Goal: Task Accomplishment & Management: Manage account settings

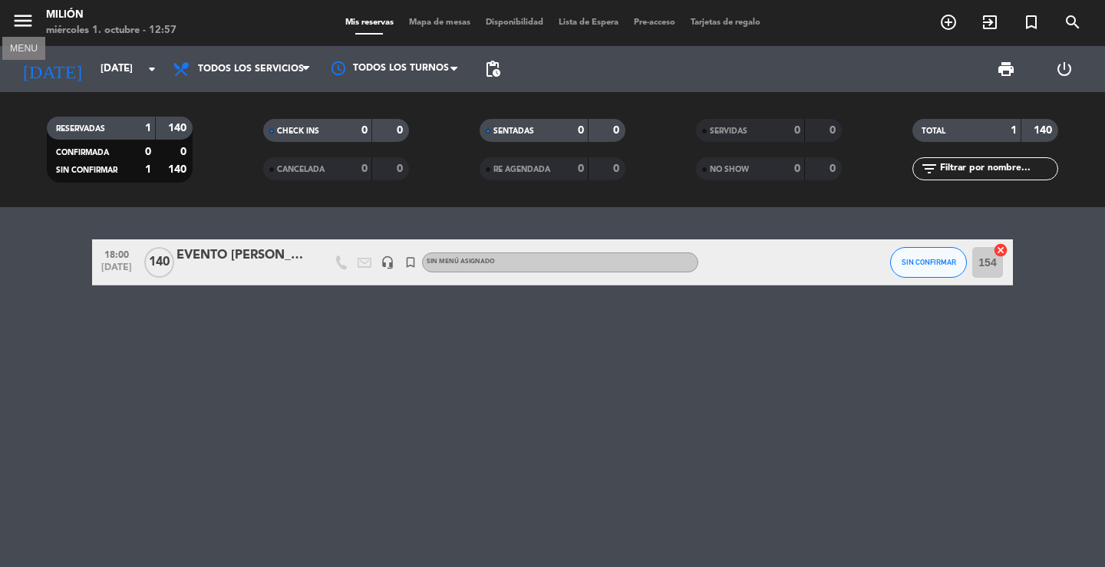
click at [20, 14] on icon "menu" at bounding box center [23, 20] width 23 height 23
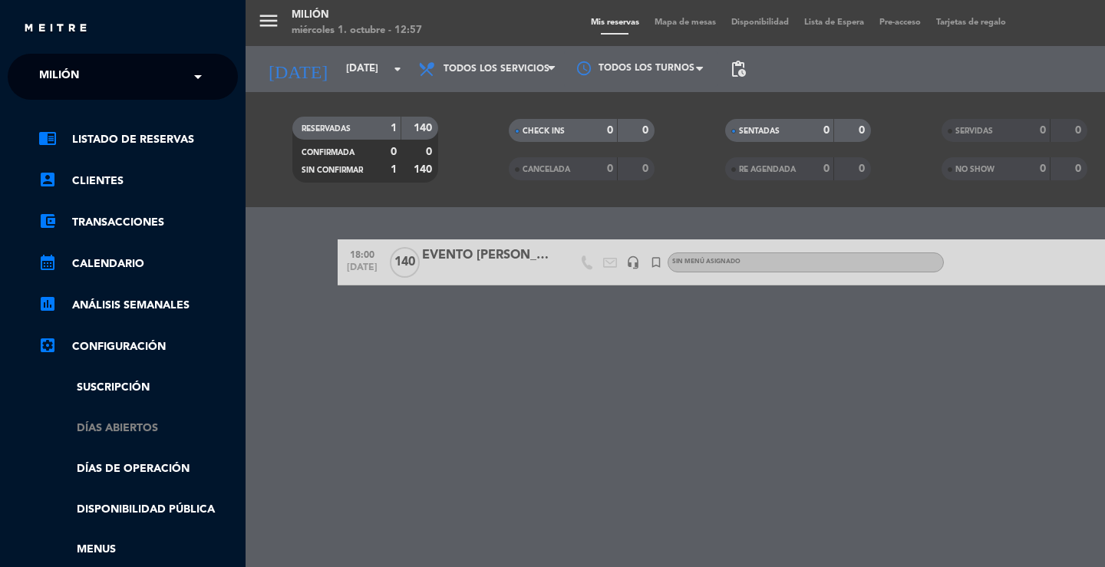
click at [105, 427] on link "Días abiertos" at bounding box center [137, 429] width 199 height 18
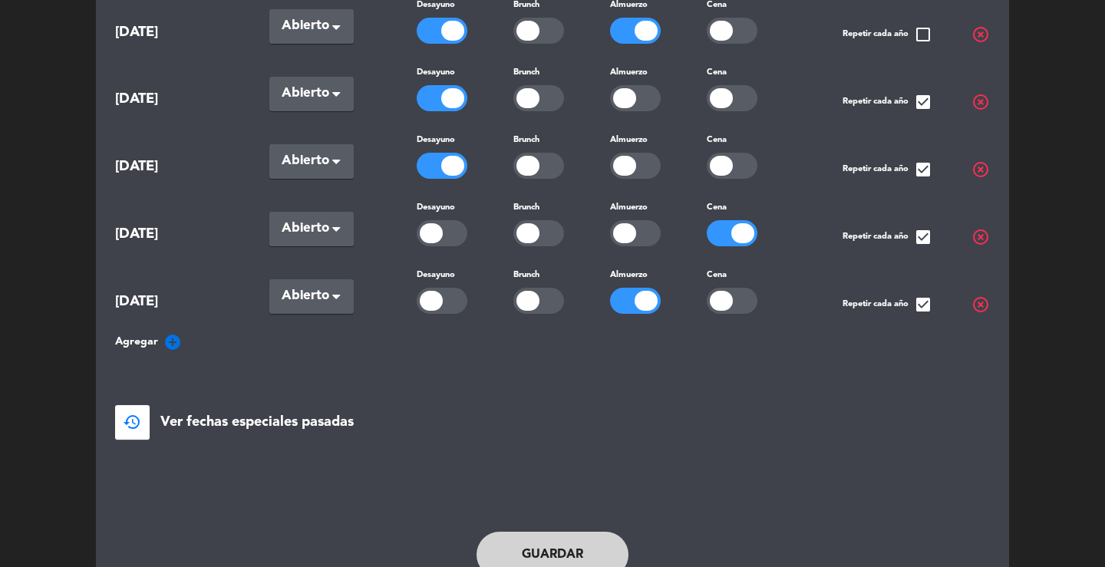
scroll to position [307, 0]
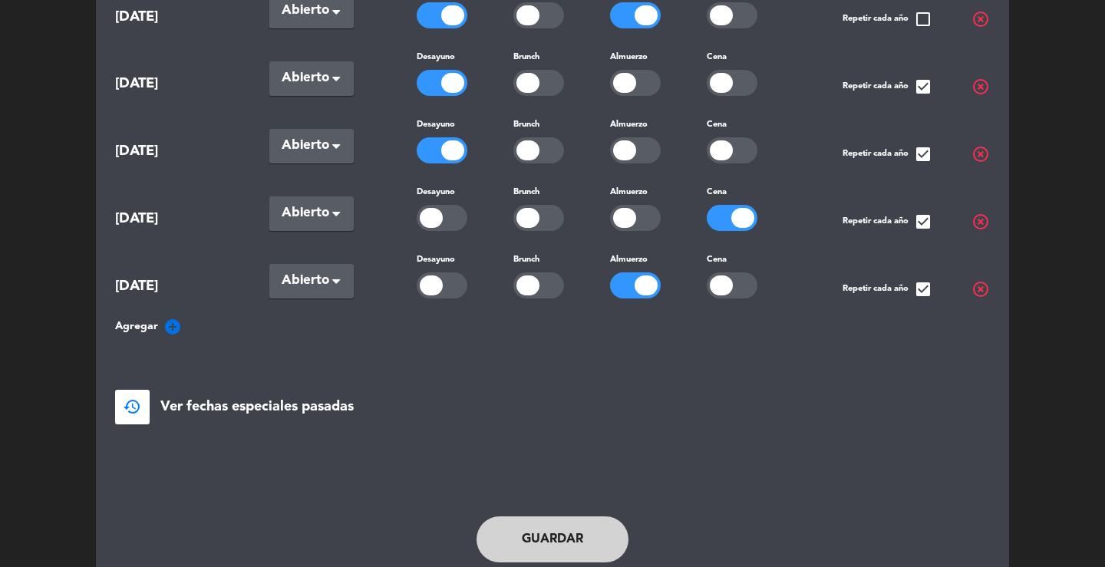
click at [171, 325] on icon "add_circle" at bounding box center [172, 327] width 18 height 18
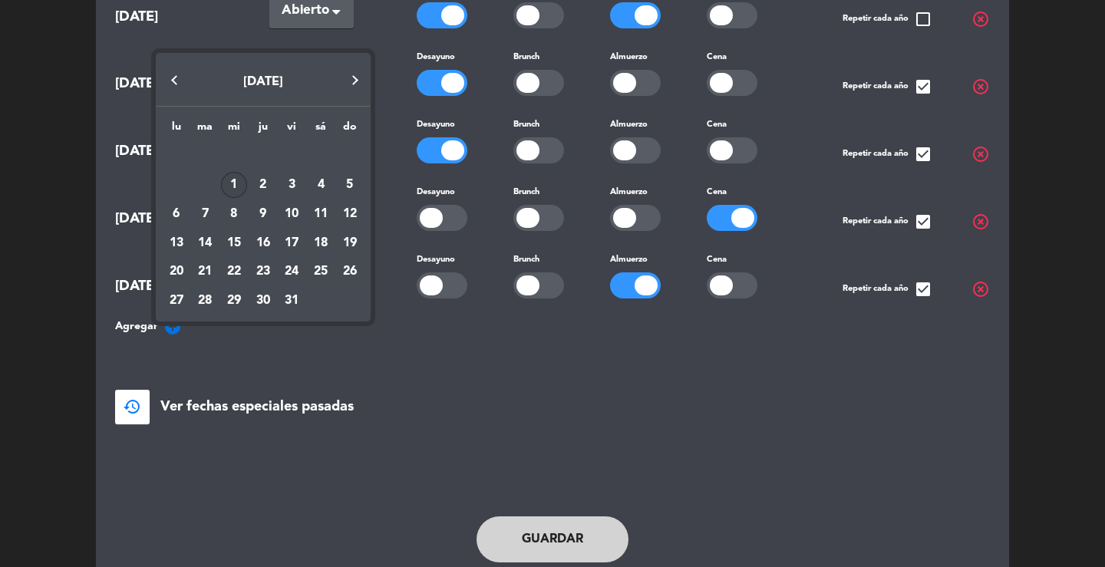
click at [353, 81] on button "Next month" at bounding box center [355, 80] width 31 height 31
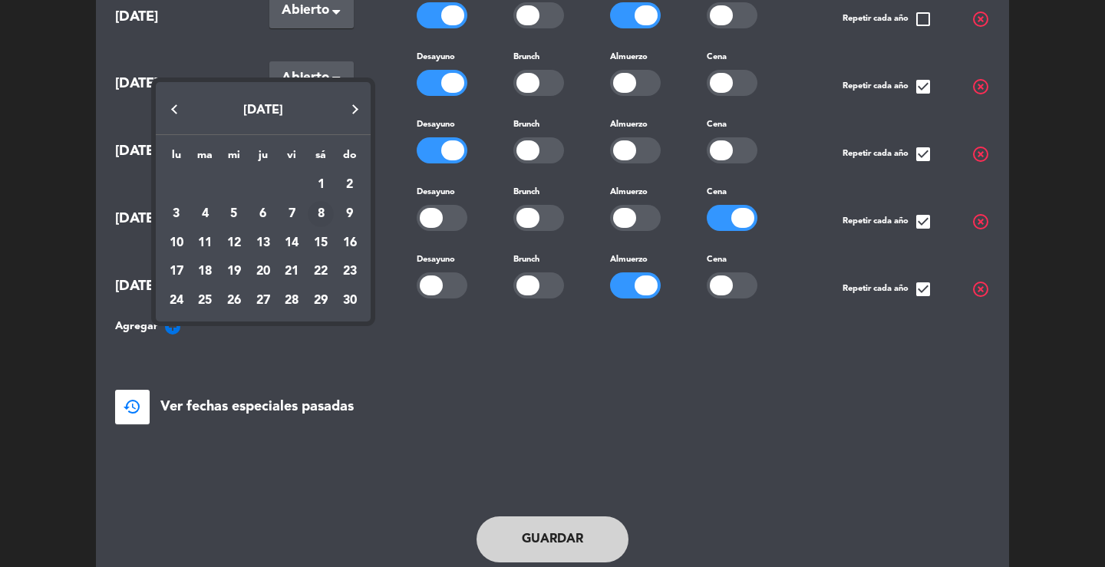
click at [322, 213] on div "8" at bounding box center [321, 214] width 26 height 26
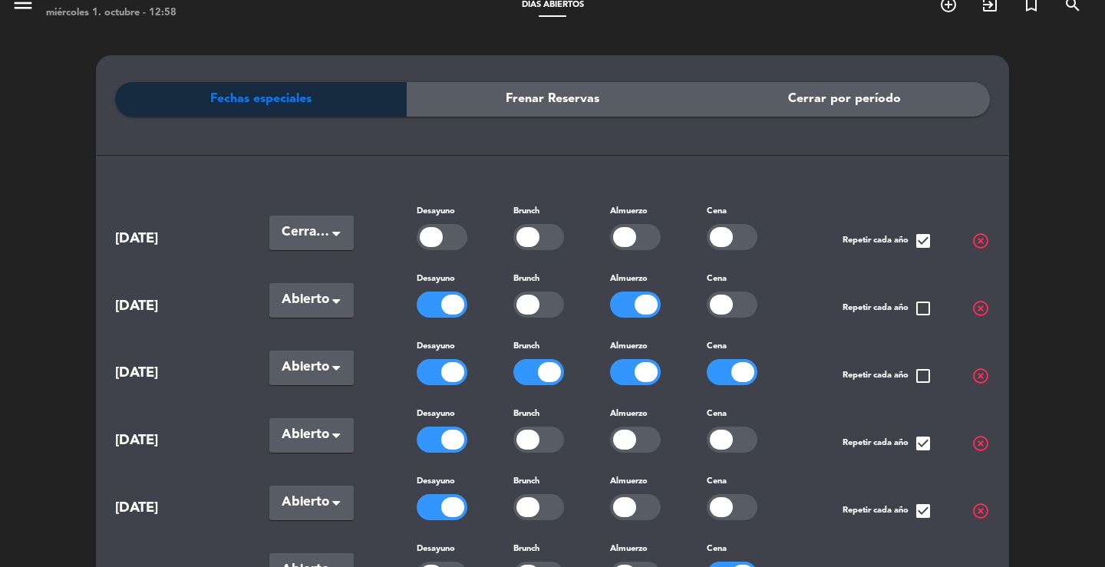
scroll to position [0, 0]
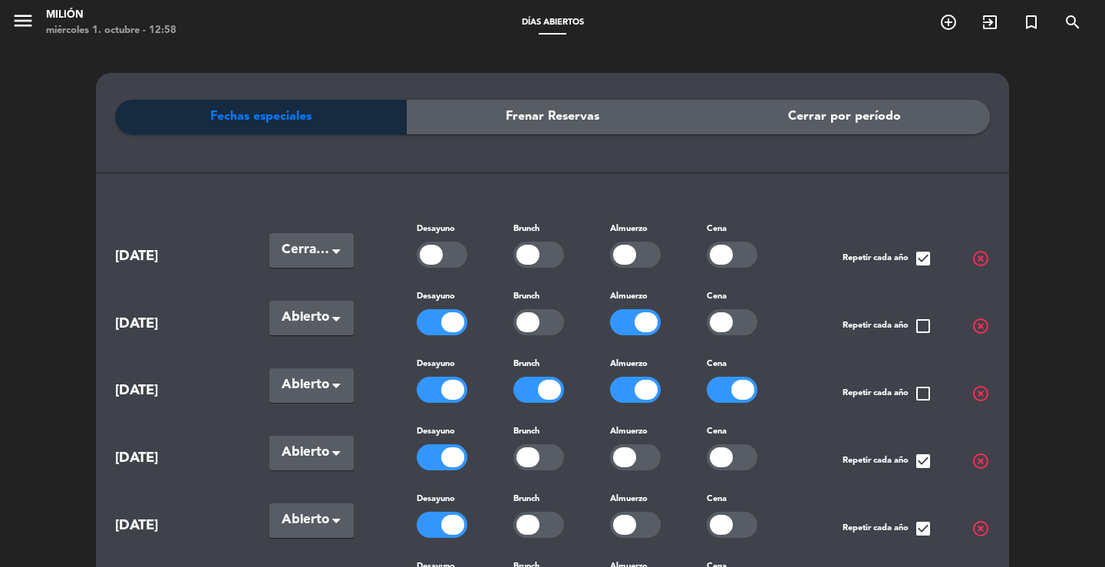
click at [61, 129] on div "Fechas especiales Frenar Reservas Cerrar por período [DATE] Seleccionar × Cerra…" at bounding box center [552, 520] width 1105 height 948
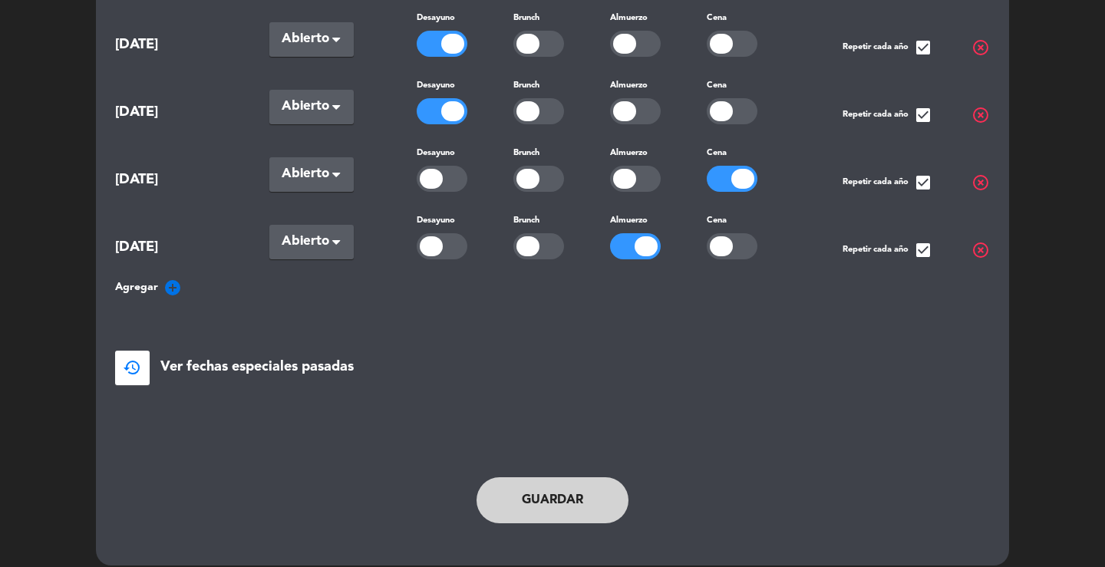
scroll to position [422, 0]
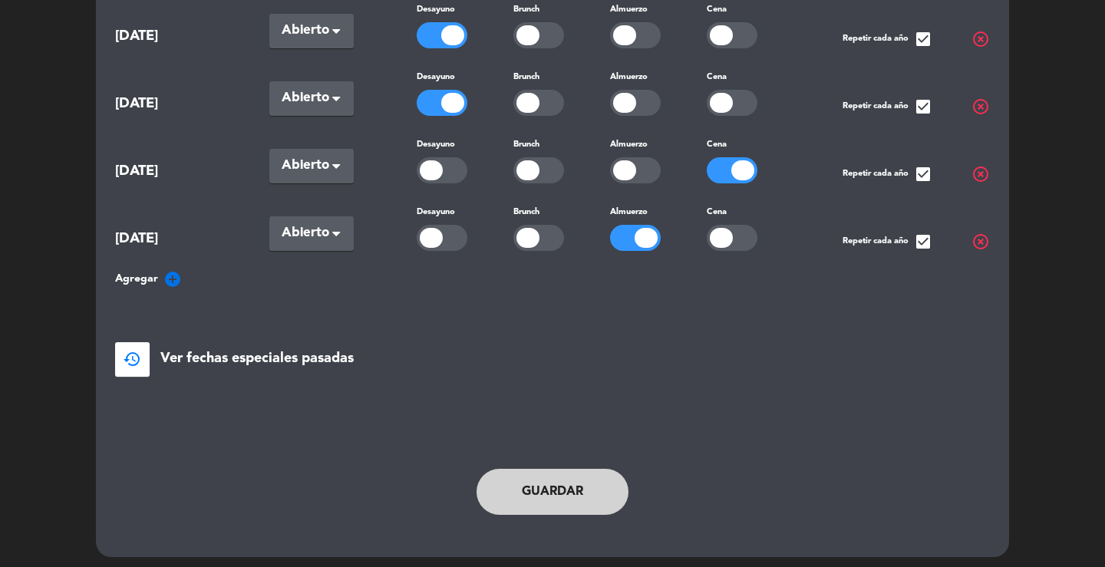
click at [504, 492] on button "Guardar" at bounding box center [552, 492] width 152 height 46
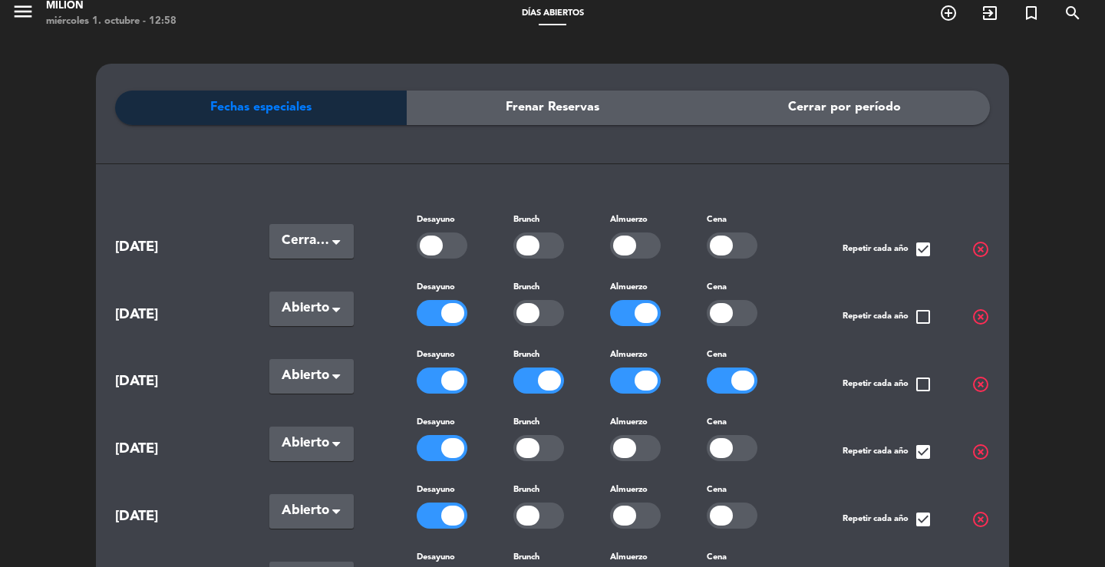
scroll to position [0, 0]
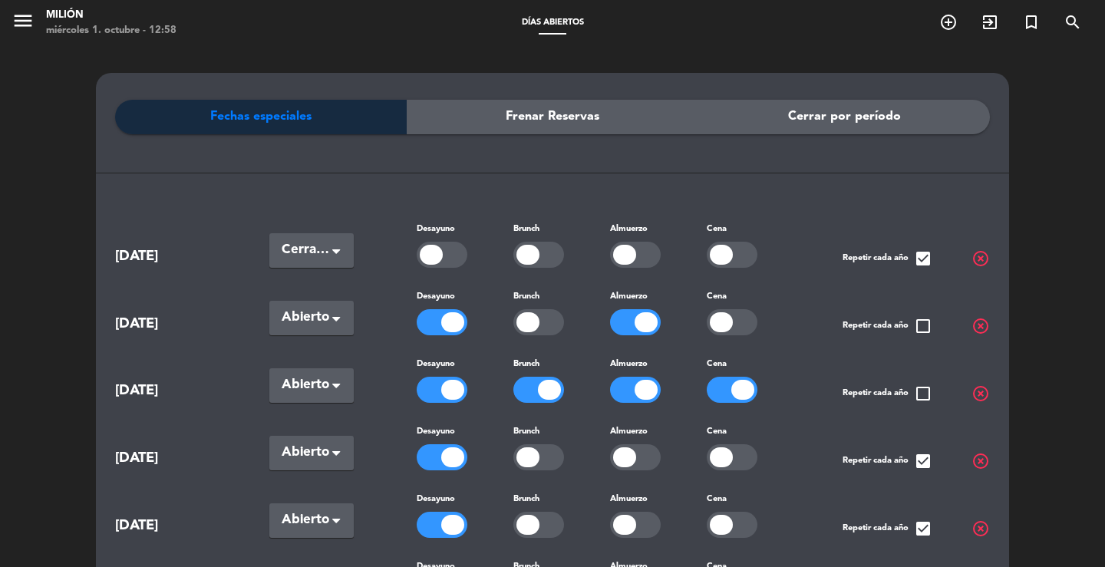
click at [545, 23] on span "Días abiertos" at bounding box center [552, 22] width 77 height 8
click at [78, 50] on div "Fechas especiales Frenar Reservas Cerrar por período [DATE] Seleccionar × Cerra…" at bounding box center [552, 520] width 1105 height 948
click at [19, 14] on icon "menu" at bounding box center [23, 20] width 23 height 23
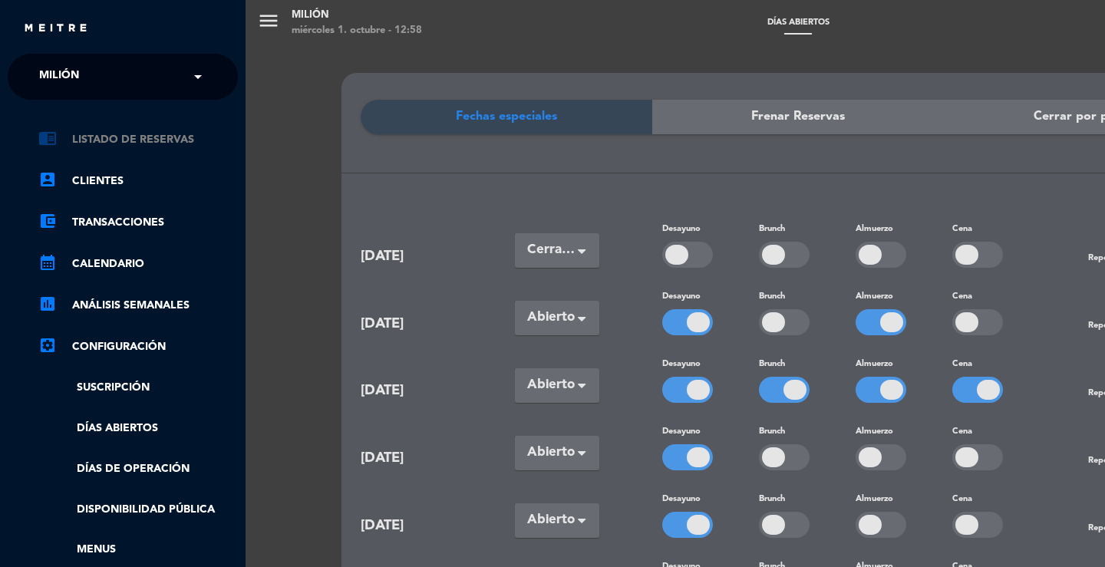
click at [135, 138] on link "chrome_reader_mode Listado de Reservas" at bounding box center [137, 139] width 199 height 18
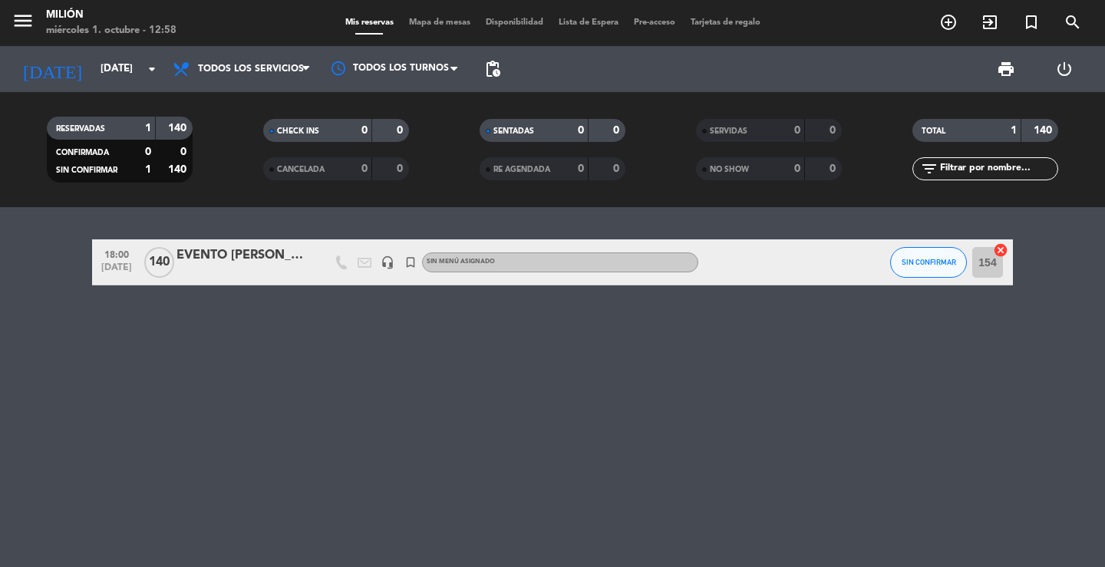
click at [247, 265] on div "EVENTO [PERSON_NAME] 140 pax casa completa 18 a 24 hs" at bounding box center [241, 255] width 130 height 20
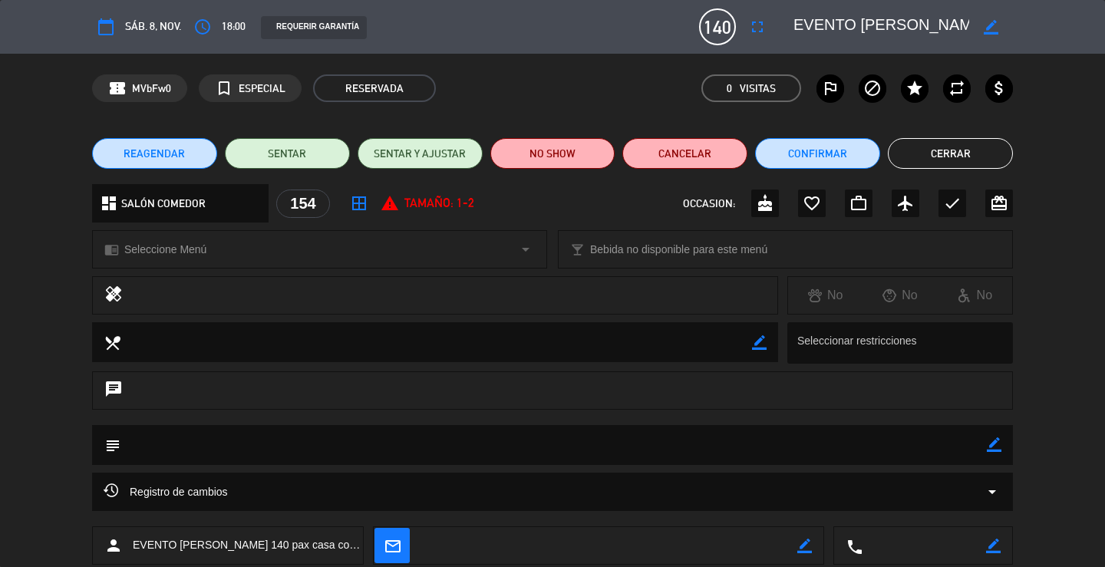
click at [354, 202] on icon "border_all" at bounding box center [359, 203] width 18 height 18
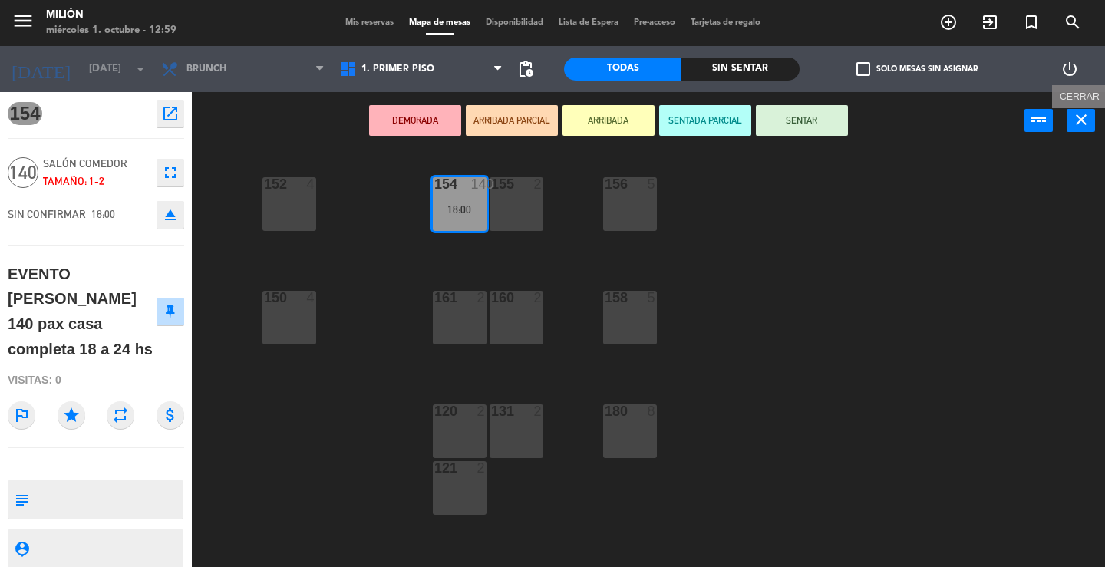
click at [1085, 117] on icon "close" at bounding box center [1081, 119] width 18 height 18
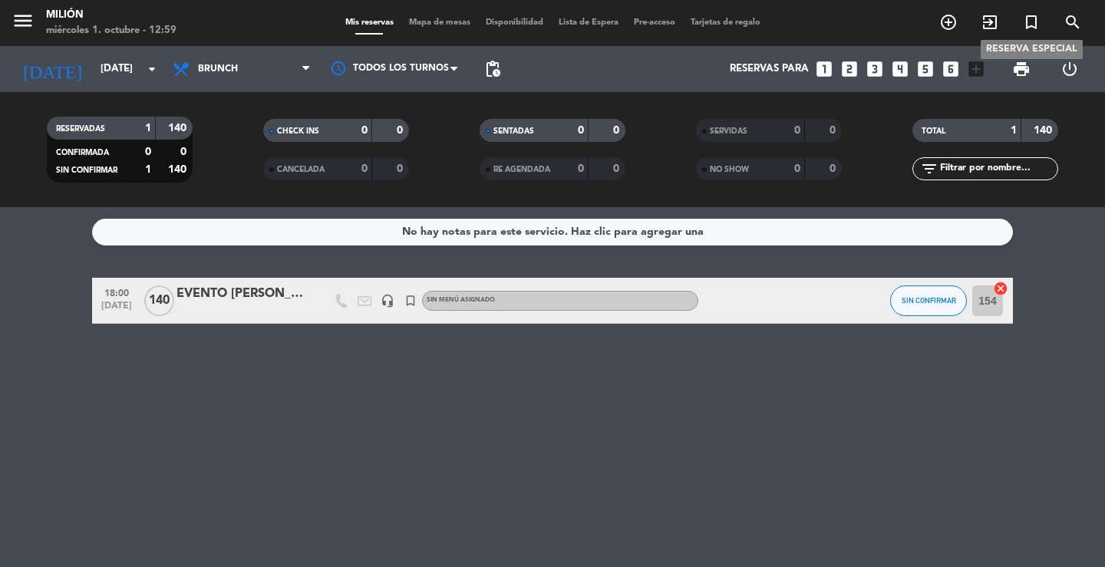
click at [1033, 18] on icon "turned_in_not" at bounding box center [1031, 22] width 18 height 18
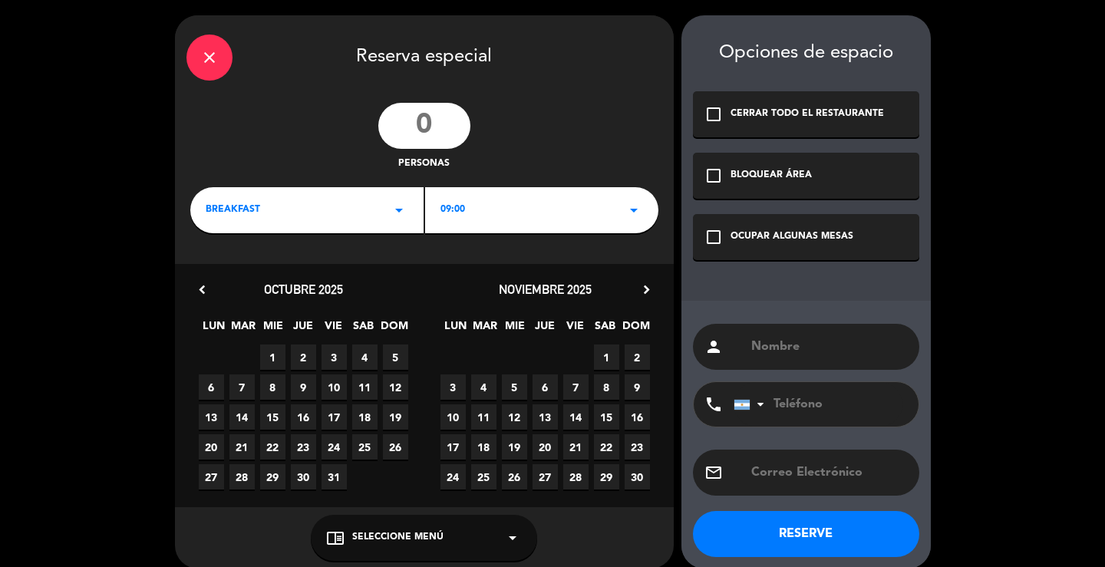
click at [808, 339] on input "text" at bounding box center [828, 346] width 158 height 21
type input "ARMADO - EVENTO [PERSON_NAME]"
click at [755, 238] on div "OCUPAR ALGUNAS MESAS" at bounding box center [791, 236] width 123 height 15
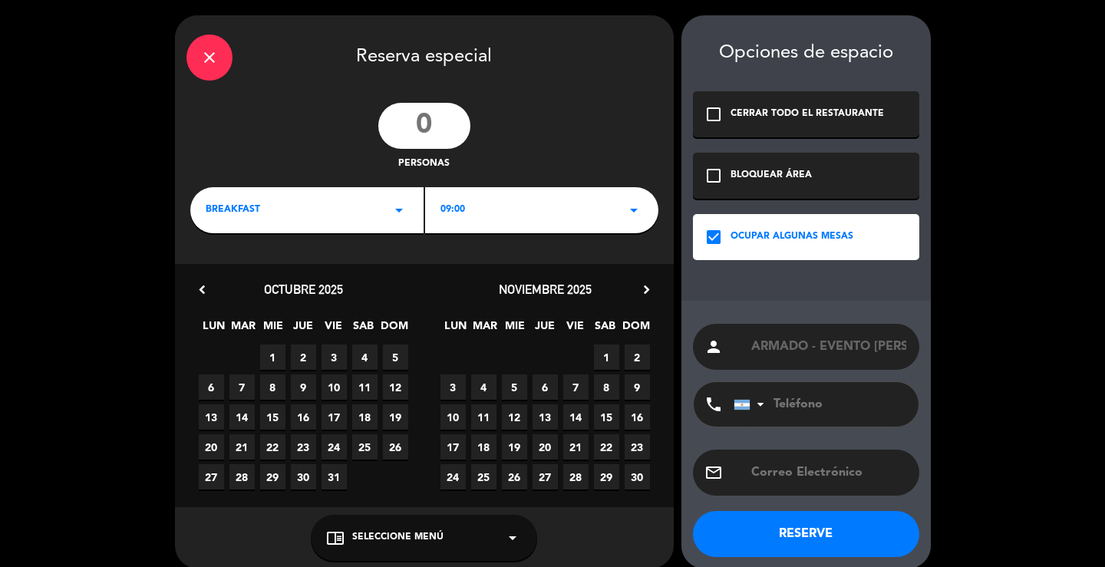
click at [445, 121] on input "number" at bounding box center [424, 126] width 92 height 46
type input "140"
click at [398, 209] on icon "arrow_drop_down" at bounding box center [399, 210] width 18 height 18
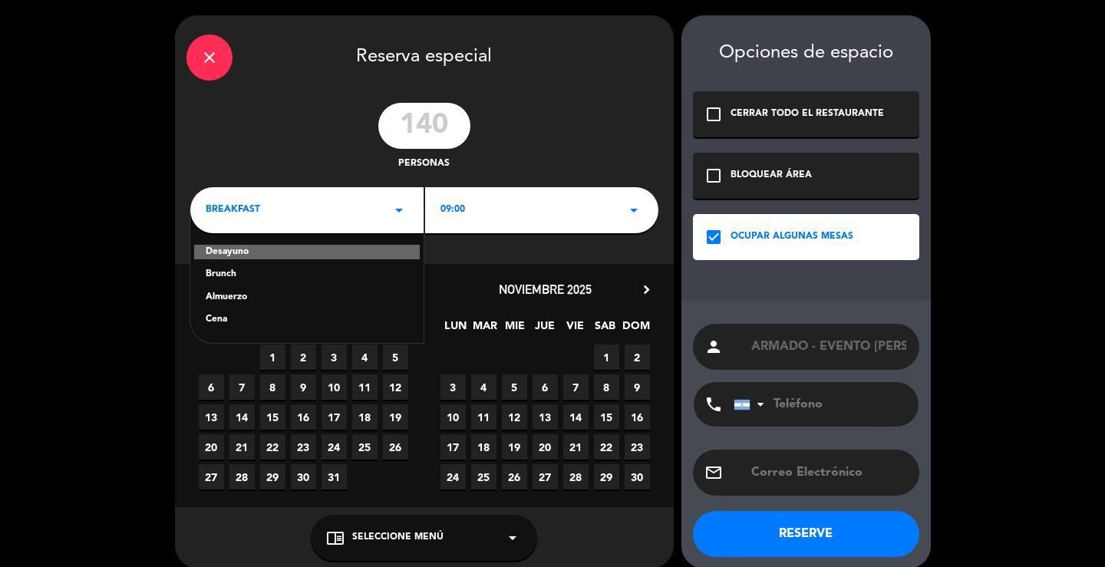
click at [226, 273] on div "Brunch" at bounding box center [307, 274] width 203 height 15
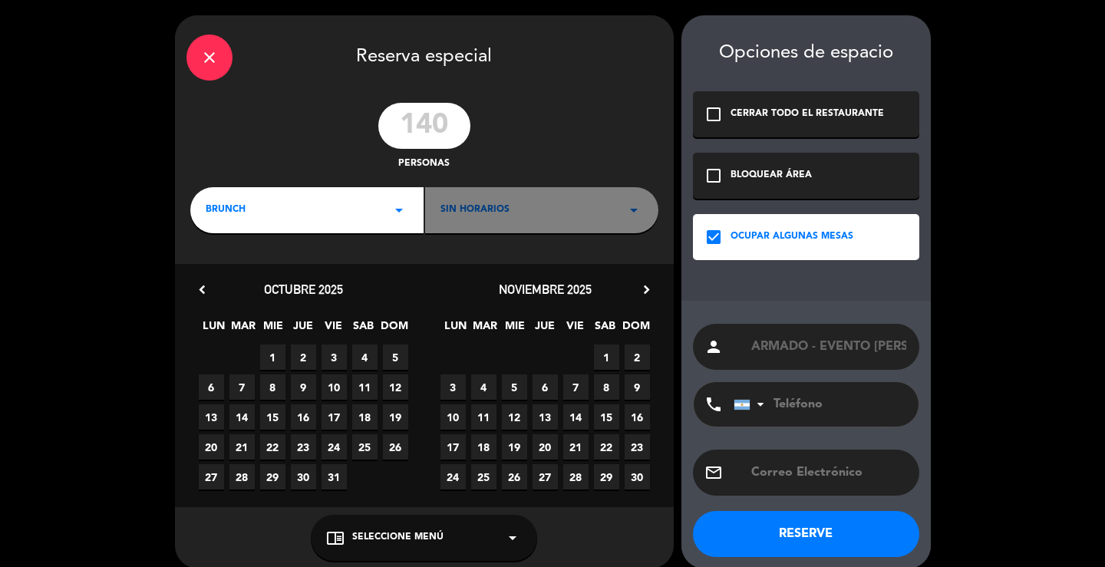
click at [598, 207] on div "Sin horarios arrow_drop_down" at bounding box center [541, 210] width 233 height 46
drag, startPoint x: 400, startPoint y: 206, endPoint x: 411, endPoint y: 196, distance: 14.1
click at [403, 204] on icon "arrow_drop_down" at bounding box center [399, 210] width 18 height 18
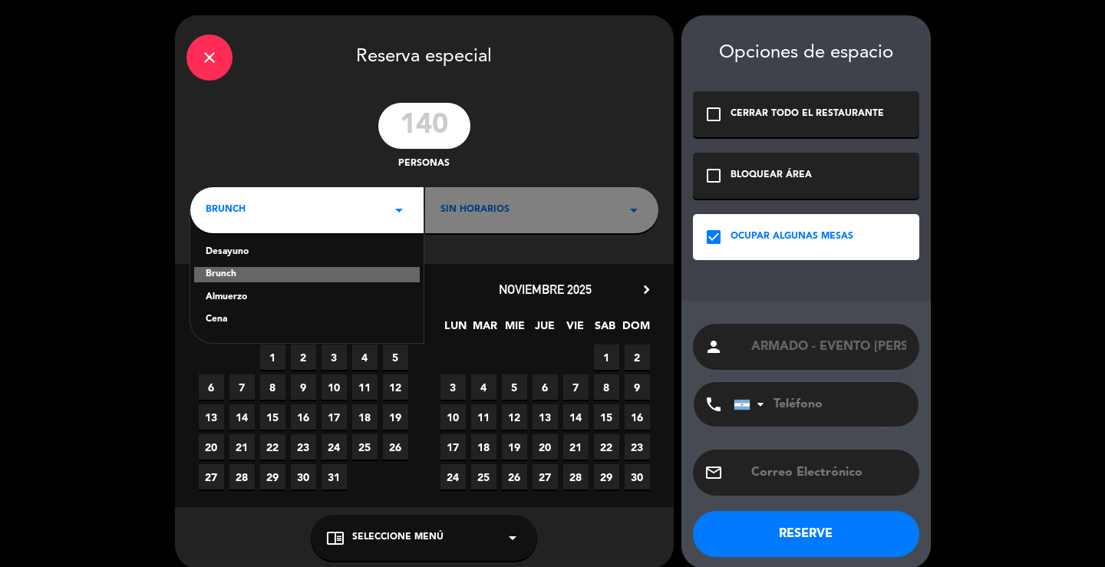
click at [240, 291] on div "Almuerzo" at bounding box center [307, 297] width 203 height 15
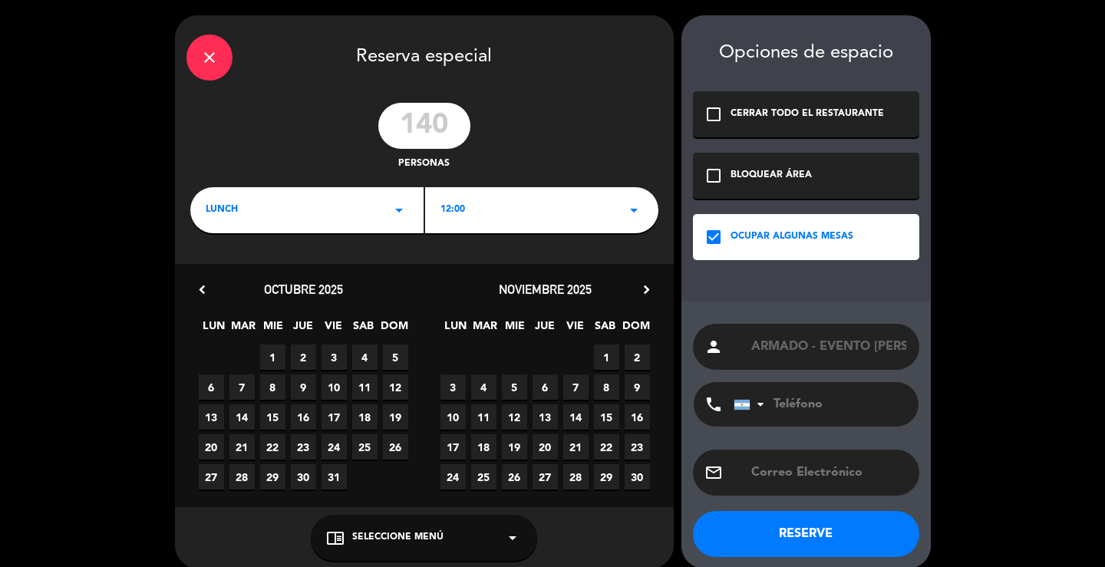
click at [571, 206] on div "12:00 arrow_drop_down" at bounding box center [541, 210] width 233 height 46
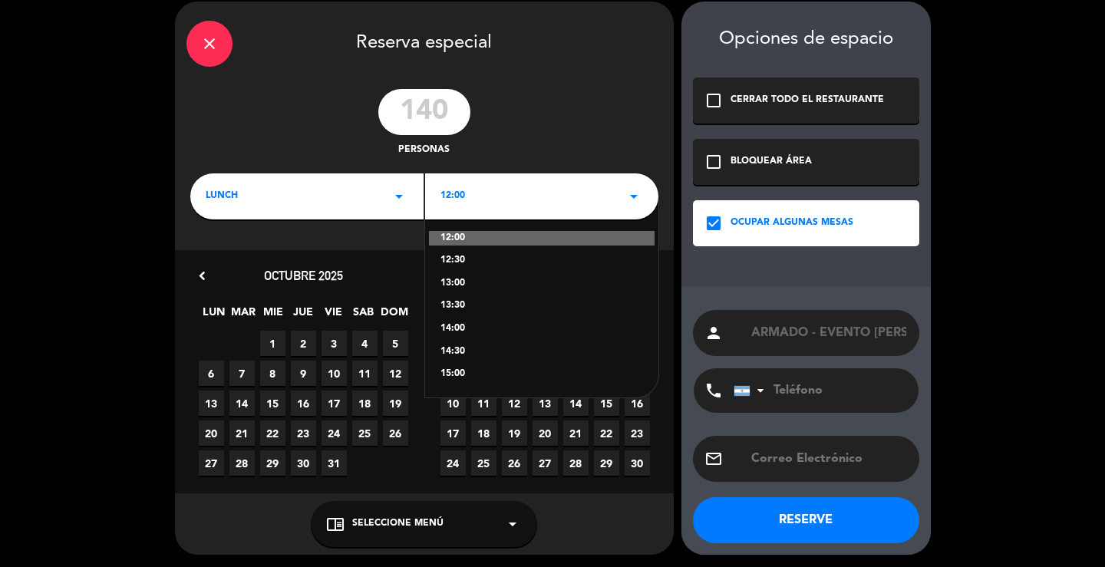
scroll to position [16, 0]
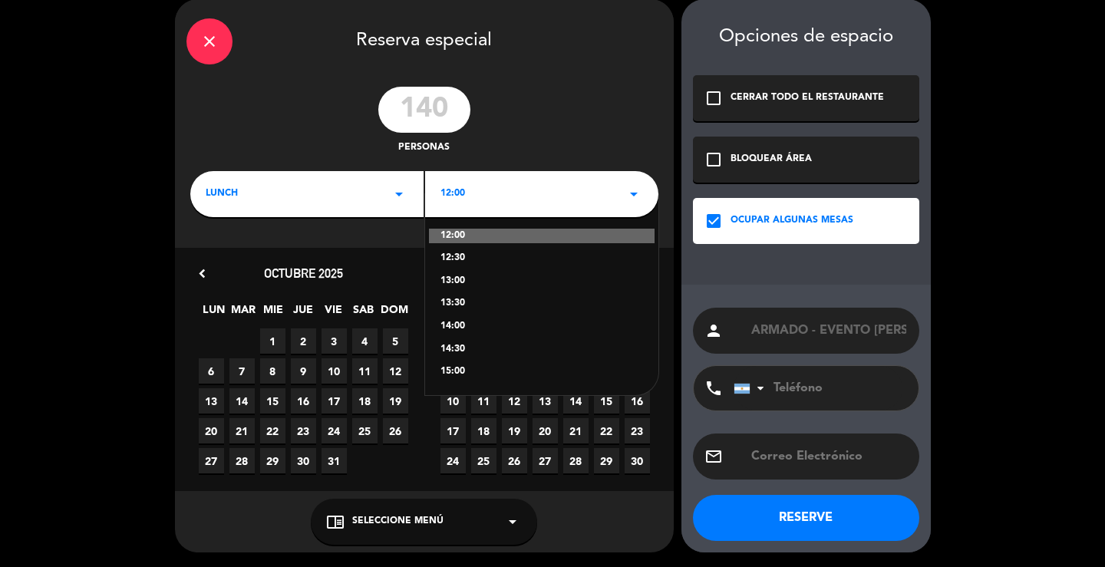
click at [580, 122] on div "140 personas" at bounding box center [424, 121] width 499 height 69
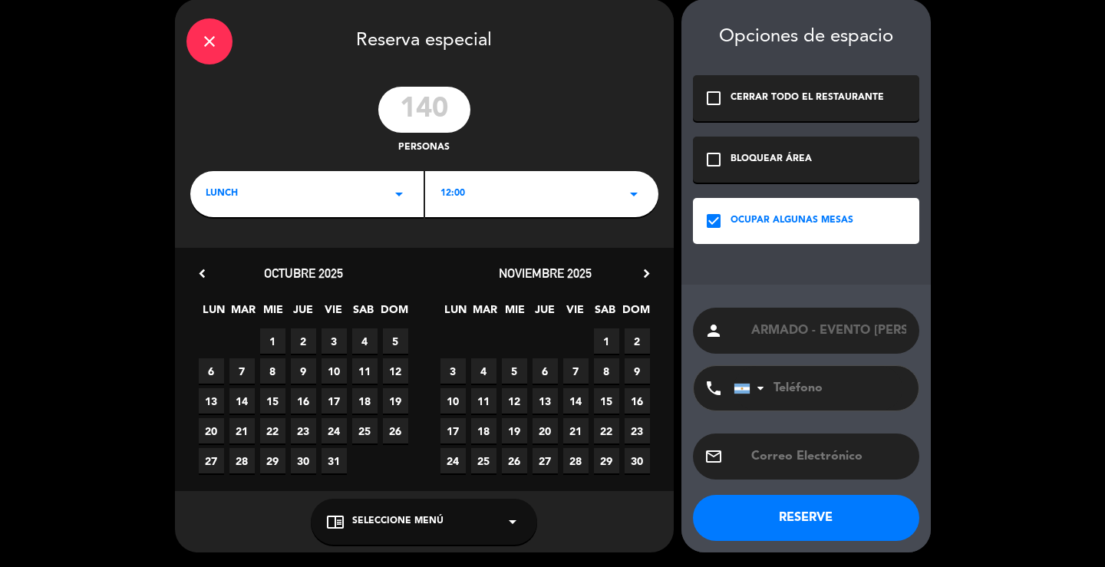
click at [380, 197] on div "lunch arrow_drop_down" at bounding box center [306, 194] width 233 height 46
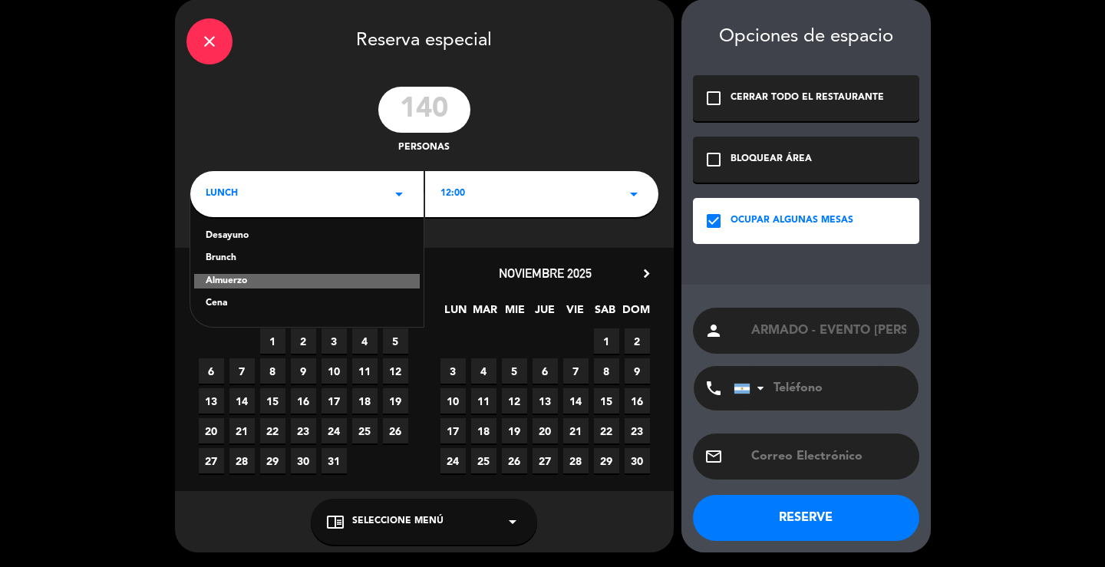
click at [239, 304] on div "Cena" at bounding box center [307, 303] width 203 height 15
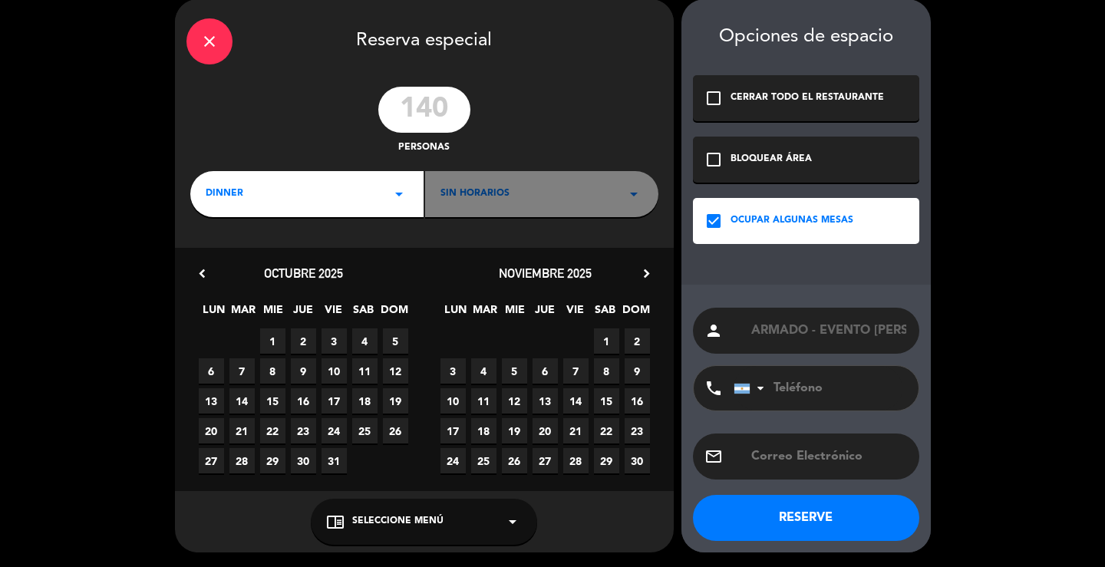
click at [212, 39] on icon "close" at bounding box center [209, 41] width 18 height 18
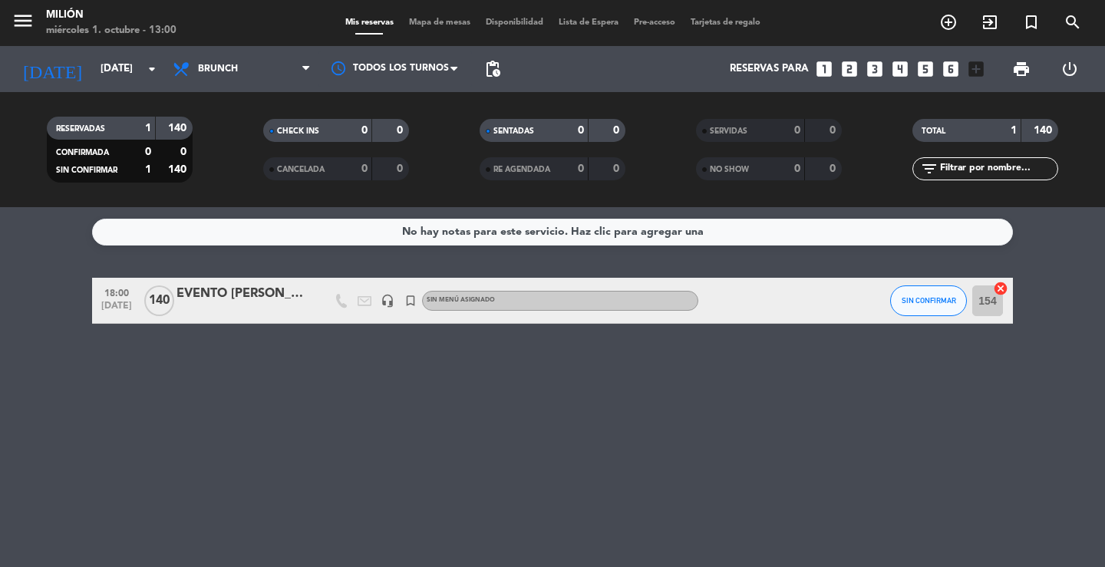
click at [292, 303] on div "EVENTO [PERSON_NAME] 140 pax casa completa 18 a 24 hs" at bounding box center [241, 294] width 130 height 20
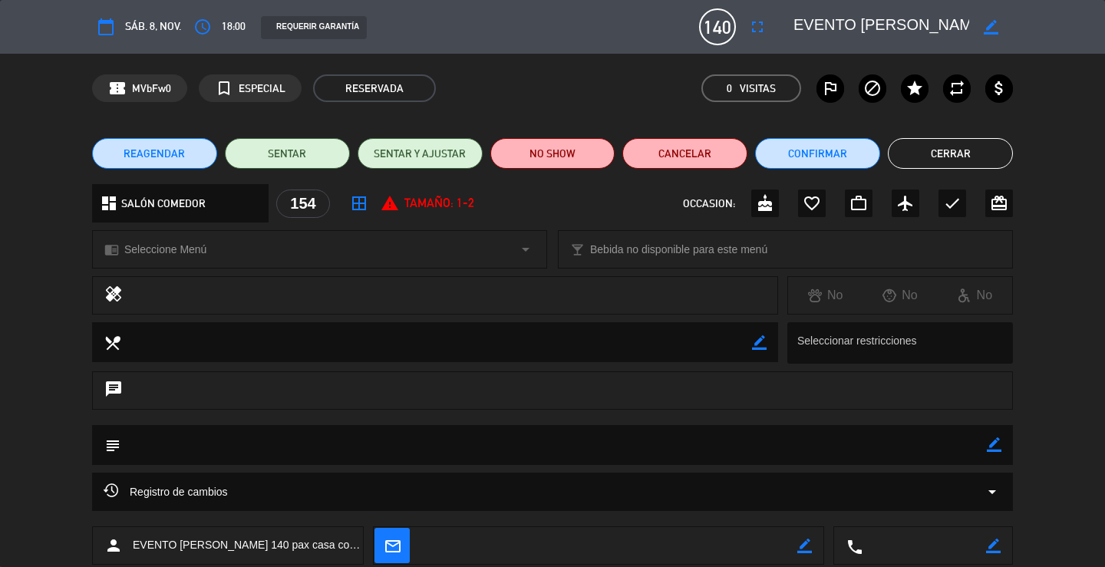
click at [885, 21] on textarea at bounding box center [881, 27] width 176 height 28
click at [924, 21] on textarea at bounding box center [881, 27] width 176 height 28
click at [999, 31] on div "border_color" at bounding box center [991, 27] width 44 height 28
click at [988, 28] on icon "border_color" at bounding box center [990, 27] width 15 height 15
click at [917, 18] on textarea at bounding box center [881, 27] width 176 height 28
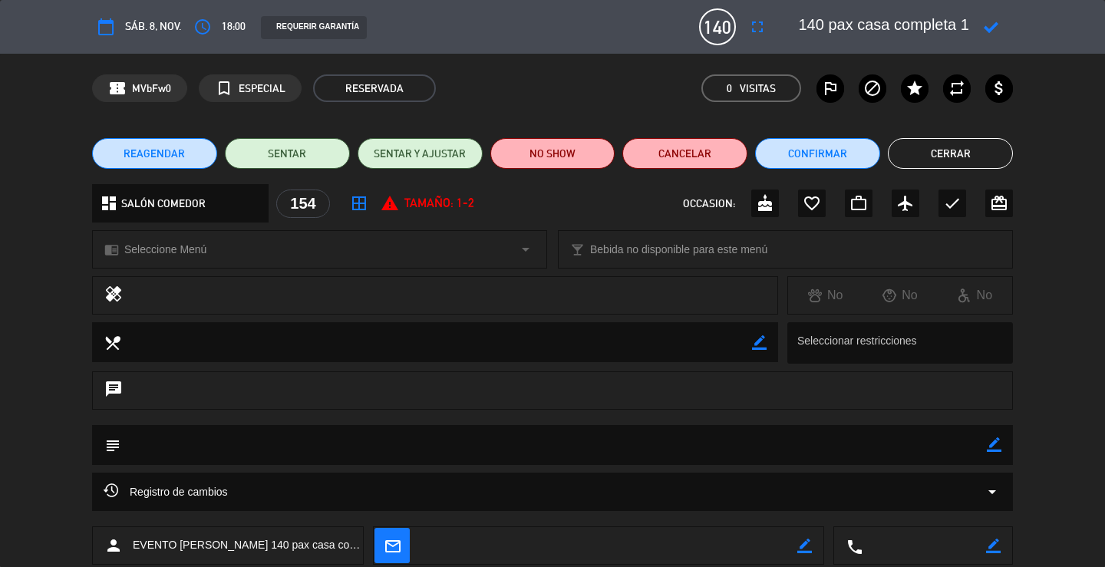
scroll to position [0, 229]
click at [996, 443] on icon "border_color" at bounding box center [994, 444] width 15 height 15
click at [865, 457] on textarea at bounding box center [553, 444] width 866 height 39
paste textarea "EVENTO SOL- [PERSON_NAME] 140 pax casa completa 18 a 24 hs"
type textarea "EVENTO SOL- [PERSON_NAME] 140 pax casa completa 18 a 24 hs"
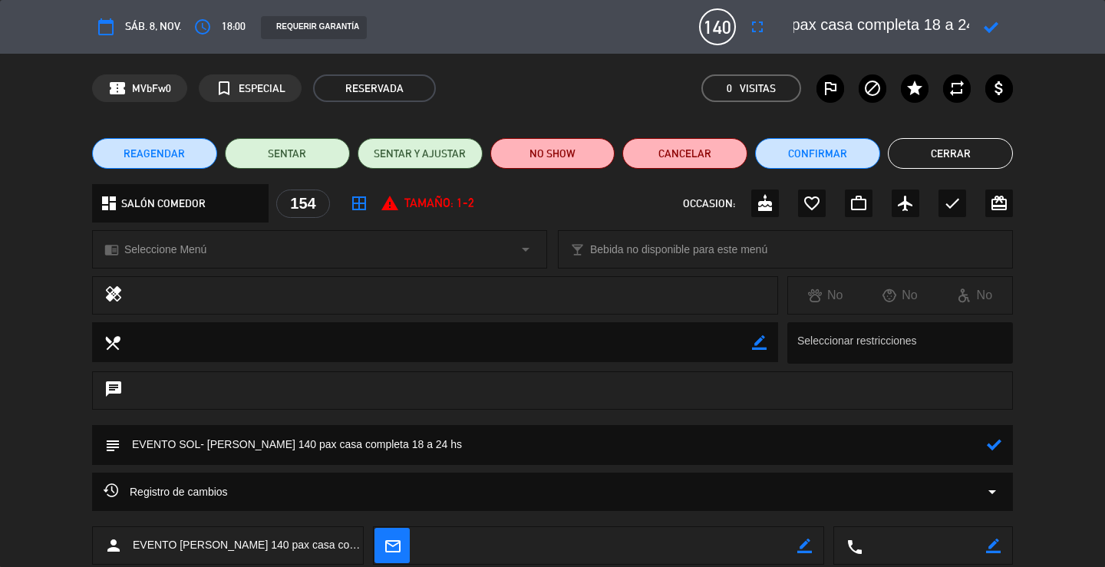
click at [992, 444] on icon at bounding box center [994, 444] width 15 height 15
click at [993, 26] on icon at bounding box center [990, 27] width 15 height 15
click at [953, 155] on button "Cerrar" at bounding box center [950, 153] width 125 height 31
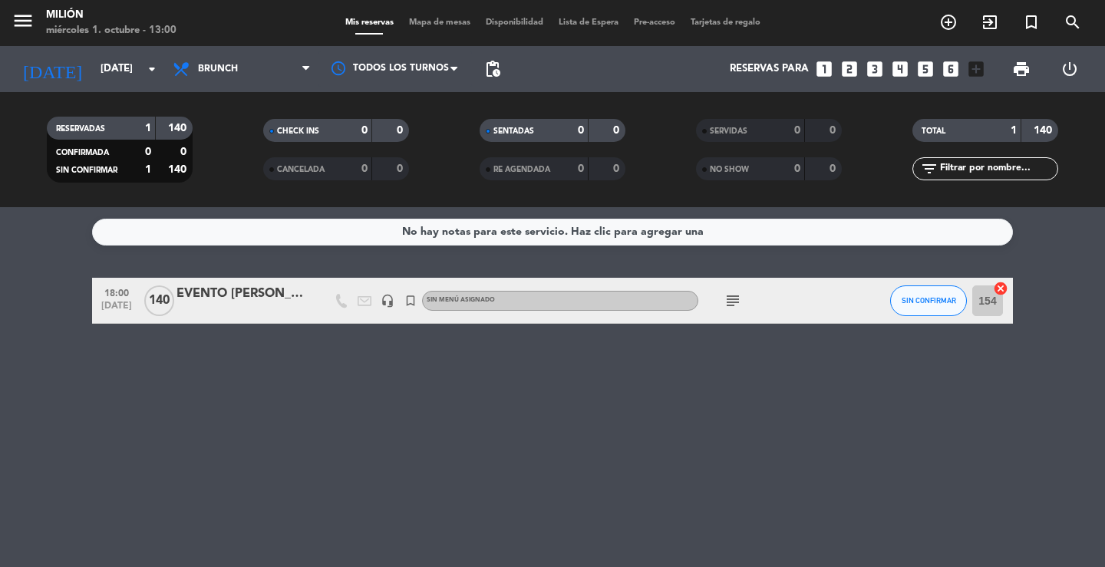
click at [743, 295] on span "subject" at bounding box center [732, 301] width 23 height 18
click at [734, 302] on icon "subject" at bounding box center [732, 301] width 18 height 18
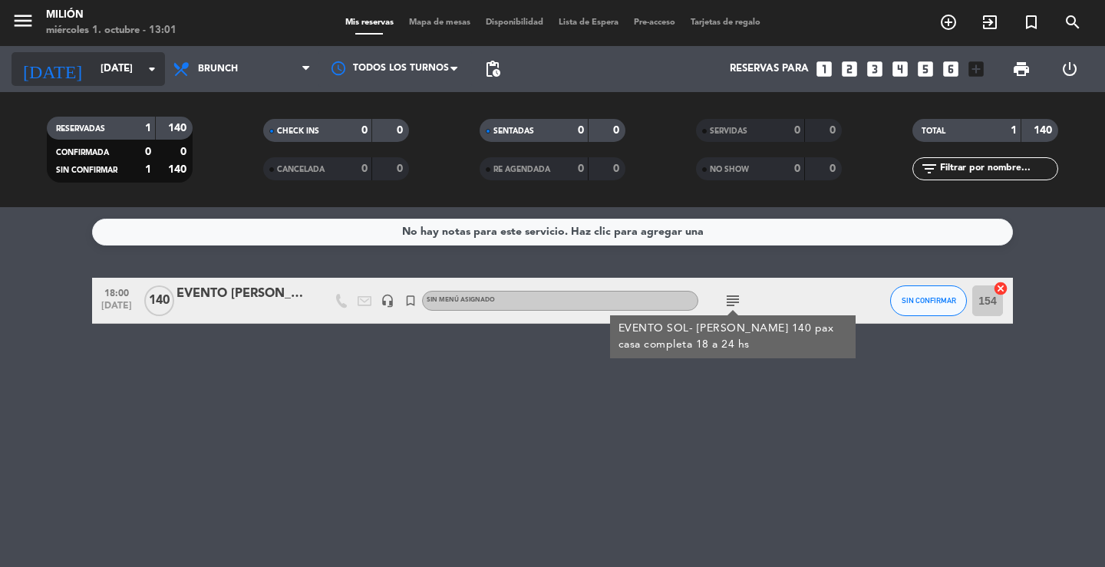
click at [93, 68] on input "[DATE]" at bounding box center [160, 69] width 135 height 28
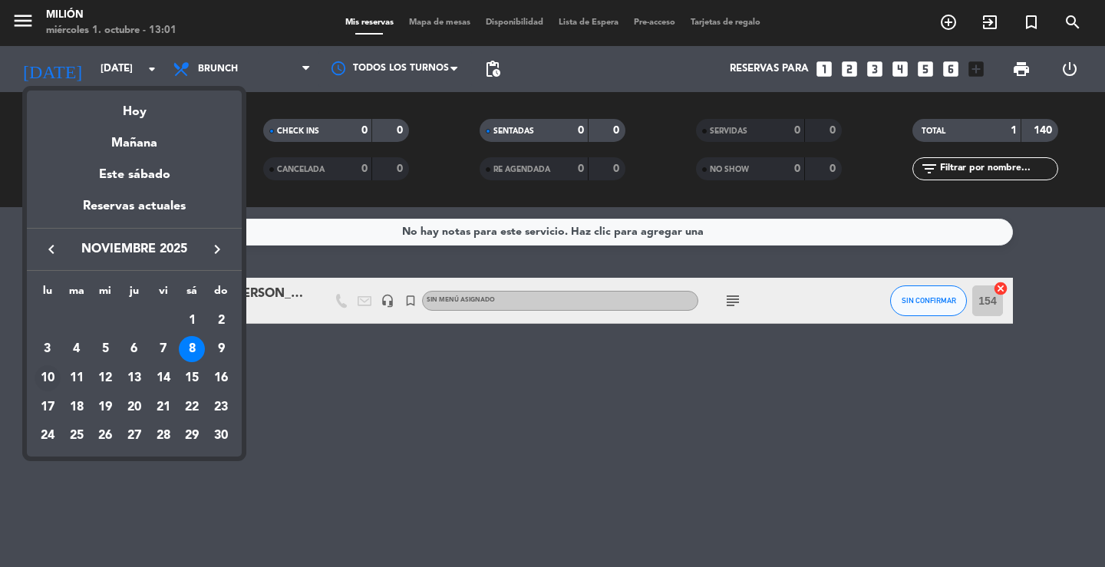
click at [46, 374] on div "10" at bounding box center [48, 378] width 26 height 26
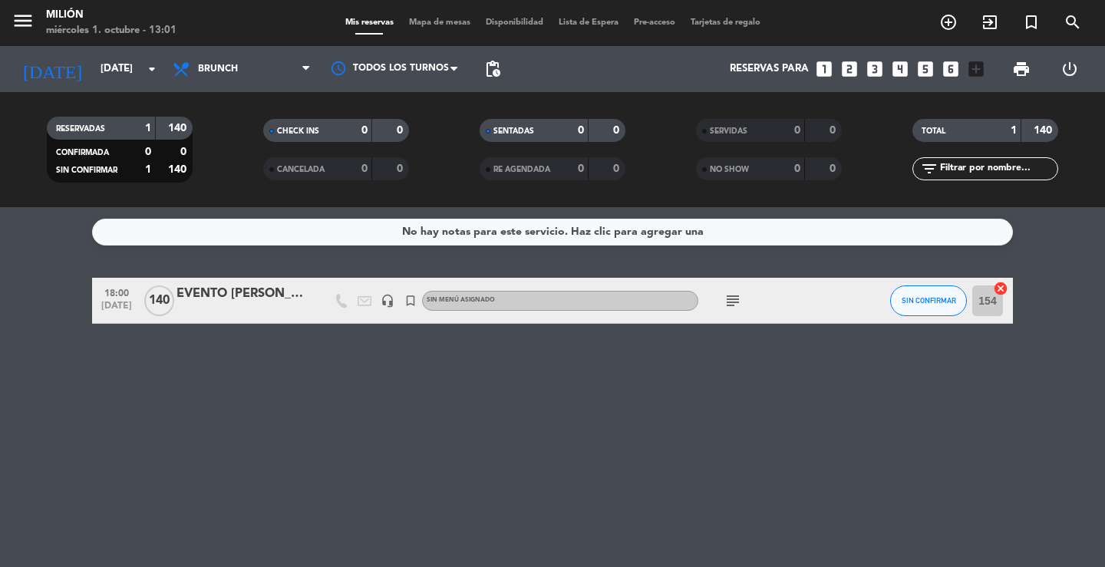
type input "[DATE]"
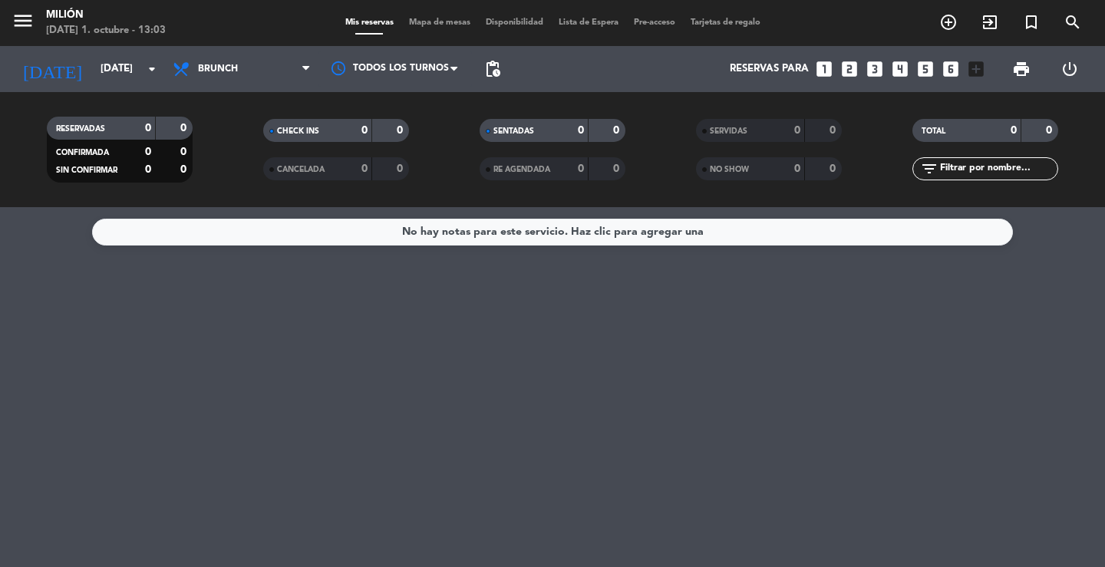
click at [229, 87] on div "Todos los servicios Desayuno Brunch Almuerzo Cena Brunch Todos los servicios De…" at bounding box center [241, 69] width 153 height 46
click at [229, 75] on span "Brunch" at bounding box center [241, 69] width 153 height 34
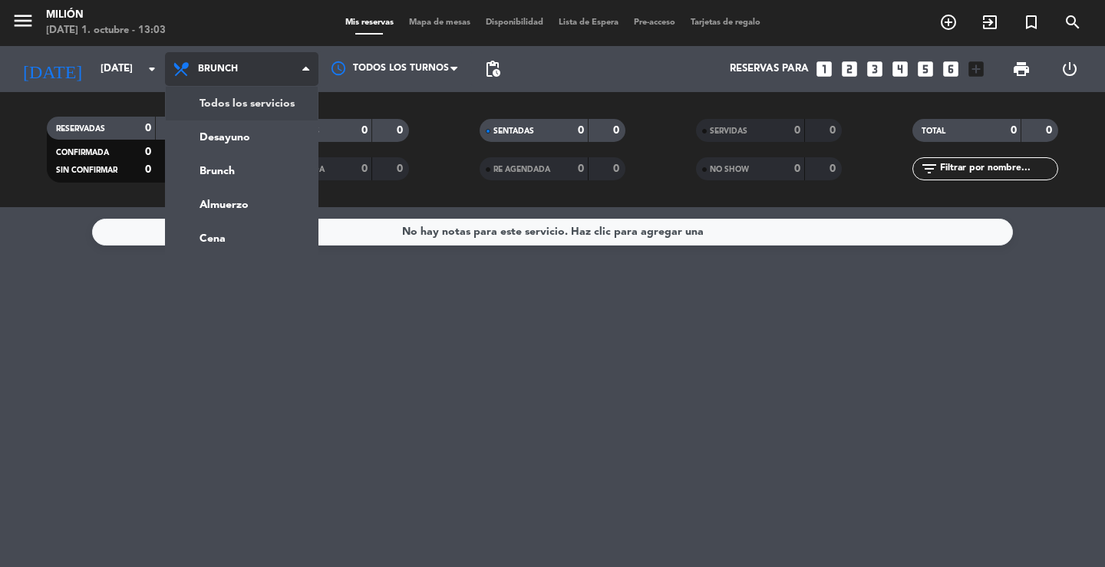
click at [213, 95] on div "menu Milión [DATE] 1. octubre - 13:03 Mis reservas Mapa de mesas Disponibilidad…" at bounding box center [552, 103] width 1105 height 207
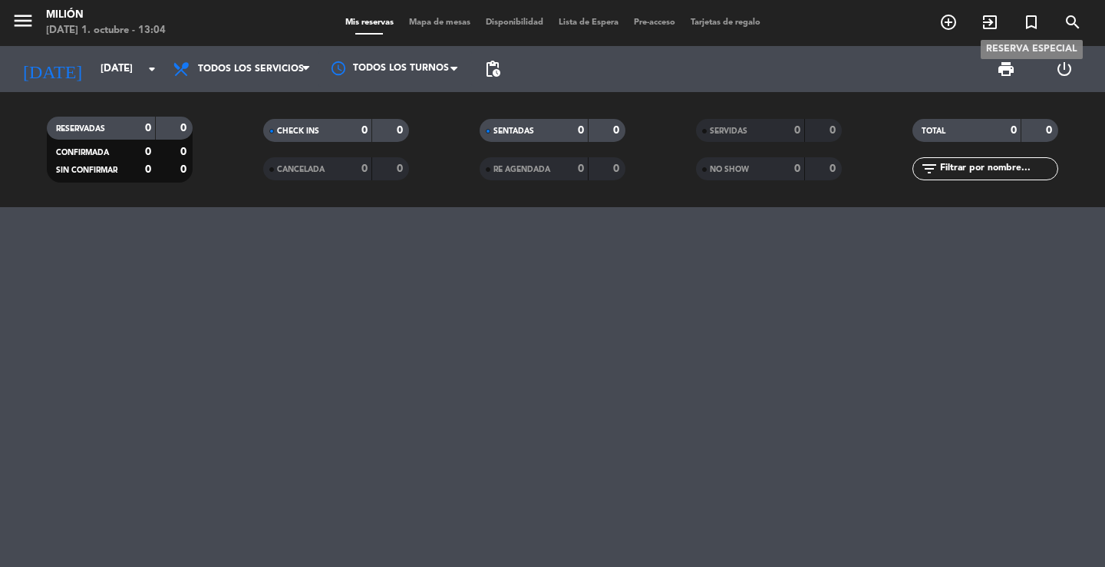
click at [1025, 24] on icon "turned_in_not" at bounding box center [1031, 22] width 18 height 18
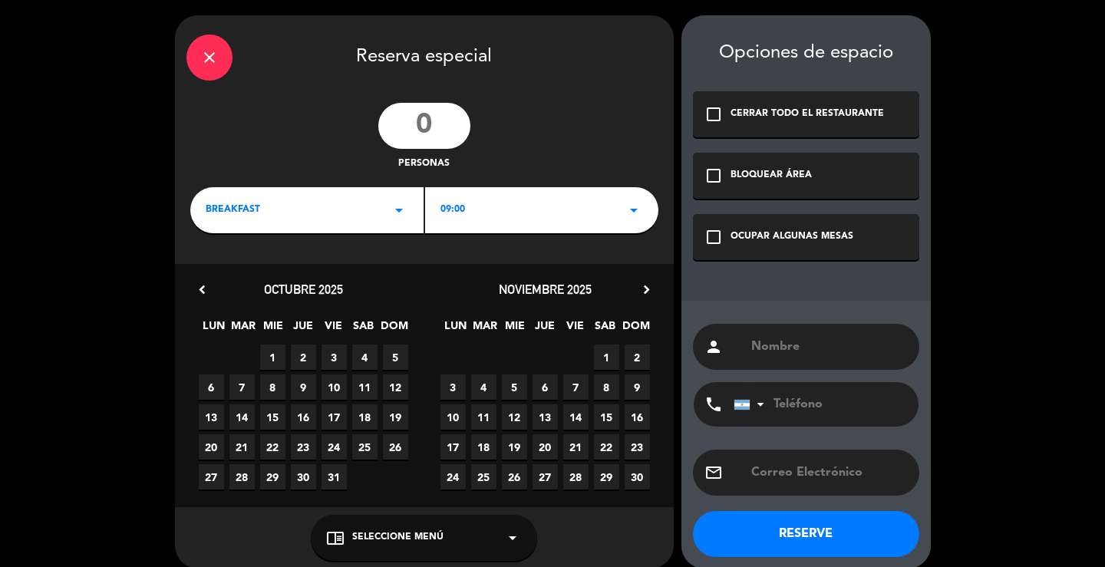
click at [435, 130] on input "number" at bounding box center [424, 126] width 92 height 46
type input "47"
click at [390, 209] on icon "arrow_drop_down" at bounding box center [399, 210] width 18 height 18
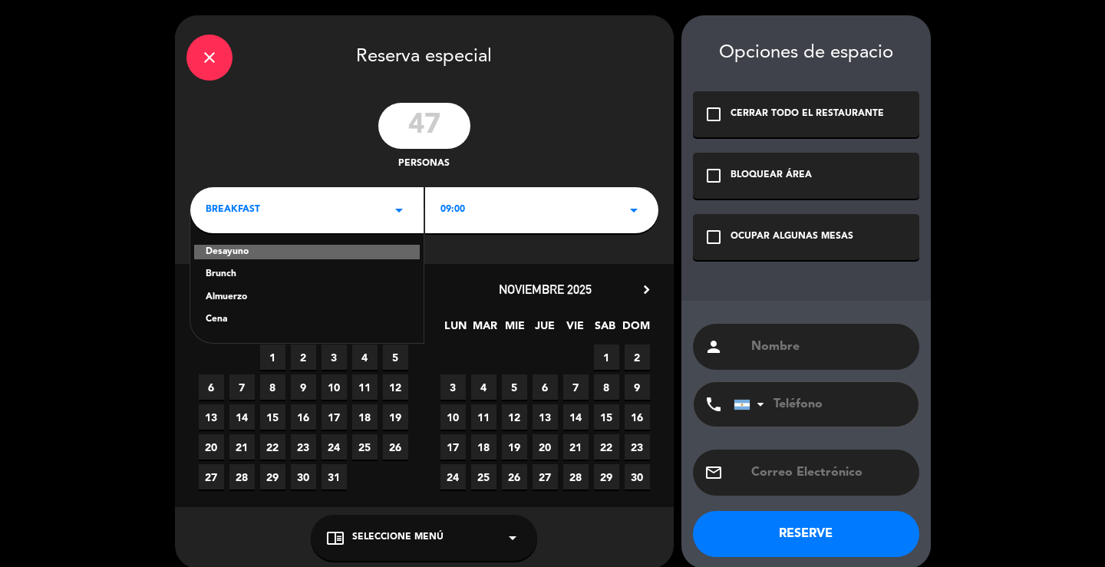
click at [239, 317] on div "Cena" at bounding box center [307, 319] width 203 height 15
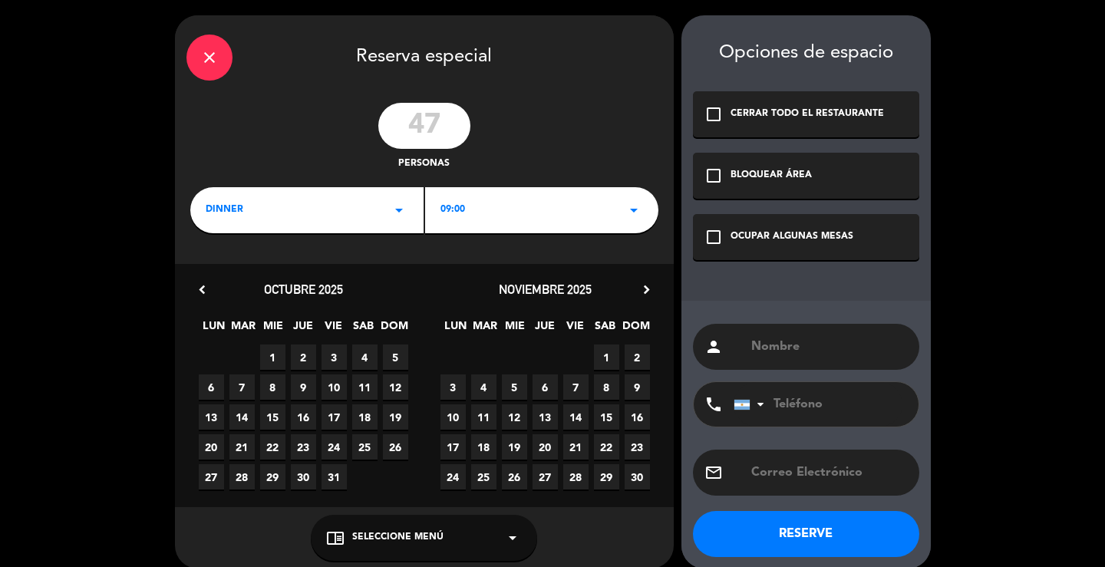
click at [499, 198] on div "09:00 arrow_drop_down" at bounding box center [541, 210] width 233 height 46
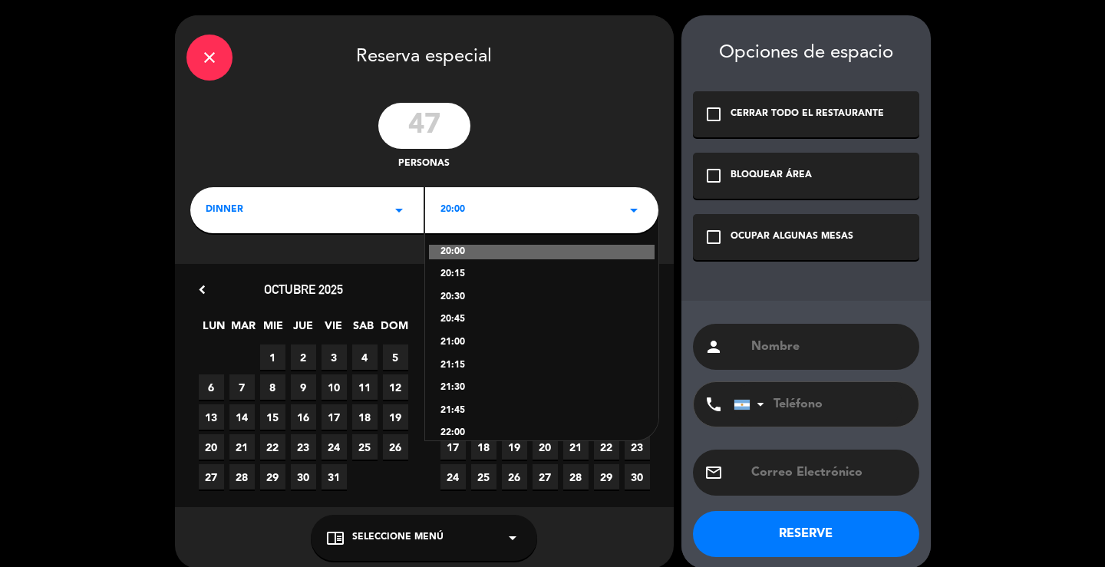
click at [470, 361] on div "21:15" at bounding box center [541, 365] width 203 height 15
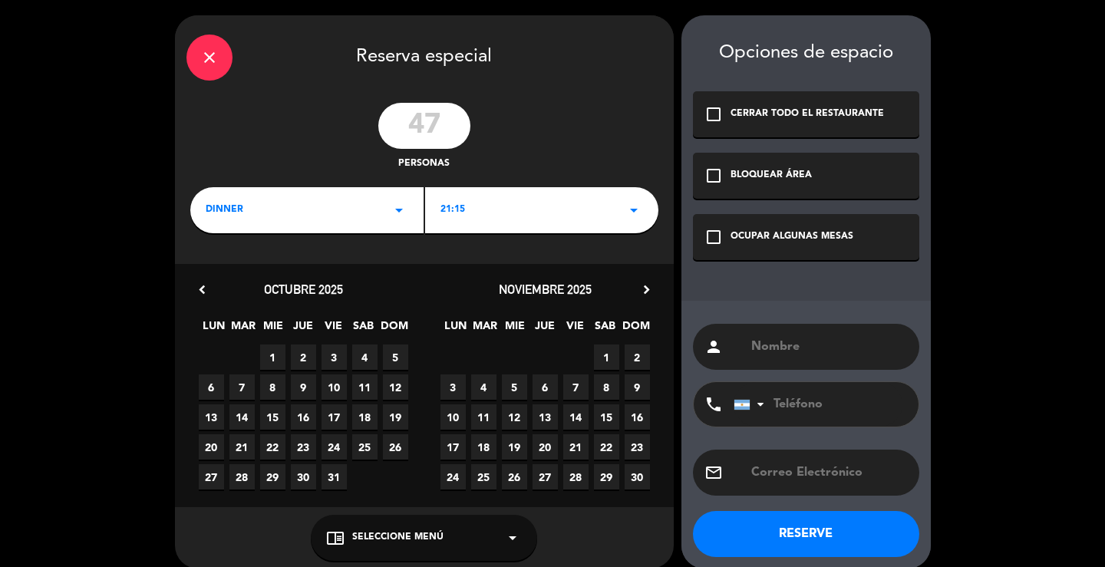
click at [457, 415] on span "10" at bounding box center [452, 416] width 25 height 25
click at [801, 344] on input "text" at bounding box center [828, 346] width 158 height 21
drag, startPoint x: 801, startPoint y: 344, endPoint x: 792, endPoint y: 351, distance: 11.1
paste input "R.E grupo 47 pax salon coemdor cena 21:15/30"
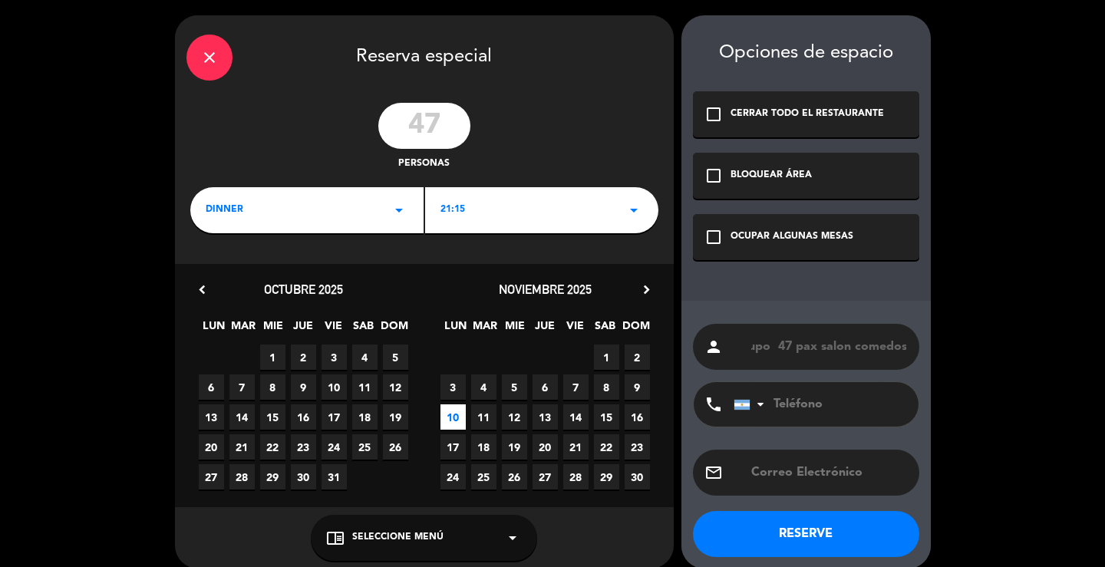
click at [795, 348] on input "R.E grupo 47 pax salon comedos" at bounding box center [828, 346] width 158 height 21
click at [781, 349] on input "R.E grupo 47pax salon comedos" at bounding box center [828, 346] width 158 height 21
type input "R.E. 47pax salon comedos"
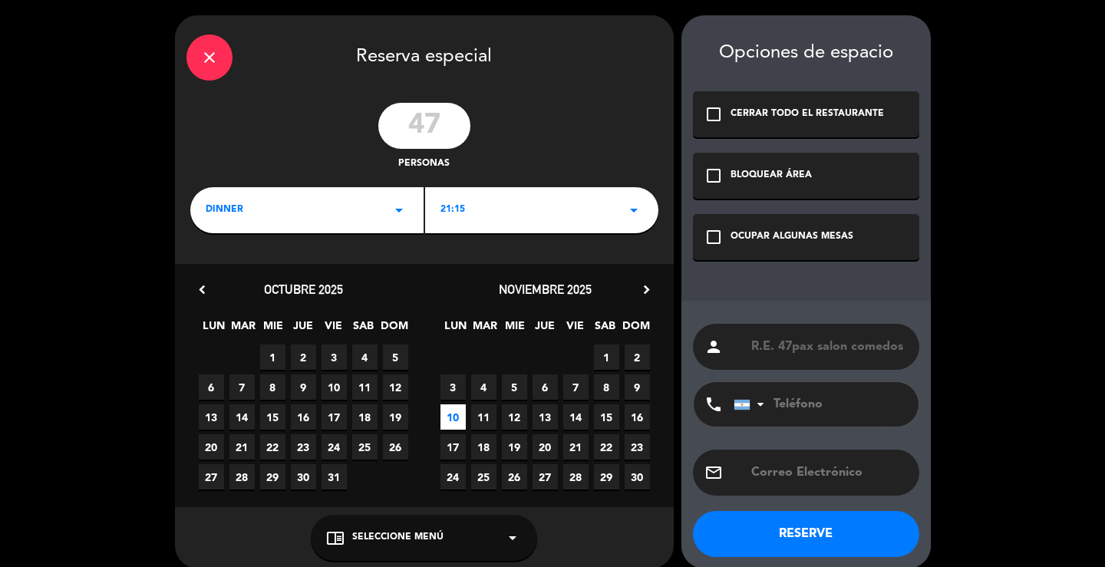
click at [848, 250] on div "check_box_outline_blank OCUPAR ALGUNAS MESAS" at bounding box center [806, 237] width 226 height 46
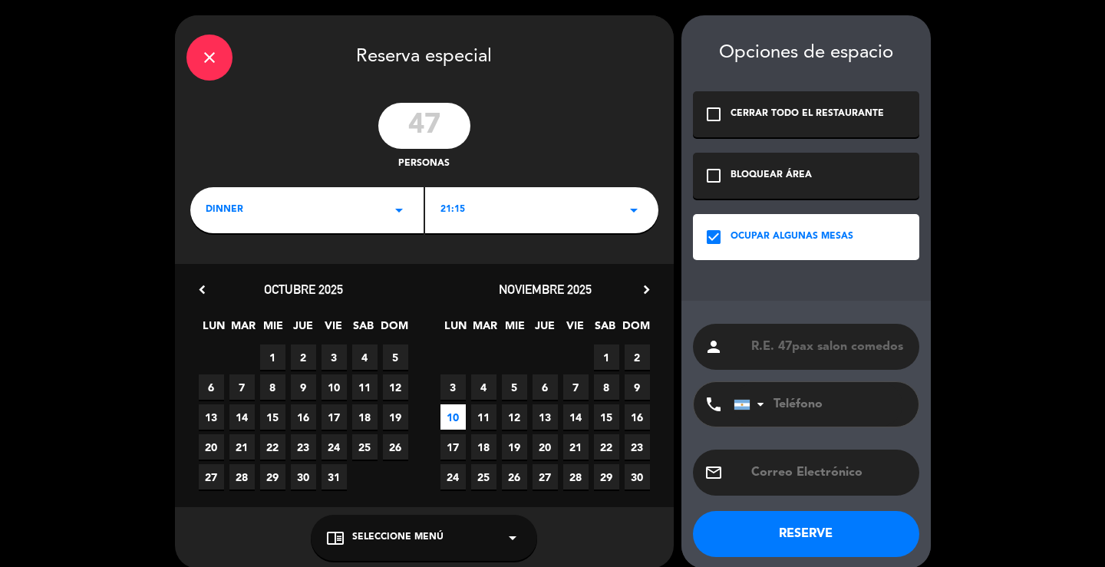
click at [811, 532] on button "RESERVE" at bounding box center [806, 534] width 226 height 46
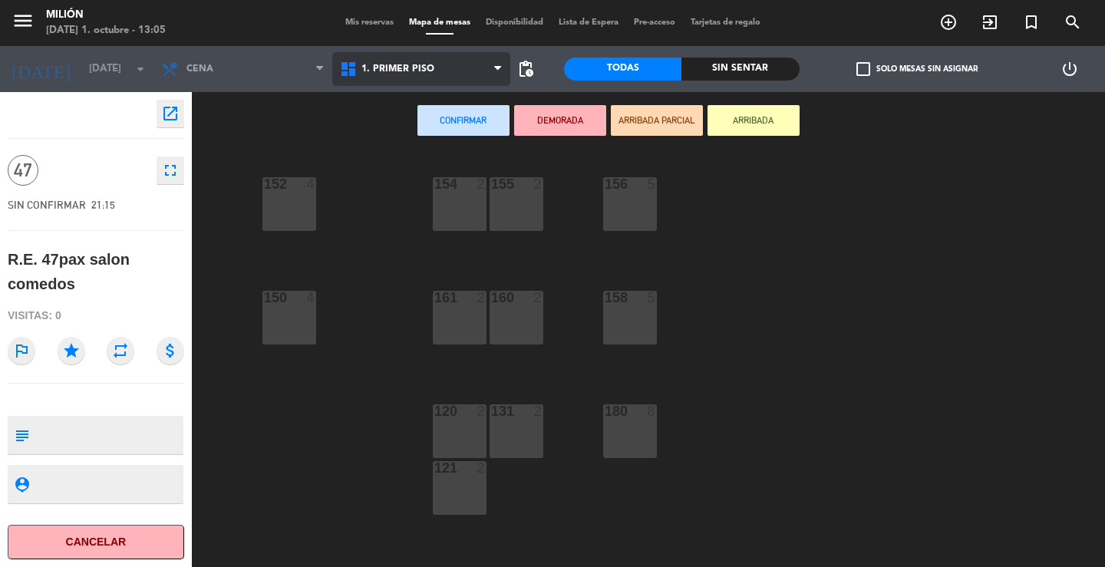
click at [412, 54] on span "1. PRIMER PISO" at bounding box center [421, 69] width 179 height 34
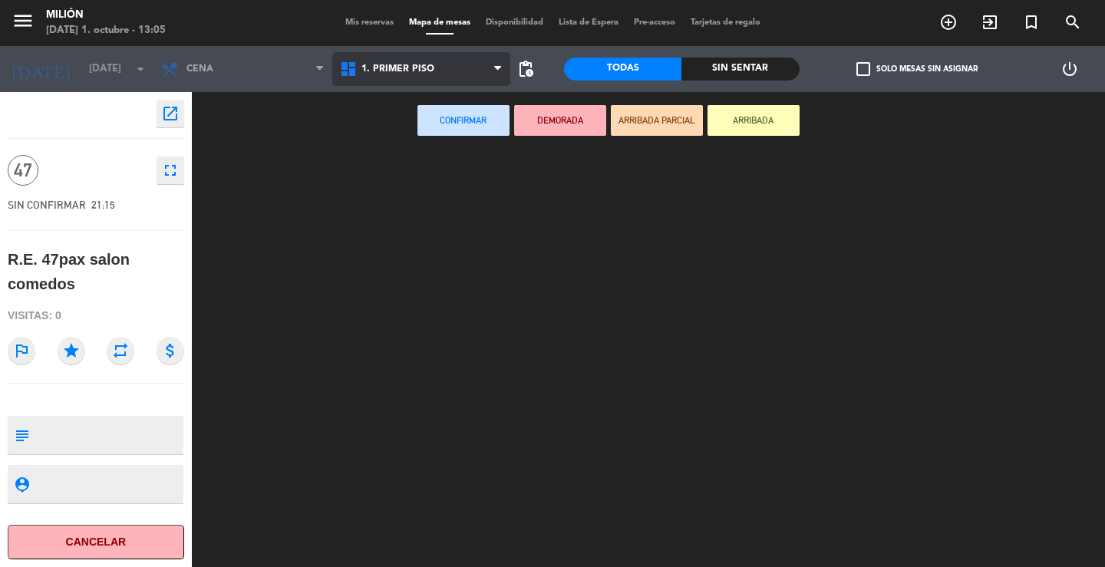
click at [440, 106] on ng-component "menu Milión [DATE] 1. octubre - 13:05 Mis reservas Mapa de mesas Disponibilidad…" at bounding box center [552, 283] width 1105 height 567
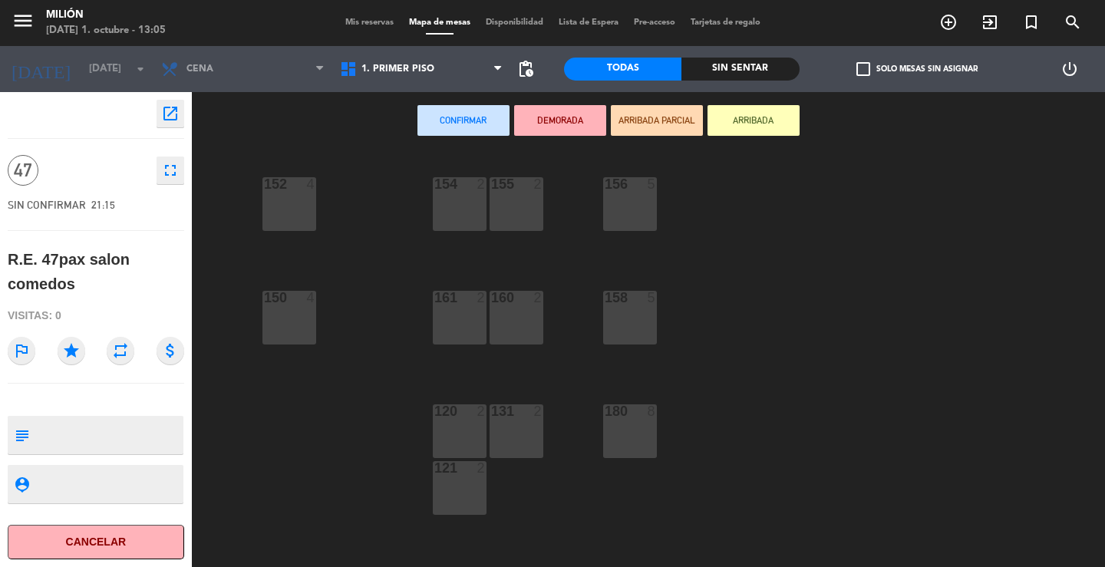
click at [467, 206] on div "154 2" at bounding box center [460, 204] width 54 height 54
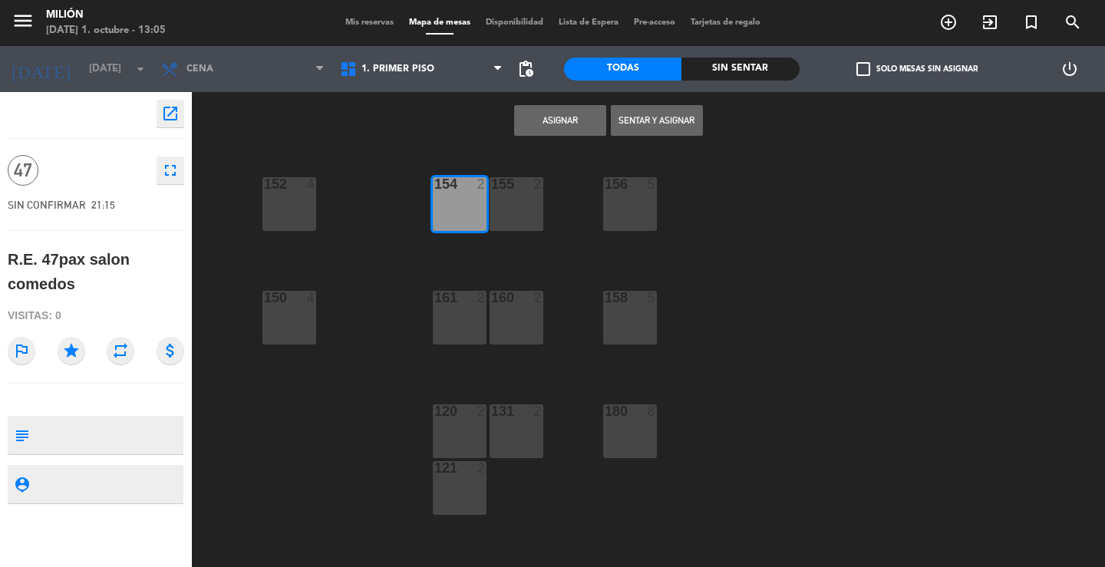
drag, startPoint x: 313, startPoint y: 212, endPoint x: 412, endPoint y: 183, distance: 103.4
click at [316, 208] on div "154 2 156 5 152 4 155 2 150 4 158 5 160 2 161 2 120 2 131 2 180 8 121 2 108 8 1…" at bounding box center [654, 358] width 902 height 417
click at [297, 193] on div "152 4" at bounding box center [289, 204] width 54 height 54
click at [284, 318] on div "150 4" at bounding box center [289, 318] width 54 height 54
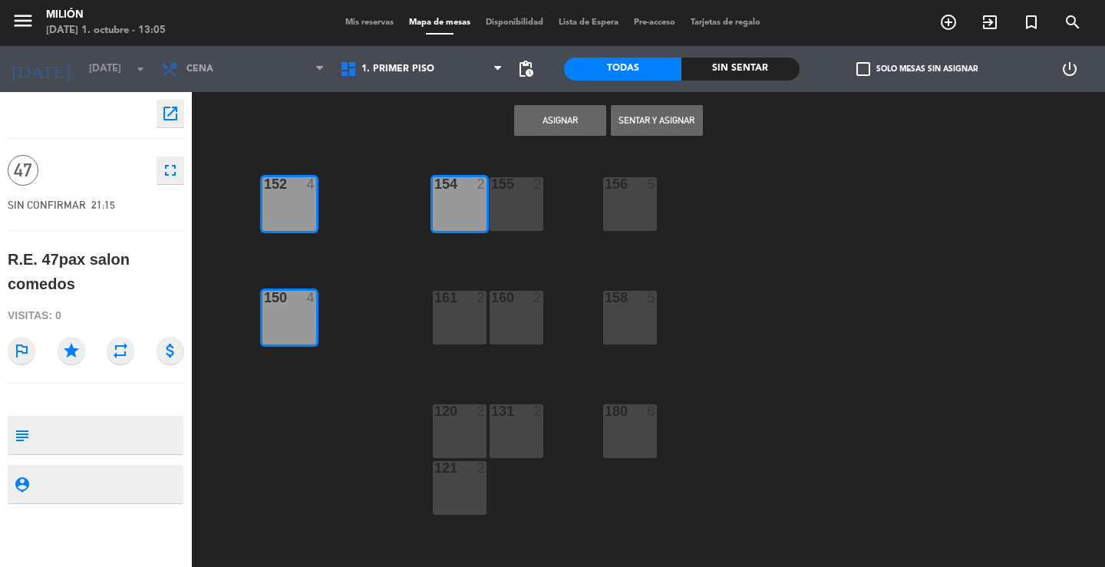
click at [448, 307] on div "161 2" at bounding box center [460, 318] width 54 height 54
click at [512, 324] on div "160 2" at bounding box center [516, 318] width 54 height 54
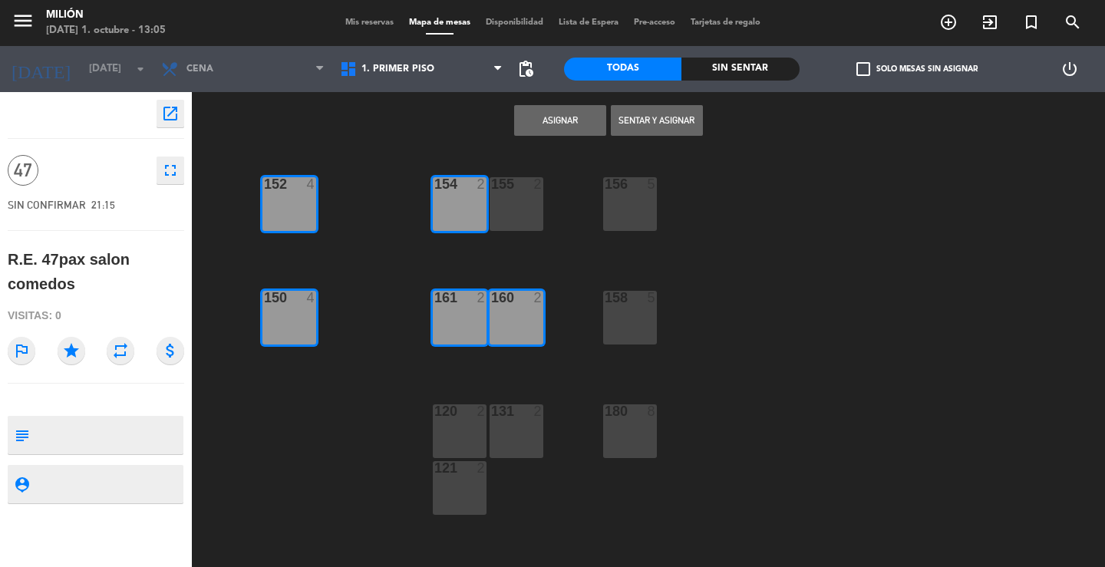
click at [529, 211] on div "155 2" at bounding box center [516, 204] width 54 height 54
click at [626, 183] on div at bounding box center [629, 184] width 25 height 14
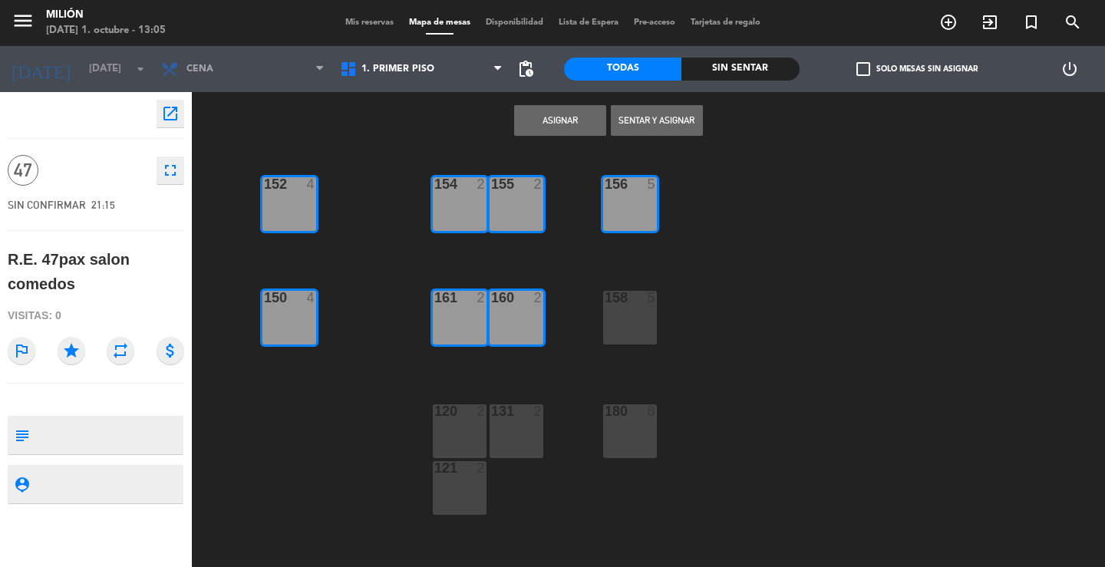
drag, startPoint x: 621, startPoint y: 325, endPoint x: 621, endPoint y: 359, distance: 33.8
click at [621, 326] on div "158 5" at bounding box center [630, 318] width 54 height 54
drag, startPoint x: 625, startPoint y: 446, endPoint x: 565, endPoint y: 438, distance: 61.1
click at [624, 446] on div "180 8" at bounding box center [630, 431] width 54 height 54
click at [526, 451] on div "131 2" at bounding box center [516, 431] width 54 height 54
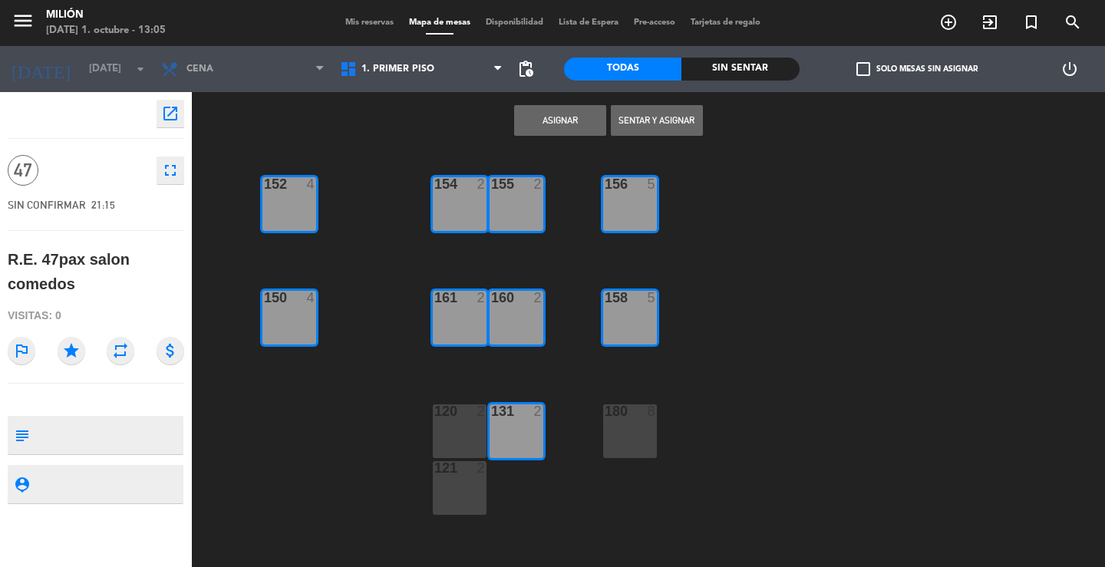
drag, startPoint x: 458, startPoint y: 439, endPoint x: 449, endPoint y: 481, distance: 43.2
click at [458, 440] on div "120 2" at bounding box center [460, 431] width 54 height 54
click at [450, 481] on div "121 2" at bounding box center [460, 488] width 54 height 54
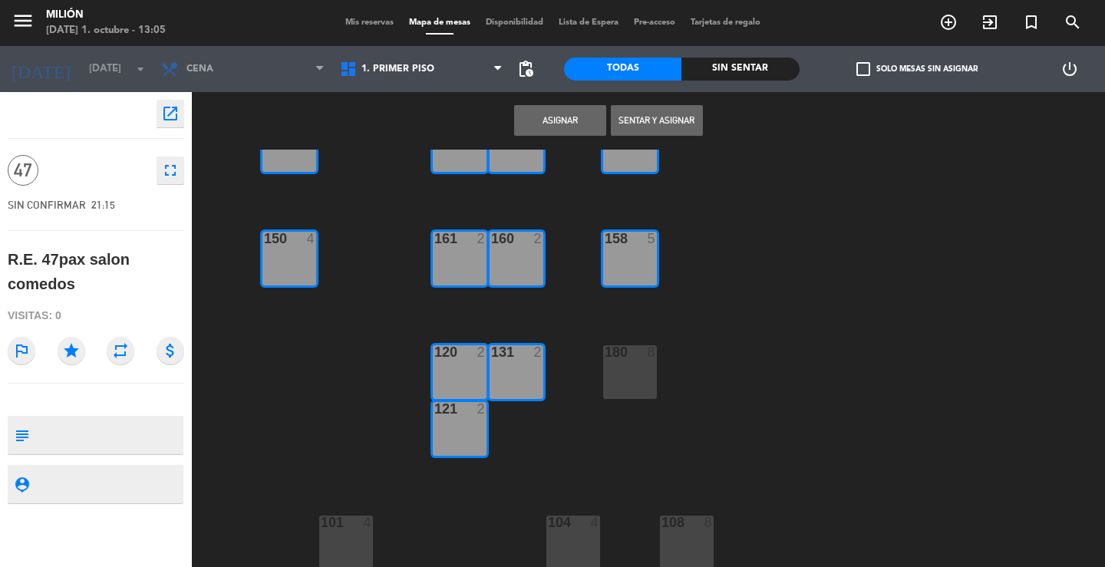
scroll to position [175, 0]
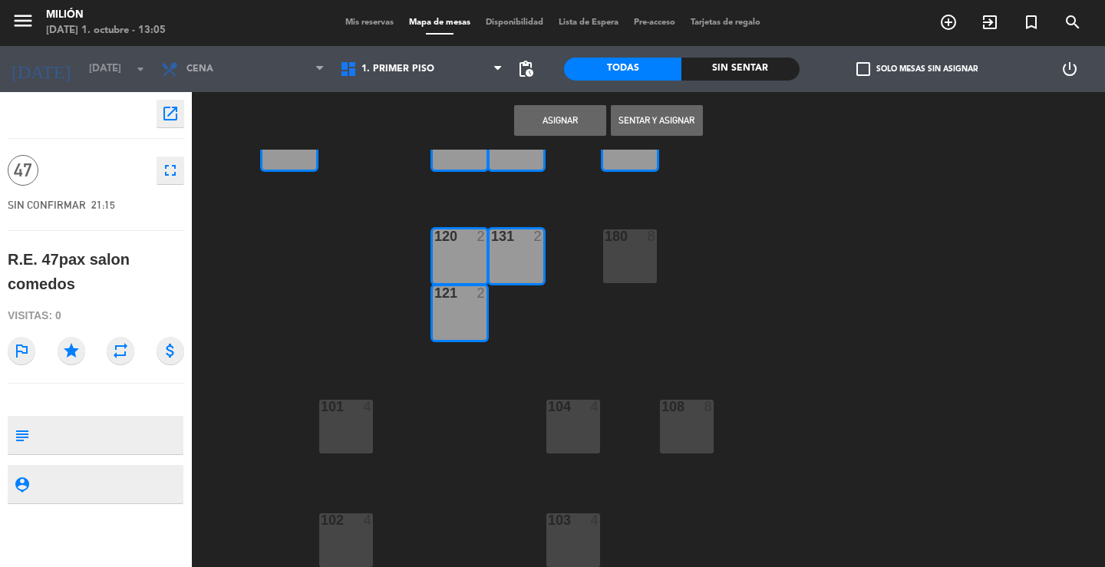
drag, startPoint x: 347, startPoint y: 410, endPoint x: 409, endPoint y: 426, distance: 64.2
click at [348, 410] on div at bounding box center [345, 407] width 25 height 14
click at [585, 430] on div "104 4" at bounding box center [573, 427] width 54 height 54
drag, startPoint x: 693, startPoint y: 411, endPoint x: 657, endPoint y: 459, distance: 59.7
click at [691, 412] on div at bounding box center [686, 407] width 25 height 14
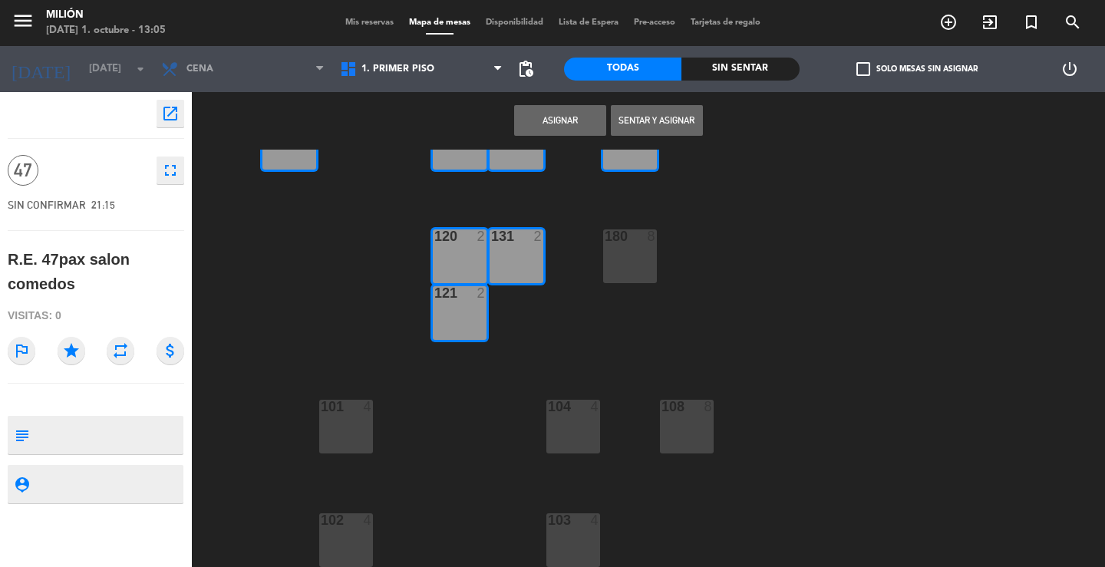
click at [557, 534] on div "103 4" at bounding box center [573, 540] width 54 height 54
drag, startPoint x: 322, startPoint y: 531, endPoint x: 372, endPoint y: 506, distance: 55.9
click at [323, 530] on div "102 4" at bounding box center [346, 540] width 54 height 54
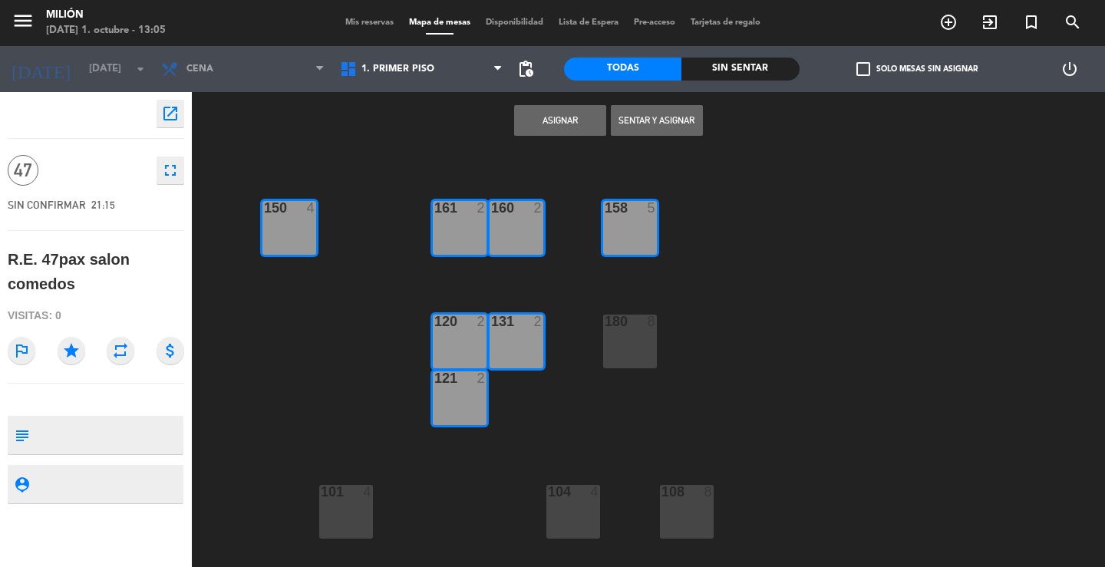
scroll to position [0, 0]
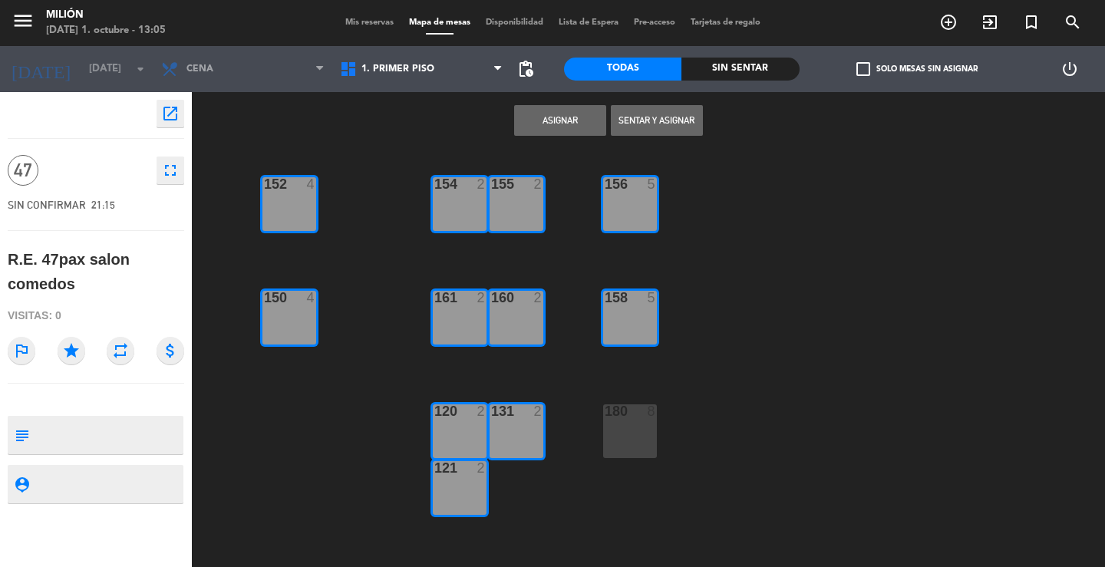
click at [551, 125] on button "Asignar" at bounding box center [560, 120] width 92 height 31
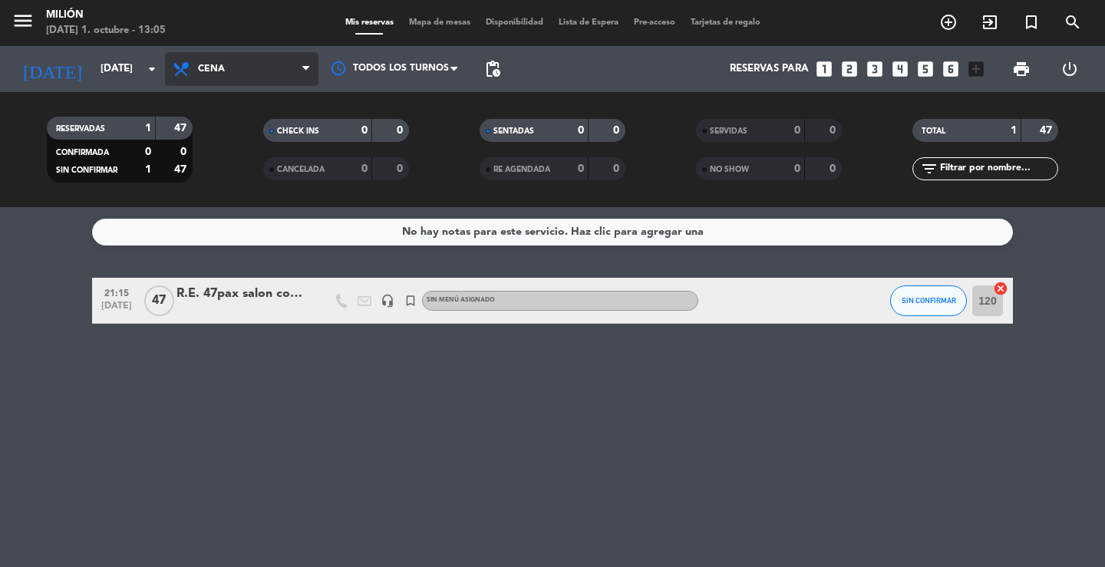
click at [245, 64] on span "Cena" at bounding box center [241, 69] width 153 height 34
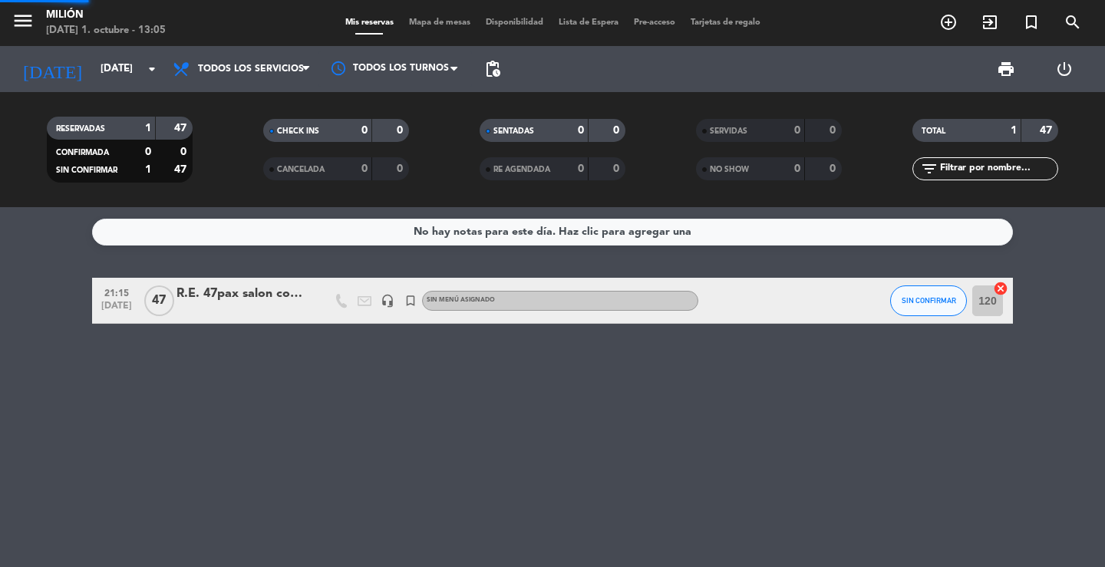
click at [243, 104] on div "menu Milión [DATE] 1. octubre - 13:05 Mis reservas Mapa de mesas Disponibilidad…" at bounding box center [552, 103] width 1105 height 207
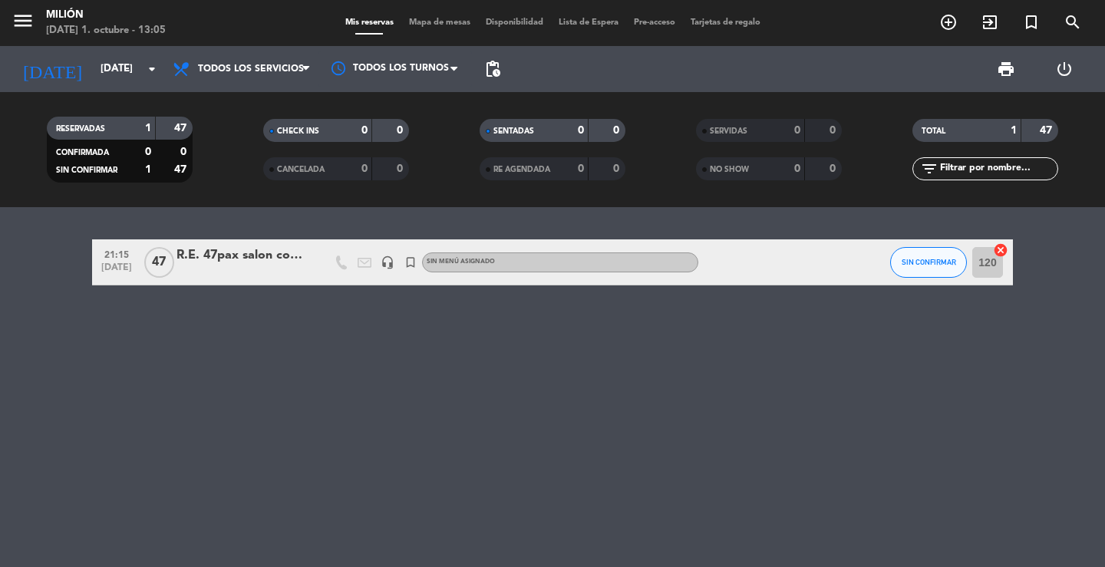
click at [786, 258] on div at bounding box center [767, 261] width 138 height 45
click at [264, 265] on div "R.E. 47pax salon comedos" at bounding box center [241, 255] width 130 height 20
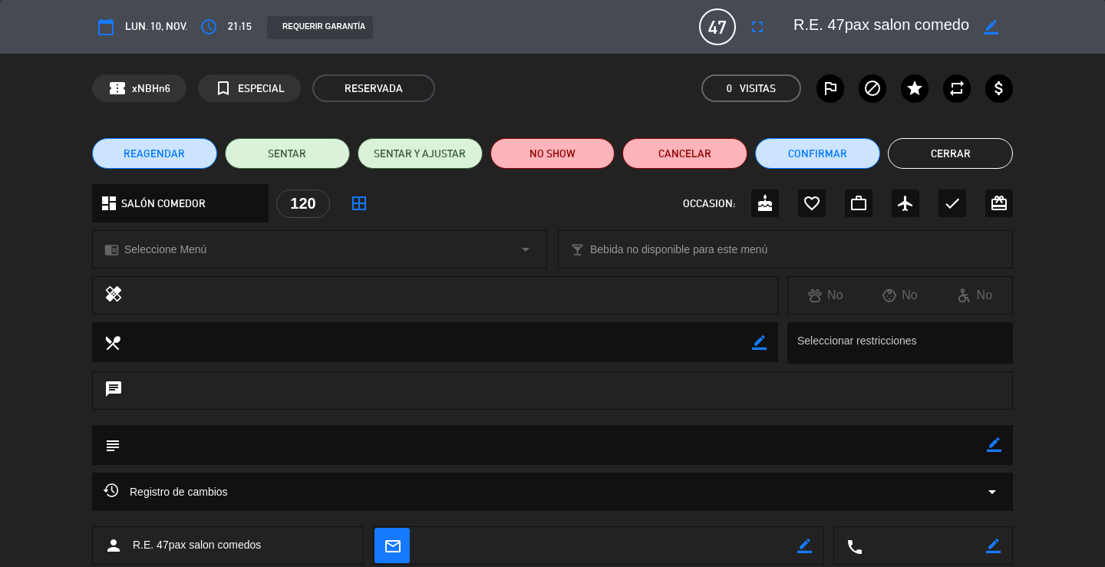
drag, startPoint x: 991, startPoint y: 443, endPoint x: 949, endPoint y: 433, distance: 43.4
click at [989, 445] on icon "border_color" at bounding box center [994, 444] width 15 height 15
click at [913, 436] on textarea at bounding box center [553, 444] width 866 height 39
paste textarea "R.E grupo 47 pax salon coemdor cena 21:15/30"
type textarea "R.E grupo 47 pax salon coemdor cena 21:15/30"
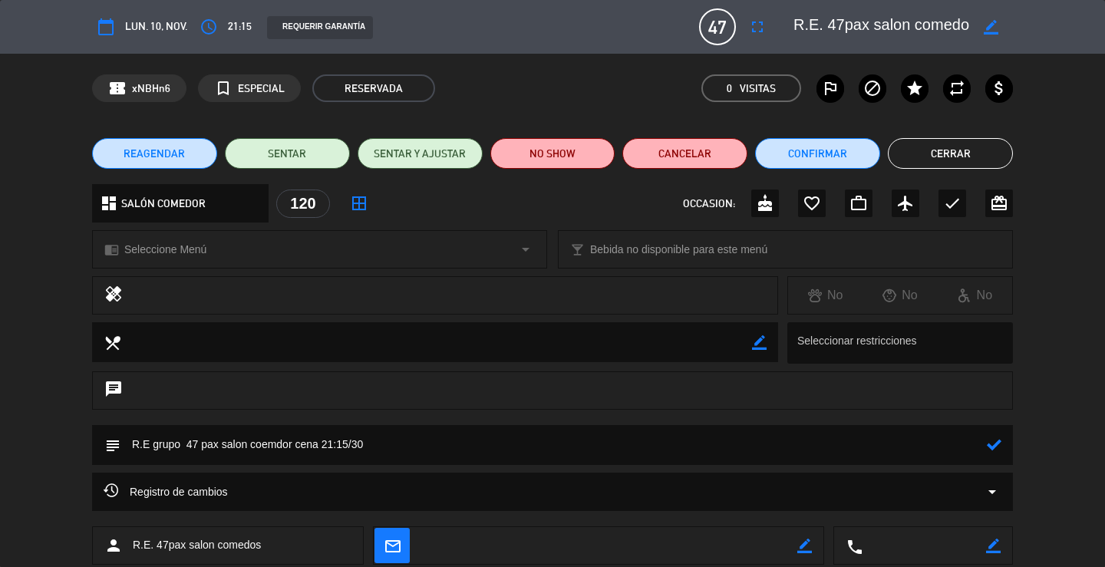
click at [993, 446] on icon at bounding box center [994, 444] width 15 height 15
click at [990, 25] on icon "border_color" at bounding box center [990, 27] width 15 height 15
click at [859, 23] on textarea at bounding box center [881, 27] width 176 height 28
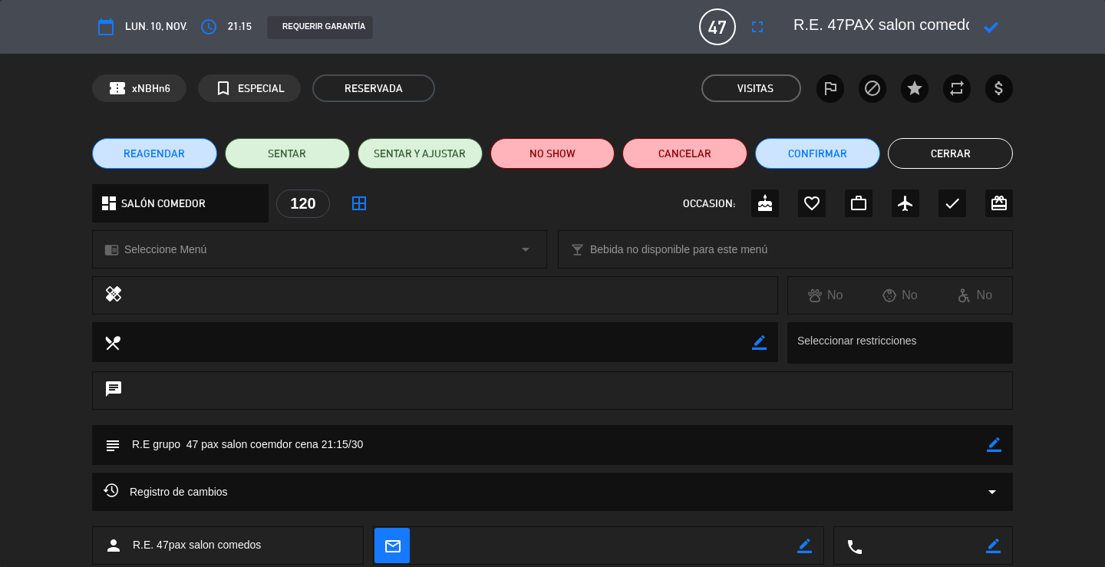
type textarea "R.E. 47PAX salon comedos"
click at [987, 26] on icon at bounding box center [990, 27] width 15 height 15
click at [964, 145] on button "Cerrar" at bounding box center [950, 153] width 125 height 31
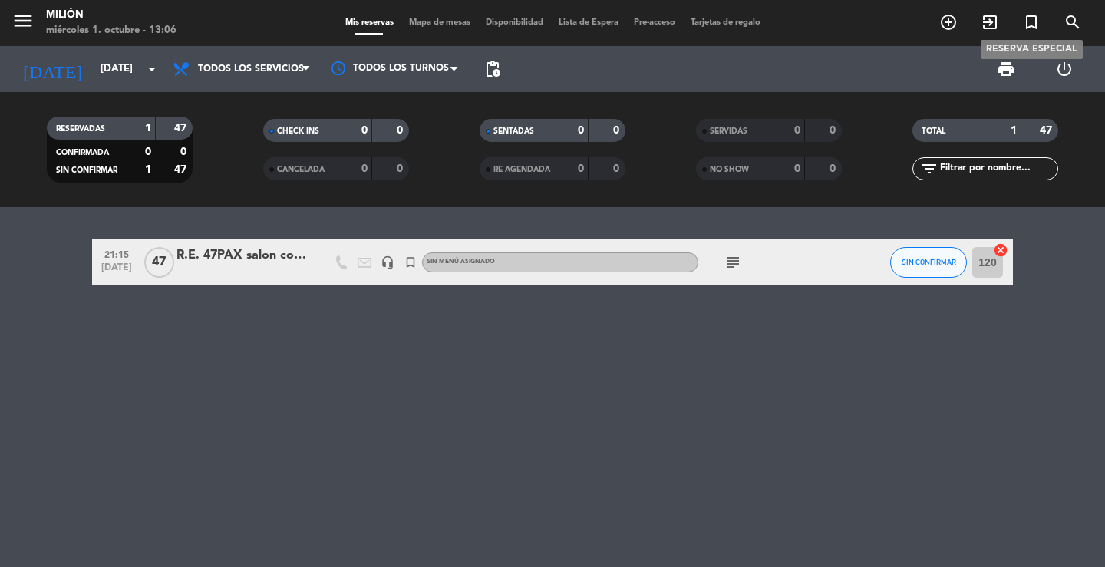
click at [1026, 25] on icon "turned_in_not" at bounding box center [1031, 22] width 18 height 18
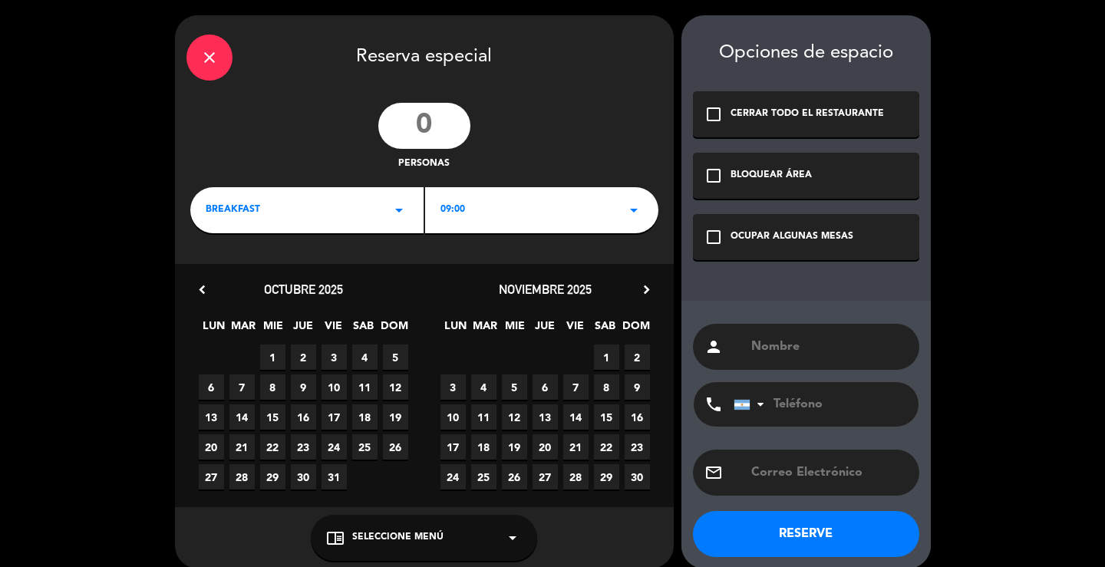
click at [558, 215] on div "09:00 arrow_drop_down" at bounding box center [541, 210] width 233 height 46
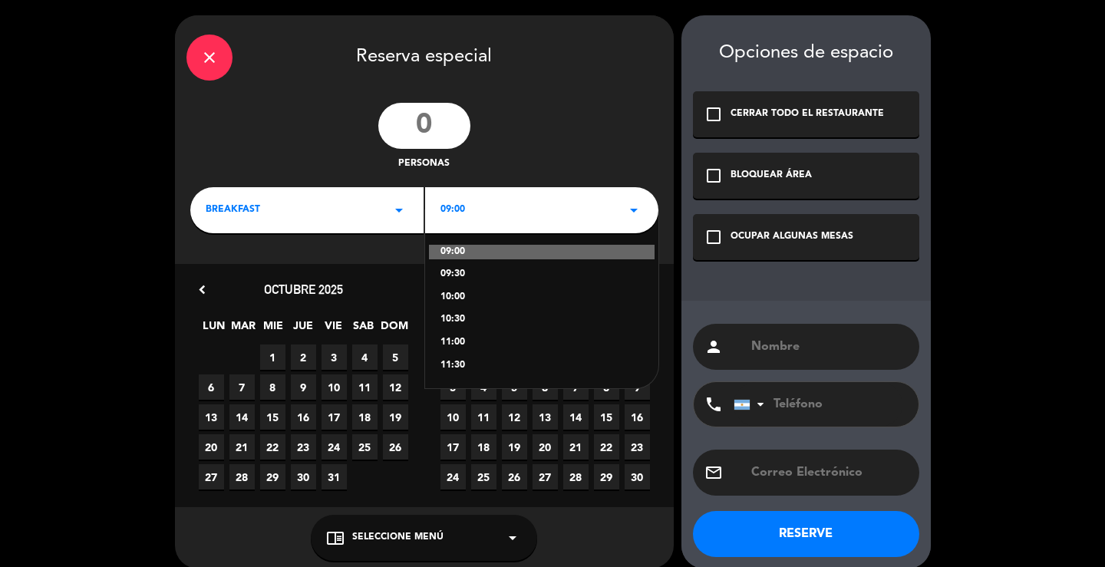
click at [383, 202] on div "BREAKFAST arrow_drop_down" at bounding box center [306, 210] width 233 height 46
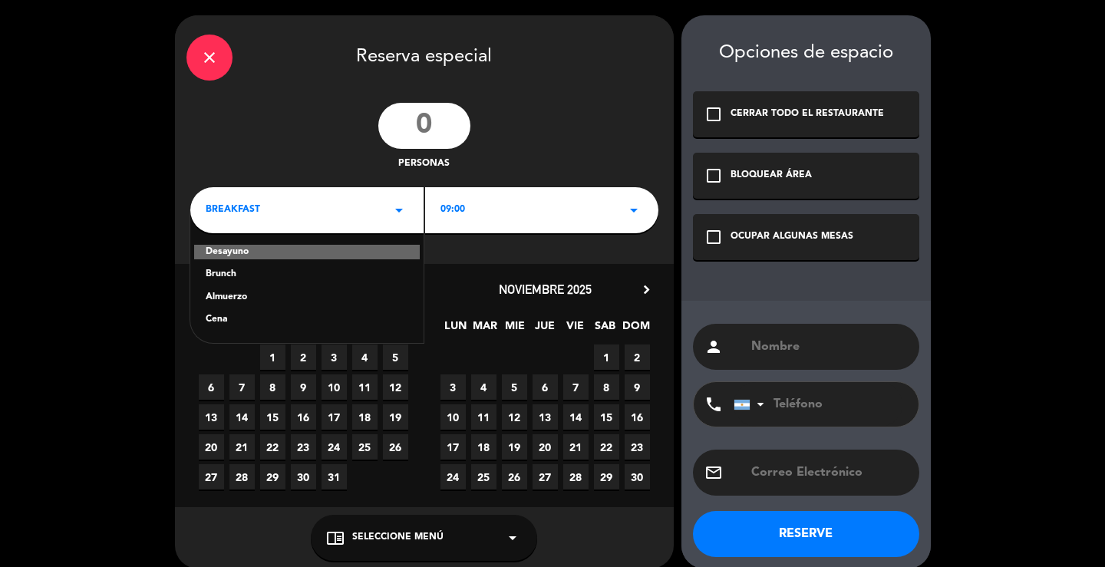
drag, startPoint x: 236, startPoint y: 274, endPoint x: 372, endPoint y: 255, distance: 137.9
click at [236, 274] on div "Brunch" at bounding box center [307, 274] width 203 height 15
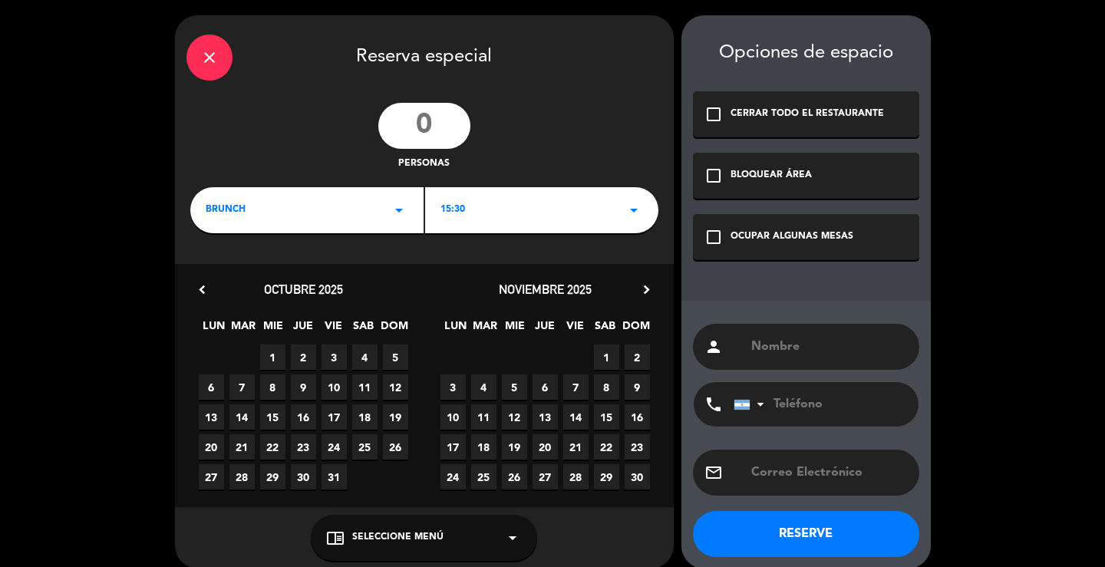
click at [550, 206] on div "15:30 arrow_drop_down" at bounding box center [541, 210] width 233 height 46
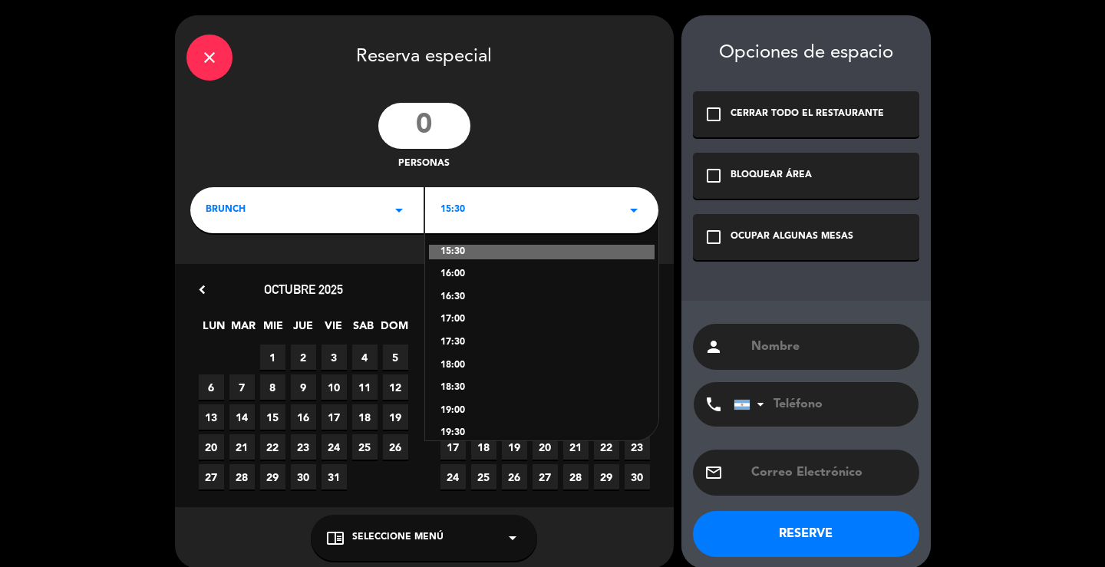
scroll to position [16, 0]
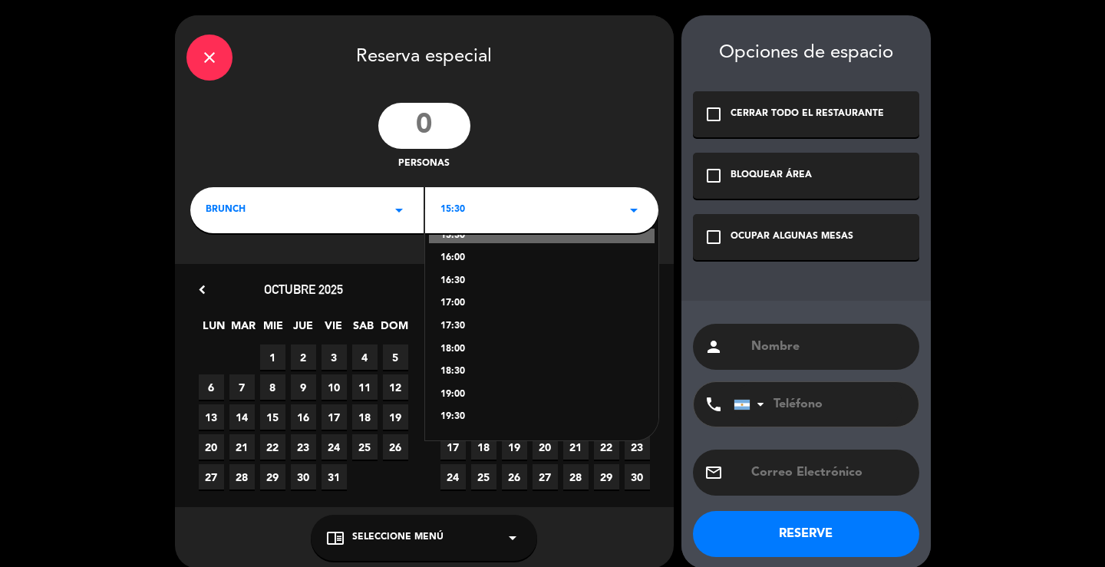
click at [483, 394] on div "19:00" at bounding box center [541, 394] width 203 height 15
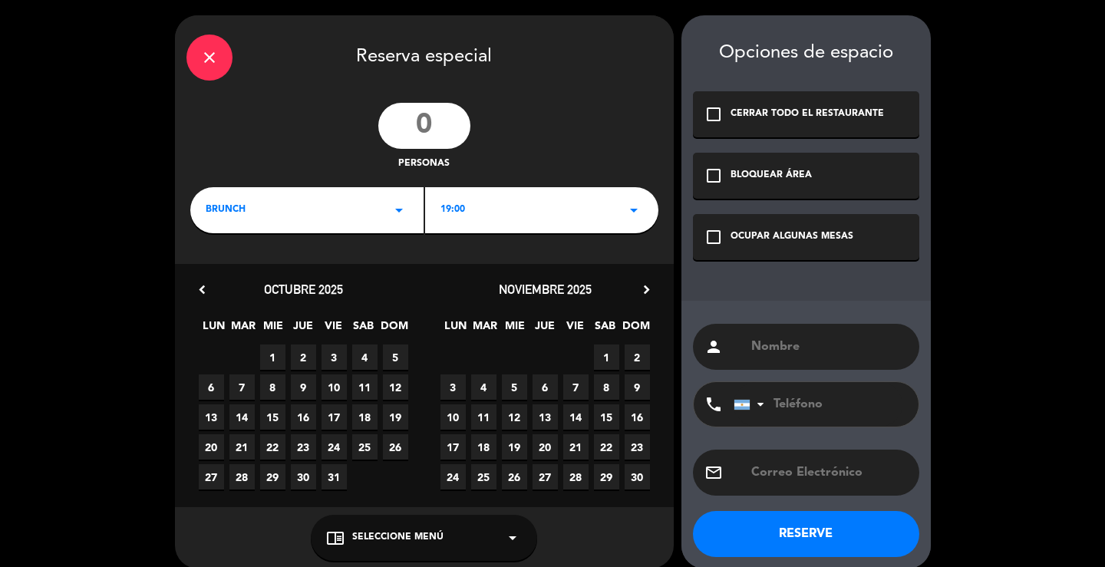
click at [441, 130] on input "number" at bounding box center [424, 126] width 92 height 46
type input "47"
click at [443, 412] on span "10" at bounding box center [452, 416] width 25 height 25
click at [764, 346] on input "text" at bounding box center [828, 346] width 158 height 21
paste input "R.E grupo 47 pax salon coemdor cena 21:15/30"
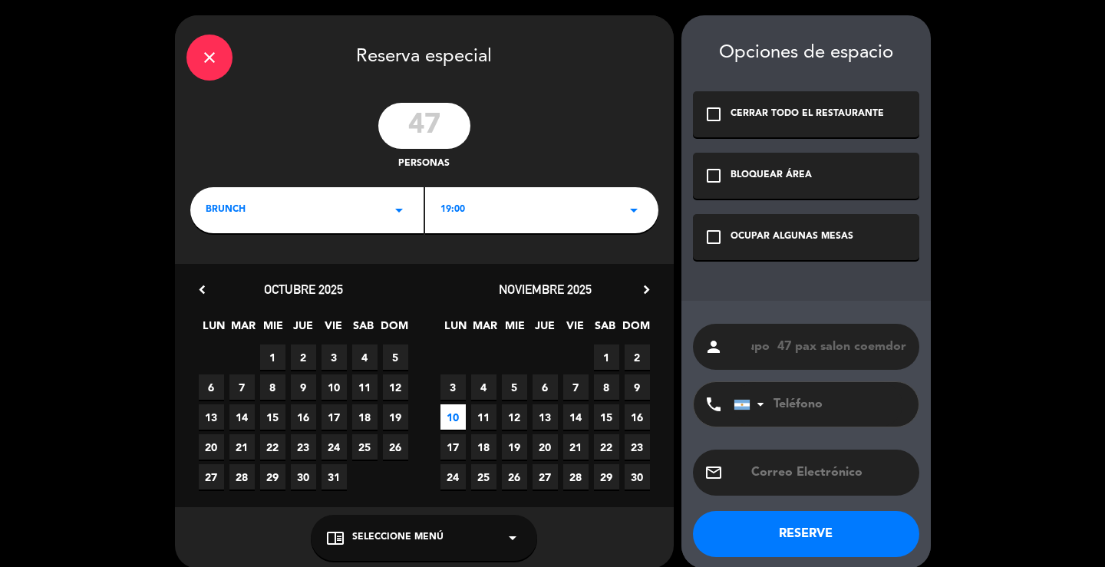
scroll to position [0, 42]
click at [815, 348] on input "R.E grupo 47 pax salon coemdor" at bounding box center [828, 346] width 158 height 21
click at [802, 344] on input "R.E grupo 47PAX salon coemdor" at bounding box center [828, 346] width 158 height 21
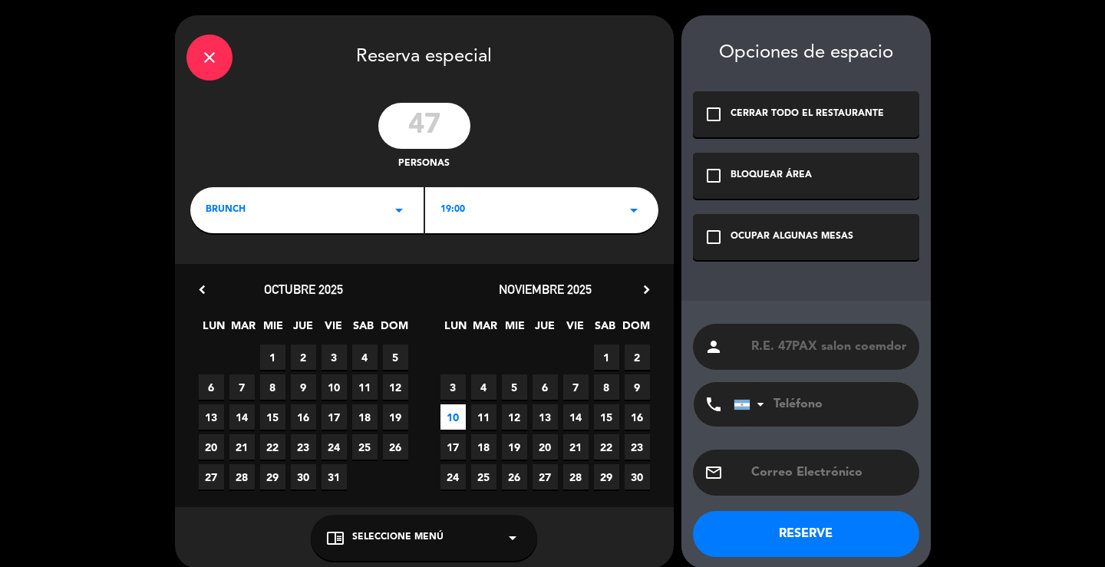
click at [752, 344] on input "R.E. 47PAX salon coemdor" at bounding box center [828, 346] width 158 height 21
type input "ARMADO - R.E. 47PAX salon coemdor"
click at [856, 247] on div "check_box_outline_blank OCUPAR ALGUNAS MESAS" at bounding box center [806, 237] width 226 height 46
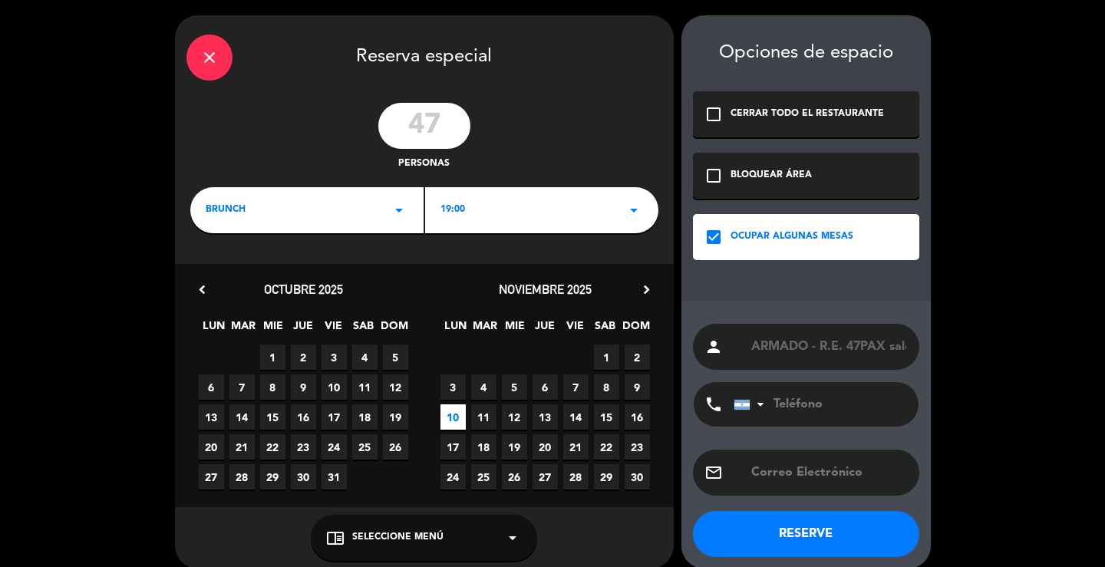
click at [803, 532] on button "RESERVE" at bounding box center [806, 534] width 226 height 46
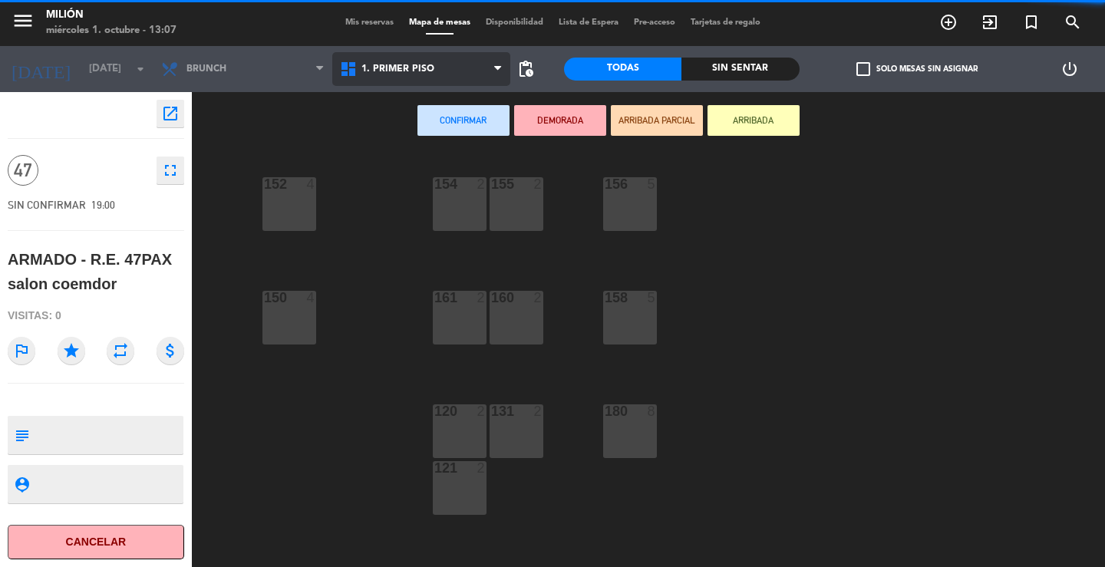
click at [427, 68] on span "1. PRIMER PISO" at bounding box center [397, 69] width 73 height 11
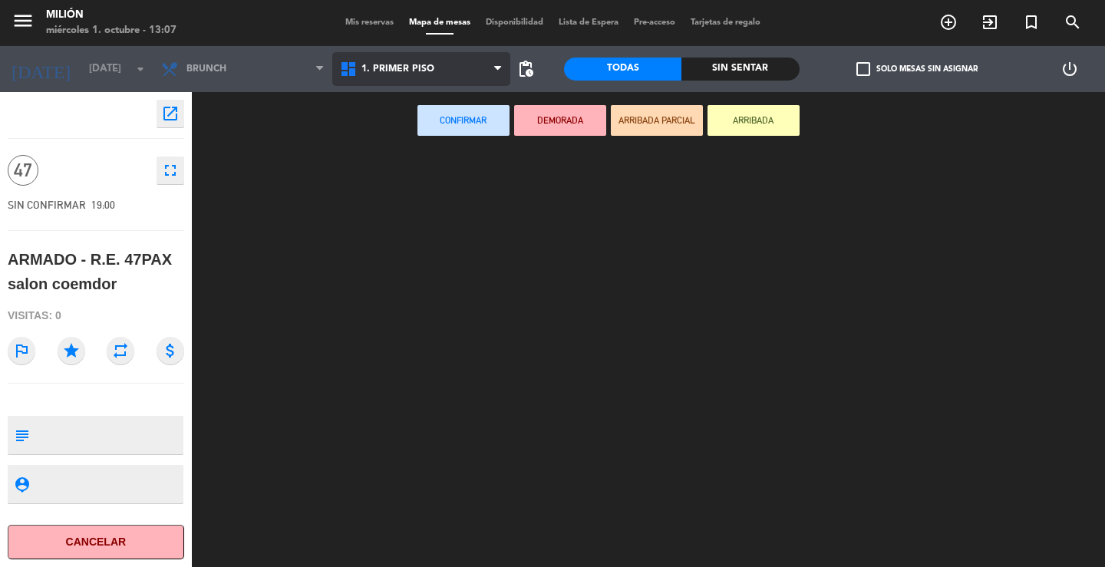
click at [428, 97] on ng-component "menu Milión [DATE] 1. octubre - 13:07 Mis reservas Mapa de mesas Disponibilidad…" at bounding box center [552, 283] width 1105 height 567
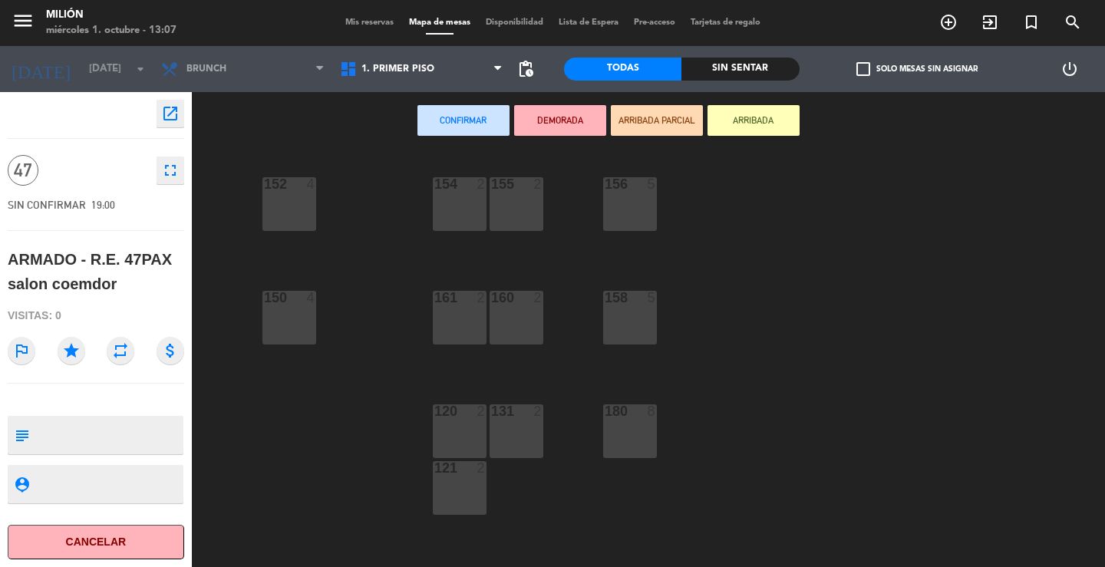
click at [285, 193] on div "152 4" at bounding box center [289, 204] width 54 height 54
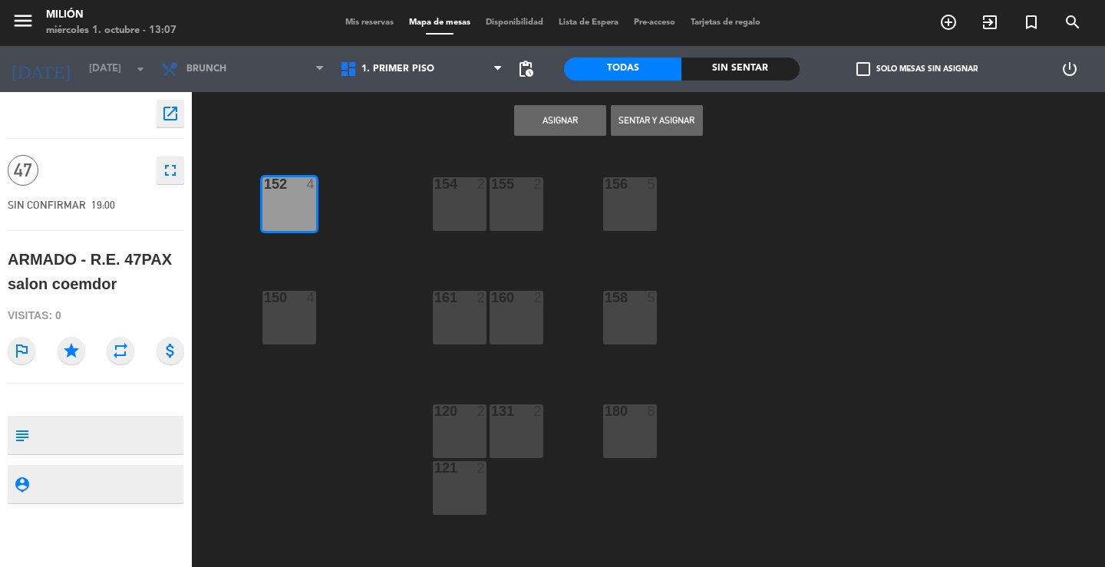
click at [466, 216] on div "154 2" at bounding box center [460, 204] width 54 height 54
click at [512, 206] on div "155 2" at bounding box center [516, 204] width 54 height 54
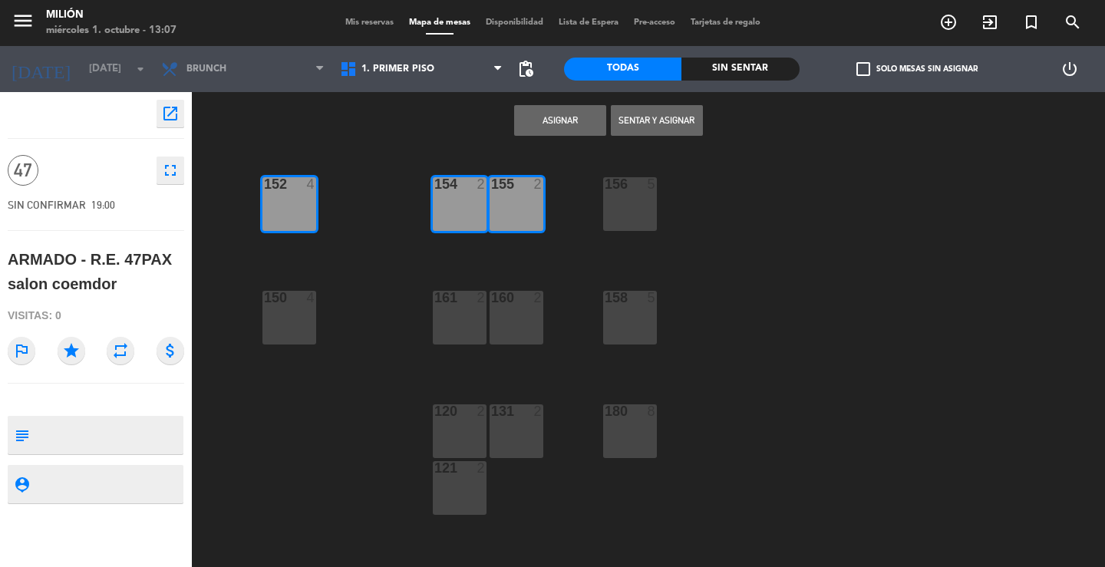
click at [637, 206] on div "156 5" at bounding box center [630, 204] width 54 height 54
drag, startPoint x: 627, startPoint y: 305, endPoint x: 540, endPoint y: 293, distance: 87.5
click at [623, 307] on div "158 5" at bounding box center [630, 318] width 54 height 54
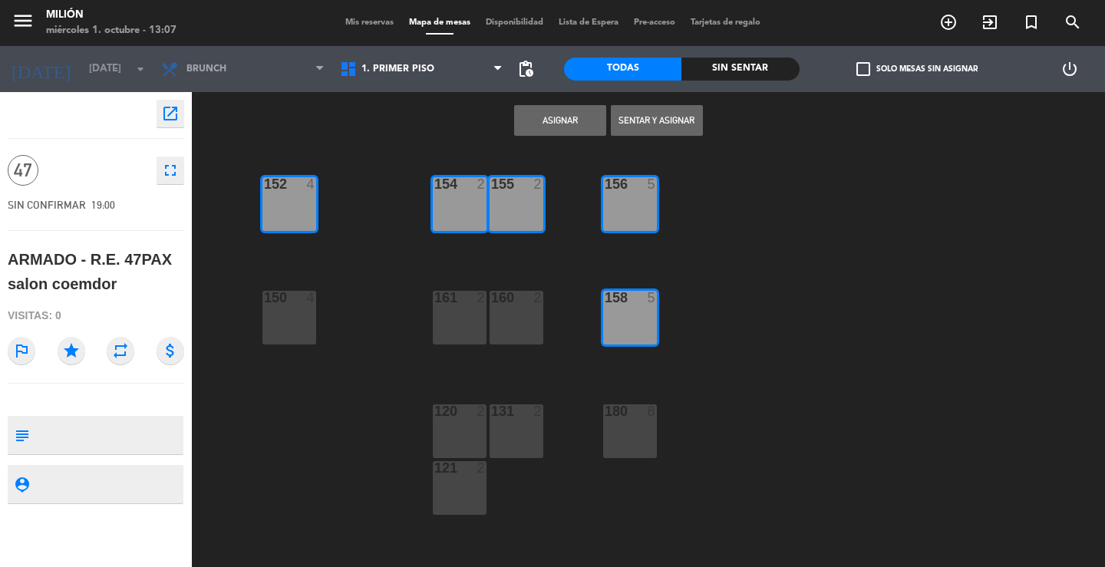
click at [478, 311] on div "161 2" at bounding box center [460, 318] width 54 height 54
drag, startPoint x: 512, startPoint y: 311, endPoint x: 453, endPoint y: 288, distance: 63.4
click at [512, 311] on div "160 2" at bounding box center [516, 318] width 54 height 54
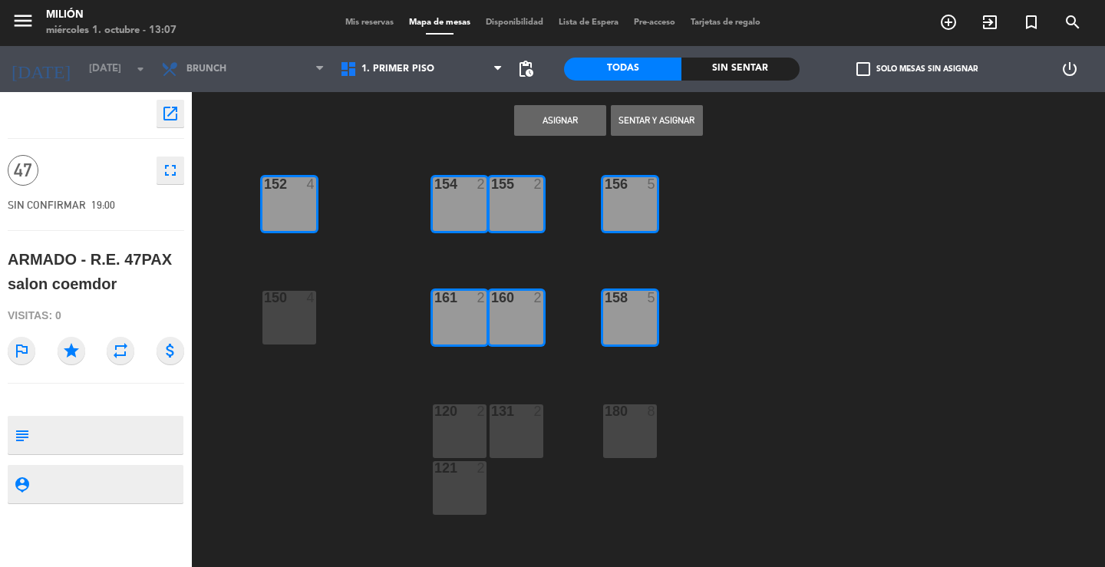
click at [294, 315] on div "150 4" at bounding box center [289, 318] width 54 height 54
click at [473, 433] on div "120 2" at bounding box center [460, 431] width 54 height 54
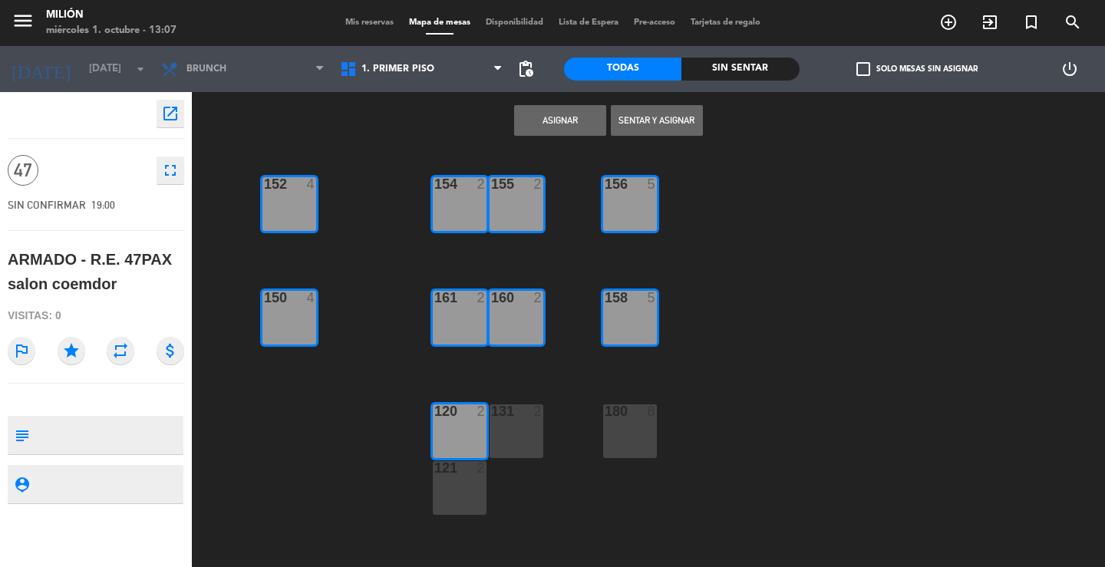
drag, startPoint x: 459, startPoint y: 476, endPoint x: 488, endPoint y: 436, distance: 48.8
click at [459, 474] on div "121 2" at bounding box center [460, 468] width 54 height 15
click at [509, 427] on div "131 2" at bounding box center [516, 431] width 54 height 54
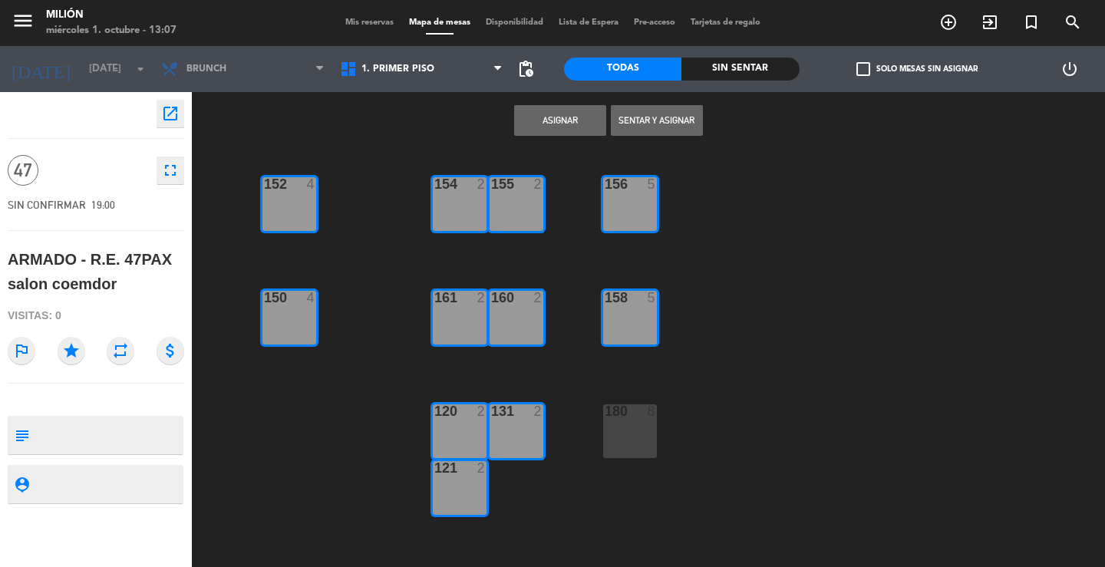
drag, startPoint x: 600, startPoint y: 440, endPoint x: 627, endPoint y: 433, distance: 27.9
click at [604, 439] on div "154 2 156 5 152 4 155 2 150 4 158 5 160 2 161 2 120 2 131 2 180 8 121 2 108 8 1…" at bounding box center [654, 358] width 902 height 417
click at [627, 433] on div "180 8" at bounding box center [630, 431] width 54 height 54
click at [571, 114] on button "Asignar" at bounding box center [560, 120] width 92 height 31
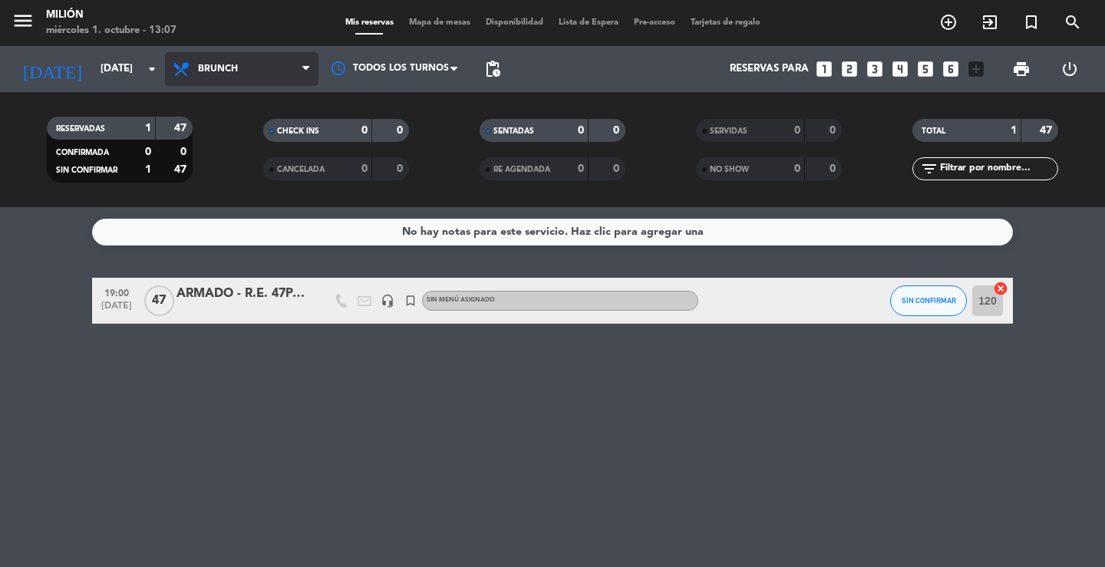
click at [272, 64] on span "Brunch" at bounding box center [241, 69] width 153 height 34
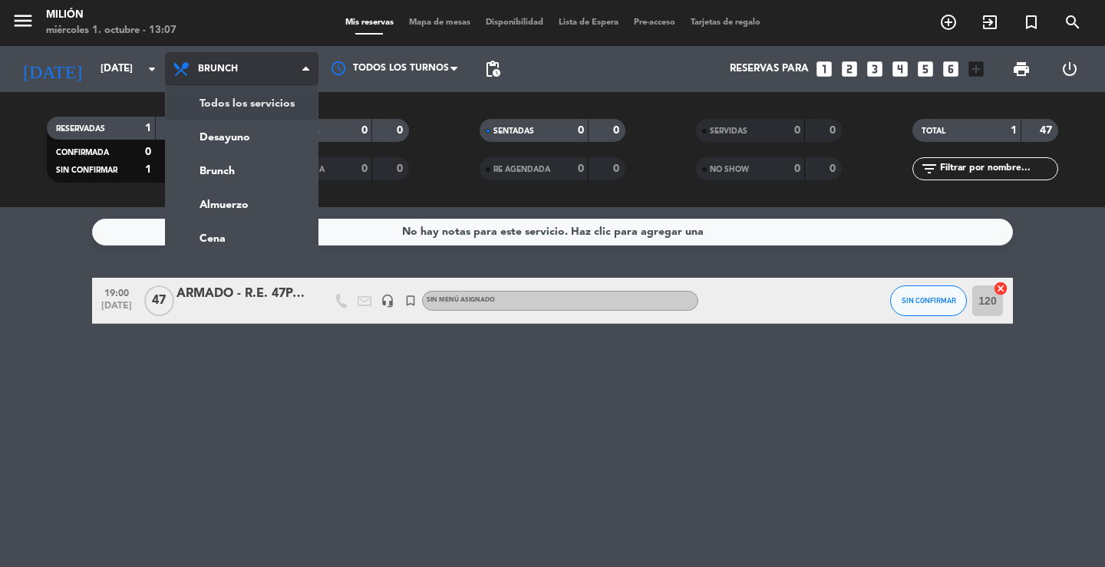
click at [242, 99] on div "menu Milión [DATE] 1. octubre - 13:07 Mis reservas Mapa de mesas Disponibilidad…" at bounding box center [552, 103] width 1105 height 207
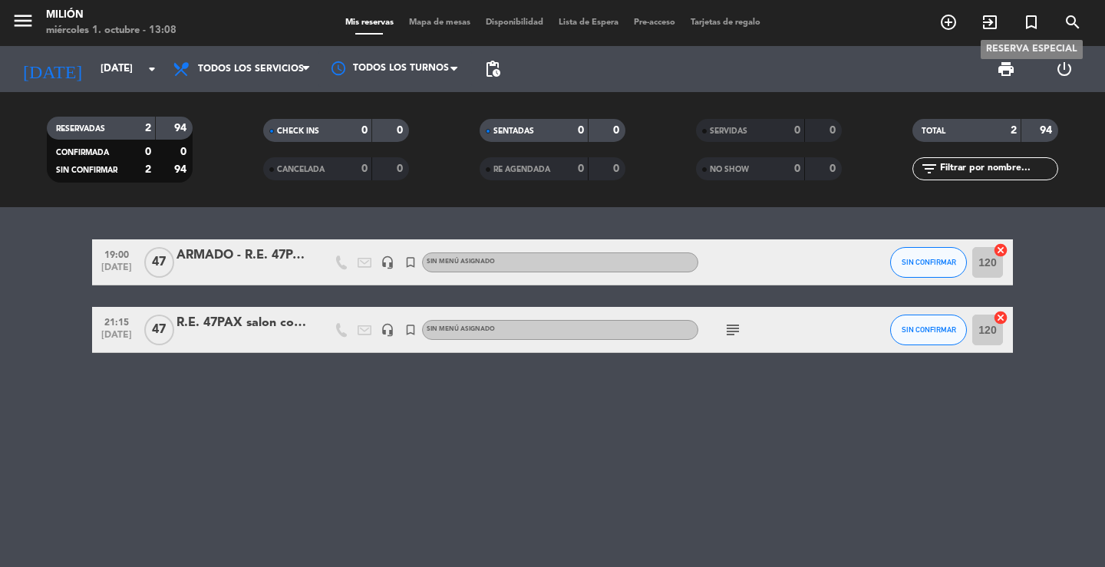
click at [1028, 18] on icon "turned_in_not" at bounding box center [1031, 22] width 18 height 18
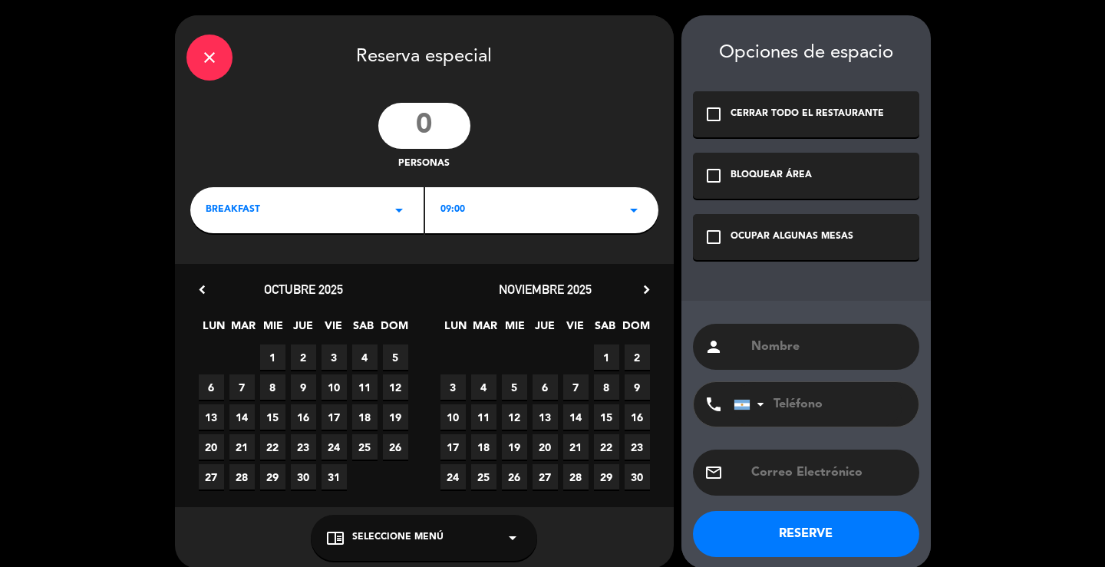
click at [384, 203] on div "BREAKFAST arrow_drop_down" at bounding box center [306, 210] width 233 height 46
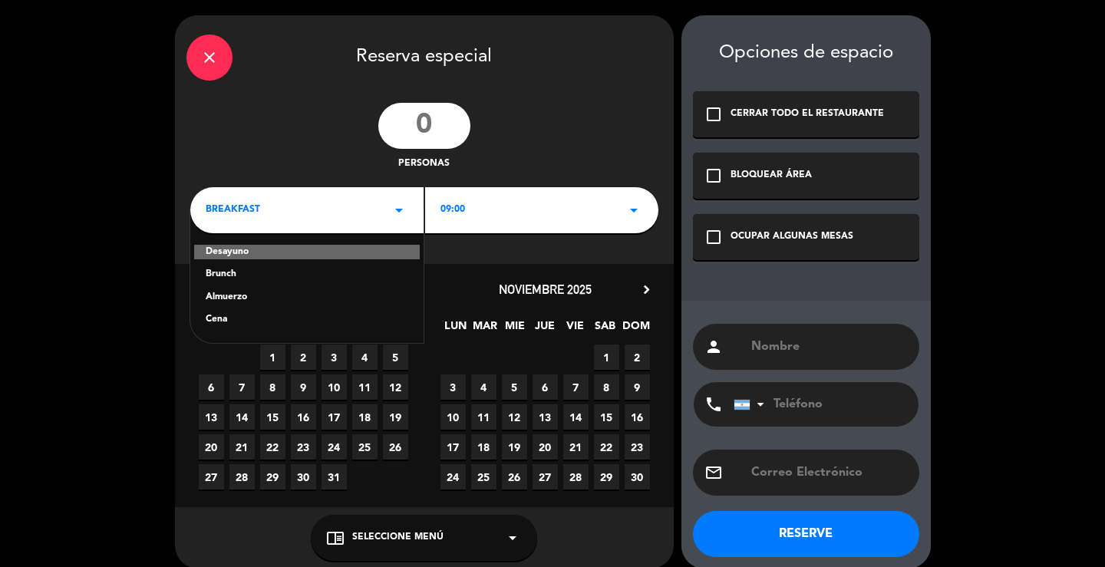
click at [267, 320] on div "Cena" at bounding box center [307, 319] width 203 height 15
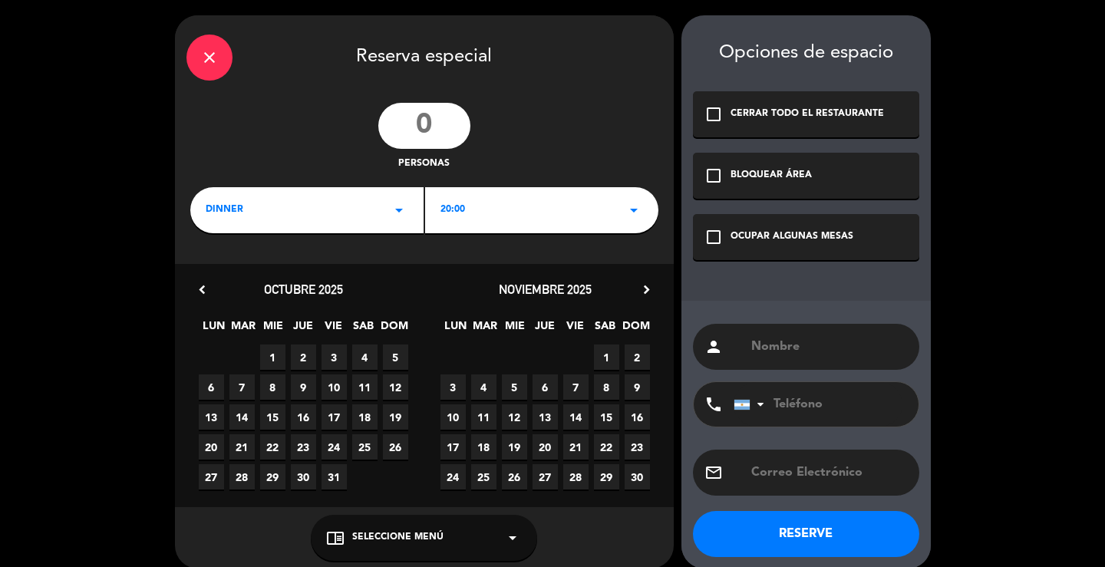
click at [596, 217] on div "20:00 arrow_drop_down" at bounding box center [541, 210] width 233 height 46
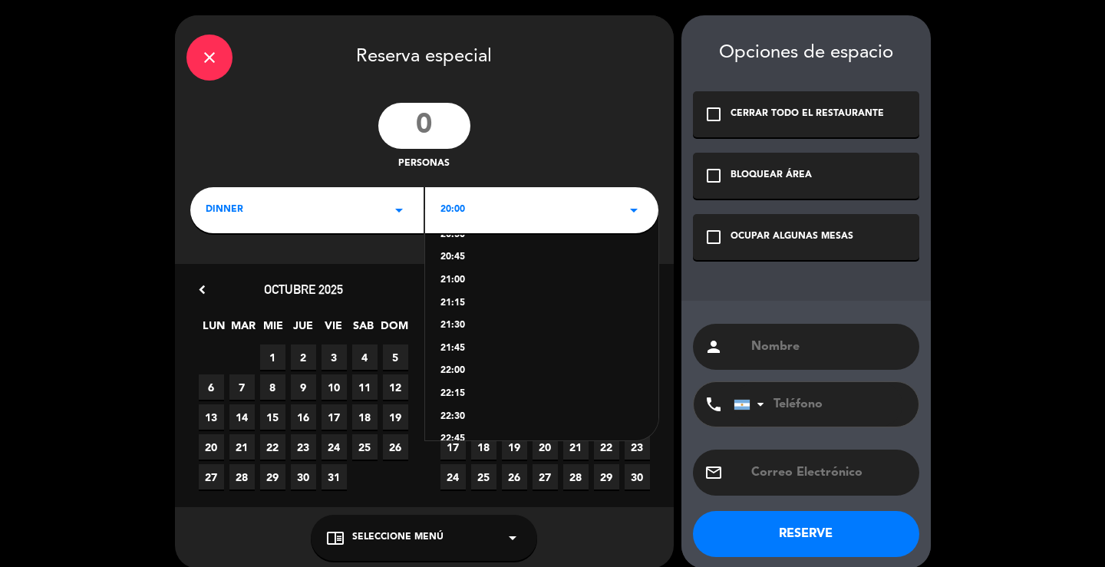
scroll to position [107, 0]
click at [486, 416] on div "23:00" at bounding box center [541, 417] width 203 height 15
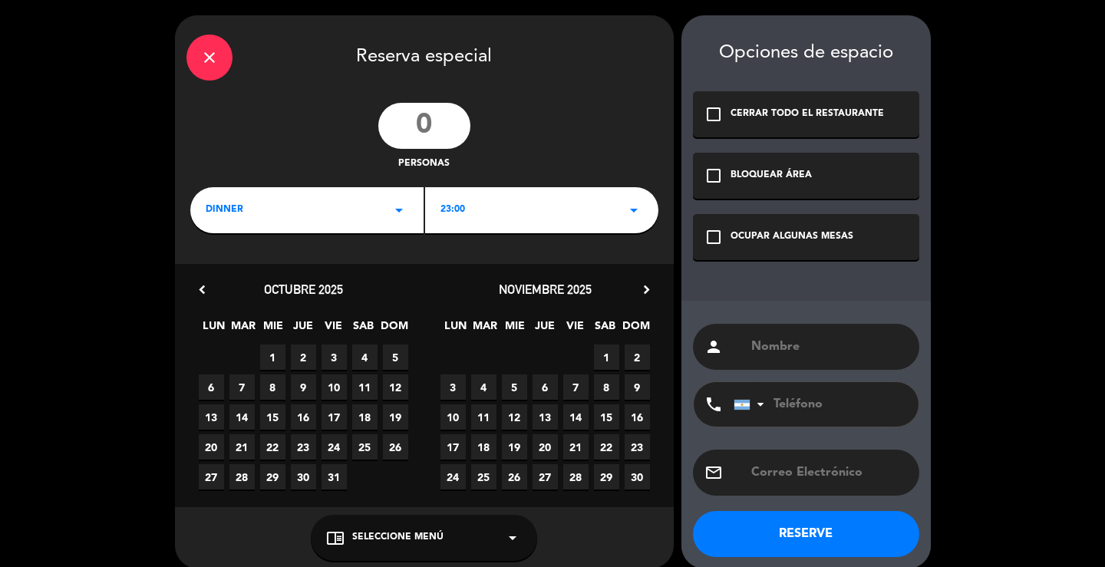
click at [451, 417] on span "10" at bounding box center [452, 416] width 25 height 25
click at [779, 343] on input "text" at bounding box center [828, 346] width 158 height 21
paste input "R.E grupo 47 pax salon coemdor cena 21:15/30"
type input "R"
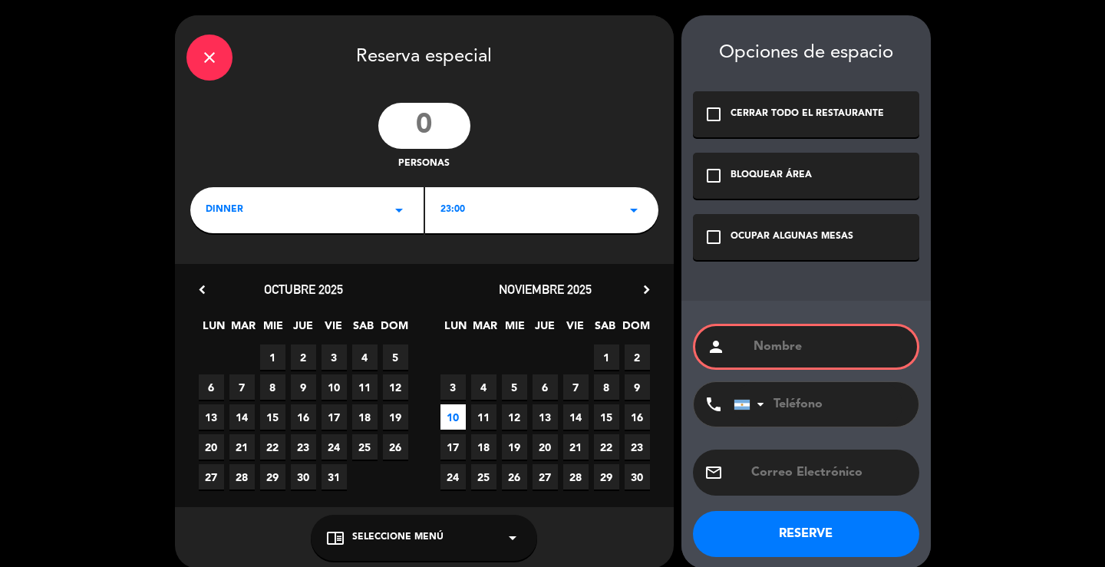
paste input "R.E grupo 47 pax salon coemdor cena 21:15/30"
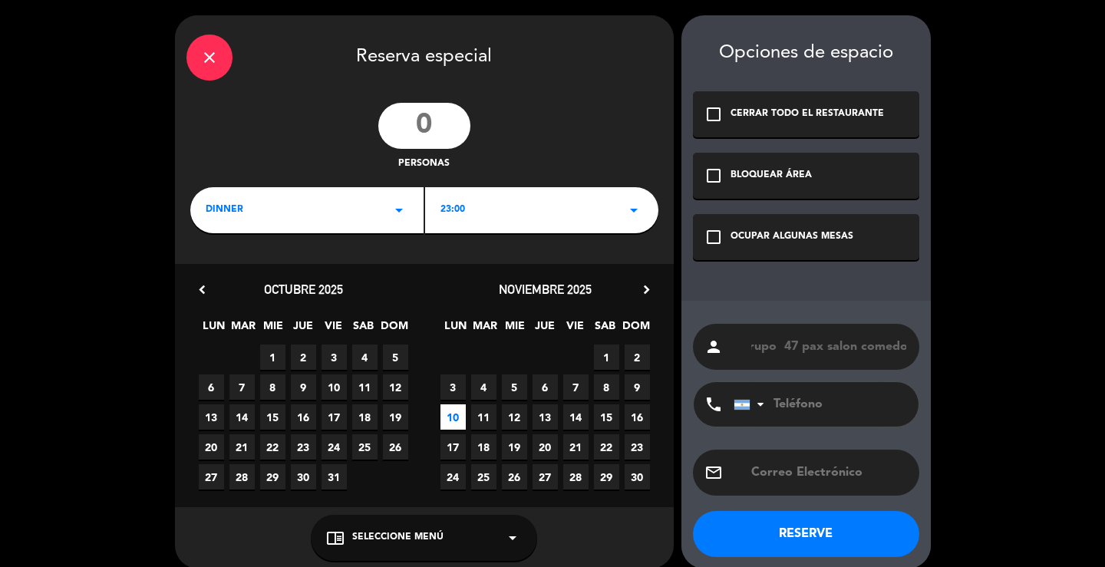
scroll to position [0, 38]
click at [815, 348] on input "R.E grupo 47 pax salon comedor" at bounding box center [828, 346] width 158 height 21
type input "DESARMADO - R.E. 47PAX salon comedor"
click at [822, 231] on div "OCUPAR ALGUNAS MESAS" at bounding box center [791, 236] width 123 height 15
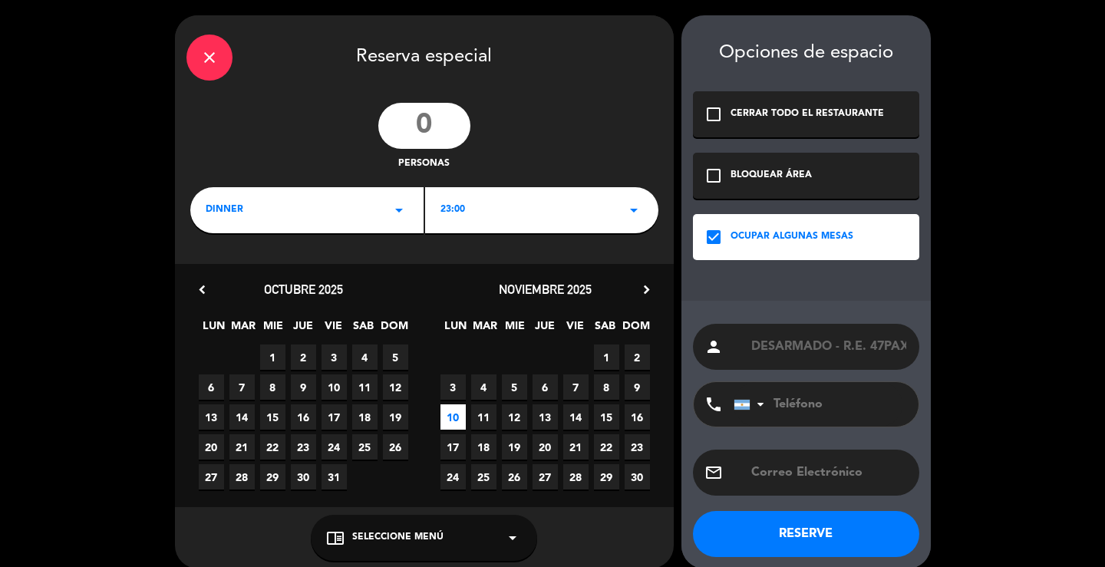
click at [443, 130] on input "number" at bounding box center [424, 126] width 92 height 46
type input "47"
click at [825, 529] on button "RESERVE" at bounding box center [806, 534] width 226 height 46
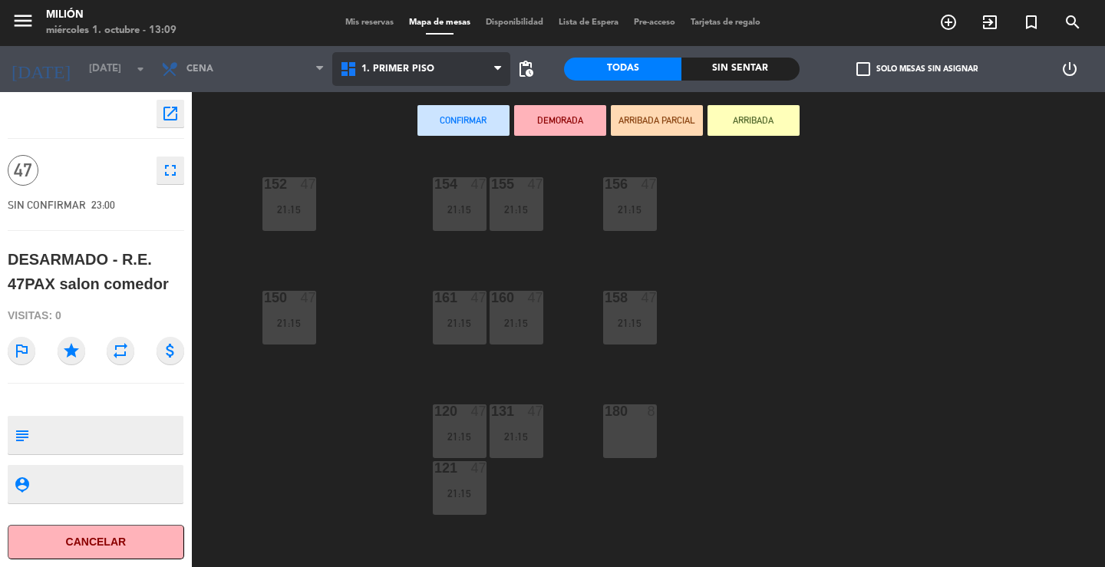
click at [404, 67] on span "1. PRIMER PISO" at bounding box center [397, 69] width 73 height 11
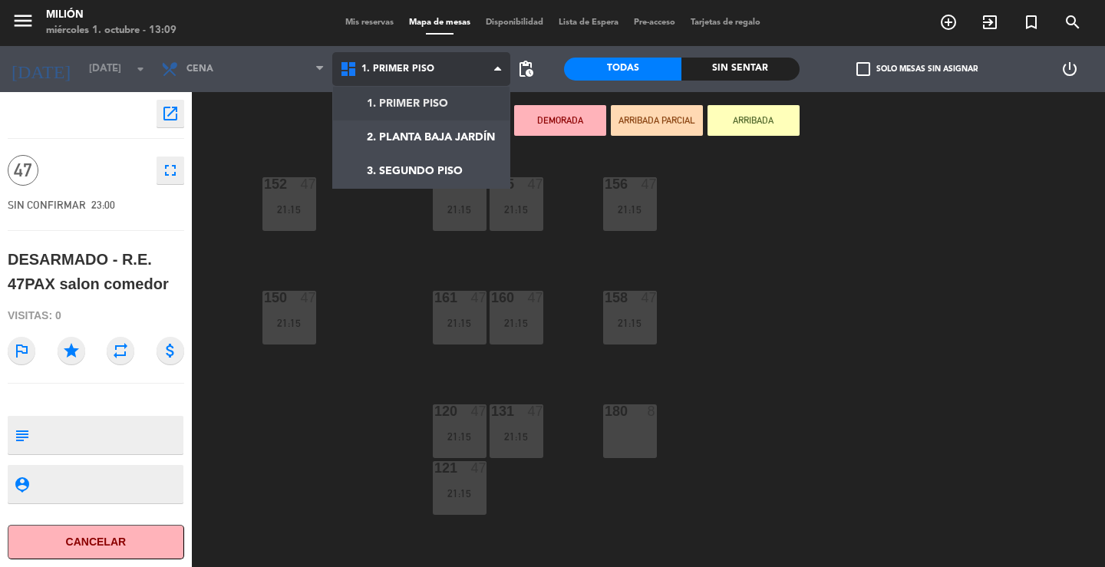
click at [394, 95] on ng-component "menu Milión [DATE] 1. octubre - 13:09 Mis reservas Mapa de mesas Disponibilidad…" at bounding box center [552, 283] width 1105 height 567
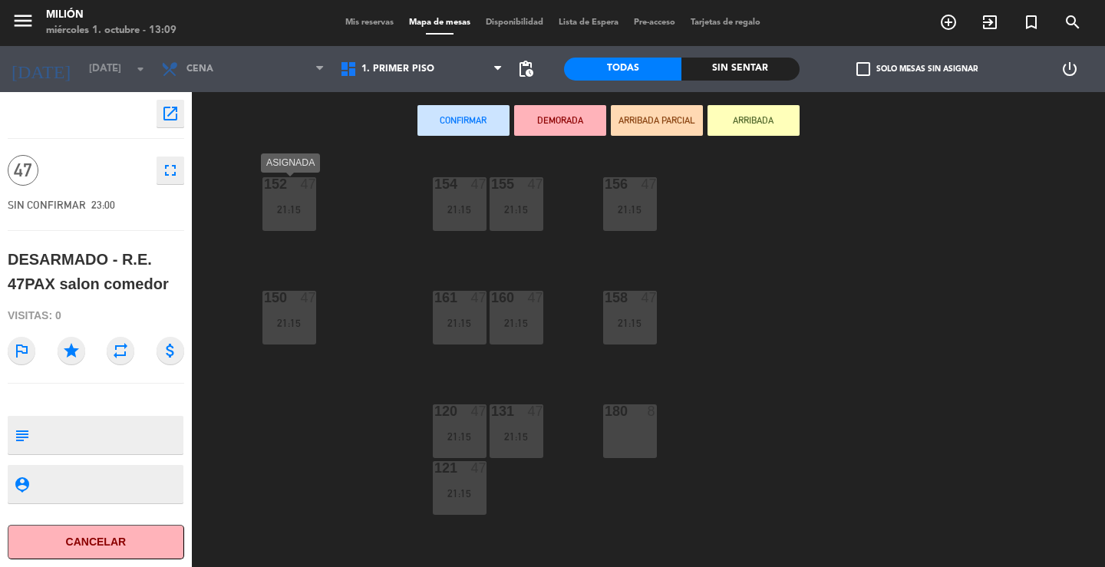
click at [293, 193] on div "152 47 21:15" at bounding box center [289, 204] width 54 height 54
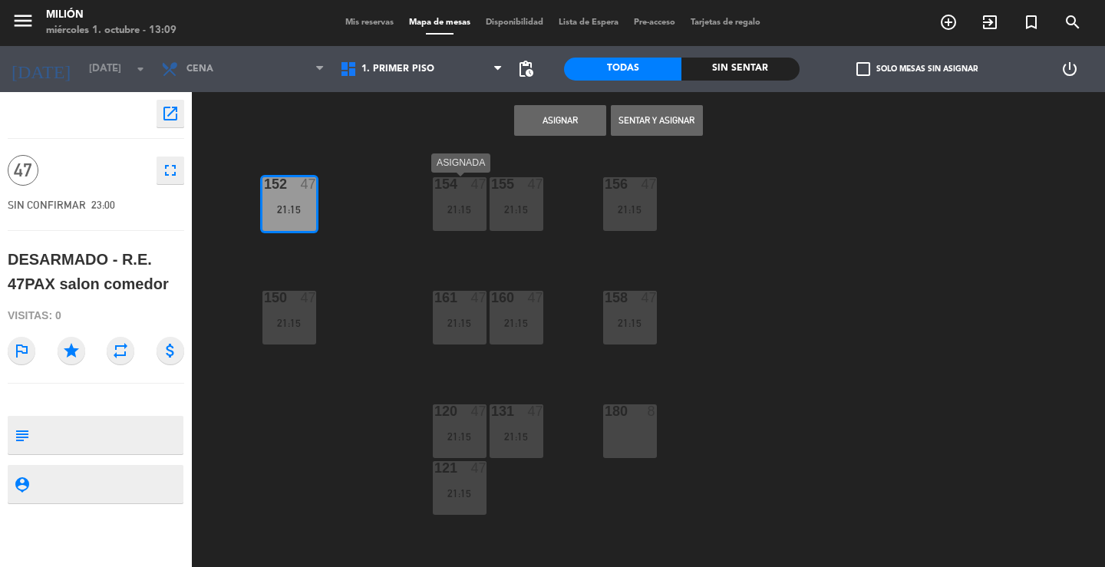
drag, startPoint x: 446, startPoint y: 190, endPoint x: 457, endPoint y: 191, distance: 11.5
click at [446, 190] on div "154 47" at bounding box center [459, 184] width 77 height 14
click at [519, 193] on div "155 47 21:15" at bounding box center [516, 204] width 54 height 54
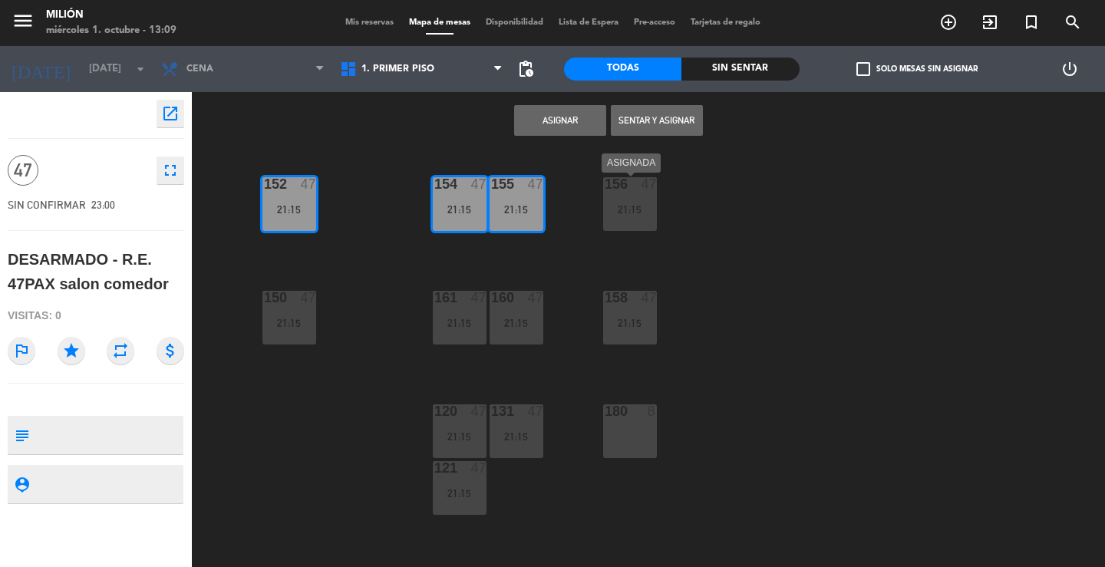
drag, startPoint x: 612, startPoint y: 196, endPoint x: 624, endPoint y: 255, distance: 60.3
click at [612, 197] on div "156 47 21:15" at bounding box center [630, 204] width 54 height 54
drag, startPoint x: 626, startPoint y: 305, endPoint x: 535, endPoint y: 327, distance: 93.0
click at [608, 311] on div "158 47 21:15" at bounding box center [630, 318] width 54 height 54
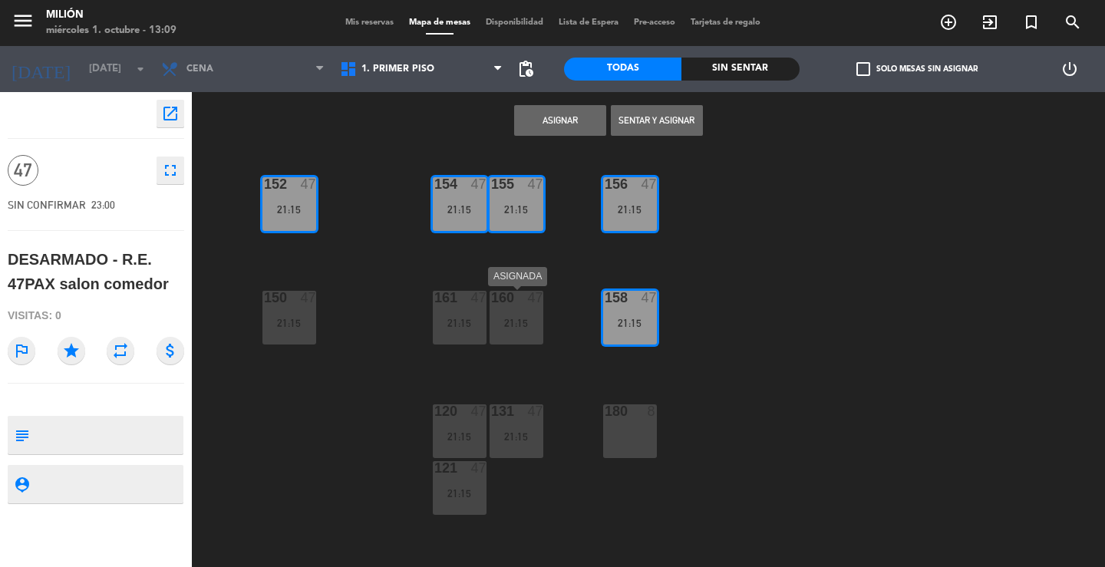
click at [532, 325] on div "21:15" at bounding box center [516, 323] width 54 height 11
click at [463, 315] on div "161 47 21:15" at bounding box center [460, 318] width 54 height 54
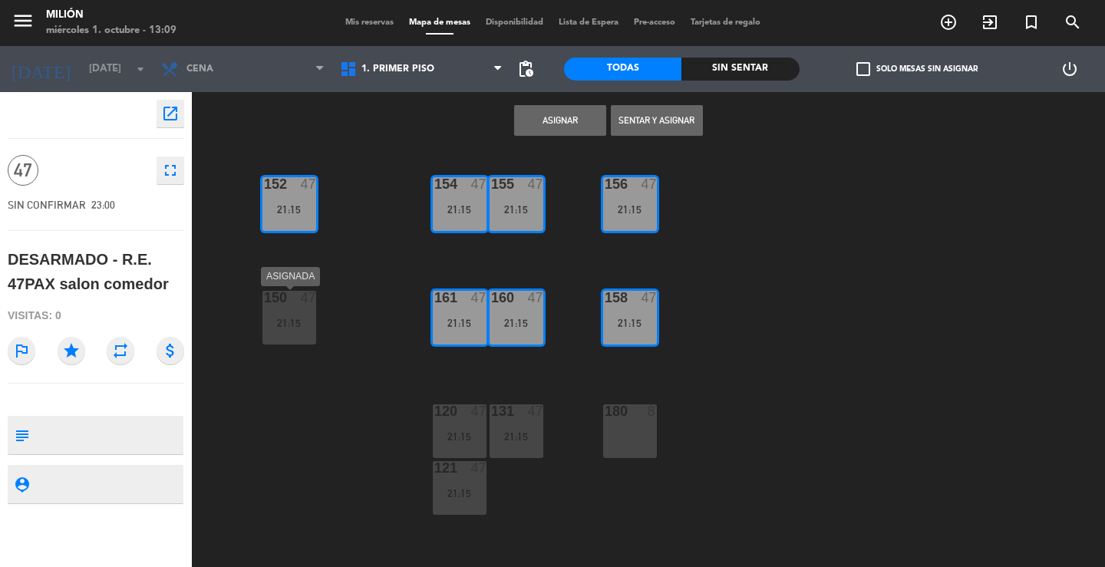
click at [311, 306] on div "150 47 21:15" at bounding box center [289, 318] width 54 height 54
click at [465, 433] on div "21:15" at bounding box center [460, 436] width 54 height 11
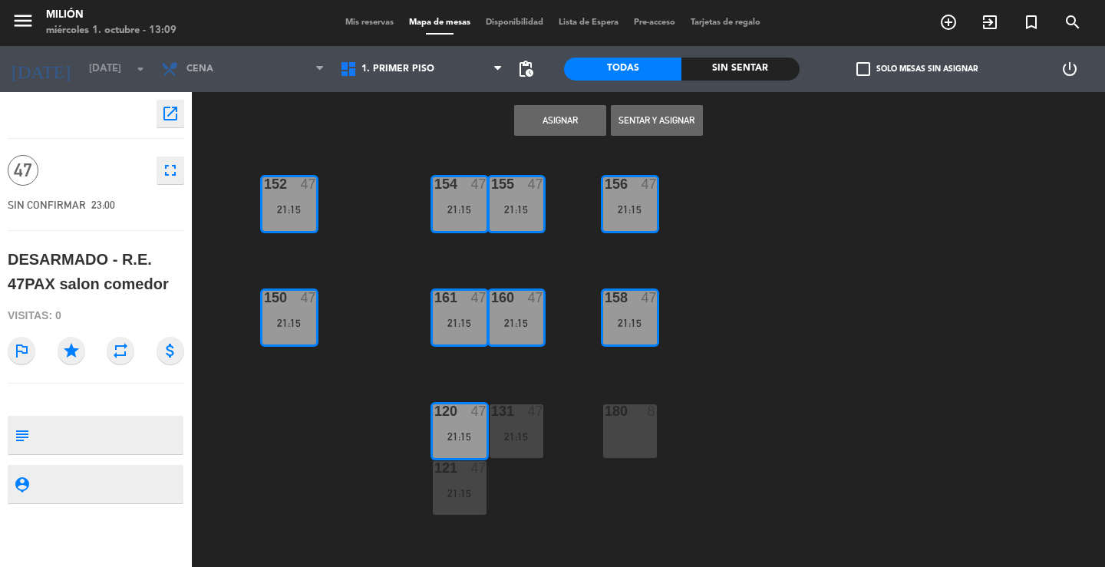
drag, startPoint x: 451, startPoint y: 458, endPoint x: 473, endPoint y: 473, distance: 26.4
click at [456, 463] on div "154 47 21:15 156 47 21:15 152 47 21:15 155 47 21:15 150 47 21:15 158 47 21:15 1…" at bounding box center [654, 358] width 902 height 417
drag, startPoint x: 509, startPoint y: 430, endPoint x: 473, endPoint y: 464, distance: 49.4
click at [503, 432] on div "131 47 21:15" at bounding box center [516, 431] width 54 height 54
drag, startPoint x: 470, startPoint y: 474, endPoint x: 631, endPoint y: 244, distance: 280.5
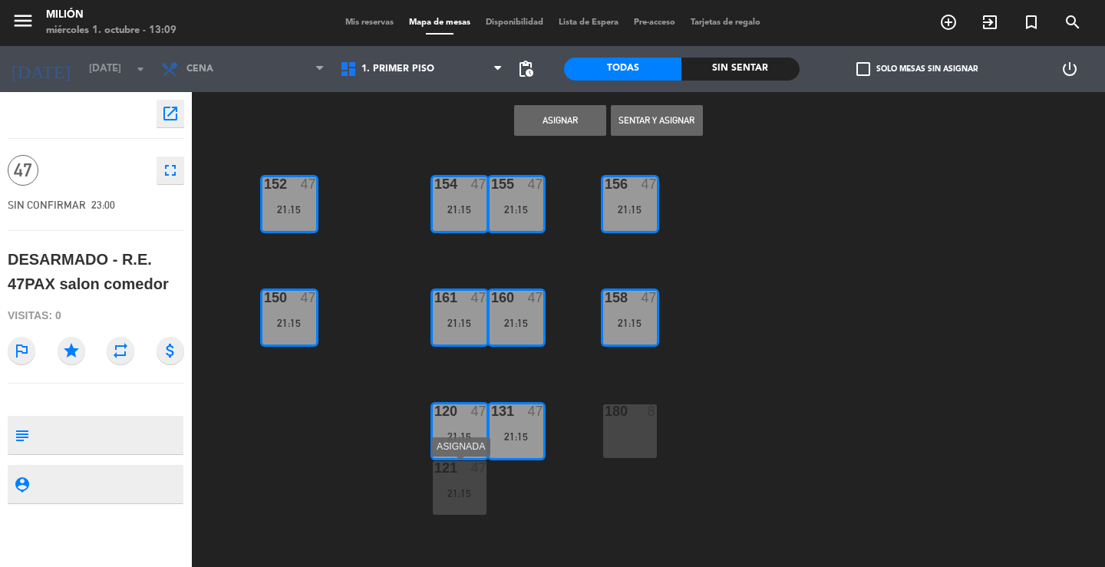
click at [469, 475] on div "121 47" at bounding box center [460, 468] width 54 height 15
click at [565, 119] on button "Asignar" at bounding box center [560, 120] width 92 height 31
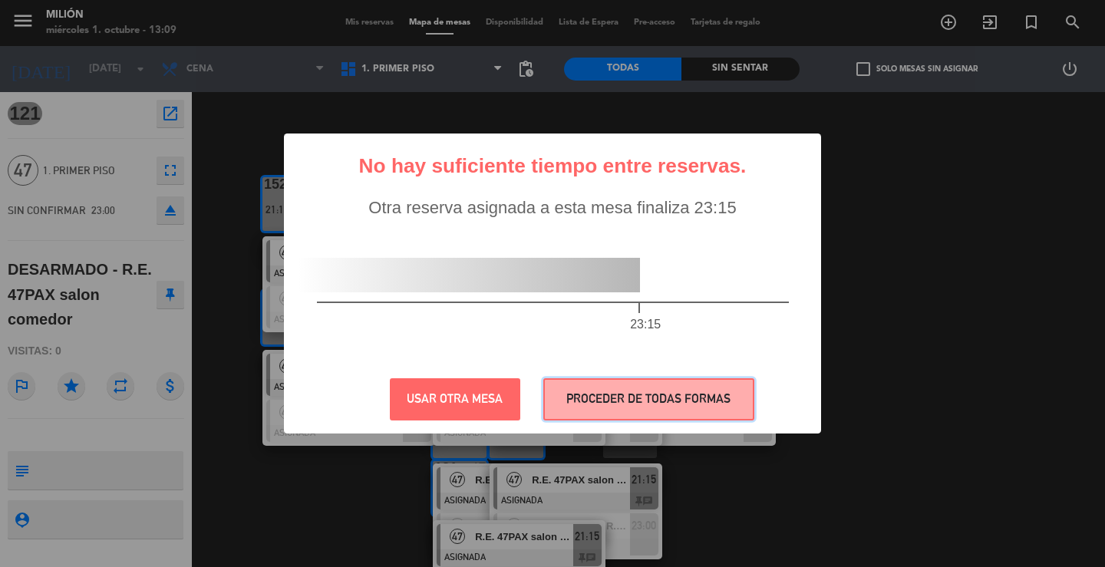
click at [611, 404] on button "PROCEDER DE TODAS FORMAS" at bounding box center [648, 399] width 211 height 42
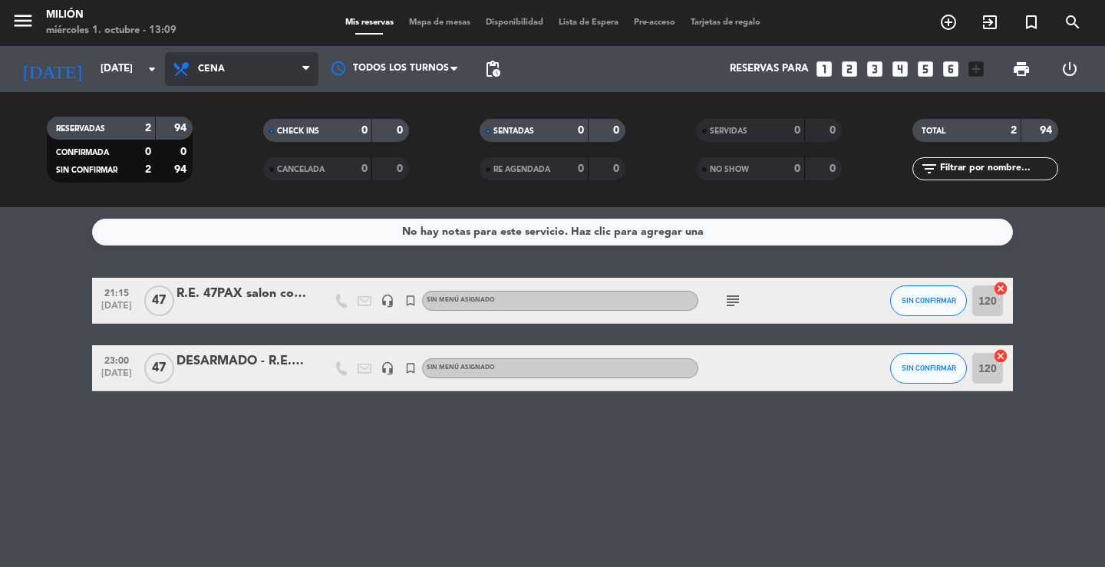
click at [242, 55] on span "Cena" at bounding box center [241, 69] width 153 height 34
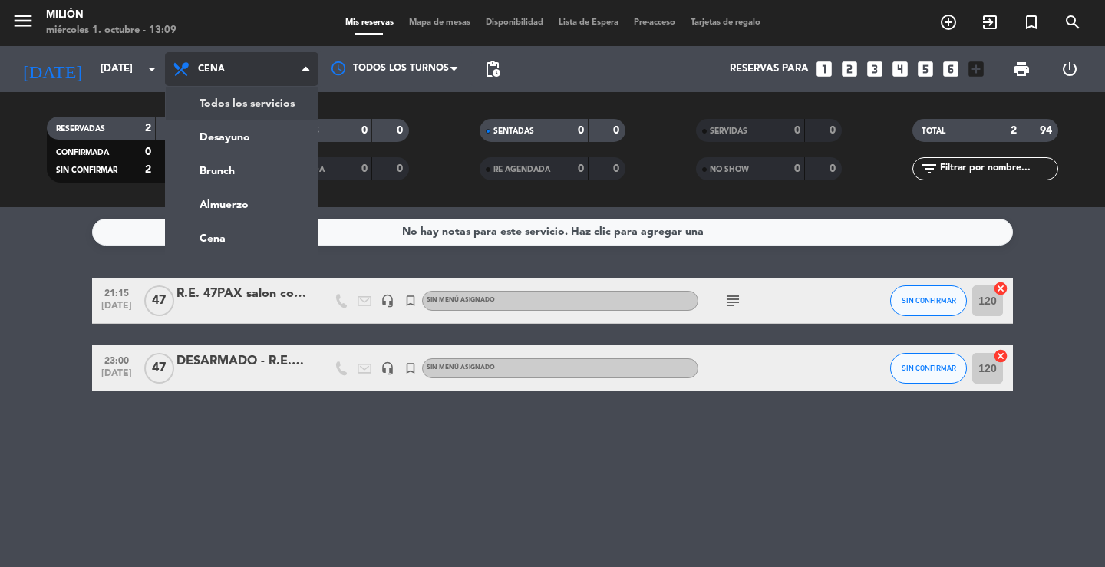
click at [226, 95] on div "menu Milión [DATE] 1. octubre - 13:09 Mis reservas Mapa de mesas Disponibilidad…" at bounding box center [552, 103] width 1105 height 207
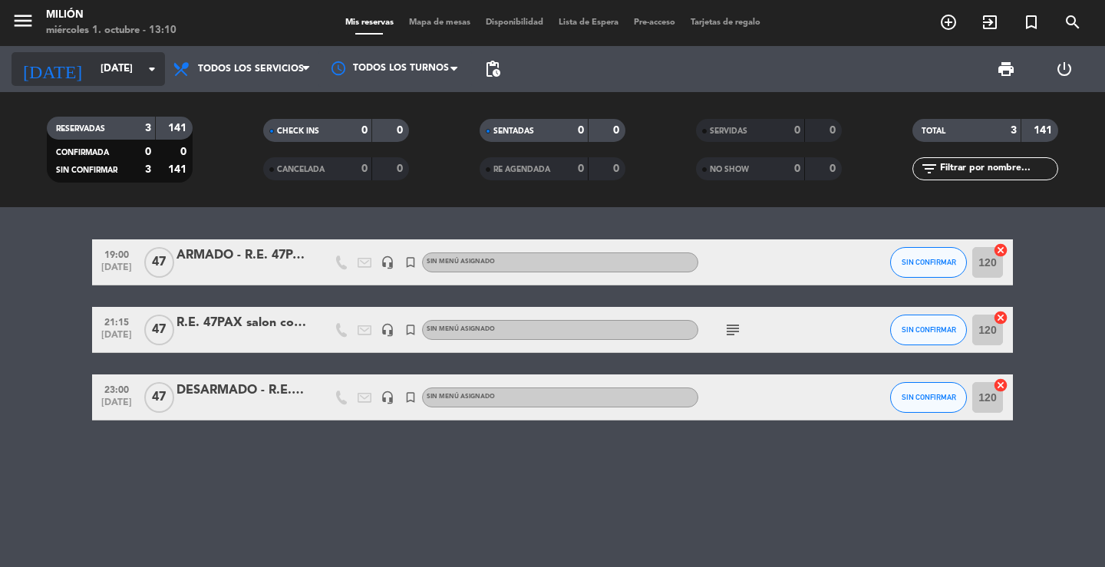
click at [111, 69] on input "[DATE]" at bounding box center [160, 69] width 135 height 28
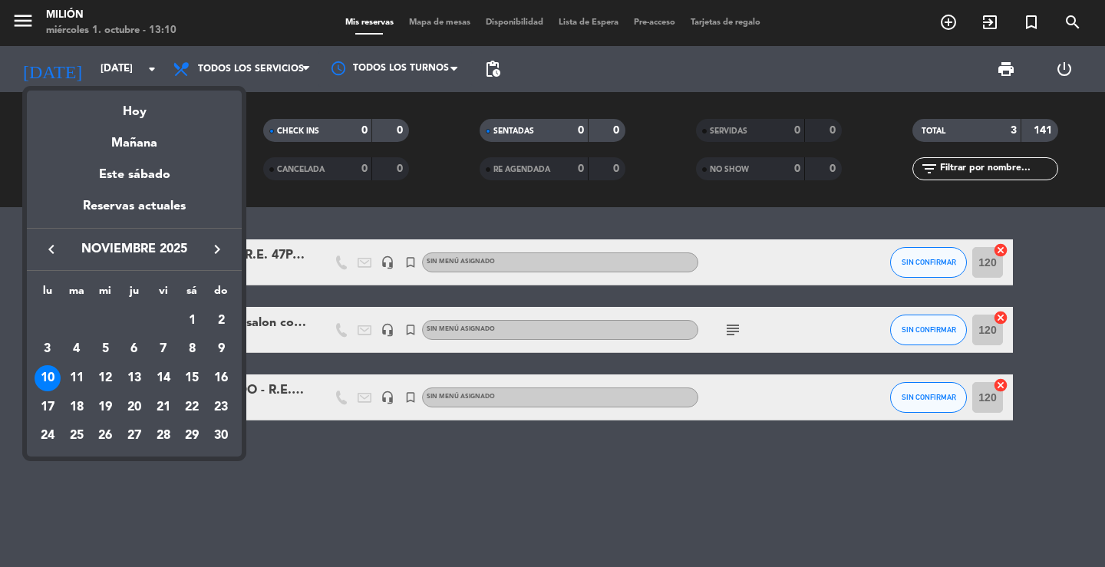
click at [163, 374] on div "14" at bounding box center [163, 378] width 26 height 26
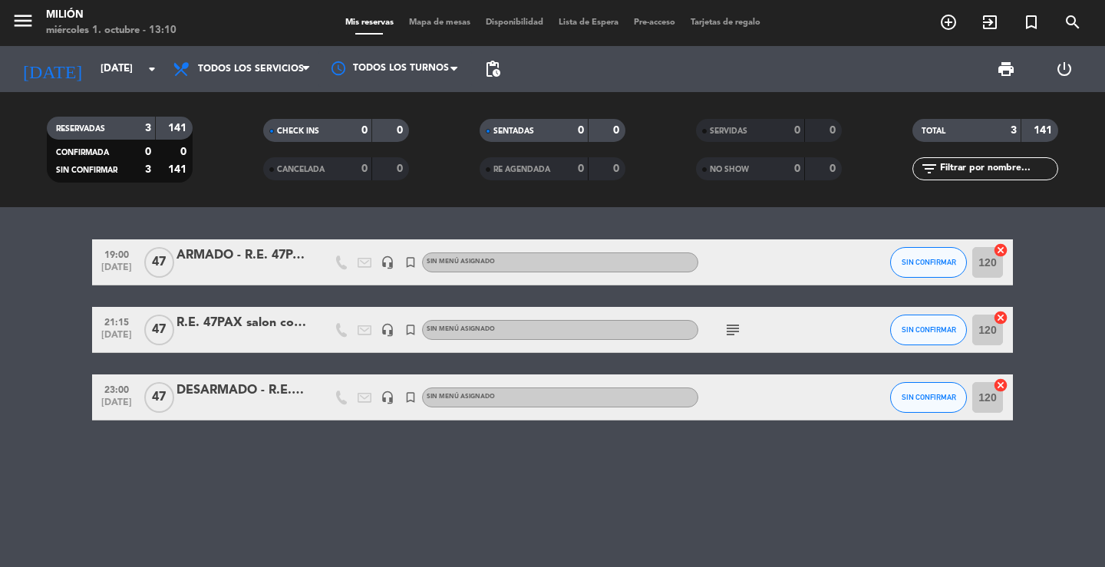
type input "[DATE]"
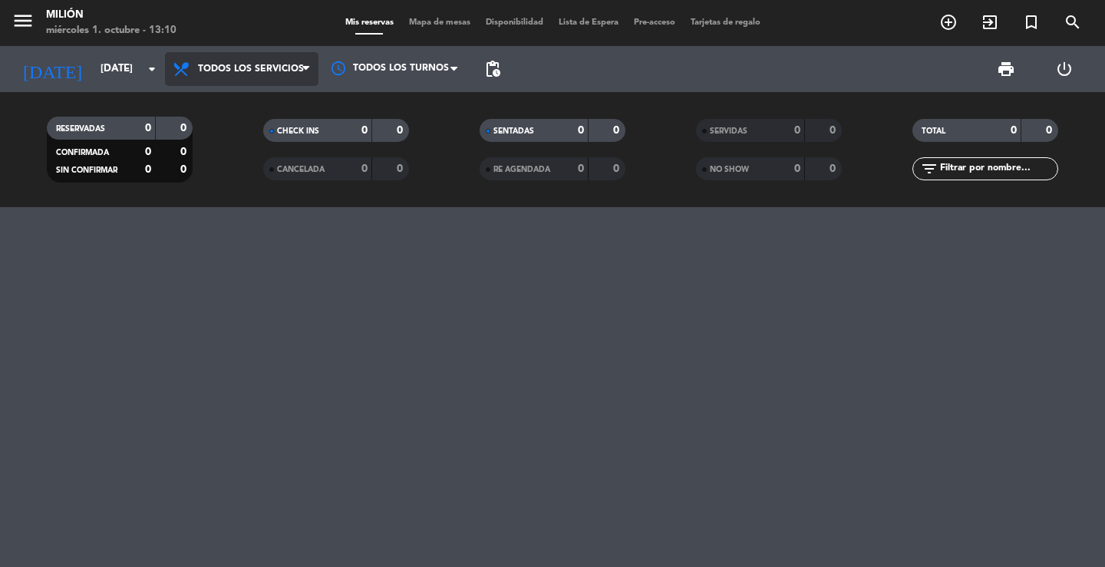
click at [226, 54] on span "Todos los servicios" at bounding box center [241, 69] width 153 height 34
click at [232, 97] on div "menu Milión [DATE] 1. octubre - 13:10 Mis reservas Mapa de mesas Disponibilidad…" at bounding box center [552, 103] width 1105 height 207
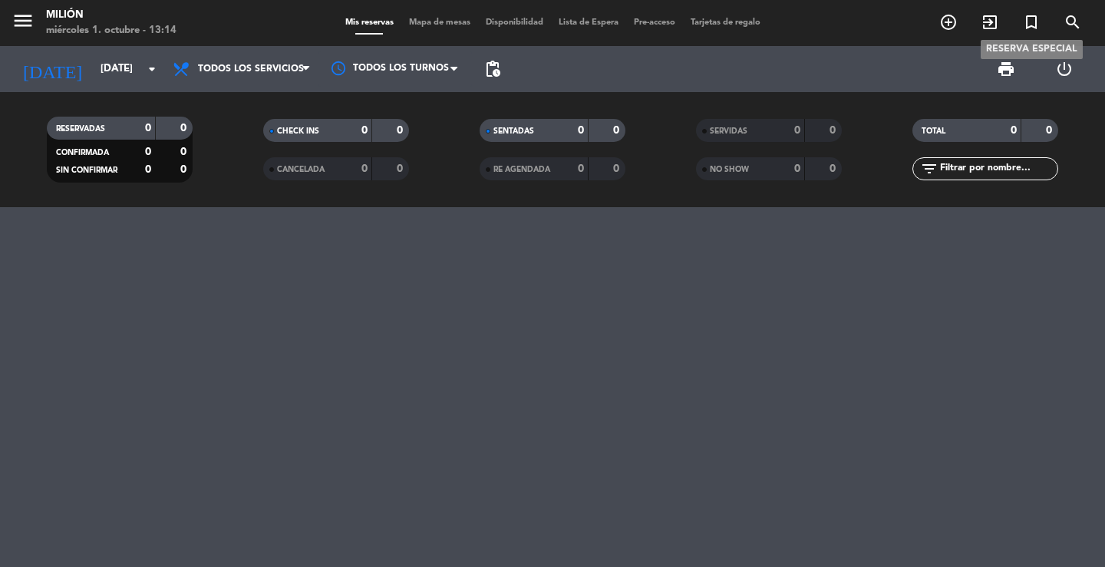
click at [1026, 22] on icon "turned_in_not" at bounding box center [1031, 22] width 18 height 18
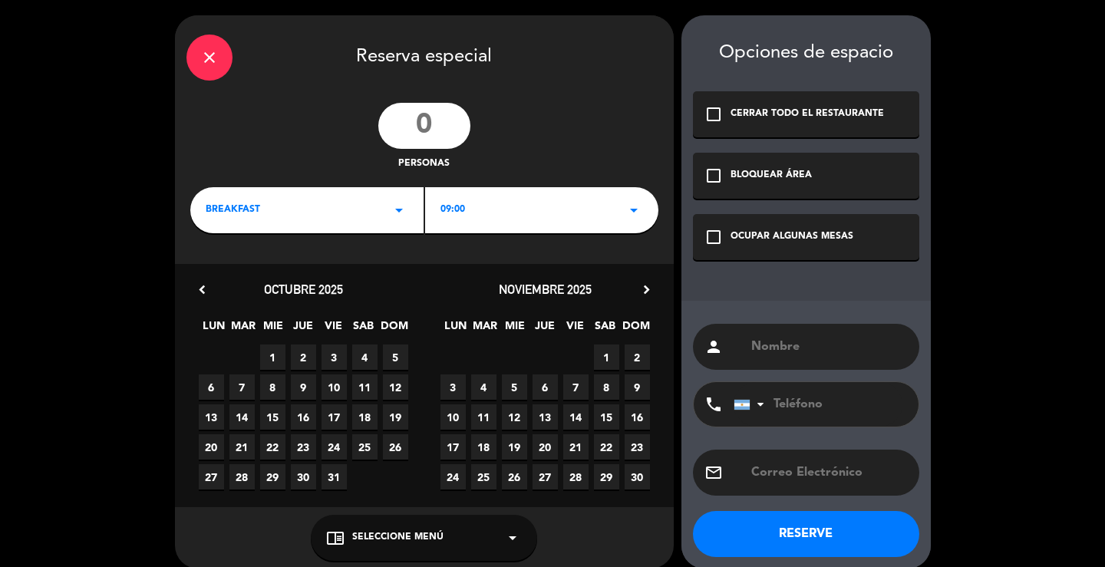
click at [428, 124] on input "number" at bounding box center [424, 126] width 92 height 46
type input "85"
click at [795, 341] on input "text" at bounding box center [828, 346] width 158 height 21
paste input "EVENTO [PERSON_NAME] 60/85 pax segundo piso completo usan pasillo neon para exp…"
click at [776, 345] on input "EVENTO [PERSON_NAME]" at bounding box center [828, 346] width 158 height 21
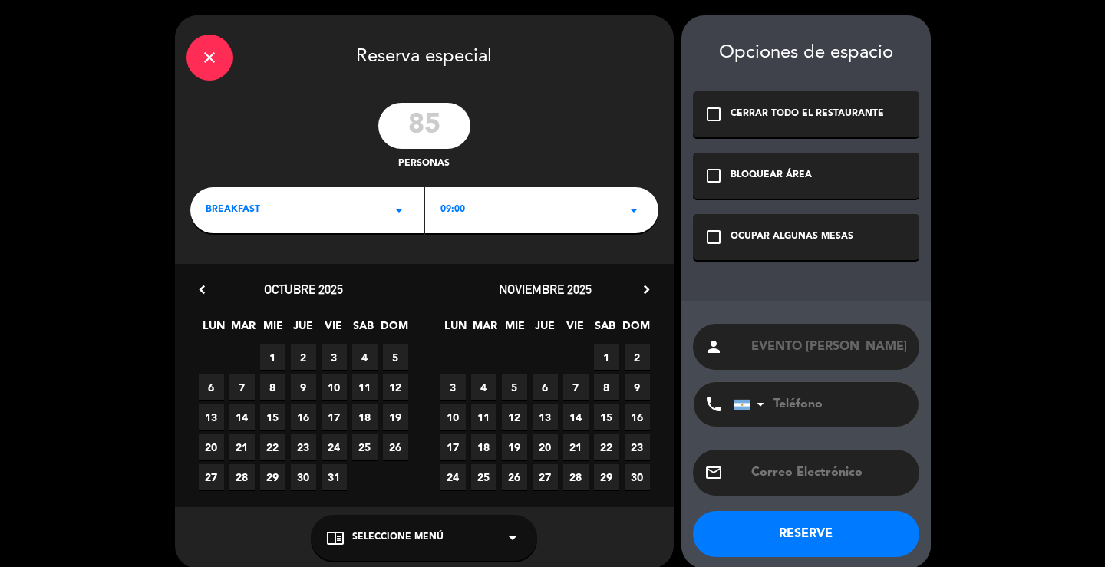
click at [776, 340] on input "EVENTO [PERSON_NAME]" at bounding box center [828, 346] width 158 height 21
drag, startPoint x: 800, startPoint y: 346, endPoint x: 741, endPoint y: 359, distance: 60.5
click at [745, 356] on div "person EVENTO [PERSON_NAME]" at bounding box center [806, 347] width 226 height 46
click at [865, 347] on input "[PERSON_NAME] [PERSON_NAME]" at bounding box center [828, 346] width 158 height 21
click at [864, 344] on input "[PERSON_NAME] [PERSON_NAME]" at bounding box center [828, 346] width 158 height 21
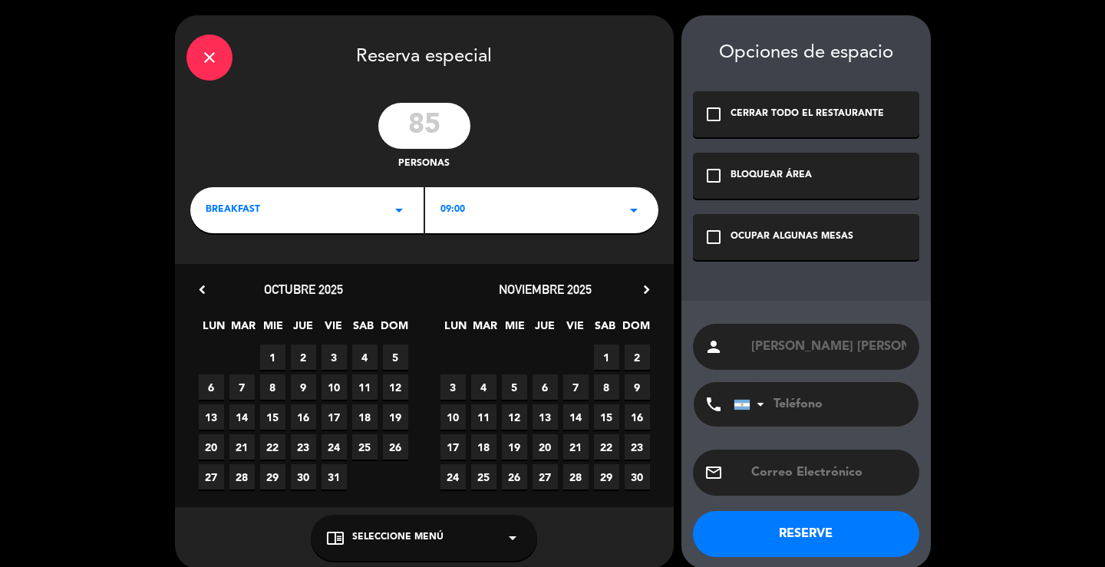
drag, startPoint x: 878, startPoint y: 349, endPoint x: 857, endPoint y: 353, distance: 21.8
click at [857, 353] on input "[PERSON_NAME] [PERSON_NAME]" at bounding box center [828, 346] width 158 height 21
type input "[PERSON_NAME]"
click at [219, 63] on div "close" at bounding box center [209, 58] width 46 height 46
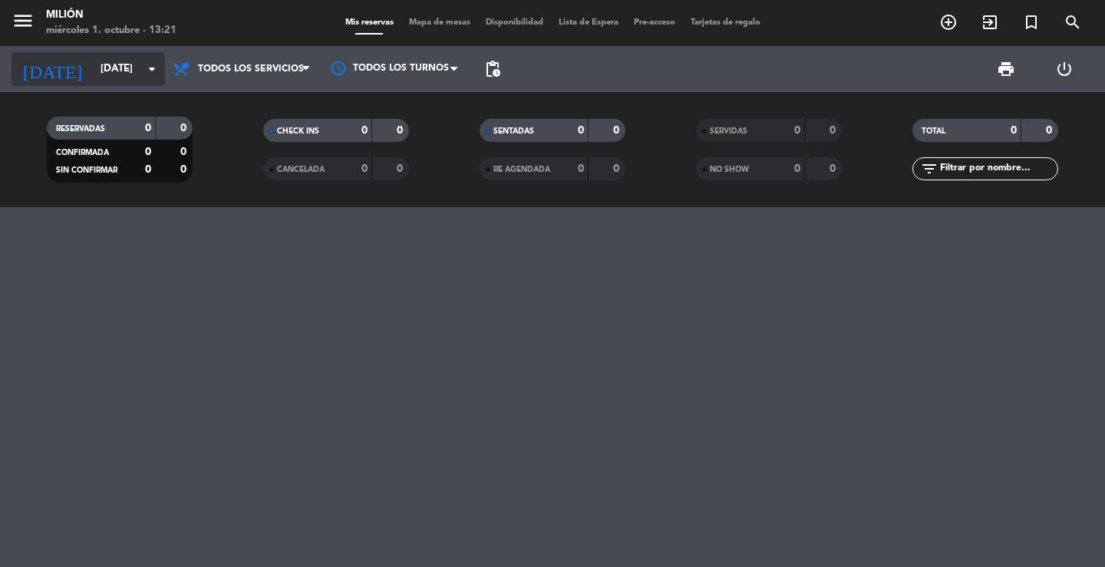
click at [137, 68] on input "[DATE]" at bounding box center [160, 69] width 135 height 28
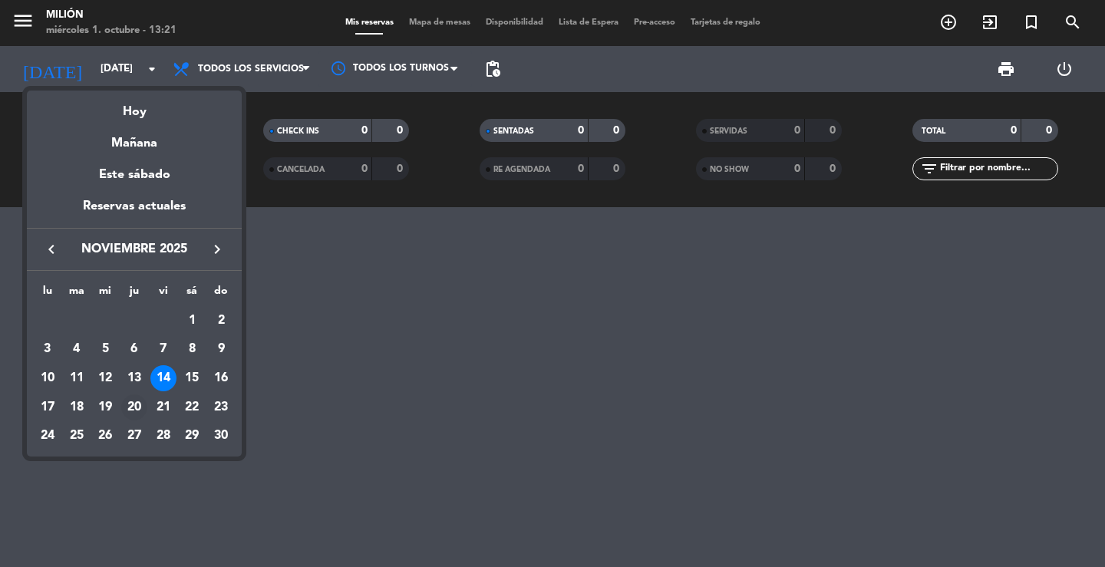
click at [131, 401] on div "20" at bounding box center [134, 407] width 26 height 26
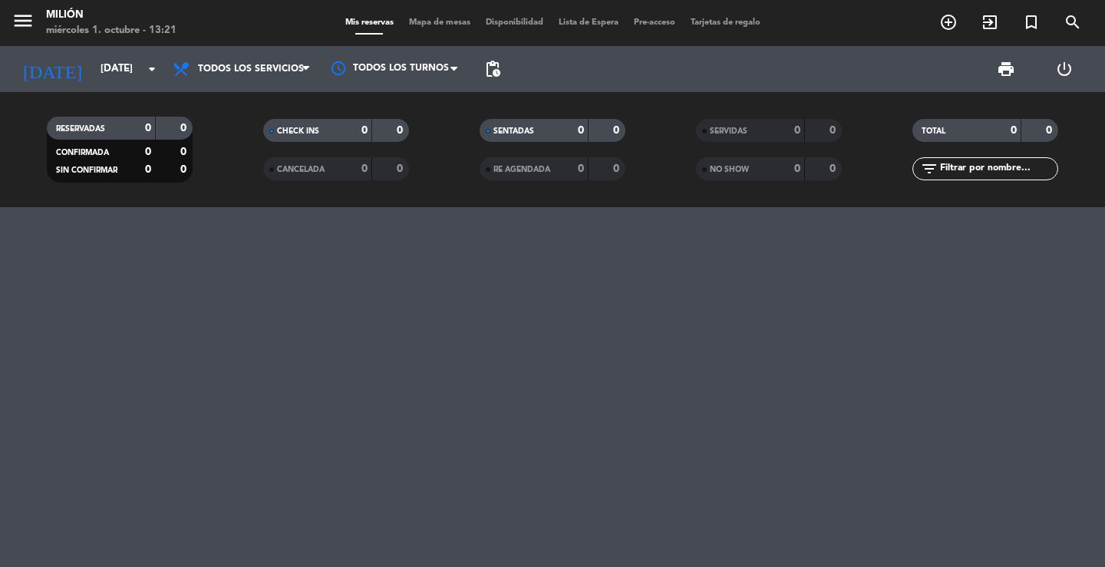
type input "[DEMOGRAPHIC_DATA][DATE]"
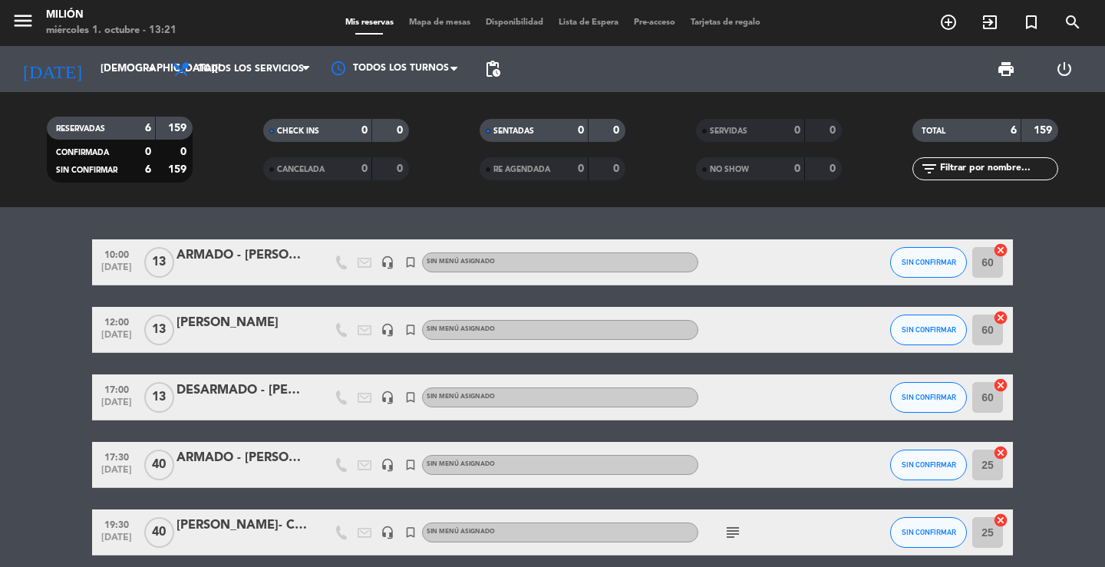
click at [281, 398] on div "DESARMADO - [PERSON_NAME]" at bounding box center [241, 390] width 130 height 20
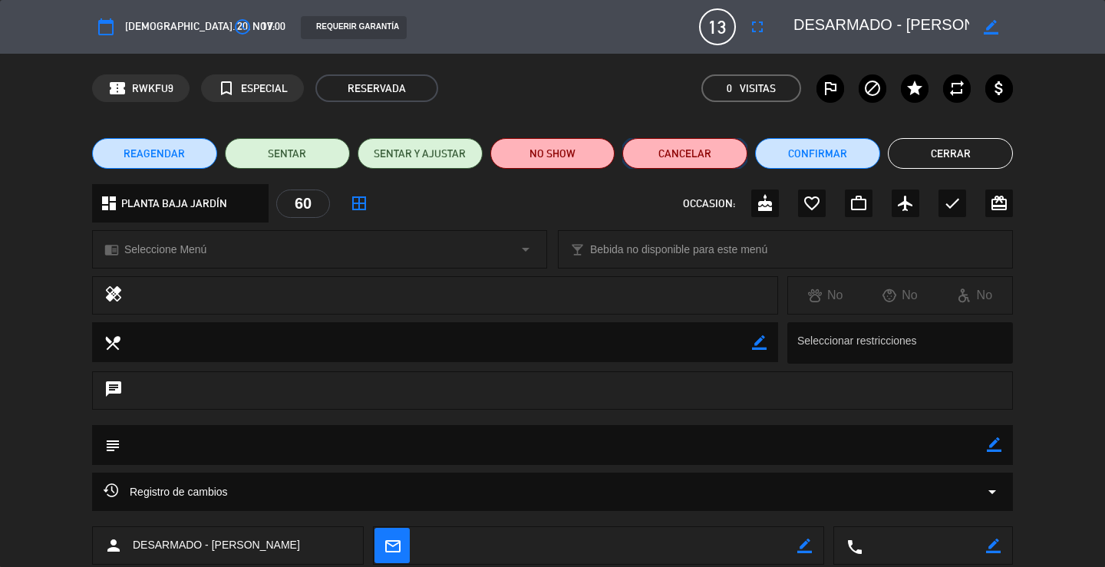
click at [669, 160] on button "Cancelar" at bounding box center [684, 153] width 125 height 31
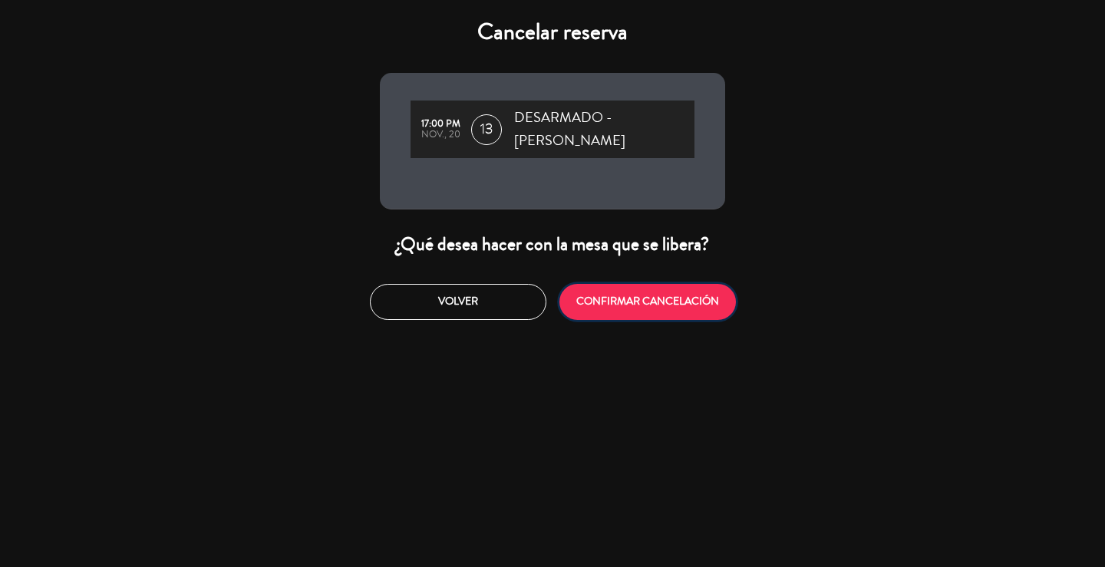
click at [631, 303] on button "CONFIRMAR CANCELACIÓN" at bounding box center [647, 302] width 176 height 36
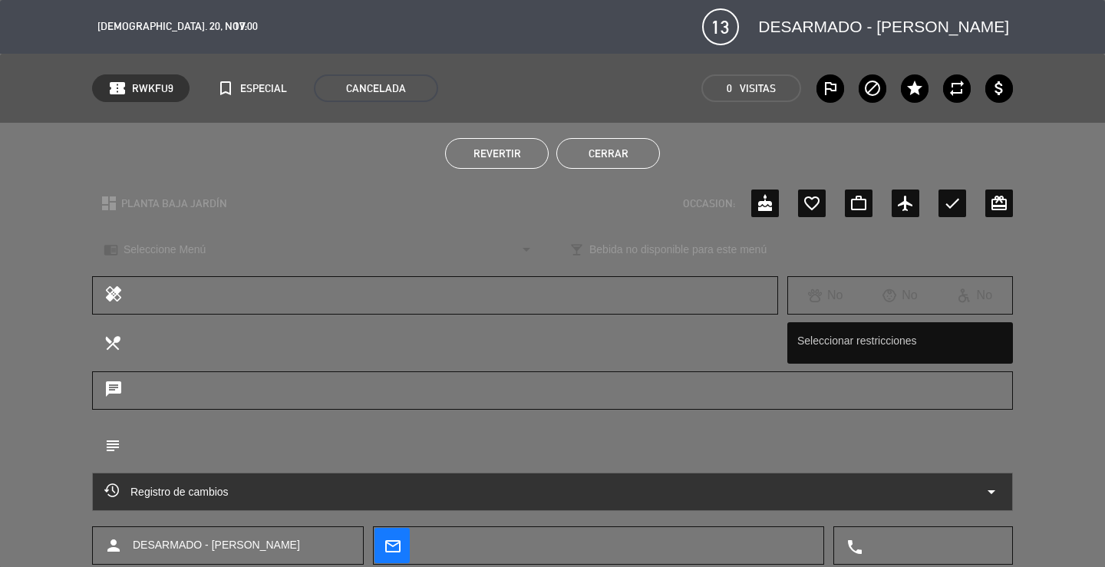
click at [631, 149] on button "Cerrar" at bounding box center [608, 153] width 104 height 31
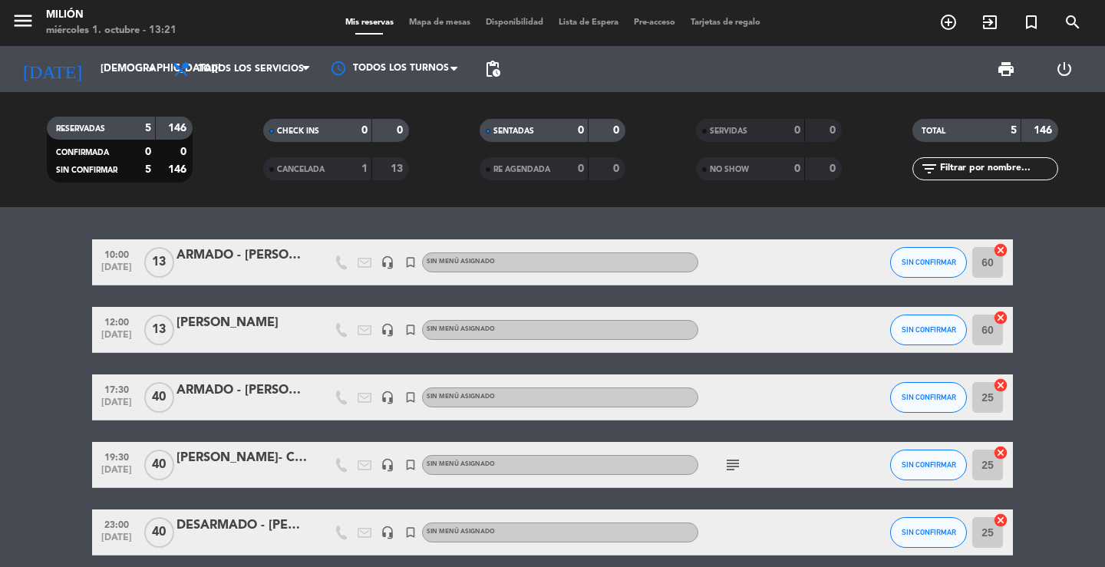
click at [245, 319] on div "[PERSON_NAME]" at bounding box center [241, 323] width 130 height 20
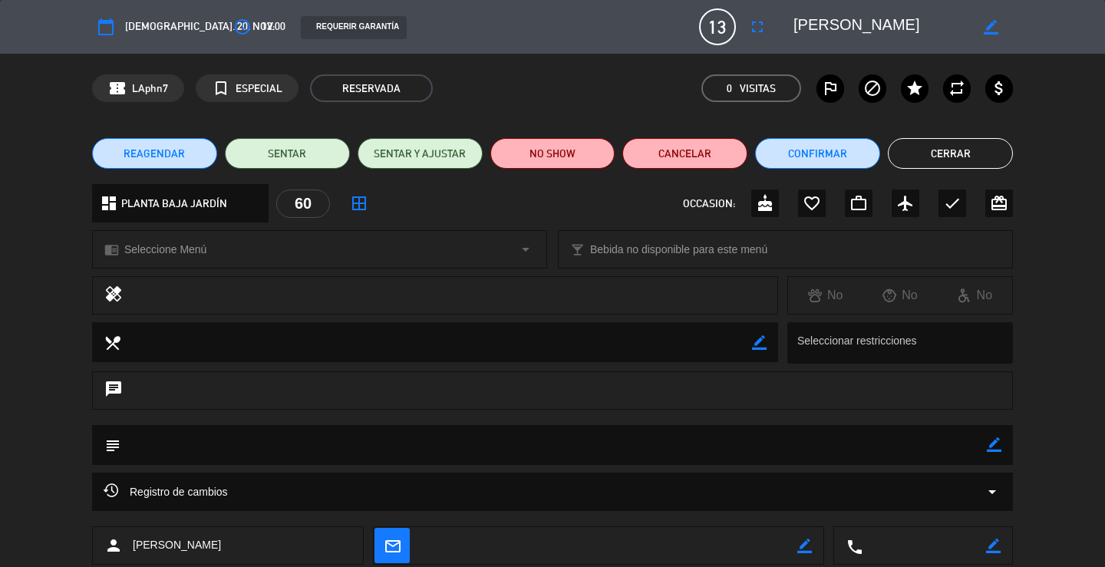
click at [992, 25] on icon "border_color" at bounding box center [990, 27] width 15 height 15
drag, startPoint x: 927, startPoint y: 30, endPoint x: 784, endPoint y: 15, distance: 143.4
click at [786, 15] on div at bounding box center [897, 27] width 230 height 28
click at [987, 25] on icon at bounding box center [990, 27] width 15 height 15
click at [937, 151] on button "Cerrar" at bounding box center [950, 153] width 125 height 31
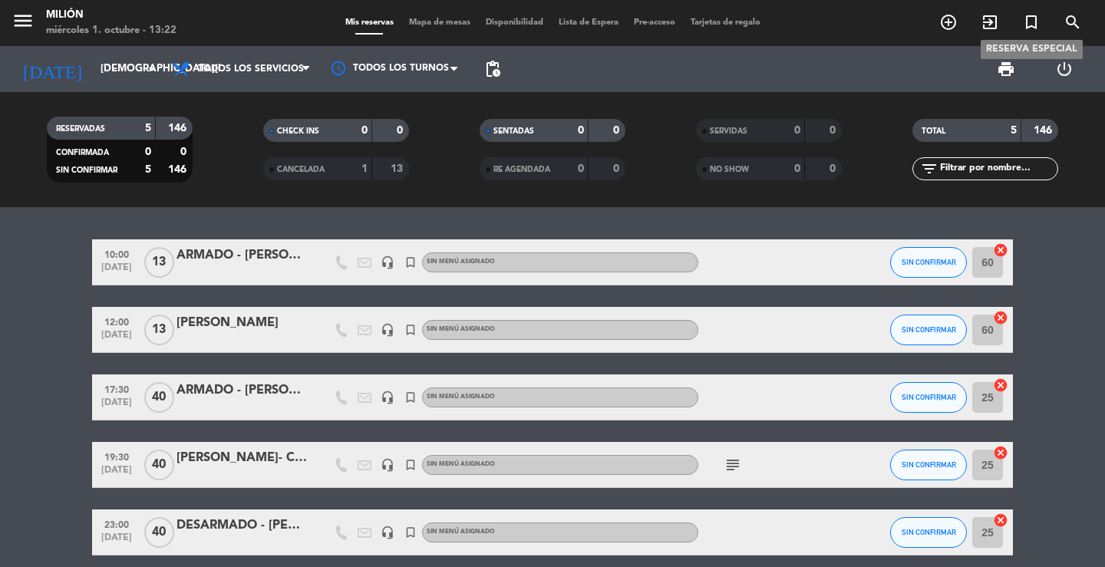
click at [1027, 21] on icon "turned_in_not" at bounding box center [1031, 22] width 18 height 18
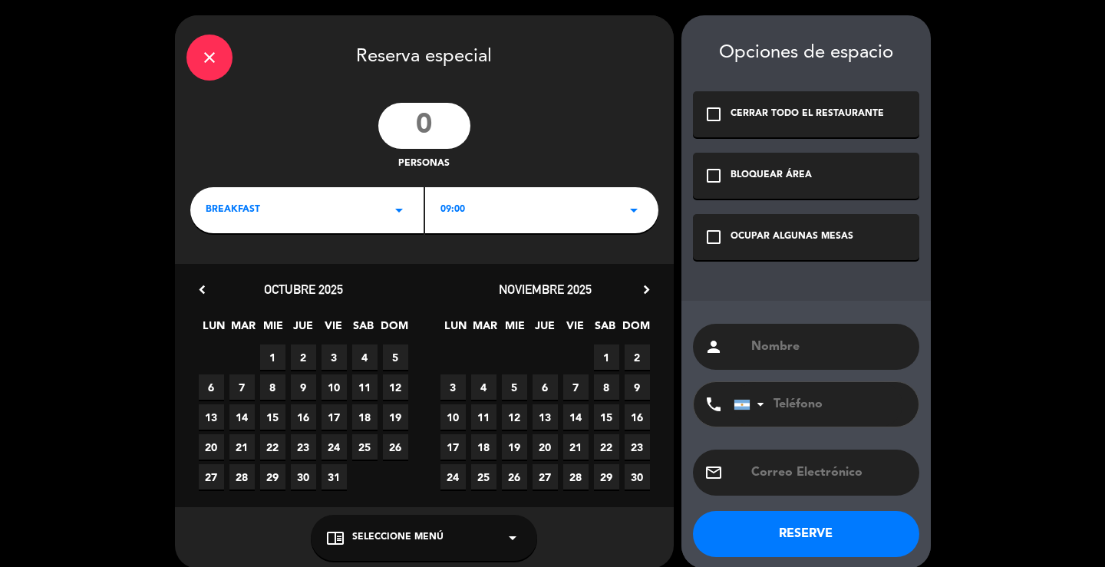
click at [440, 123] on input "number" at bounding box center [424, 126] width 92 height 46
type input "13"
click at [376, 214] on div "BREAKFAST arrow_drop_down" at bounding box center [306, 210] width 233 height 46
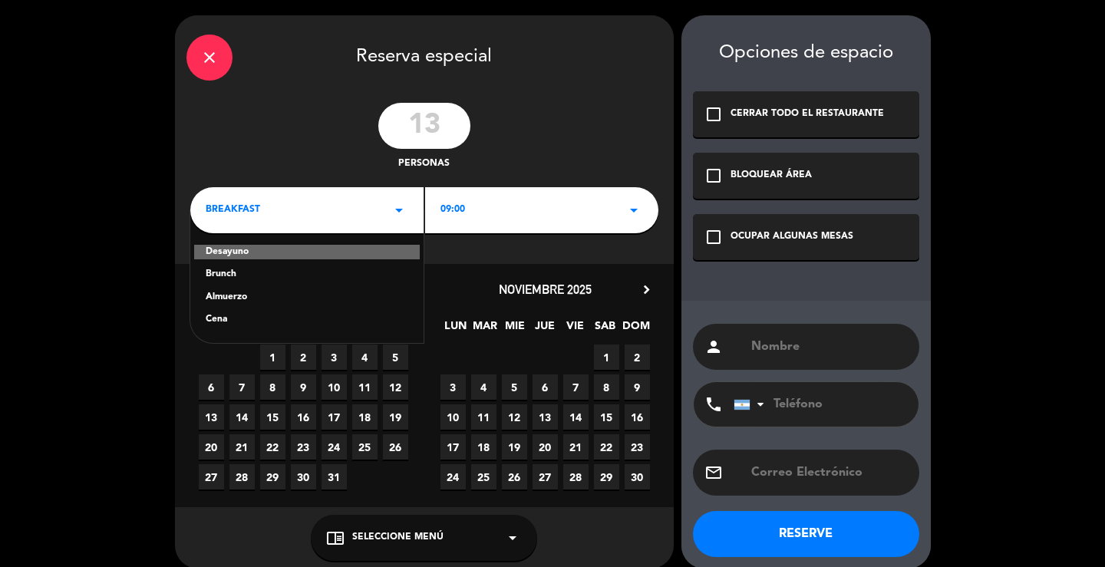
drag, startPoint x: 222, startPoint y: 272, endPoint x: 394, endPoint y: 226, distance: 177.9
click at [226, 272] on div "Brunch" at bounding box center [307, 274] width 203 height 15
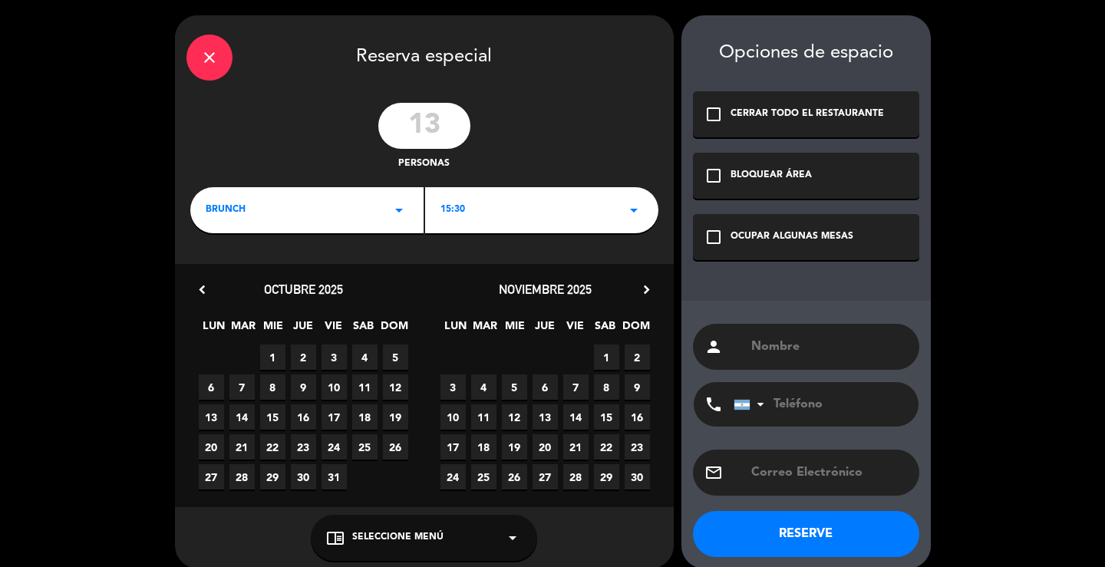
click at [562, 214] on div "15:30 arrow_drop_down" at bounding box center [541, 210] width 233 height 46
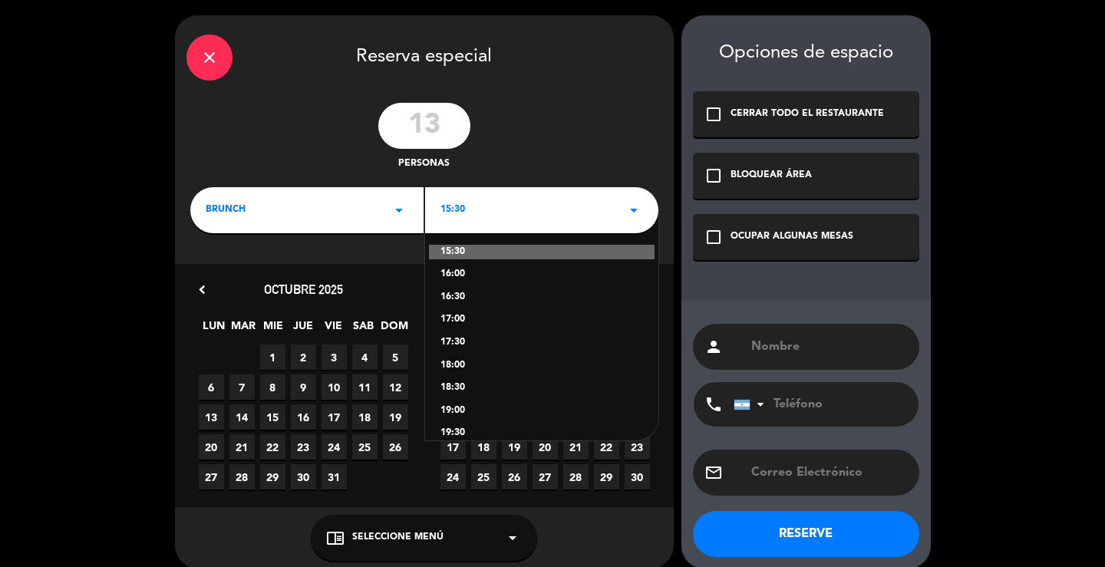
click at [467, 276] on div "16:00" at bounding box center [541, 274] width 203 height 15
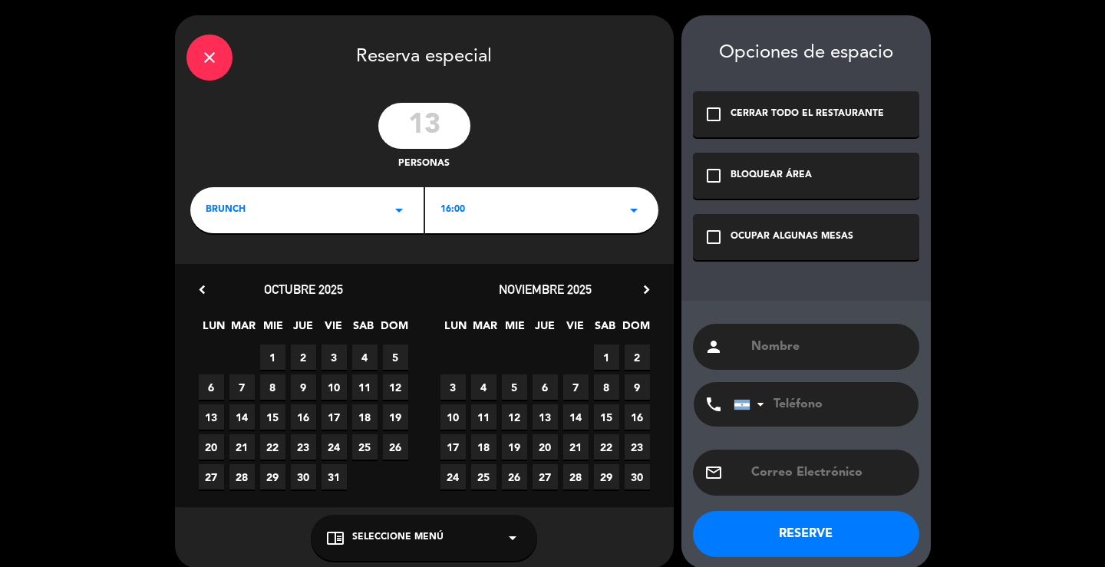
click at [779, 352] on input "text" at bounding box center [828, 346] width 158 height 21
paste input "[PERSON_NAME]"
click at [744, 344] on div "person [PERSON_NAME]" at bounding box center [806, 347] width 226 height 46
click at [750, 344] on input "[PERSON_NAME]" at bounding box center [828, 346] width 158 height 21
type input "DESARMADO - [PERSON_NAME]"
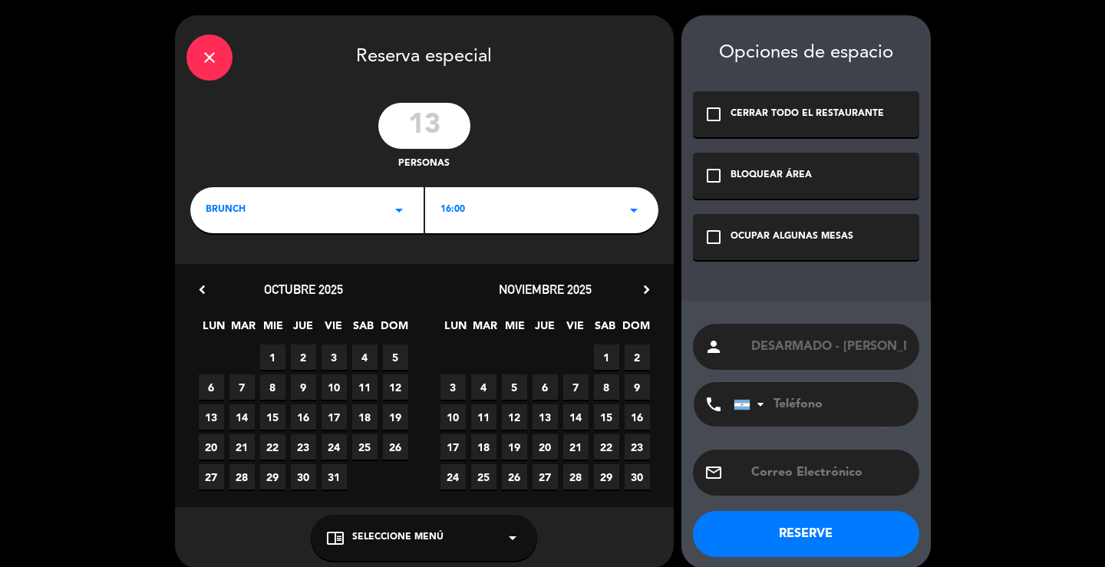
click at [774, 245] on div "check_box_outline_blank OCUPAR ALGUNAS MESAS" at bounding box center [806, 237] width 226 height 46
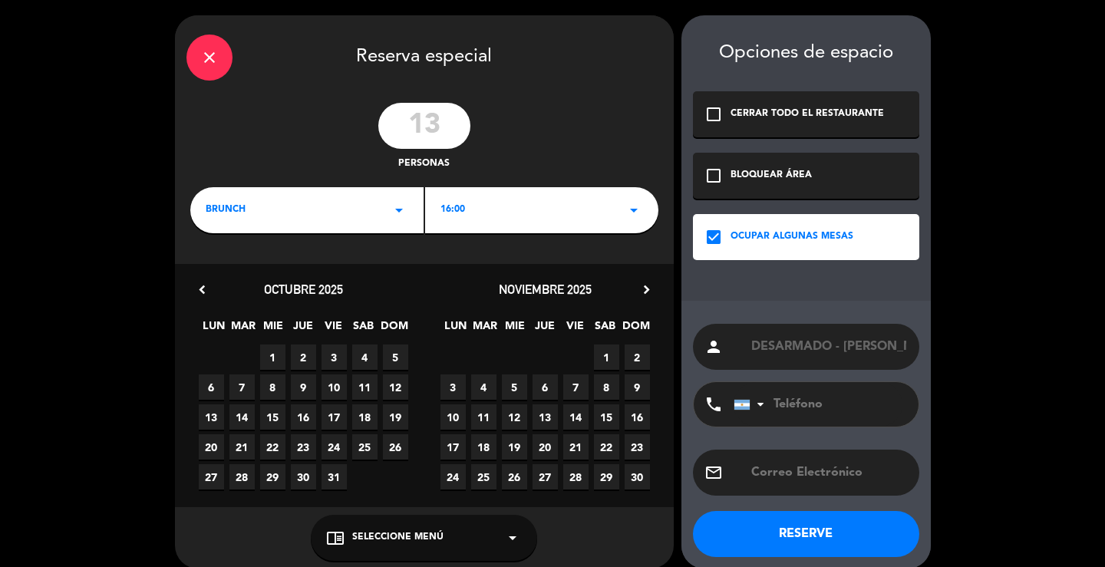
click at [546, 436] on span "20" at bounding box center [544, 446] width 25 height 25
click at [793, 524] on button "RESERVE" at bounding box center [806, 534] width 226 height 46
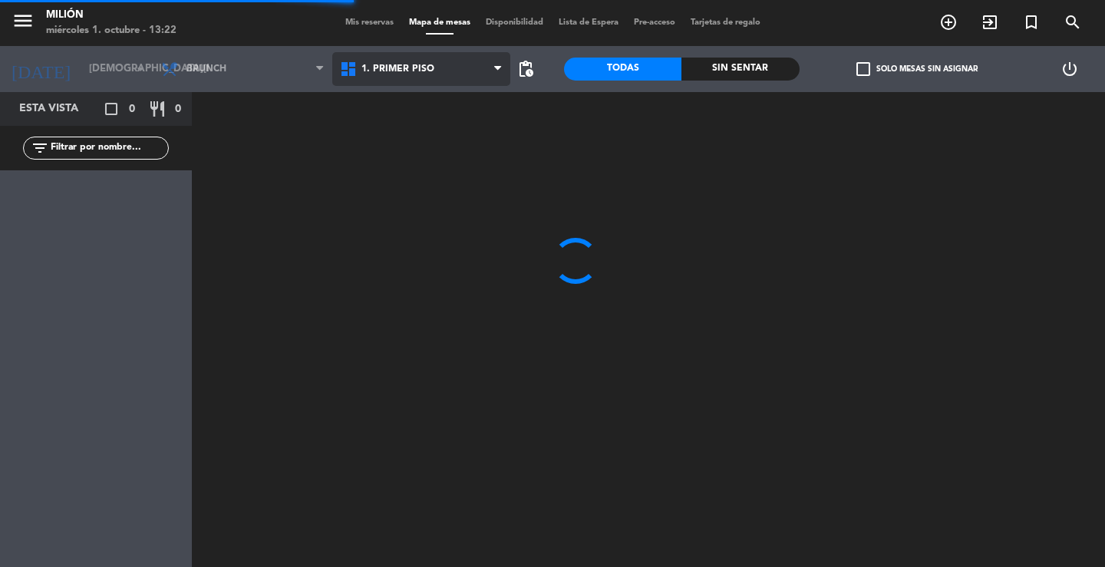
click at [410, 75] on span "1. PRIMER PISO" at bounding box center [421, 69] width 179 height 34
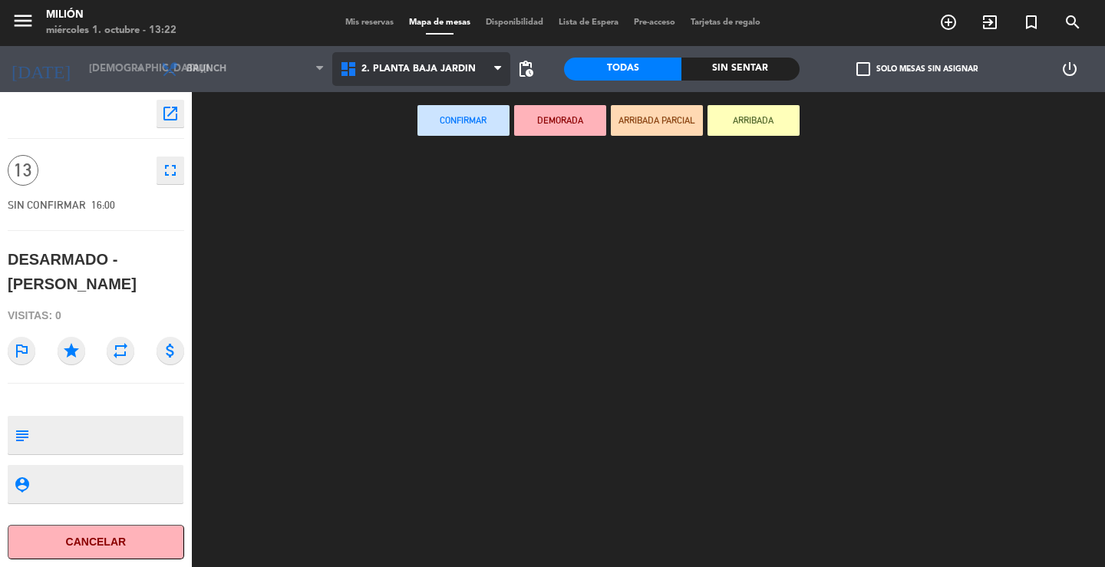
click at [423, 138] on ng-component "menu Milión [DATE] 1. octubre - 13:22 Mis reservas Mapa de mesas Disponibilidad…" at bounding box center [552, 283] width 1105 height 567
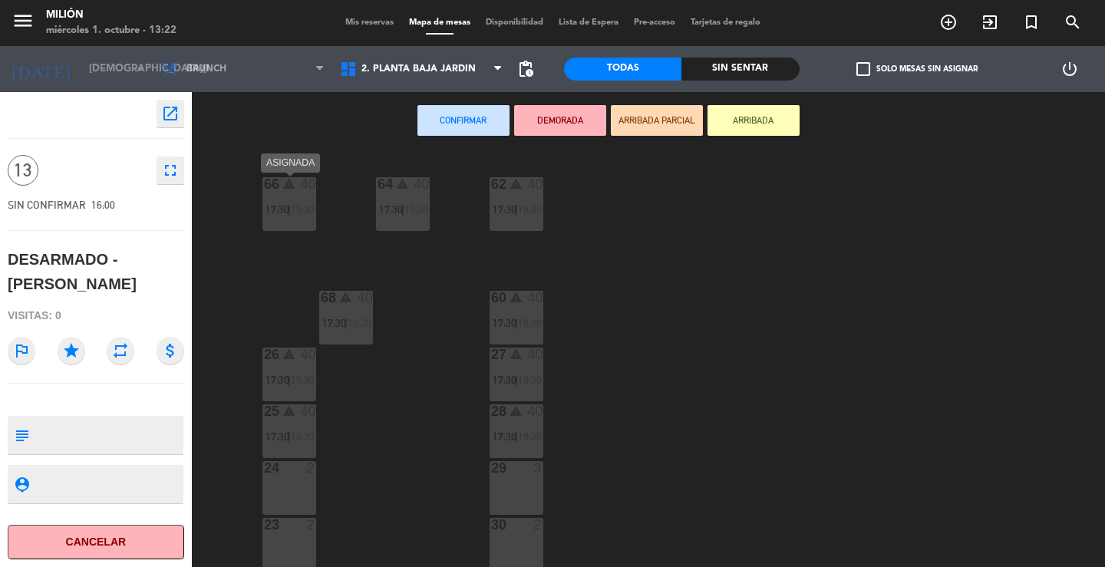
click at [285, 201] on div "66 warning 40 17:30 | 19:30" at bounding box center [289, 204] width 54 height 54
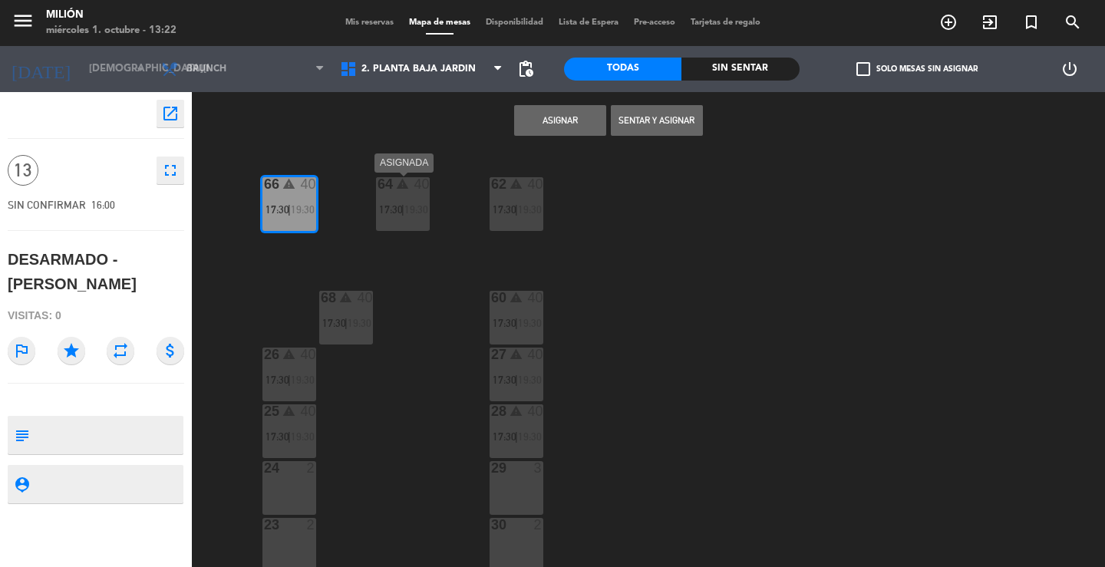
click at [393, 195] on div "64 warning 40 17:30 | 19:30" at bounding box center [403, 204] width 54 height 54
click at [512, 208] on span "17:30" at bounding box center [504, 209] width 24 height 12
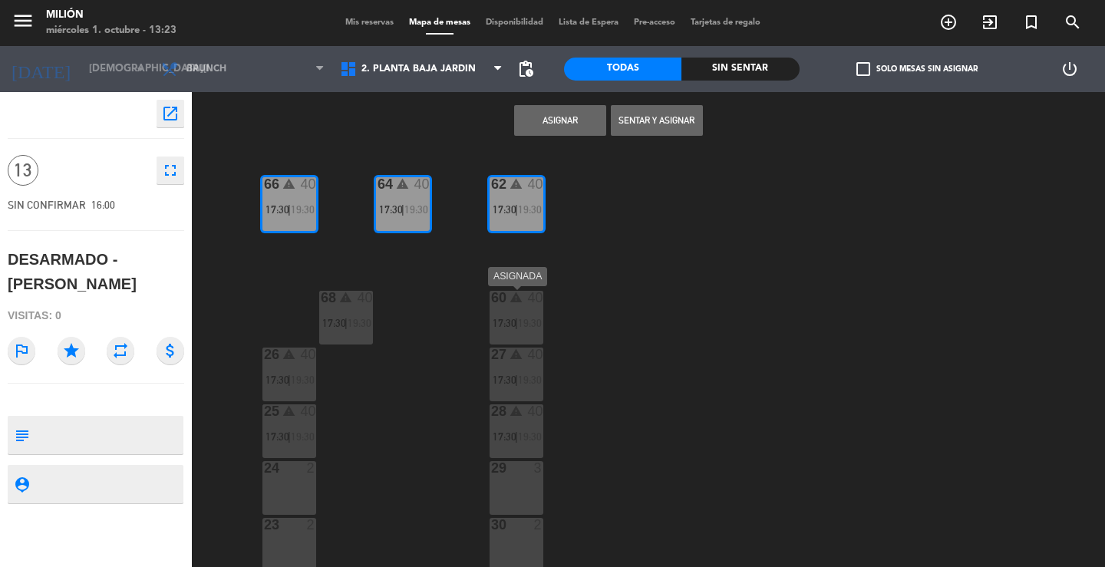
click at [512, 308] on div "60 warning 40 17:30 | 19:30" at bounding box center [516, 318] width 54 height 54
drag, startPoint x: 363, startPoint y: 306, endPoint x: 338, endPoint y: 328, distance: 33.1
click at [362, 306] on div "68 warning 40 17:30 | 19:30" at bounding box center [346, 318] width 54 height 54
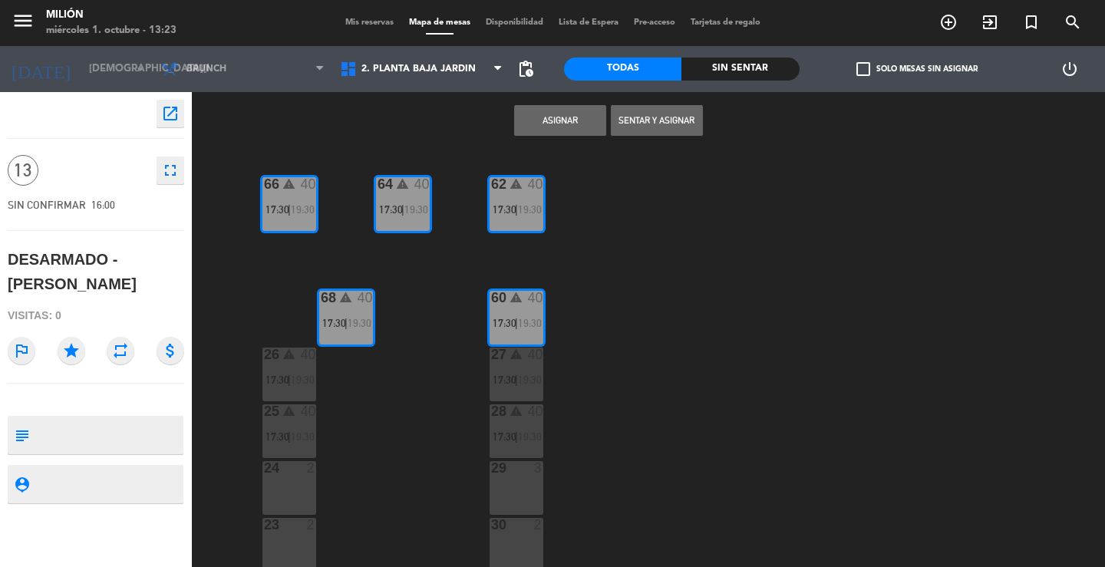
click at [553, 120] on button "Asignar" at bounding box center [560, 120] width 92 height 31
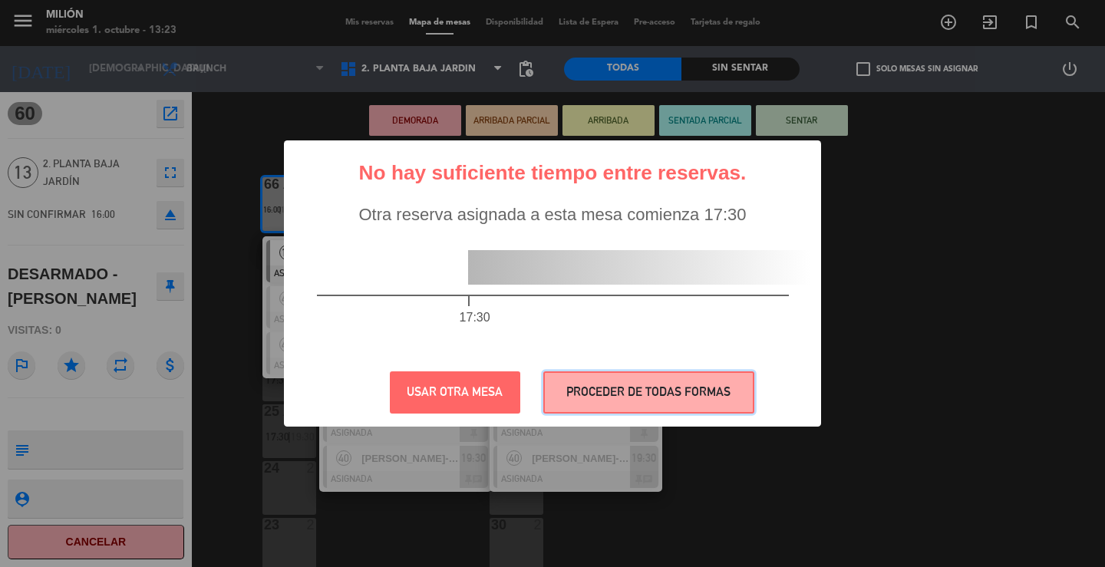
click at [692, 391] on button "PROCEDER DE TODAS FORMAS" at bounding box center [648, 392] width 211 height 42
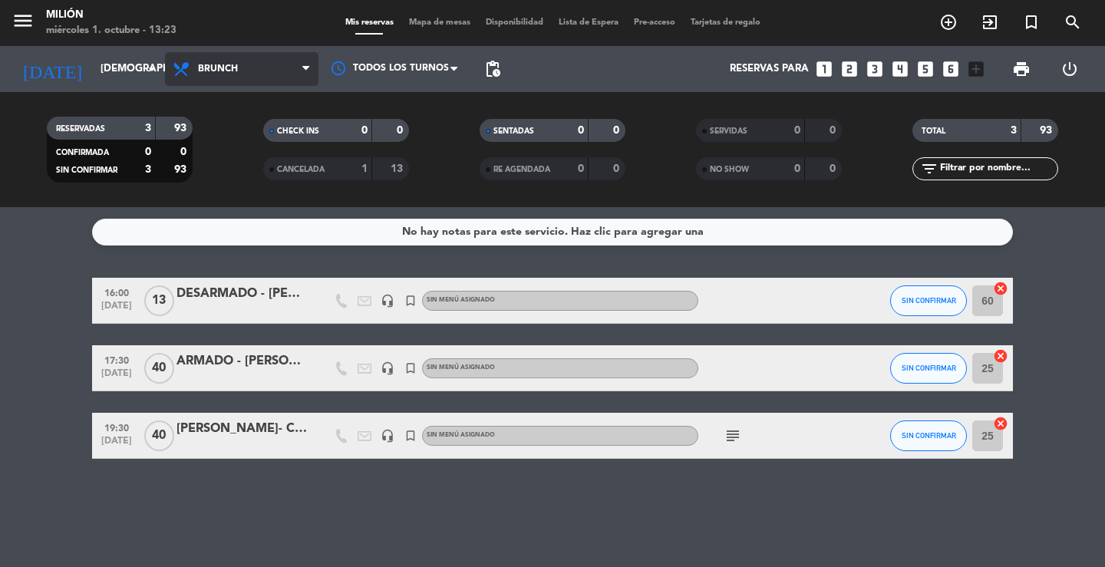
click at [226, 63] on span "Brunch" at bounding box center [241, 69] width 153 height 34
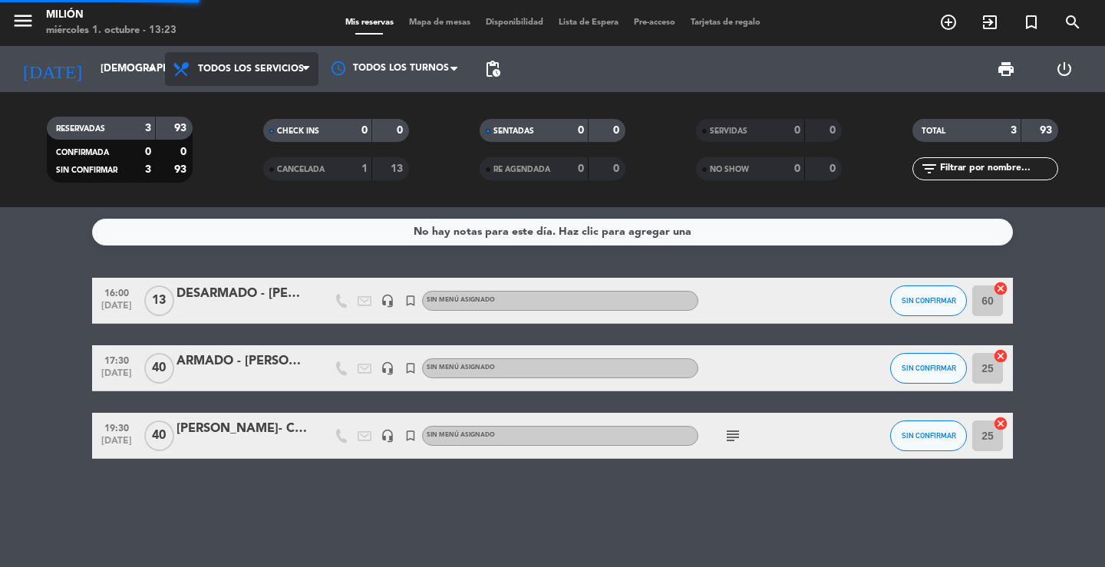
click at [241, 101] on div "menu Milión [DATE] 1. octubre - 13:23 Mis reservas Mapa de mesas Disponibilidad…" at bounding box center [552, 103] width 1105 height 207
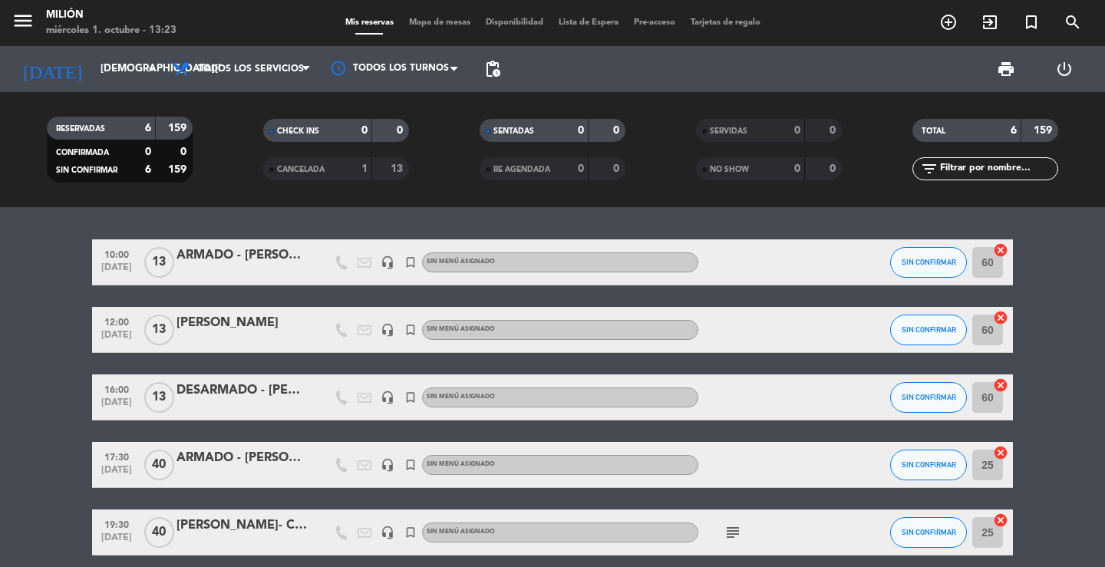
click at [988, 329] on input "60" at bounding box center [987, 330] width 31 height 31
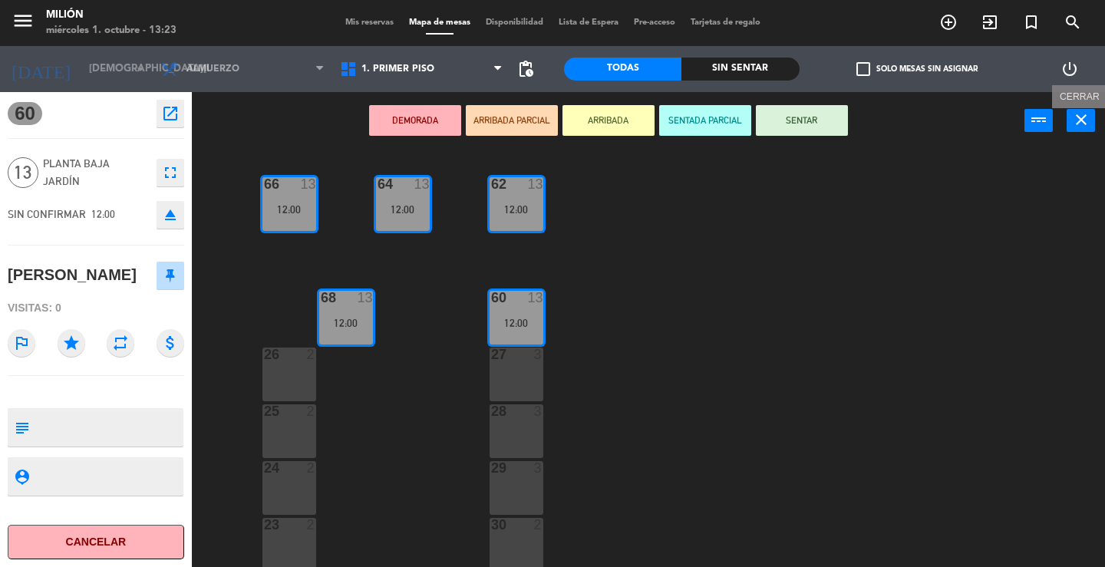
click at [1090, 118] on button "close" at bounding box center [1080, 120] width 28 height 23
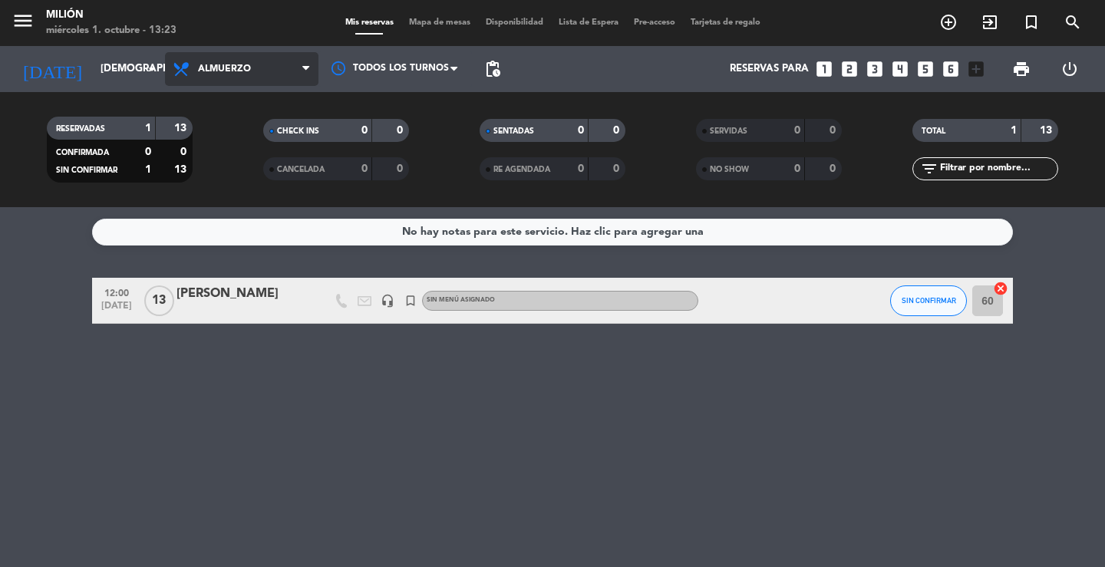
click at [255, 58] on span "Almuerzo" at bounding box center [241, 69] width 153 height 34
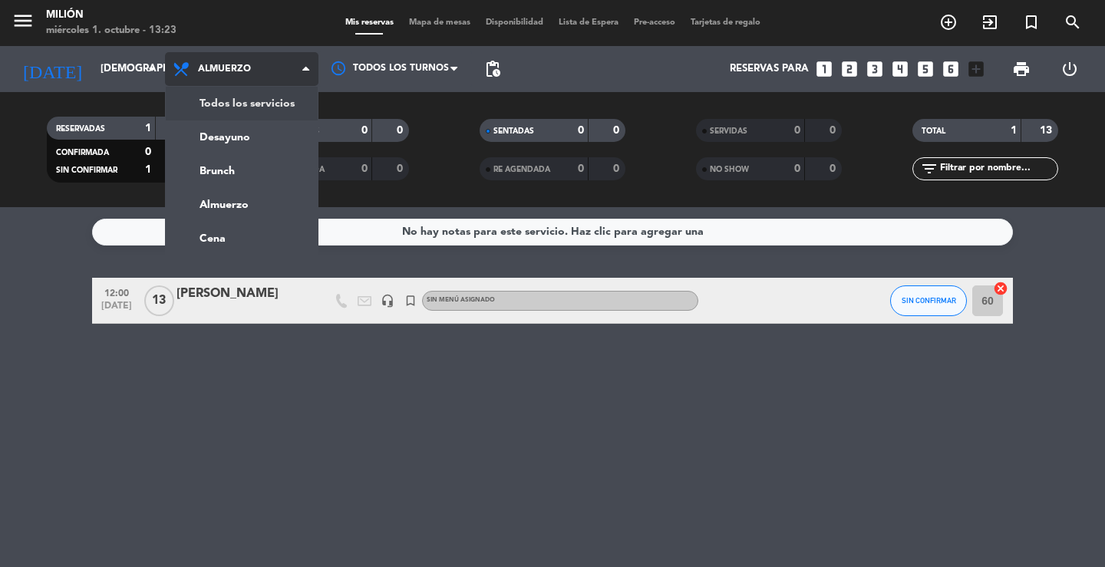
click at [256, 97] on div "menu Milión [DATE] 1. octubre - 13:23 Mis reservas Mapa de mesas Disponibilidad…" at bounding box center [552, 103] width 1105 height 207
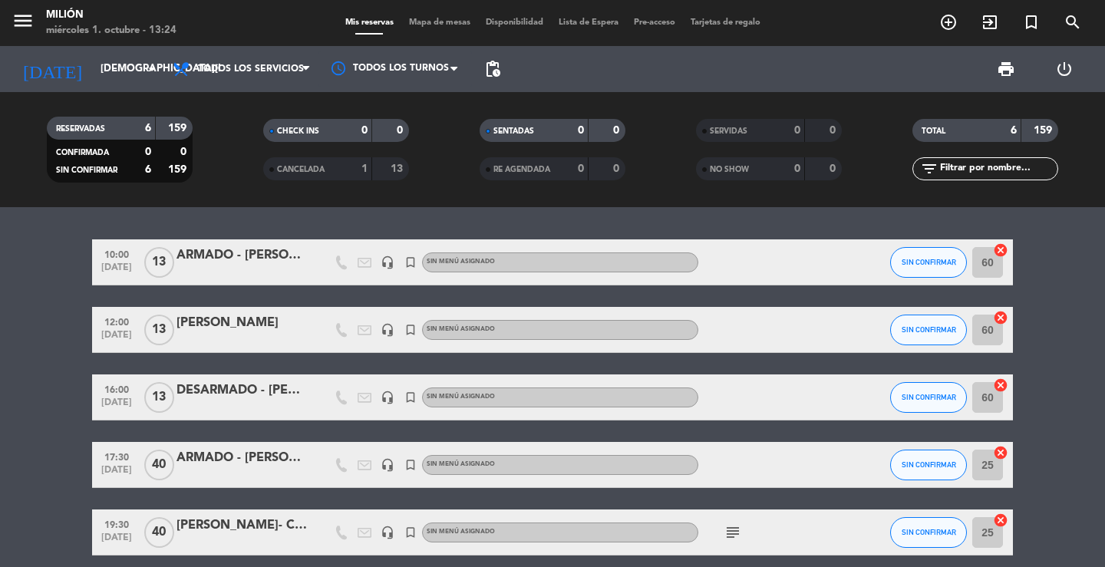
click at [275, 328] on div "[PERSON_NAME]" at bounding box center [241, 323] width 130 height 20
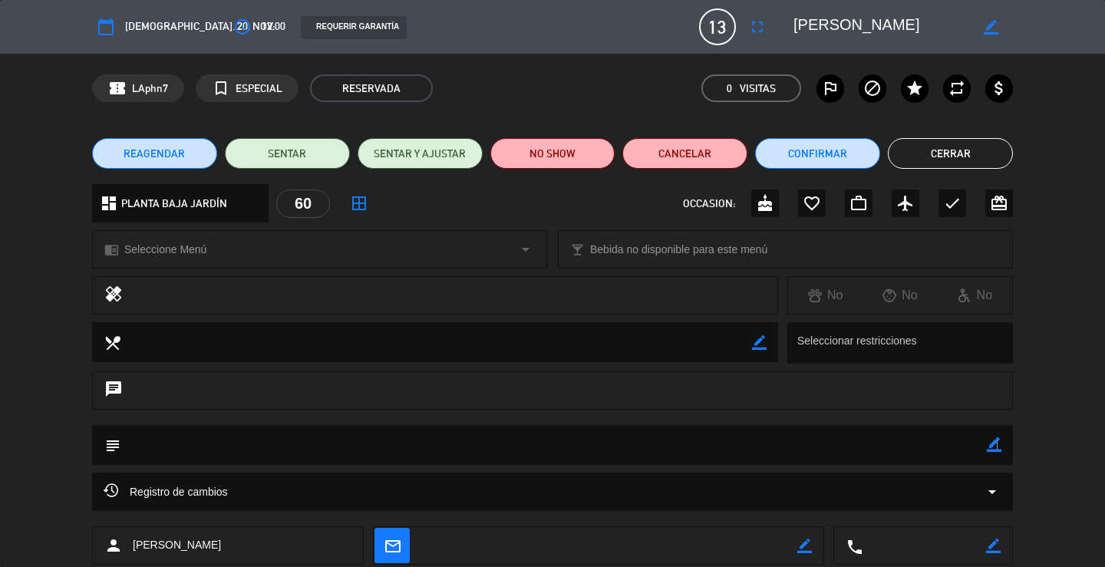
click at [996, 440] on icon "border_color" at bounding box center [994, 444] width 15 height 15
click at [960, 447] on textarea at bounding box center [553, 444] width 866 height 39
paste textarea "RS. [PERSON_NAME] CIVIL deck - 12H a 16h MENU TRES PASOS 13PX MESA IMPERIAL."
click at [993, 440] on icon at bounding box center [994, 444] width 15 height 15
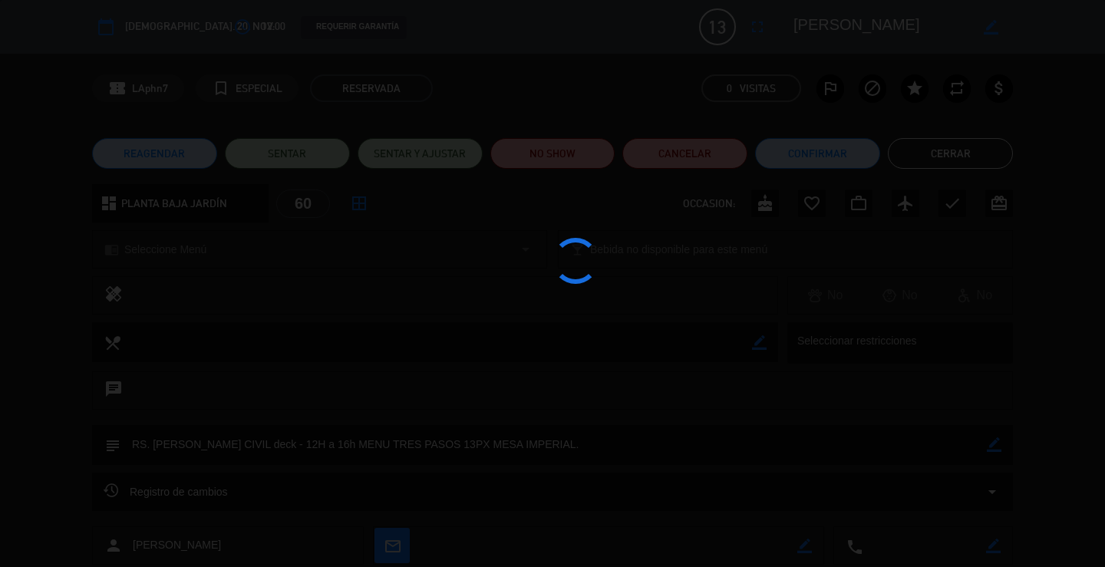
type textarea "RS. [PERSON_NAME] CIVIL deck - 12H a 16h MENU TRES PASOS 13PX MESA IMPERIAL."
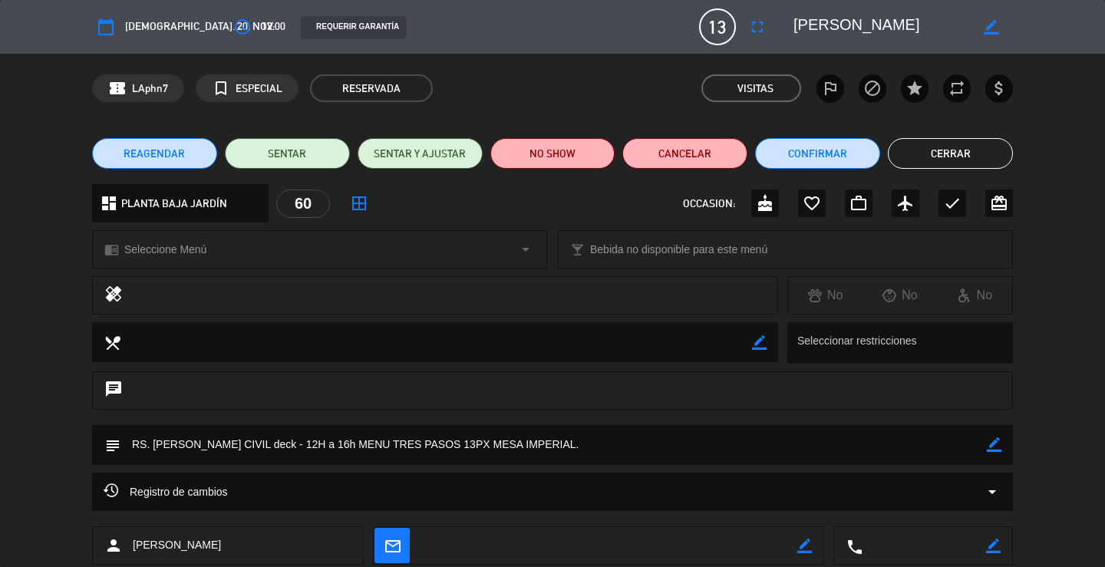
click at [924, 154] on button "Cerrar" at bounding box center [950, 153] width 125 height 31
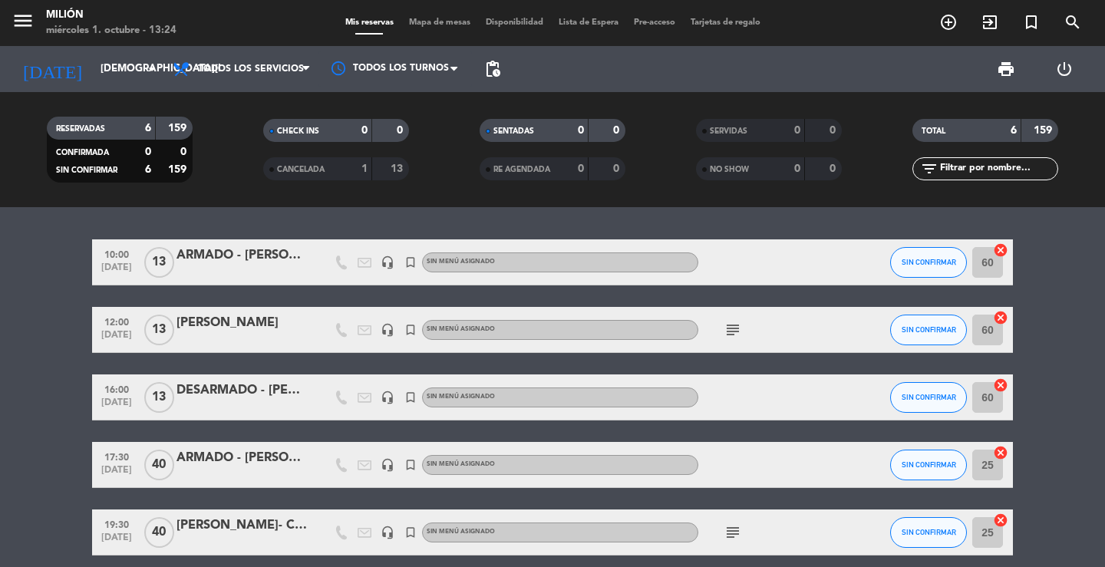
click at [730, 336] on icon "subject" at bounding box center [732, 330] width 18 height 18
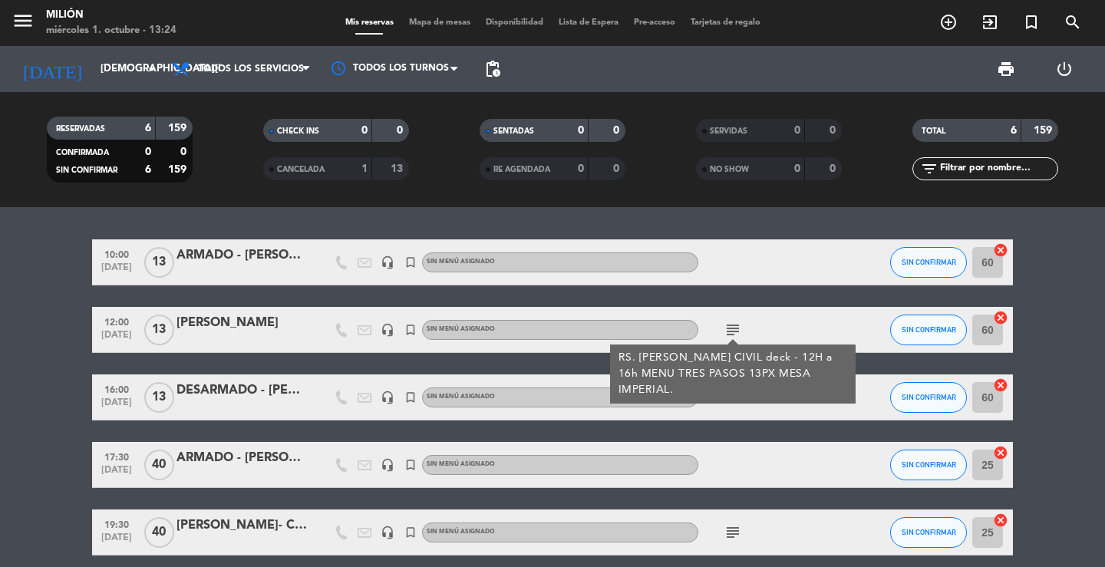
click at [756, 227] on div "10:00 [DATE] ARMADO - [PERSON_NAME] CIVIL headset_mic turned_in_not Sin menú as…" at bounding box center [552, 387] width 1105 height 360
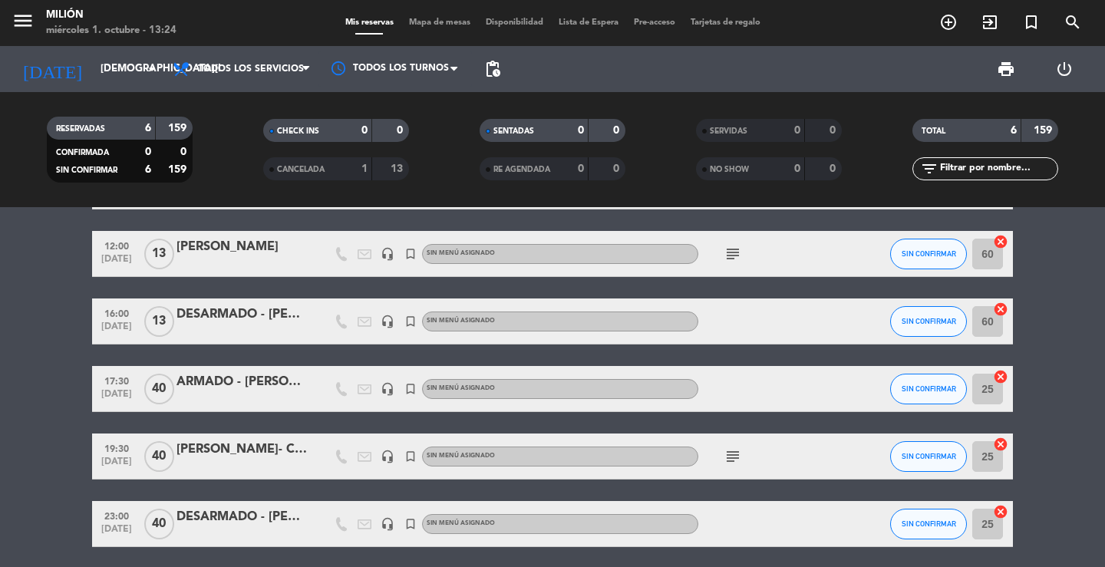
scroll to position [77, 0]
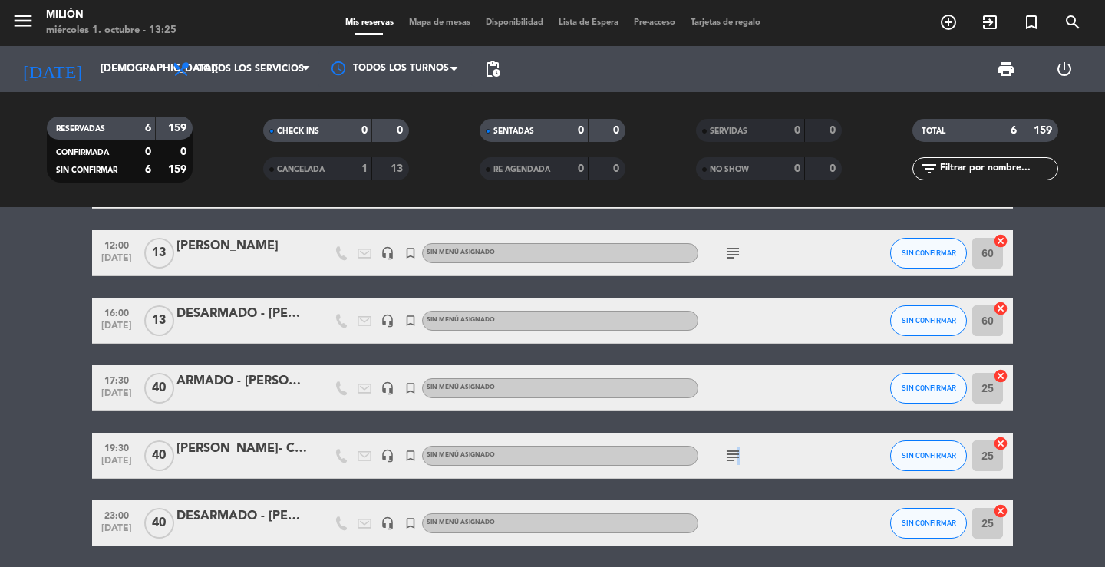
click at [736, 451] on icon "subject" at bounding box center [732, 455] width 18 height 18
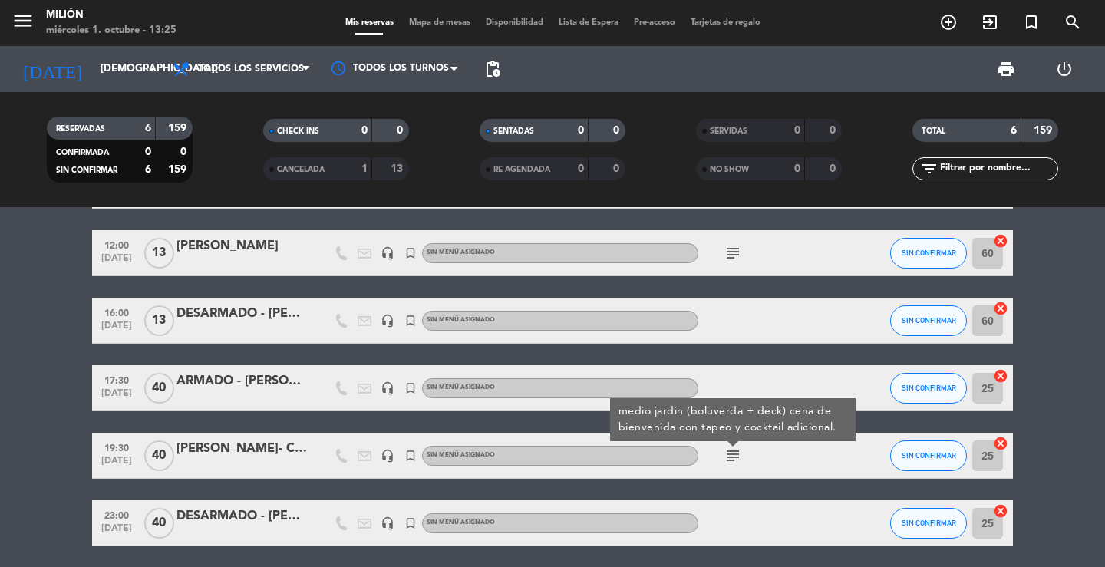
click at [731, 456] on icon "subject" at bounding box center [732, 455] width 18 height 18
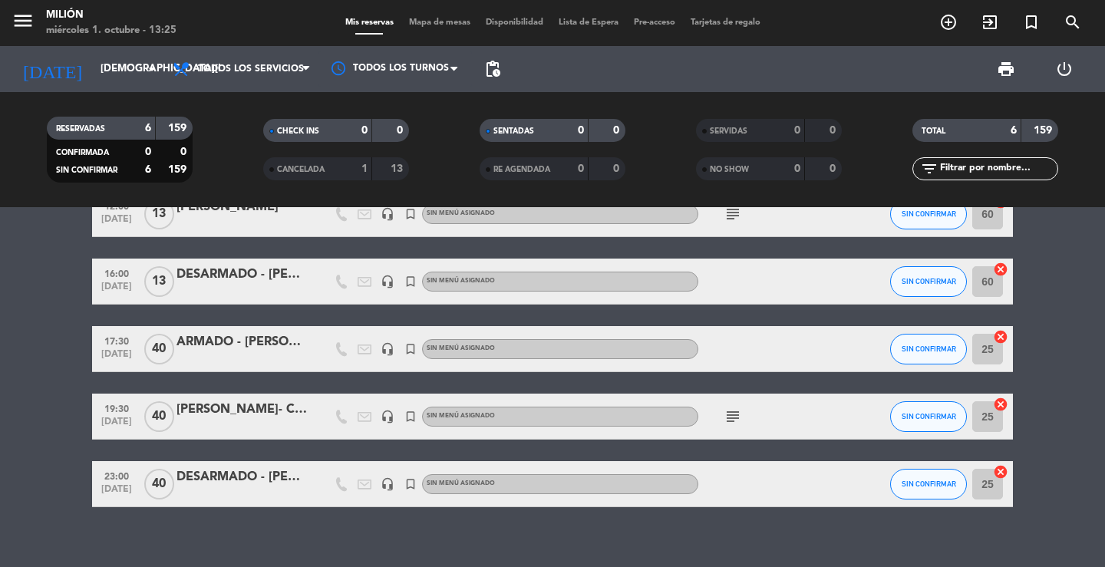
scroll to position [133, 0]
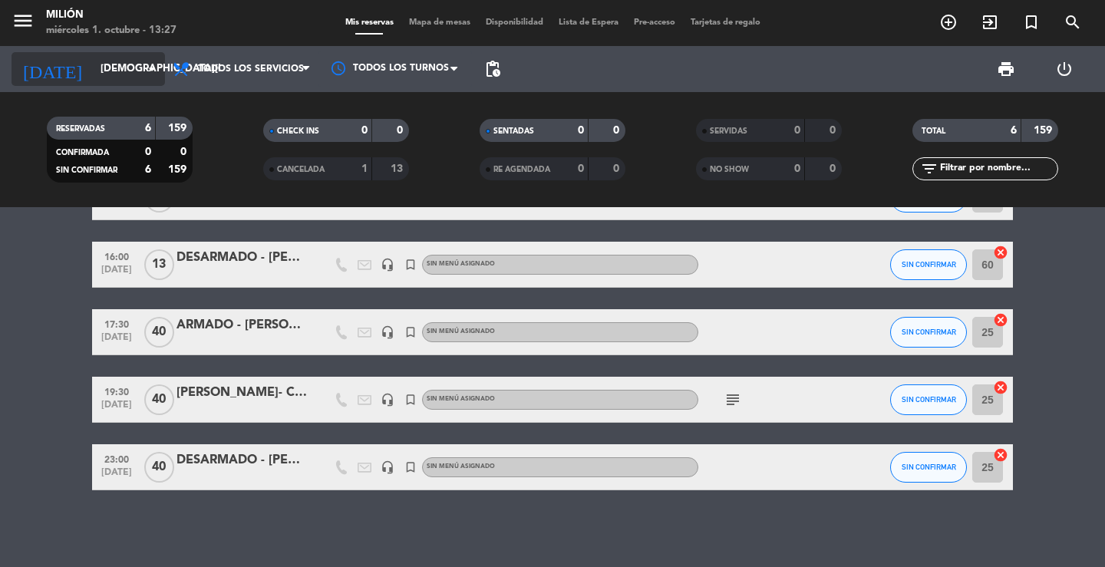
click at [114, 66] on input "[DEMOGRAPHIC_DATA][DATE]" at bounding box center [160, 69] width 135 height 28
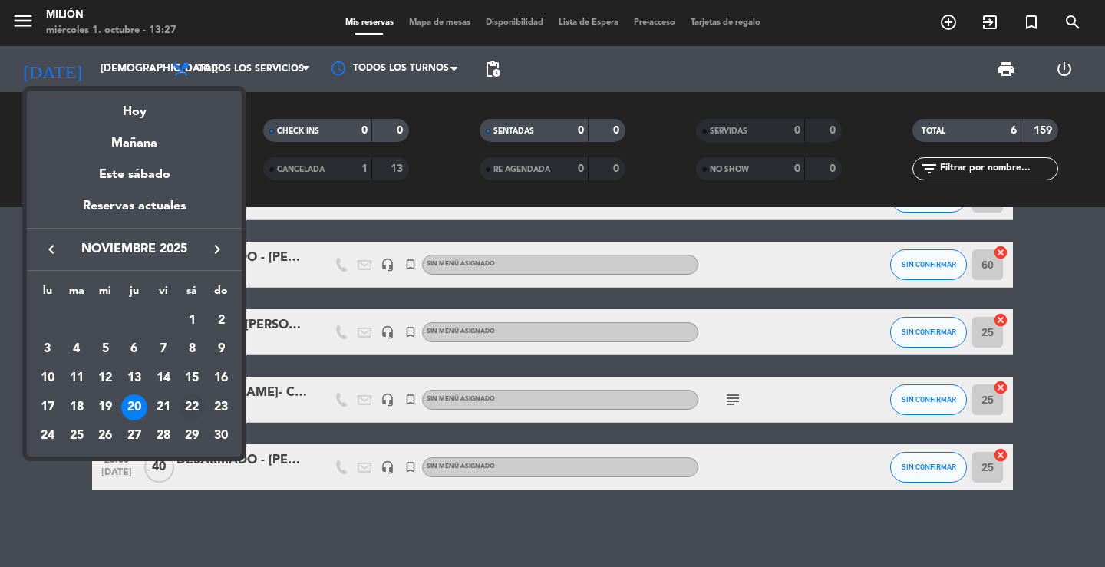
click at [192, 407] on div "22" at bounding box center [192, 407] width 26 height 26
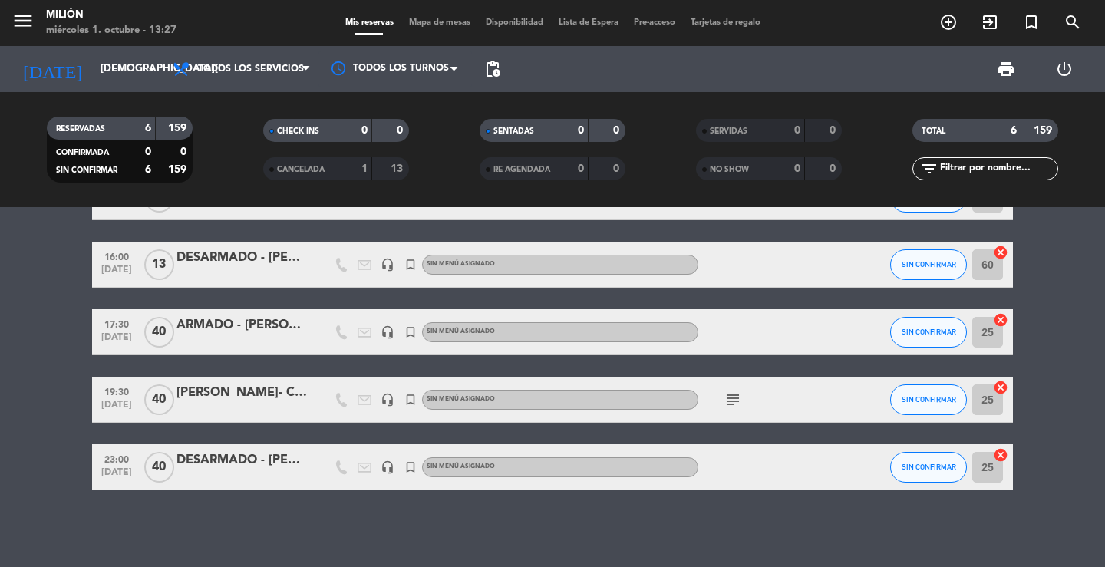
type input "[DATE]"
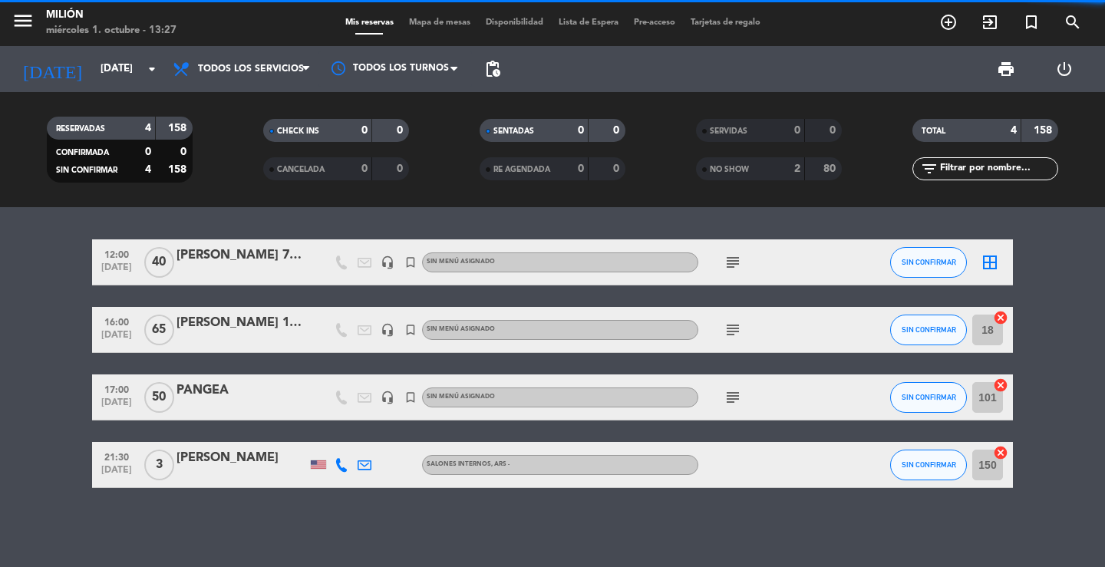
scroll to position [0, 0]
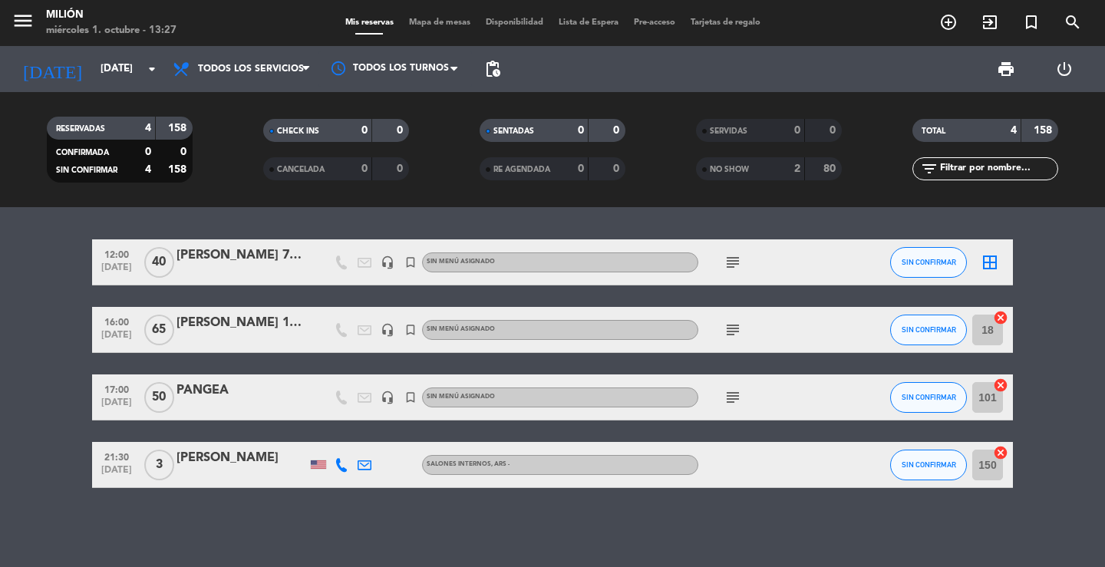
click at [736, 267] on icon "subject" at bounding box center [732, 262] width 18 height 18
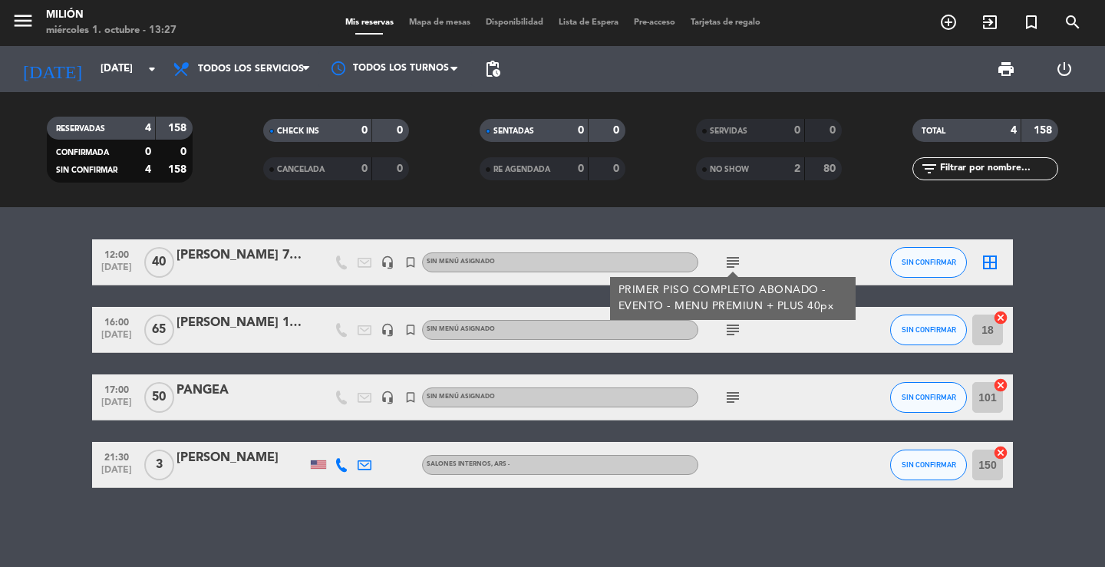
click at [730, 259] on icon "subject" at bounding box center [732, 262] width 18 height 18
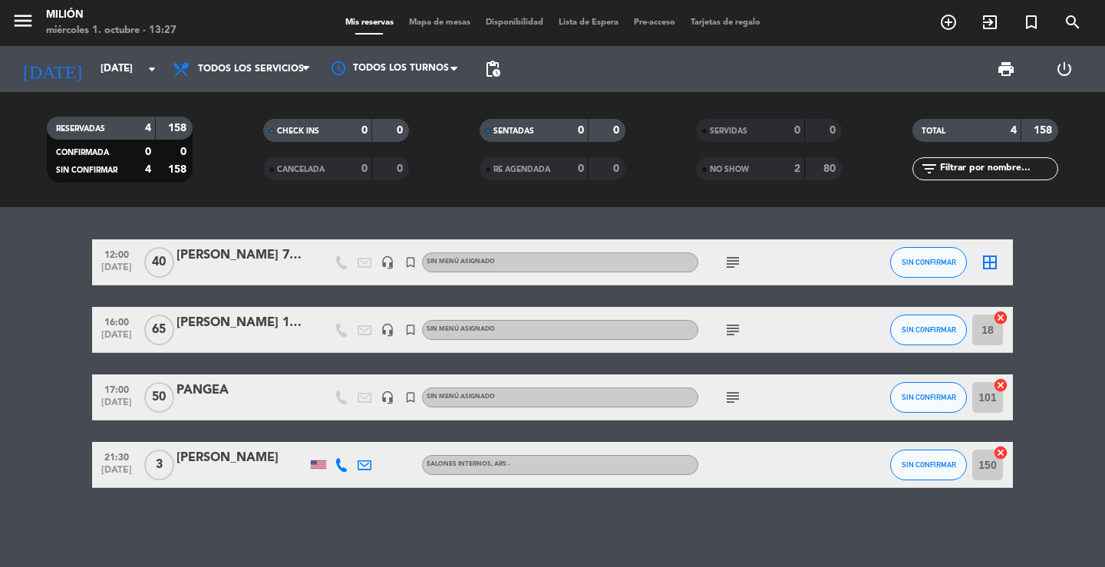
click at [984, 262] on icon "border_all" at bounding box center [989, 262] width 18 height 18
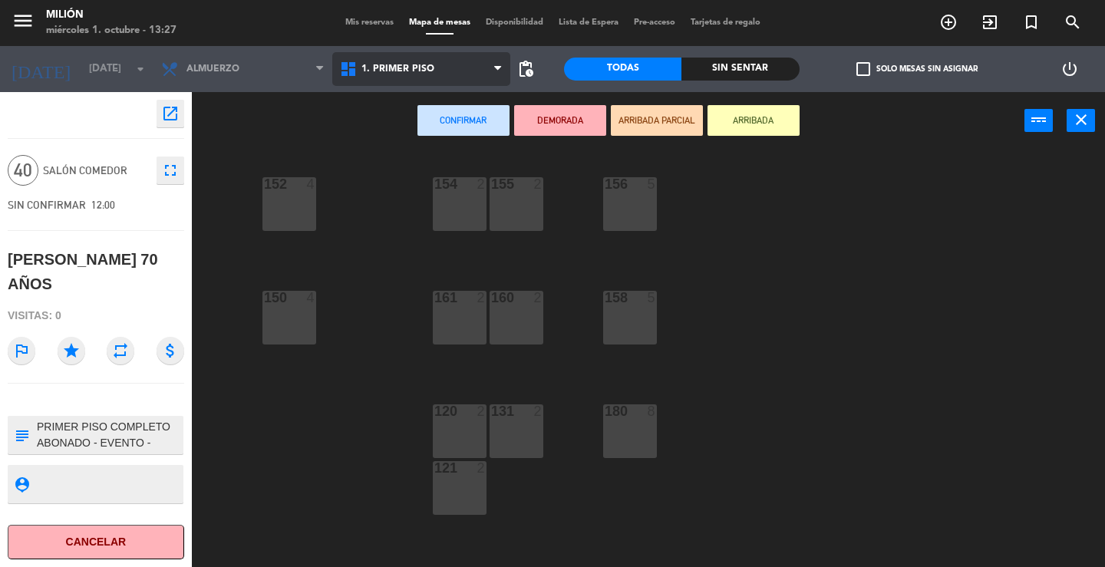
click at [413, 70] on span "1. PRIMER PISO" at bounding box center [397, 69] width 73 height 11
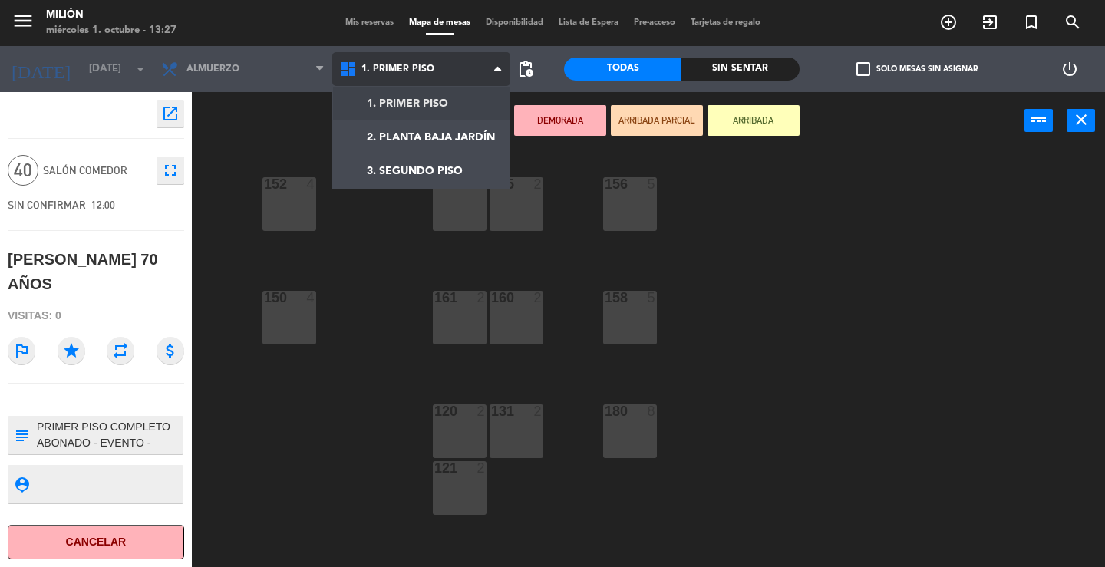
click at [419, 103] on ng-component "menu Milión [DATE] 1. octubre - 13:27 Mis reservas Mapa de mesas Disponibilidad…" at bounding box center [552, 283] width 1105 height 567
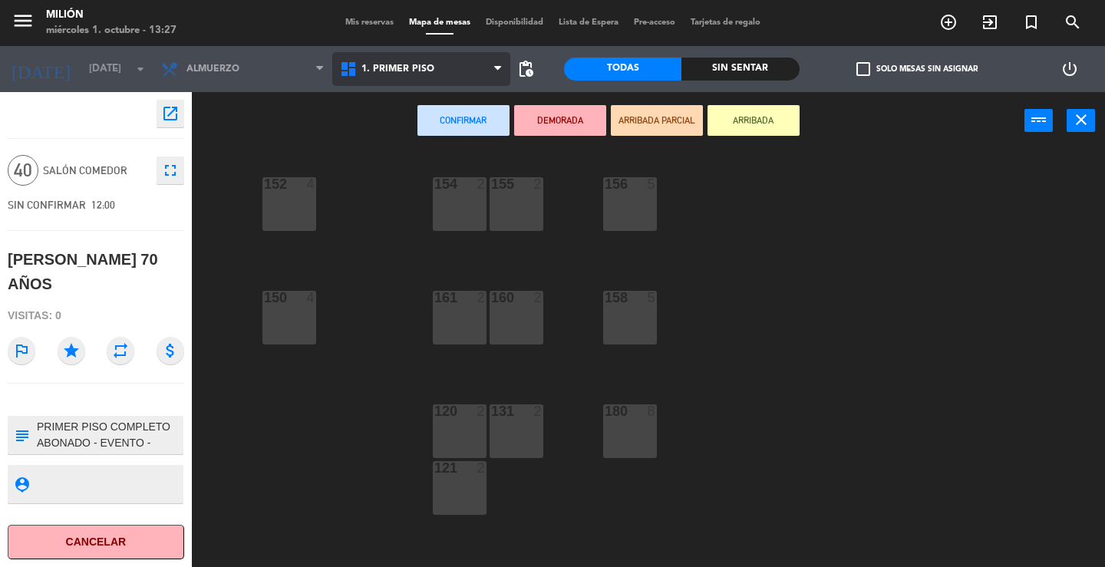
click at [431, 67] on span "1. PRIMER PISO" at bounding box center [421, 69] width 179 height 34
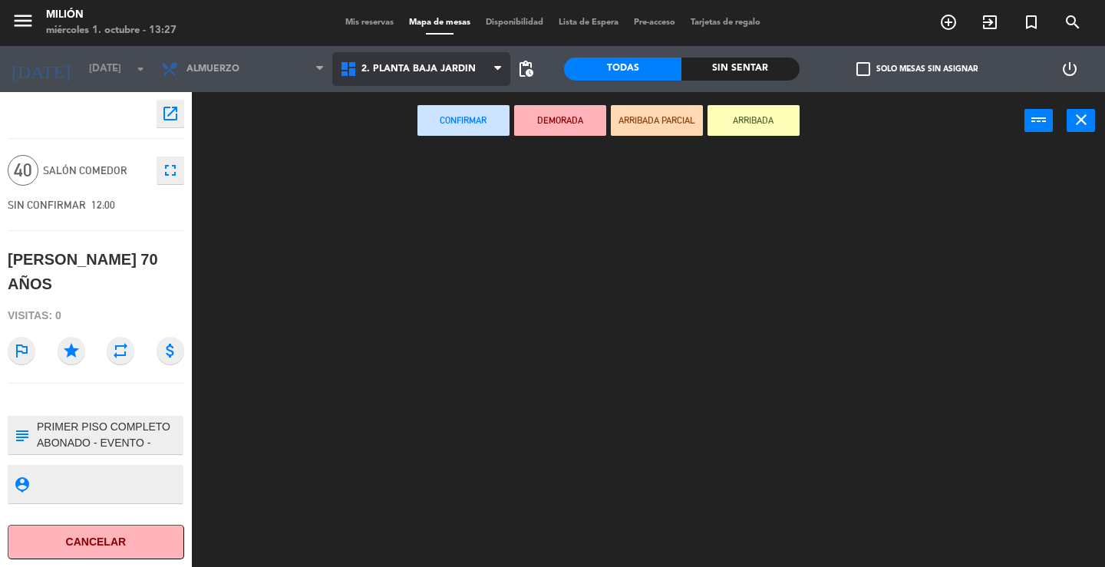
click at [426, 136] on ng-component "menu Milión [DATE] 1. octubre - 13:27 Mis reservas Mapa de mesas Disponibilidad…" at bounding box center [552, 283] width 1105 height 567
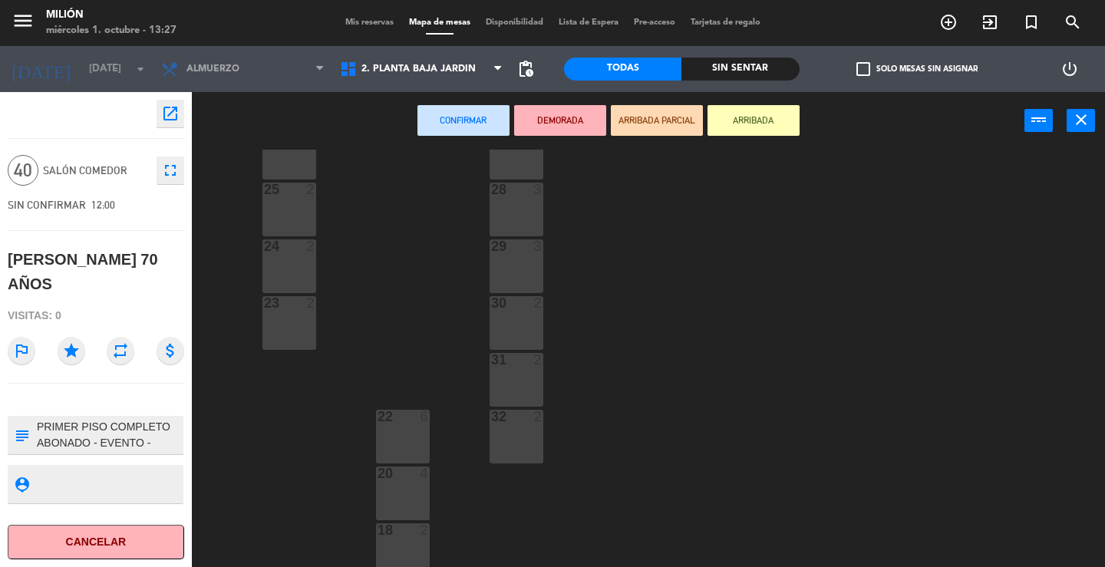
scroll to position [232, 0]
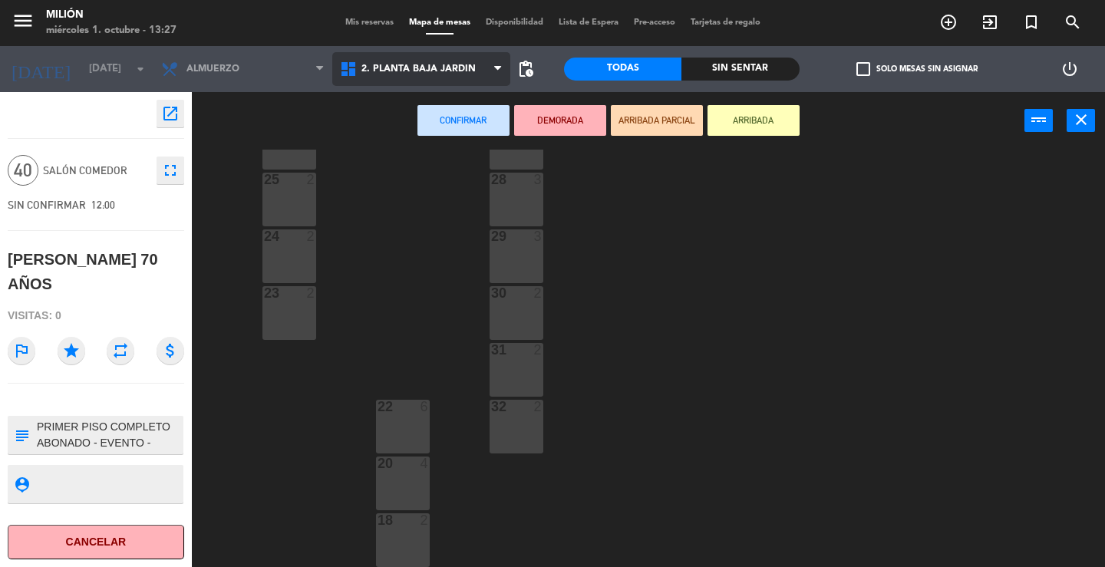
click at [417, 54] on span "2. PLANTA BAJA JARDÍN" at bounding box center [421, 69] width 179 height 34
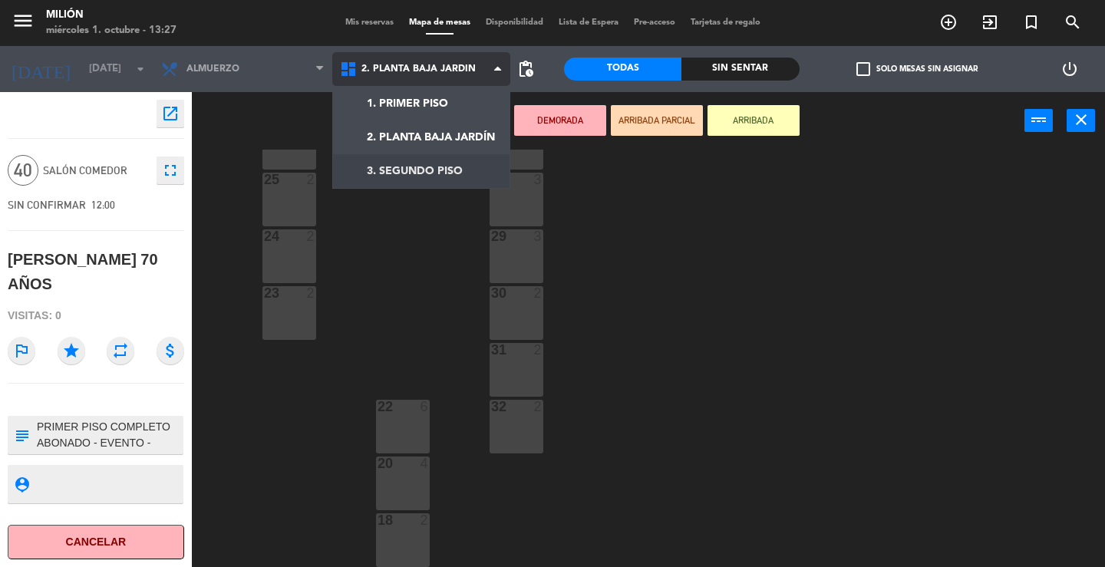
click at [421, 173] on ng-component "menu Milión [DATE] 1. octubre - 13:27 Mis reservas Mapa de mesas Disponibilidad…" at bounding box center [552, 283] width 1105 height 567
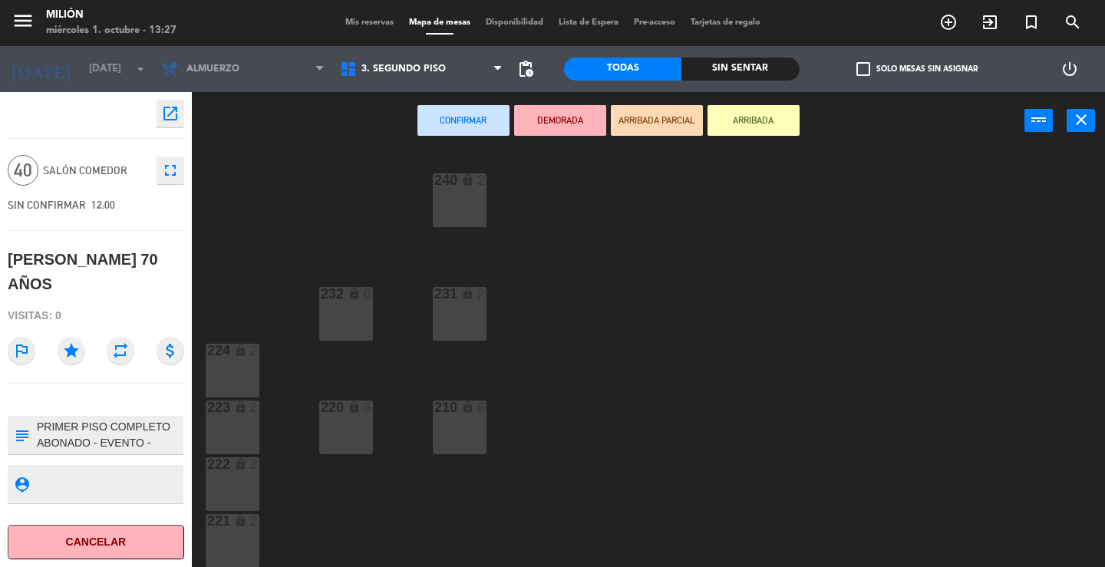
scroll to position [345, 0]
click at [420, 61] on span "3. SEGUNDO PISO" at bounding box center [421, 69] width 179 height 34
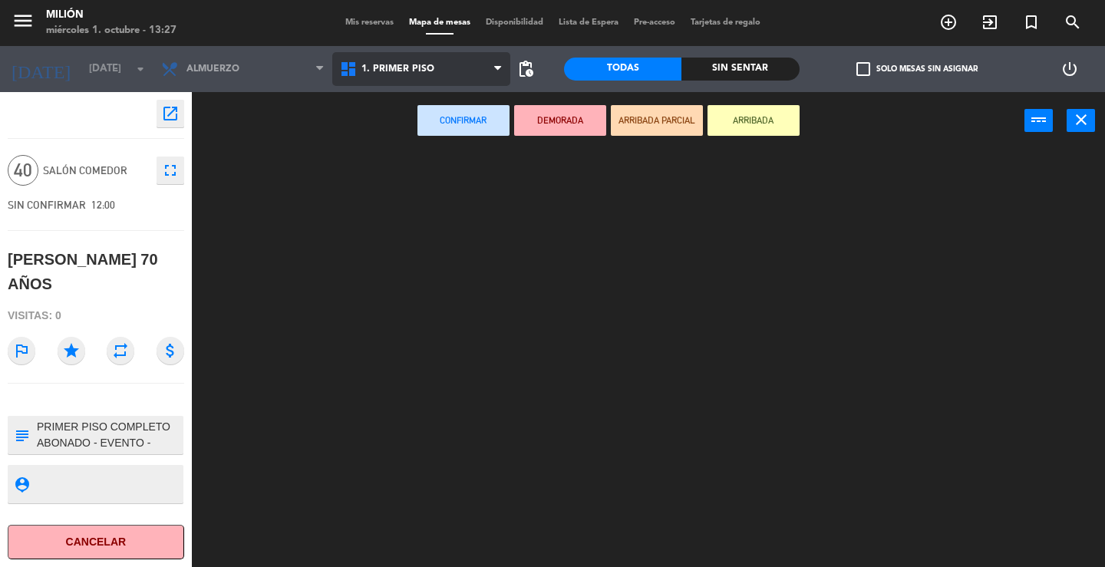
scroll to position [0, 0]
click at [432, 102] on ng-component "menu Milión [DATE] 1. octubre - 13:27 Mis reservas Mapa de mesas Disponibilidad…" at bounding box center [552, 283] width 1105 height 567
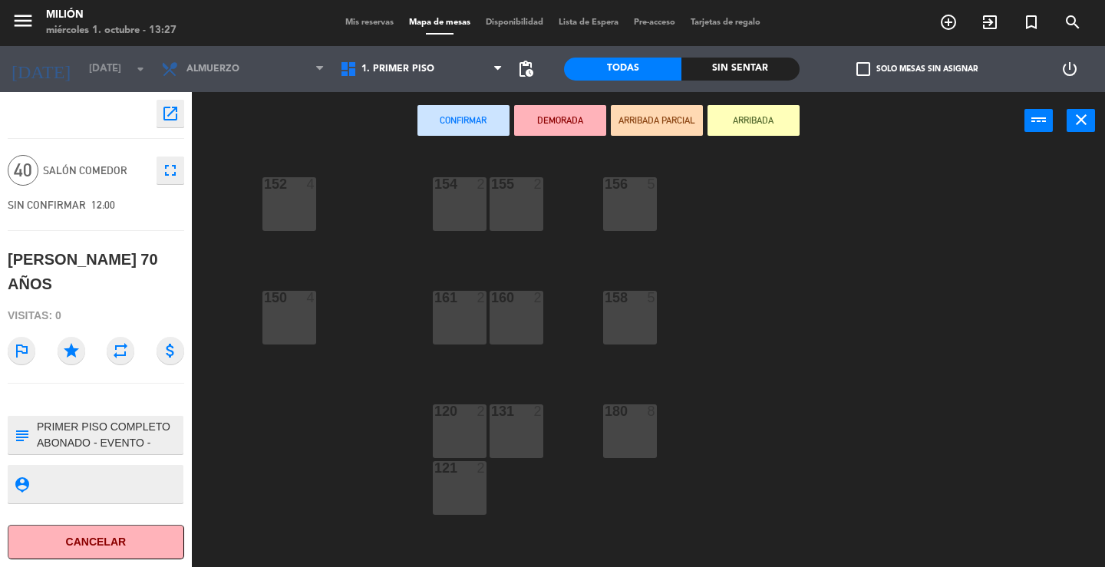
click at [293, 217] on div "152 4" at bounding box center [289, 204] width 54 height 54
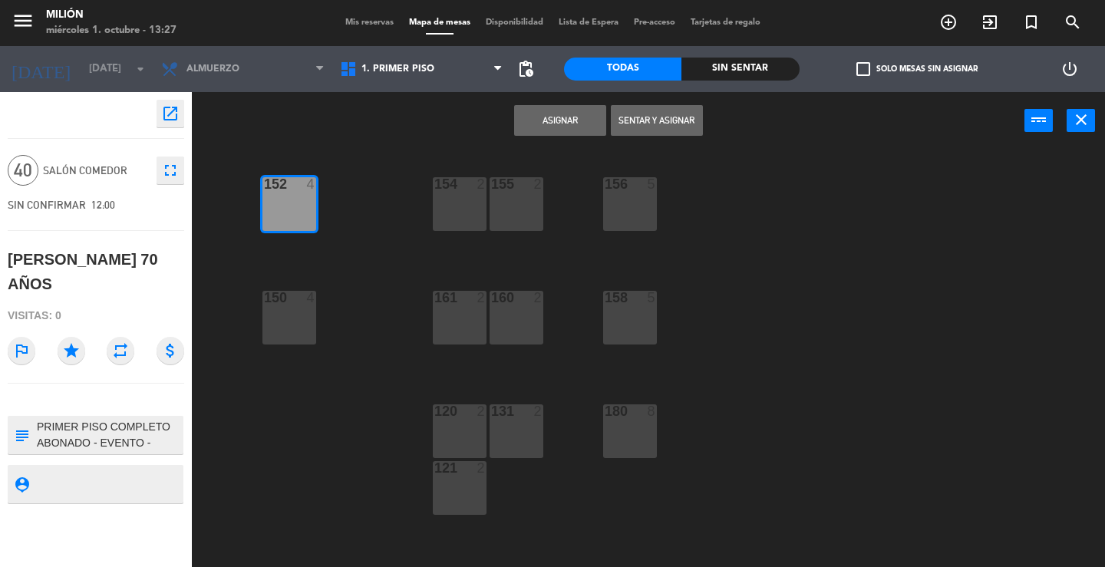
click at [454, 199] on div "154 2" at bounding box center [460, 204] width 54 height 54
click at [514, 199] on div "155 2" at bounding box center [516, 204] width 54 height 54
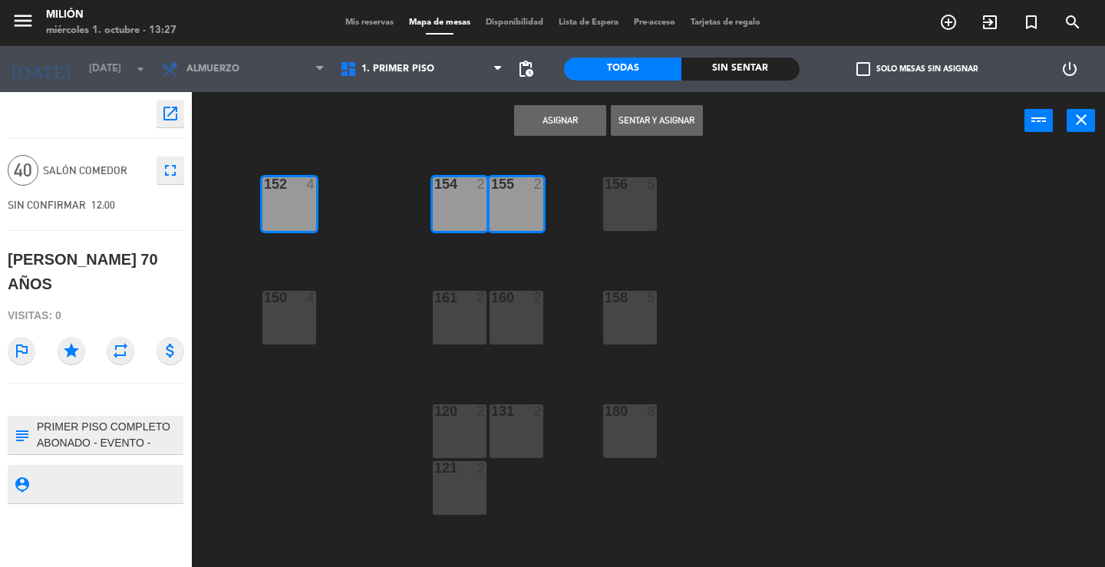
click at [521, 199] on div "155 2" at bounding box center [516, 204] width 54 height 54
click at [467, 207] on div "154 2" at bounding box center [460, 204] width 54 height 54
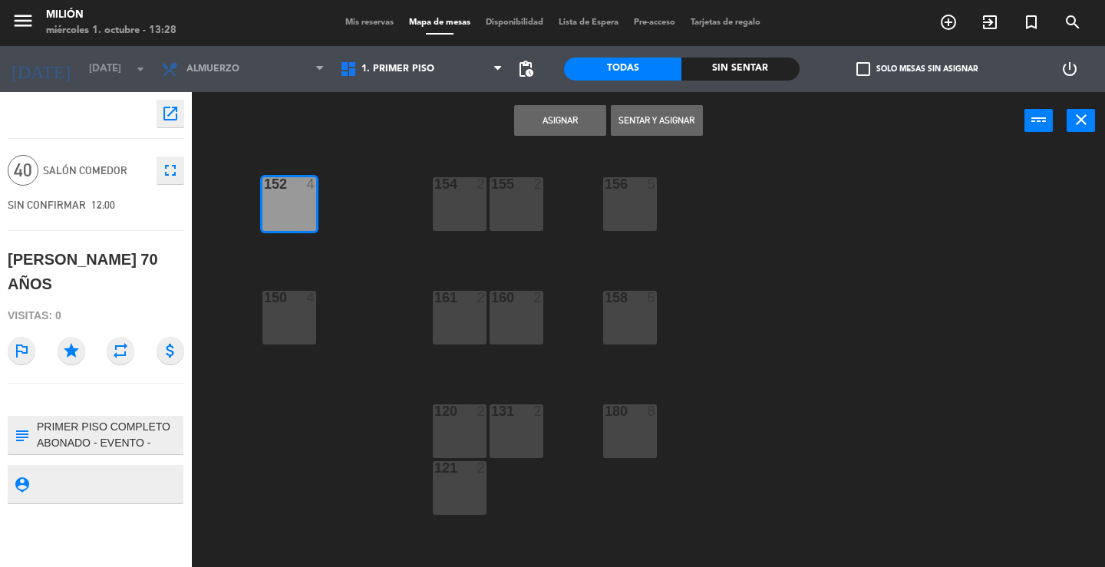
click at [308, 206] on div "152 4" at bounding box center [289, 204] width 54 height 54
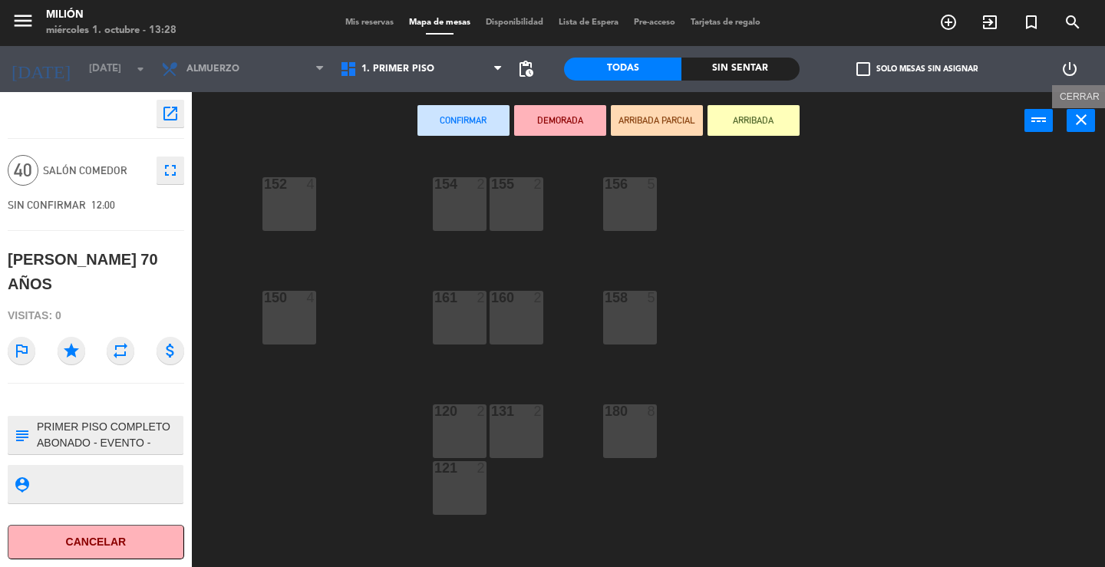
click at [1089, 118] on icon "close" at bounding box center [1081, 119] width 18 height 18
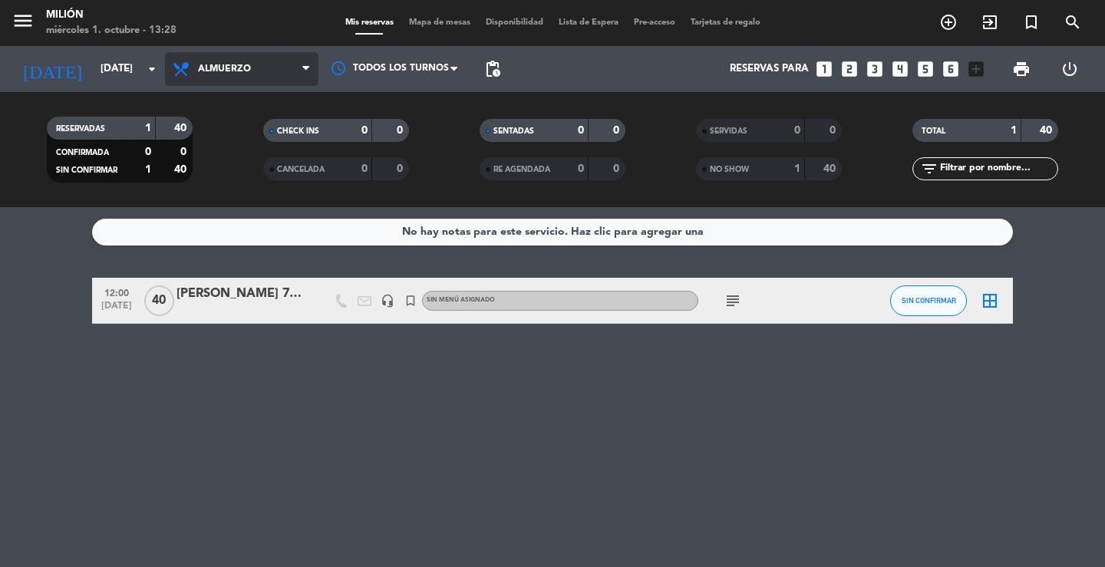
click at [213, 68] on span "Almuerzo" at bounding box center [224, 69] width 53 height 11
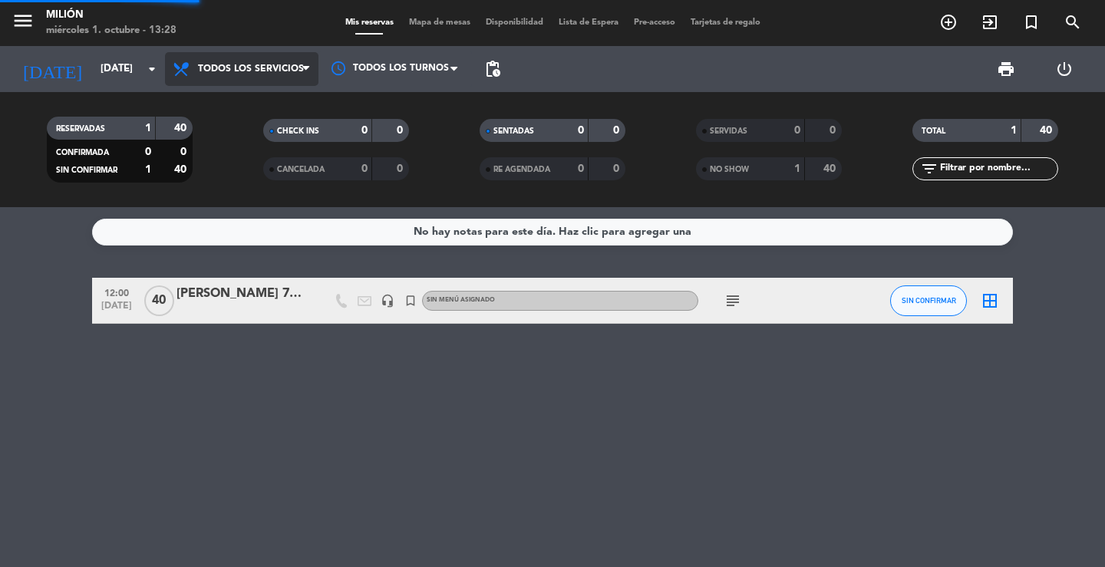
click at [229, 101] on div "menu Milión [DATE] 1. octubre - 13:28 Mis reservas Mapa de mesas Disponibilidad…" at bounding box center [552, 103] width 1105 height 207
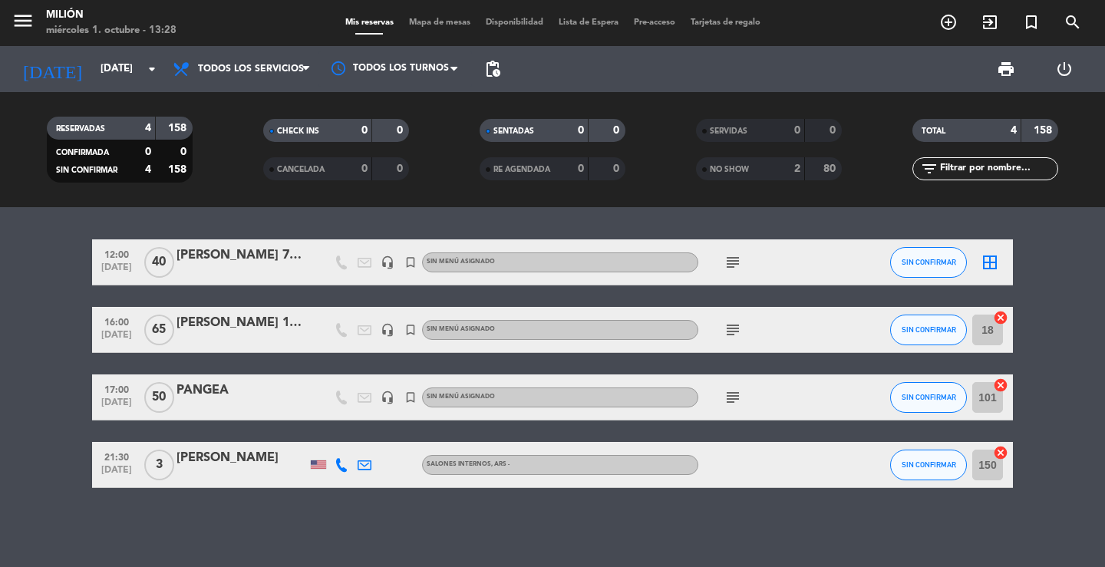
click at [731, 263] on icon "subject" at bounding box center [732, 262] width 18 height 18
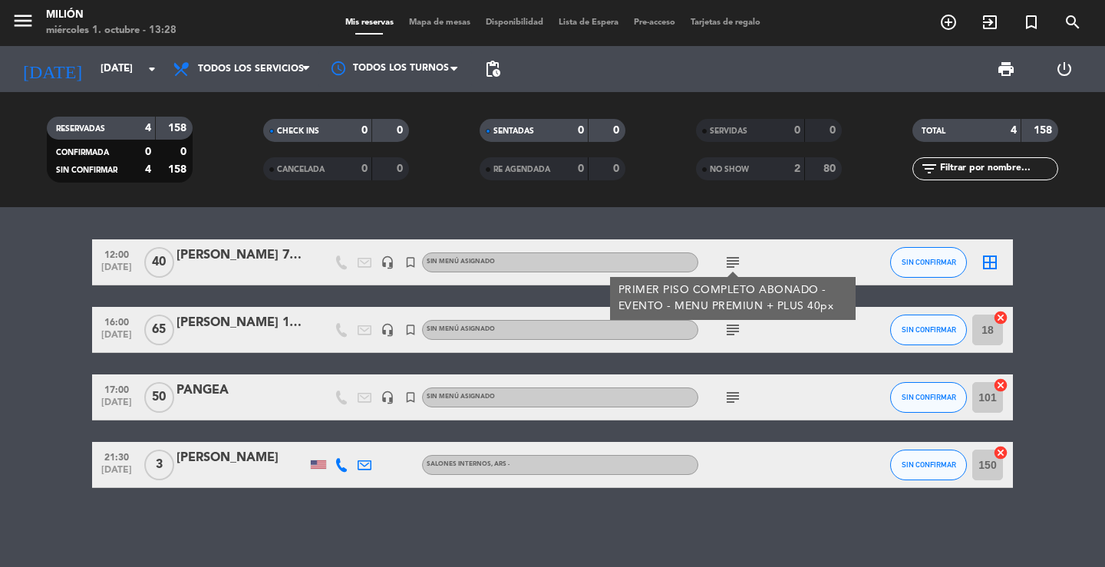
click at [733, 257] on icon "subject" at bounding box center [732, 262] width 18 height 18
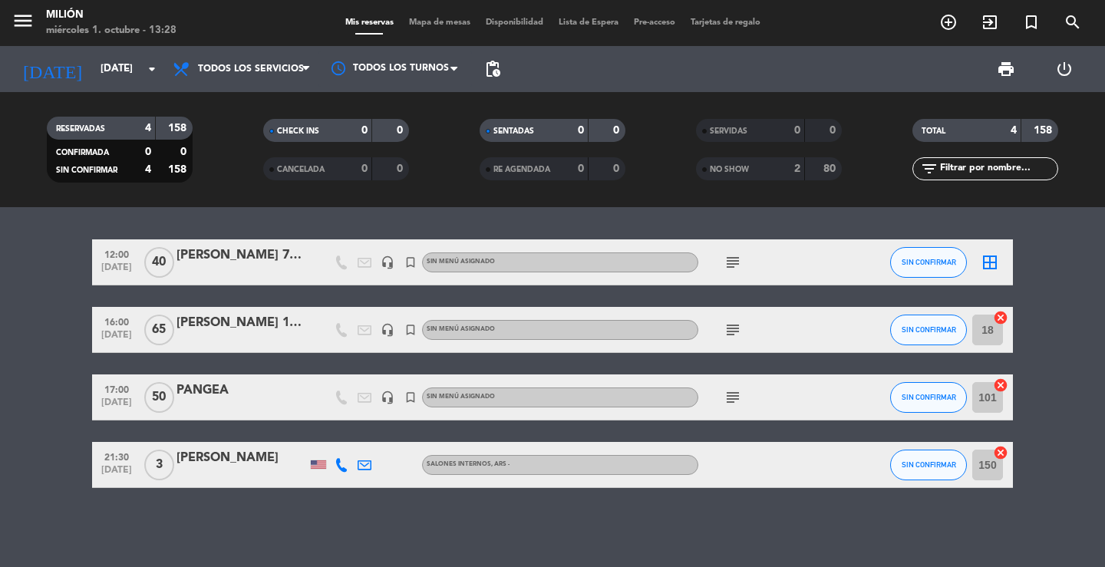
click at [733, 260] on icon "subject" at bounding box center [732, 262] width 18 height 18
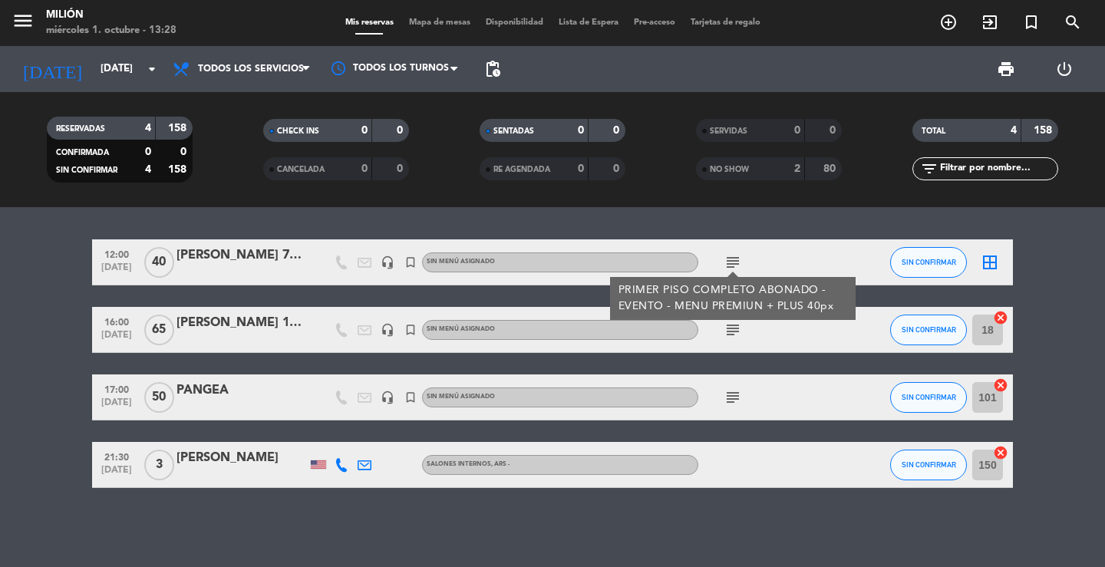
click at [733, 260] on icon "subject" at bounding box center [732, 262] width 18 height 18
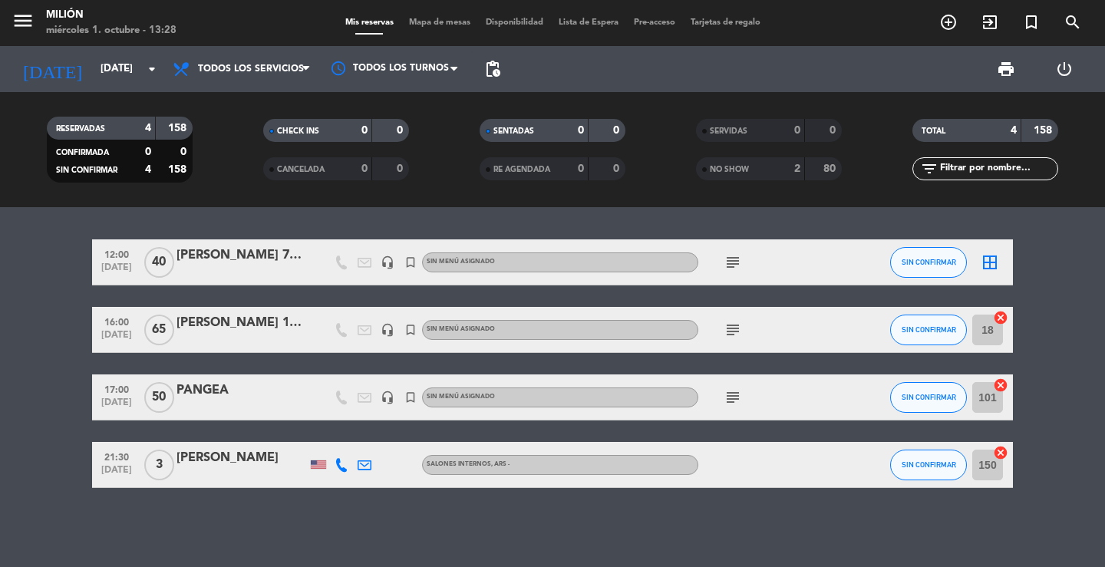
click at [987, 261] on icon "border_all" at bounding box center [989, 262] width 18 height 18
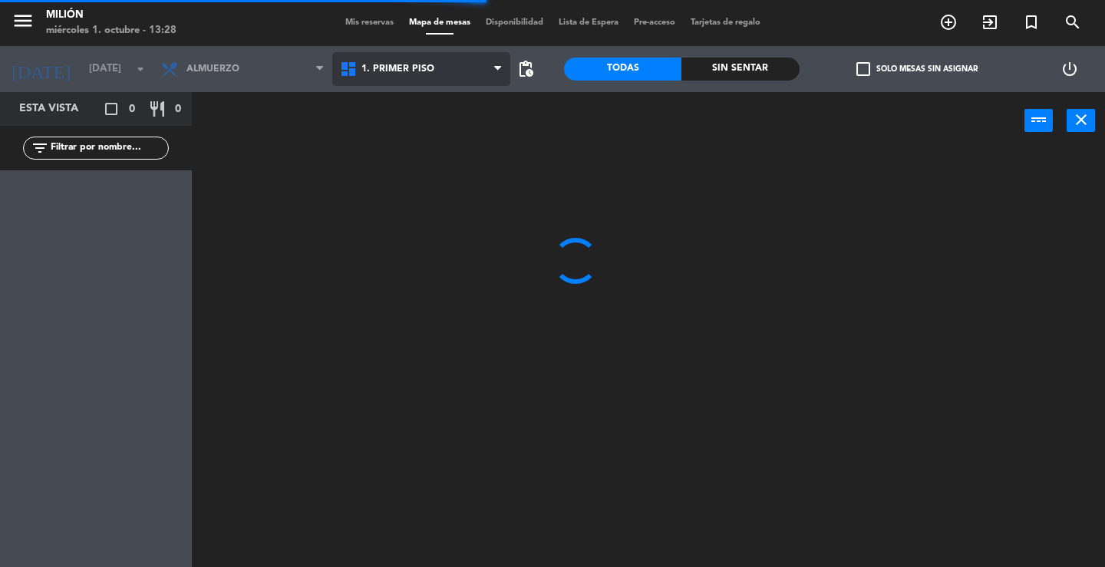
click at [375, 64] on span "1. PRIMER PISO" at bounding box center [397, 69] width 73 height 11
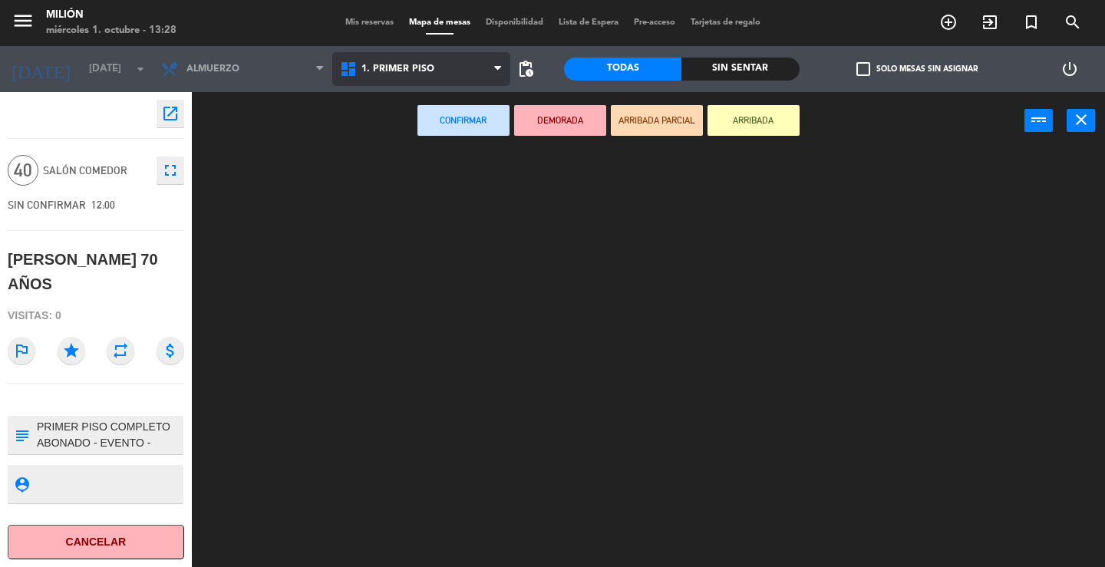
click at [410, 105] on ng-component "menu Milión [DATE] 1. octubre - 13:28 Mis reservas Mapa de mesas Disponibilidad…" at bounding box center [552, 283] width 1105 height 567
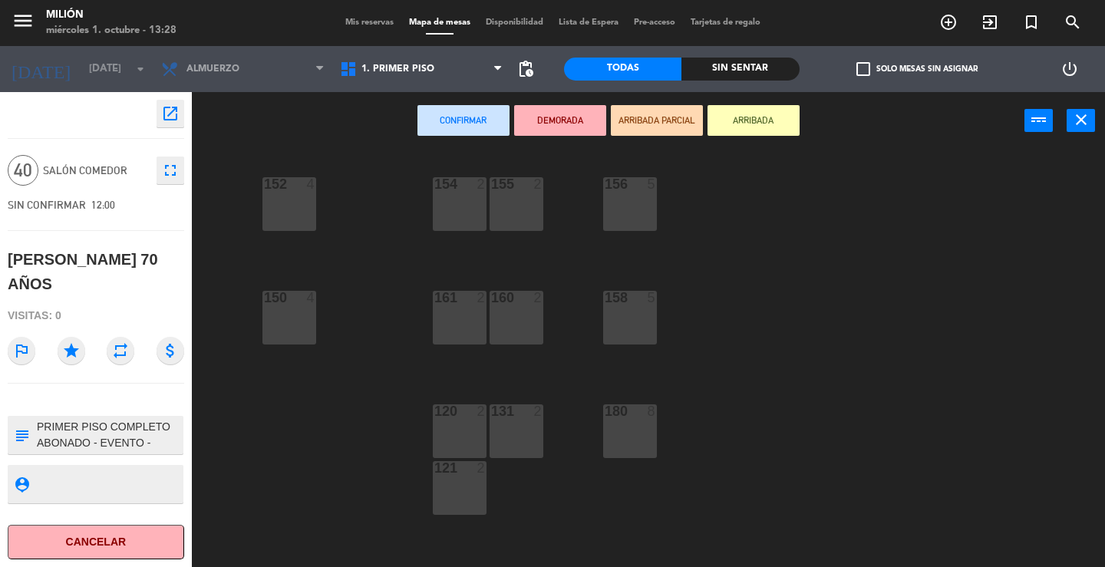
click at [290, 199] on div "152 4" at bounding box center [289, 204] width 54 height 54
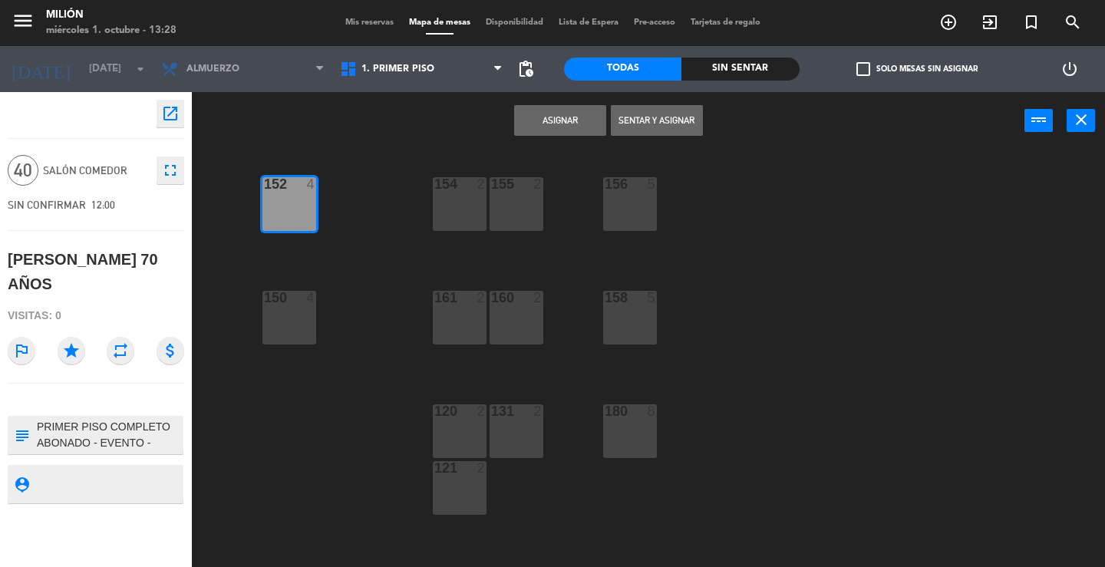
click at [475, 205] on div "154 2" at bounding box center [460, 204] width 54 height 54
click at [496, 208] on div "155 2" at bounding box center [516, 204] width 54 height 54
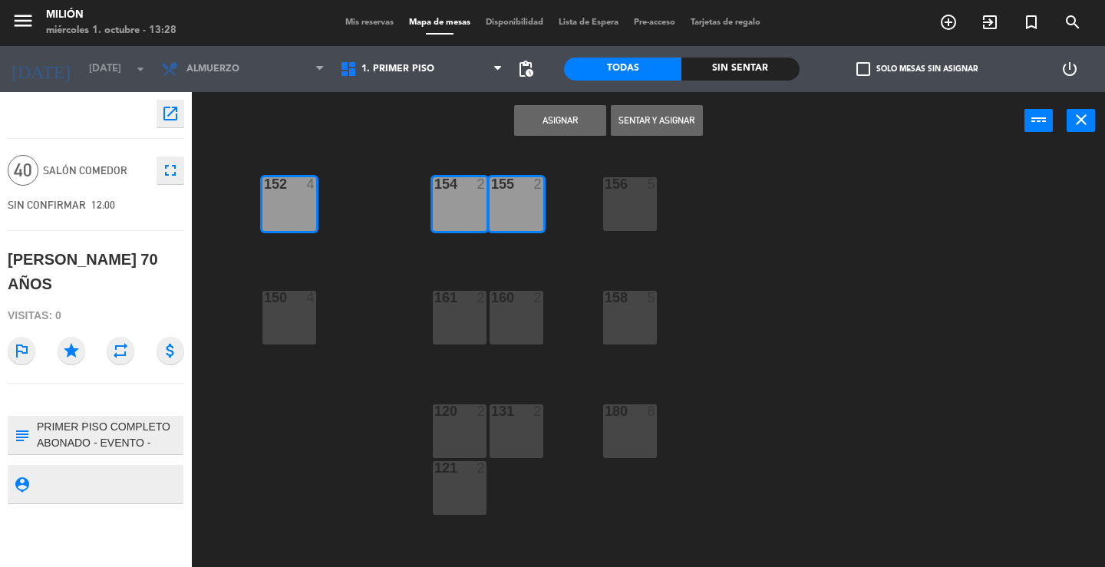
click at [613, 200] on div "156 5" at bounding box center [630, 204] width 54 height 54
drag, startPoint x: 627, startPoint y: 311, endPoint x: 543, endPoint y: 306, distance: 84.5
click at [626, 311] on div "158 5" at bounding box center [630, 318] width 54 height 54
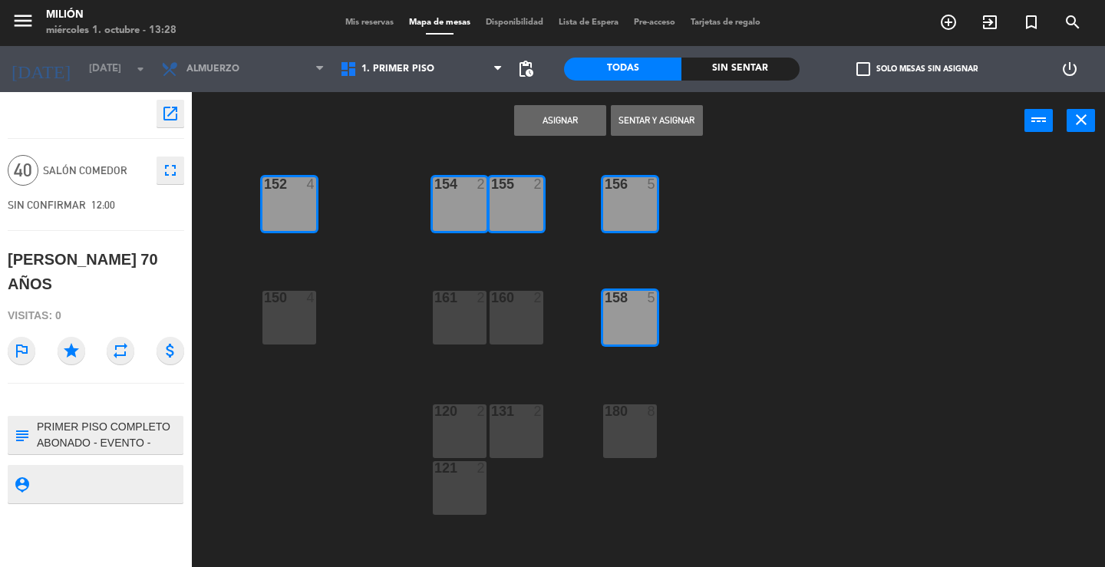
drag, startPoint x: 535, startPoint y: 314, endPoint x: 466, endPoint y: 303, distance: 69.1
click at [533, 315] on div "160 2" at bounding box center [516, 318] width 54 height 54
drag, startPoint x: 456, startPoint y: 310, endPoint x: 340, endPoint y: 296, distance: 116.7
click at [453, 311] on div "161 2" at bounding box center [460, 318] width 54 height 54
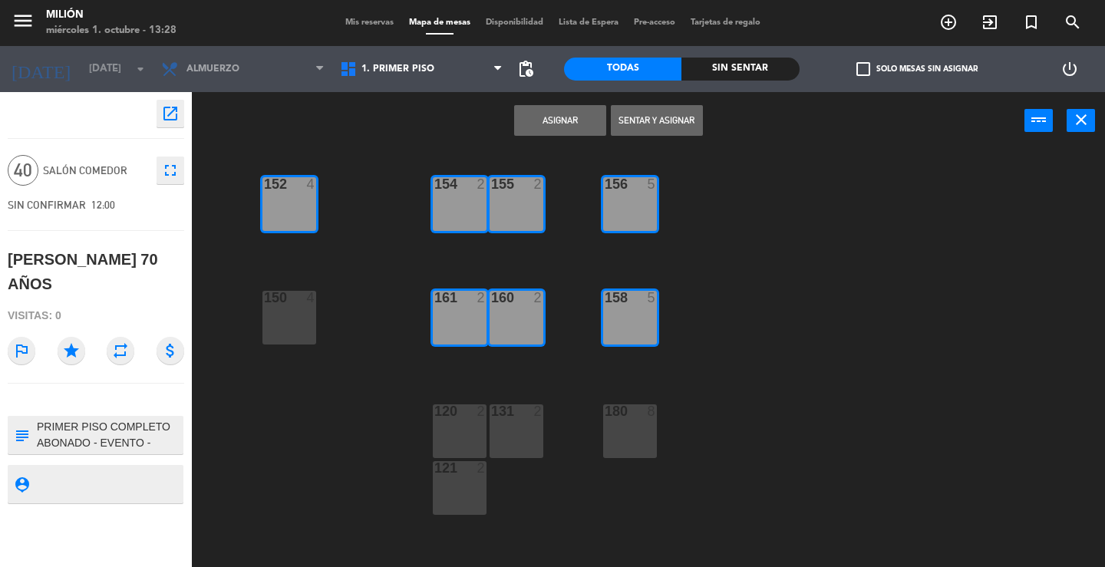
click at [292, 313] on div "150 4" at bounding box center [289, 318] width 54 height 54
drag, startPoint x: 455, startPoint y: 413, endPoint x: 446, endPoint y: 420, distance: 10.4
click at [454, 415] on div at bounding box center [458, 411] width 25 height 14
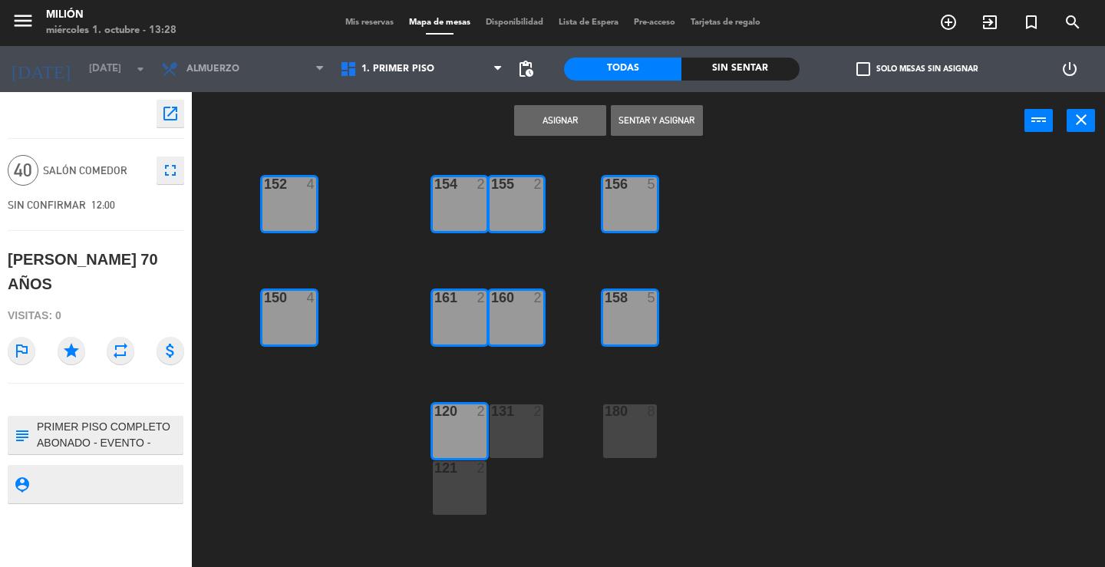
click at [434, 469] on div "121" at bounding box center [433, 468] width 25 height 14
click at [539, 423] on div "131 2" at bounding box center [516, 431] width 54 height 54
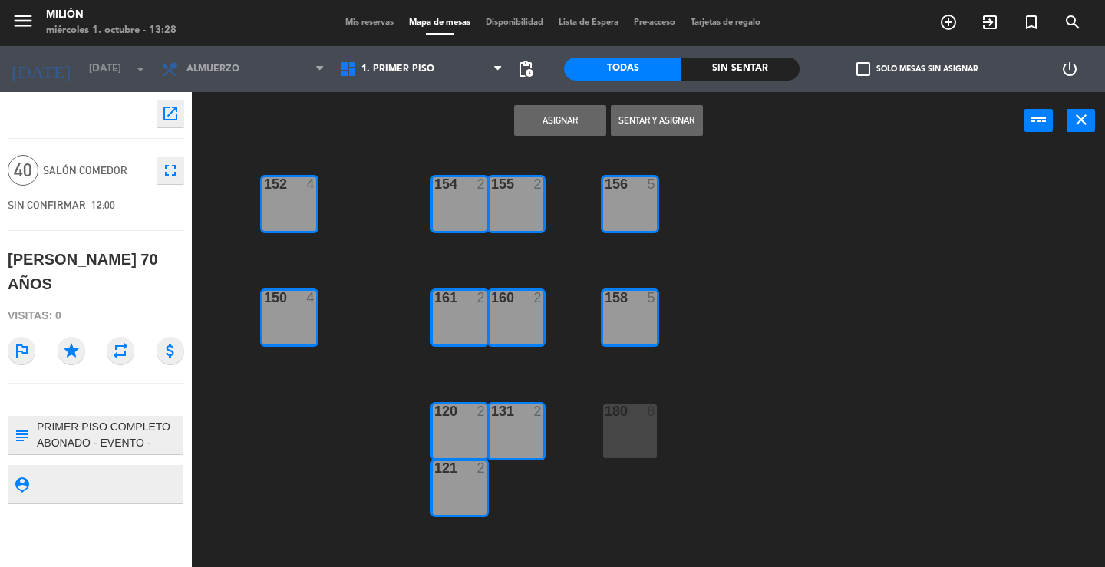
click at [614, 424] on div "180 8" at bounding box center [630, 431] width 54 height 54
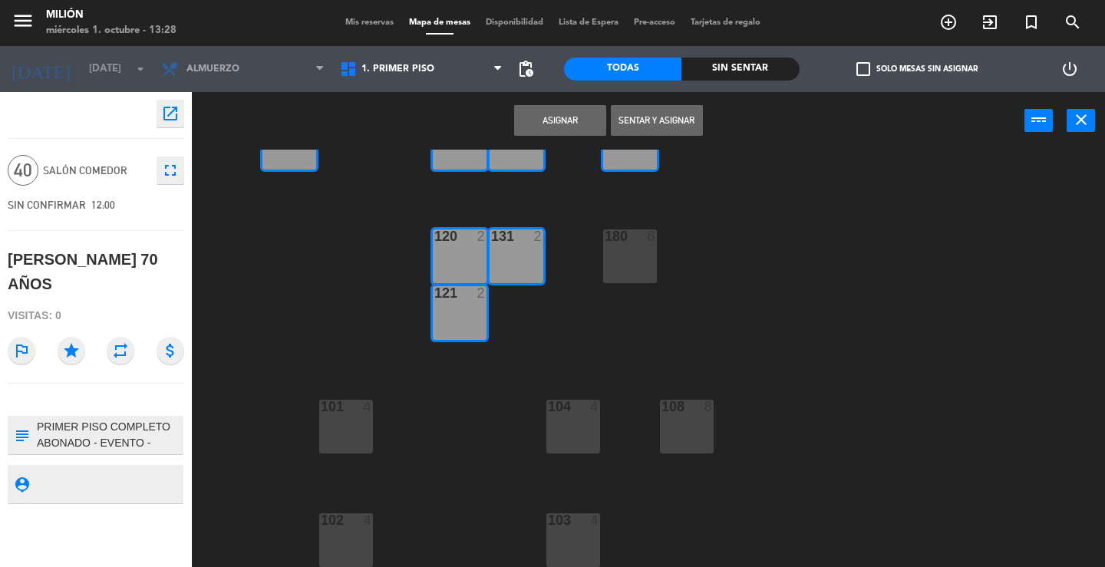
click at [677, 433] on div "108 8" at bounding box center [687, 427] width 54 height 54
drag, startPoint x: 566, startPoint y: 417, endPoint x: 569, endPoint y: 444, distance: 27.0
click at [568, 424] on div "104 4" at bounding box center [573, 427] width 54 height 54
click at [567, 539] on div "103 4" at bounding box center [573, 540] width 54 height 54
click at [569, 431] on div "104 4" at bounding box center [573, 427] width 54 height 54
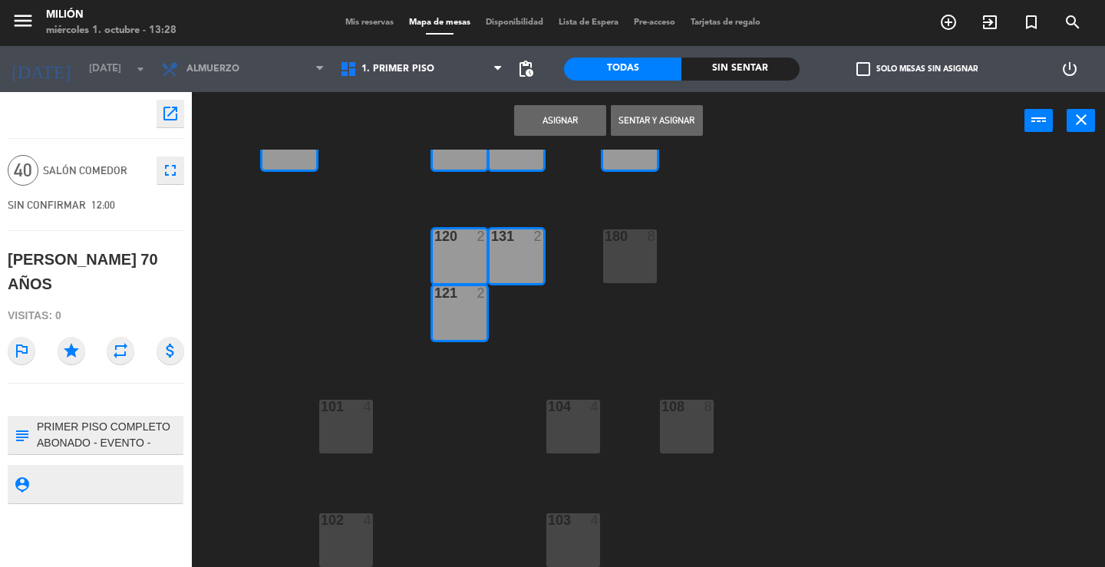
click at [332, 424] on div "101 4" at bounding box center [346, 427] width 54 height 54
click at [357, 528] on div "102 4" at bounding box center [346, 520] width 54 height 15
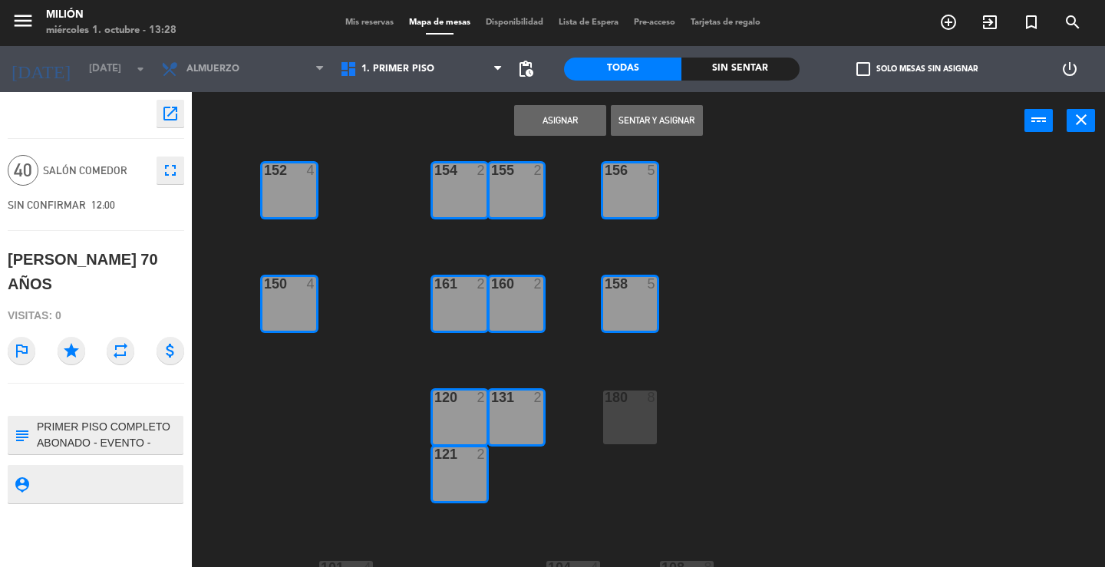
scroll to position [0, 0]
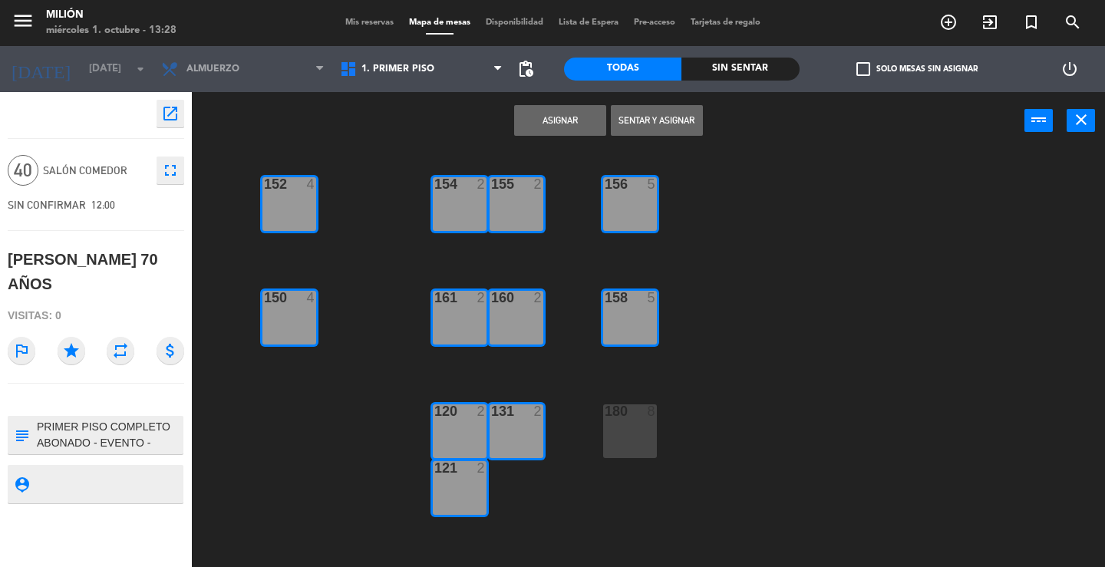
click at [553, 114] on button "Asignar" at bounding box center [560, 120] width 92 height 31
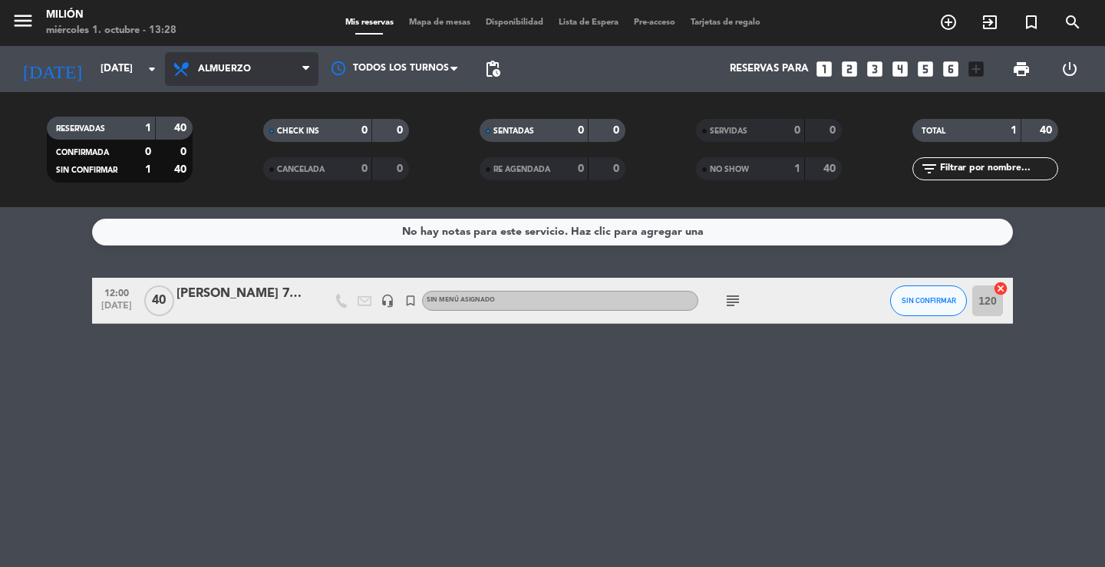
click at [220, 61] on span "Almuerzo" at bounding box center [241, 69] width 153 height 34
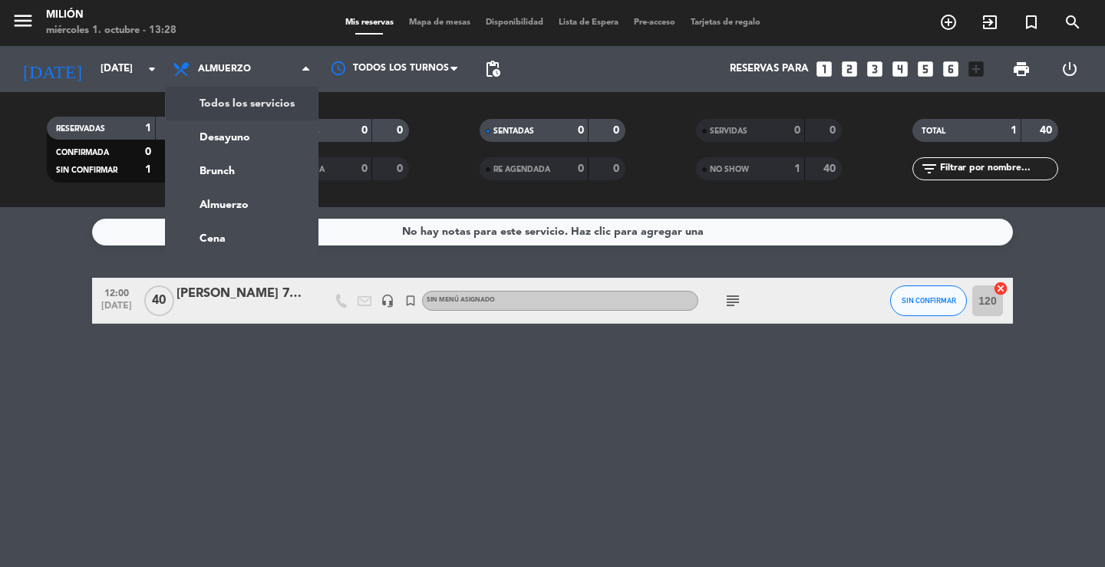
click at [242, 106] on div "menu Milión [DATE] 1. octubre - 13:28 Mis reservas Mapa de mesas Disponibilidad…" at bounding box center [552, 103] width 1105 height 207
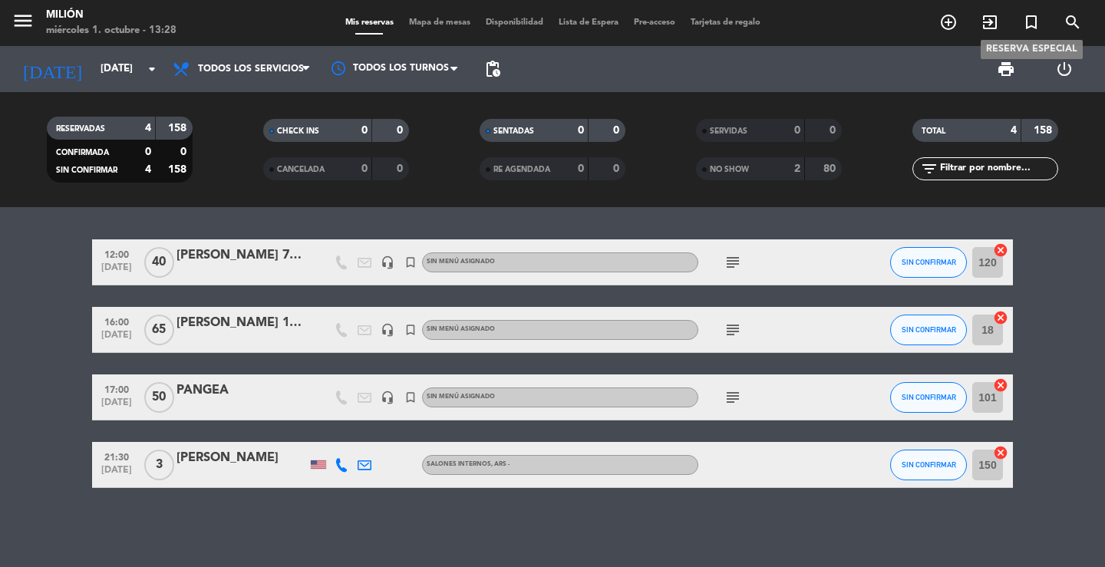
click at [1033, 21] on icon "turned_in_not" at bounding box center [1031, 22] width 18 height 18
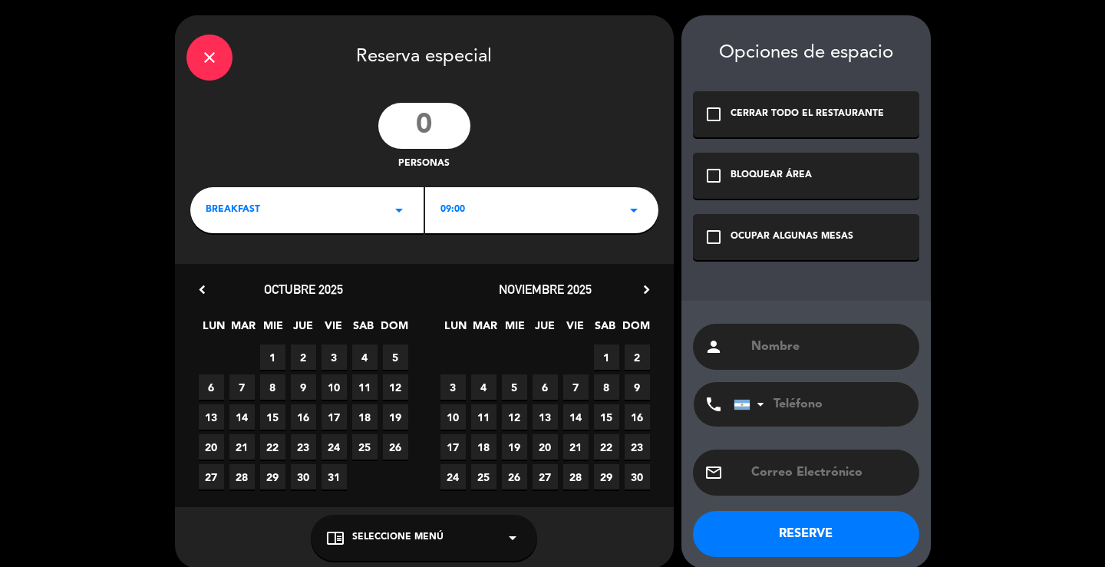
click at [779, 351] on input "text" at bounding box center [828, 346] width 158 height 21
type input "ARMADO - [PERSON_NAME] 70 AÑOS"
click at [752, 228] on div "check_box_outline_blank OCUPAR ALGUNAS MESAS" at bounding box center [806, 237] width 226 height 46
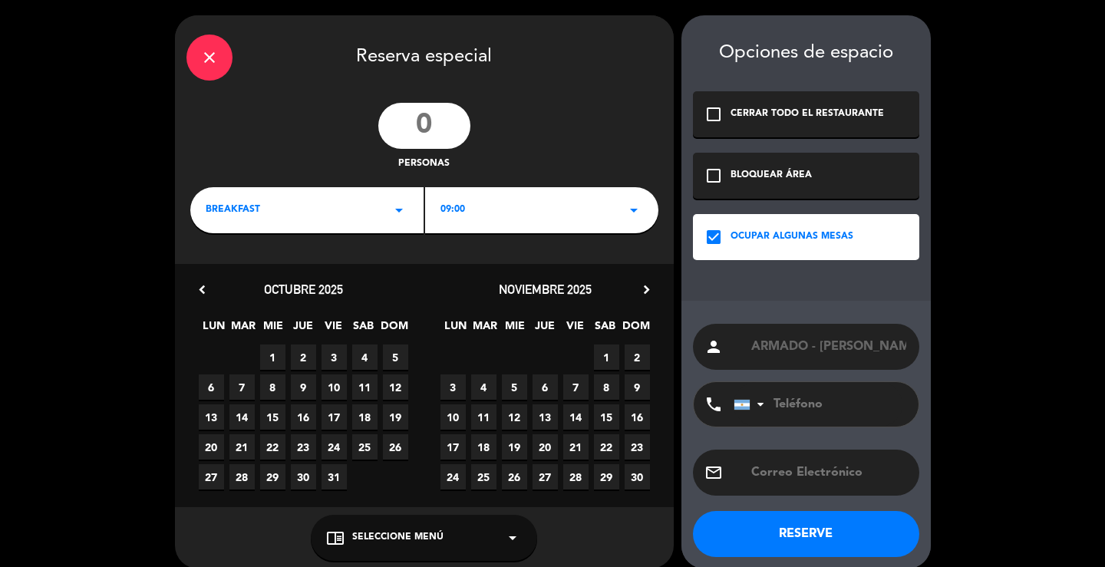
click at [607, 447] on span "22" at bounding box center [606, 446] width 25 height 25
click at [499, 210] on div "09:00 arrow_drop_down" at bounding box center [541, 210] width 233 height 46
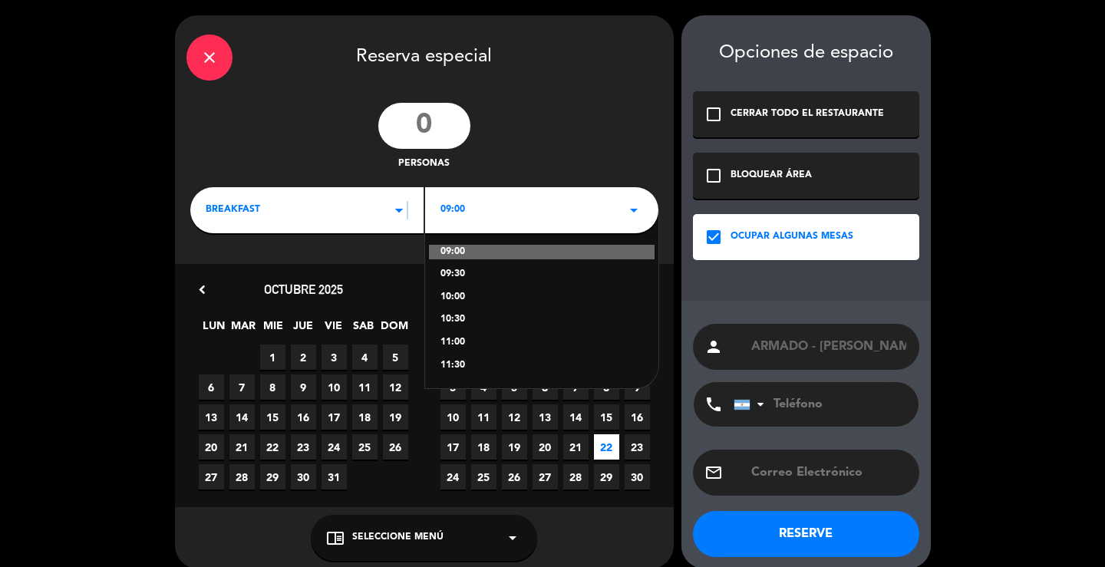
click at [407, 209] on icon "arrow_drop_down" at bounding box center [399, 210] width 18 height 18
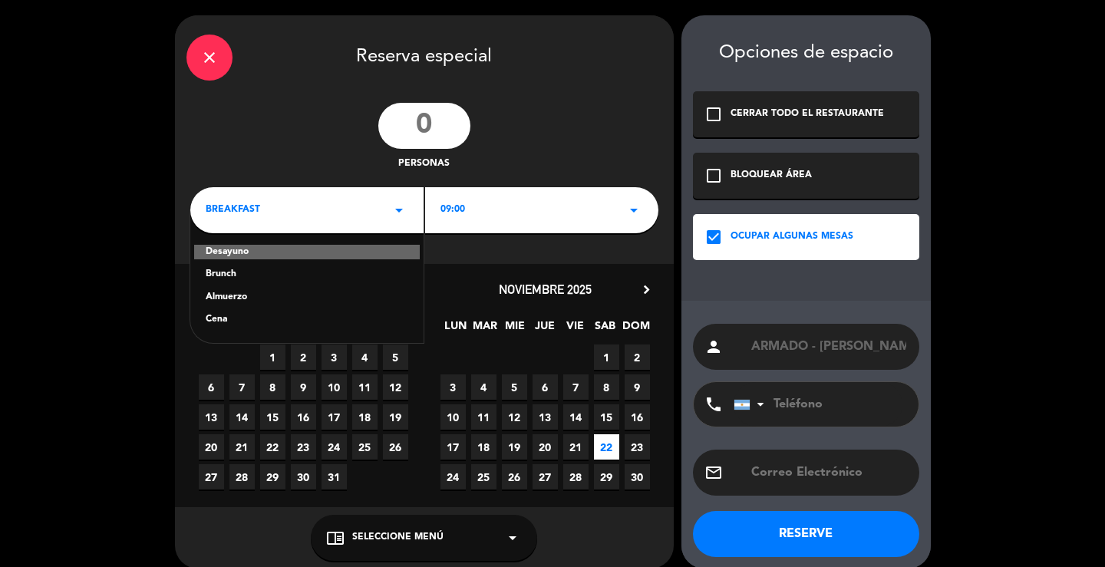
click at [549, 212] on div "09:00 arrow_drop_down" at bounding box center [541, 210] width 233 height 46
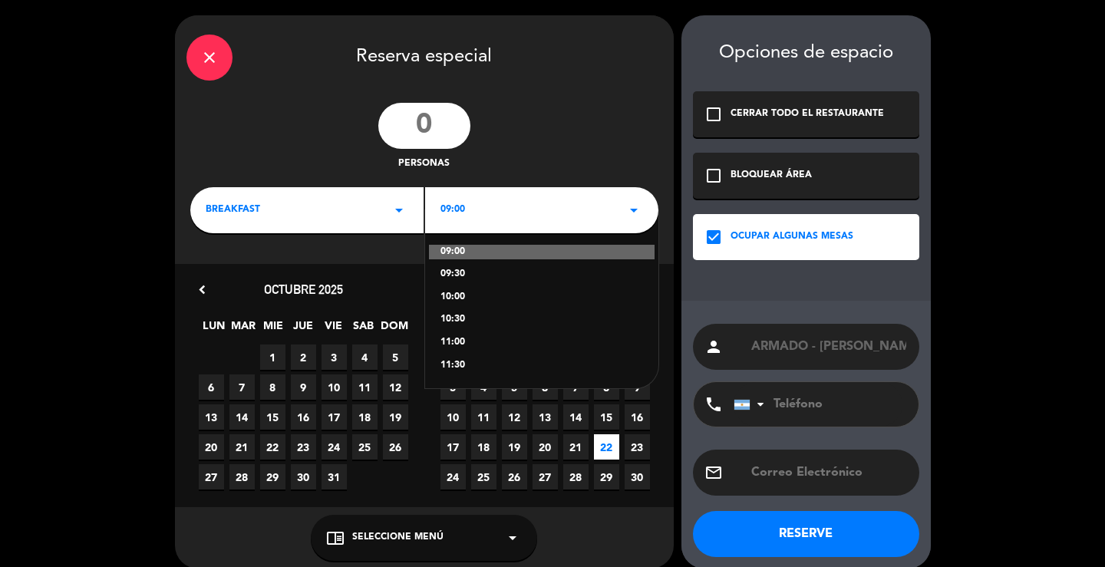
click at [463, 285] on div "09:00 09:30 10:00 10:30 11:00 11:30" at bounding box center [541, 299] width 233 height 178
click at [461, 295] on div "10:00" at bounding box center [541, 297] width 203 height 15
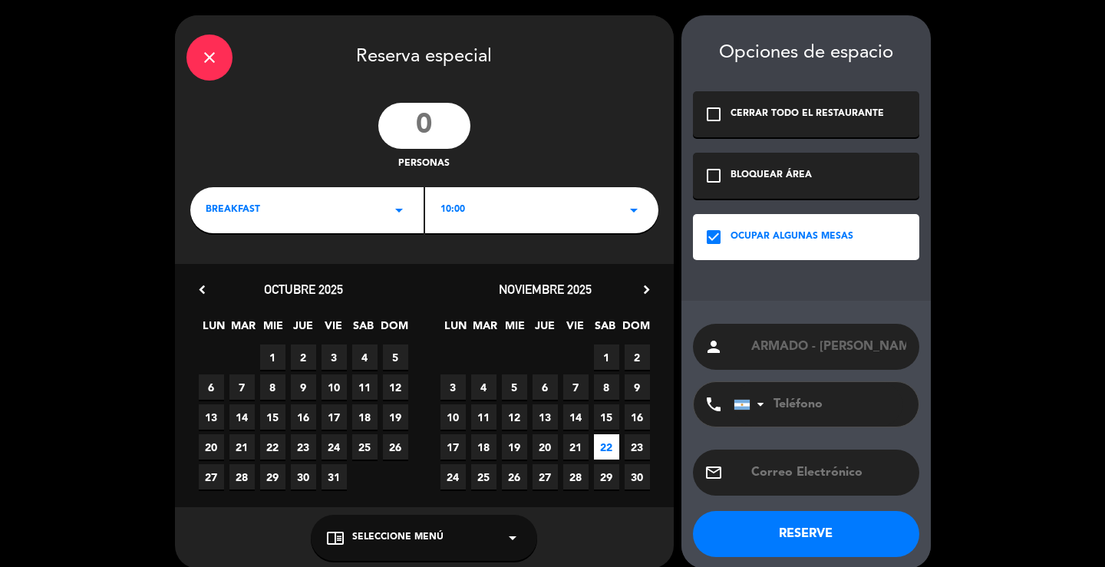
click at [440, 124] on input "number" at bounding box center [424, 126] width 92 height 46
type input "40"
click at [804, 540] on button "RESERVE" at bounding box center [806, 534] width 226 height 46
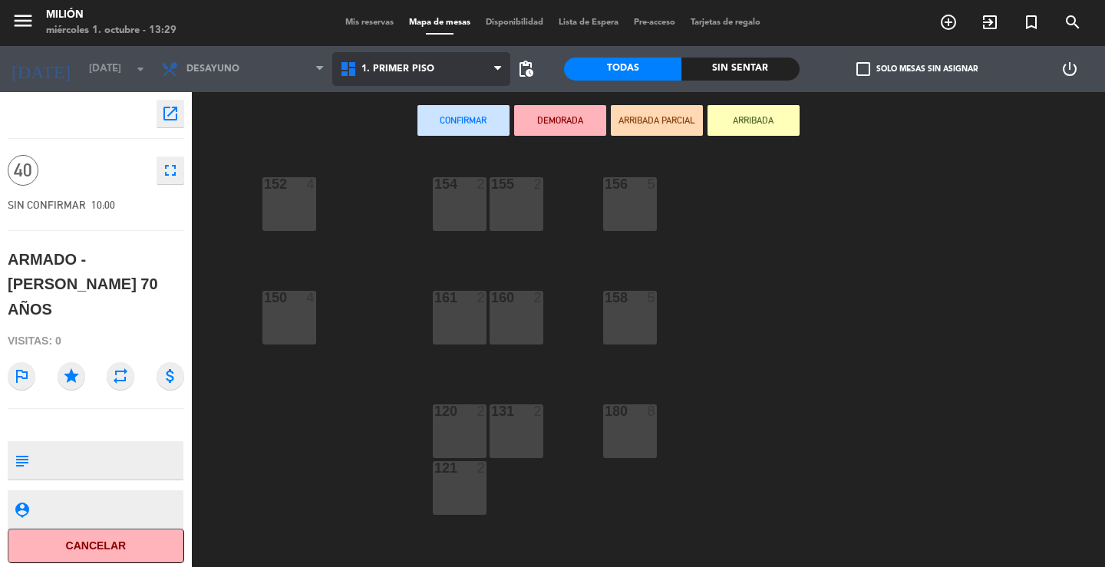
click at [417, 70] on span "1. PRIMER PISO" at bounding box center [397, 69] width 73 height 11
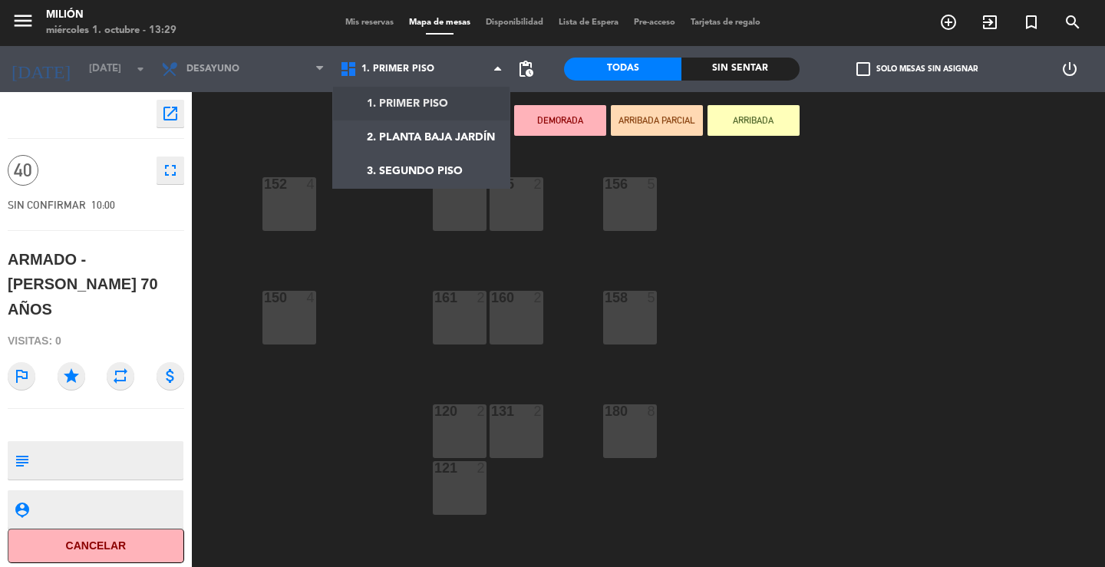
click at [444, 107] on ng-component "menu Milión [DATE] 1. octubre - 13:29 Mis reservas Mapa de mesas Disponibilidad…" at bounding box center [552, 283] width 1105 height 567
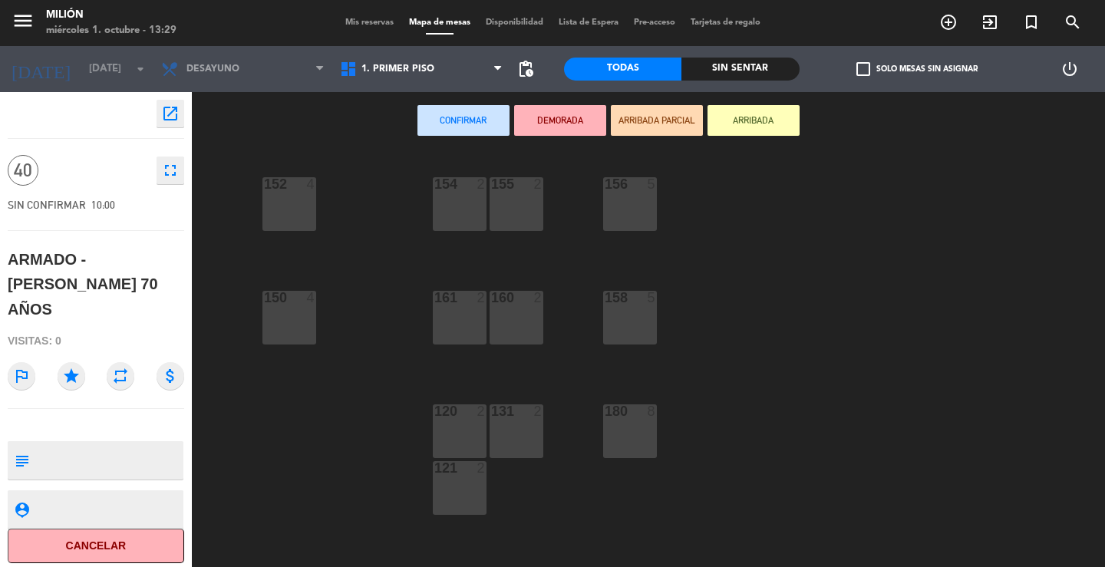
click at [304, 191] on div "152 4" at bounding box center [289, 184] width 54 height 15
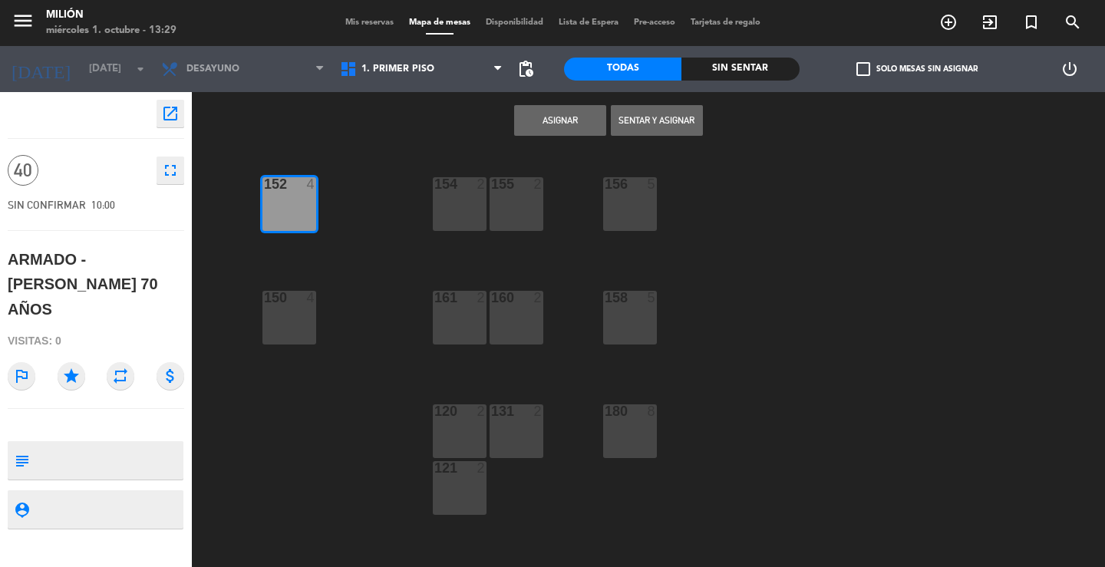
click at [446, 189] on div at bounding box center [458, 184] width 25 height 14
click at [502, 198] on div "155 2" at bounding box center [516, 204] width 54 height 54
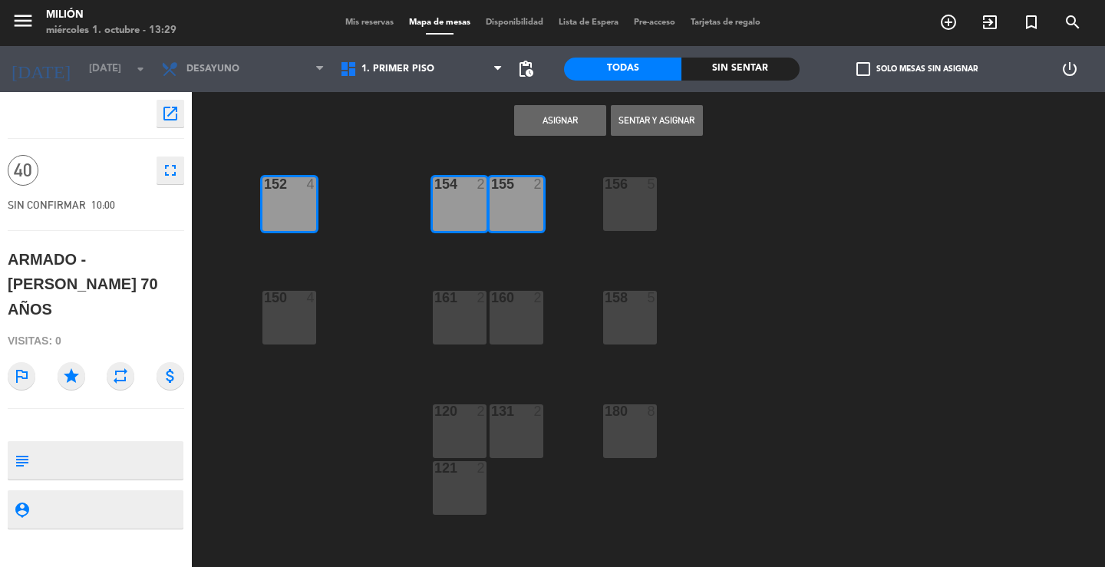
click at [611, 205] on div "156 5" at bounding box center [630, 204] width 54 height 54
click at [616, 312] on div "158 5" at bounding box center [630, 318] width 54 height 54
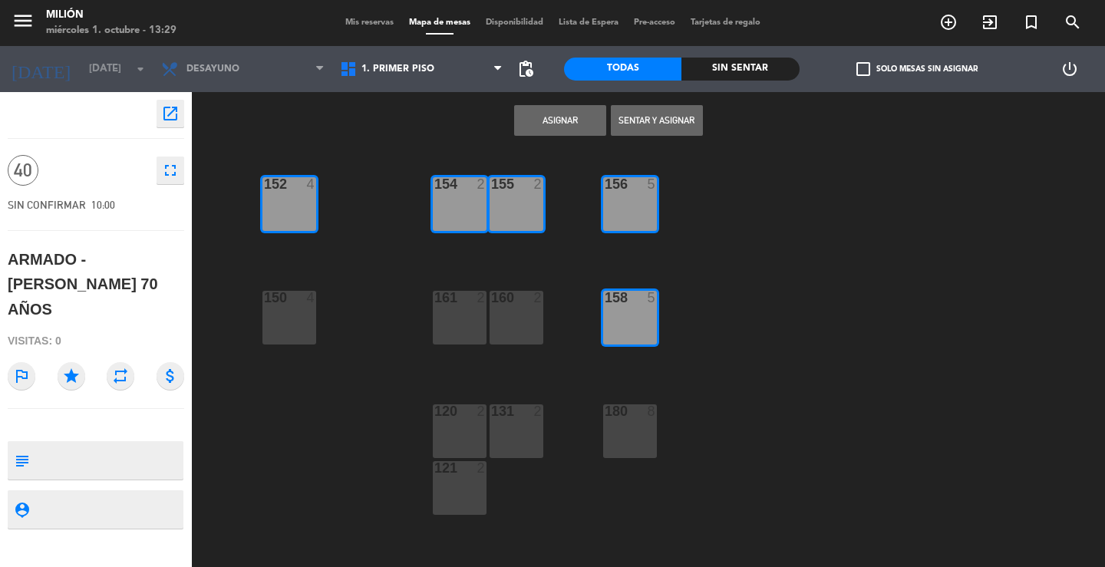
drag, startPoint x: 516, startPoint y: 315, endPoint x: 498, endPoint y: 318, distance: 18.7
click at [514, 317] on div "160 2" at bounding box center [516, 318] width 54 height 54
click at [460, 321] on div "161 2" at bounding box center [460, 318] width 54 height 54
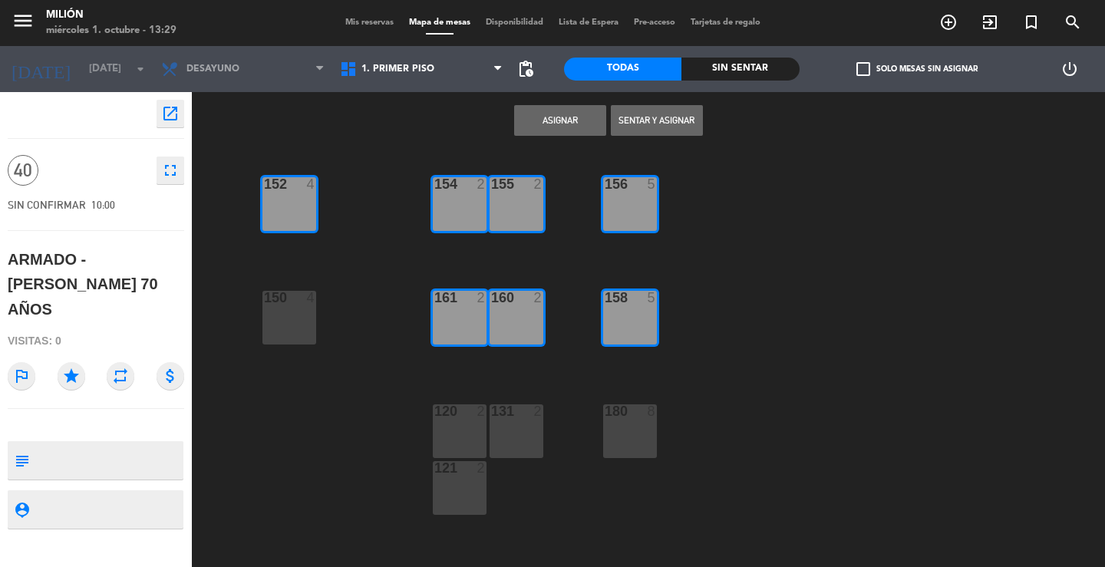
click at [297, 315] on div "150 4" at bounding box center [289, 318] width 54 height 54
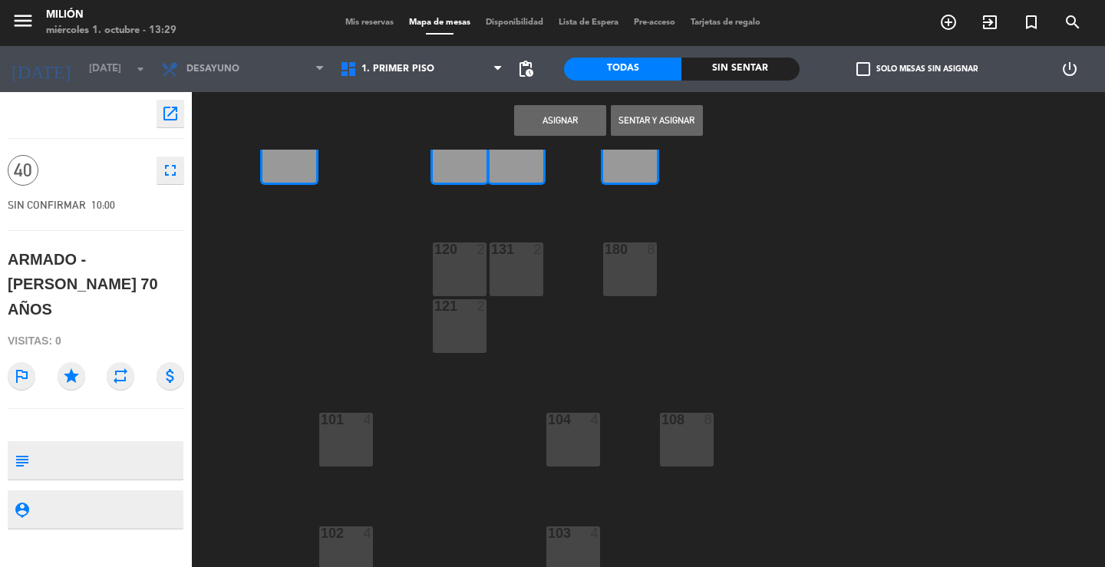
scroll to position [175, 0]
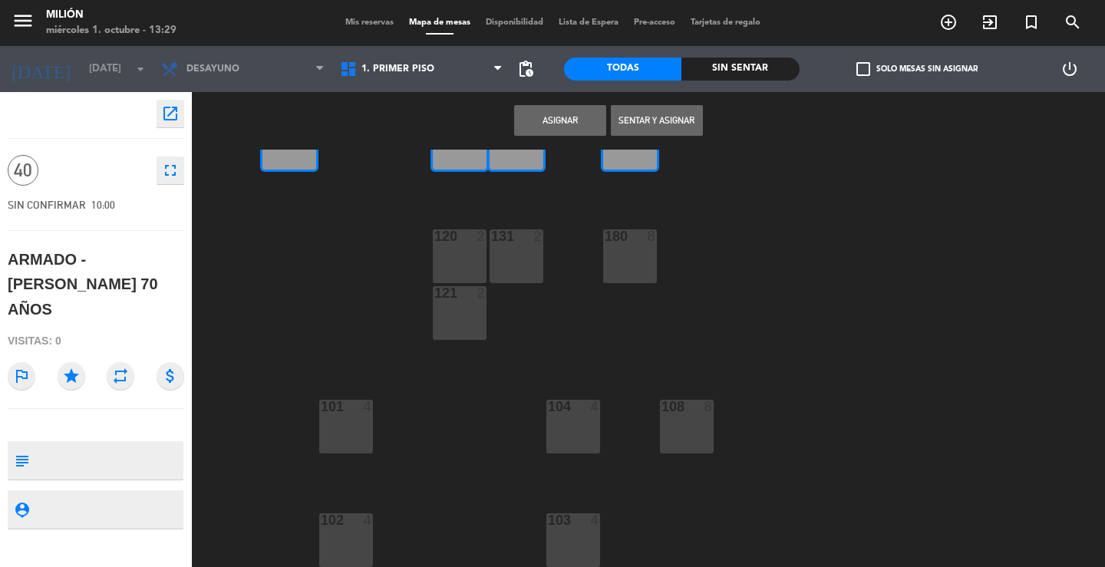
click at [477, 249] on div "120 2" at bounding box center [460, 256] width 54 height 54
drag, startPoint x: 505, startPoint y: 251, endPoint x: 502, endPoint y: 259, distance: 8.0
click at [506, 252] on div "131 2" at bounding box center [516, 256] width 54 height 54
click at [466, 301] on div "121 2" at bounding box center [460, 313] width 54 height 54
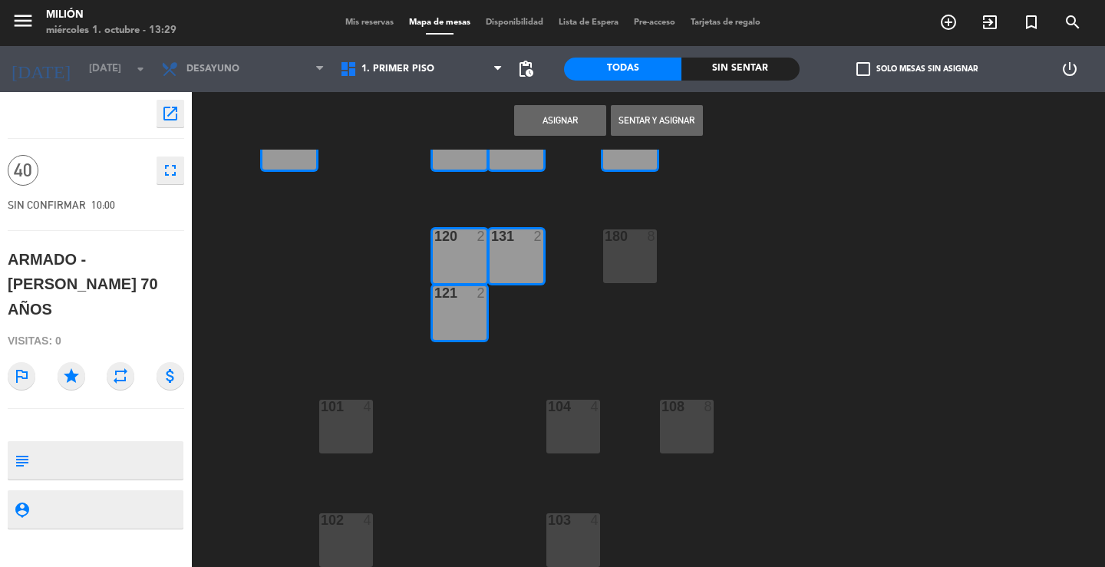
drag, startPoint x: 652, startPoint y: 255, endPoint x: 572, endPoint y: 285, distance: 84.9
click at [651, 255] on div "180 8" at bounding box center [630, 256] width 54 height 54
drag, startPoint x: 578, startPoint y: 402, endPoint x: 618, endPoint y: 397, distance: 40.2
click at [578, 403] on div at bounding box center [572, 407] width 25 height 14
click at [548, 116] on button "Asignar" at bounding box center [560, 120] width 92 height 31
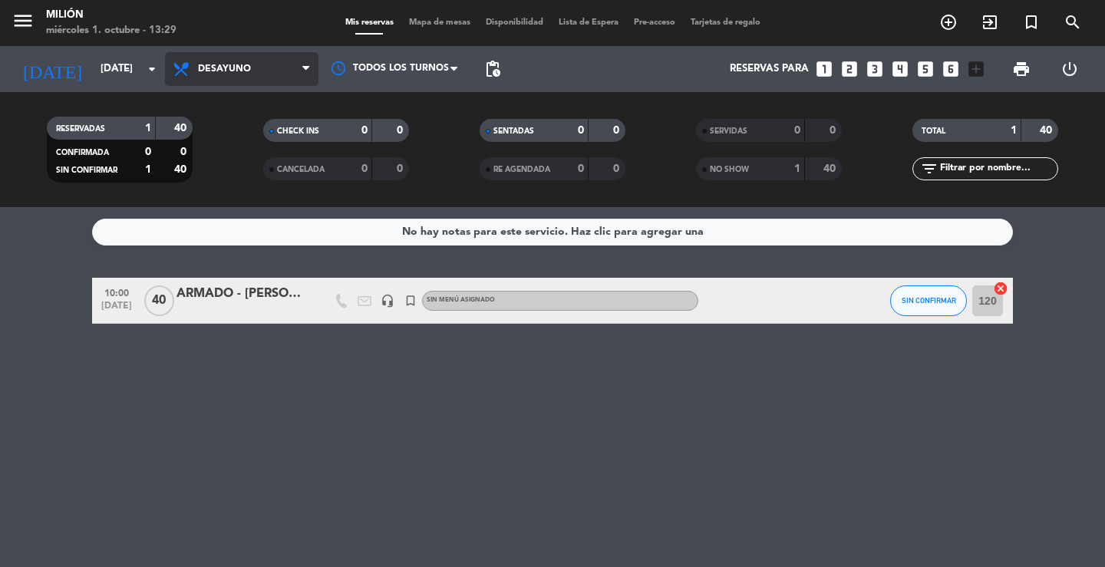
click at [236, 64] on span "Desayuno" at bounding box center [224, 69] width 53 height 11
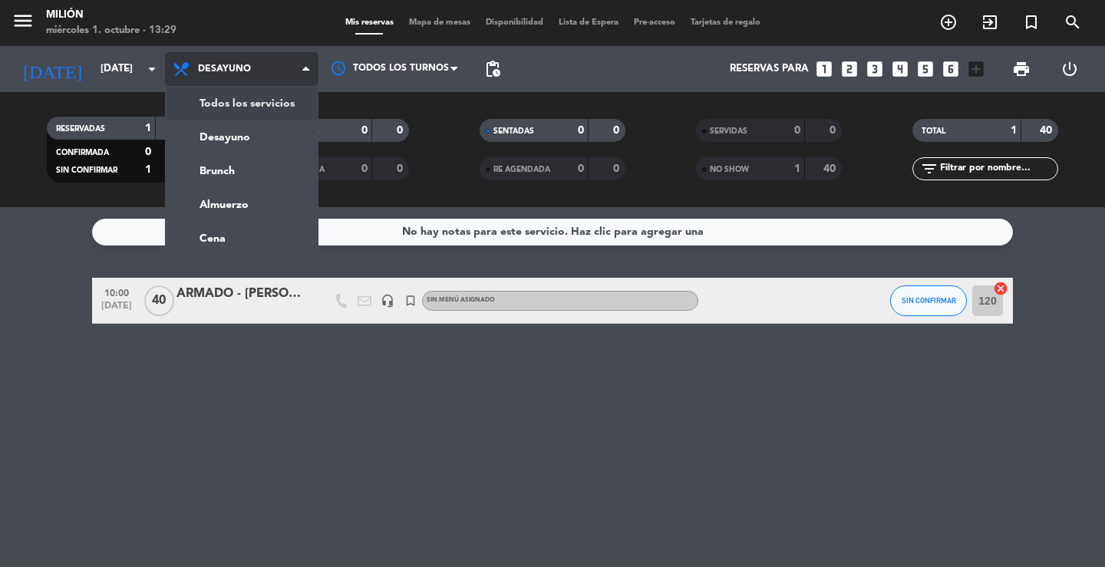
click at [243, 95] on div "menu Milión [DATE] 1. octubre - 13:29 Mis reservas Mapa de mesas Disponibilidad…" at bounding box center [552, 103] width 1105 height 207
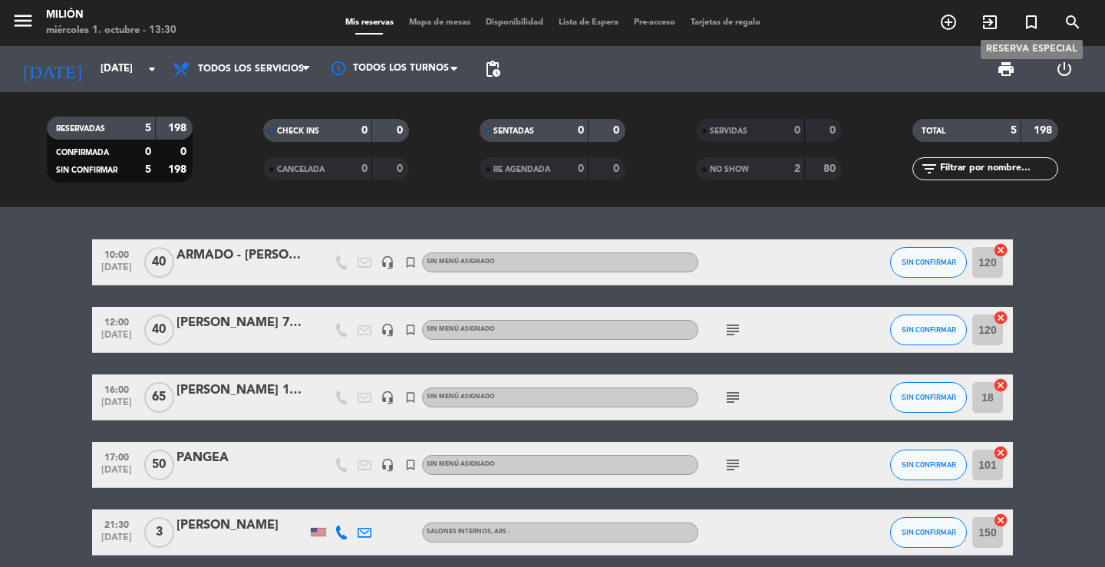
click at [1027, 21] on icon "turned_in_not" at bounding box center [1031, 22] width 18 height 18
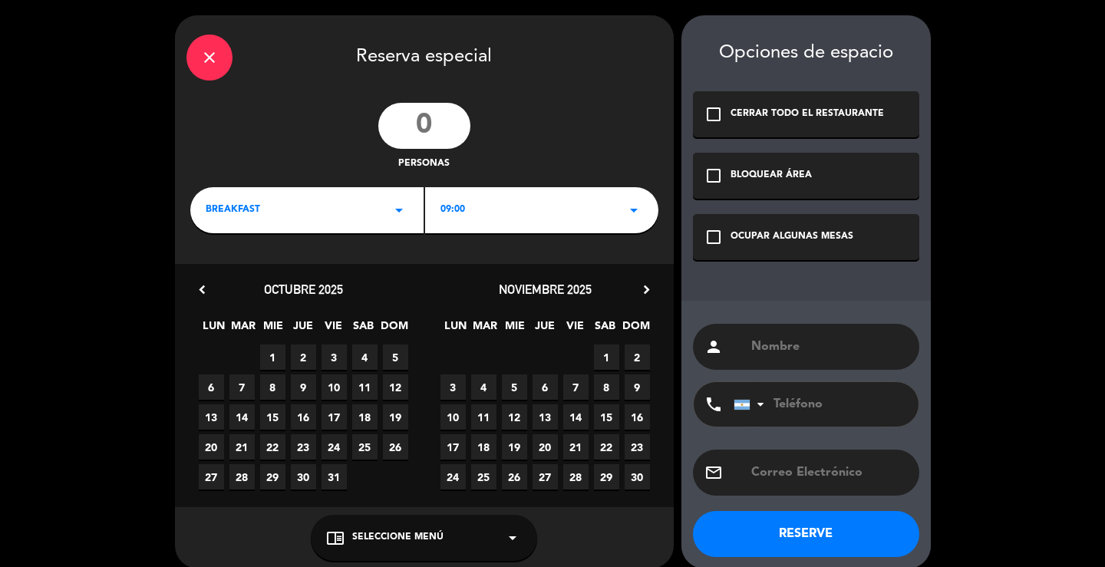
drag, startPoint x: 401, startPoint y: 216, endPoint x: 385, endPoint y: 216, distance: 16.1
click at [401, 215] on icon "arrow_drop_down" at bounding box center [399, 210] width 18 height 18
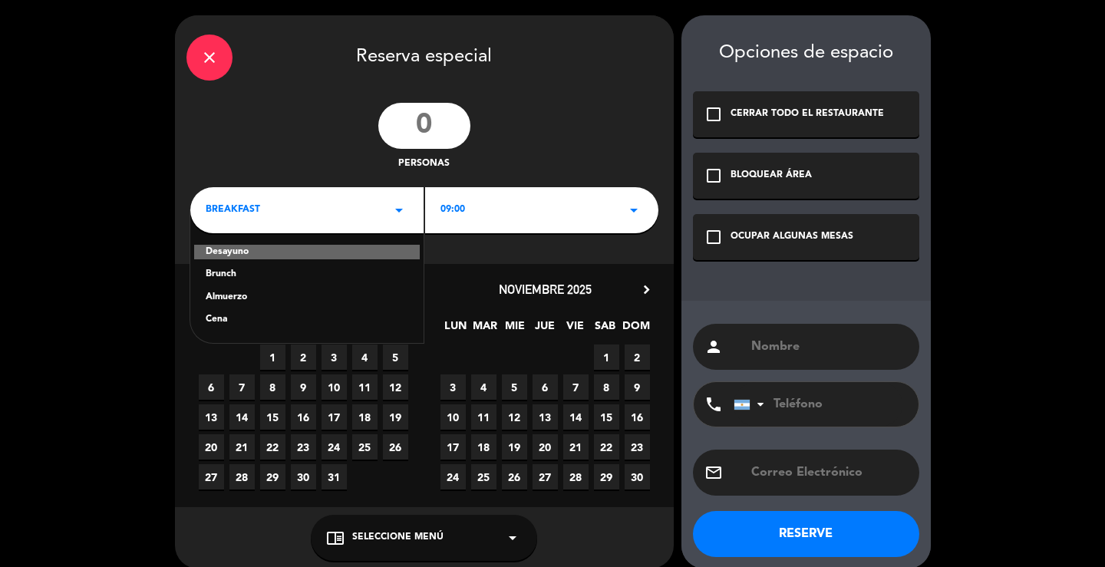
click at [312, 278] on div "Brunch" at bounding box center [307, 274] width 203 height 15
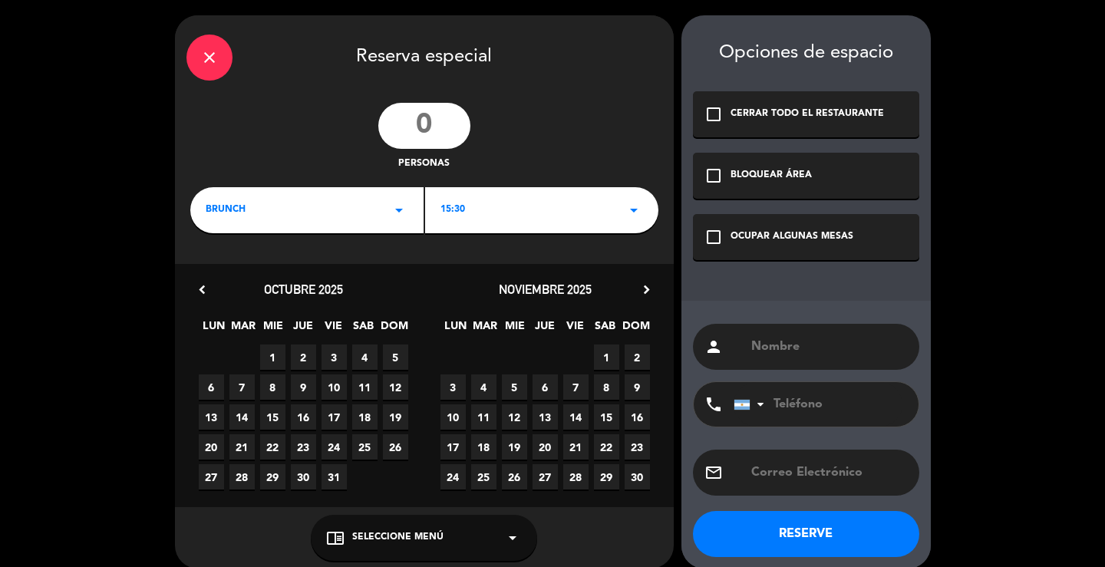
click at [472, 203] on div "15:30 arrow_drop_down" at bounding box center [541, 210] width 233 height 46
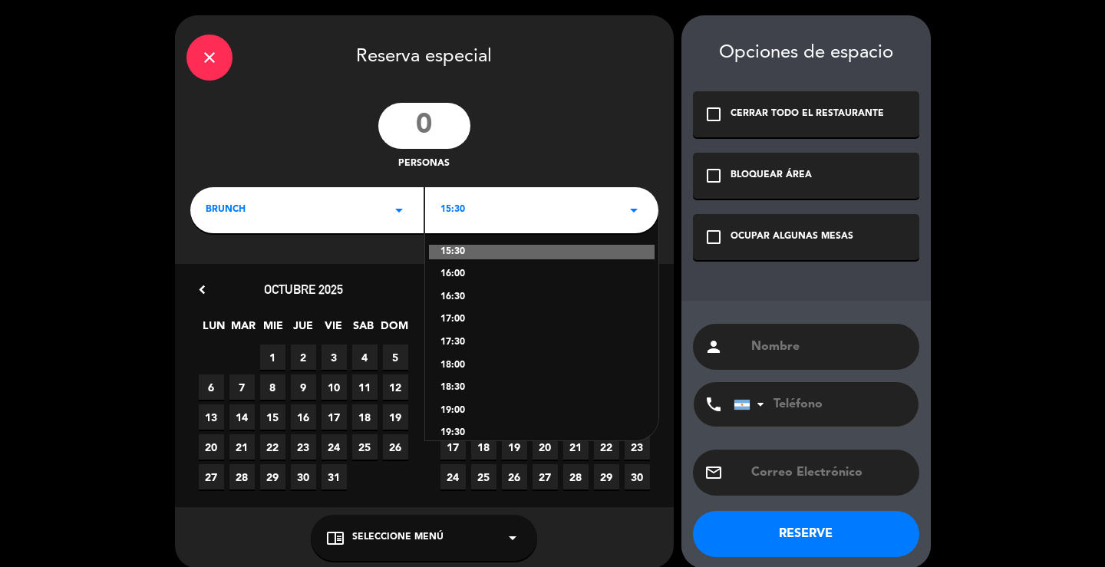
click at [463, 275] on div "16:00" at bounding box center [541, 274] width 203 height 15
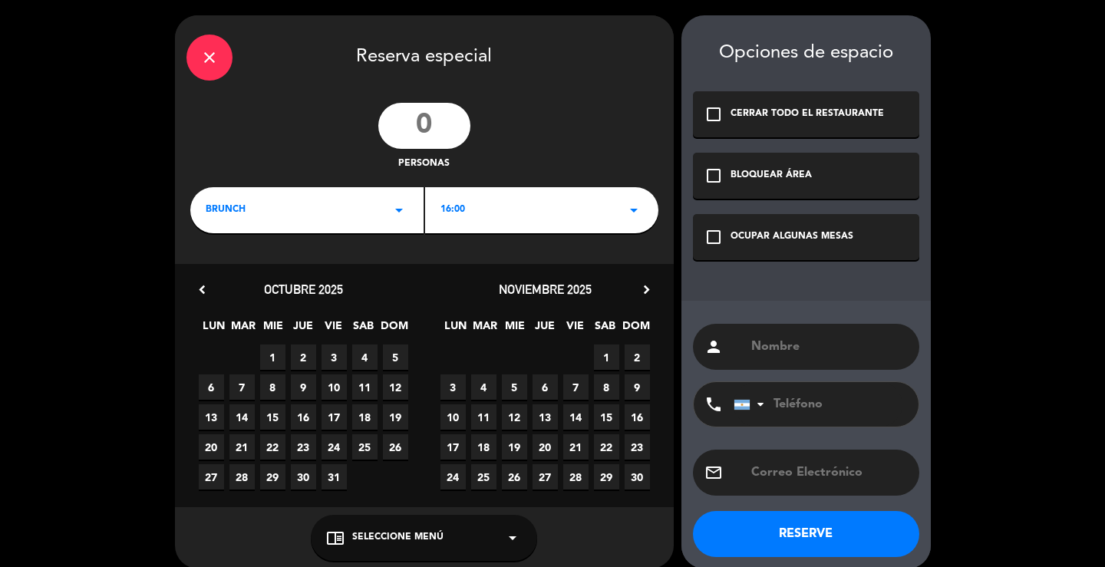
click at [434, 135] on input "number" at bounding box center [424, 126] width 92 height 46
type input "40"
click at [793, 341] on input "text" at bounding box center [828, 346] width 158 height 21
click at [789, 348] on input "text" at bounding box center [828, 346] width 158 height 21
type input "A"
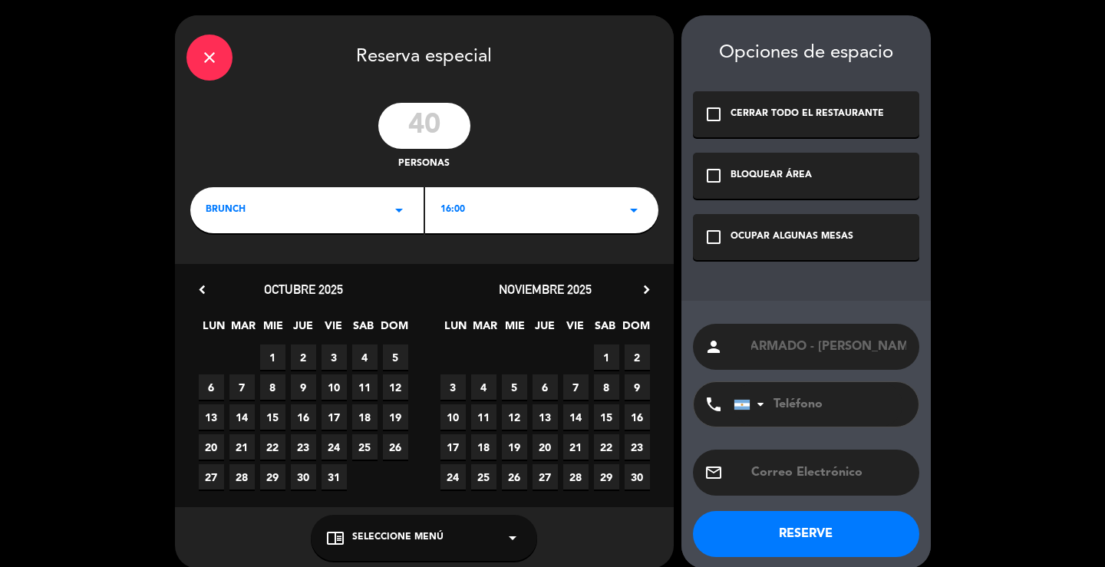
scroll to position [0, 33]
type input "DESARMADO - [PERSON_NAME] 70 AÑOS"
click at [606, 451] on span "22" at bounding box center [606, 446] width 25 height 25
drag, startPoint x: 739, startPoint y: 236, endPoint x: 808, endPoint y: 292, distance: 88.8
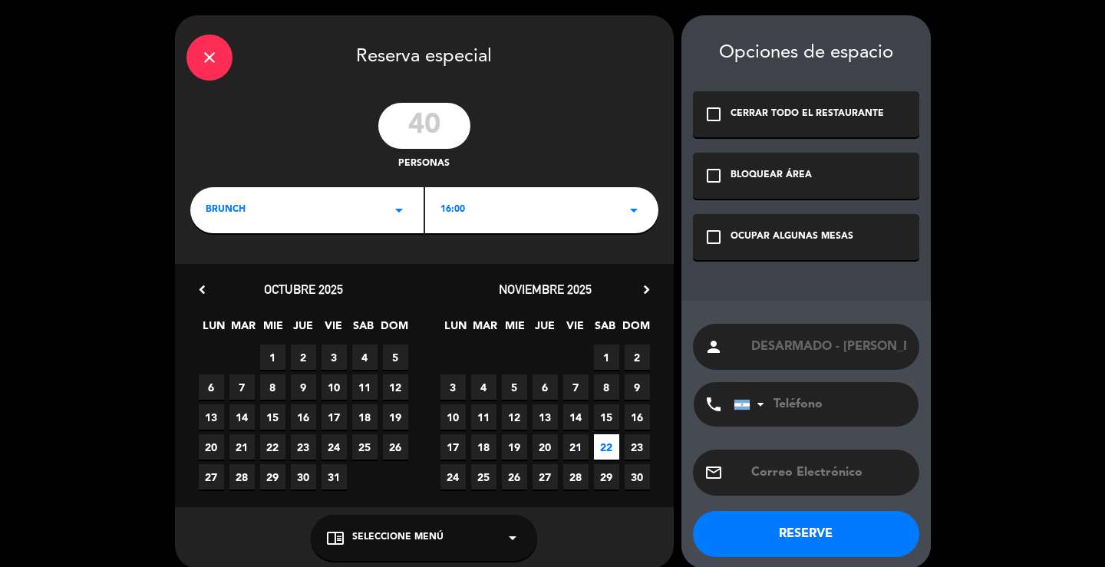
click at [740, 236] on div "OCUPAR ALGUNAS MESAS" at bounding box center [791, 236] width 123 height 15
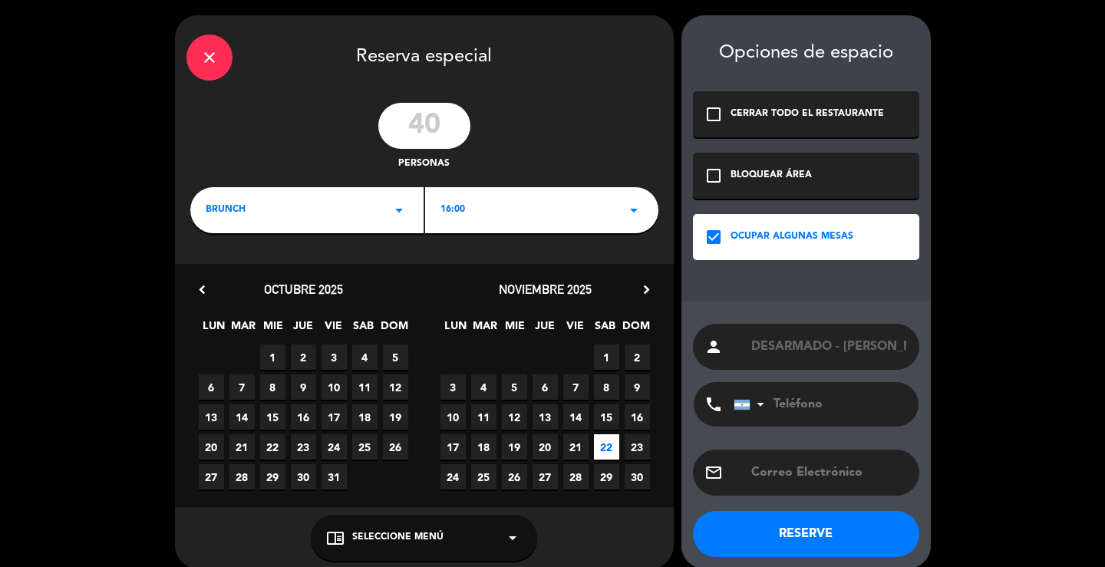
click at [782, 533] on button "RESERVE" at bounding box center [806, 534] width 226 height 46
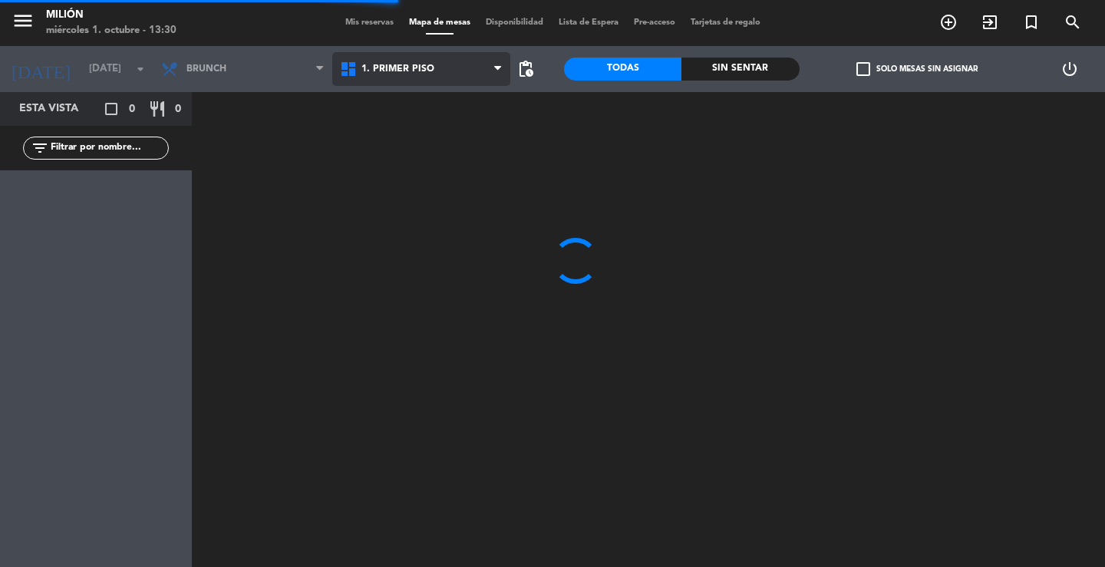
click at [380, 61] on span "1. PRIMER PISO" at bounding box center [421, 69] width 179 height 34
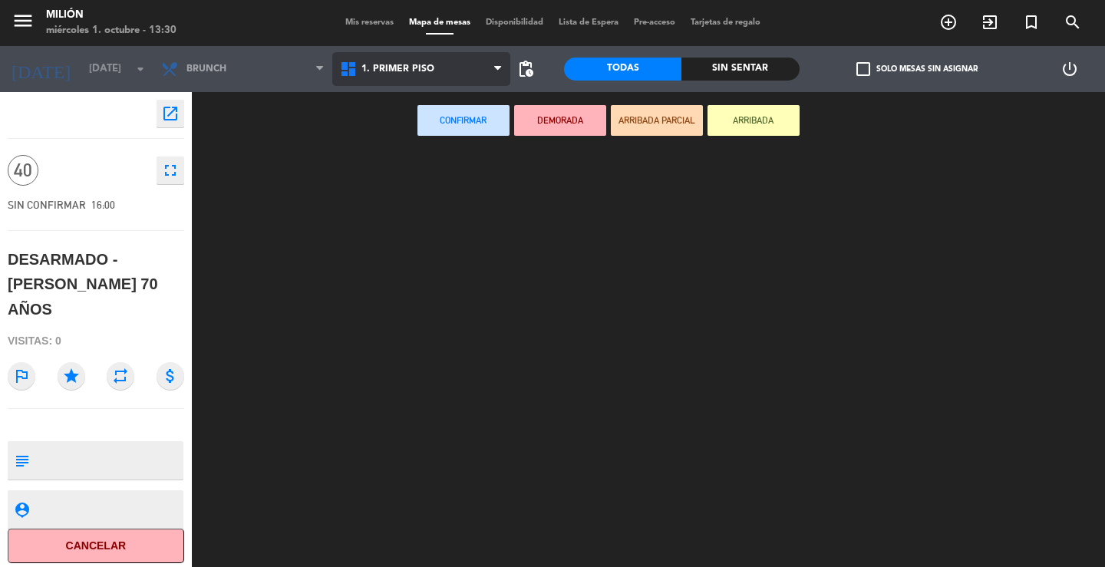
click at [396, 102] on ng-component "menu Milión [DATE] 1. octubre - 13:30 Mis reservas Mapa de mesas Disponibilidad…" at bounding box center [552, 283] width 1105 height 567
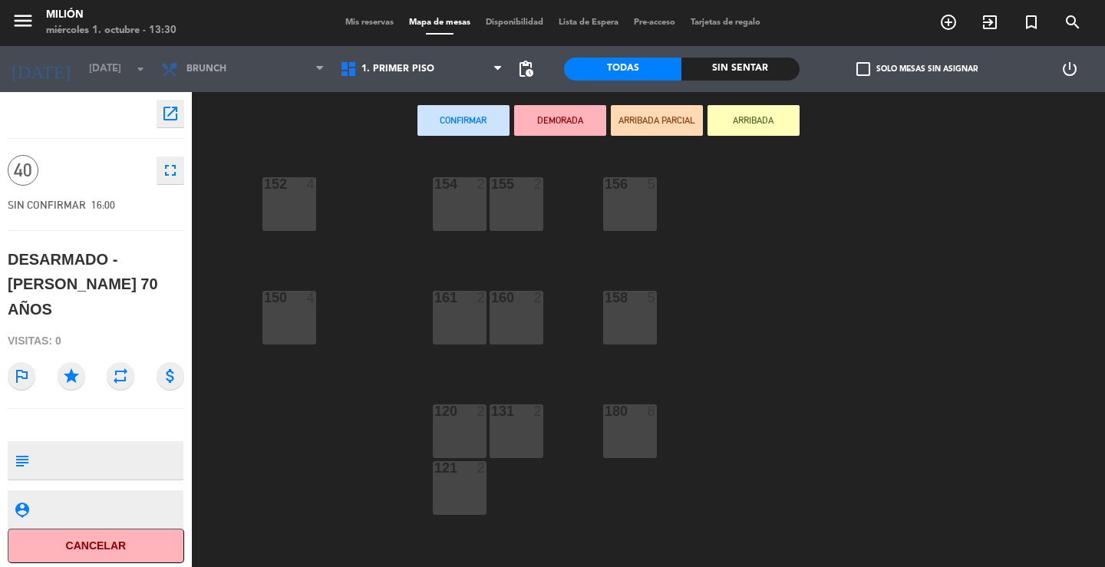
drag, startPoint x: 298, startPoint y: 200, endPoint x: 449, endPoint y: 215, distance: 151.1
click at [300, 200] on div "152 4" at bounding box center [289, 204] width 54 height 54
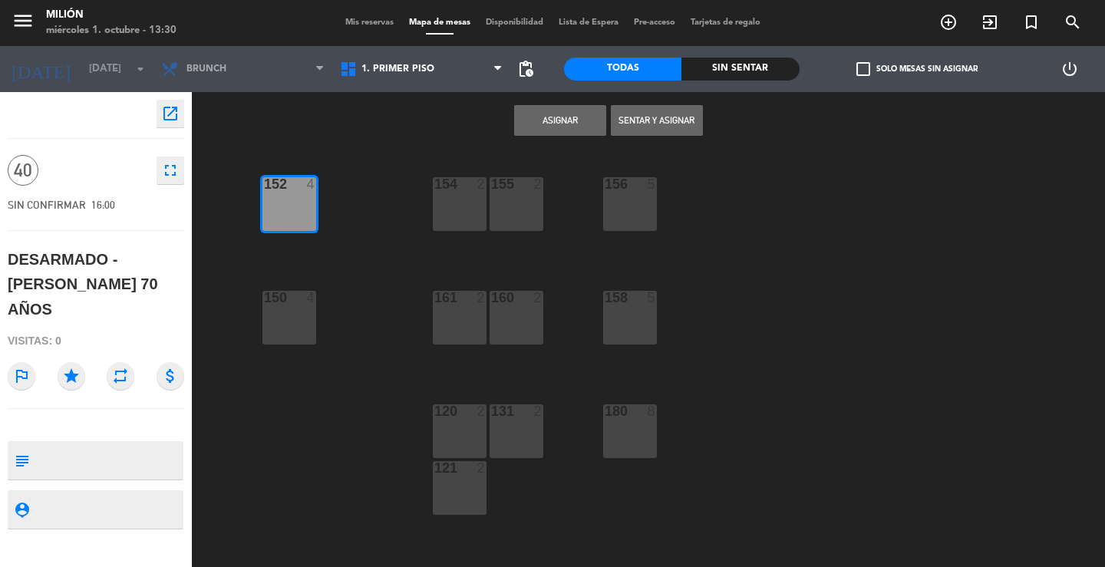
click at [466, 212] on div "154 2" at bounding box center [460, 204] width 54 height 54
click at [541, 207] on div "155 2" at bounding box center [516, 204] width 54 height 54
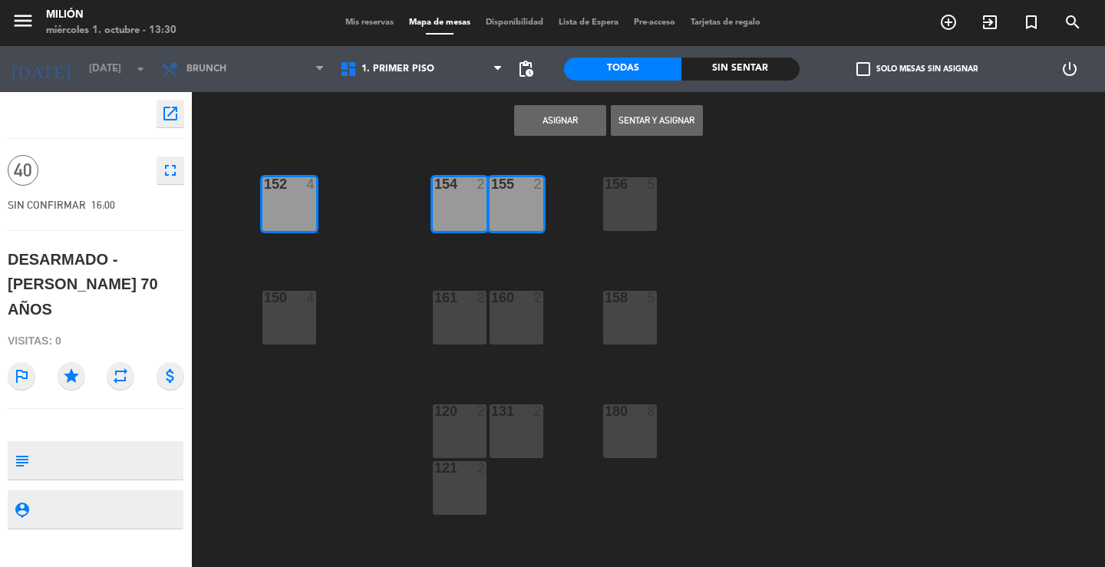
drag, startPoint x: 627, startPoint y: 208, endPoint x: 608, endPoint y: 245, distance: 42.6
click at [627, 211] on div "156 5" at bounding box center [630, 204] width 54 height 54
drag, startPoint x: 621, startPoint y: 311, endPoint x: 512, endPoint y: 319, distance: 109.2
click at [619, 313] on div "158 5" at bounding box center [630, 318] width 54 height 54
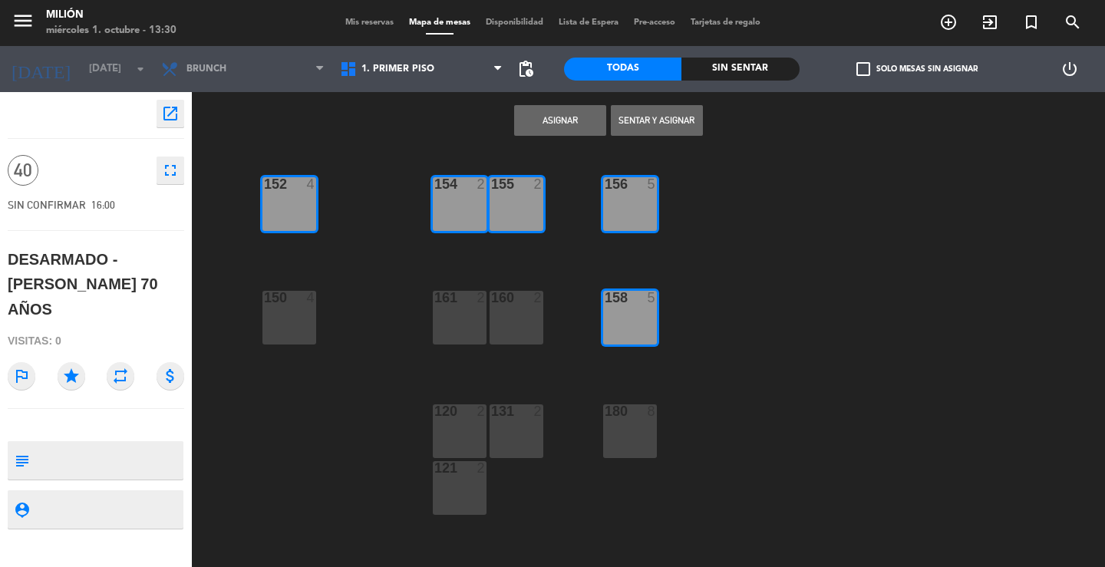
click at [513, 320] on div "160 2" at bounding box center [516, 318] width 54 height 54
click at [449, 318] on div "161 2" at bounding box center [460, 318] width 54 height 54
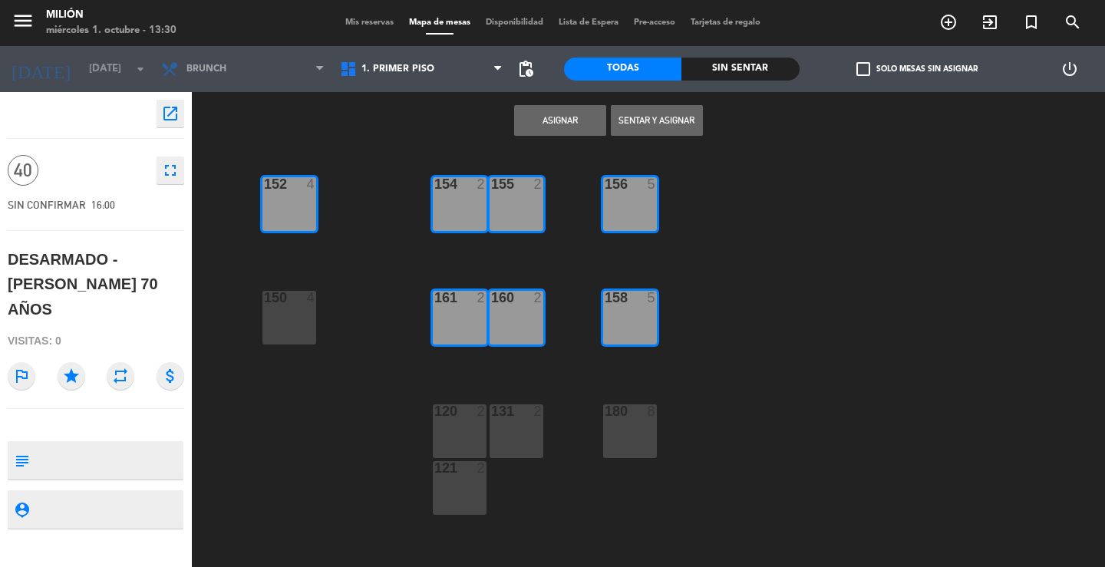
click at [301, 308] on div "150 4" at bounding box center [289, 318] width 54 height 54
click at [457, 471] on div at bounding box center [458, 468] width 25 height 14
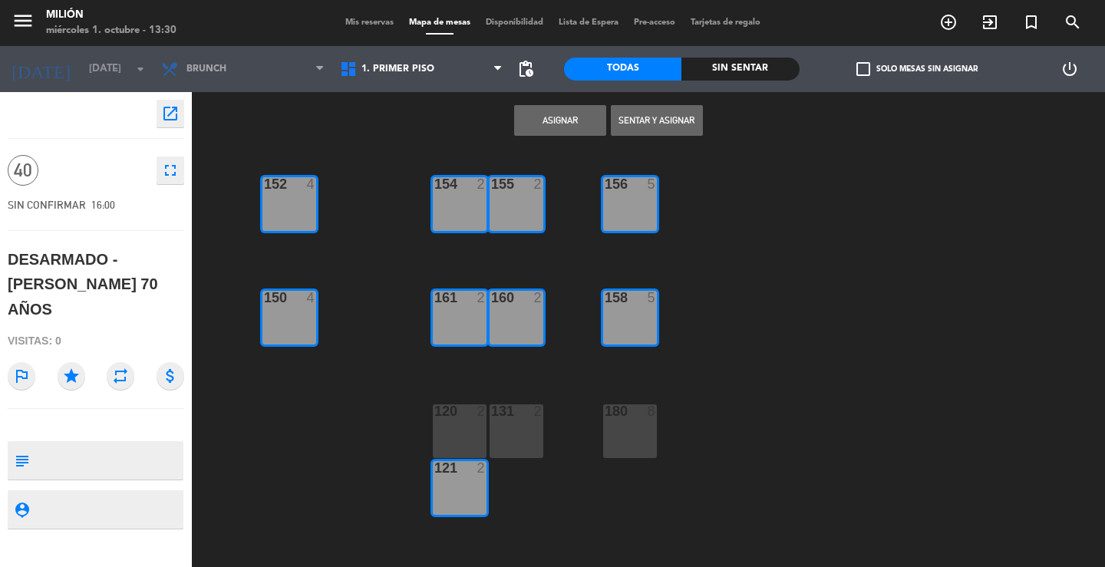
click at [457, 427] on div "120 2" at bounding box center [460, 431] width 54 height 54
click at [513, 422] on div "131 2" at bounding box center [516, 431] width 54 height 54
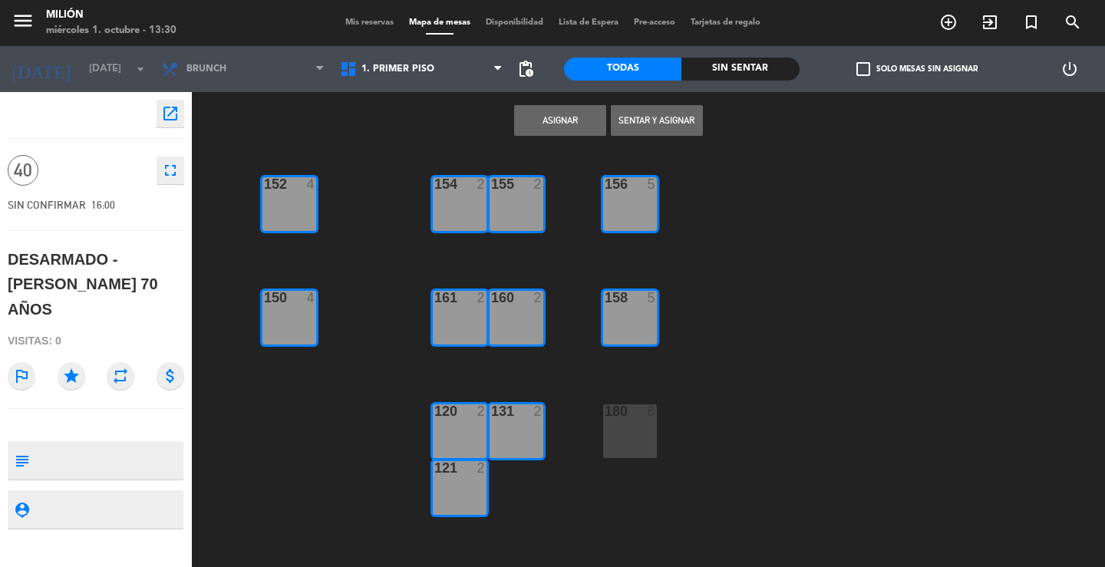
click at [627, 422] on div "180 8" at bounding box center [630, 431] width 54 height 54
click at [554, 114] on button "Asignar" at bounding box center [560, 120] width 92 height 31
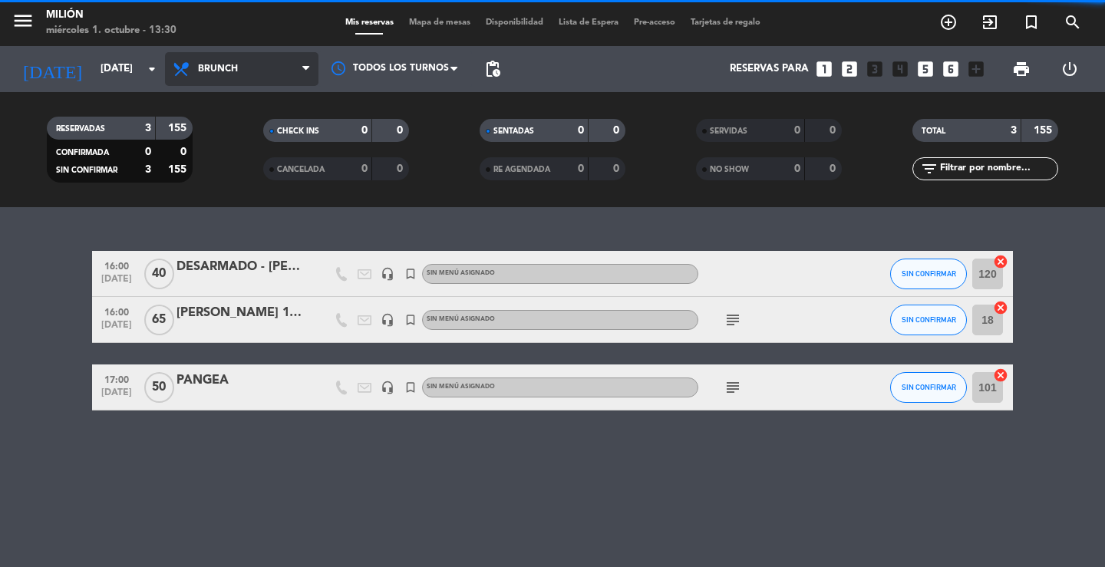
click at [227, 61] on span "Brunch" at bounding box center [241, 69] width 153 height 34
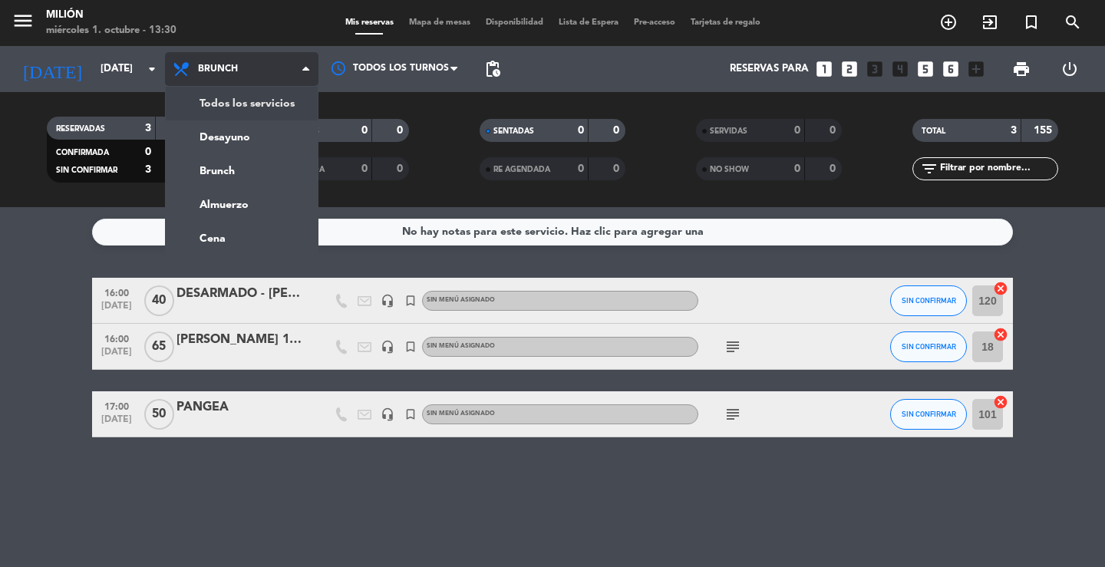
click at [236, 103] on div "menu Milión [DATE] 1. octubre - 13:30 Mis reservas Mapa de mesas Disponibilidad…" at bounding box center [552, 103] width 1105 height 207
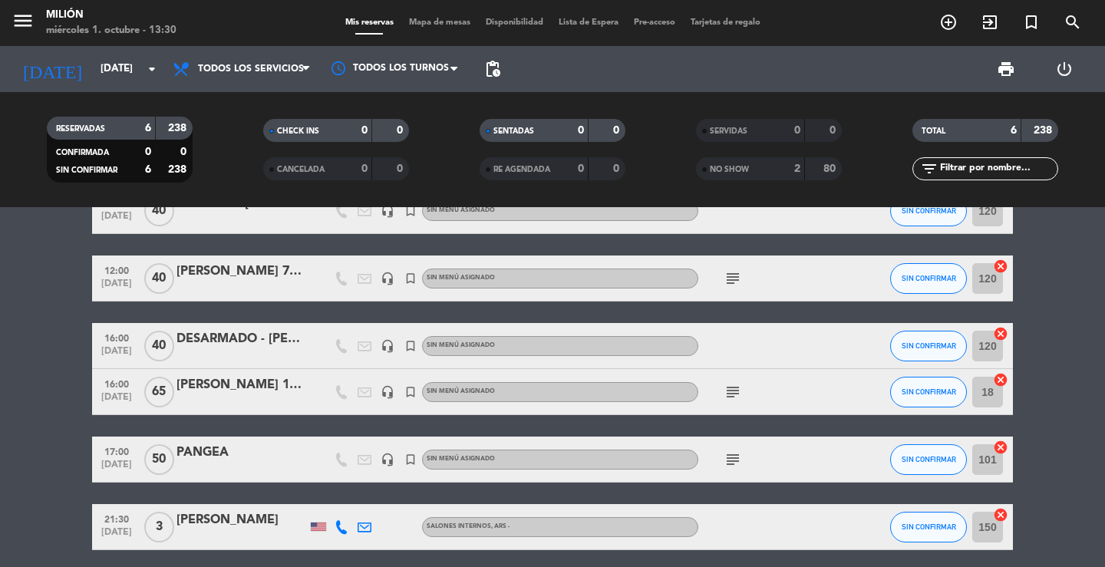
scroll to position [77, 0]
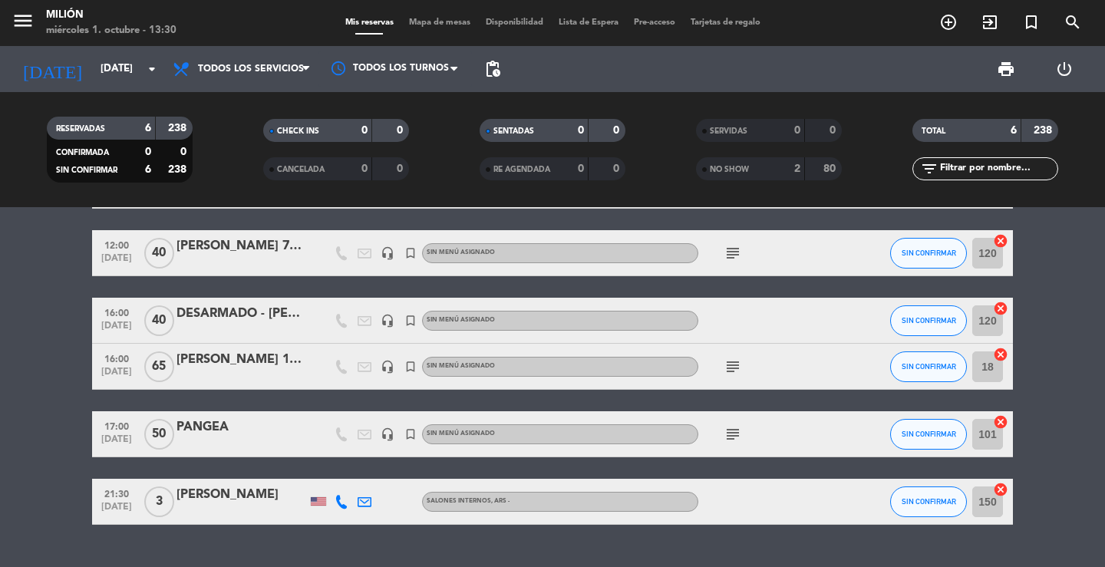
click at [992, 372] on input "18" at bounding box center [987, 366] width 31 height 31
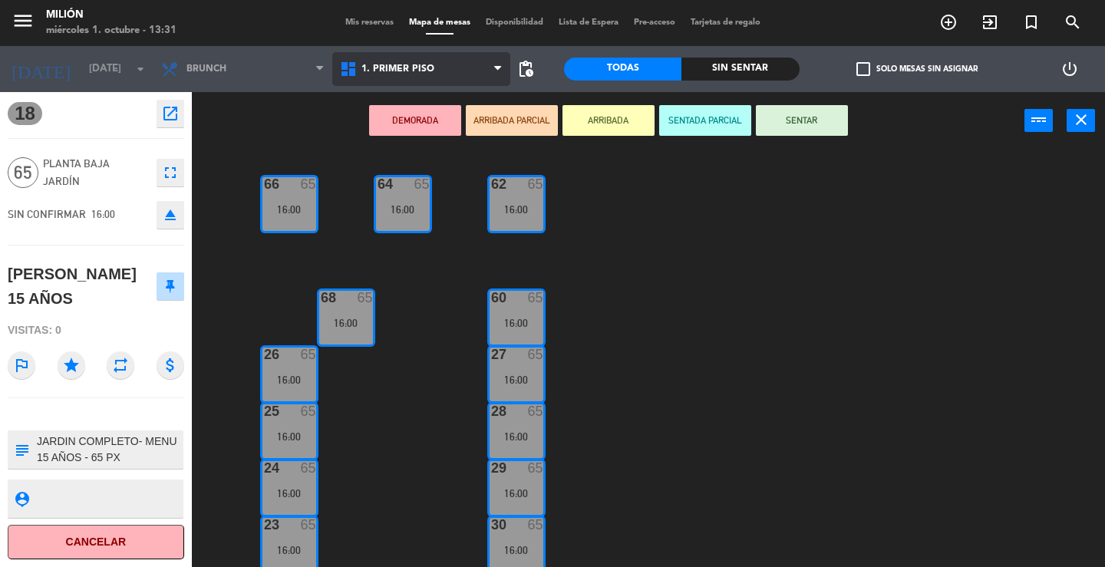
click at [426, 68] on span "1. PRIMER PISO" at bounding box center [397, 69] width 73 height 11
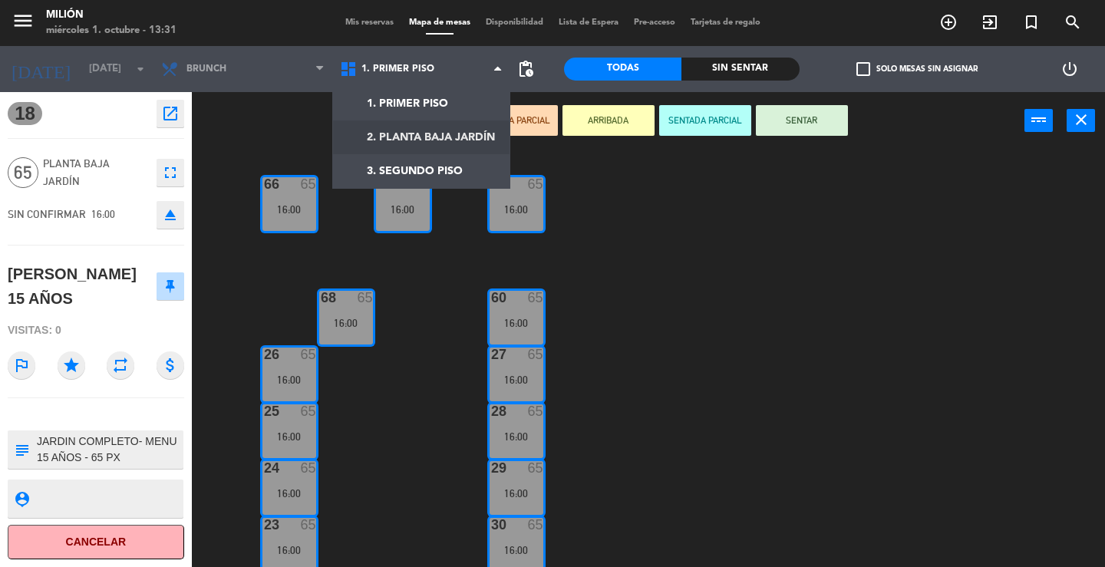
click at [446, 133] on ng-component "menu Milión [DATE] 1. octubre - 13:31 Mis reservas Mapa de mesas Disponibilidad…" at bounding box center [552, 283] width 1105 height 567
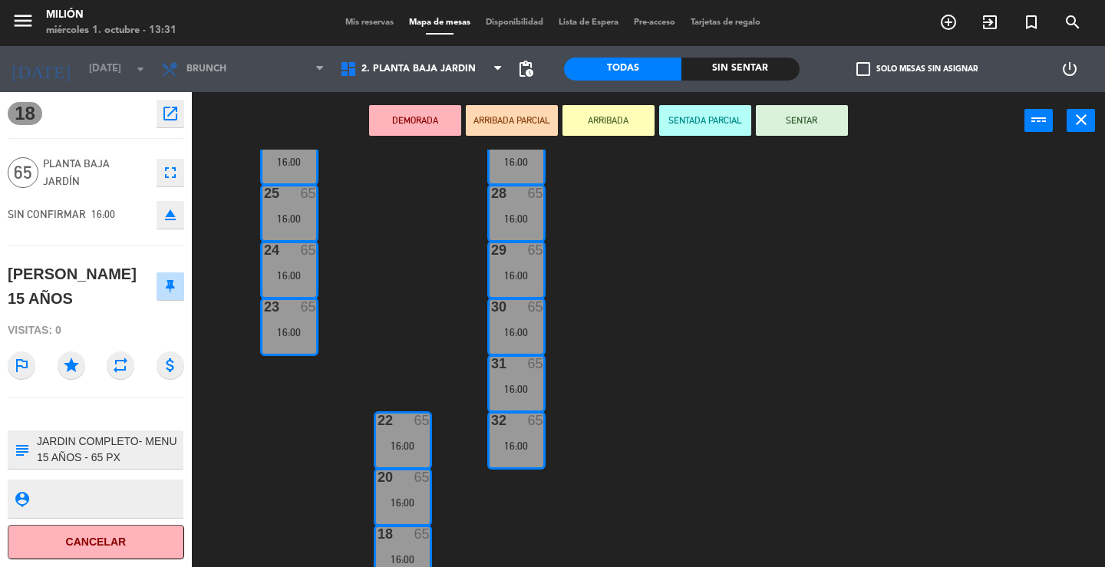
scroll to position [232, 0]
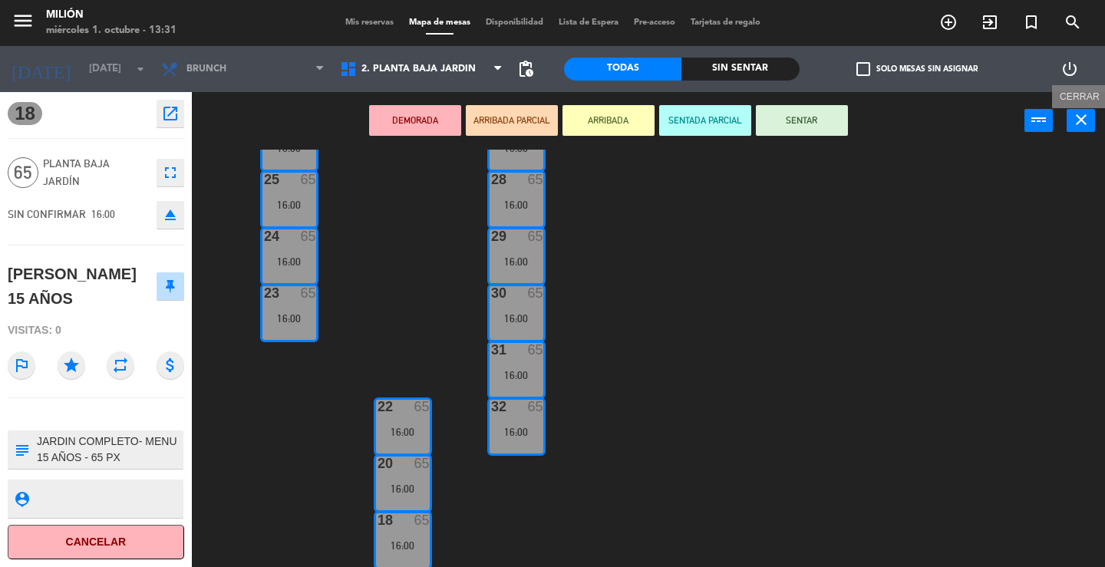
click at [1088, 117] on icon "close" at bounding box center [1081, 119] width 18 height 18
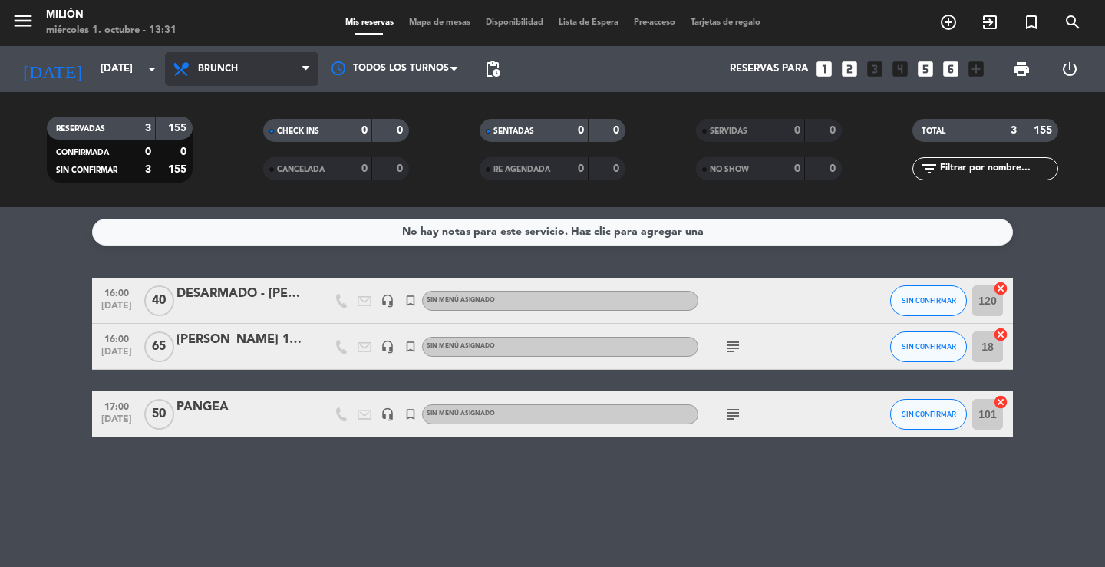
click at [217, 67] on span "Brunch" at bounding box center [218, 69] width 40 height 11
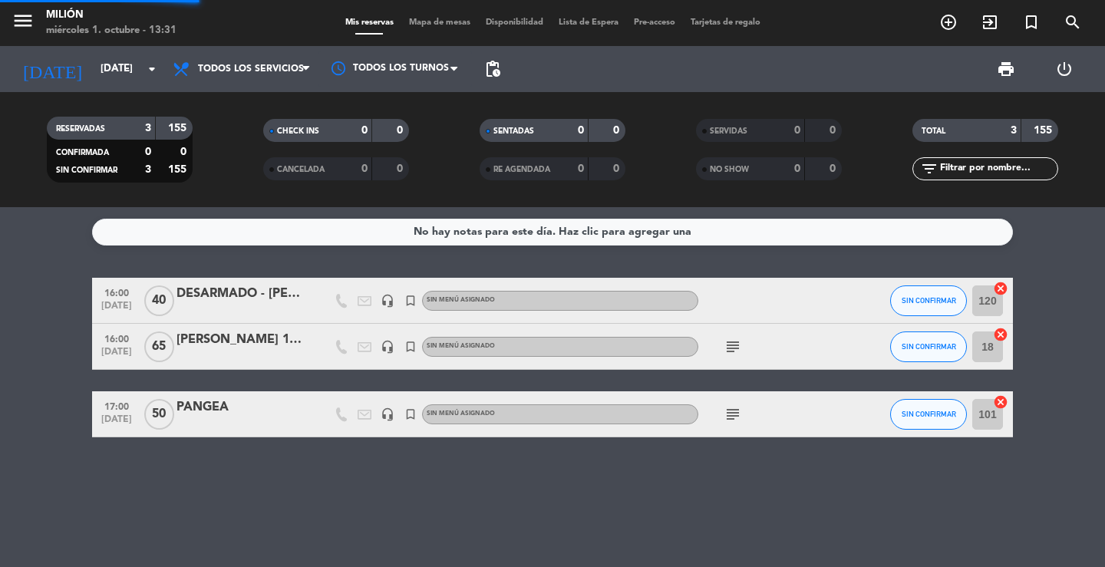
click at [230, 94] on div "menu Milión [DATE] 1. octubre - 13:31 Mis reservas Mapa de mesas Disponibilidad…" at bounding box center [552, 103] width 1105 height 207
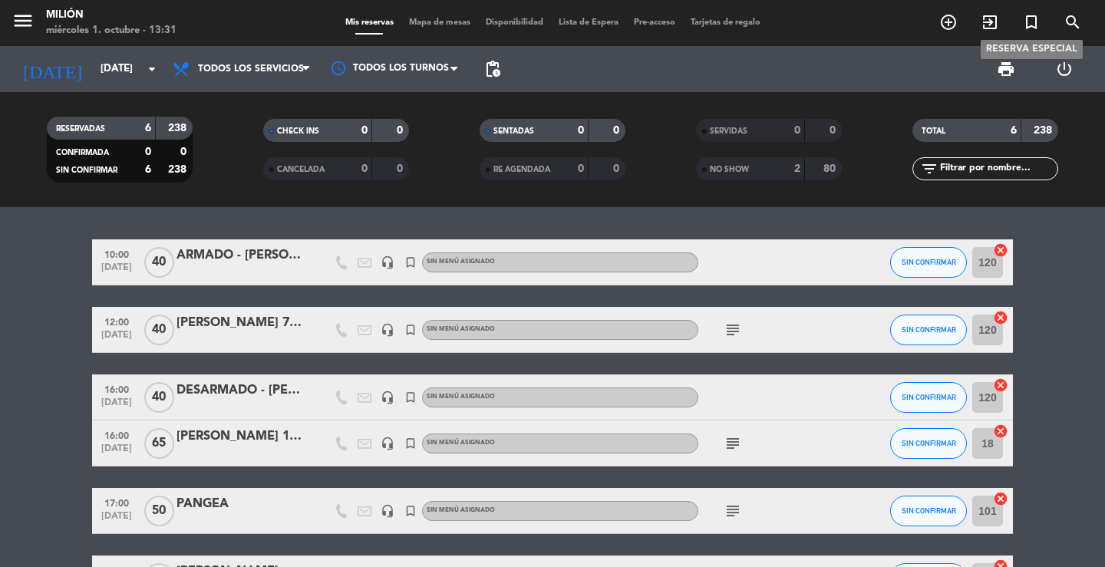
click at [1029, 18] on icon "turned_in_not" at bounding box center [1031, 22] width 18 height 18
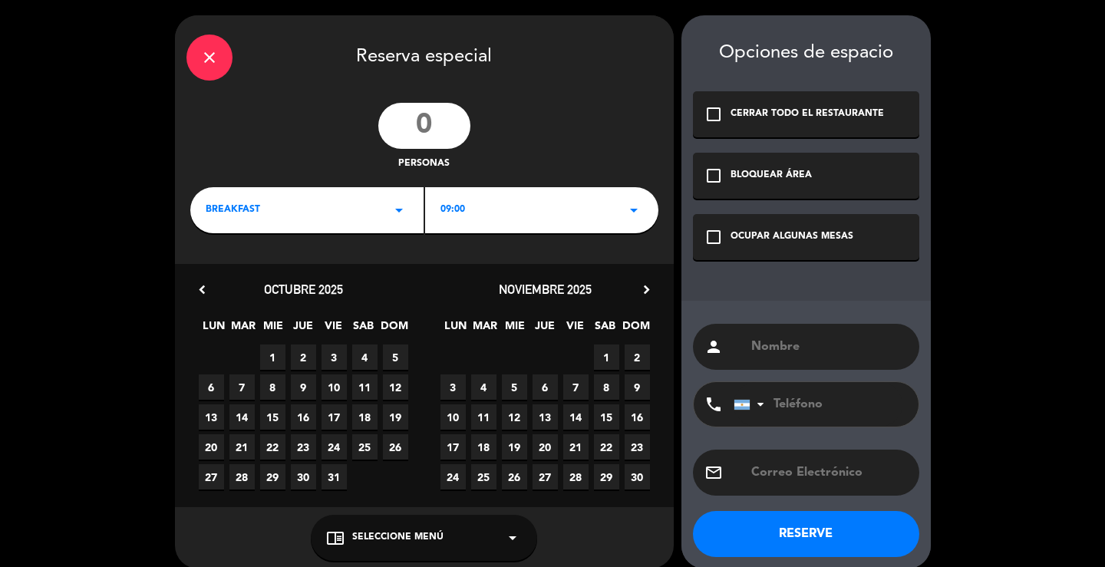
click at [823, 348] on input "text" at bounding box center [828, 346] width 158 height 21
type input "ARMADO - [PERSON_NAME] 15 AÑOS"
click at [844, 245] on div "check_box_outline_blank OCUPAR ALGUNAS MESAS" at bounding box center [806, 237] width 226 height 46
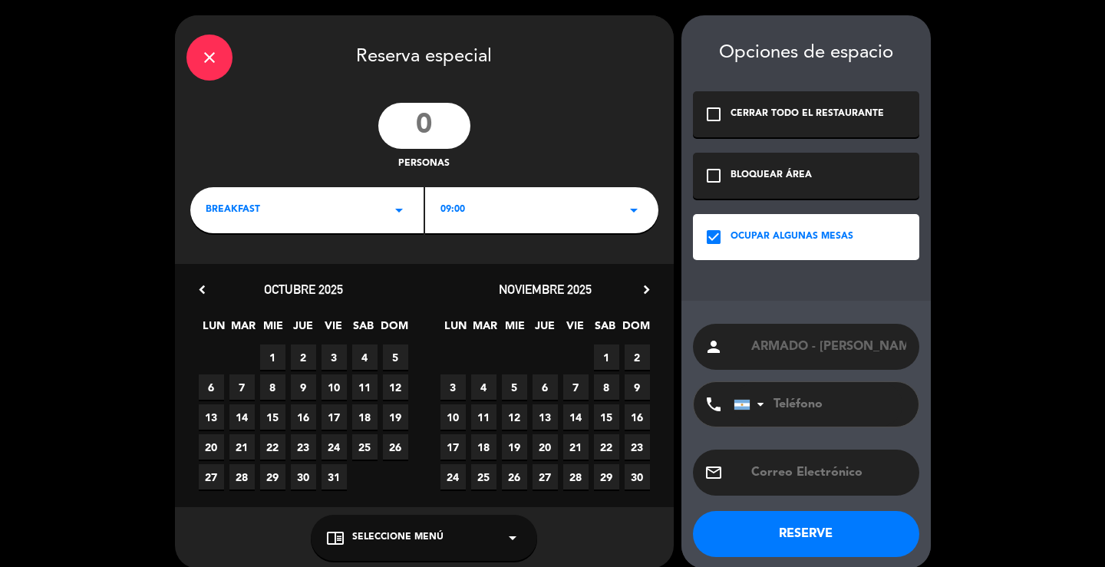
click at [447, 124] on input "number" at bounding box center [424, 126] width 92 height 46
type input "65"
click at [400, 210] on icon "arrow_drop_down" at bounding box center [399, 210] width 18 height 18
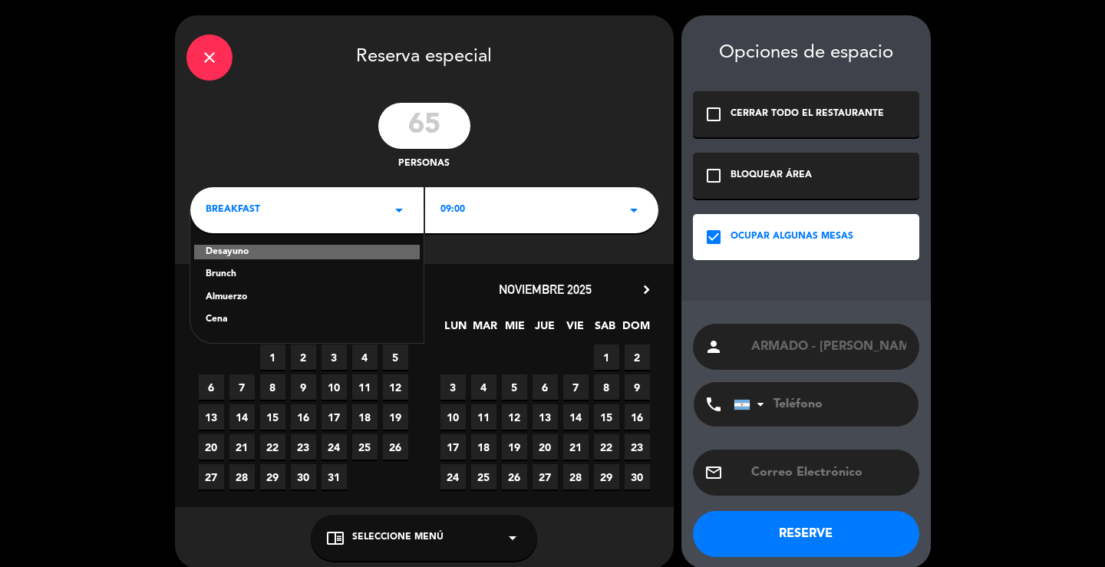
click at [271, 258] on div "Desayuno" at bounding box center [307, 252] width 226 height 15
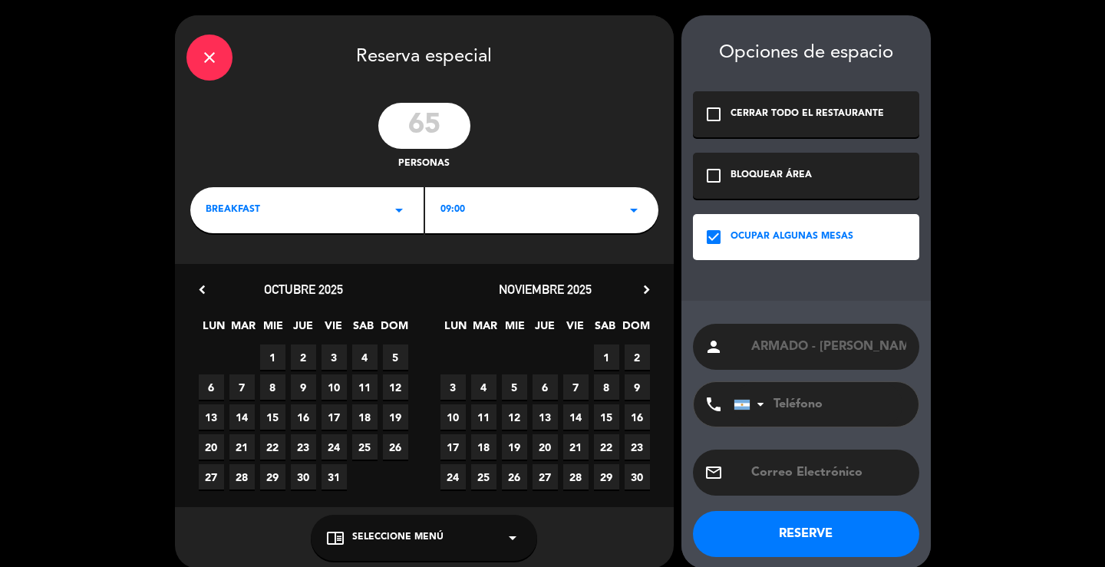
click at [599, 211] on div "09:00 arrow_drop_down" at bounding box center [541, 210] width 233 height 46
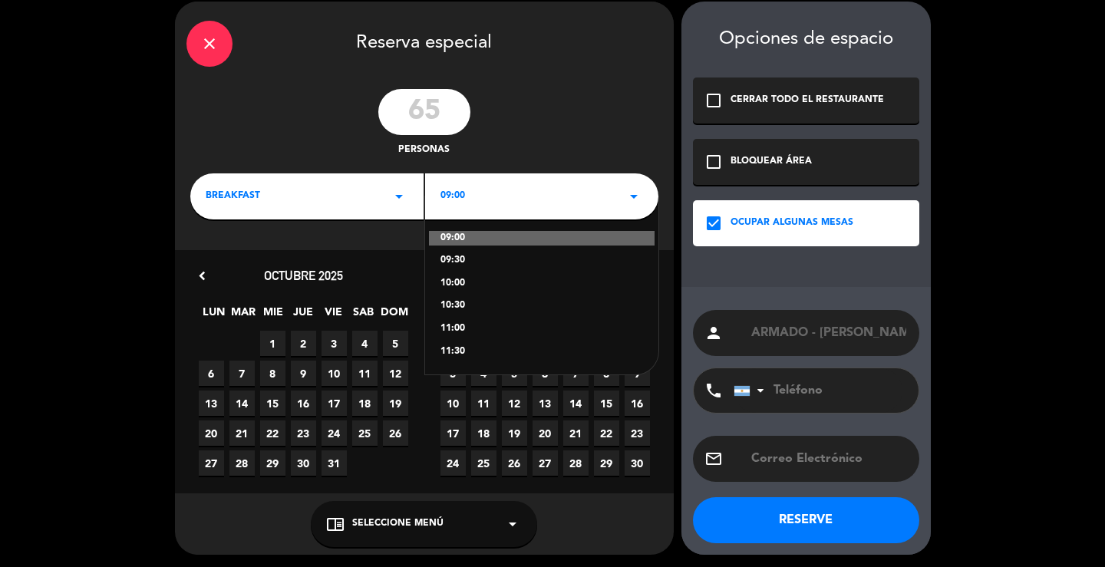
scroll to position [16, 0]
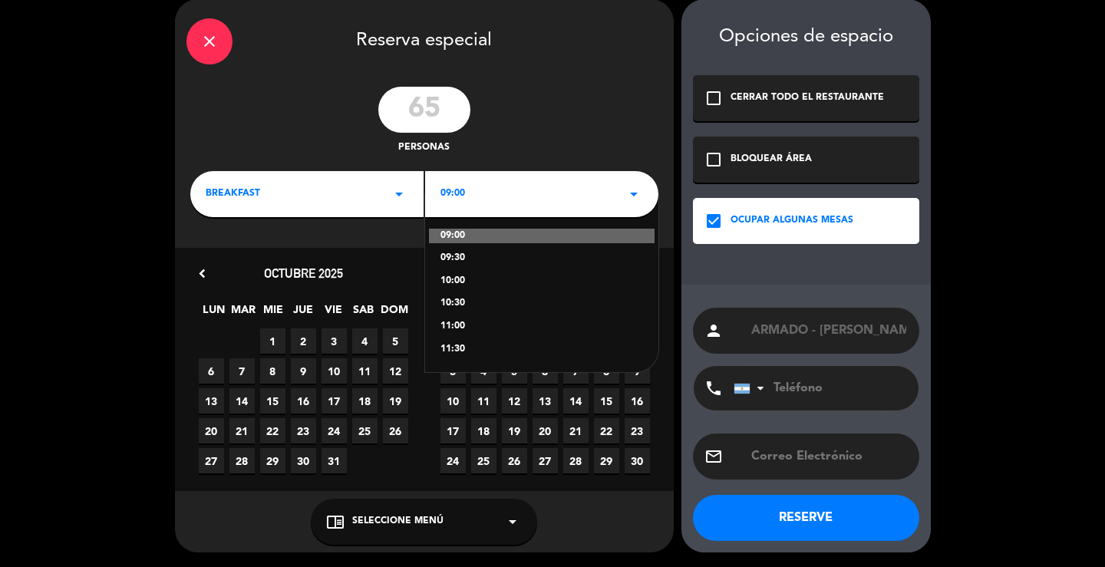
click at [397, 186] on icon "arrow_drop_down" at bounding box center [399, 194] width 18 height 18
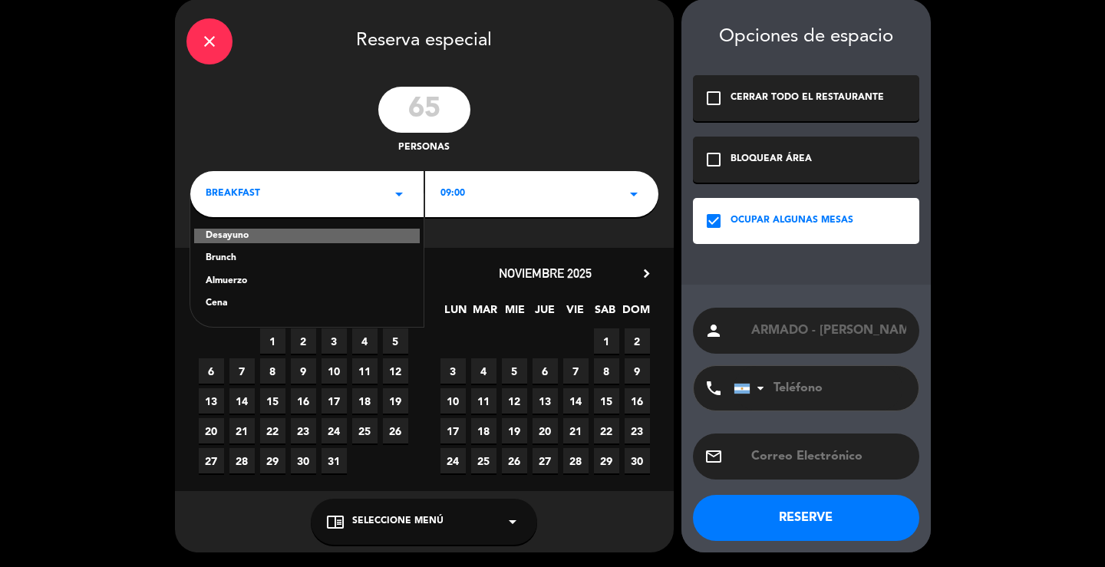
click at [220, 256] on div "Brunch" at bounding box center [307, 258] width 203 height 15
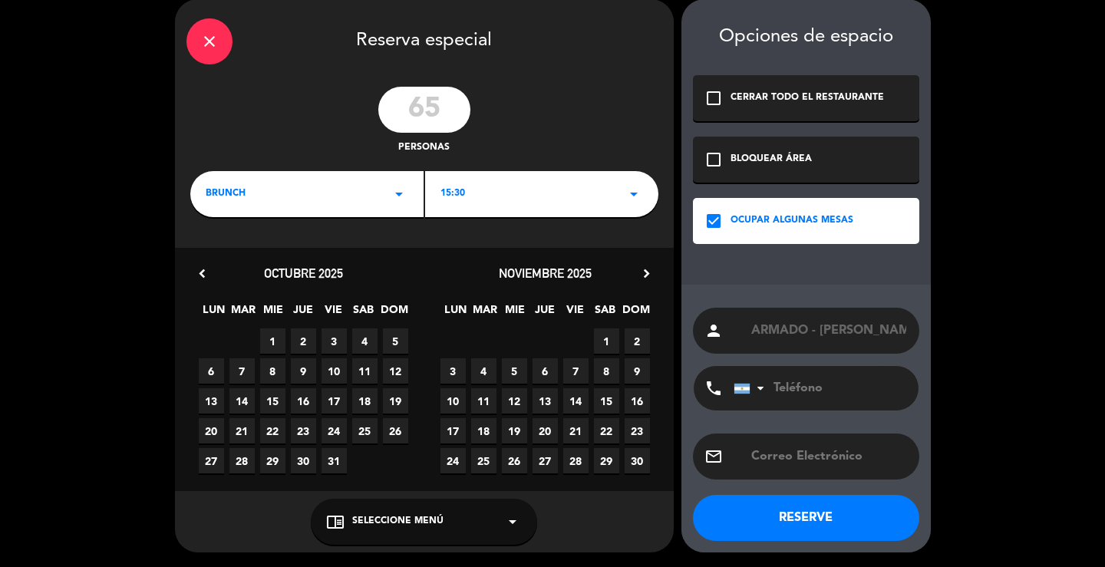
click at [536, 192] on div "15:30 arrow_drop_down" at bounding box center [541, 194] width 233 height 46
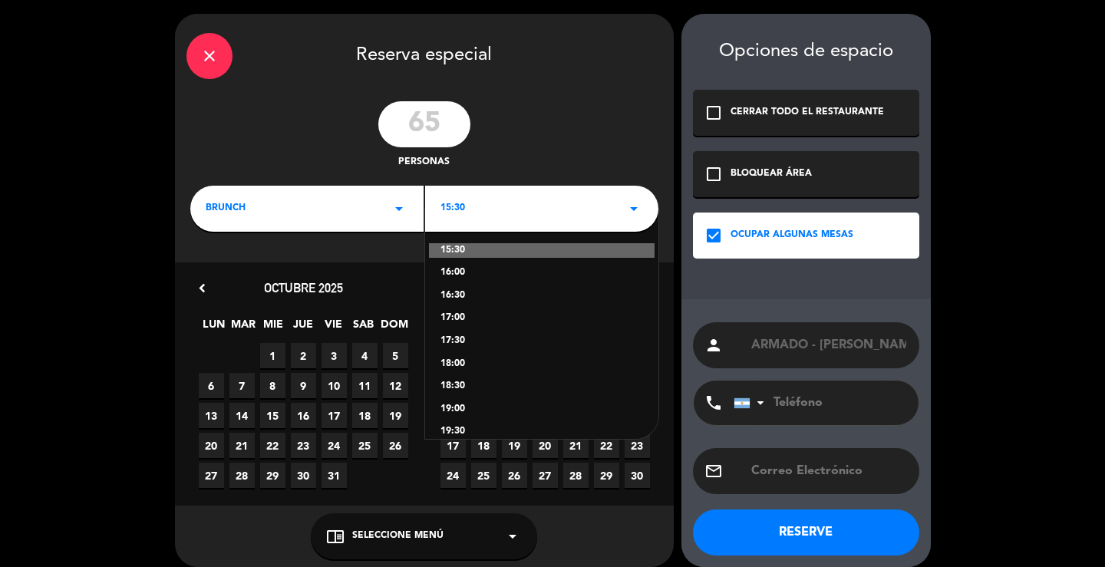
scroll to position [0, 0]
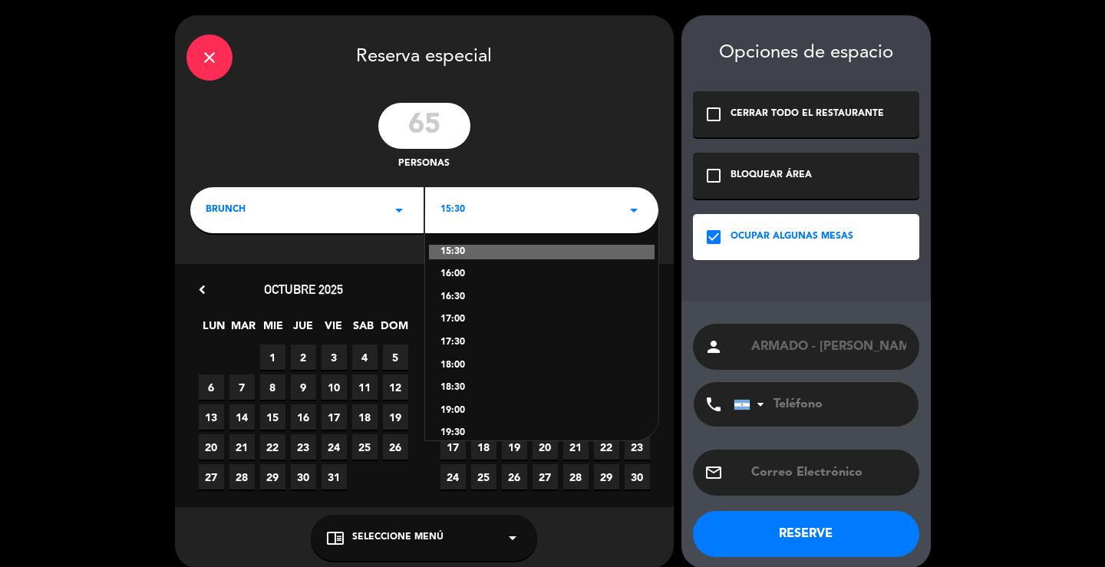
click at [380, 211] on div "brunch arrow_drop_down" at bounding box center [306, 210] width 233 height 46
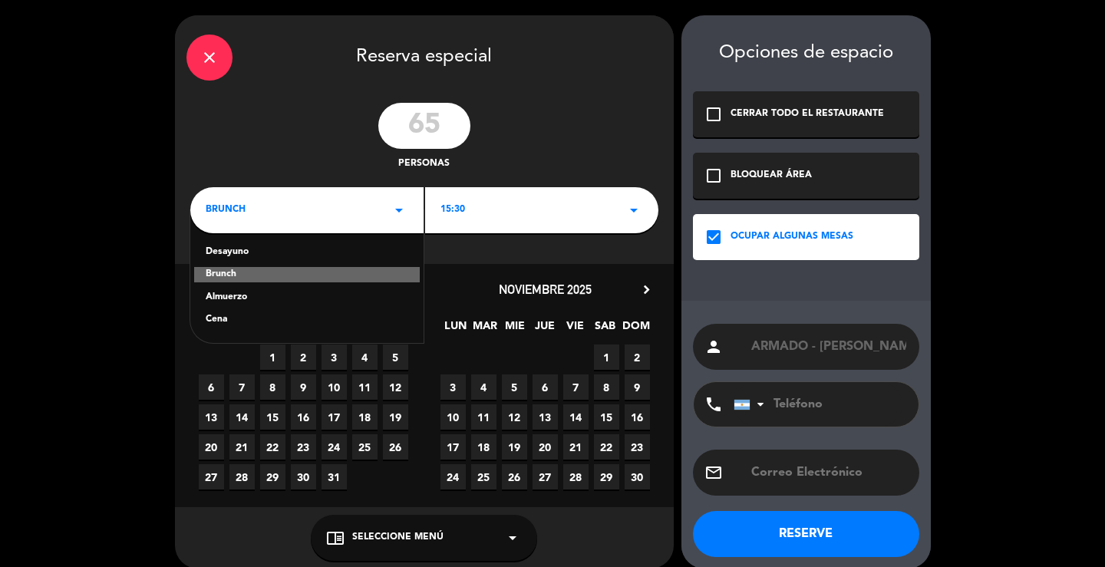
click at [228, 297] on div "Almuerzo" at bounding box center [307, 297] width 203 height 15
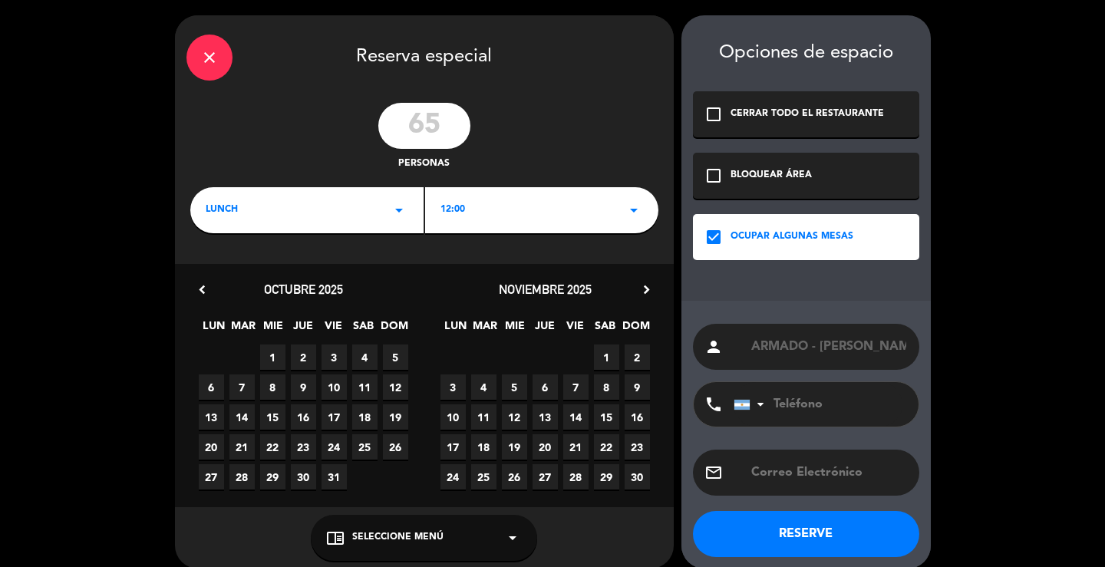
click at [534, 212] on div "12:00 arrow_drop_down" at bounding box center [541, 210] width 233 height 46
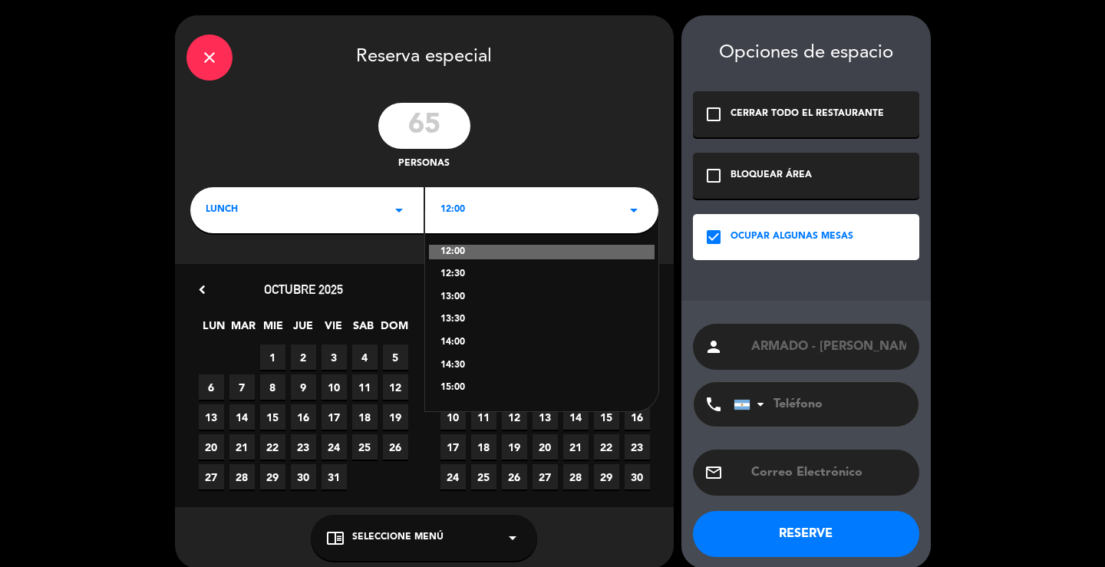
click at [463, 338] on div "14:00" at bounding box center [541, 342] width 203 height 15
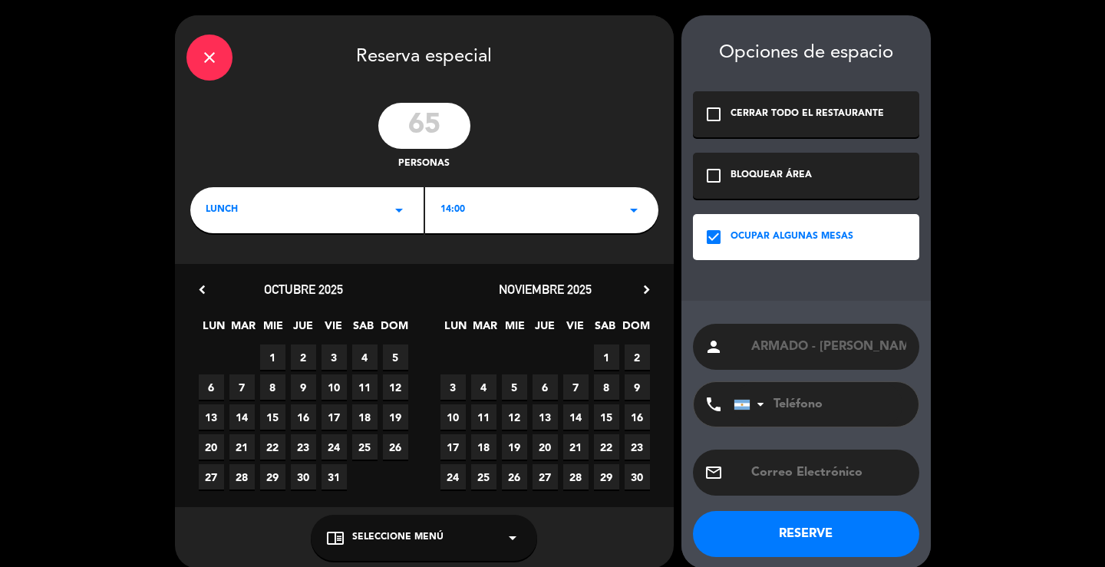
click at [605, 446] on span "22" at bounding box center [606, 446] width 25 height 25
click at [782, 525] on button "RESERVE" at bounding box center [806, 534] width 226 height 46
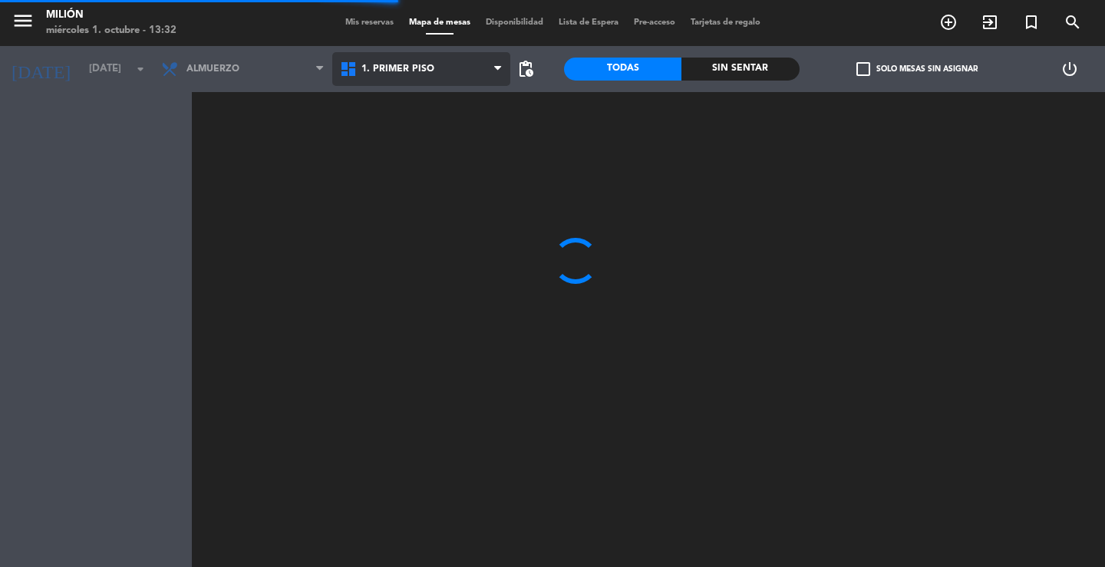
click at [386, 69] on span "1. PRIMER PISO" at bounding box center [397, 69] width 73 height 11
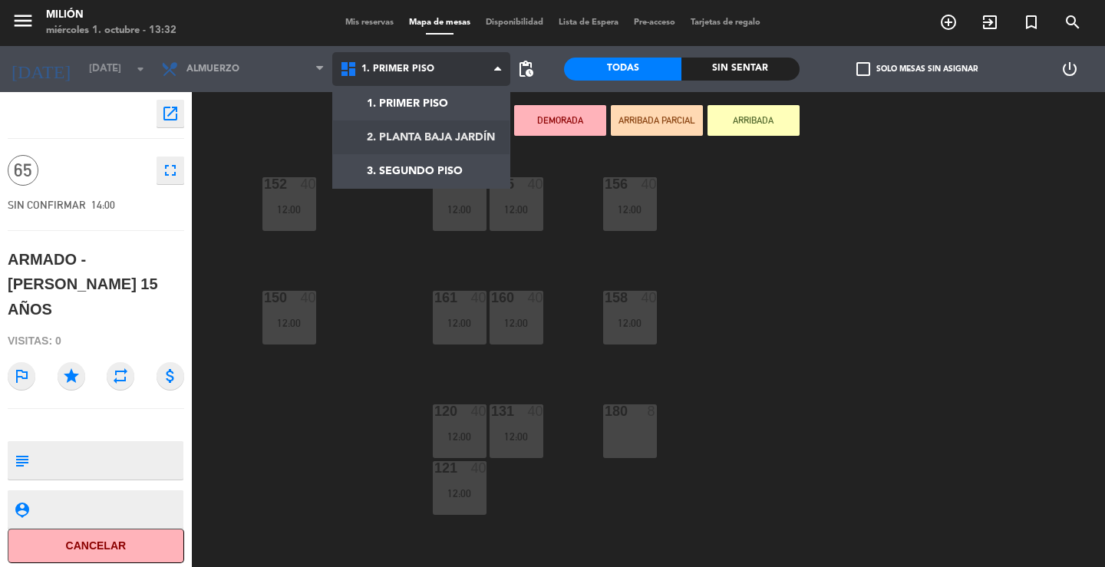
click at [424, 135] on ng-component "menu Milión [DATE] 1. octubre - 13:32 Mis reservas Mapa de mesas Disponibilidad…" at bounding box center [552, 283] width 1105 height 567
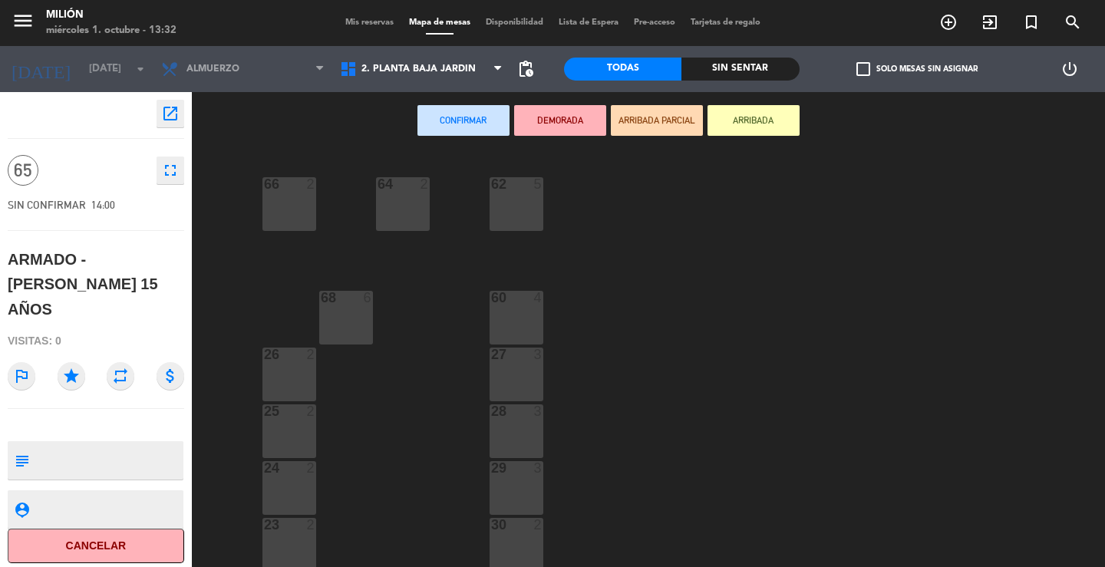
click at [301, 188] on div at bounding box center [288, 184] width 25 height 14
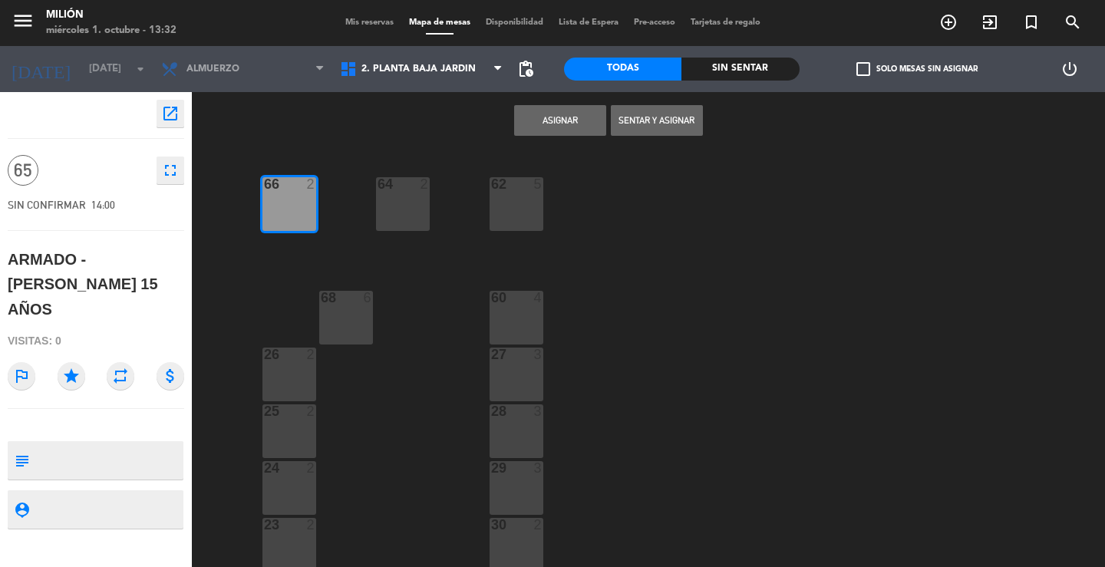
drag, startPoint x: 393, startPoint y: 186, endPoint x: 410, endPoint y: 196, distance: 20.3
click at [394, 186] on div at bounding box center [402, 184] width 25 height 14
click at [498, 209] on div "62 5" at bounding box center [516, 204] width 54 height 54
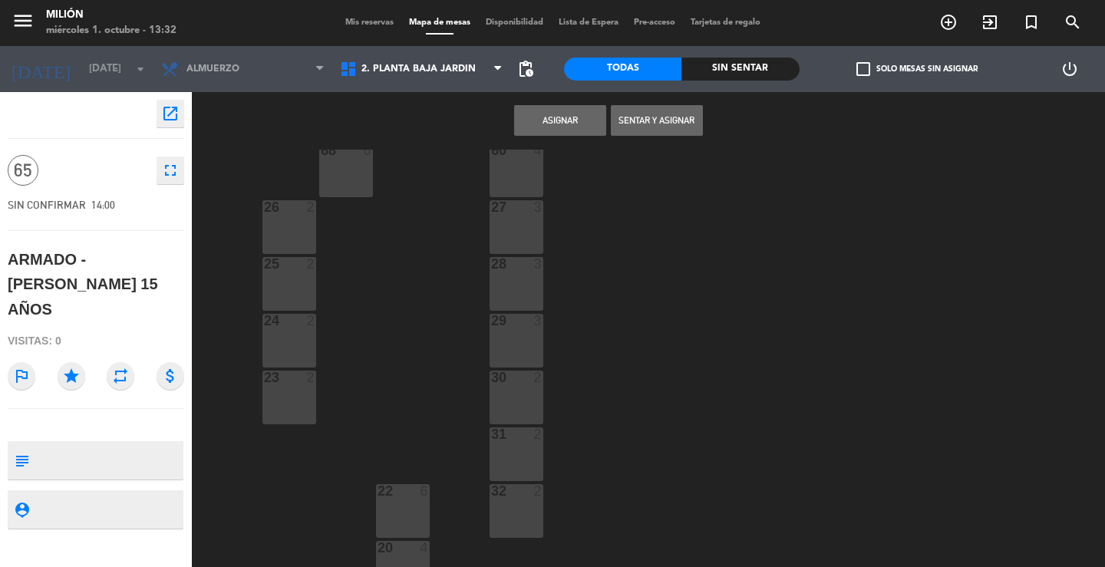
scroll to position [153, 0]
click at [501, 163] on div "60 4" at bounding box center [516, 164] width 54 height 54
click at [357, 166] on div "68 6" at bounding box center [346, 164] width 54 height 54
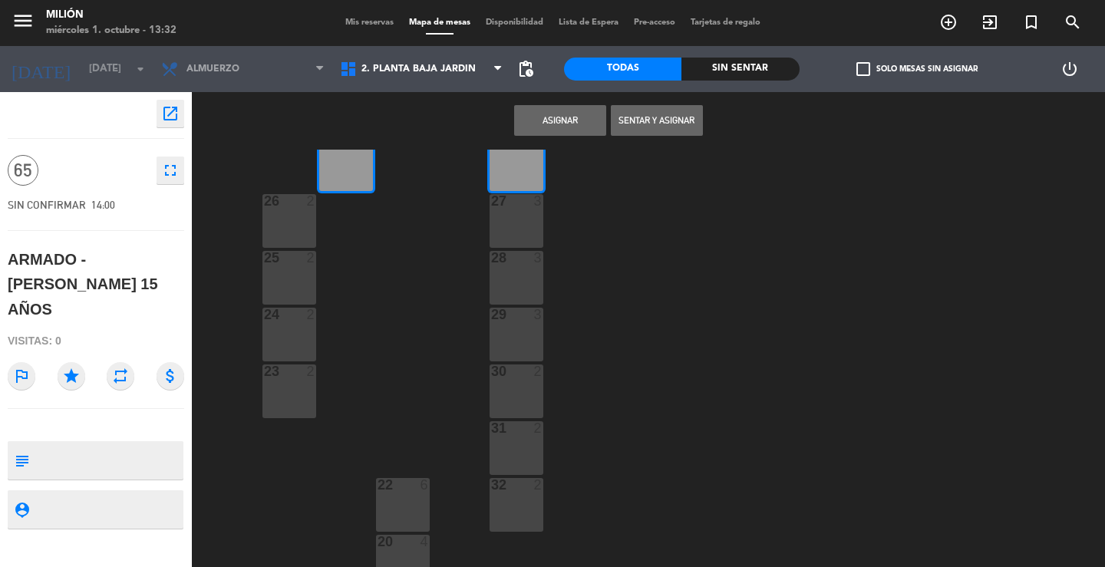
click at [284, 214] on div "26 2" at bounding box center [289, 221] width 54 height 54
click at [295, 263] on div at bounding box center [288, 258] width 25 height 14
click at [287, 313] on div at bounding box center [288, 315] width 25 height 14
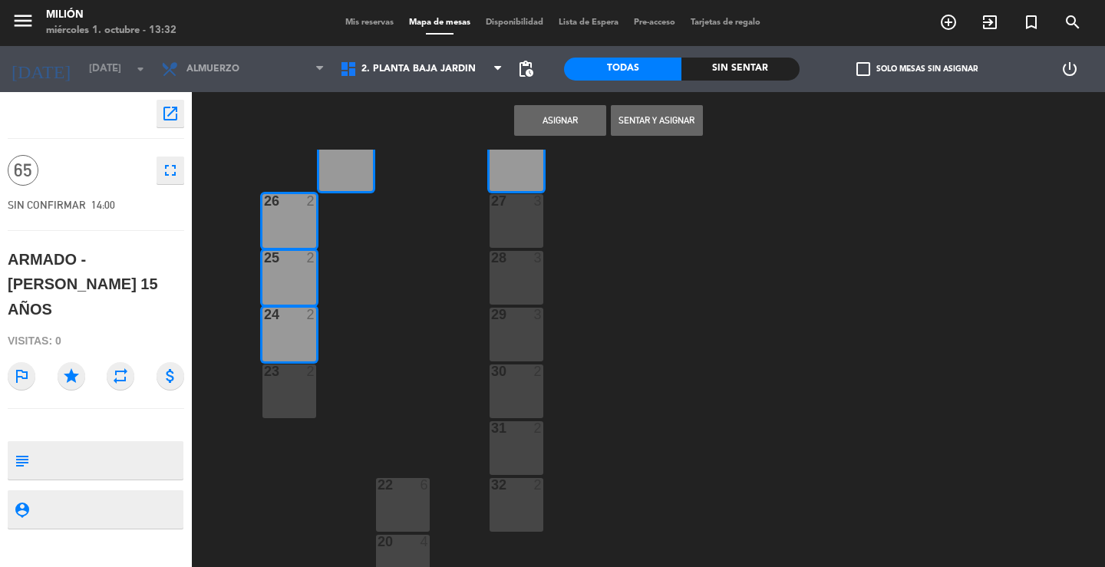
drag, startPoint x: 311, startPoint y: 381, endPoint x: 373, endPoint y: 347, distance: 70.4
click at [311, 380] on div "23 2" at bounding box center [289, 391] width 54 height 54
click at [511, 219] on div "27 3" at bounding box center [516, 221] width 54 height 54
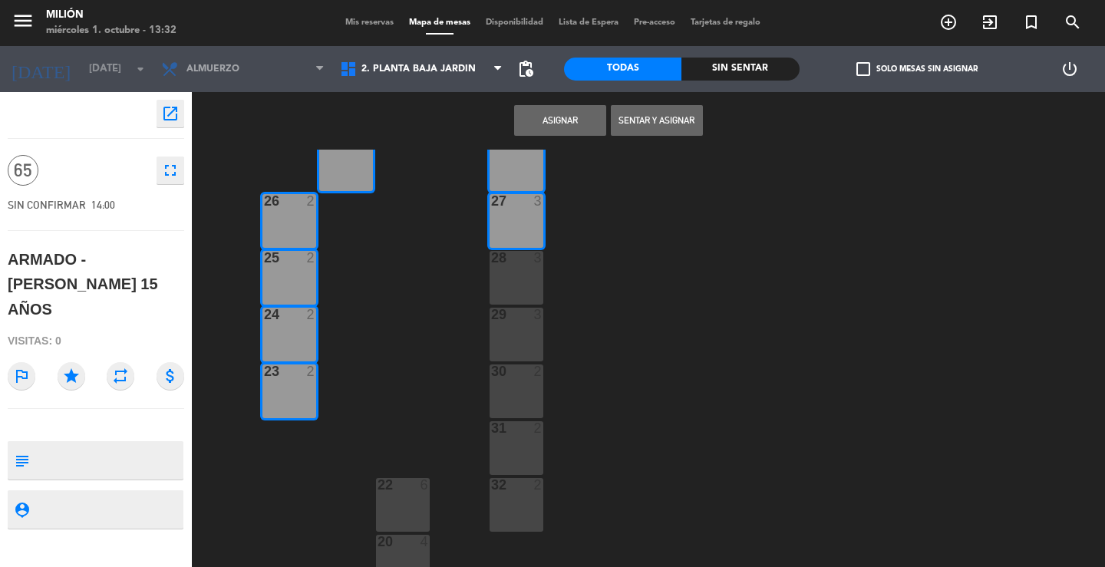
drag, startPoint x: 517, startPoint y: 273, endPoint x: 512, endPoint y: 301, distance: 28.1
click at [516, 283] on div "28 3" at bounding box center [516, 278] width 54 height 54
click at [509, 354] on div "29 3" at bounding box center [516, 335] width 54 height 54
drag, startPoint x: 513, startPoint y: 292, endPoint x: 511, endPoint y: 381, distance: 89.0
click at [513, 292] on div "28 3" at bounding box center [516, 278] width 54 height 54
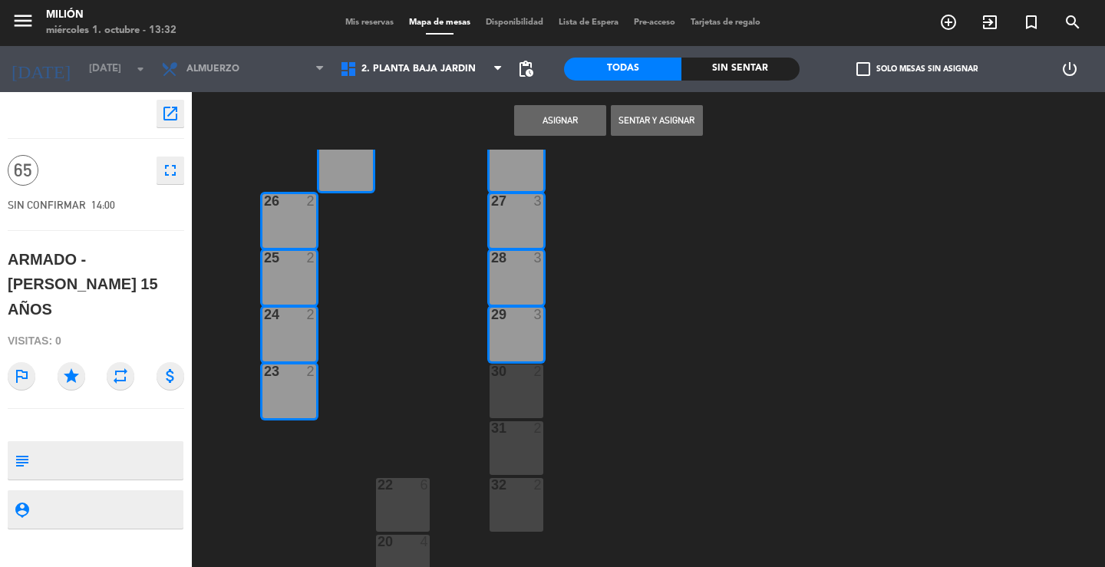
click at [515, 404] on div "30 2" at bounding box center [516, 391] width 54 height 54
drag, startPoint x: 509, startPoint y: 439, endPoint x: 502, endPoint y: 478, distance: 39.6
click at [502, 478] on div "66 2 62 5 64 2 68 6 60 4 26 2 27 3 25 2 28 3 24 2 29 3 23 2 30 2 31 2 31 2 22 6…" at bounding box center [654, 358] width 902 height 417
click at [499, 450] on div "31 2" at bounding box center [516, 448] width 54 height 54
drag, startPoint x: 509, startPoint y: 511, endPoint x: 489, endPoint y: 456, distance: 58.7
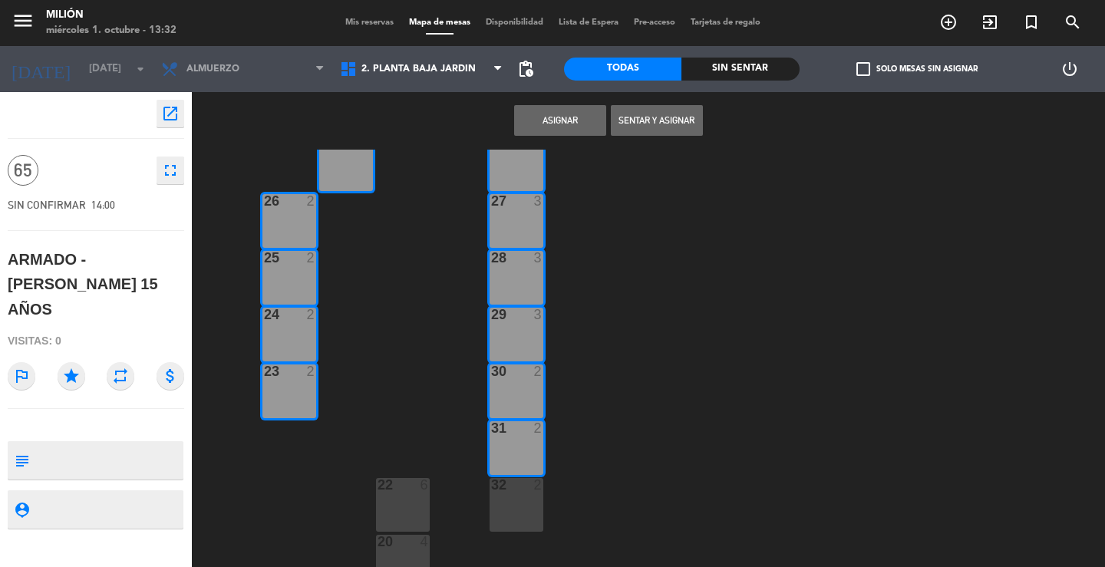
click at [511, 511] on div "32 2" at bounding box center [516, 505] width 54 height 54
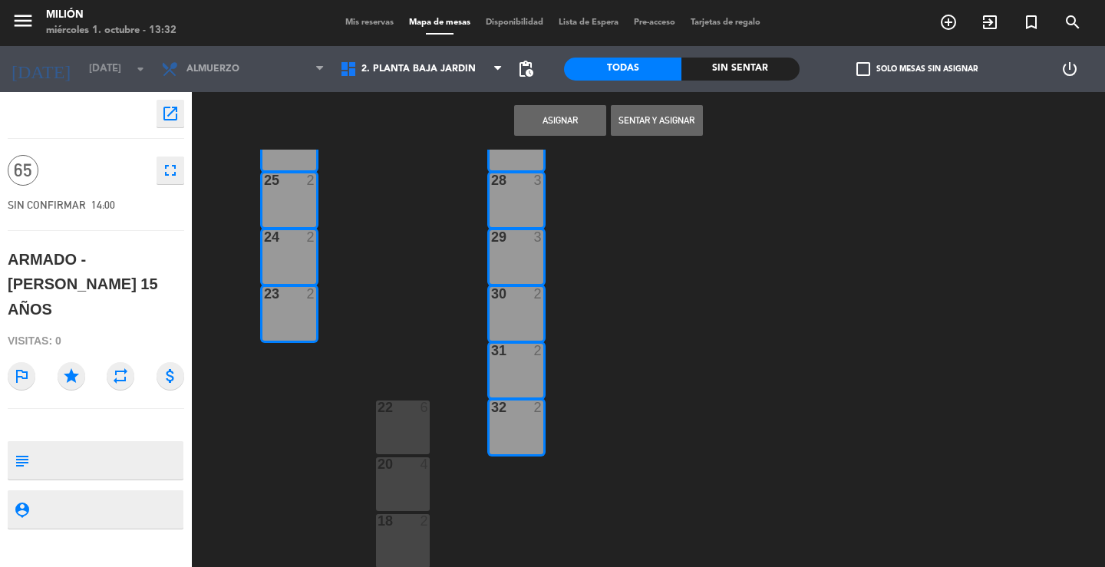
scroll to position [232, 0]
click at [410, 412] on div at bounding box center [402, 407] width 25 height 14
click at [398, 487] on div "20 4" at bounding box center [403, 483] width 54 height 54
click at [378, 526] on div "18" at bounding box center [377, 520] width 1 height 14
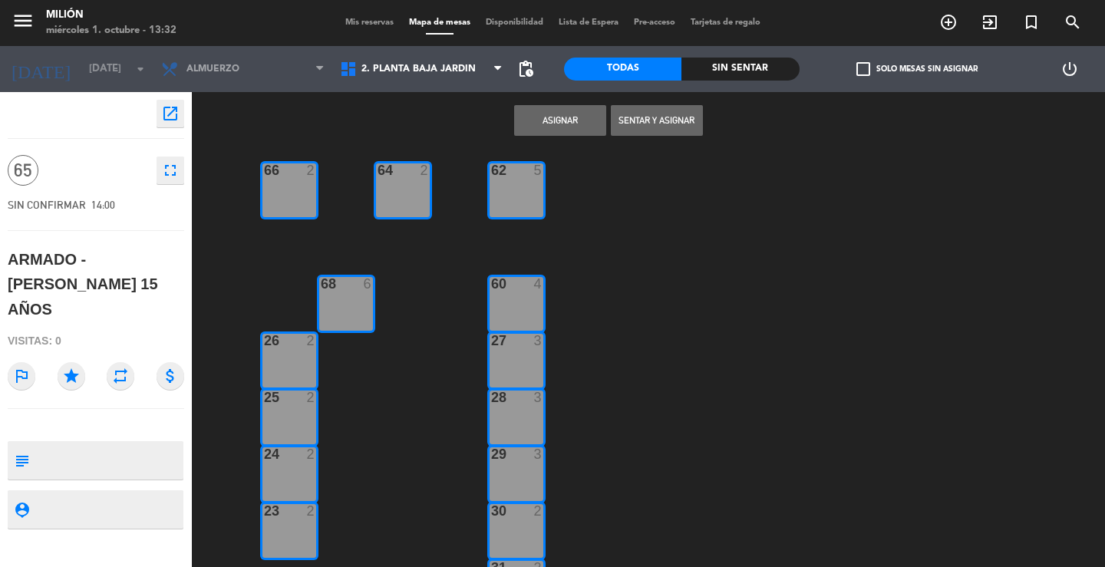
scroll to position [0, 0]
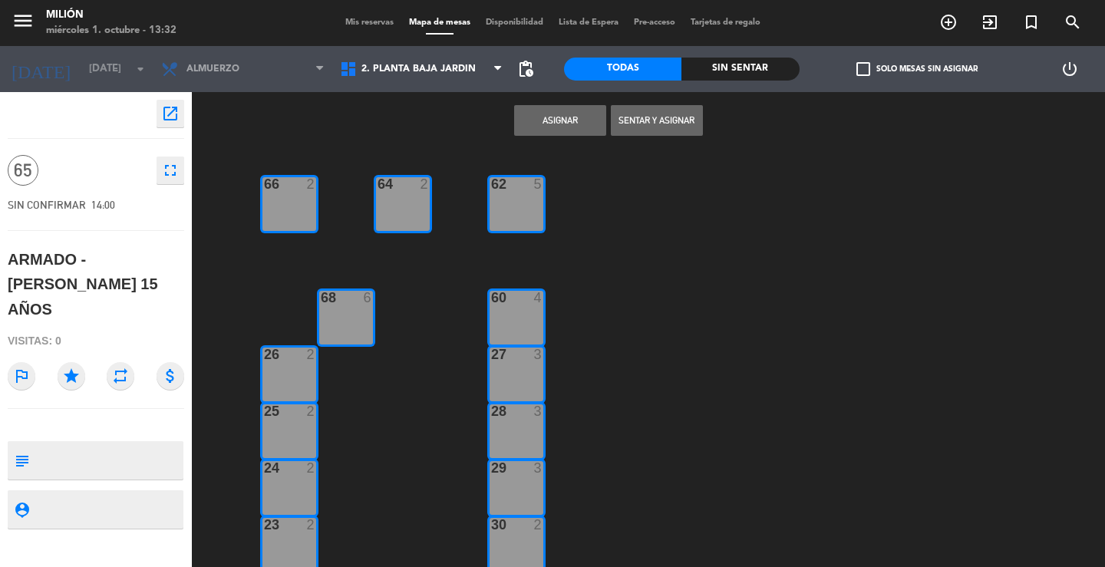
click at [561, 117] on button "Asignar" at bounding box center [560, 120] width 92 height 31
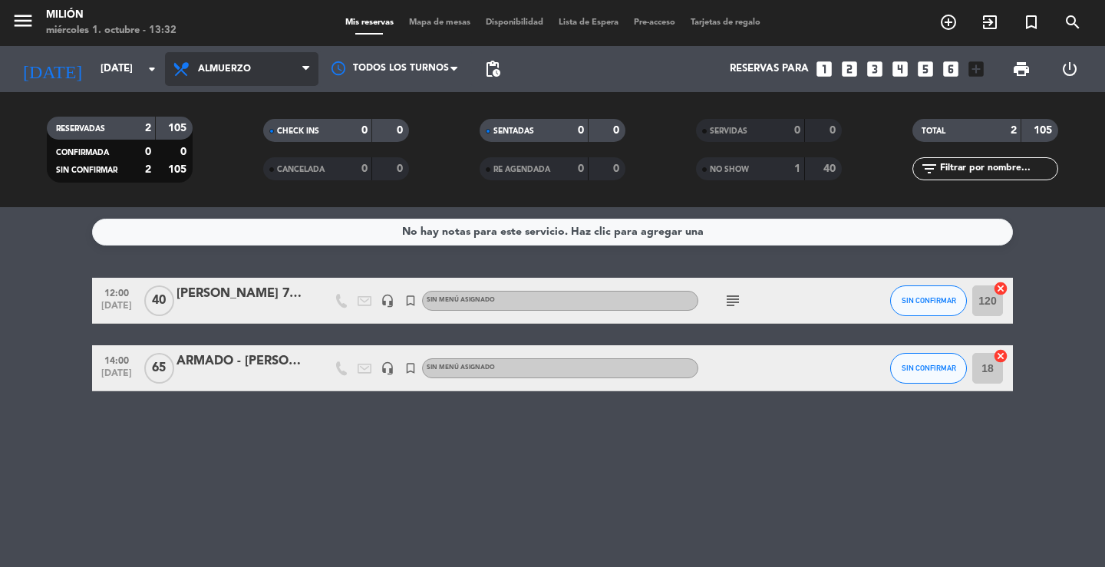
click at [278, 60] on span "Almuerzo" at bounding box center [241, 69] width 153 height 34
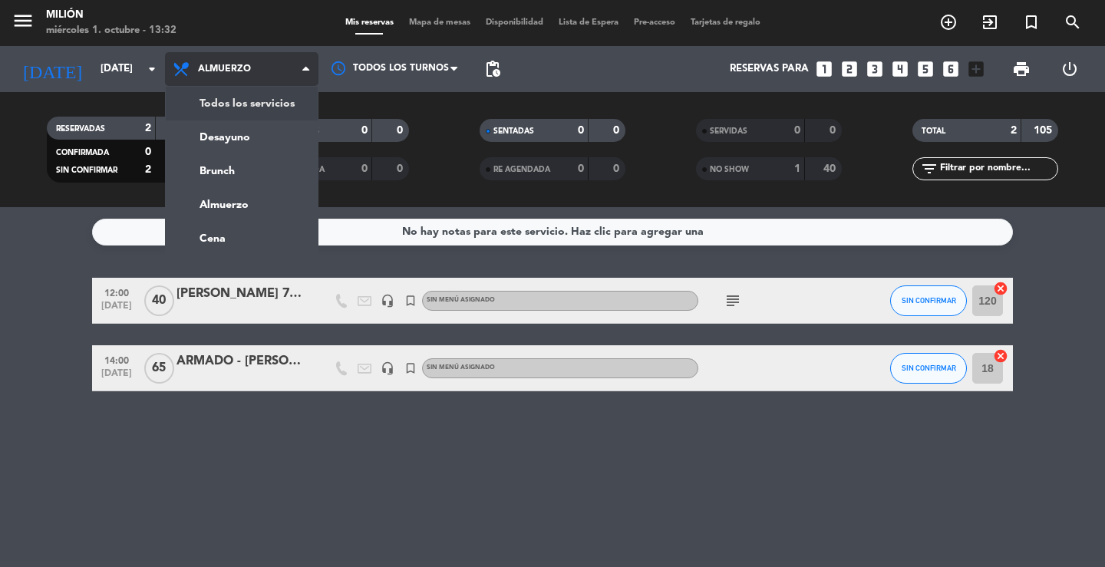
click at [264, 106] on div "menu Milión [DATE] 1. octubre - 13:32 Mis reservas Mapa de mesas Disponibilidad…" at bounding box center [552, 103] width 1105 height 207
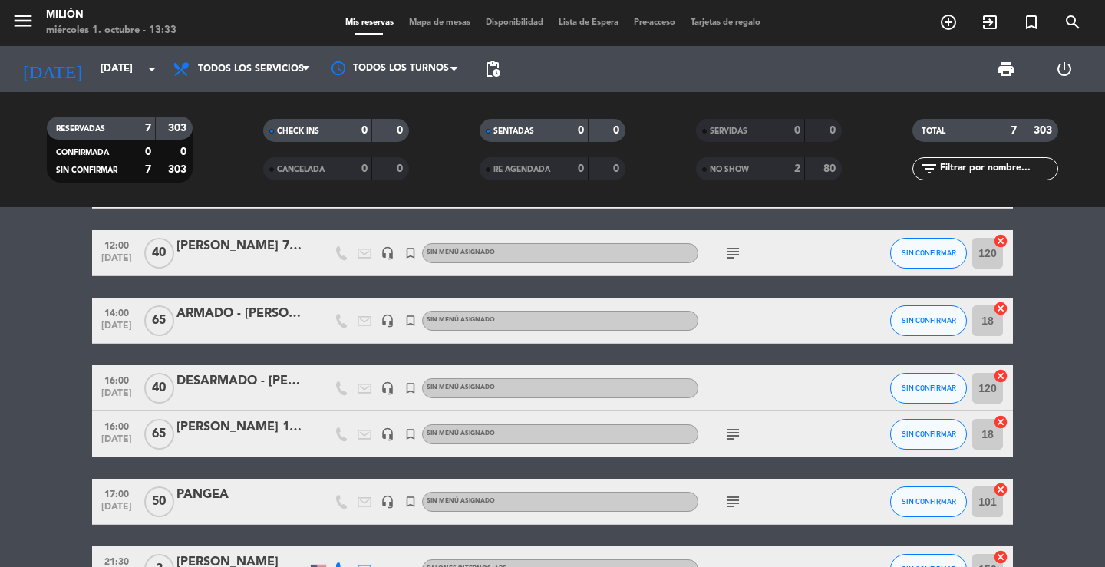
scroll to position [153, 0]
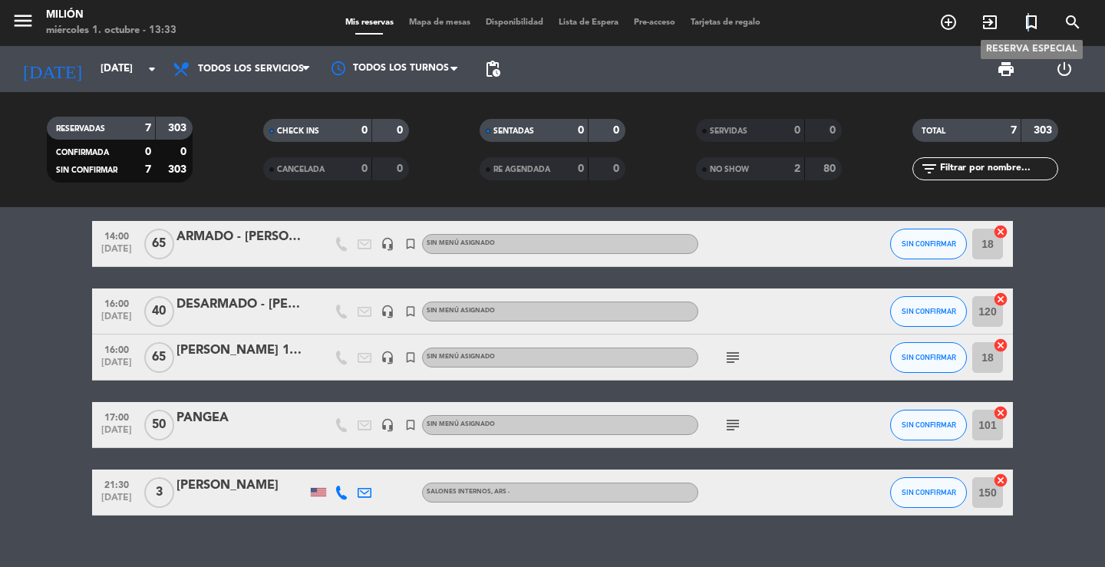
click at [1029, 16] on icon "turned_in_not" at bounding box center [1031, 22] width 18 height 18
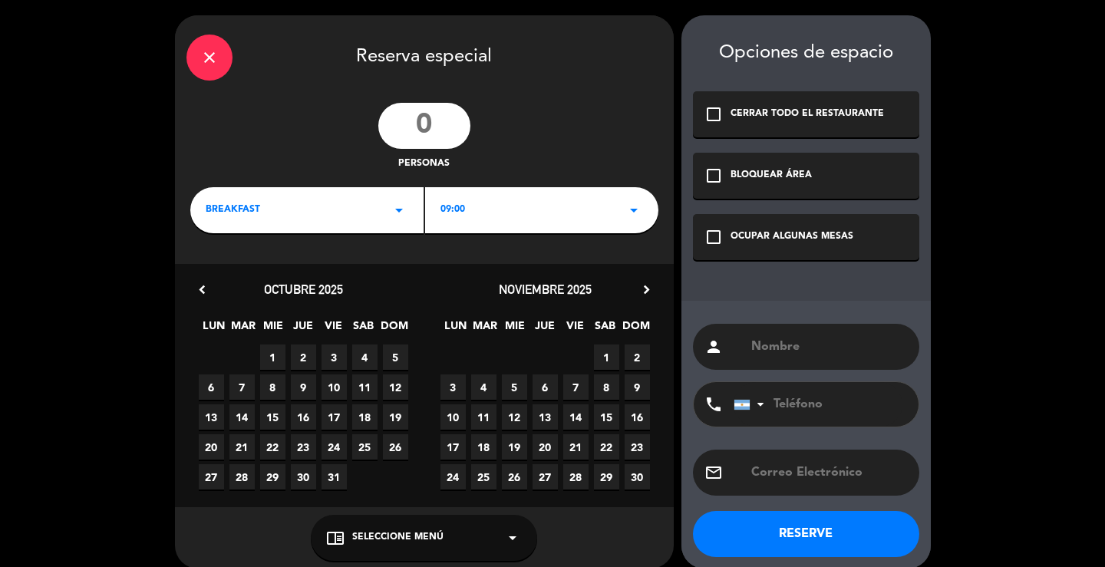
click at [815, 343] on input "text" at bounding box center [828, 346] width 158 height 21
type input "DESARMADO - [PERSON_NAME] 15 AÑOS"
click at [818, 238] on div "OCUPAR ALGUNAS MESAS" at bounding box center [791, 236] width 123 height 15
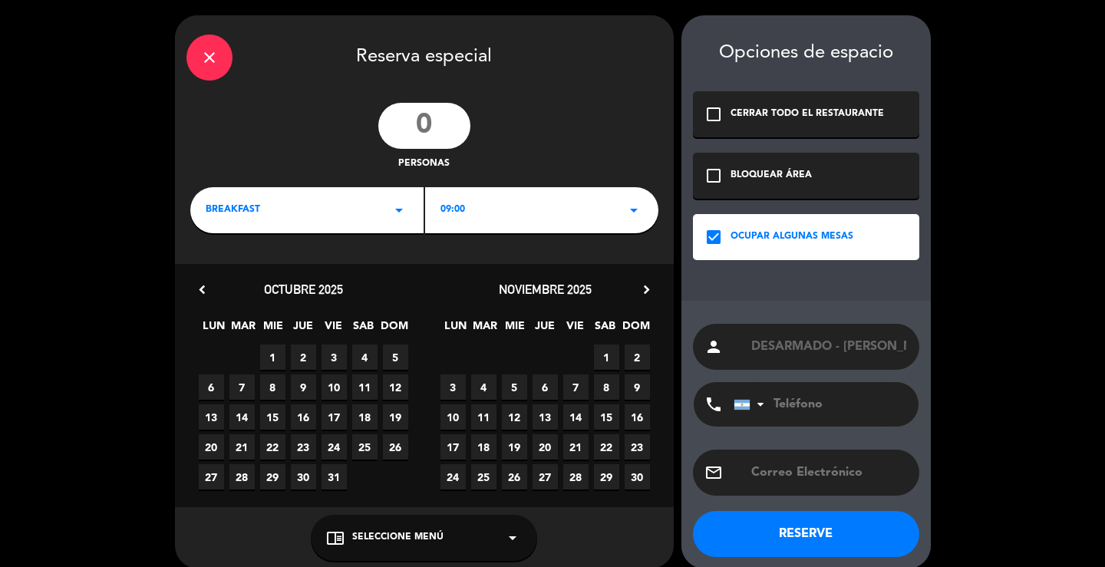
click at [625, 206] on icon "arrow_drop_down" at bounding box center [633, 210] width 18 height 18
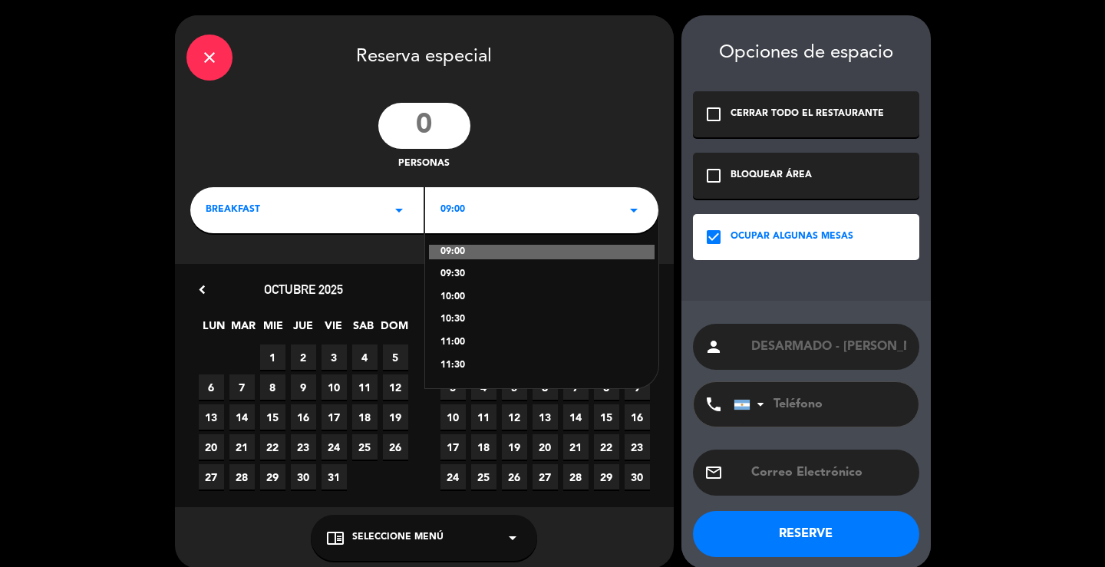
click at [384, 206] on div "BREAKFAST arrow_drop_down" at bounding box center [306, 210] width 233 height 46
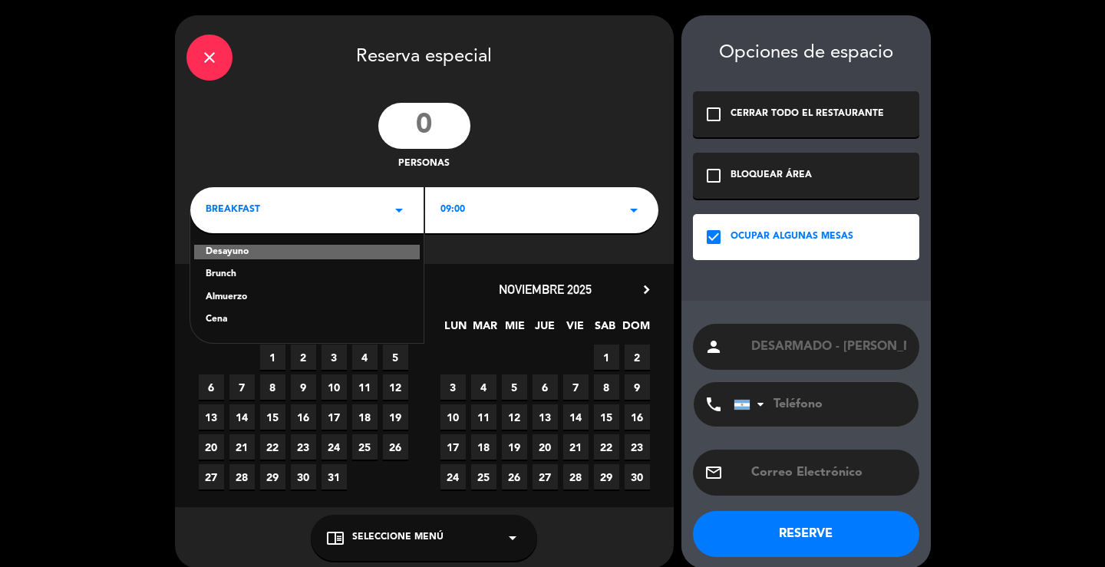
click at [245, 323] on div "Cena" at bounding box center [307, 319] width 203 height 15
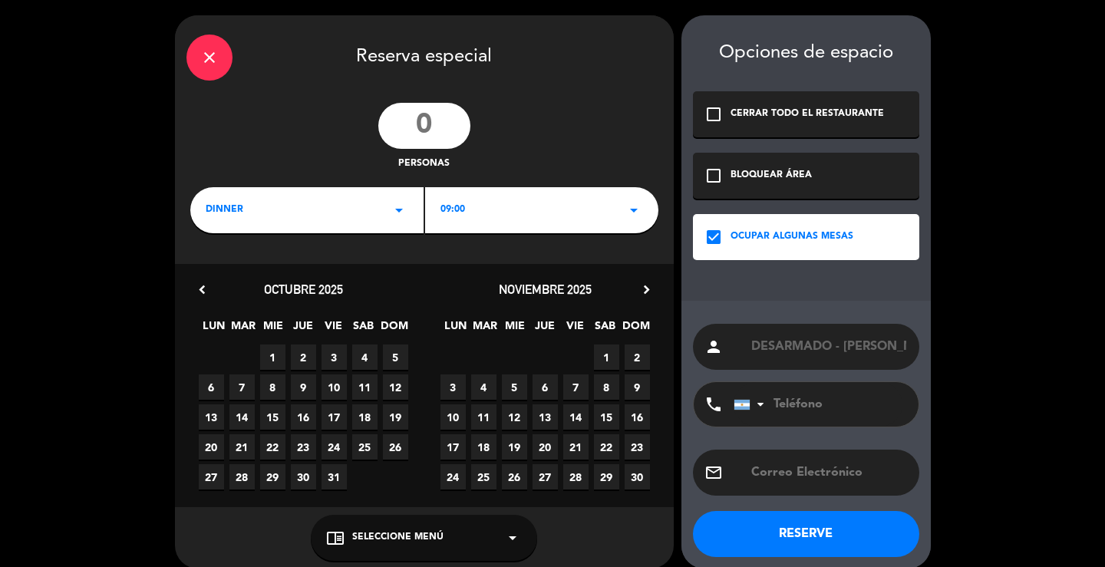
click at [542, 212] on div "09:00 arrow_drop_down" at bounding box center [541, 210] width 233 height 46
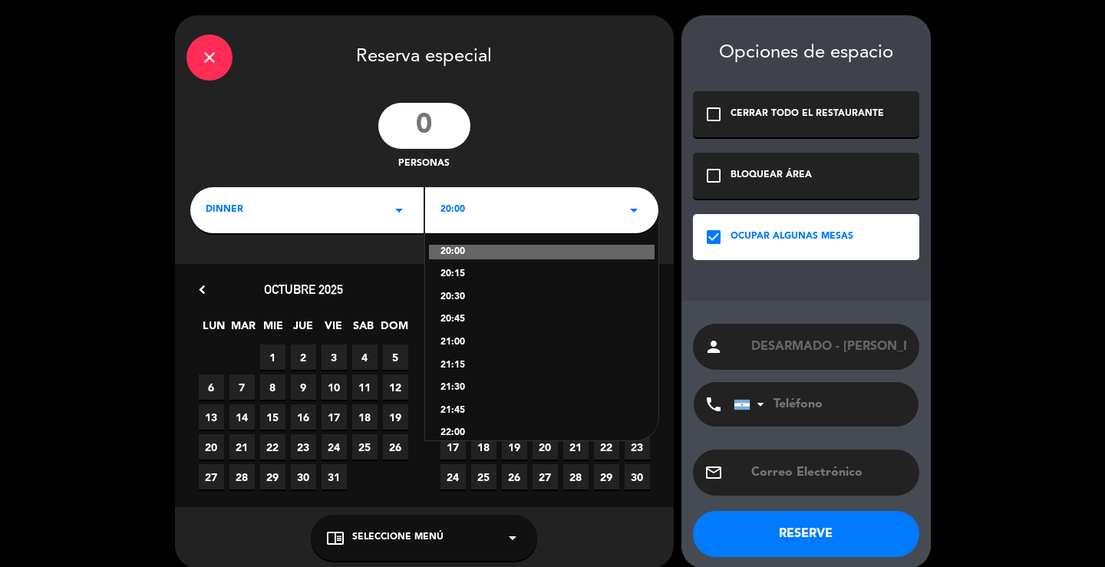
click at [614, 206] on div "20:00 arrow_drop_down" at bounding box center [541, 210] width 233 height 46
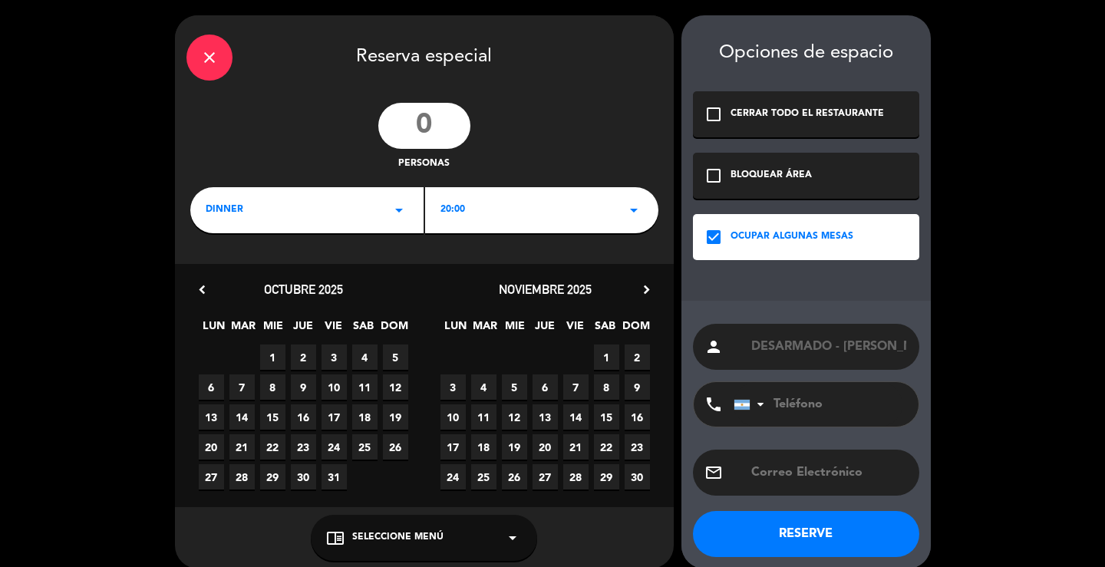
click at [447, 127] on input "number" at bounding box center [424, 126] width 92 height 46
type input "65"
click at [607, 450] on span "22" at bounding box center [606, 446] width 25 height 25
click at [769, 535] on button "RESERVE" at bounding box center [806, 534] width 226 height 46
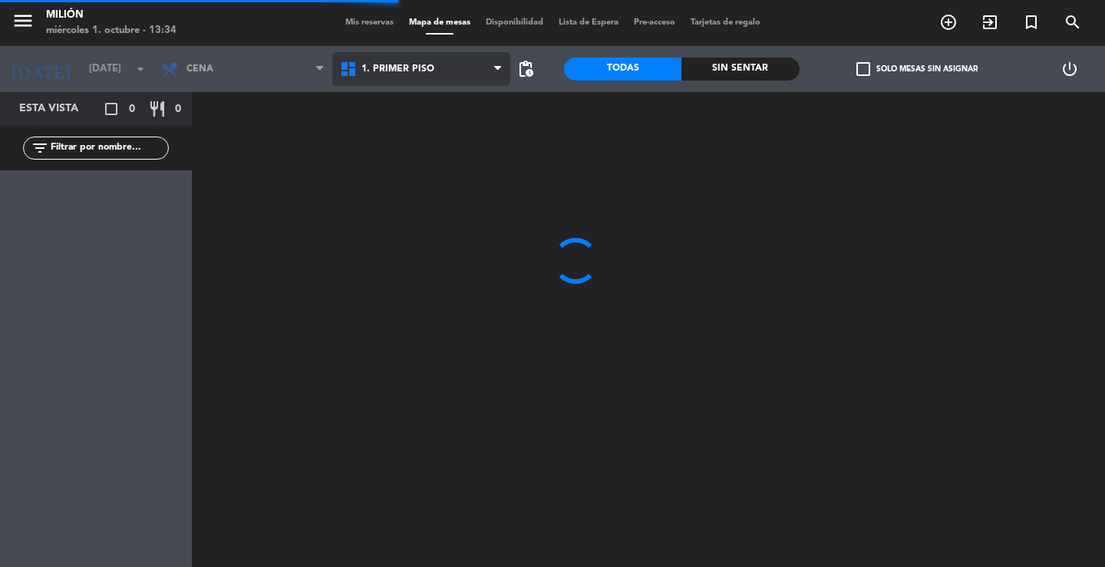
click at [440, 73] on span "1. PRIMER PISO" at bounding box center [421, 69] width 179 height 34
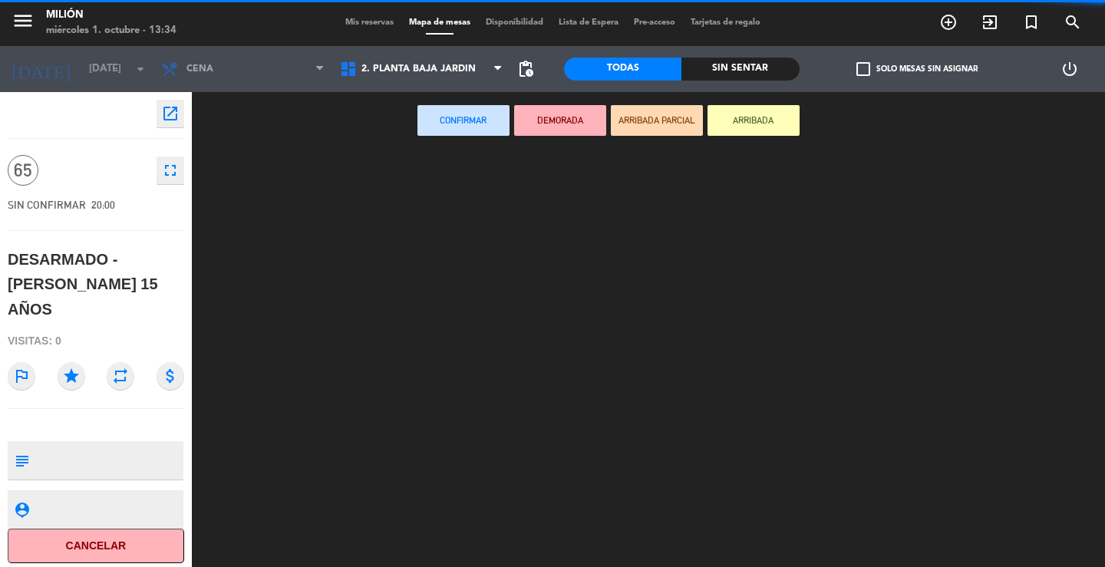
click at [439, 134] on ng-component "menu Milión [DATE] 1. octubre - 13:34 Mis reservas Mapa de mesas Disponibilidad…" at bounding box center [552, 283] width 1105 height 567
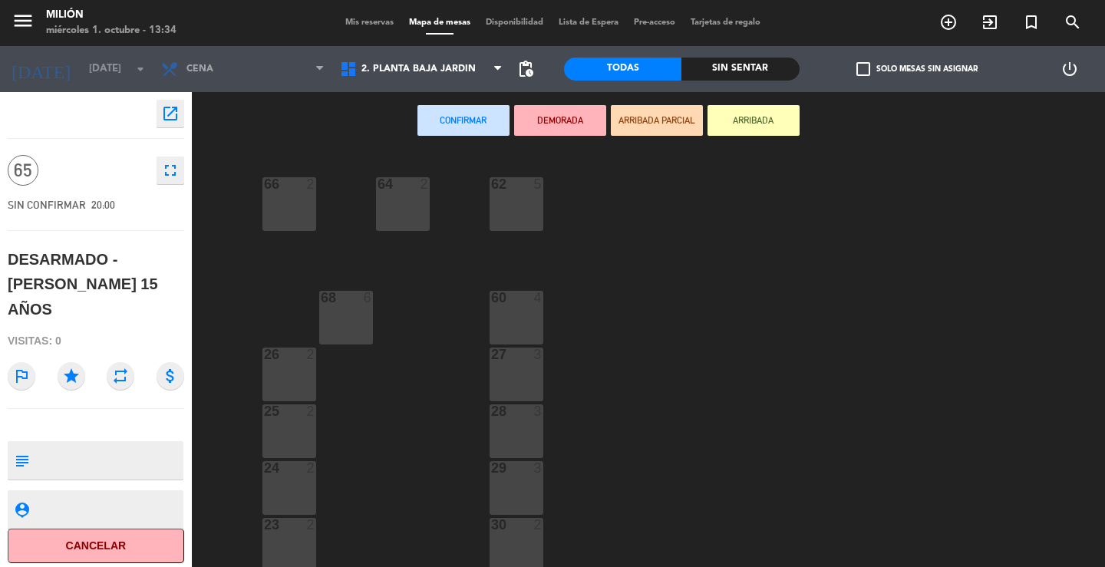
click at [288, 212] on div "66 2" at bounding box center [289, 204] width 54 height 54
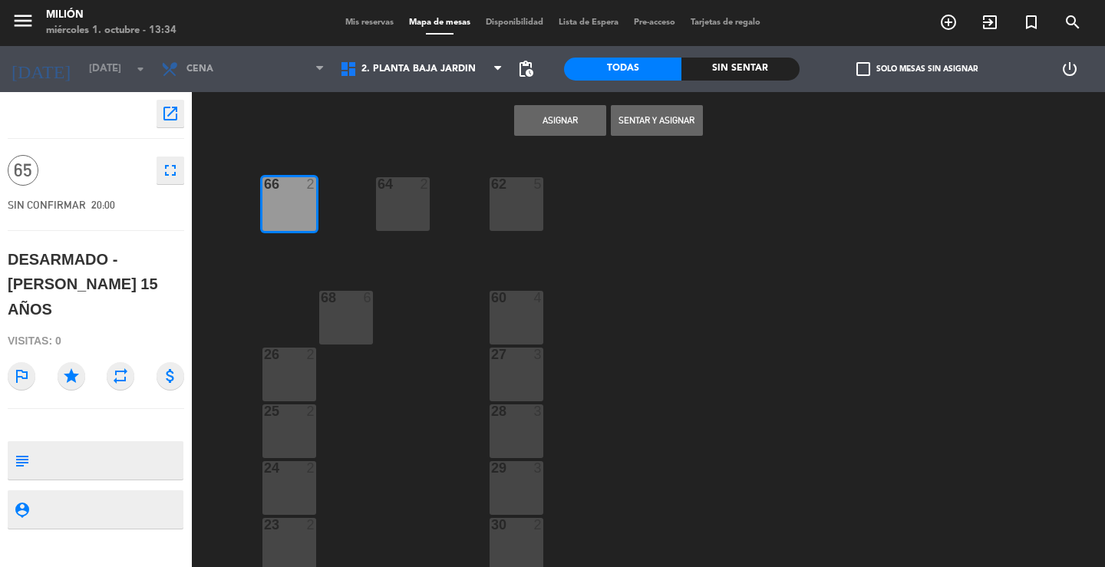
drag, startPoint x: 395, startPoint y: 206, endPoint x: 436, endPoint y: 216, distance: 42.4
click at [396, 206] on div "64 2" at bounding box center [403, 204] width 54 height 54
drag, startPoint x: 523, startPoint y: 219, endPoint x: 523, endPoint y: 303, distance: 84.4
click at [523, 221] on div "62 5" at bounding box center [516, 204] width 54 height 54
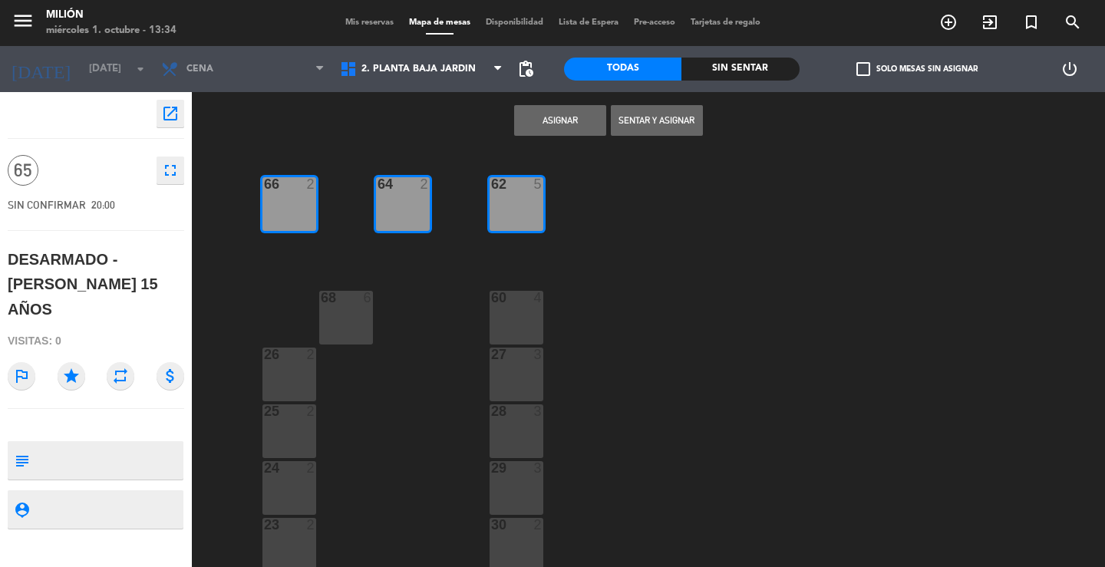
click at [521, 318] on div "60 4" at bounding box center [516, 318] width 54 height 54
click at [343, 324] on div "68 6" at bounding box center [346, 318] width 54 height 54
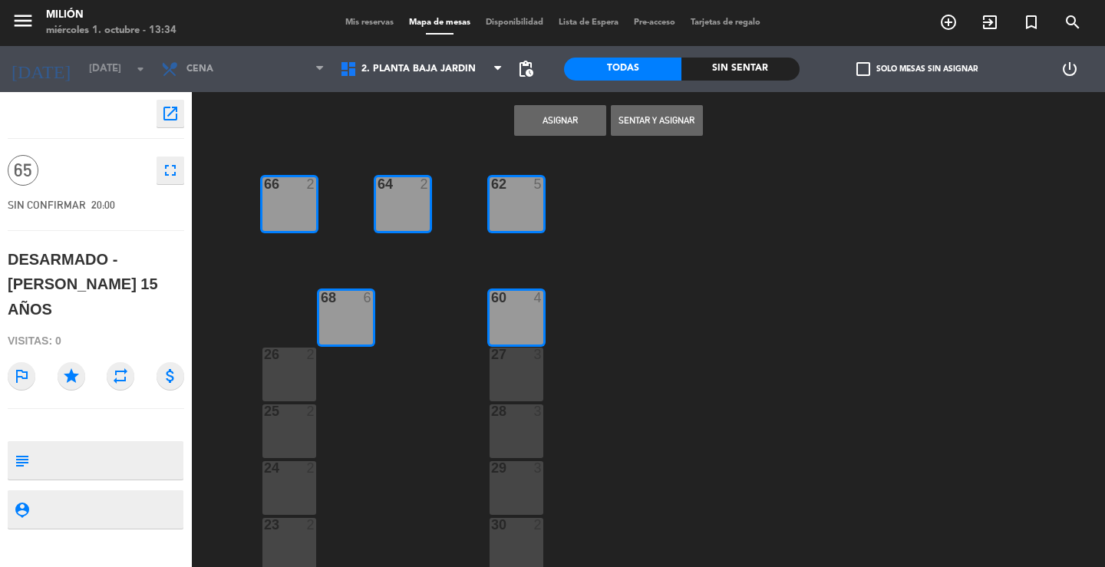
drag, startPoint x: 266, startPoint y: 372, endPoint x: 343, endPoint y: 367, distance: 76.9
click at [274, 372] on div "26 2" at bounding box center [289, 375] width 54 height 54
drag, startPoint x: 501, startPoint y: 377, endPoint x: 496, endPoint y: 426, distance: 49.3
click at [500, 380] on div "27 3" at bounding box center [516, 375] width 54 height 54
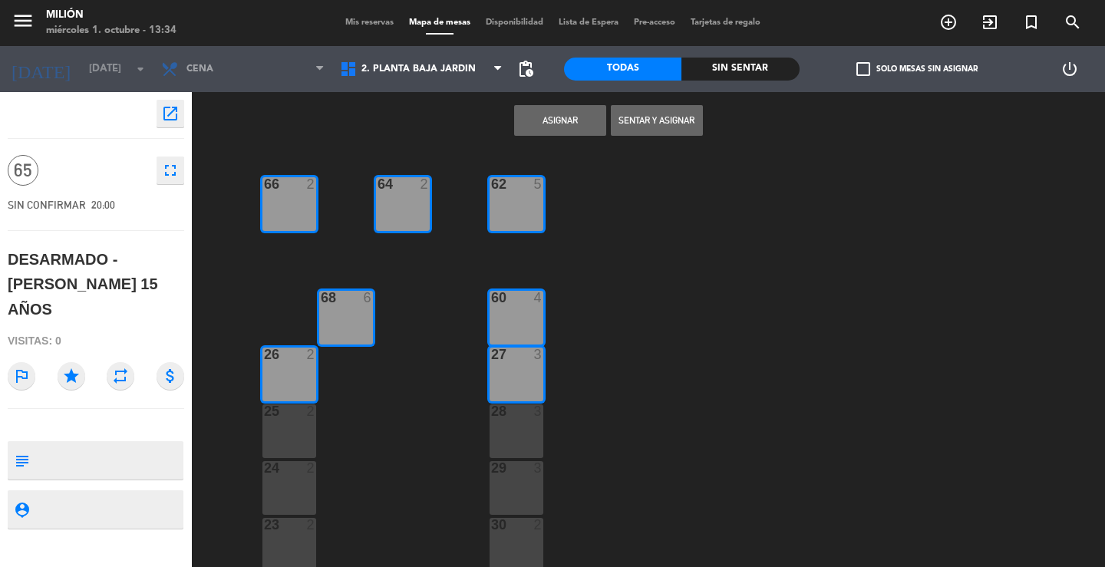
drag, startPoint x: 496, startPoint y: 426, endPoint x: 356, endPoint y: 418, distance: 140.6
click at [492, 426] on div "28 3" at bounding box center [516, 431] width 54 height 54
drag, startPoint x: 259, startPoint y: 440, endPoint x: 282, endPoint y: 441, distance: 23.0
click at [266, 440] on div "66 2 62 5 64 2 68 6 60 4 26 2 27 3 25 2 28 3 24 2 29 3 23 2 30 2 31 2 22 6 32 2…" at bounding box center [654, 358] width 902 height 417
drag, startPoint x: 285, startPoint y: 473, endPoint x: 272, endPoint y: 422, distance: 53.0
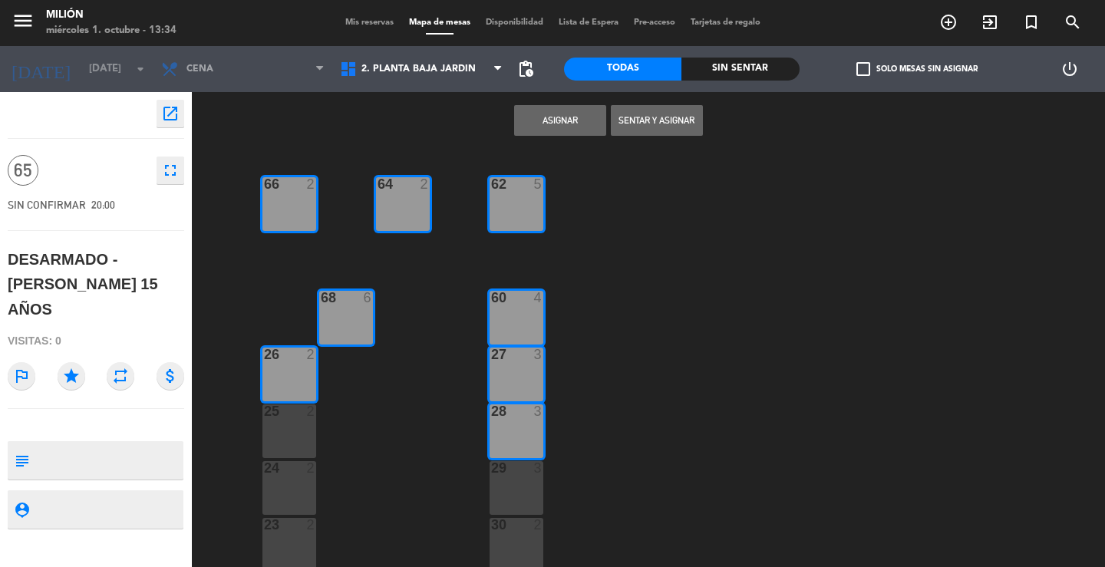
click at [285, 474] on div at bounding box center [288, 468] width 25 height 14
click at [273, 425] on div "25 2" at bounding box center [289, 431] width 54 height 54
click at [283, 522] on div at bounding box center [288, 525] width 25 height 14
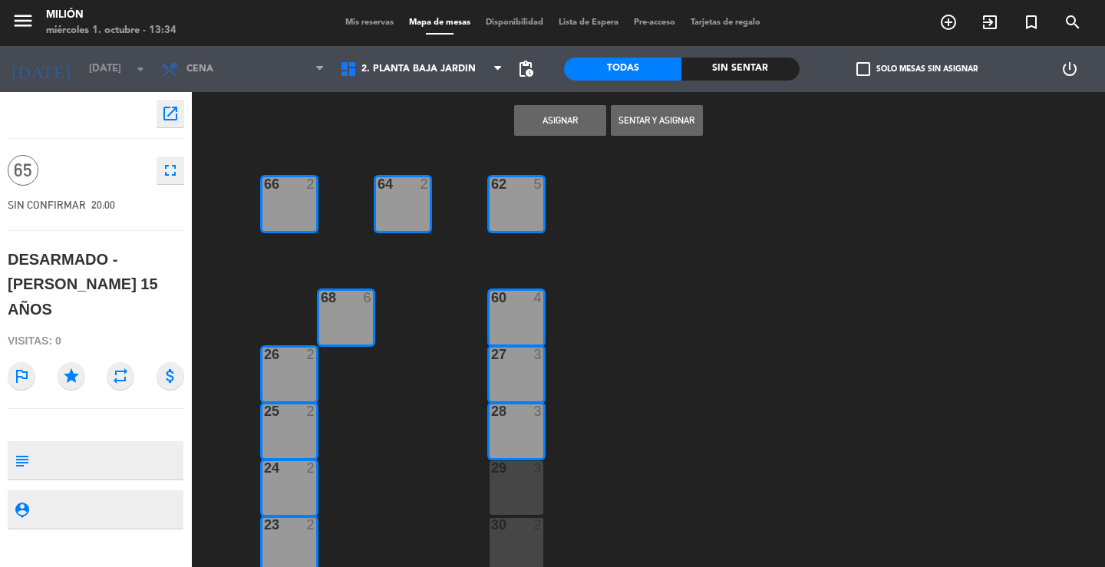
click at [499, 492] on div "29 3" at bounding box center [516, 488] width 54 height 54
click at [492, 521] on div "30" at bounding box center [491, 525] width 1 height 14
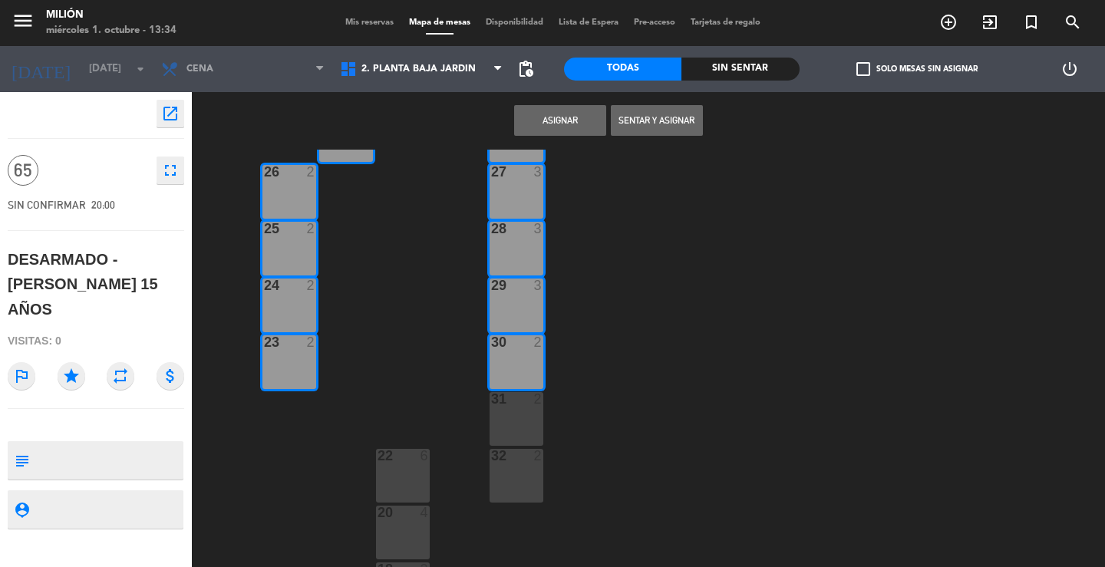
scroll to position [232, 0]
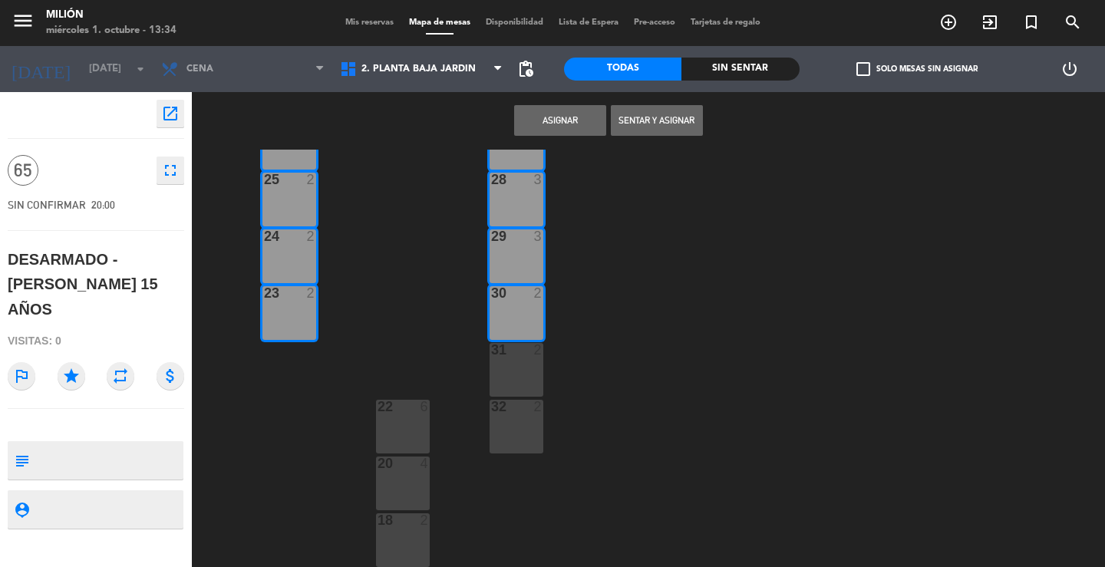
click at [506, 377] on div "31 2" at bounding box center [516, 370] width 54 height 54
drag, startPoint x: 499, startPoint y: 416, endPoint x: 435, endPoint y: 418, distance: 63.7
click at [495, 417] on div "32 2" at bounding box center [516, 427] width 54 height 54
click at [400, 423] on div "22 6" at bounding box center [403, 427] width 54 height 54
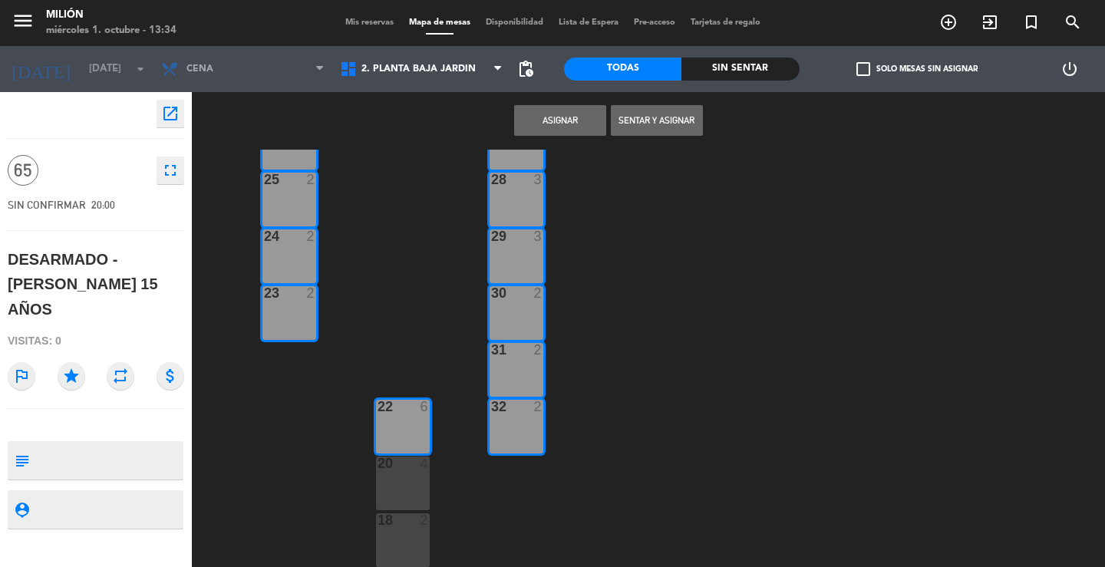
drag, startPoint x: 402, startPoint y: 478, endPoint x: 402, endPoint y: 539, distance: 60.6
click at [403, 479] on div "20 4" at bounding box center [403, 483] width 54 height 54
click at [387, 535] on div "18 2" at bounding box center [403, 540] width 54 height 54
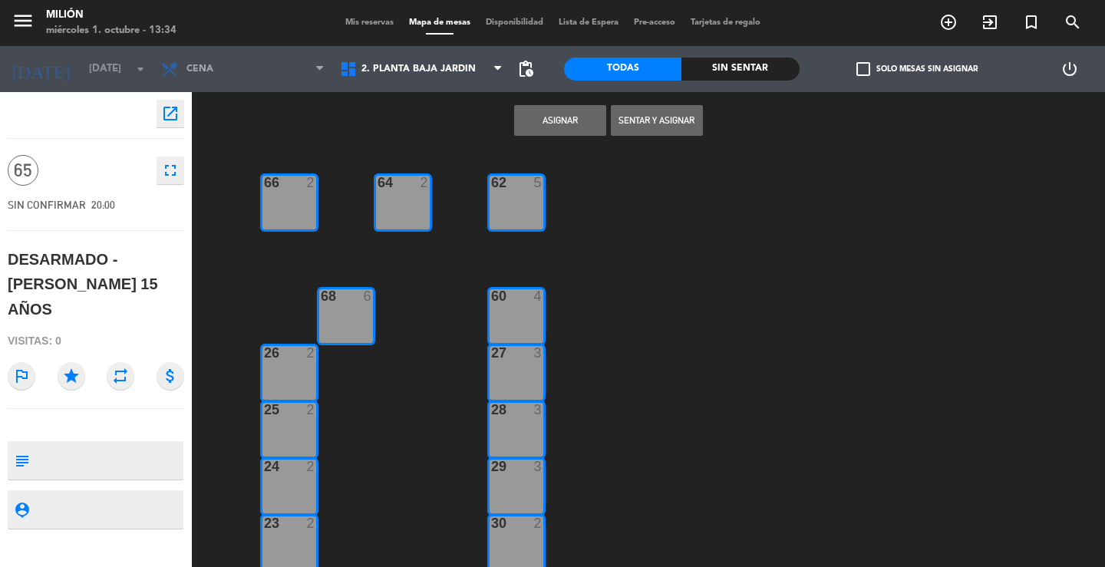
scroll to position [0, 0]
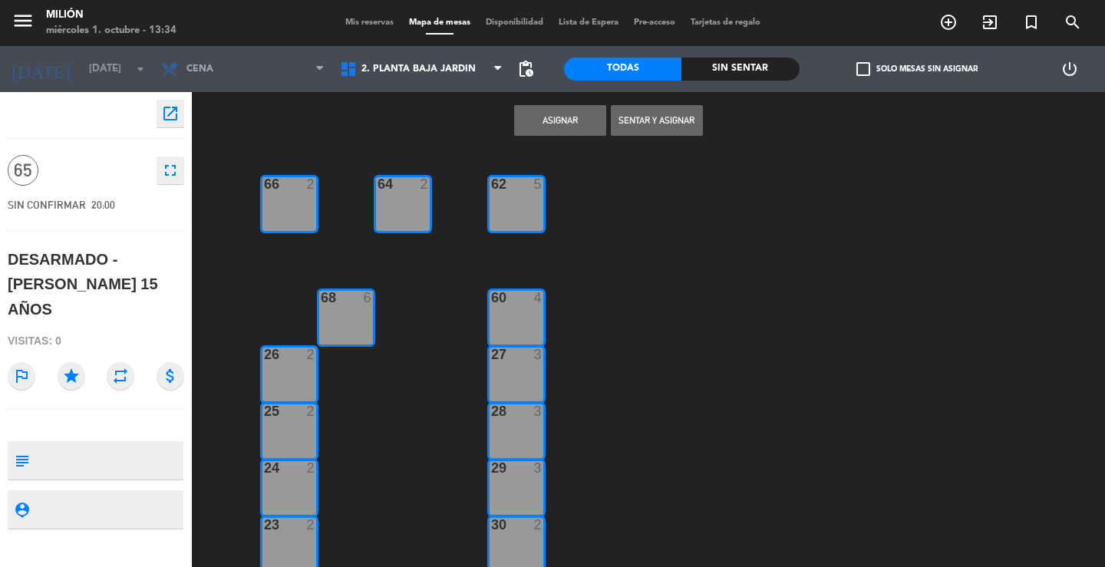
click at [533, 109] on button "Asignar" at bounding box center [560, 120] width 92 height 31
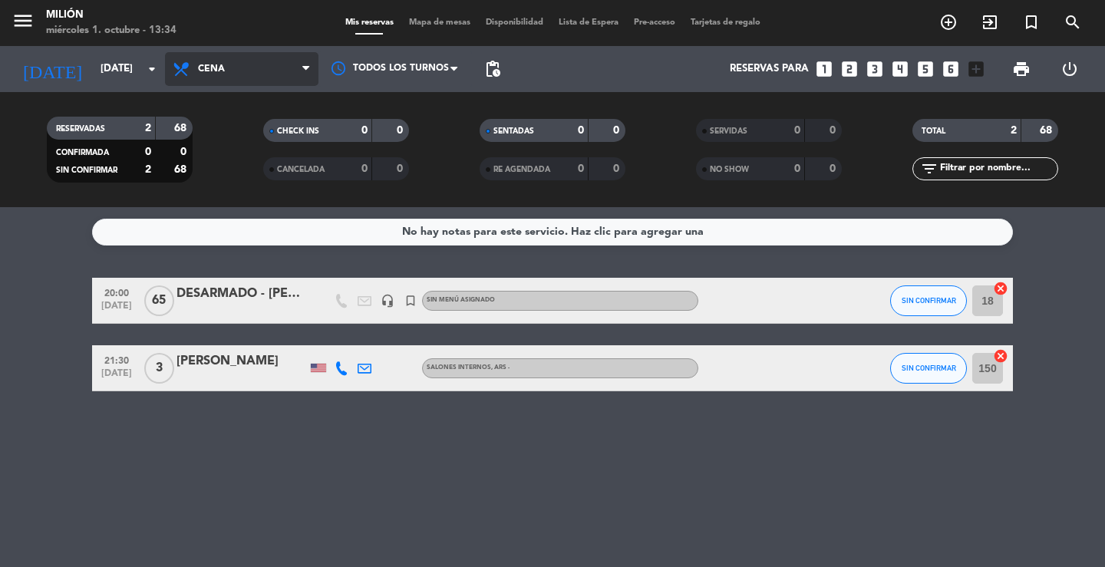
click at [268, 71] on span "Cena" at bounding box center [241, 69] width 153 height 34
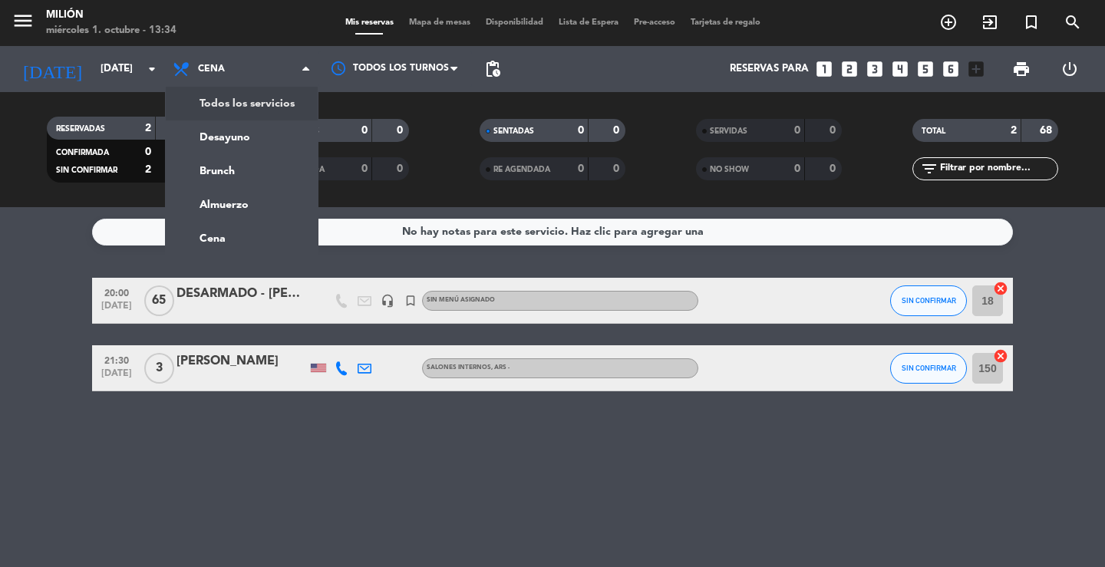
click at [258, 98] on div "menu Milión [DATE] 1. octubre - 13:34 Mis reservas Mapa de mesas Disponibilidad…" at bounding box center [552, 103] width 1105 height 207
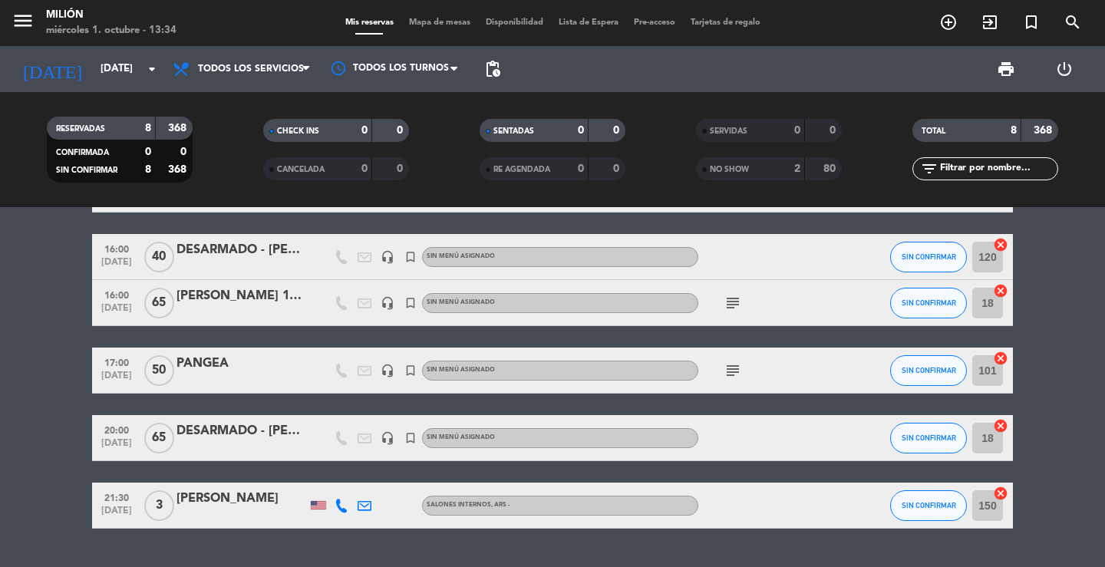
scroll to position [230, 0]
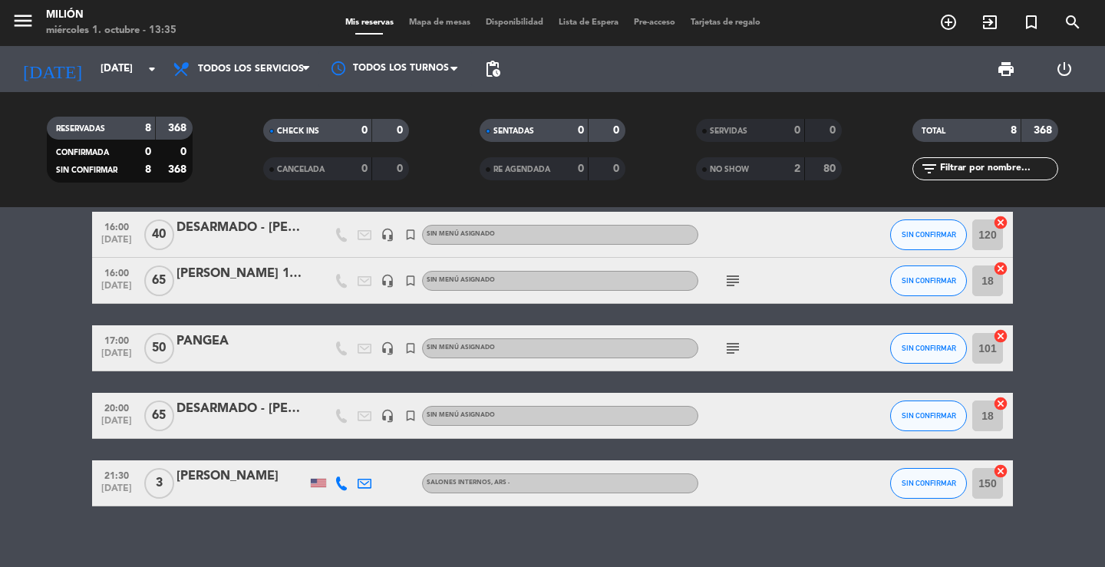
click at [990, 492] on input "150" at bounding box center [987, 483] width 31 height 31
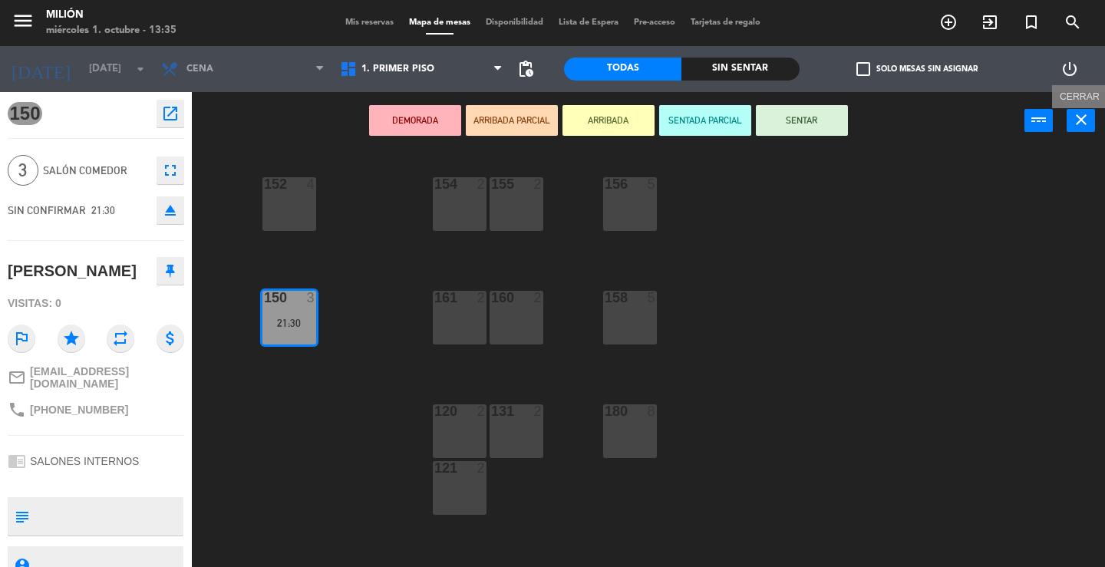
click at [1077, 120] on icon "close" at bounding box center [1081, 119] width 18 height 18
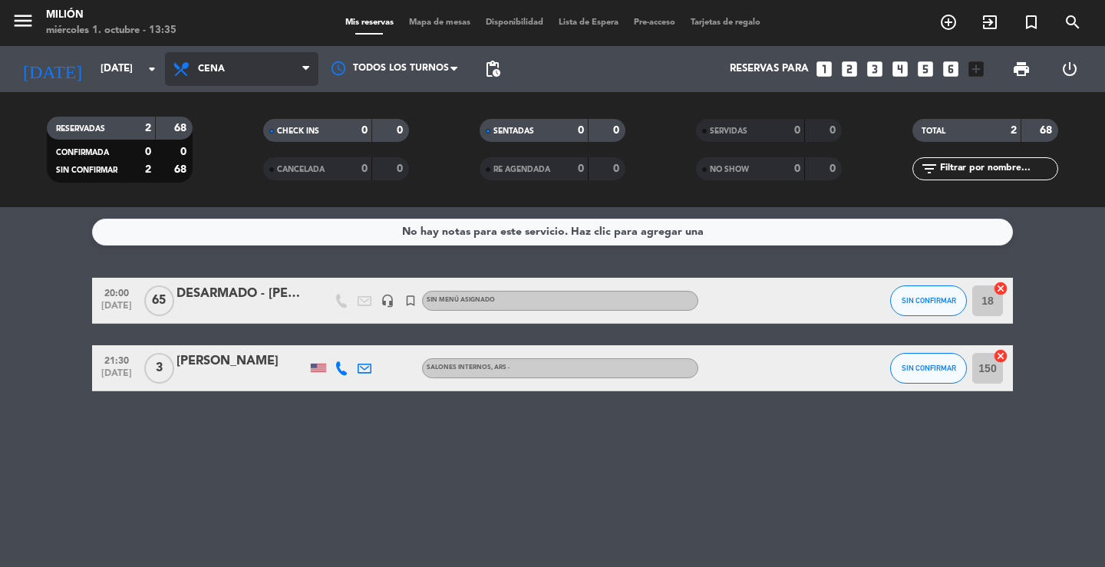
click at [230, 69] on span "Cena" at bounding box center [241, 69] width 153 height 34
click at [343, 263] on div "No hay notas para este servicio. Haz clic para agregar una 20:00 [DATE] DESARMA…" at bounding box center [552, 387] width 1105 height 360
click at [259, 59] on span "Cena" at bounding box center [241, 69] width 153 height 34
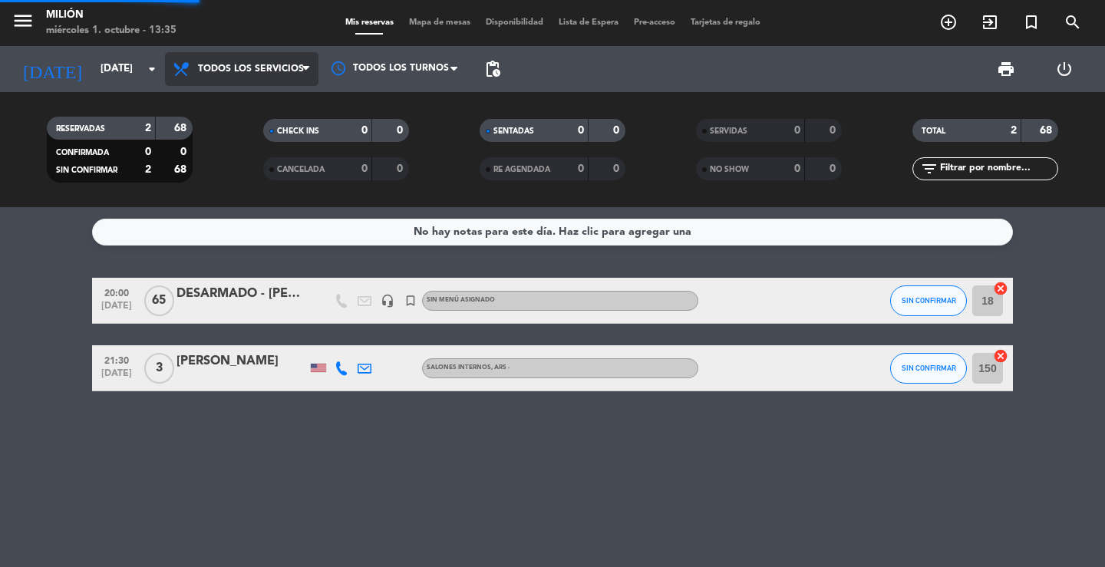
click at [259, 97] on div "menu Milión [DATE] 1. octubre - 13:35 Mis reservas Mapa de mesas Disponibilidad…" at bounding box center [552, 103] width 1105 height 207
click at [259, 97] on div "RESERVADAS 2 68 CONFIRMADA 0 0 SIN CONFIRMAR 2 68 CHECK INS 0 0 CANCELADA 0 0 S…" at bounding box center [552, 149] width 1105 height 115
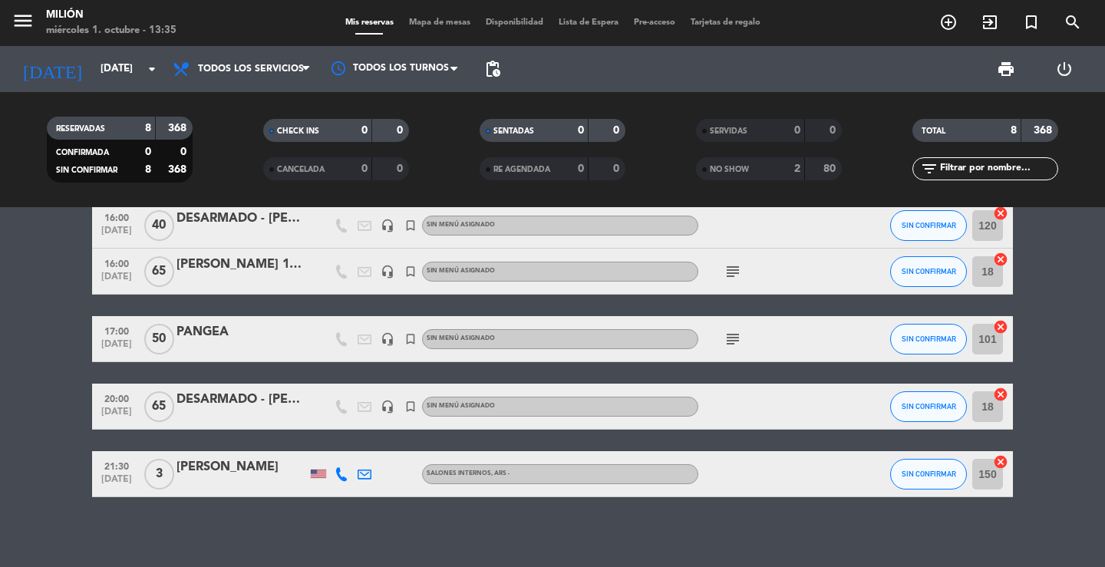
scroll to position [246, 0]
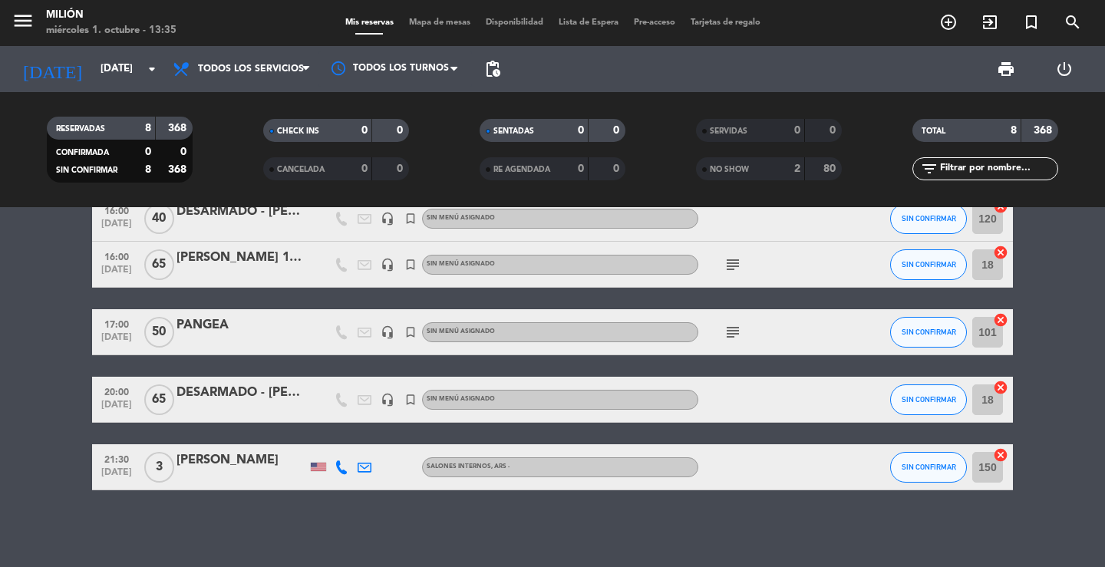
click at [990, 331] on input "101" at bounding box center [987, 332] width 31 height 31
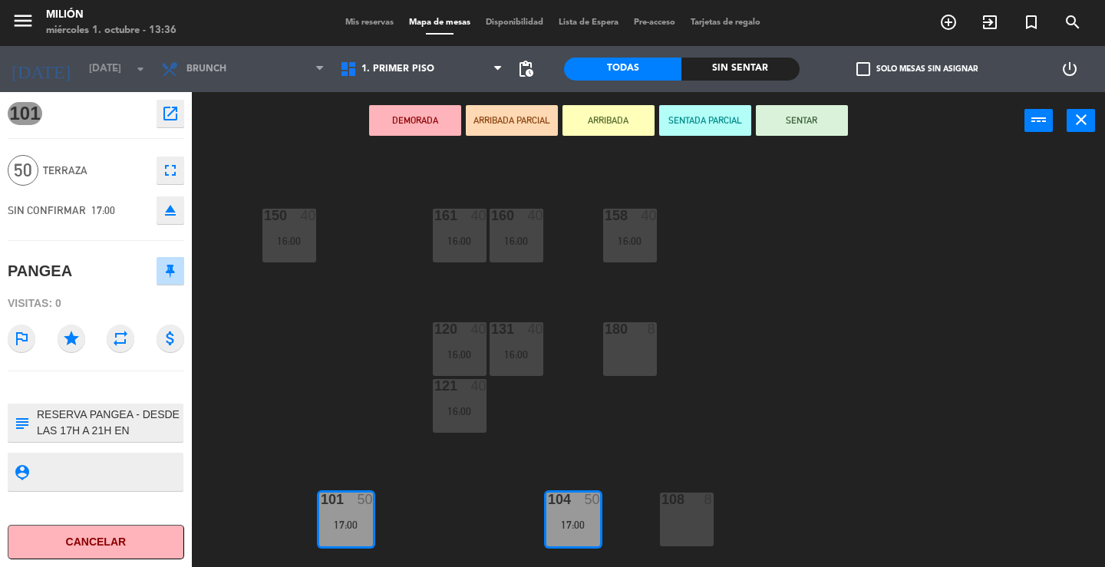
scroll to position [175, 0]
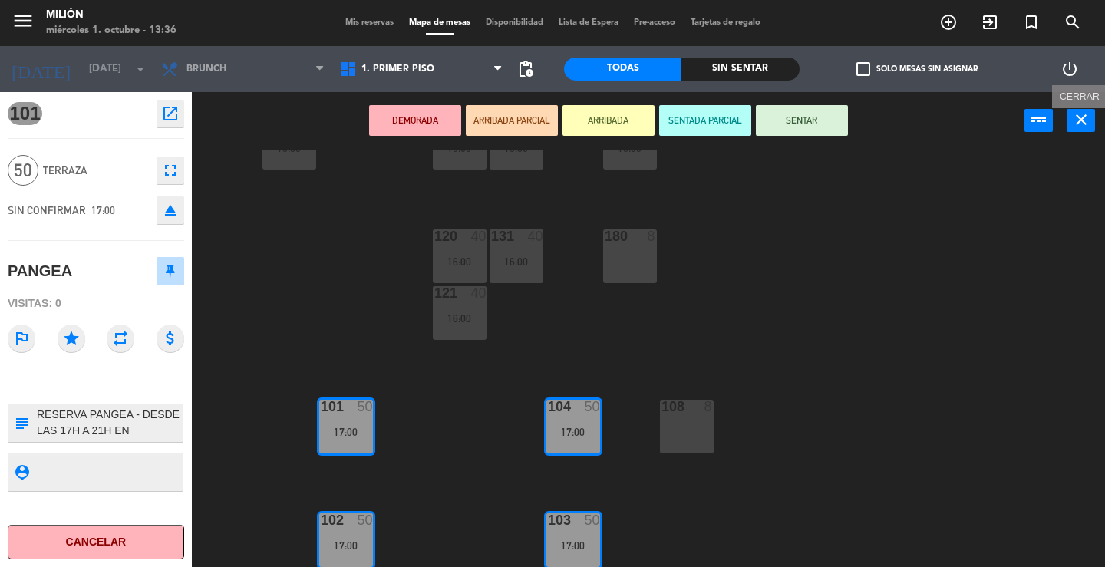
click at [1079, 114] on icon "close" at bounding box center [1081, 119] width 18 height 18
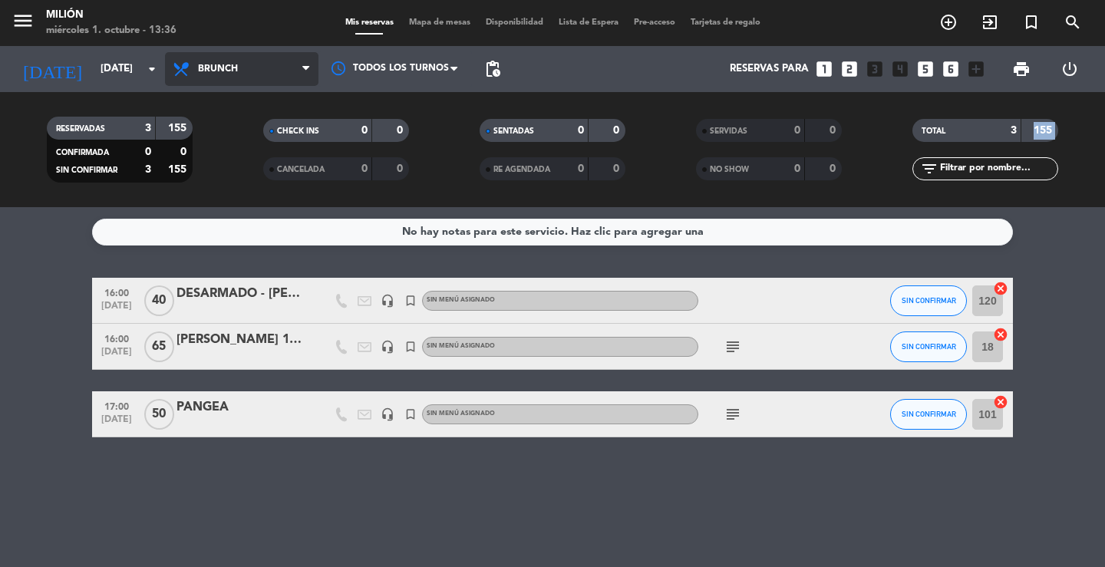
click at [245, 74] on span "Brunch" at bounding box center [241, 69] width 153 height 34
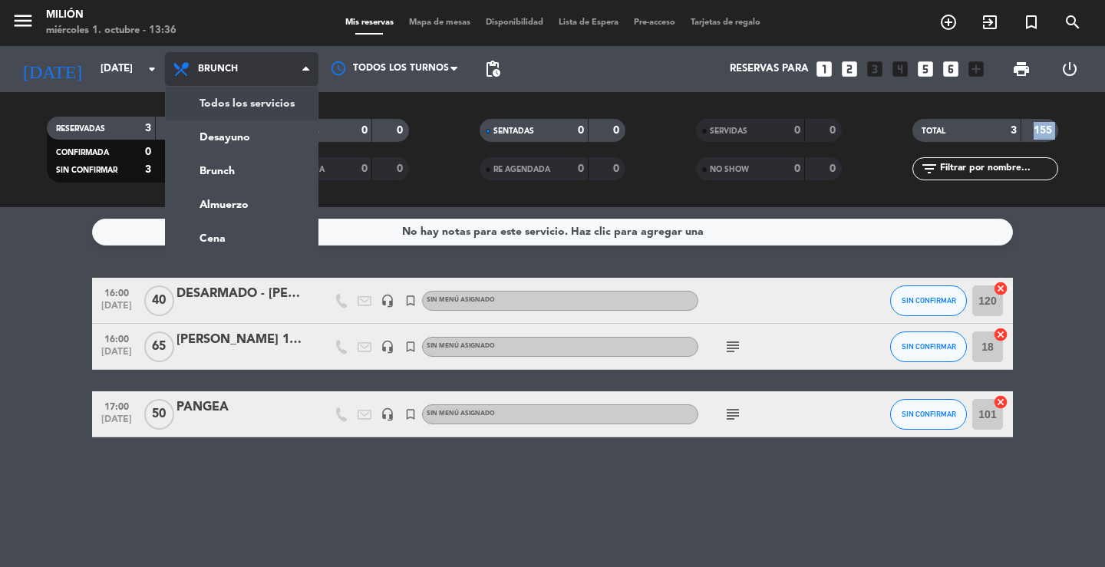
click at [245, 97] on div "menu Milión [DATE] 1. octubre - 13:36 Mis reservas Mapa de mesas Disponibilidad…" at bounding box center [552, 103] width 1105 height 207
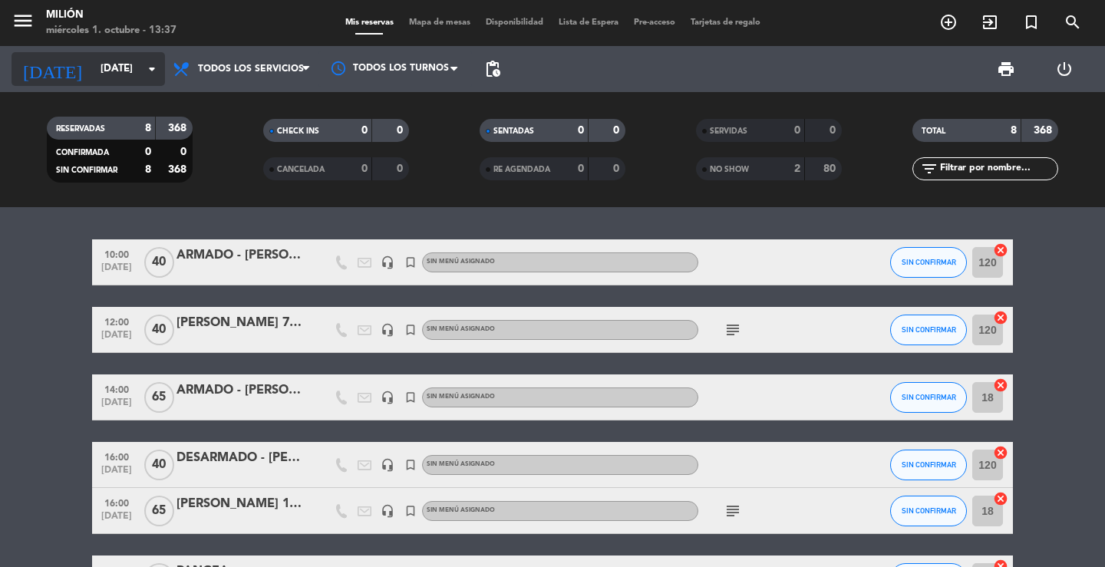
click at [93, 56] on input "[DATE]" at bounding box center [160, 69] width 135 height 28
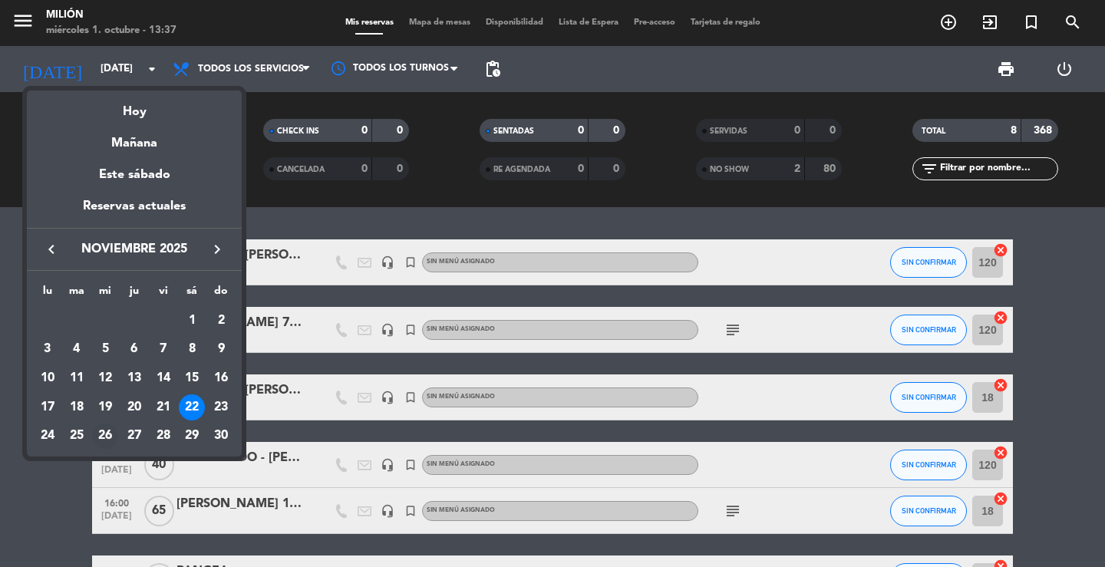
click at [104, 433] on div "26" at bounding box center [105, 436] width 26 height 26
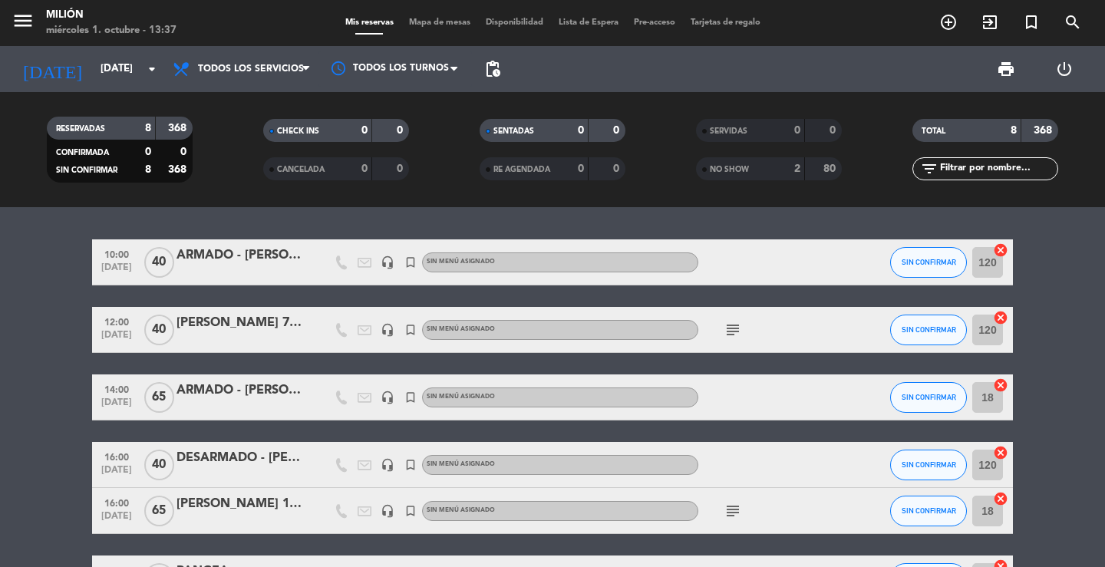
type input "[DATE]"
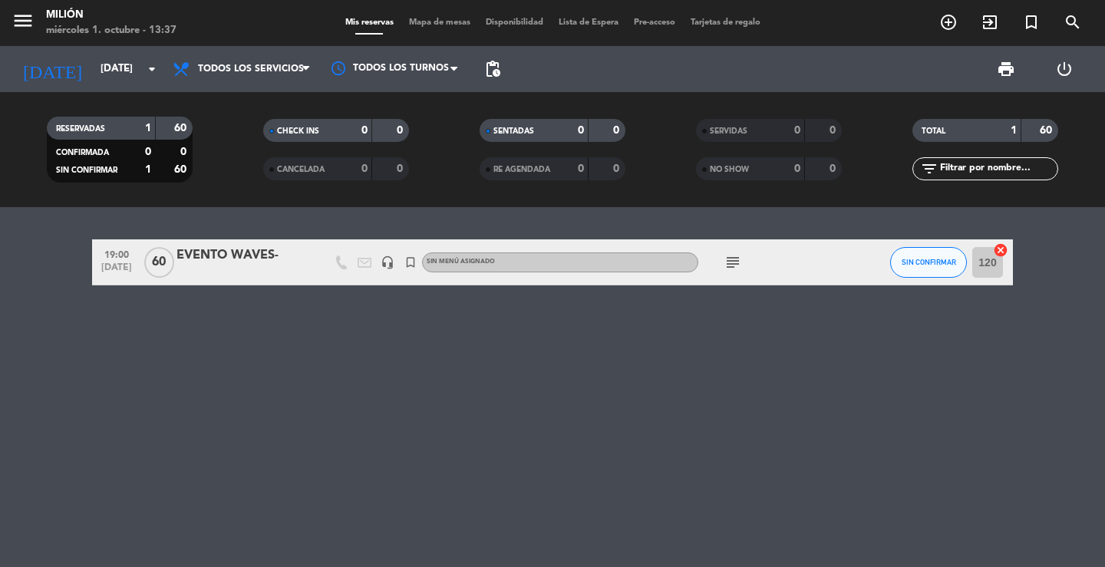
click at [984, 262] on input "120" at bounding box center [987, 262] width 31 height 31
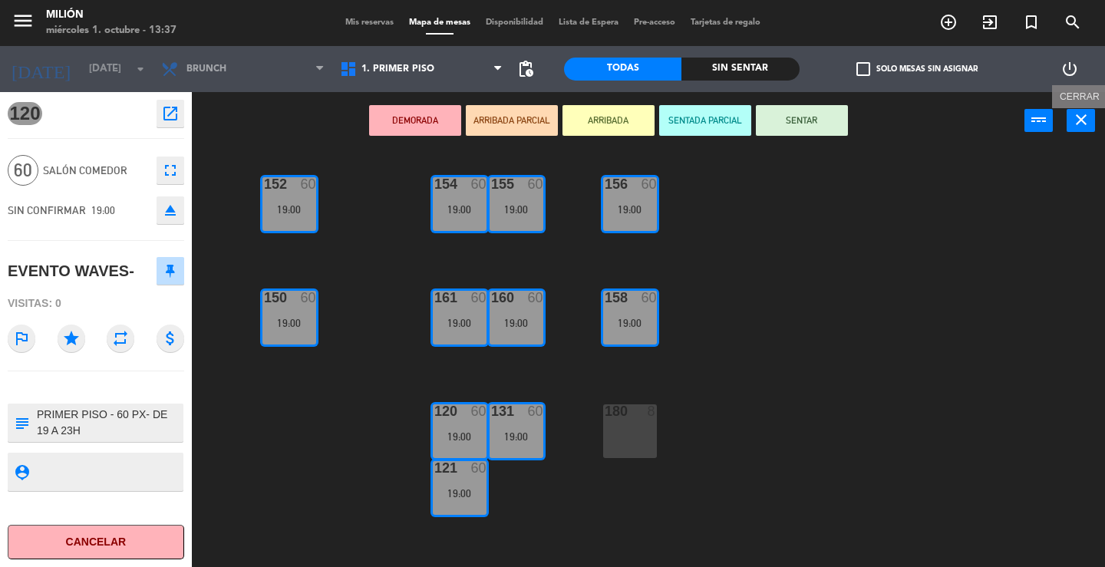
click at [1088, 124] on icon "close" at bounding box center [1081, 119] width 18 height 18
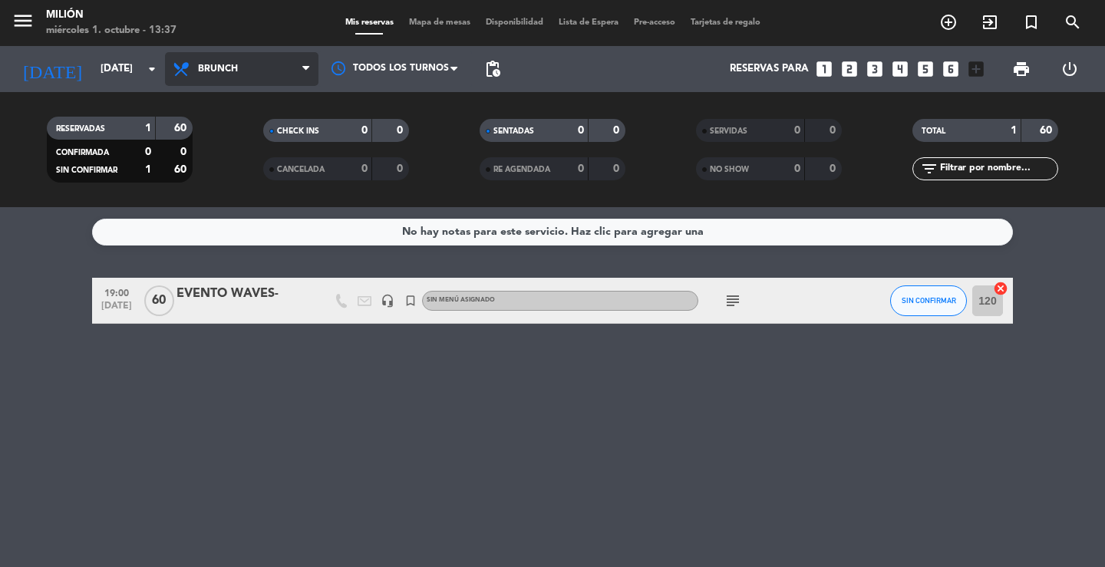
click at [204, 57] on span "Brunch" at bounding box center [241, 69] width 153 height 34
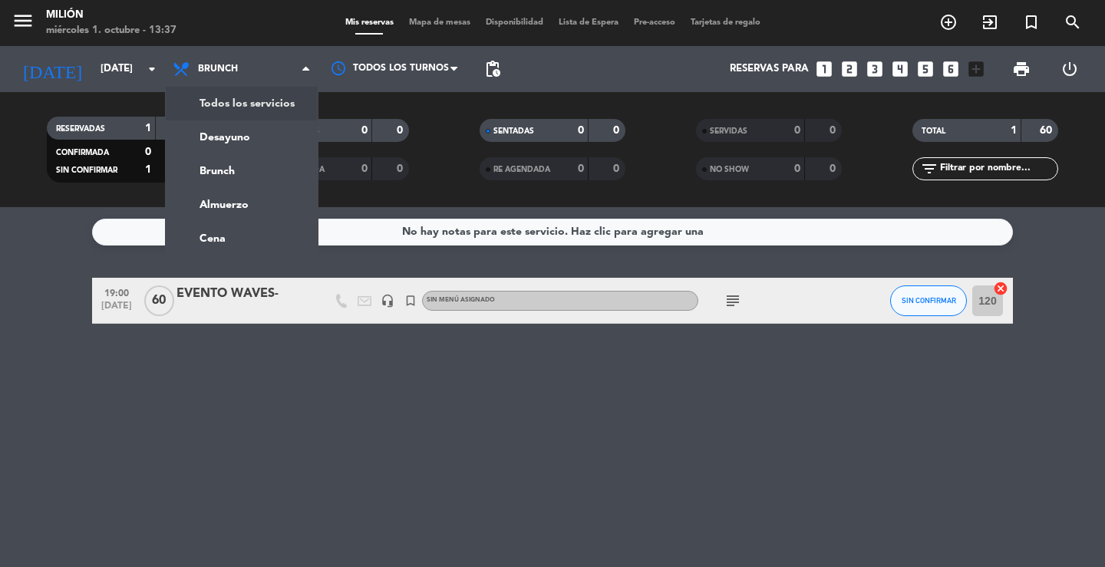
click at [213, 100] on div "menu Milión [DATE] 1. octubre - 13:37 Mis reservas Mapa de mesas Disponibilidad…" at bounding box center [552, 103] width 1105 height 207
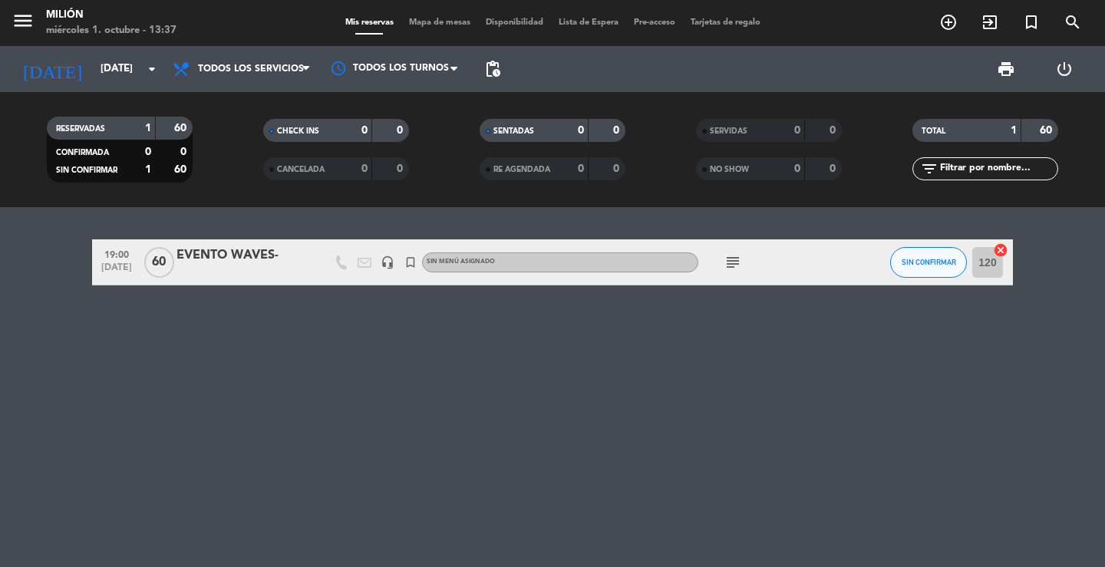
click at [261, 271] on div at bounding box center [241, 272] width 130 height 12
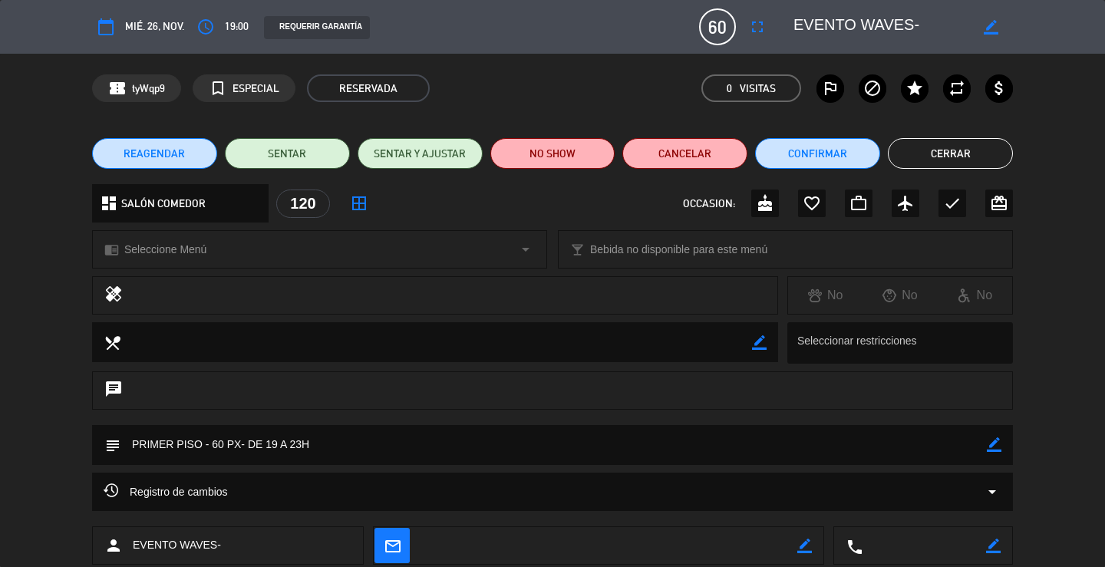
click at [987, 35] on div "border_color" at bounding box center [991, 27] width 44 height 28
click at [988, 26] on icon "border_color" at bounding box center [990, 27] width 15 height 15
drag, startPoint x: 920, startPoint y: 31, endPoint x: 789, endPoint y: 35, distance: 131.2
click at [789, 35] on div at bounding box center [897, 27] width 230 height 28
type textarea "EVENTO WAVES"
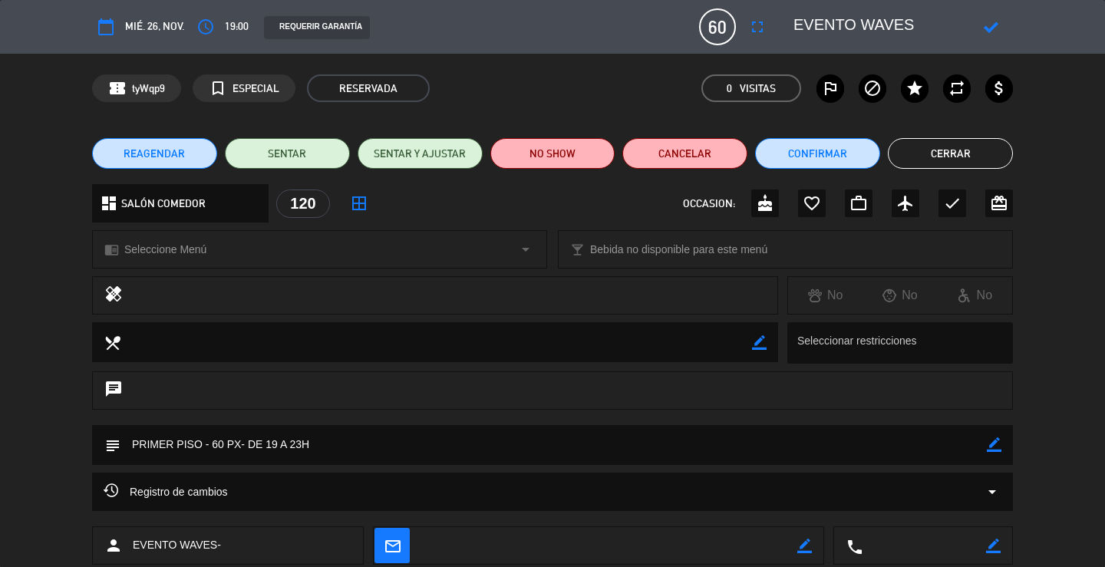
click at [987, 28] on icon at bounding box center [990, 27] width 15 height 15
click at [946, 153] on button "Cerrar" at bounding box center [950, 153] width 125 height 31
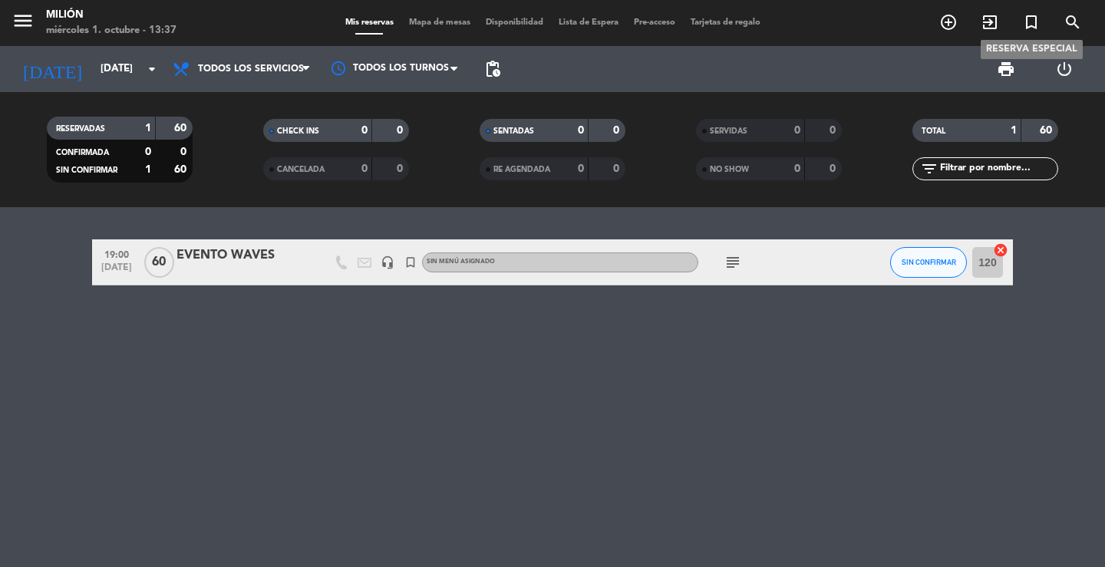
click at [1033, 21] on icon "turned_in_not" at bounding box center [1031, 22] width 18 height 18
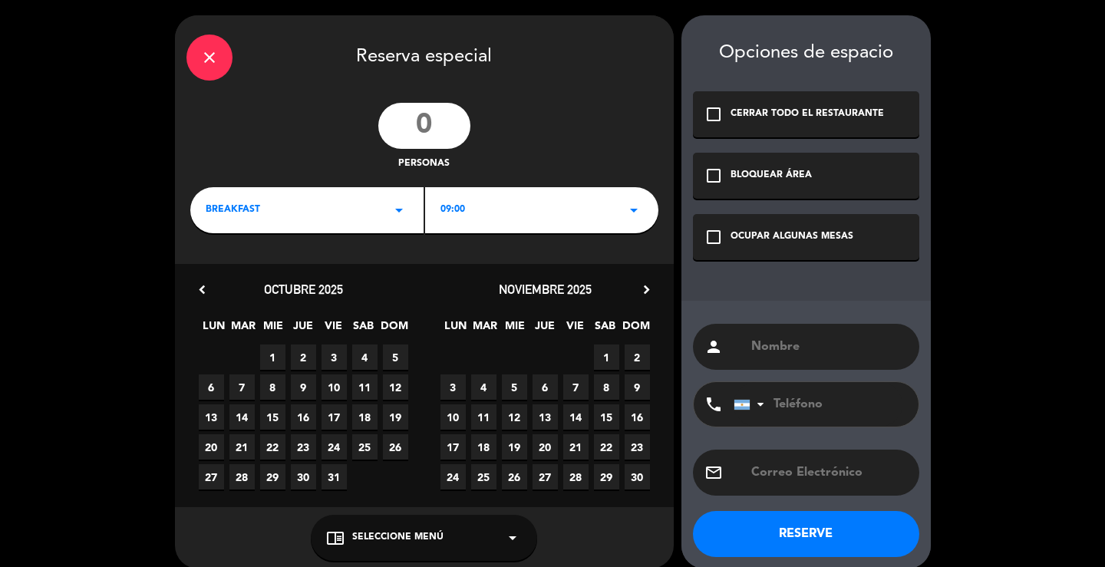
click at [828, 354] on input "text" at bounding box center [828, 346] width 158 height 21
paste input "EVENTO WAVES"
click at [751, 351] on input "EVENTO WAVES" at bounding box center [828, 346] width 158 height 21
type input "ARMADO - EVENTO WAVES"
drag, startPoint x: 786, startPoint y: 234, endPoint x: 772, endPoint y: 232, distance: 14.0
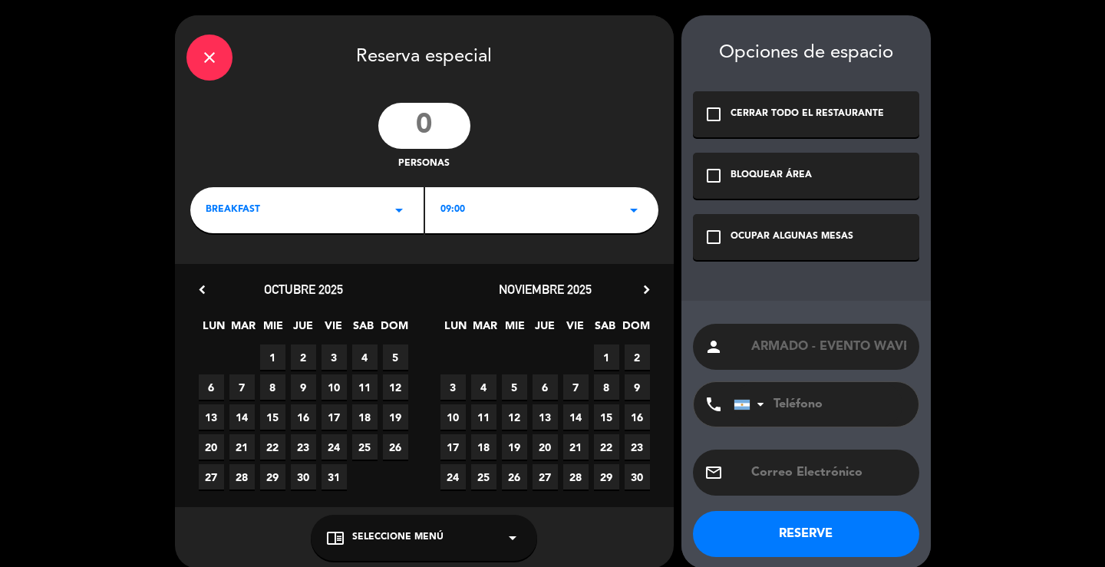
click at [784, 233] on div "OCUPAR ALGUNAS MESAS" at bounding box center [791, 236] width 123 height 15
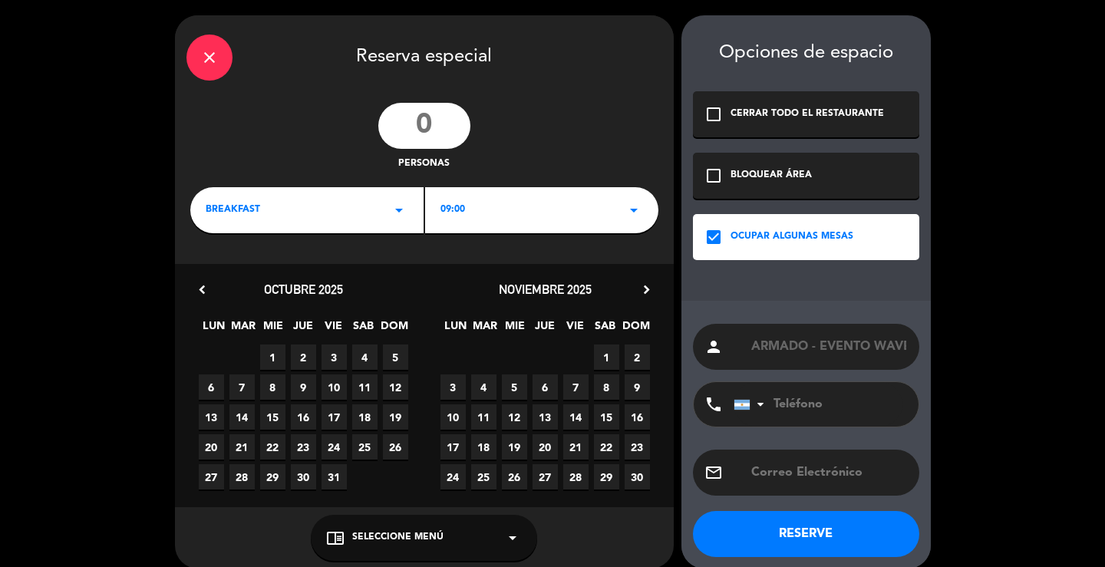
click at [430, 124] on input "number" at bounding box center [424, 126] width 92 height 46
type input "60"
click at [347, 214] on div "BREAKFAST arrow_drop_down" at bounding box center [306, 210] width 233 height 46
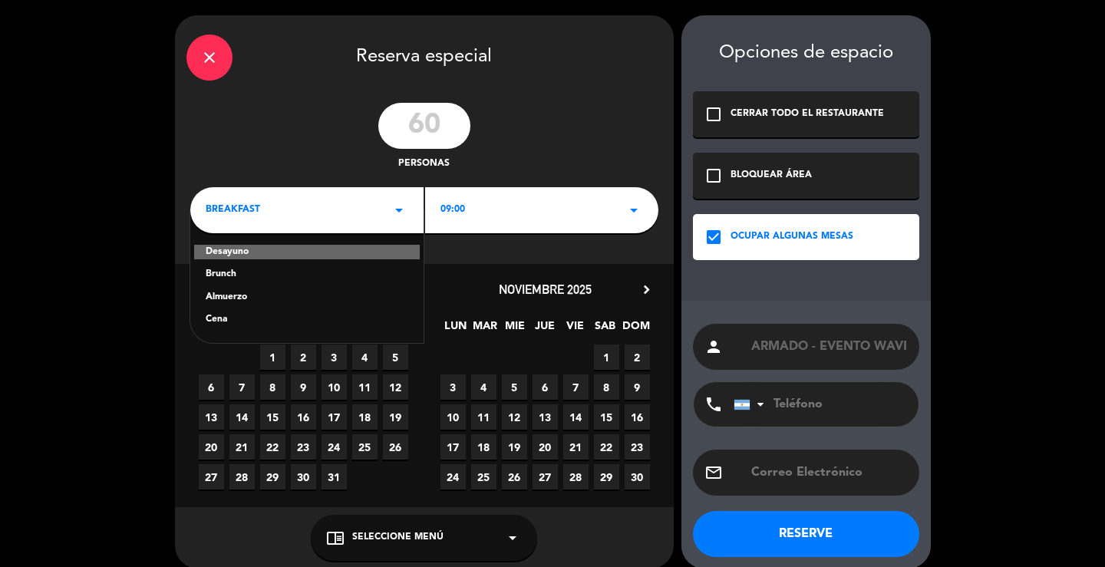
click at [571, 205] on div "09:00 arrow_drop_down" at bounding box center [541, 210] width 233 height 46
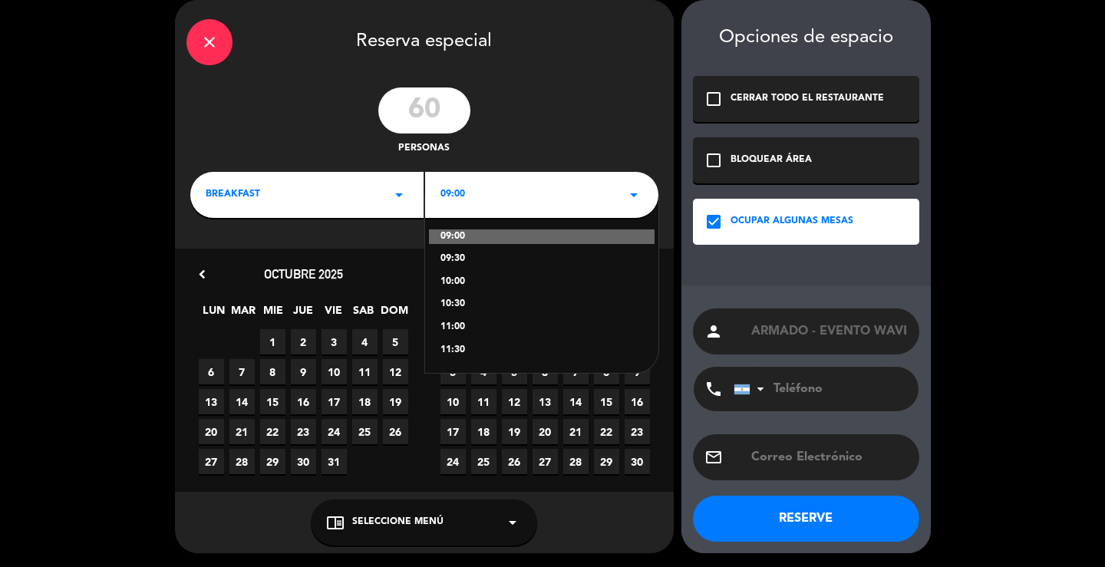
scroll to position [16, 0]
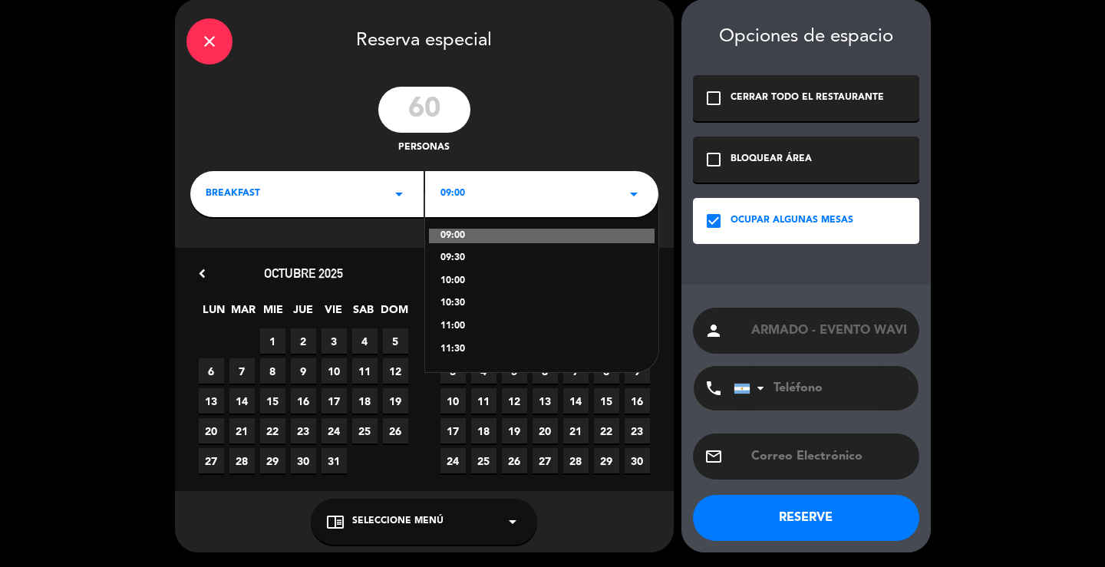
click at [377, 182] on div "BREAKFAST arrow_drop_down" at bounding box center [306, 194] width 233 height 46
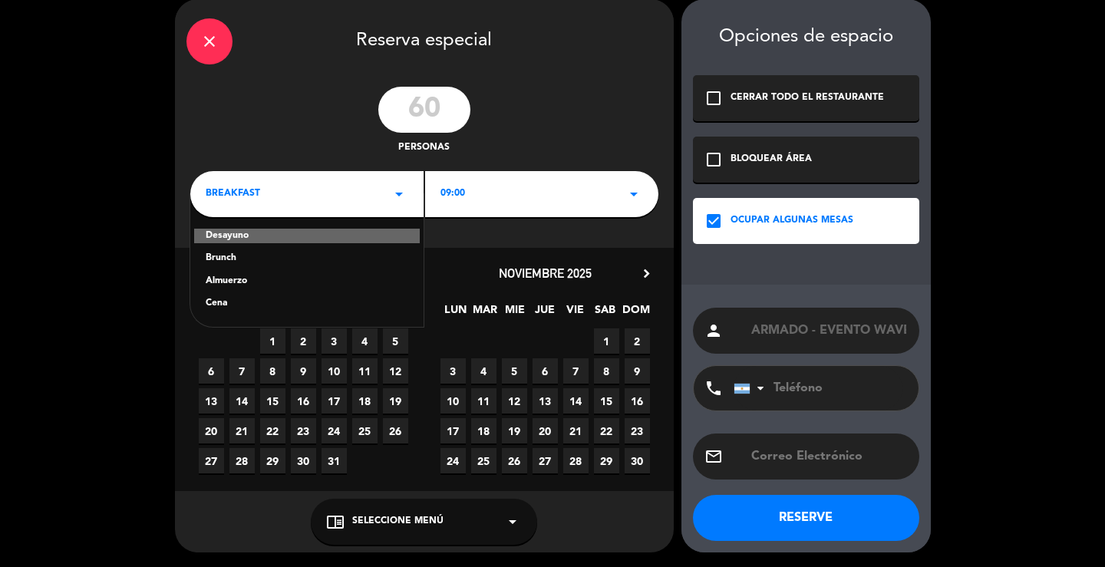
click at [234, 282] on div "Almuerzo" at bounding box center [307, 281] width 203 height 15
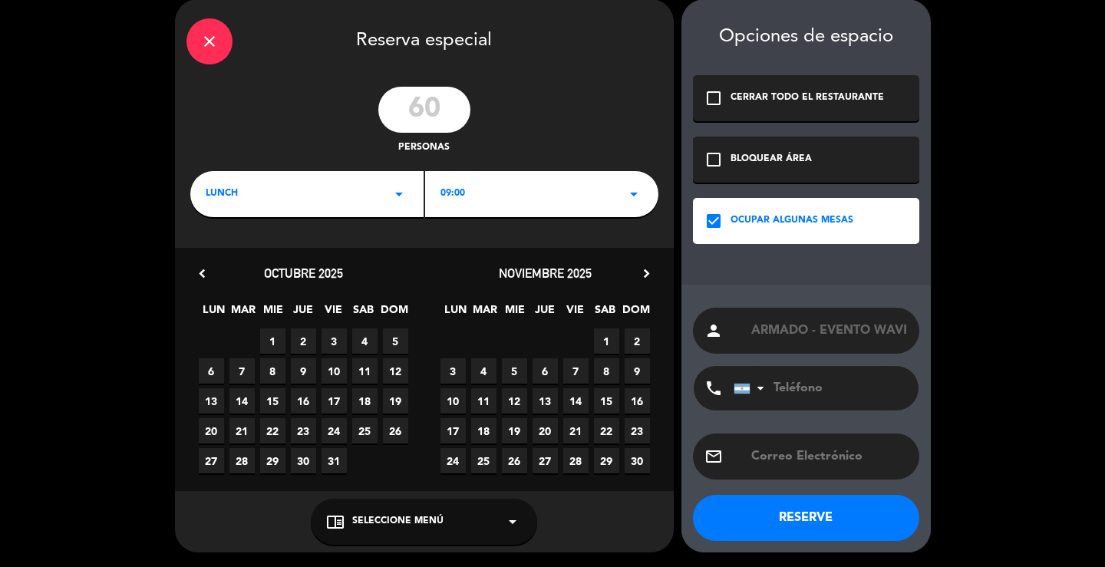
click at [507, 178] on div "09:00 arrow_drop_down" at bounding box center [541, 194] width 233 height 46
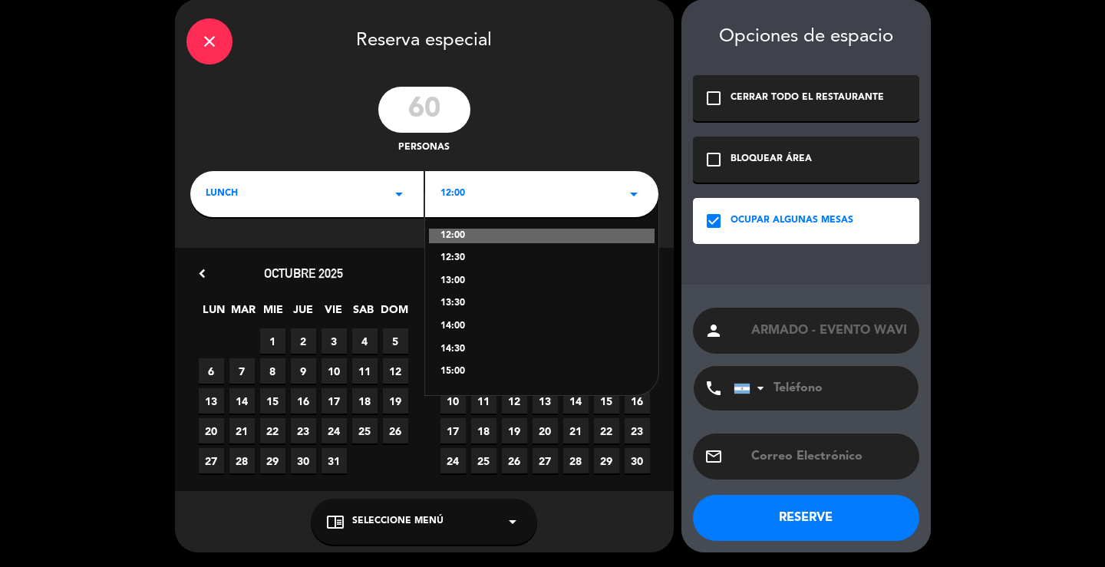
click at [366, 187] on div "lunch arrow_drop_down" at bounding box center [306, 194] width 233 height 46
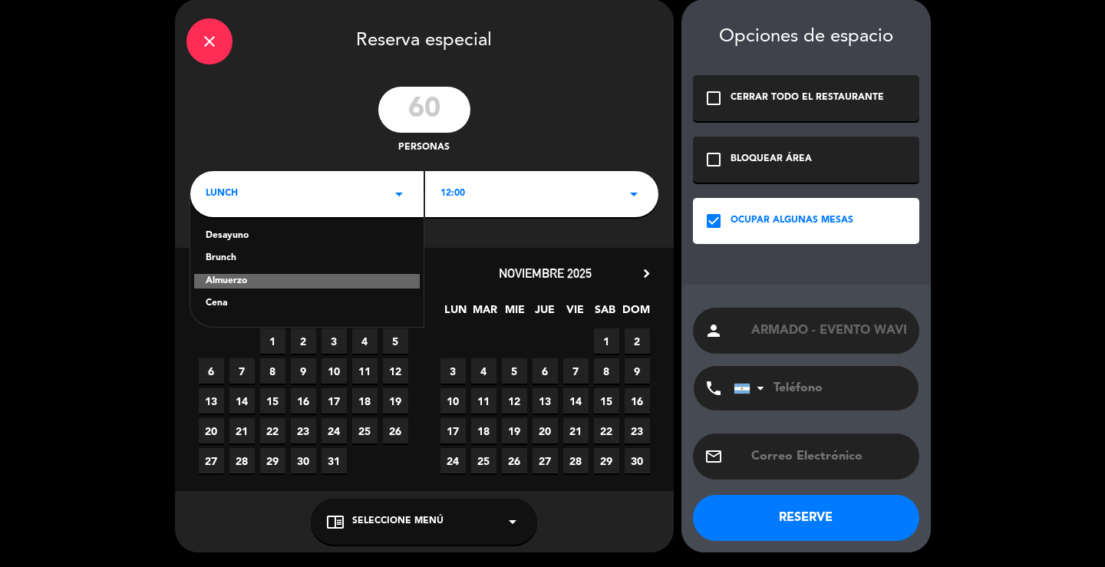
click at [236, 259] on div "Brunch" at bounding box center [307, 258] width 203 height 15
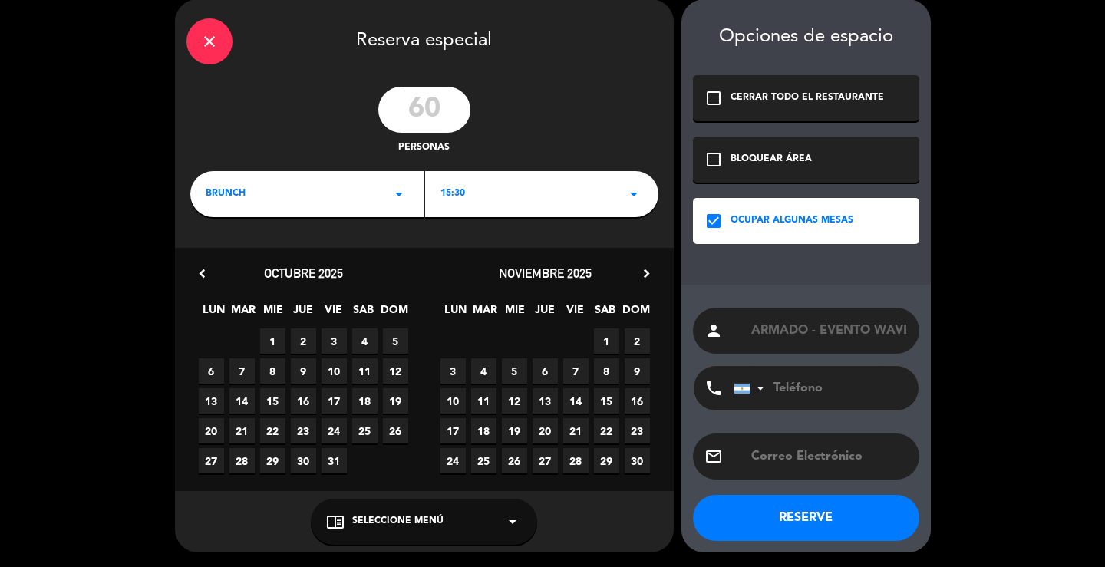
click at [546, 193] on div "15:30 arrow_drop_down" at bounding box center [541, 194] width 233 height 46
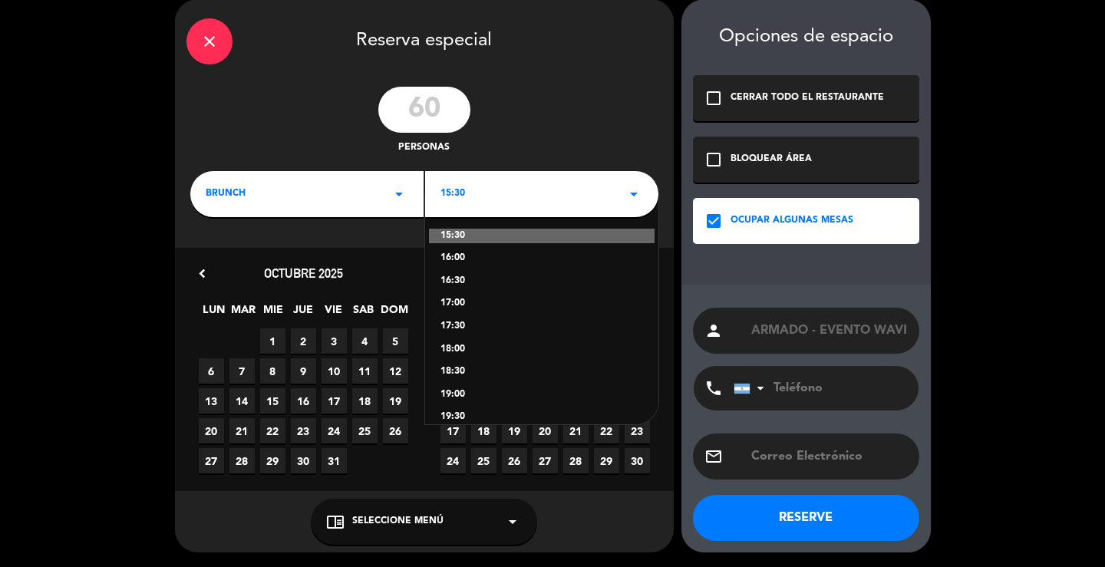
click at [462, 301] on div "17:00" at bounding box center [541, 303] width 203 height 15
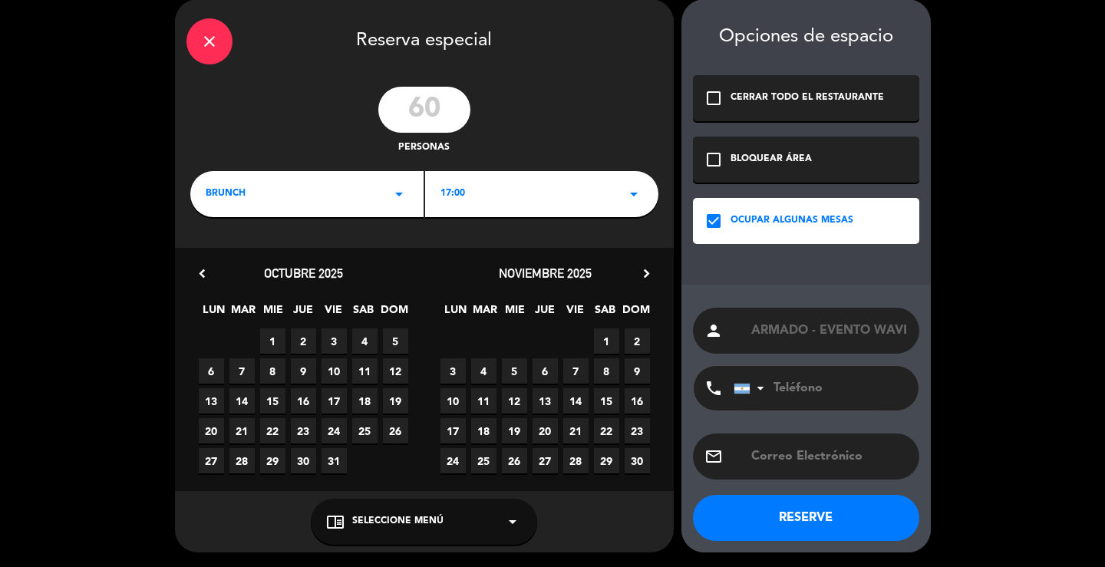
click at [515, 457] on span "26" at bounding box center [514, 460] width 25 height 25
click at [796, 515] on button "RESERVE" at bounding box center [806, 518] width 226 height 46
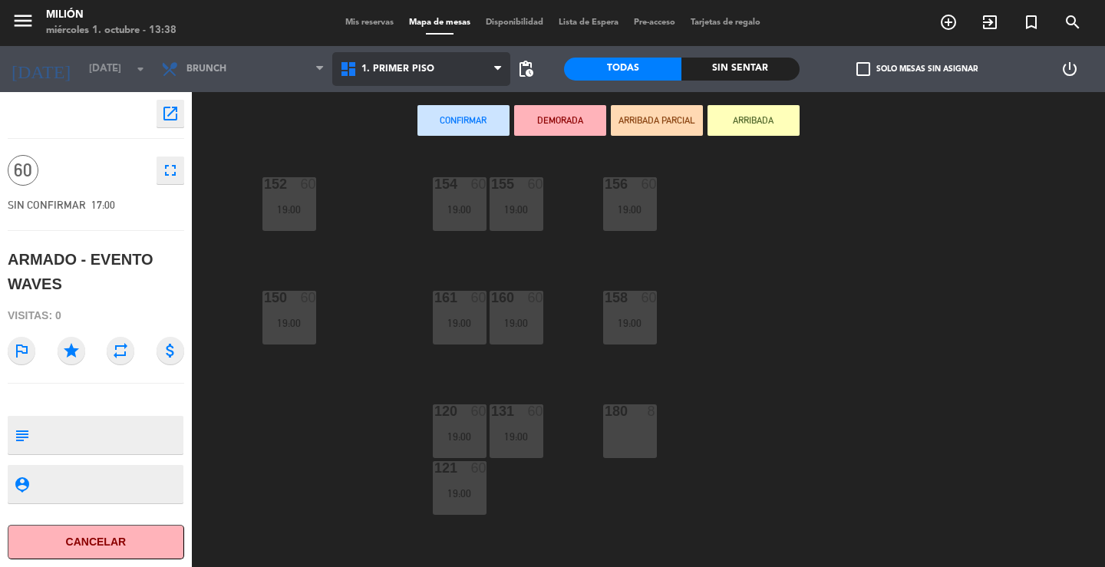
click at [442, 71] on span "1. PRIMER PISO" at bounding box center [421, 69] width 179 height 34
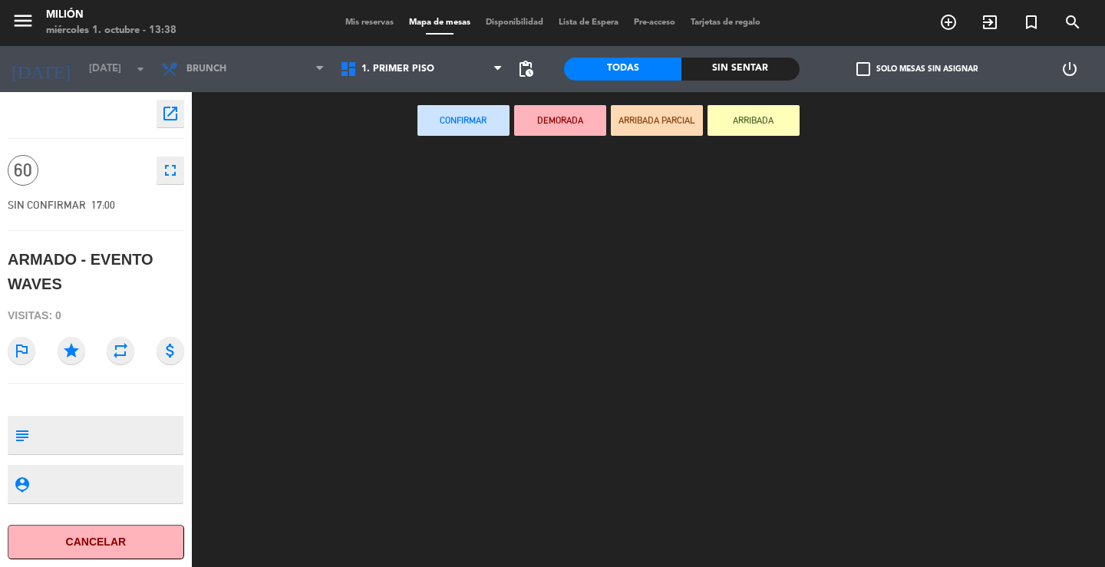
click at [430, 106] on ng-component "menu Milión [DATE] 1. octubre - 13:38 Mis reservas Mapa de mesas Disponibilidad…" at bounding box center [552, 283] width 1105 height 567
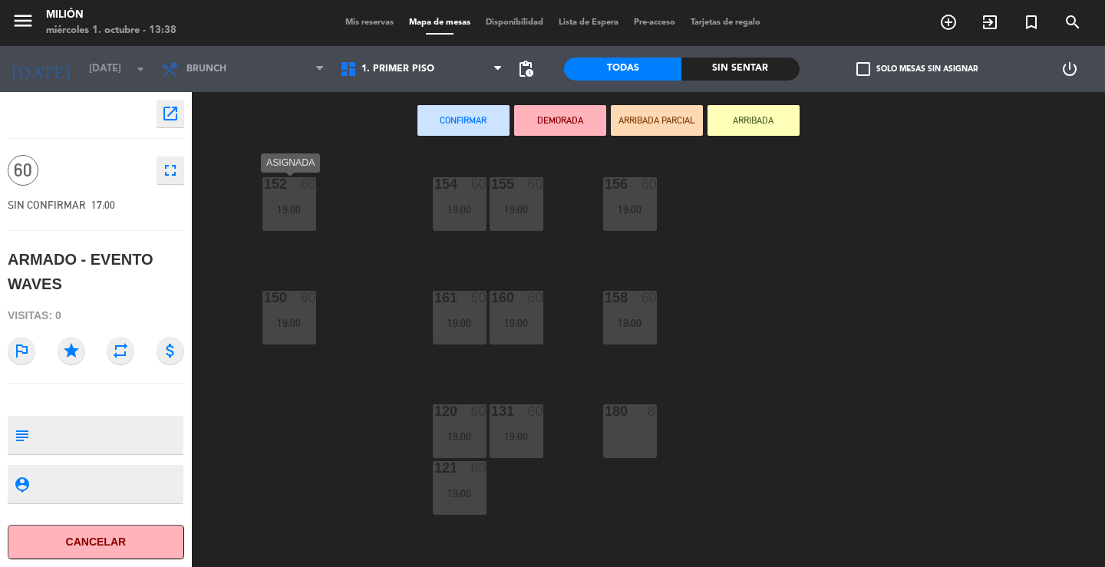
click at [294, 216] on div "152 60 19:00" at bounding box center [289, 204] width 54 height 54
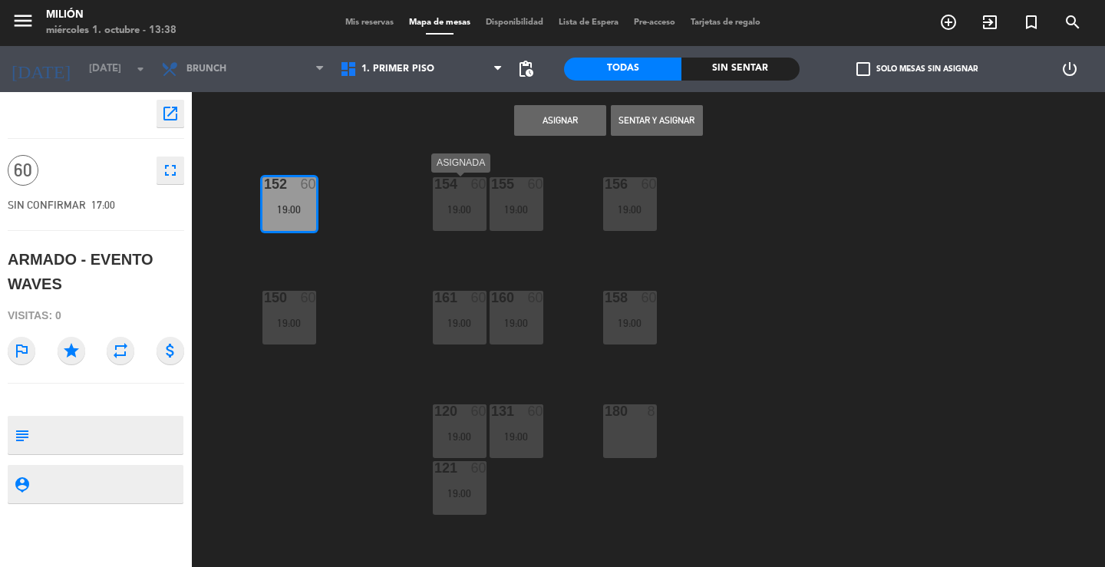
drag, startPoint x: 469, startPoint y: 213, endPoint x: 500, endPoint y: 215, distance: 31.5
click at [469, 213] on div "19:00" at bounding box center [460, 209] width 54 height 11
click at [512, 214] on div "19:00" at bounding box center [516, 209] width 54 height 11
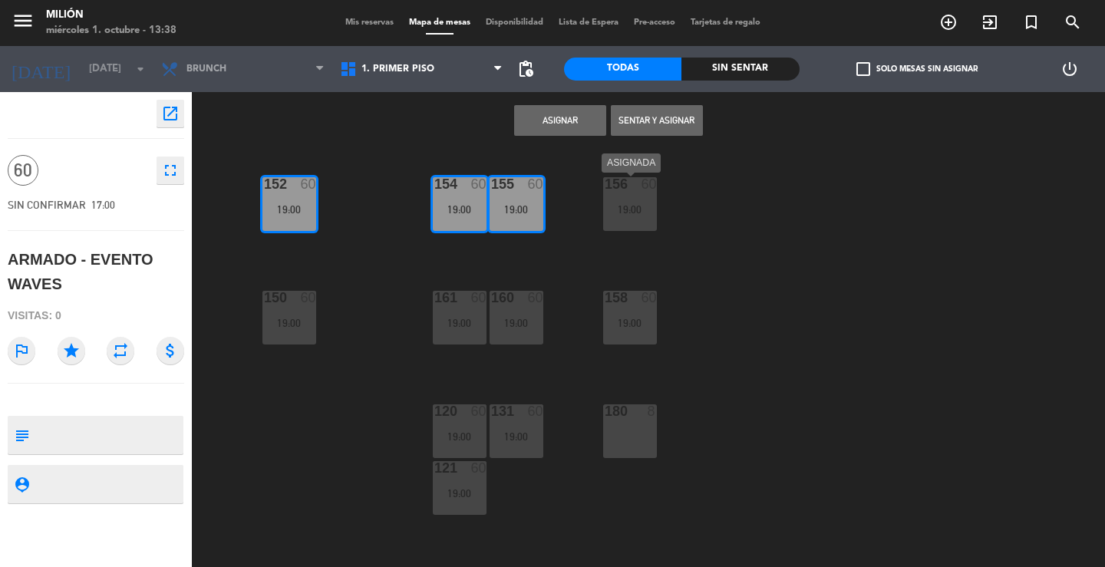
click at [621, 212] on div "19:00" at bounding box center [630, 209] width 54 height 11
click at [630, 324] on div "19:00" at bounding box center [630, 323] width 54 height 11
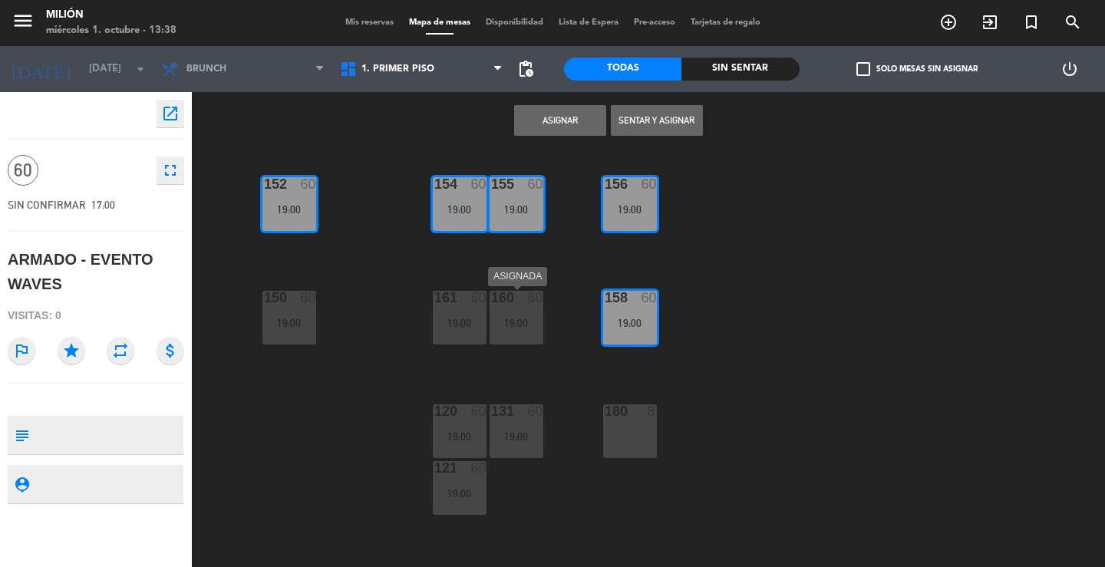
click at [509, 318] on div "19:00" at bounding box center [516, 323] width 54 height 11
drag, startPoint x: 438, startPoint y: 301, endPoint x: 371, endPoint y: 321, distance: 70.6
click at [435, 301] on div "161" at bounding box center [434, 298] width 1 height 14
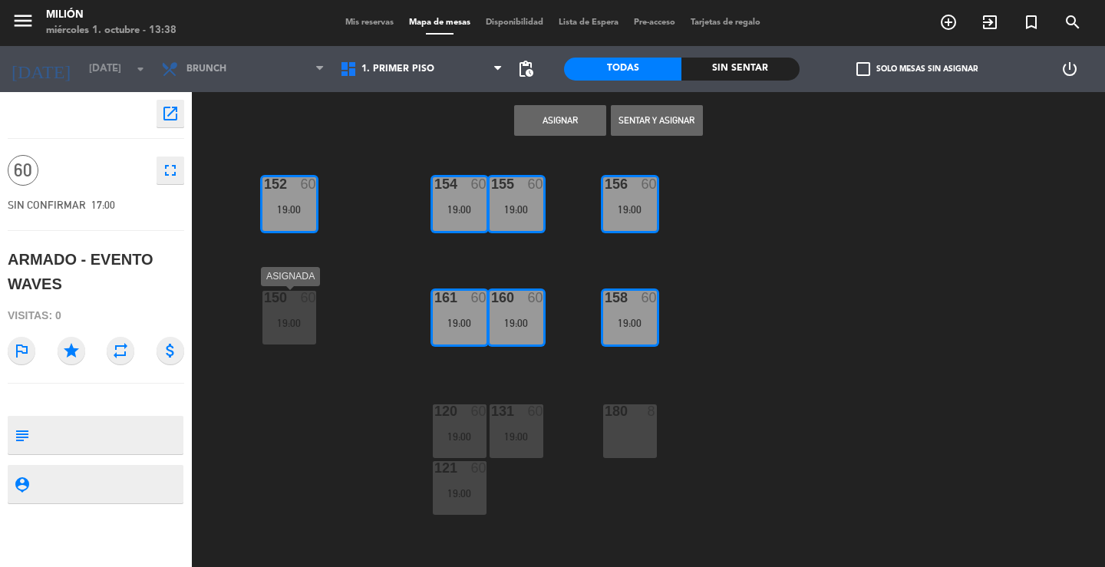
drag, startPoint x: 298, startPoint y: 313, endPoint x: 375, endPoint y: 367, distance: 93.6
click at [298, 314] on div "150 60 19:00" at bounding box center [289, 318] width 54 height 54
drag, startPoint x: 464, startPoint y: 425, endPoint x: 454, endPoint y: 486, distance: 61.4
click at [463, 431] on div "120 60 19:00" at bounding box center [460, 431] width 54 height 54
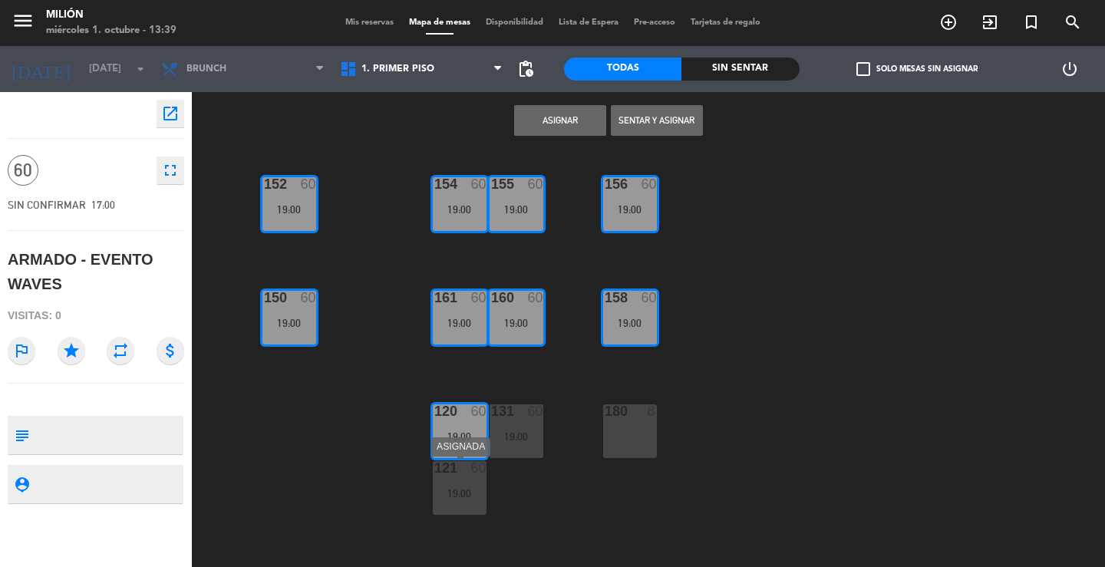
click at [462, 486] on div "121 60 19:00" at bounding box center [460, 488] width 54 height 54
click at [533, 433] on div "19:00" at bounding box center [516, 436] width 54 height 11
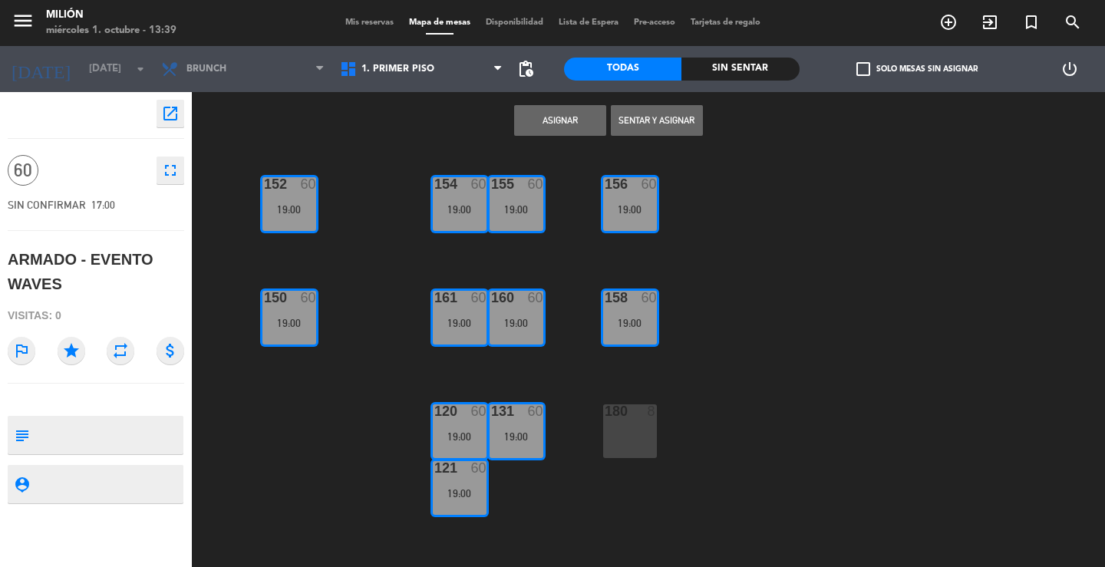
click at [548, 110] on button "Asignar" at bounding box center [560, 120] width 92 height 31
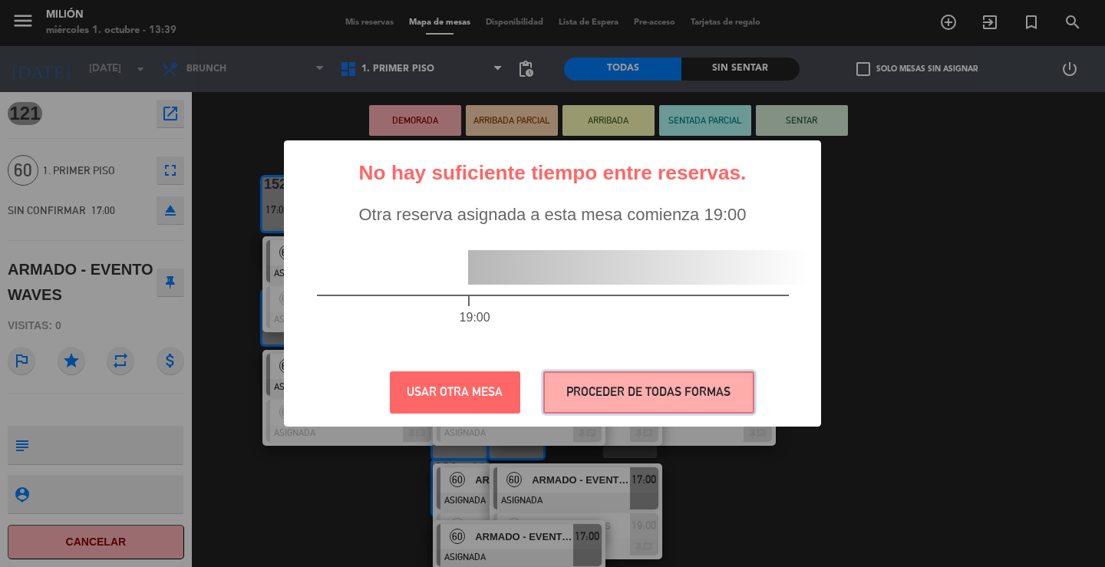
click at [611, 383] on button "PROCEDER DE TODAS FORMAS" at bounding box center [648, 392] width 211 height 42
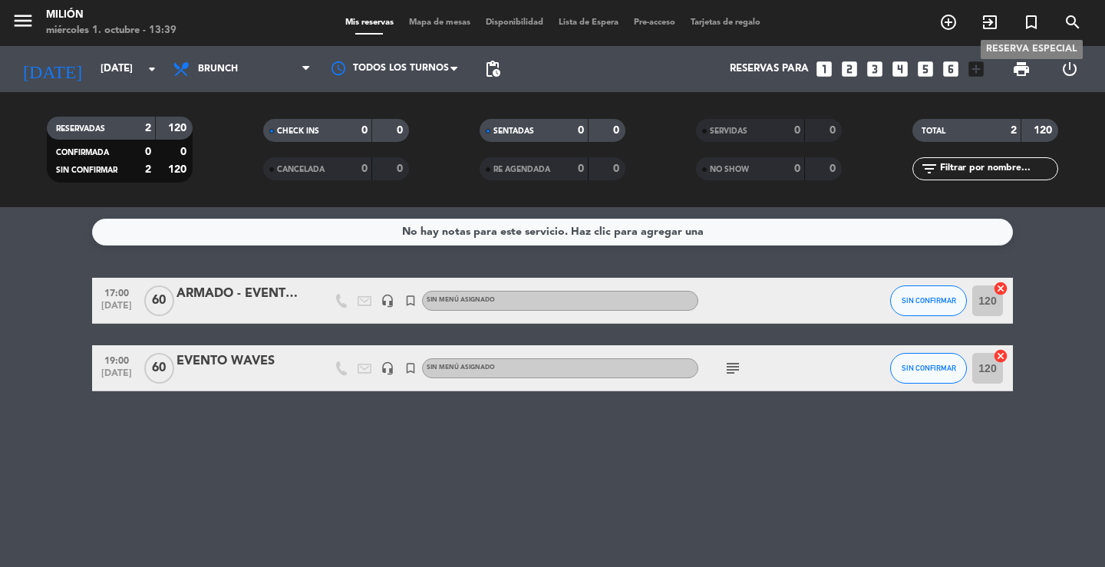
click at [1026, 15] on icon "turned_in_not" at bounding box center [1031, 22] width 18 height 18
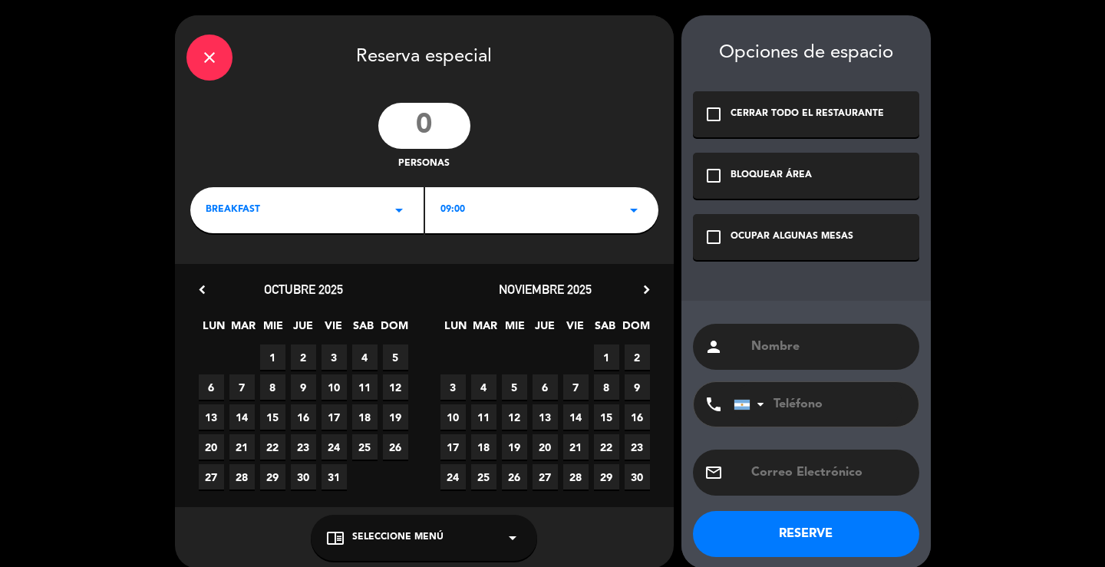
click at [788, 346] on input "text" at bounding box center [828, 346] width 158 height 21
paste input "EVENTO WAVES"
click at [747, 346] on div "person EVENTO WAVES" at bounding box center [806, 347] width 226 height 46
click at [751, 346] on input "EVENTO WAVES" at bounding box center [828, 346] width 158 height 21
type input "DESARMADO - EVENTO WAVES"
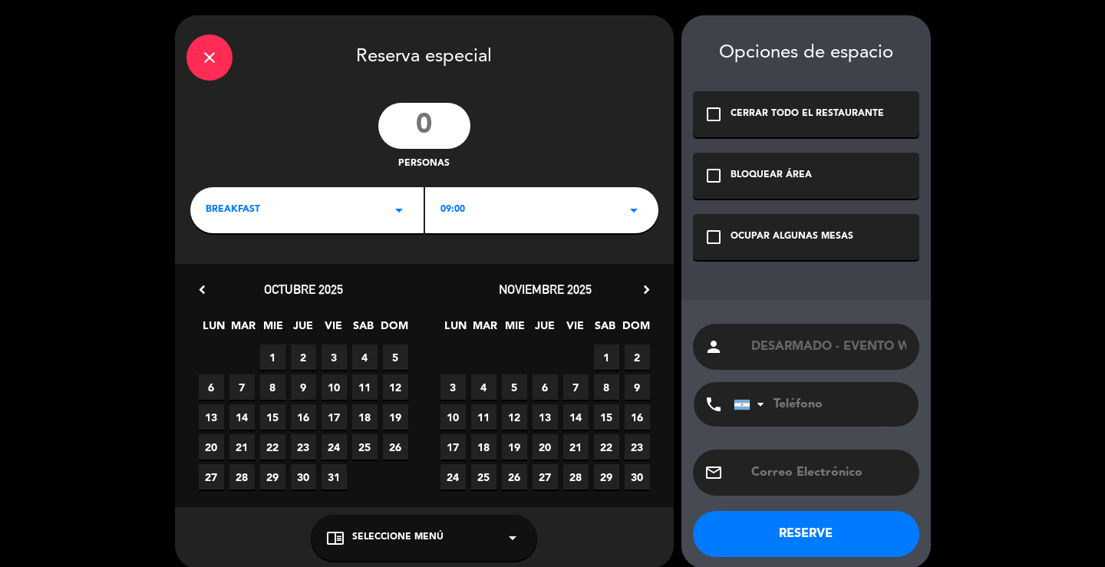
click at [798, 218] on div "check_box_outline_blank OCUPAR ALGUNAS MESAS" at bounding box center [806, 237] width 226 height 46
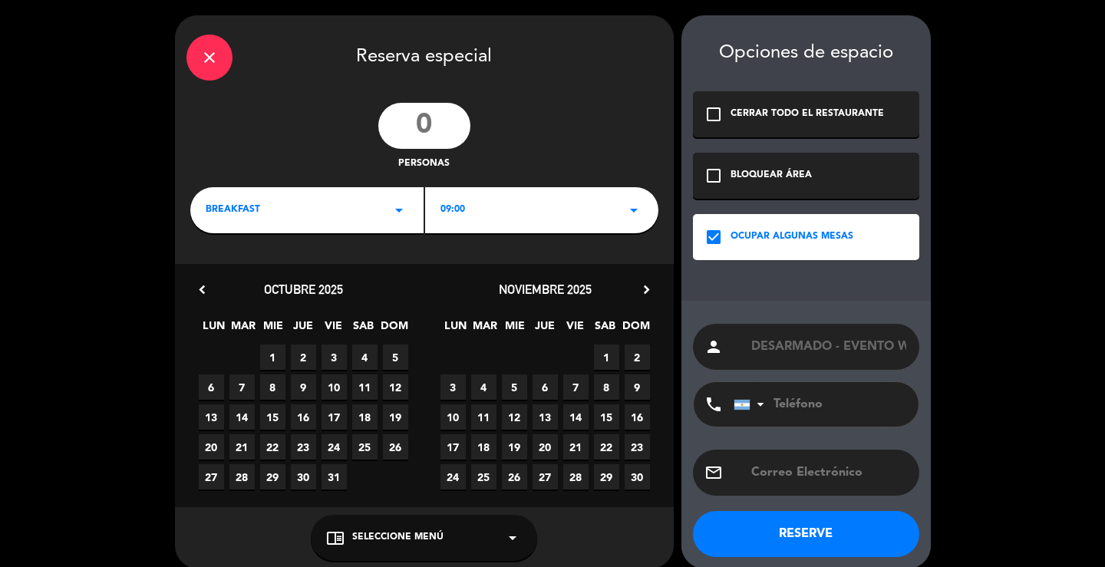
click at [456, 128] on input "number" at bounding box center [424, 126] width 92 height 46
type input "60"
click at [407, 216] on icon "arrow_drop_down" at bounding box center [399, 210] width 18 height 18
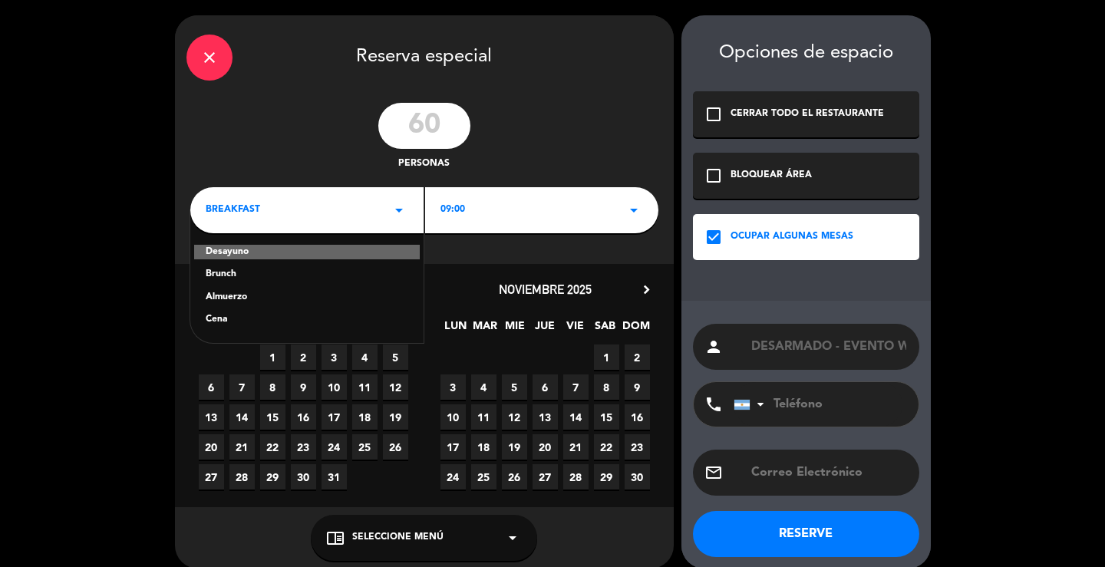
click at [255, 326] on div "Cena" at bounding box center [307, 319] width 203 height 15
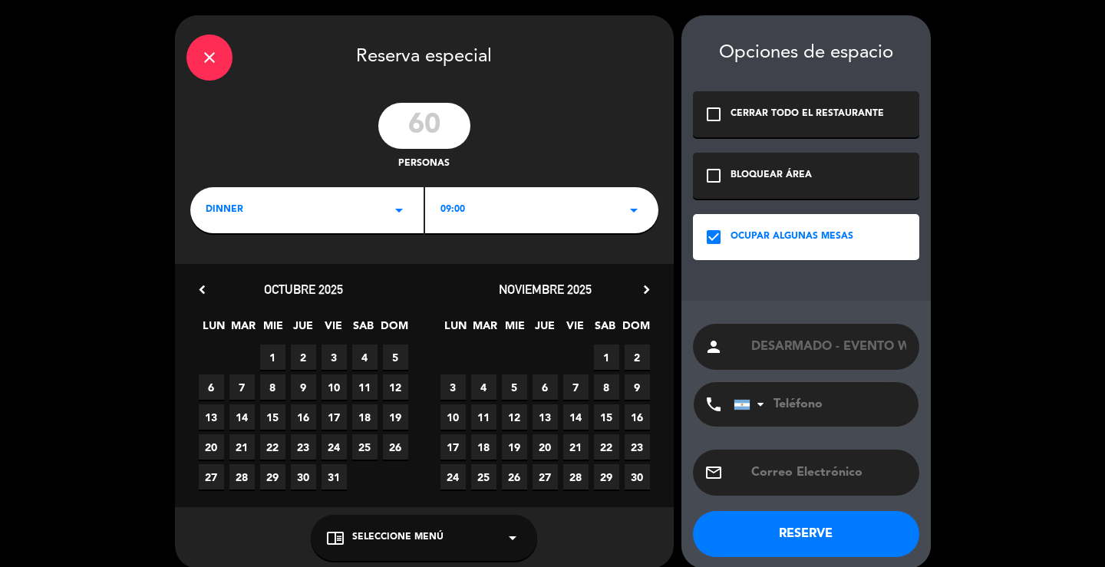
click at [466, 206] on div "09:00 arrow_drop_down" at bounding box center [541, 210] width 233 height 46
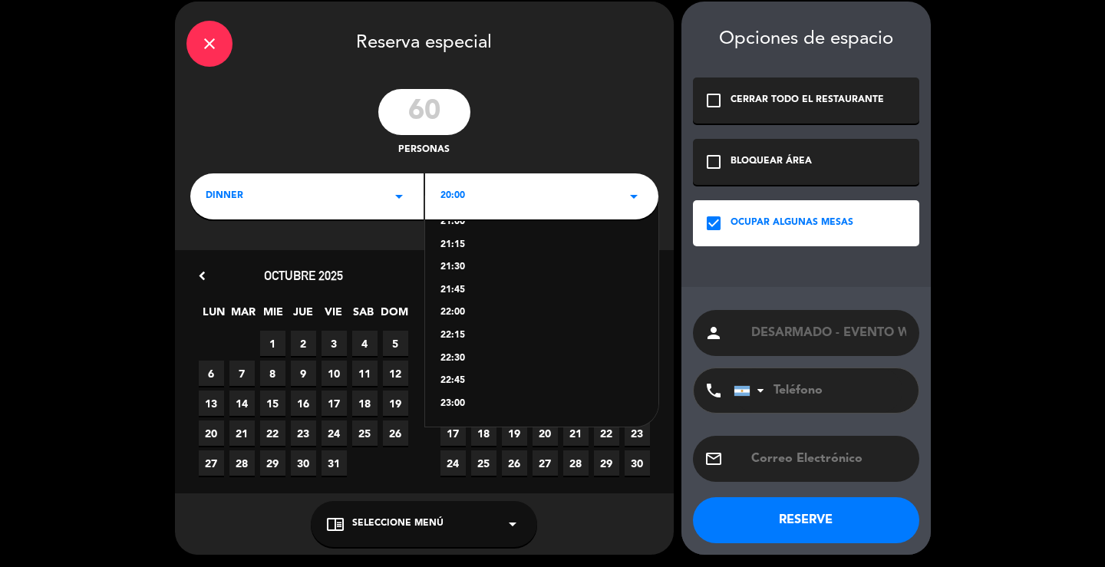
scroll to position [16, 0]
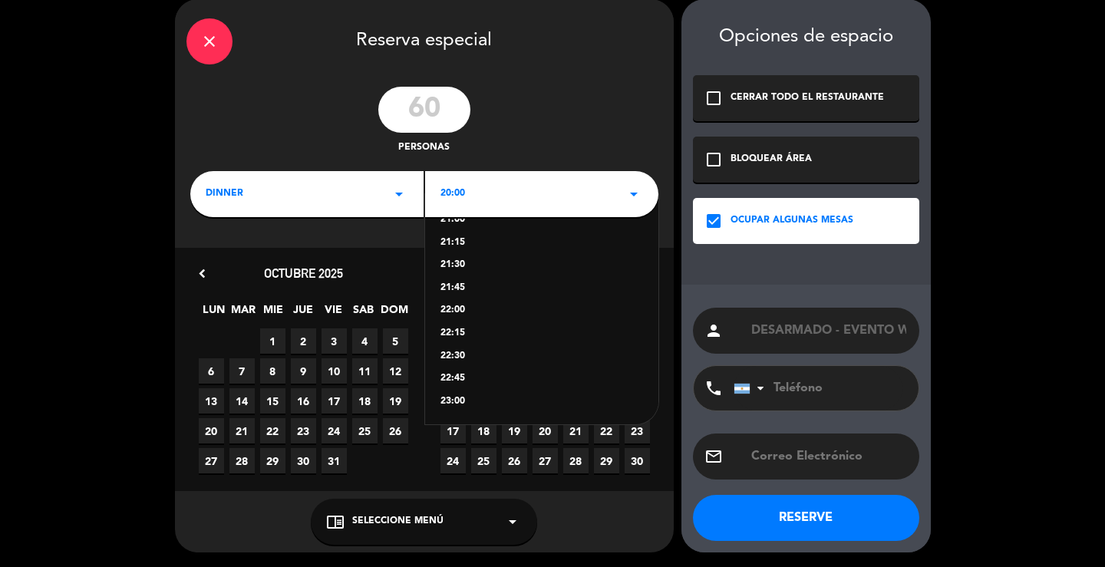
click at [466, 403] on div "23:00" at bounding box center [541, 401] width 203 height 15
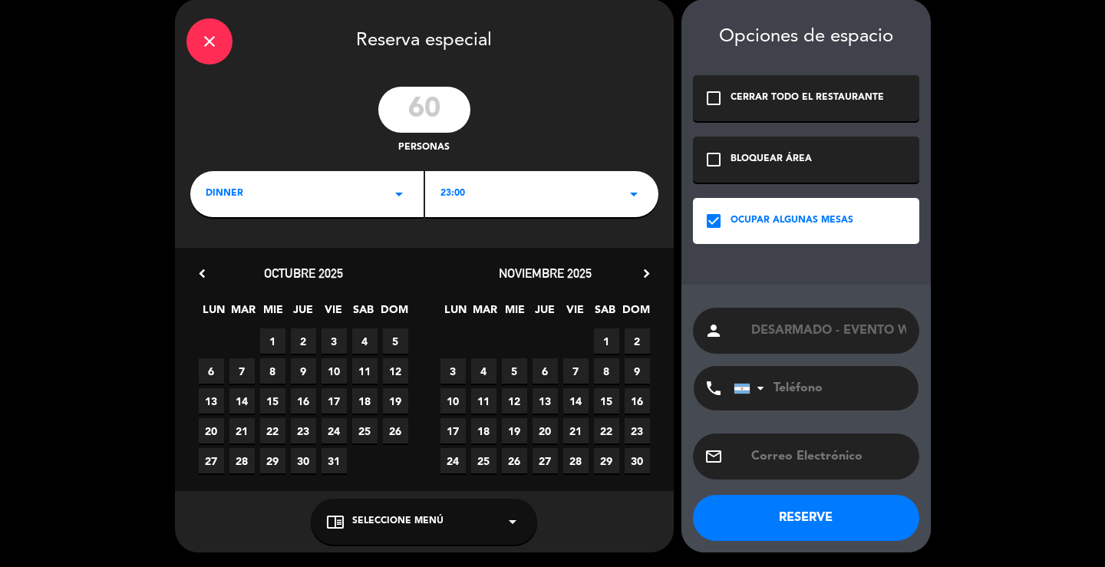
drag, startPoint x: 511, startPoint y: 453, endPoint x: 546, endPoint y: 413, distance: 52.7
click at [512, 453] on span "26" at bounding box center [514, 460] width 25 height 25
click at [749, 510] on button "RESERVE" at bounding box center [806, 518] width 226 height 46
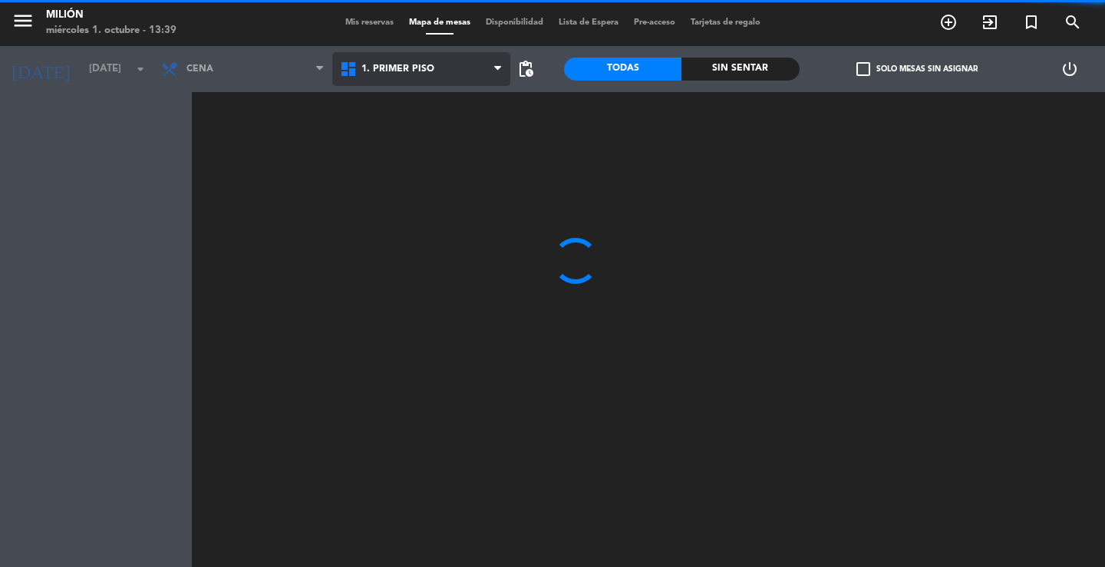
click at [433, 79] on span "1. PRIMER PISO" at bounding box center [421, 69] width 179 height 34
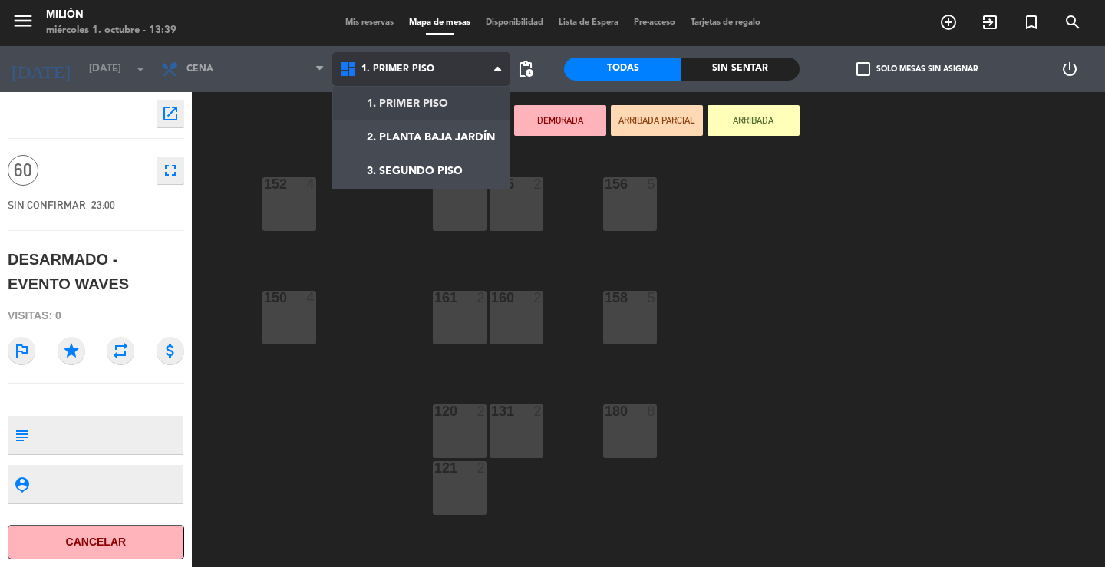
click at [426, 106] on ng-component "menu Milión [DATE] 1. octubre - 13:39 Mis reservas Mapa de mesas Disponibilidad…" at bounding box center [552, 283] width 1105 height 567
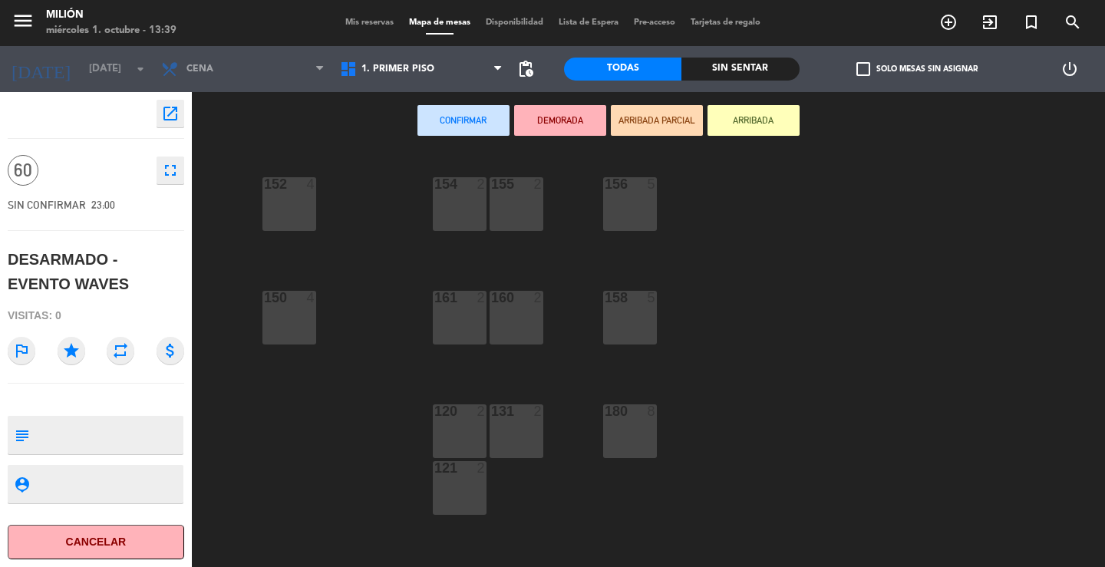
click at [295, 208] on div "152 4" at bounding box center [289, 204] width 54 height 54
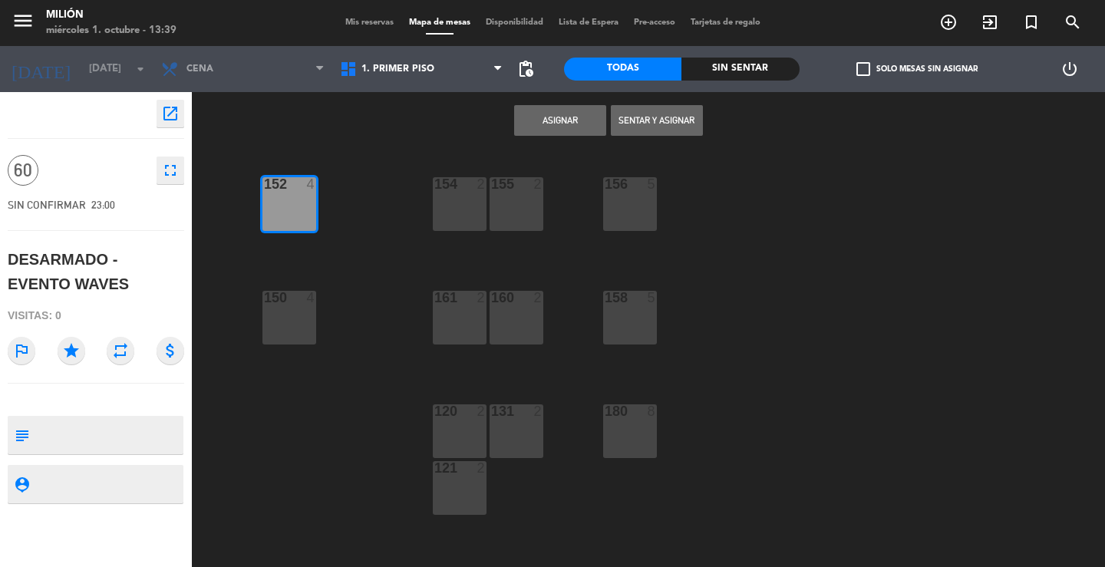
click at [453, 197] on div "154 2" at bounding box center [460, 204] width 54 height 54
click at [529, 195] on div "155 2" at bounding box center [516, 204] width 54 height 54
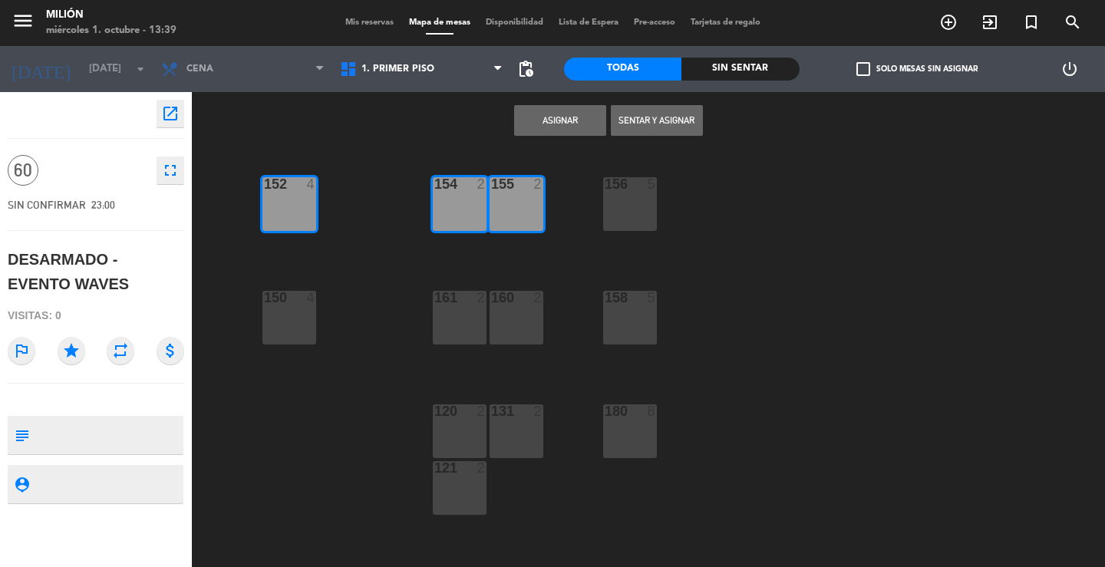
drag, startPoint x: 646, startPoint y: 209, endPoint x: 623, endPoint y: 249, distance: 46.1
click at [647, 210] on div "156 5" at bounding box center [630, 204] width 54 height 54
drag, startPoint x: 621, startPoint y: 310, endPoint x: 563, endPoint y: 318, distance: 58.9
click at [622, 311] on div "158 5" at bounding box center [630, 318] width 54 height 54
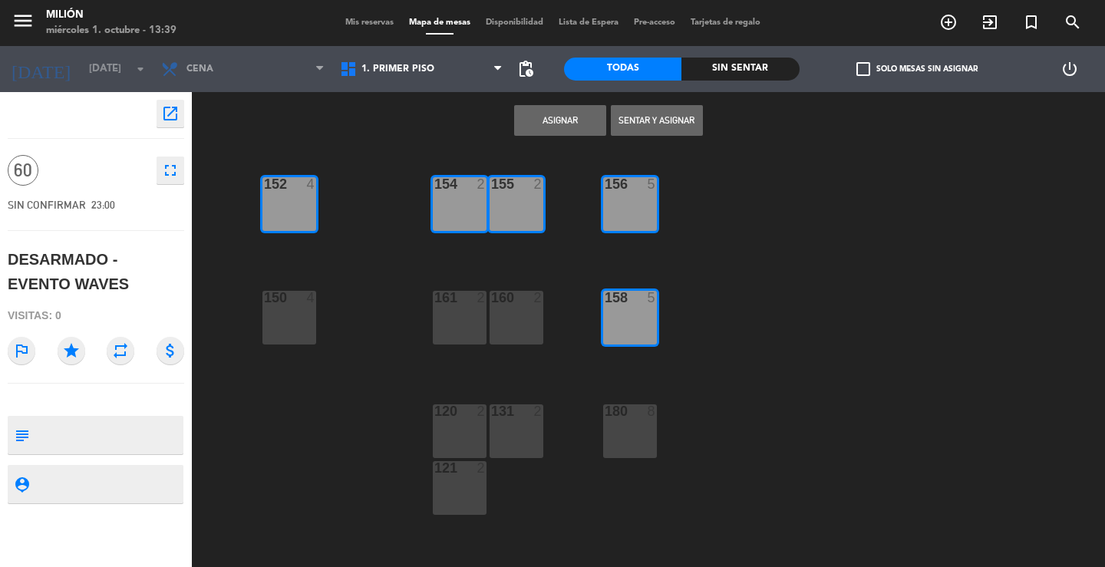
drag, startPoint x: 532, startPoint y: 324, endPoint x: 585, endPoint y: 387, distance: 82.8
click at [532, 324] on div "160 2" at bounding box center [516, 318] width 54 height 54
drag, startPoint x: 634, startPoint y: 424, endPoint x: 548, endPoint y: 425, distance: 85.9
click at [628, 424] on div "180 8" at bounding box center [630, 431] width 54 height 54
click at [525, 431] on div "131 2" at bounding box center [516, 431] width 54 height 54
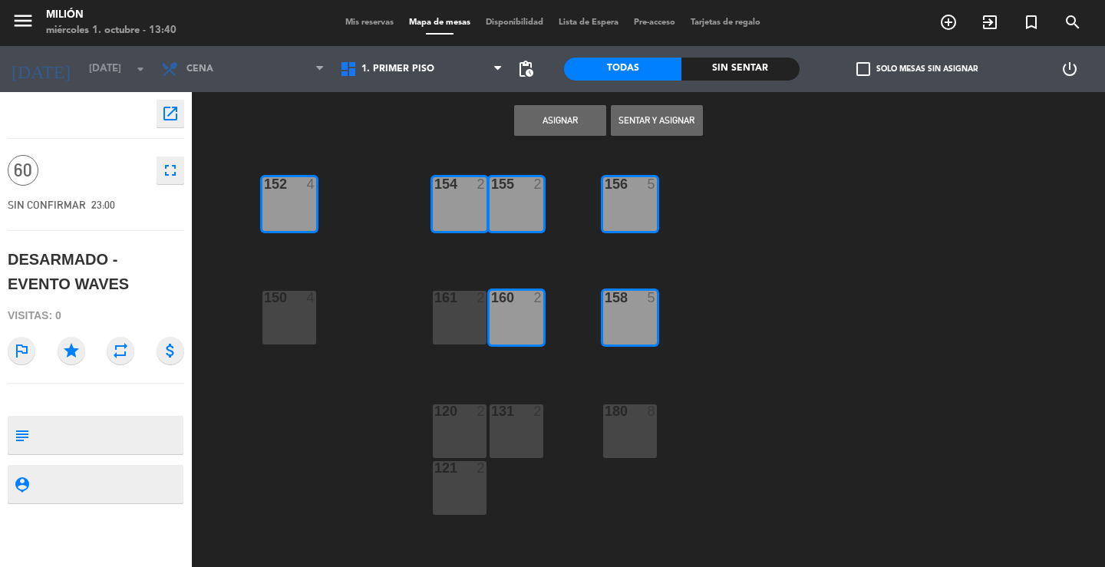
click at [458, 328] on div "161 2" at bounding box center [460, 318] width 54 height 54
click at [459, 328] on div "161 2" at bounding box center [460, 318] width 54 height 54
click at [290, 321] on div "150 4" at bounding box center [289, 318] width 54 height 54
click at [476, 305] on div "161 2" at bounding box center [460, 298] width 54 height 15
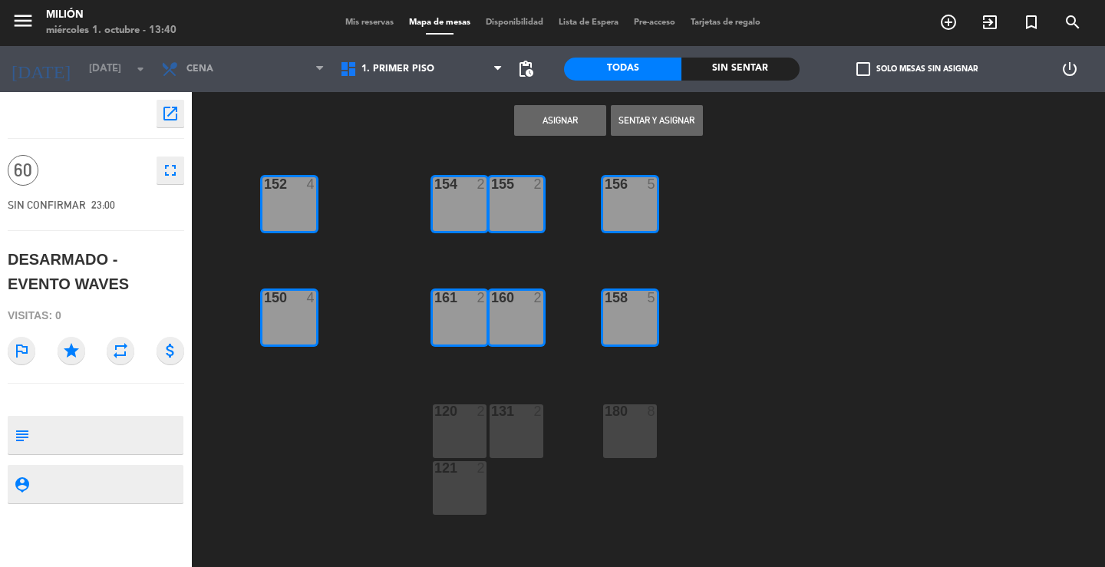
click at [461, 402] on div "154 2 156 5 152 4 155 2 150 4 158 5 160 2 161 2 120 2 131 2 180 8 121 2 108 8 1…" at bounding box center [654, 358] width 902 height 417
click at [446, 438] on div "120 2" at bounding box center [460, 431] width 54 height 54
click at [447, 481] on div "121 2" at bounding box center [460, 488] width 54 height 54
click at [509, 438] on div "131 2" at bounding box center [516, 431] width 54 height 54
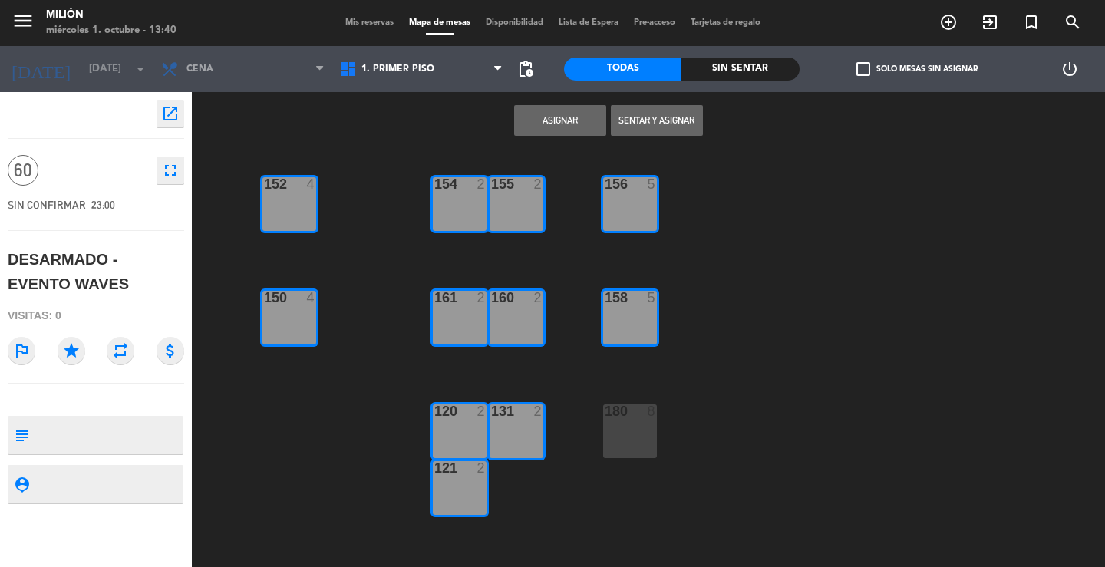
click at [626, 420] on div "180 8" at bounding box center [630, 431] width 54 height 54
click at [545, 124] on button "Asignar" at bounding box center [560, 120] width 92 height 31
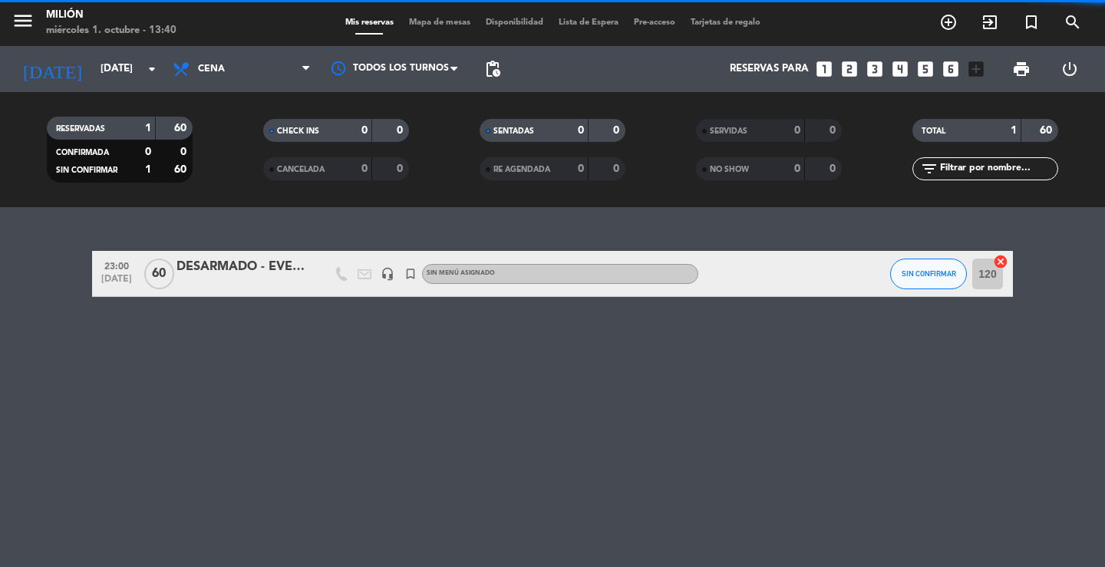
click at [233, 54] on span "Cena" at bounding box center [241, 69] width 153 height 34
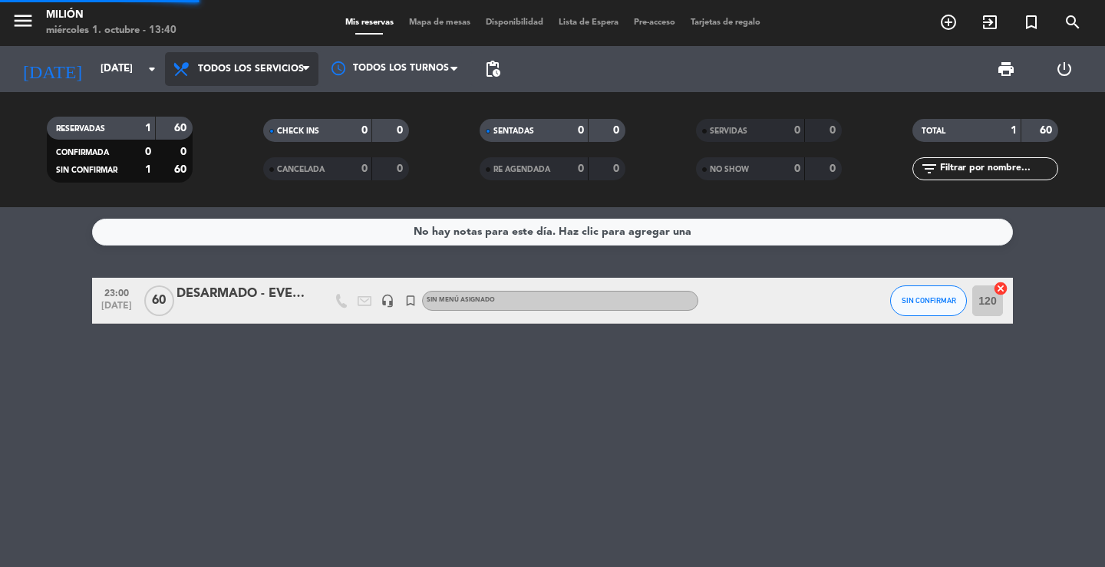
click at [232, 101] on div "menu Milión [DATE] 1. octubre - 13:40 Mis reservas Mapa de mesas Disponibilidad…" at bounding box center [552, 103] width 1105 height 207
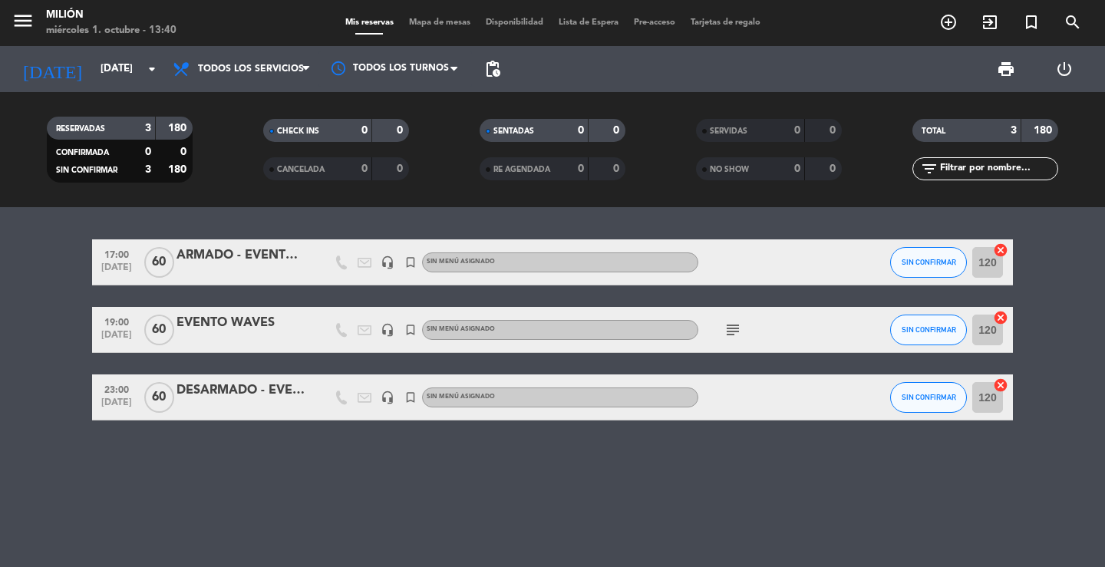
click at [735, 328] on icon "subject" at bounding box center [732, 330] width 18 height 18
click at [108, 62] on input "[DATE]" at bounding box center [160, 69] width 135 height 28
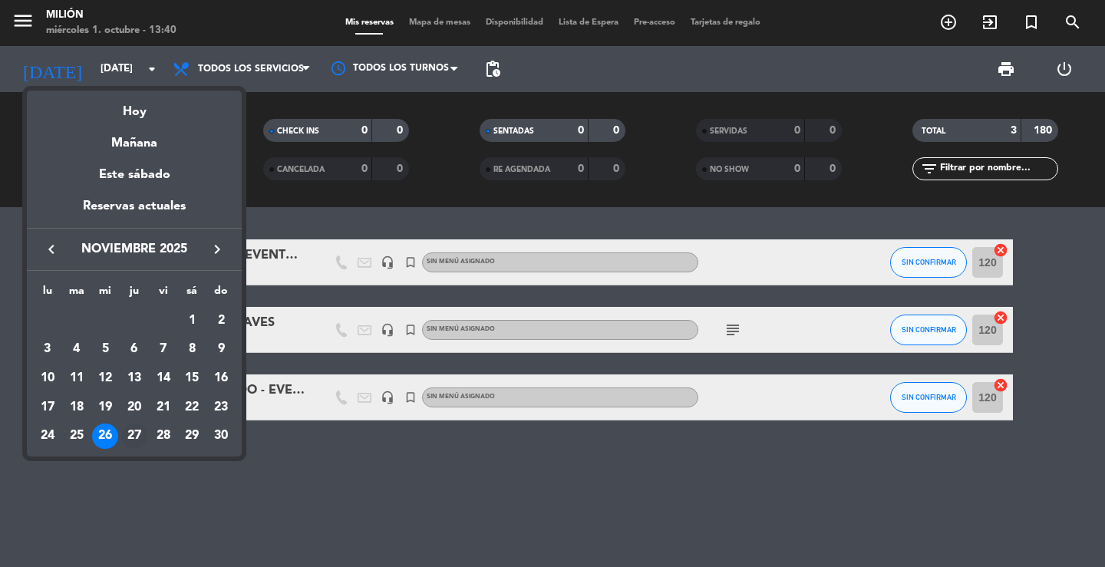
click at [136, 431] on div "27" at bounding box center [134, 436] width 26 height 26
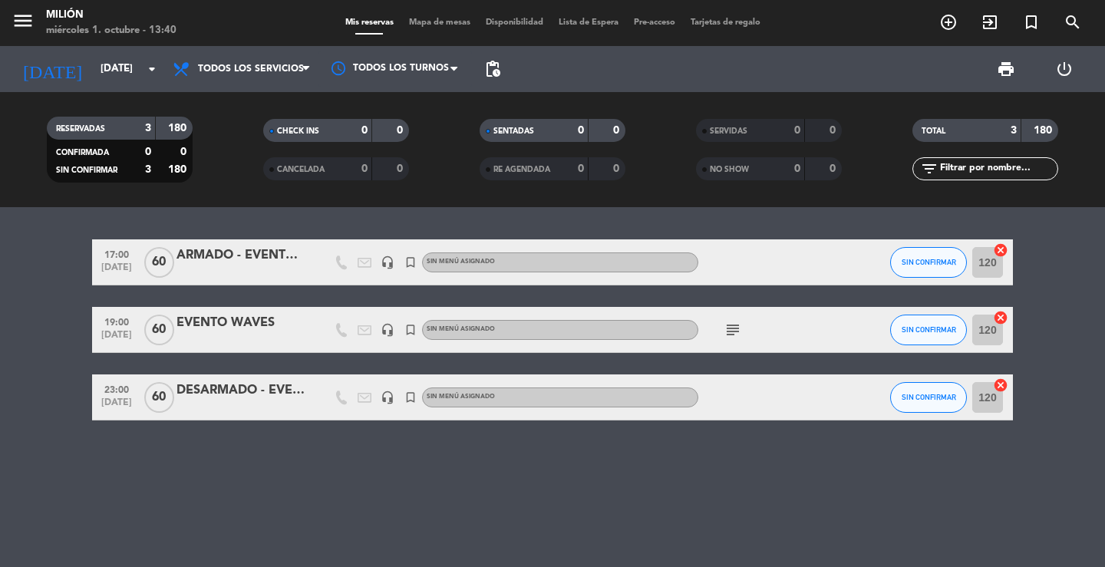
type input "[DEMOGRAPHIC_DATA][DATE]"
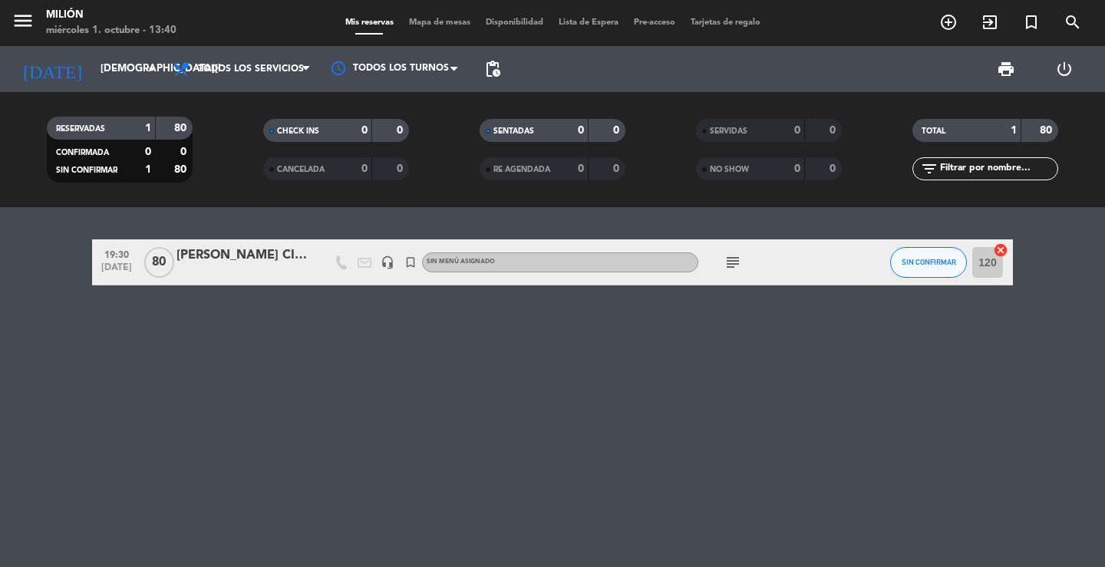
click at [988, 260] on input "120" at bounding box center [987, 262] width 31 height 31
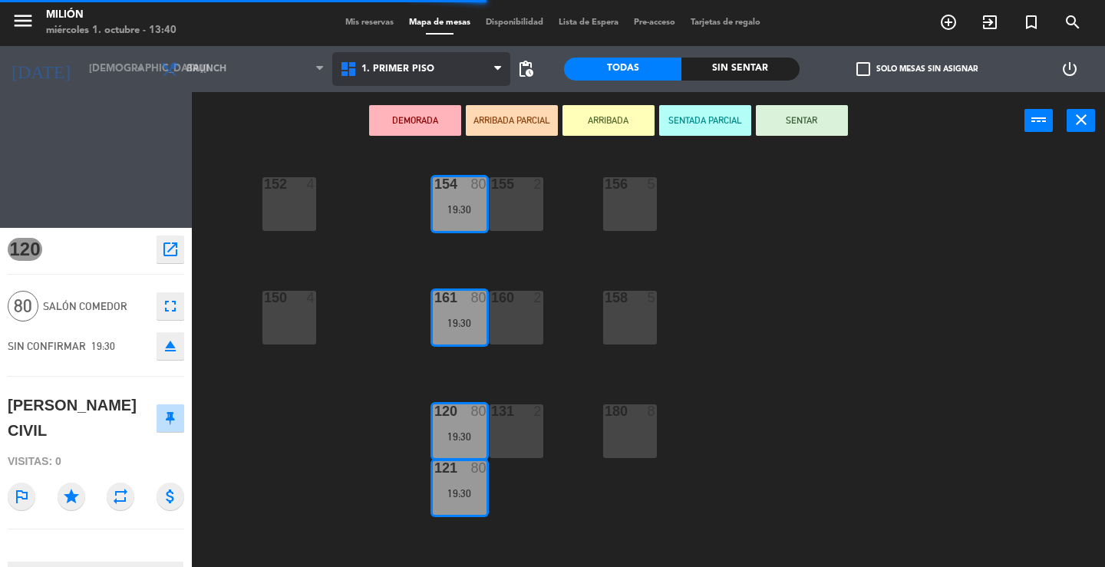
click at [416, 62] on span "1. PRIMER PISO" at bounding box center [421, 69] width 179 height 34
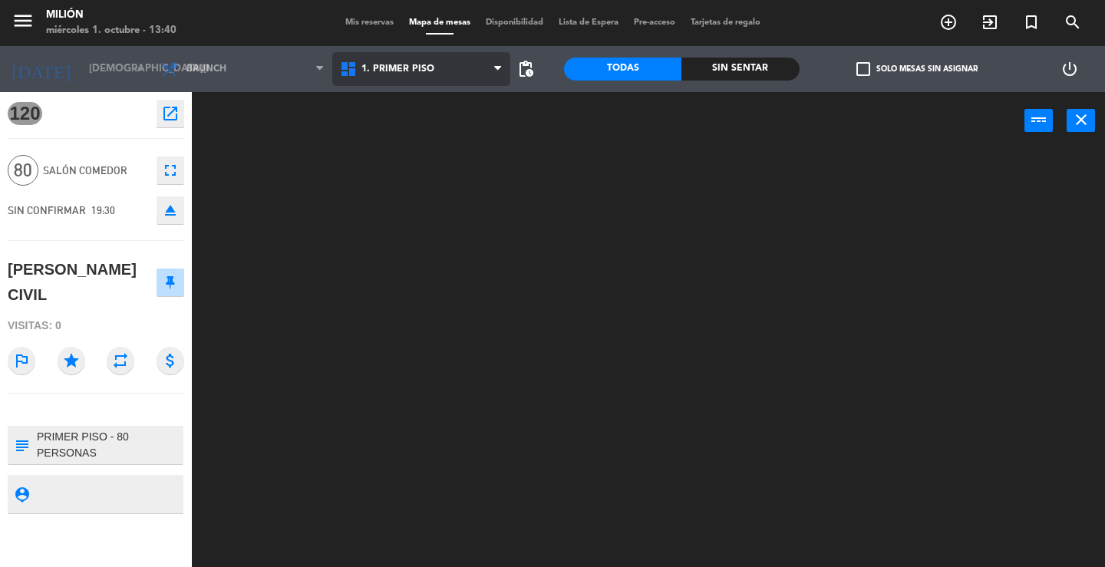
click at [428, 107] on ng-component "menu Milión [DATE] 1. octubre - 13:40 Mis reservas Mapa de mesas Disponibilidad…" at bounding box center [552, 283] width 1105 height 567
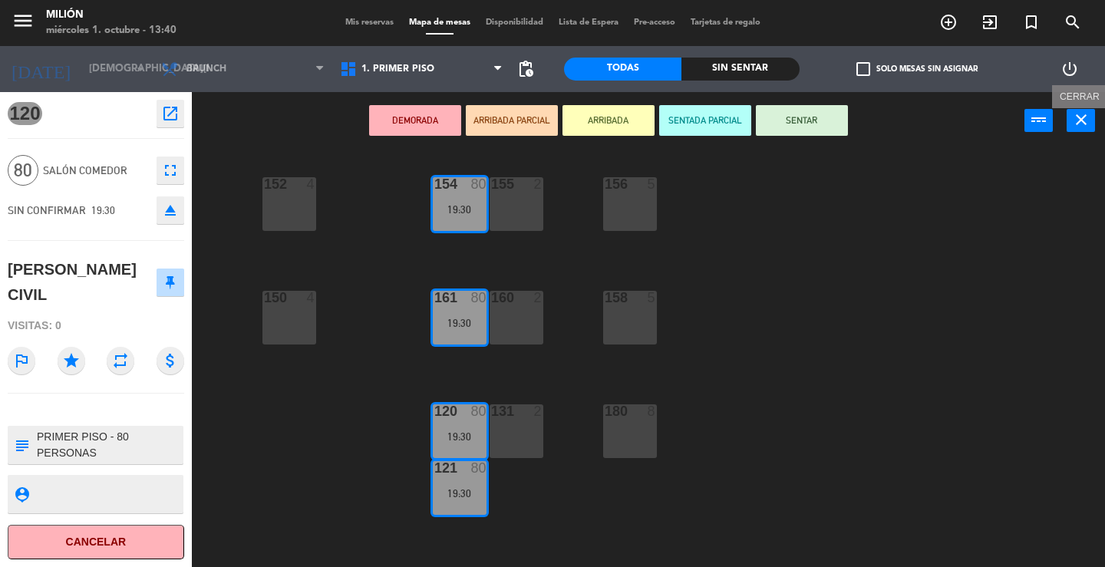
click at [1085, 120] on icon "close" at bounding box center [1081, 119] width 18 height 18
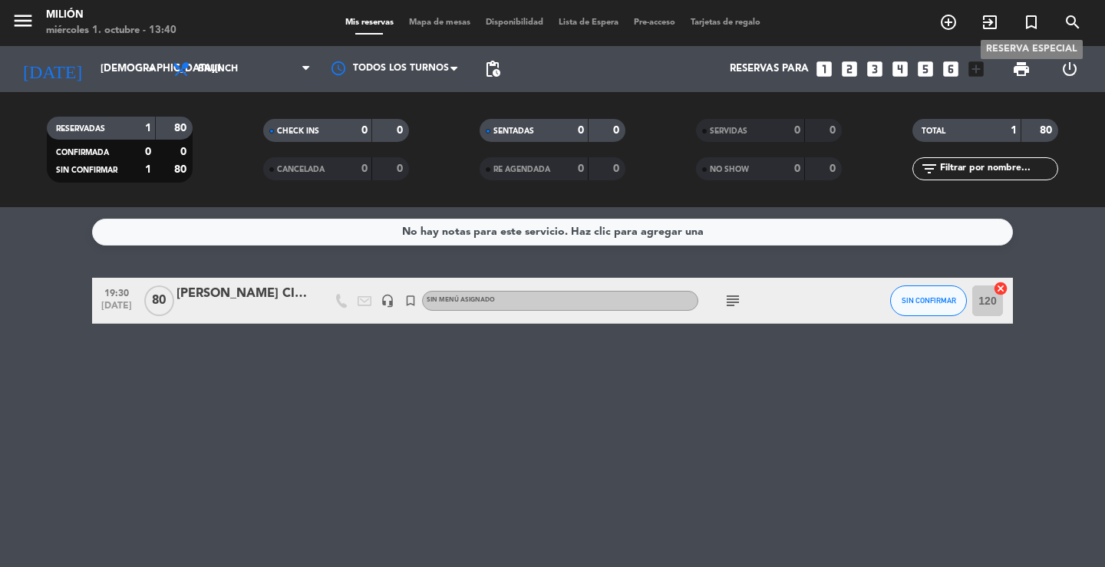
click at [1031, 26] on icon "turned_in_not" at bounding box center [1031, 22] width 18 height 18
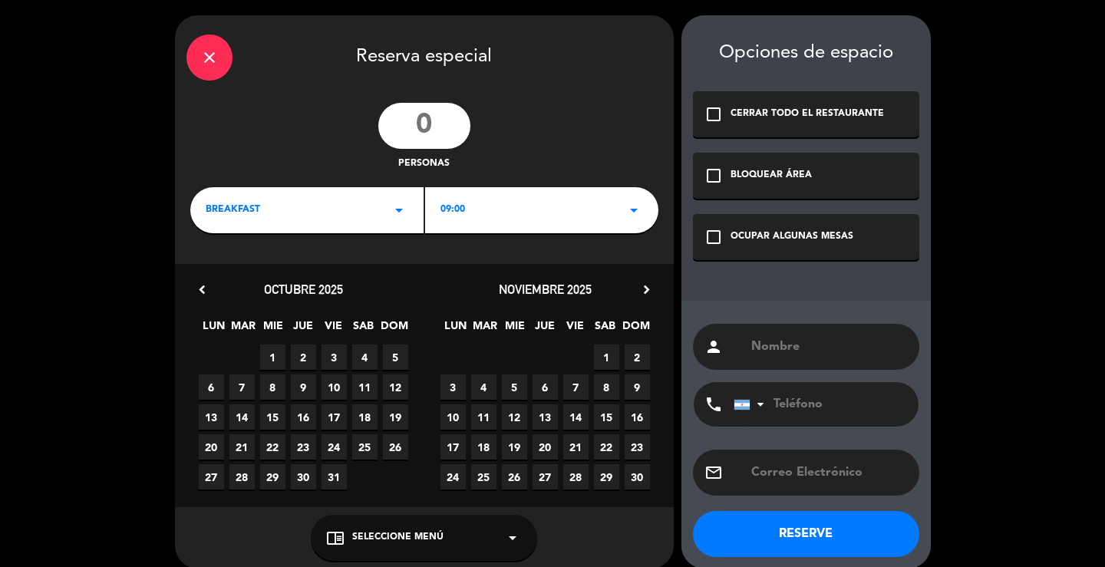
click at [405, 208] on icon "arrow_drop_down" at bounding box center [399, 210] width 18 height 18
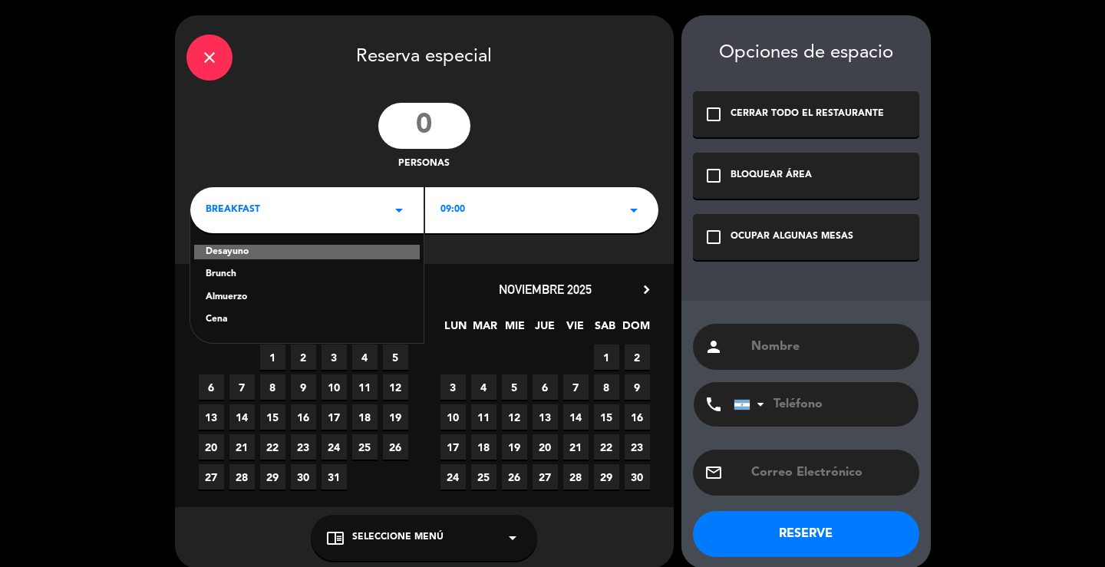
click at [230, 321] on div "Cena" at bounding box center [307, 319] width 203 height 15
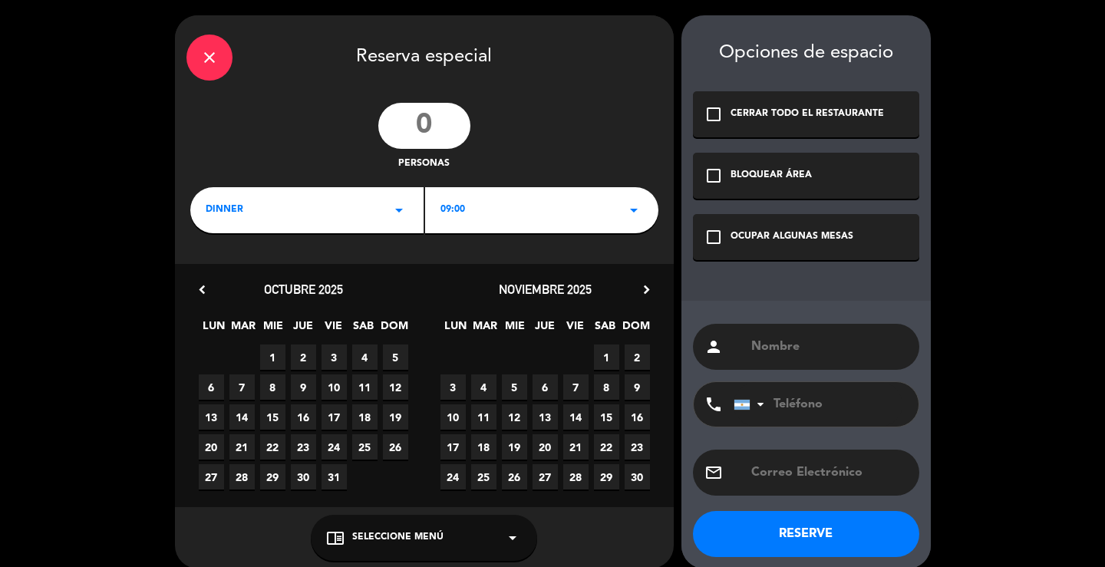
drag, startPoint x: 541, startPoint y: 193, endPoint x: 519, endPoint y: 229, distance: 41.3
click at [540, 198] on div "09:00 arrow_drop_down" at bounding box center [541, 210] width 233 height 46
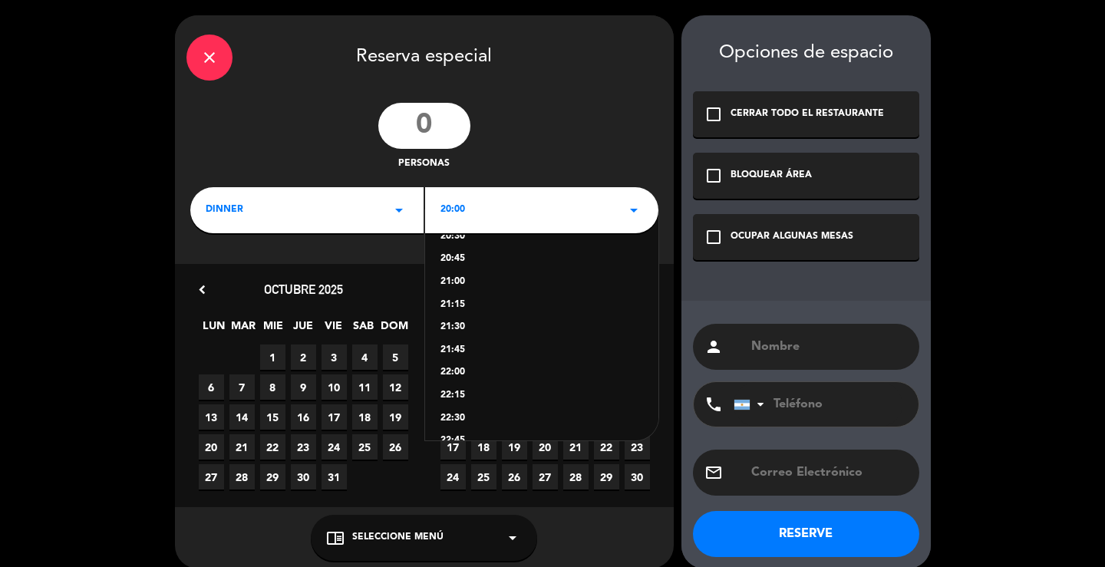
scroll to position [107, 0]
drag, startPoint x: 457, startPoint y: 417, endPoint x: 581, endPoint y: 380, distance: 128.9
click at [463, 417] on div "23:00" at bounding box center [541, 417] width 203 height 15
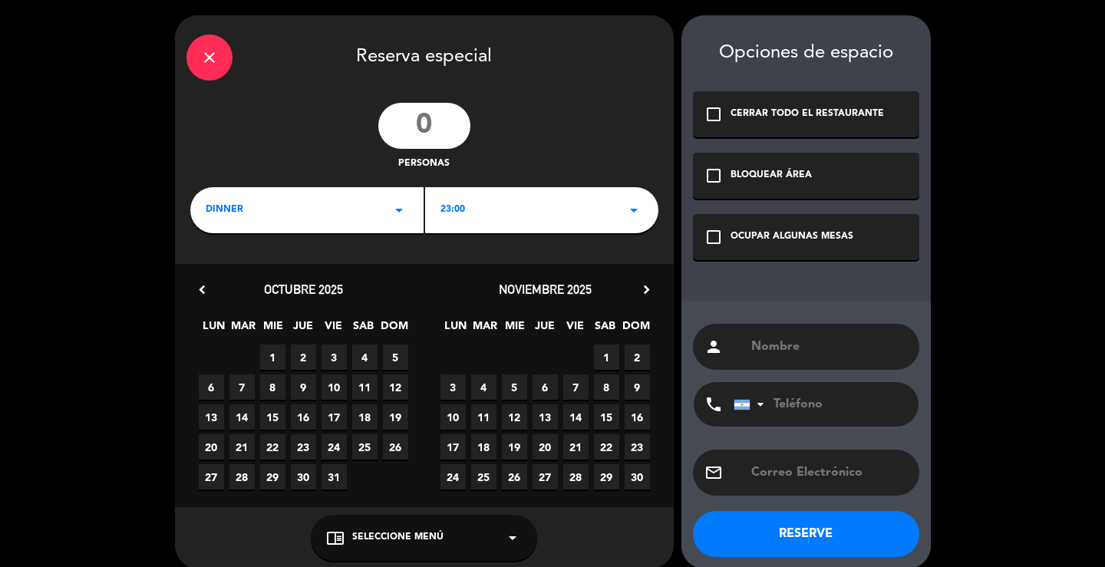
click at [793, 357] on input "text" at bounding box center [828, 346] width 158 height 21
paste input "EVENTO WAVES"
type input "E"
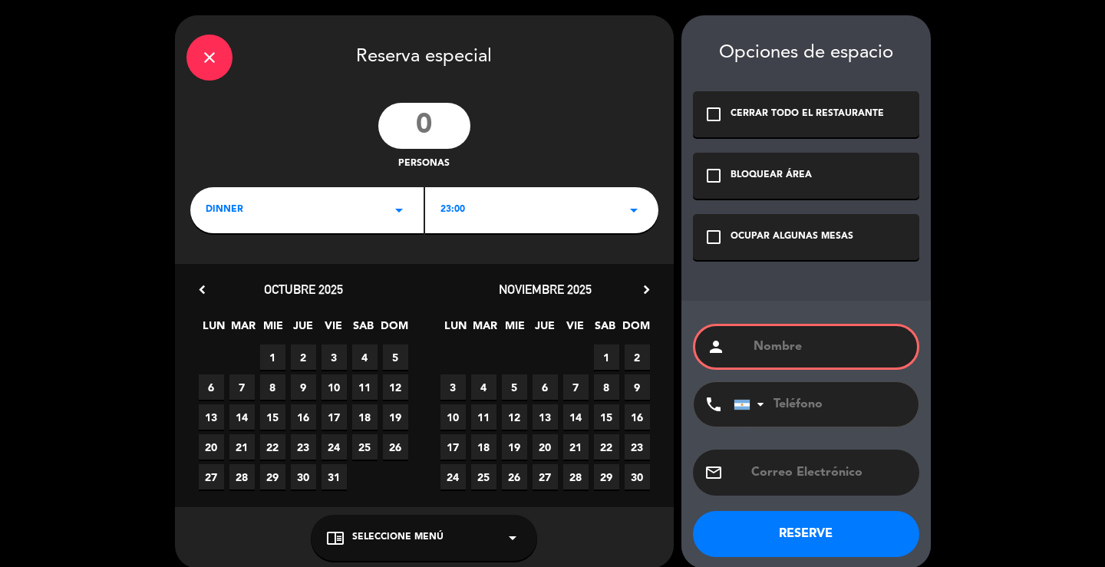
click at [216, 64] on icon "close" at bounding box center [209, 57] width 18 height 18
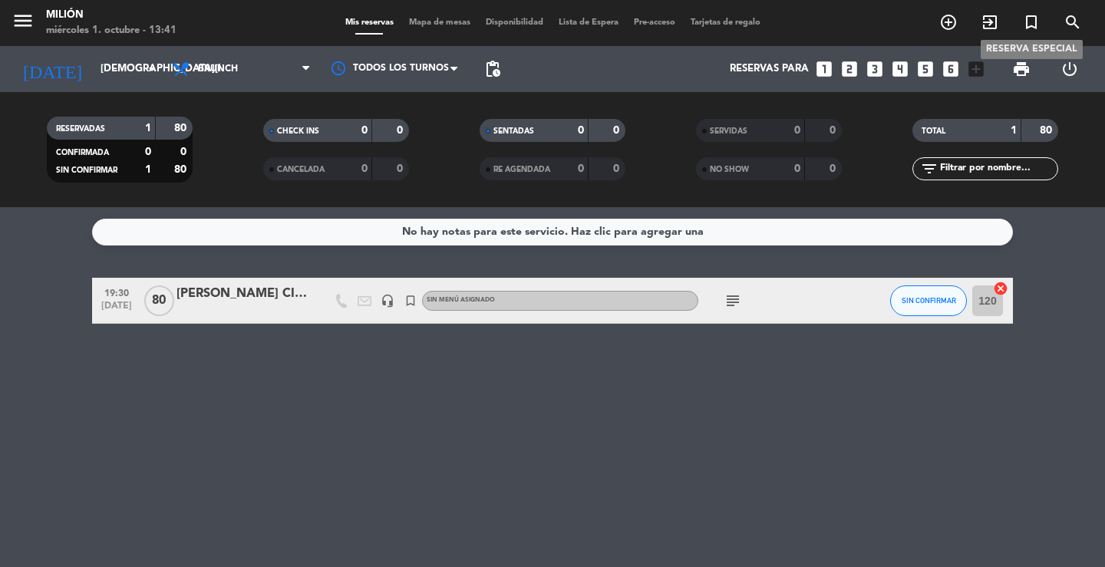
click at [1026, 23] on icon "turned_in_not" at bounding box center [1031, 22] width 18 height 18
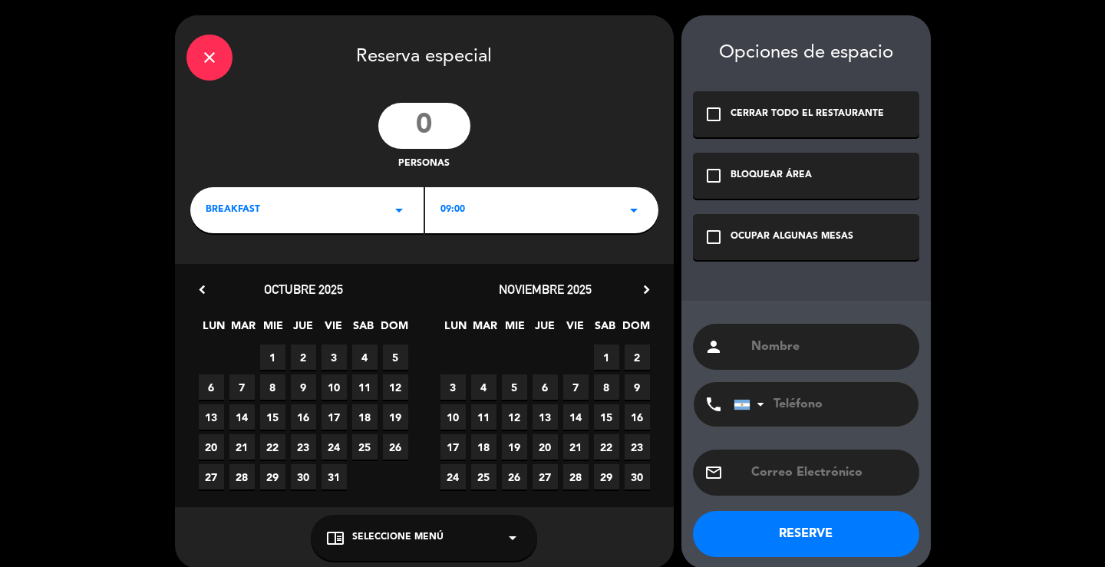
click at [763, 343] on input "text" at bounding box center [828, 346] width 158 height 21
type input "DESARMADO - [PERSON_NAME] CIVIL"
click at [769, 226] on div "check_box_outline_blank OCUPAR ALGUNAS MESAS" at bounding box center [806, 237] width 226 height 46
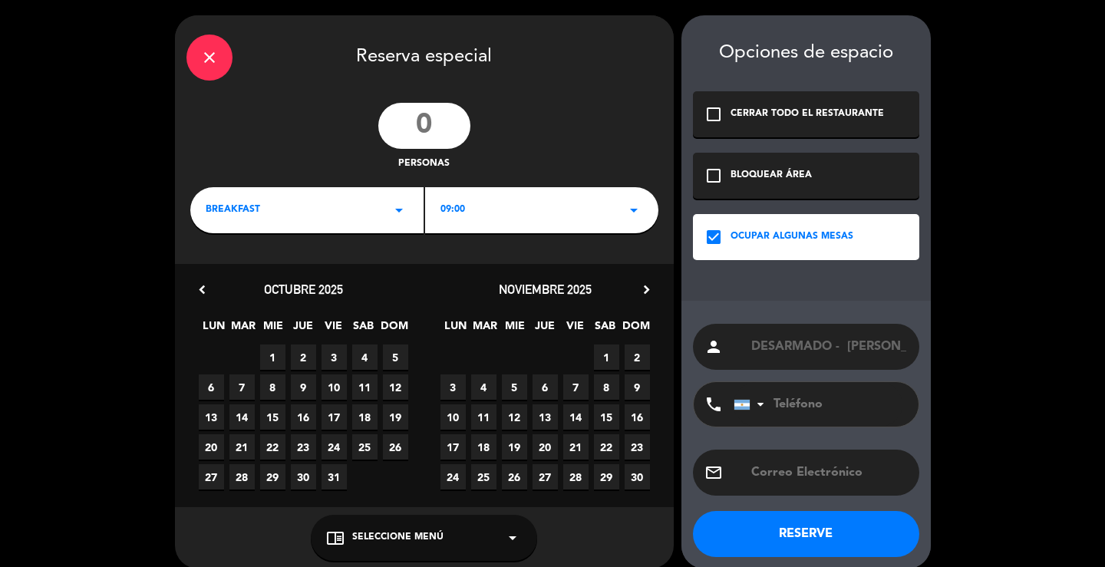
click at [199, 54] on div "close" at bounding box center [209, 58] width 46 height 46
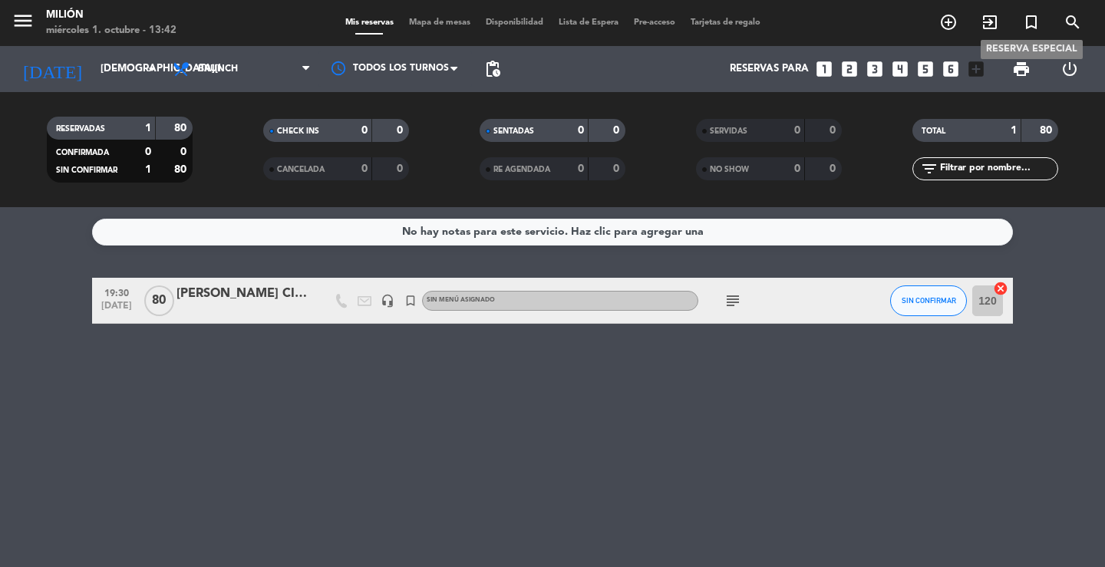
click at [1029, 25] on icon "turned_in_not" at bounding box center [1031, 22] width 18 height 18
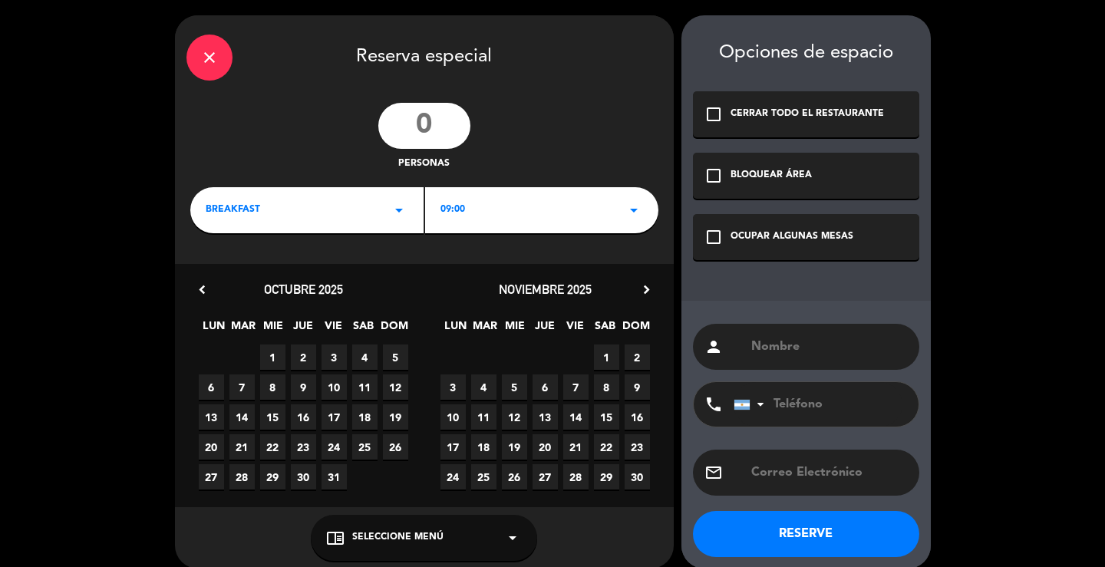
click at [440, 120] on input "number" at bounding box center [424, 126] width 92 height 46
type input "80"
click at [545, 469] on span "27" at bounding box center [544, 476] width 25 height 25
click at [786, 350] on input "text" at bounding box center [828, 346] width 158 height 21
type input "DESARMADO - [PERSON_NAME] CIVIL"
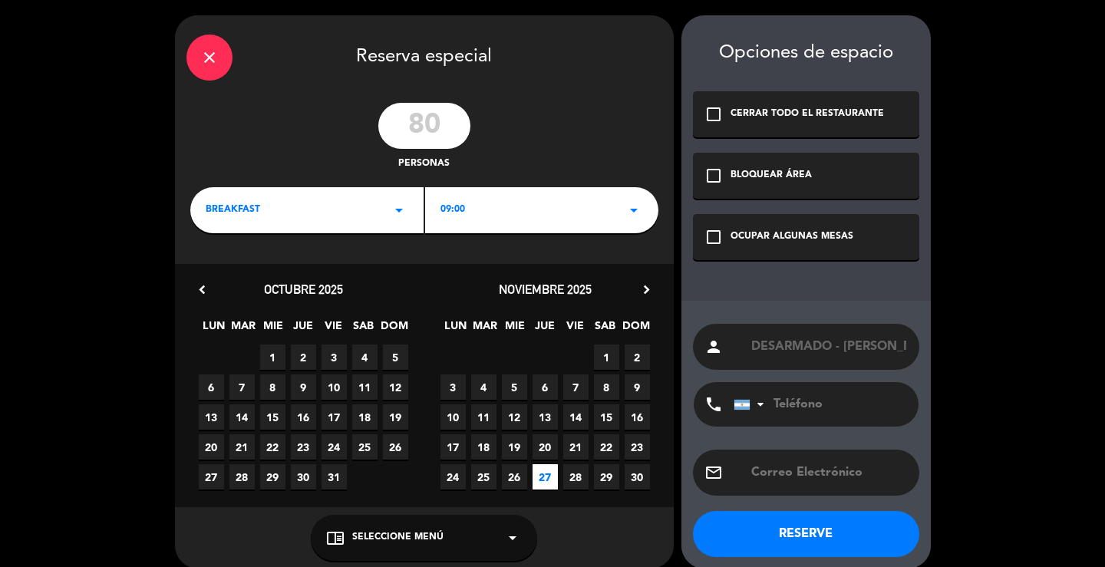
click at [710, 239] on icon "check_box_outline_blank" at bounding box center [713, 237] width 18 height 18
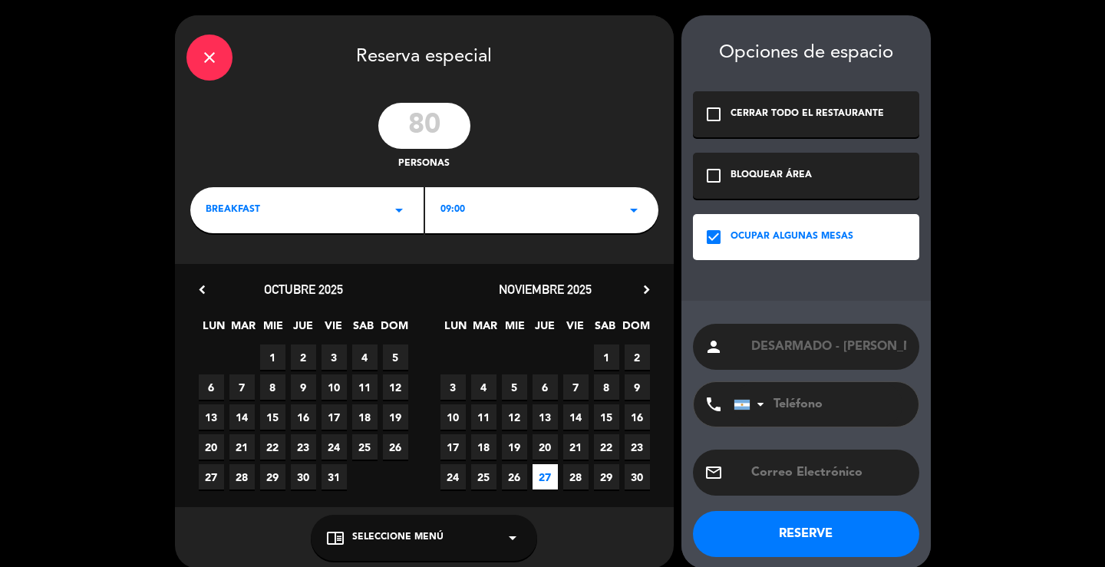
click at [388, 213] on div "BREAKFAST arrow_drop_down" at bounding box center [306, 210] width 233 height 46
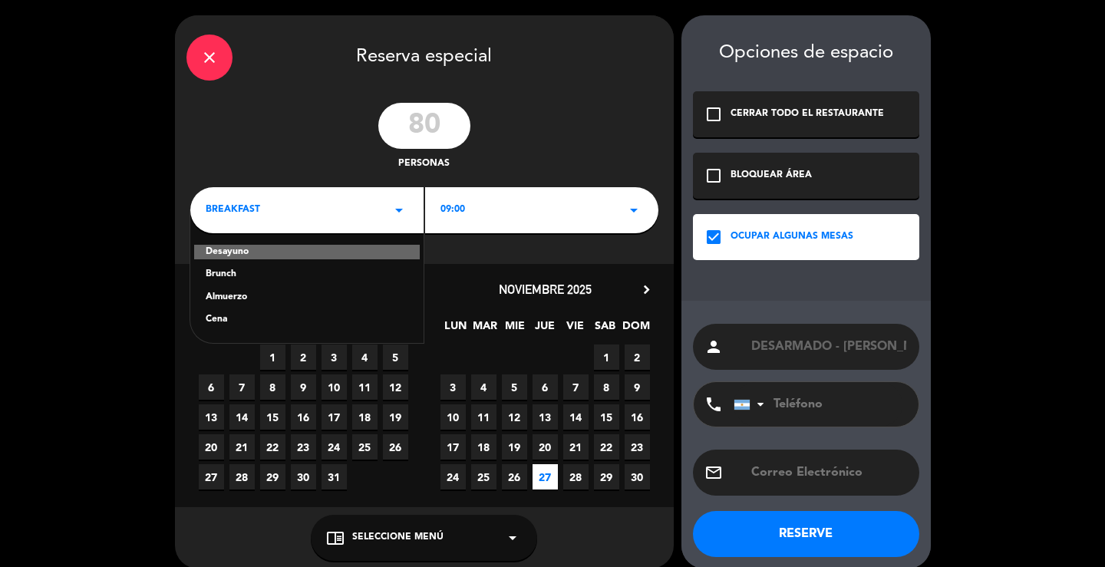
drag, startPoint x: 238, startPoint y: 324, endPoint x: 354, endPoint y: 285, distance: 122.3
click at [239, 322] on div "Cena" at bounding box center [307, 319] width 203 height 15
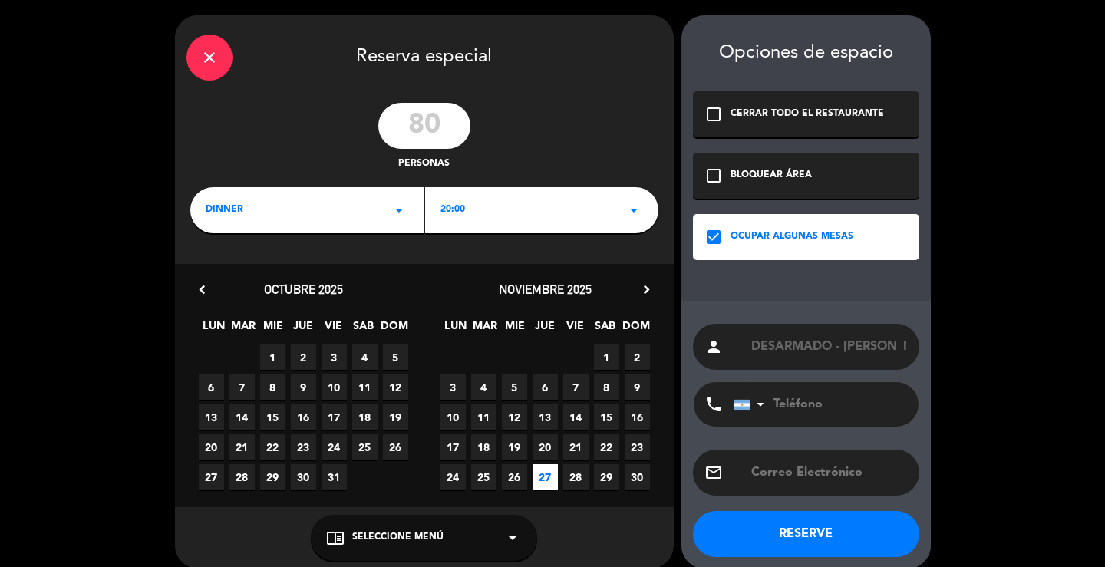
click at [541, 209] on div "20:00 arrow_drop_down" at bounding box center [541, 210] width 233 height 46
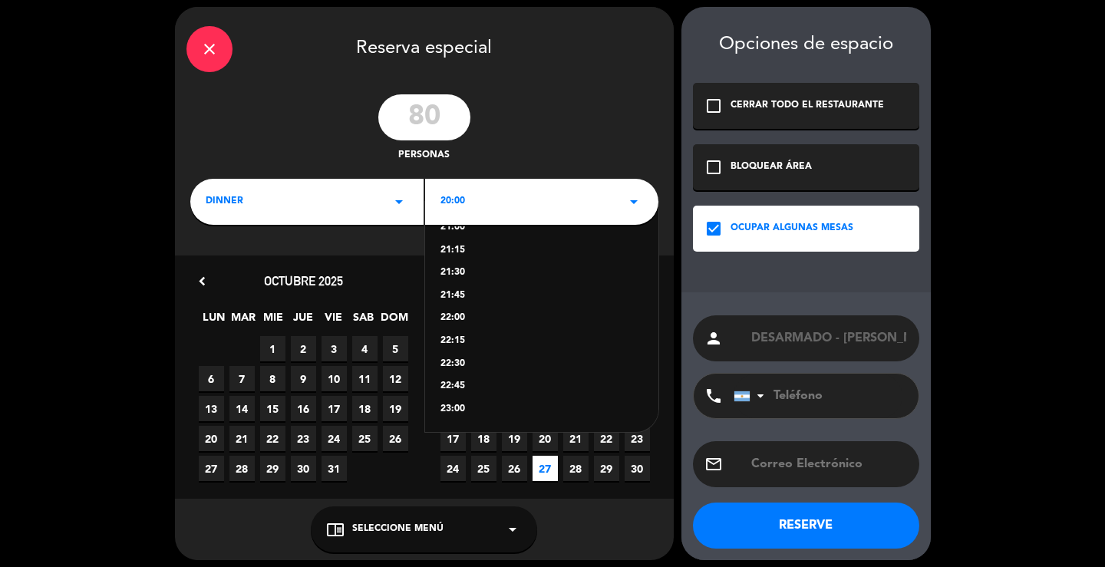
scroll to position [16, 0]
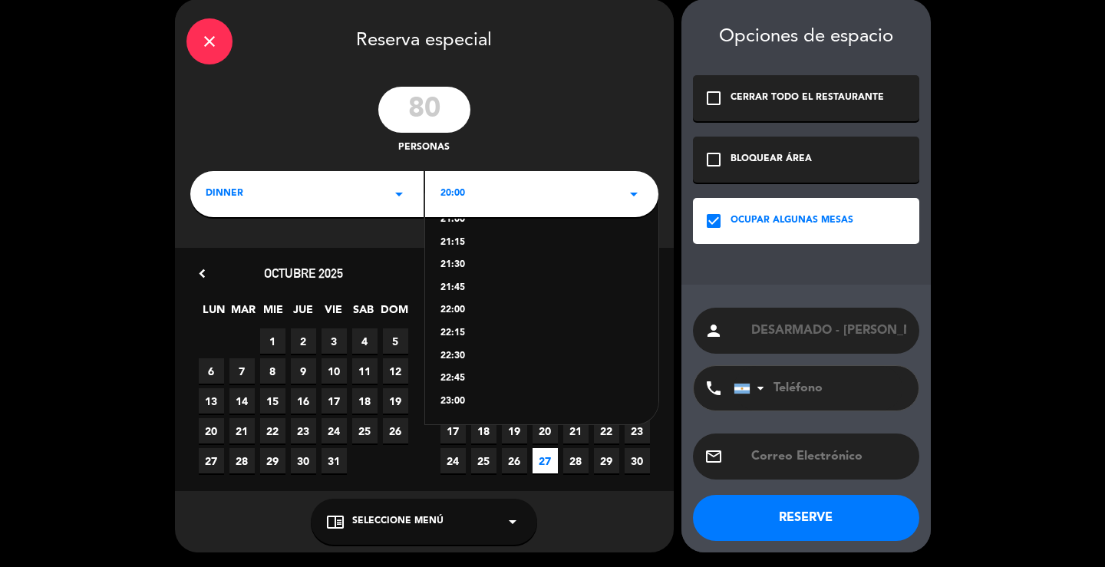
click at [467, 401] on div "23:00" at bounding box center [541, 401] width 203 height 15
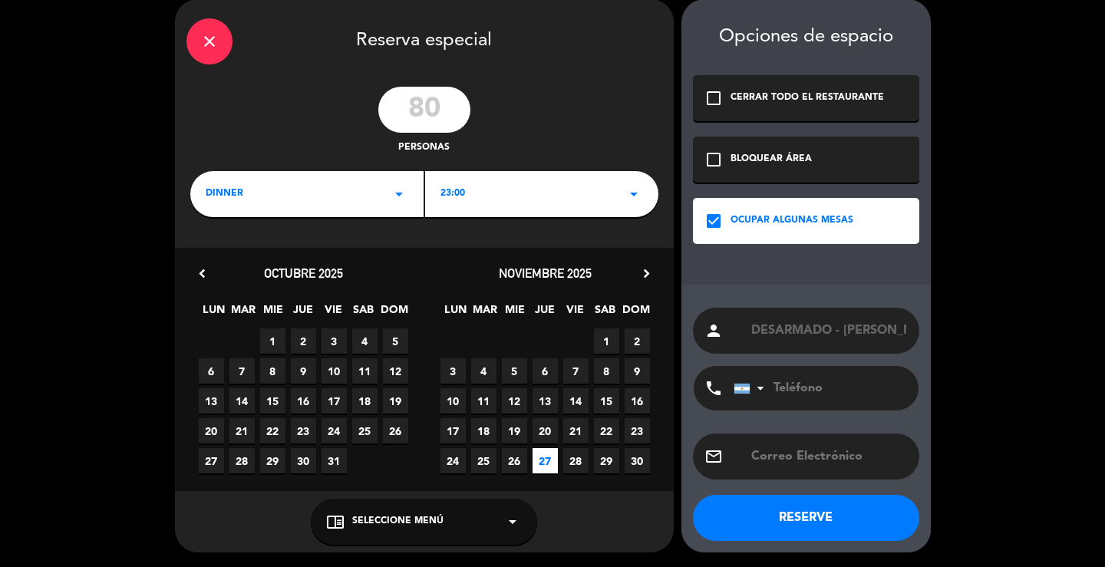
click at [759, 524] on button "RESERVE" at bounding box center [806, 518] width 226 height 46
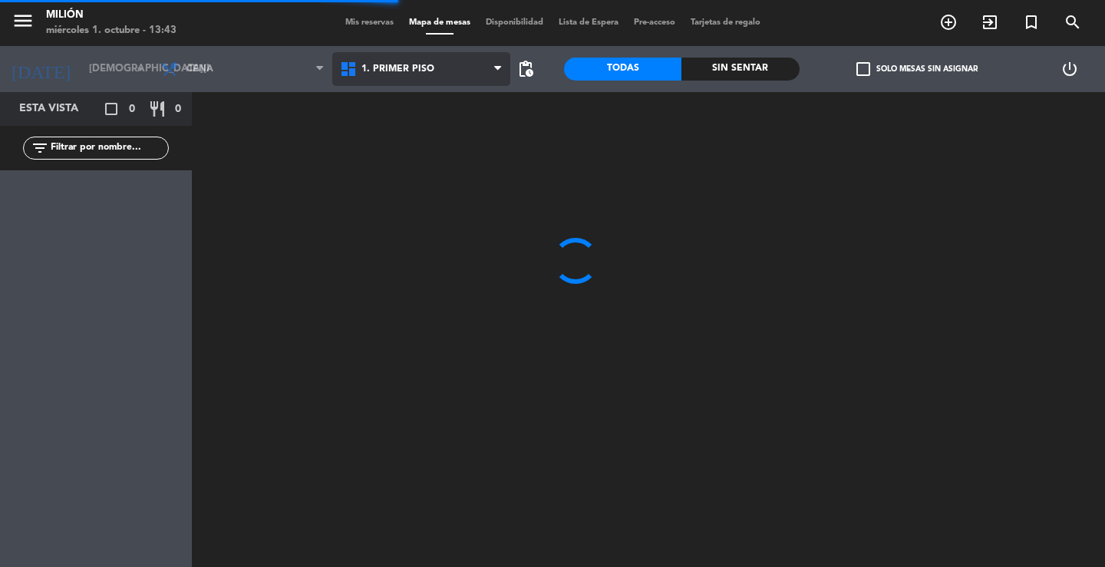
click at [396, 69] on span "1. PRIMER PISO" at bounding box center [397, 69] width 73 height 11
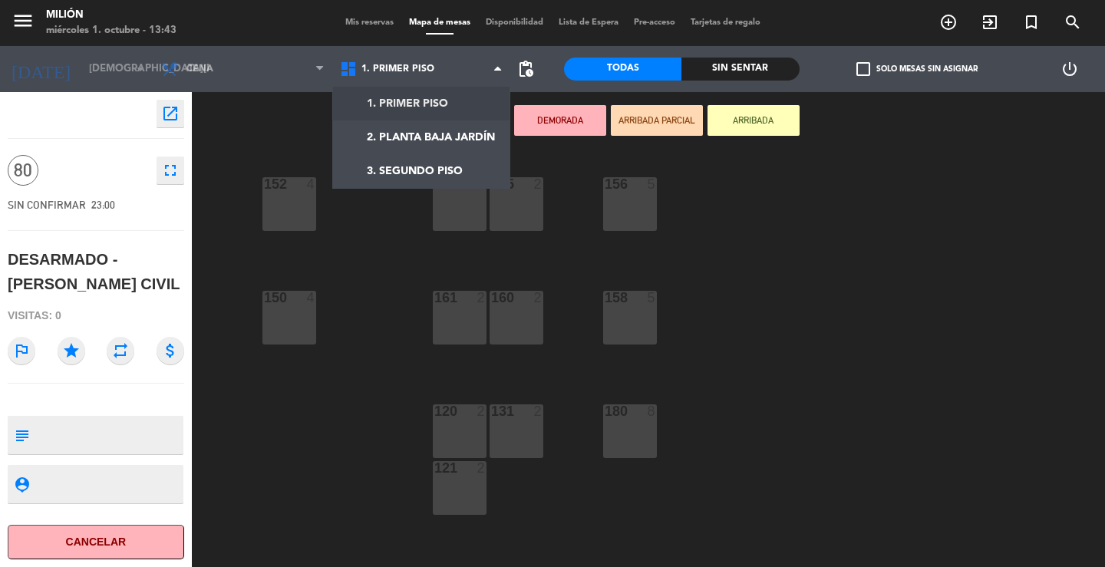
click at [427, 104] on ng-component "menu Milión [DATE] 1. octubre - 13:43 Mis reservas Mapa de mesas Disponibilidad…" at bounding box center [552, 283] width 1105 height 567
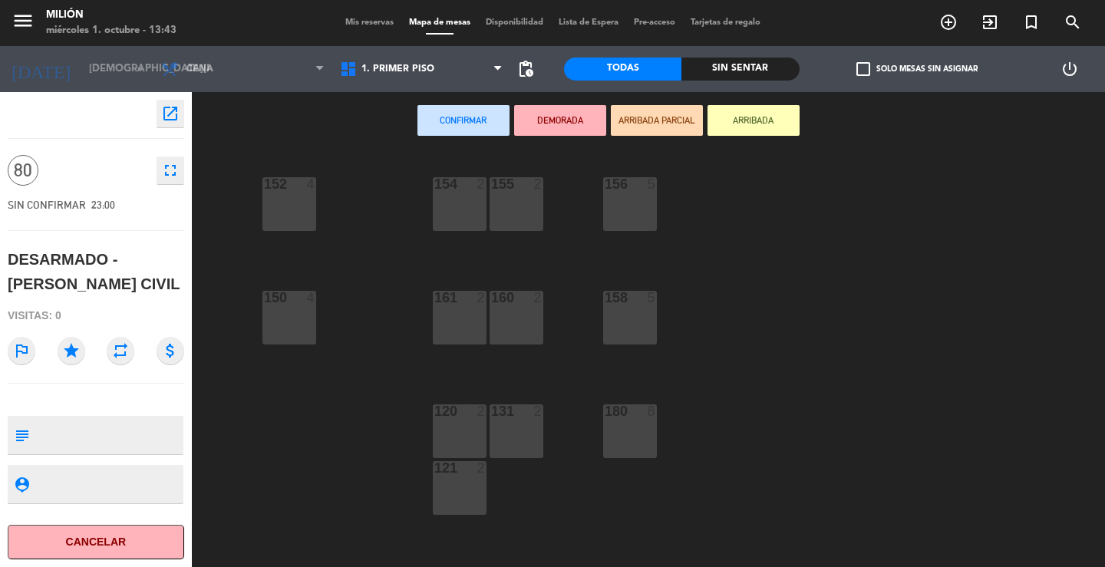
drag, startPoint x: 480, startPoint y: 211, endPoint x: 470, endPoint y: 226, distance: 18.3
click at [479, 211] on div "154 2" at bounding box center [460, 204] width 54 height 54
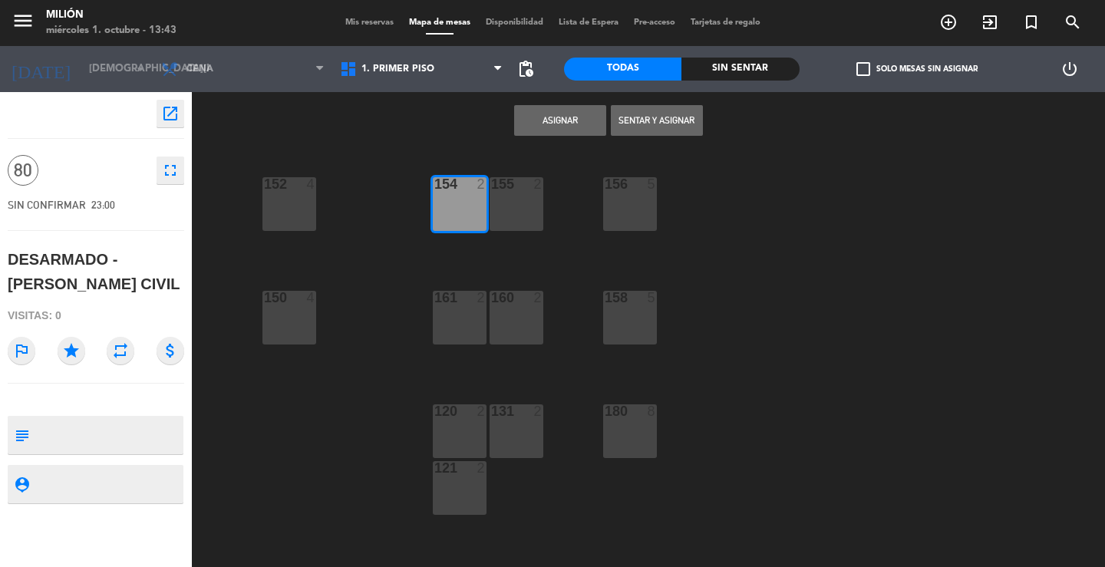
drag, startPoint x: 466, startPoint y: 312, endPoint x: 460, endPoint y: 321, distance: 10.4
click at [465, 313] on div "161 2" at bounding box center [460, 318] width 54 height 54
click at [463, 427] on div "120 2" at bounding box center [460, 431] width 54 height 54
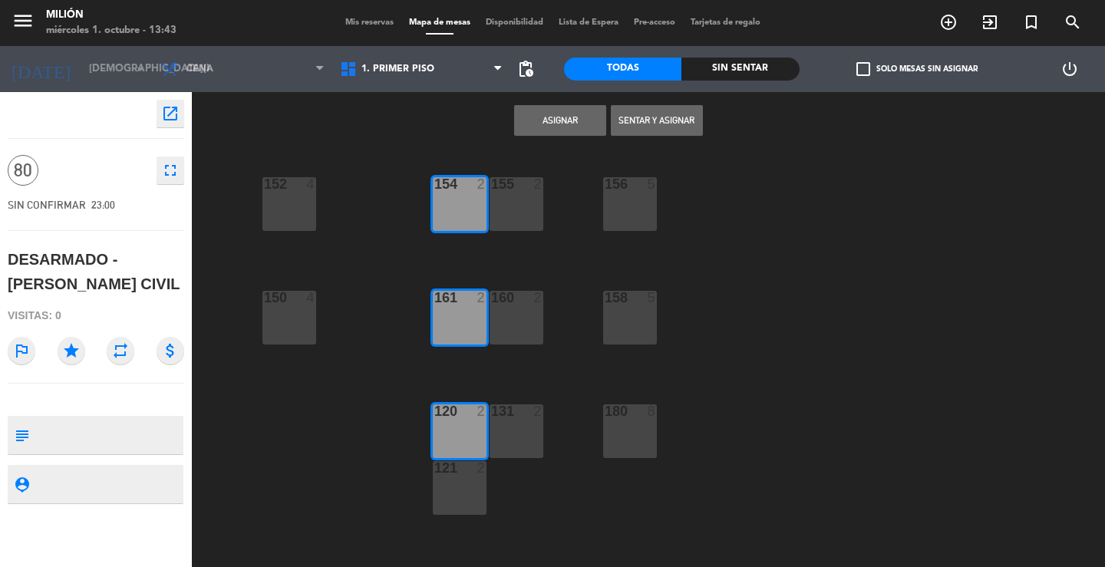
click at [479, 489] on div "121 2" at bounding box center [460, 488] width 54 height 54
click at [547, 118] on button "Asignar" at bounding box center [560, 120] width 92 height 31
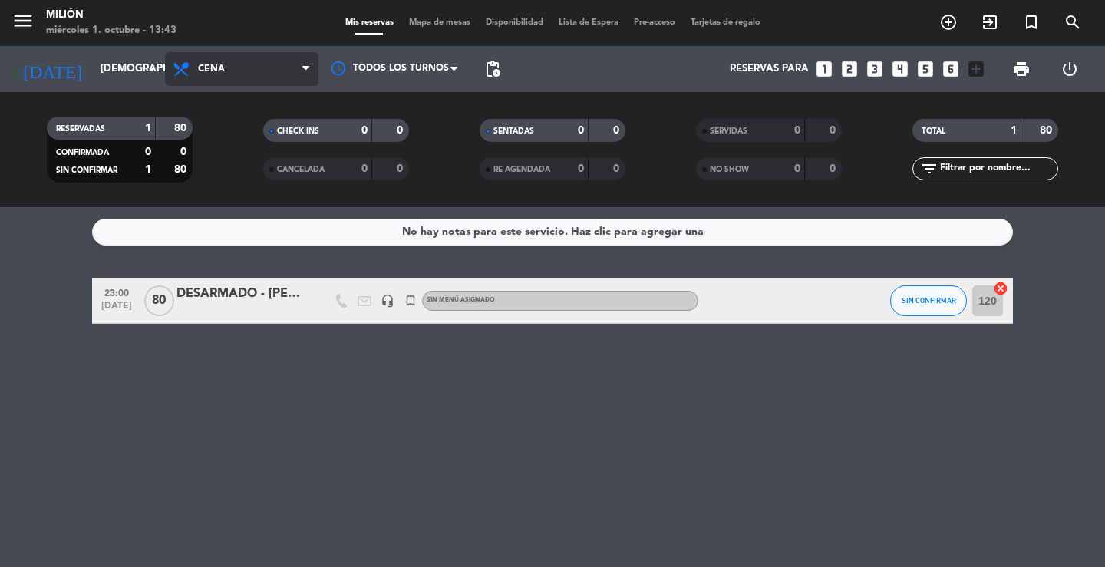
click at [206, 60] on span "Cena" at bounding box center [241, 69] width 153 height 34
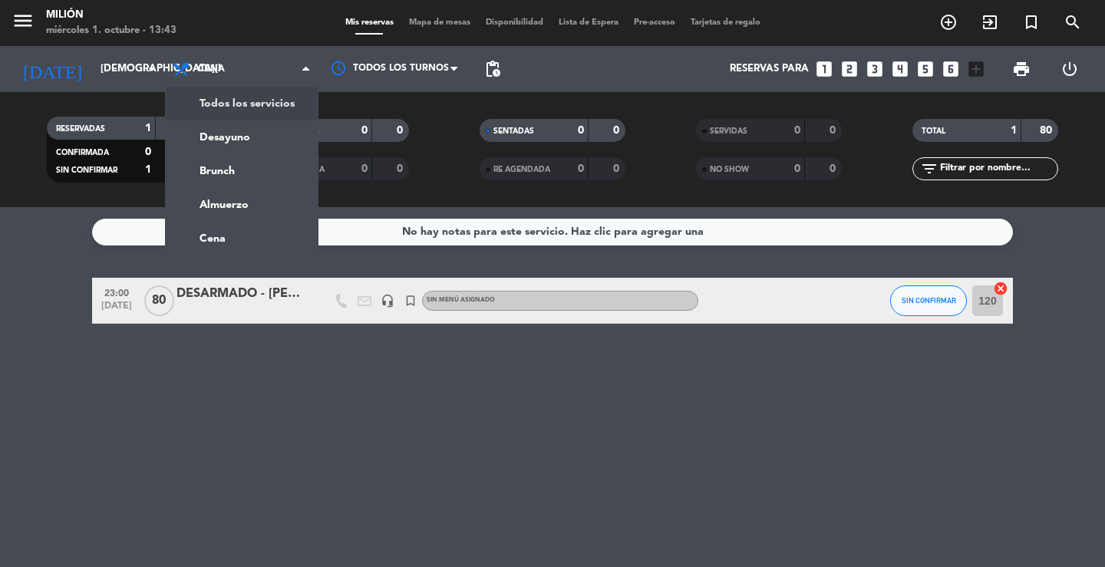
click at [233, 100] on div "menu Milión [DATE] 1. octubre - 13:43 Mis reservas Mapa de mesas Disponibilidad…" at bounding box center [552, 103] width 1105 height 207
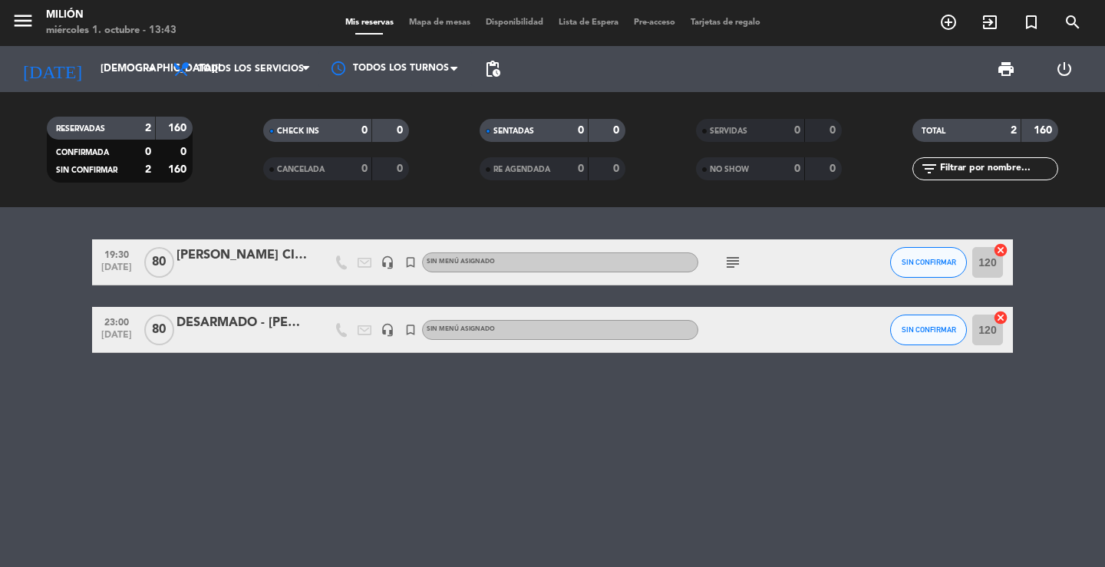
click at [736, 261] on icon "subject" at bounding box center [732, 262] width 18 height 18
click at [277, 255] on div "[PERSON_NAME] CIVIL" at bounding box center [241, 255] width 130 height 20
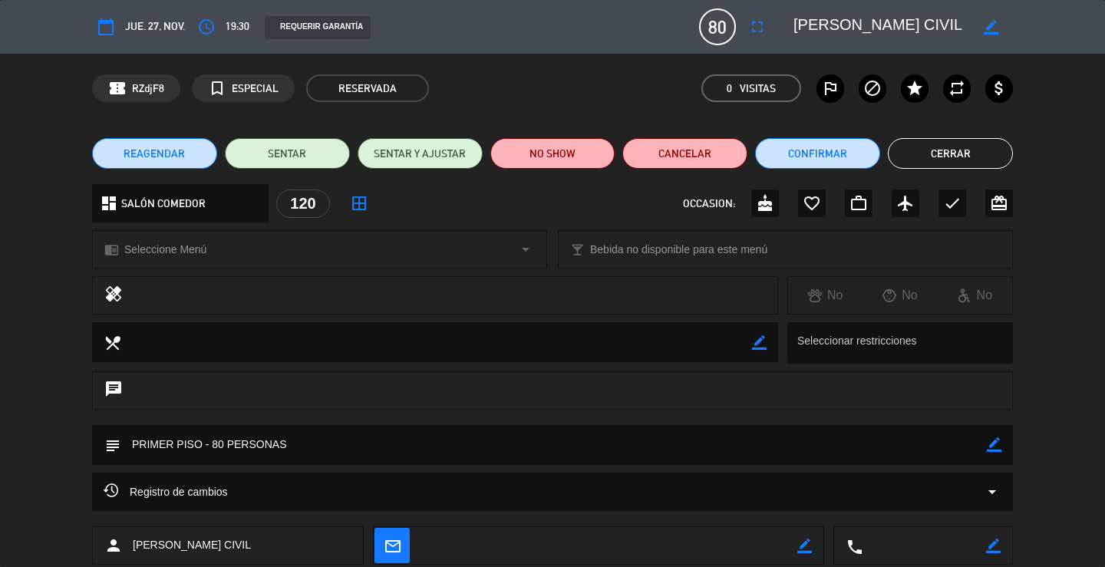
drag, startPoint x: 995, startPoint y: 449, endPoint x: 953, endPoint y: 445, distance: 42.4
click at [993, 450] on icon "border_color" at bounding box center [994, 444] width 15 height 15
click at [716, 454] on textarea at bounding box center [553, 444] width 866 height 39
type textarea "PRIMER PISO - 80 PERSONAS - DE 19:30 A 23:30"
click at [995, 446] on icon at bounding box center [994, 444] width 15 height 15
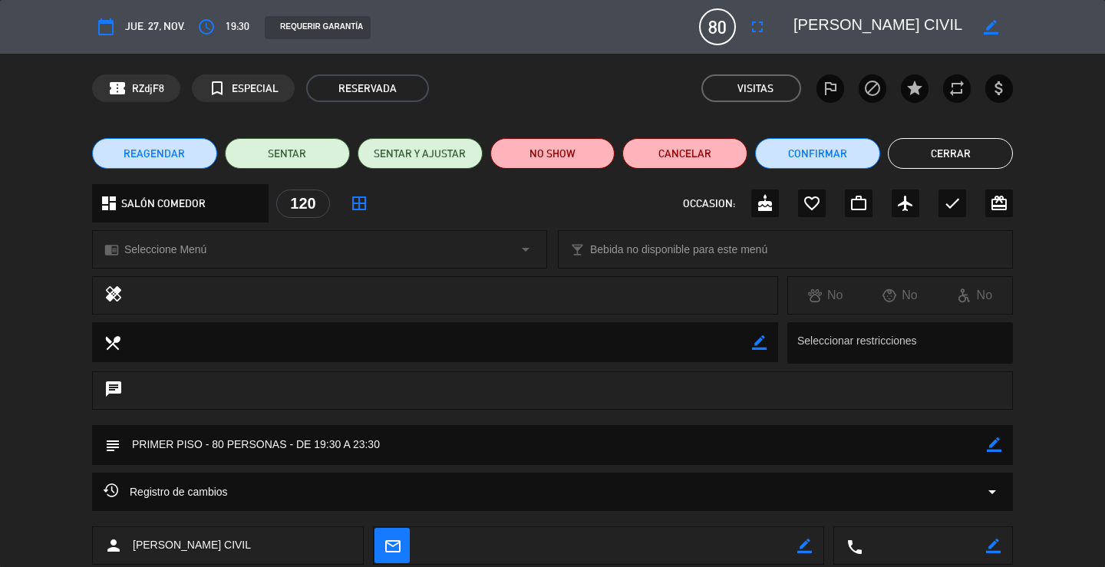
click at [956, 150] on button "Cerrar" at bounding box center [950, 153] width 125 height 31
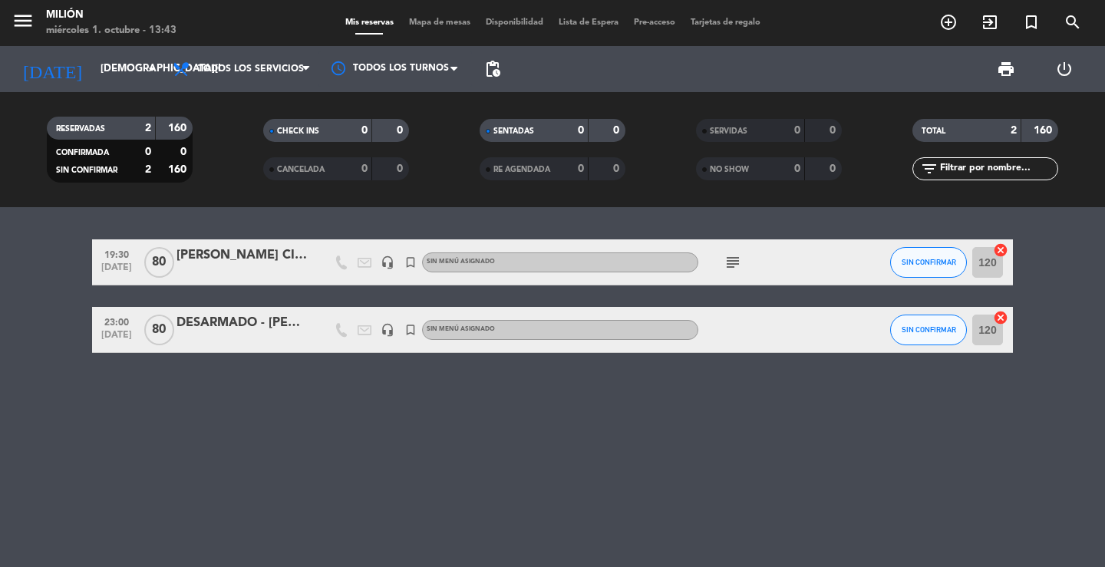
click at [734, 266] on icon "subject" at bounding box center [732, 262] width 18 height 18
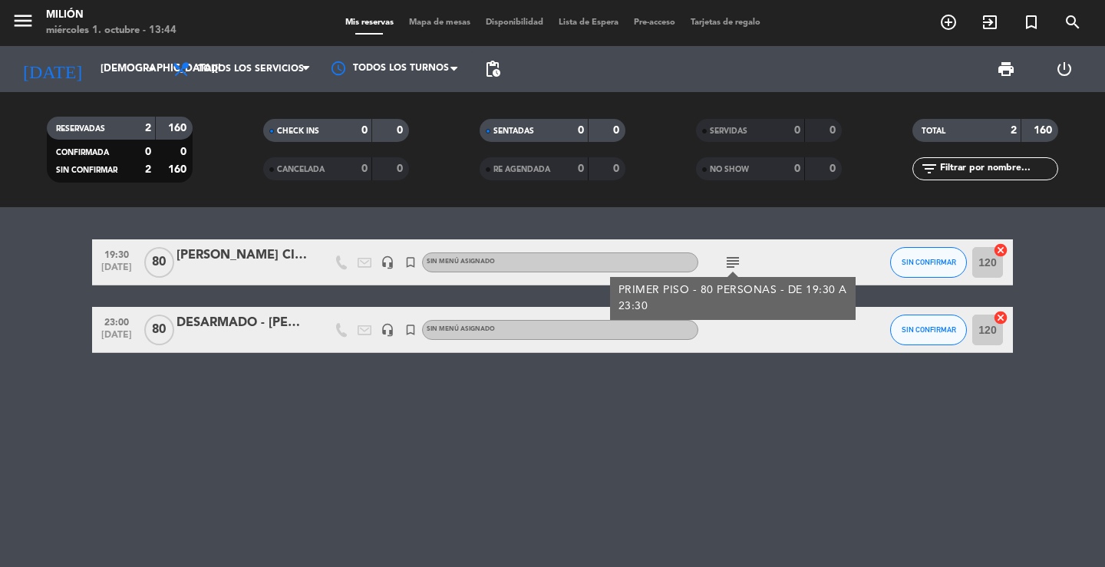
click at [733, 256] on icon "subject" at bounding box center [732, 262] width 18 height 18
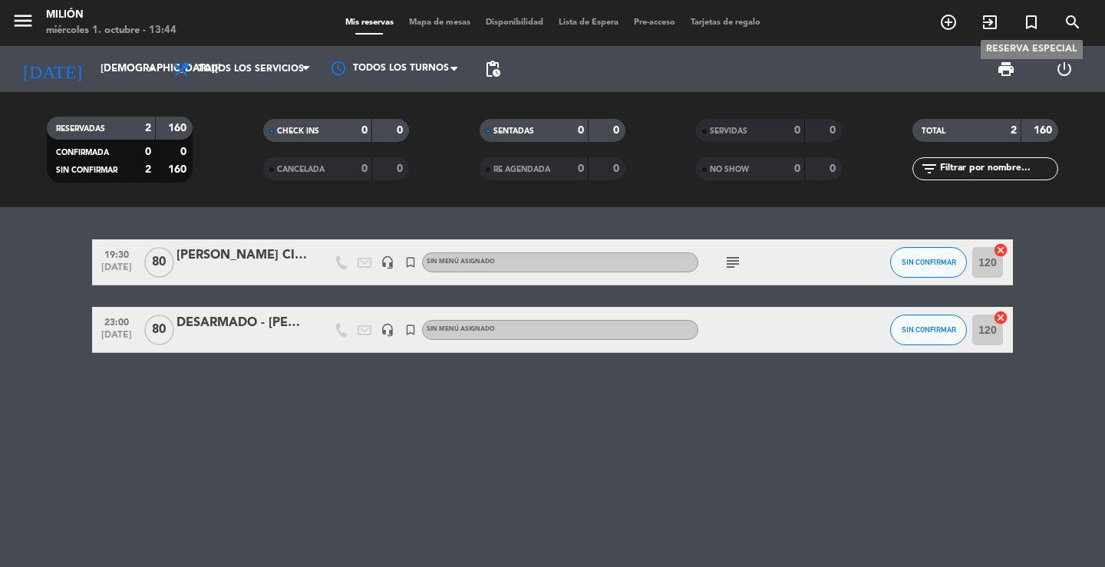
click at [1030, 18] on icon "turned_in_not" at bounding box center [1031, 22] width 18 height 18
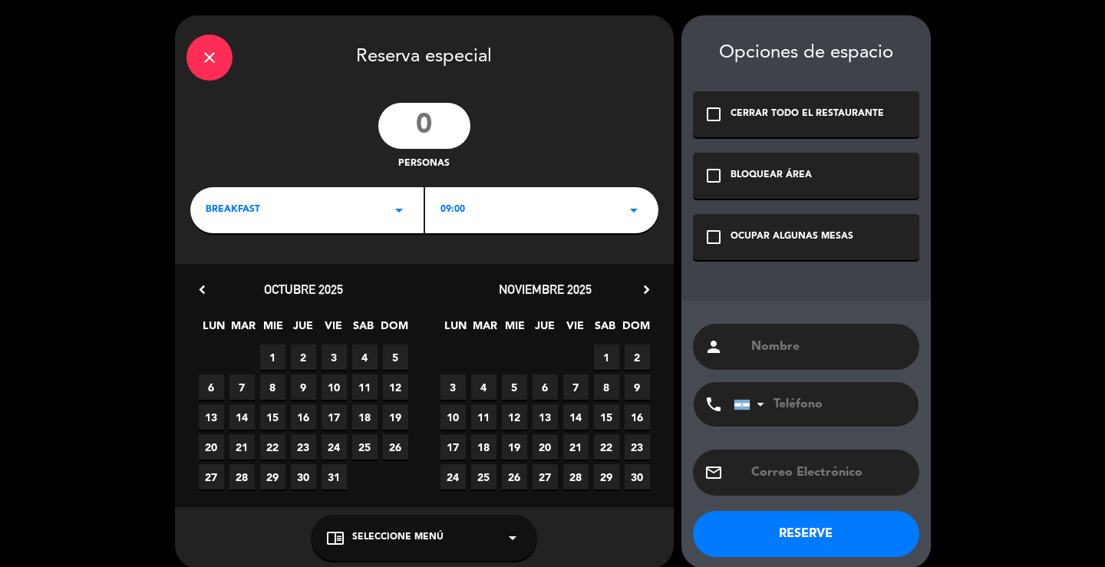
click at [392, 212] on icon "arrow_drop_down" at bounding box center [399, 210] width 18 height 18
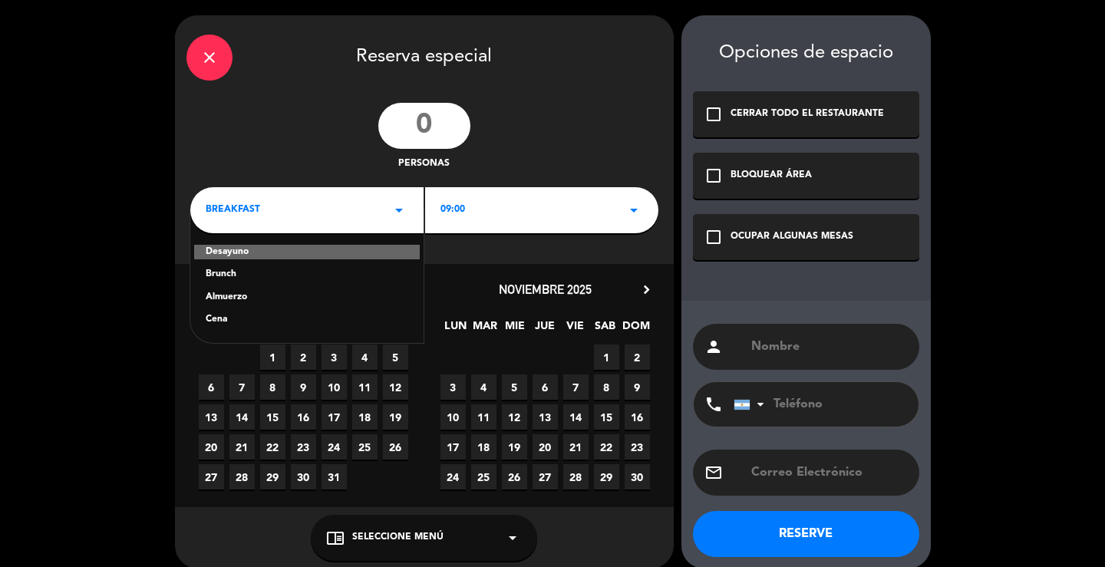
click at [250, 272] on div "Brunch" at bounding box center [307, 274] width 203 height 15
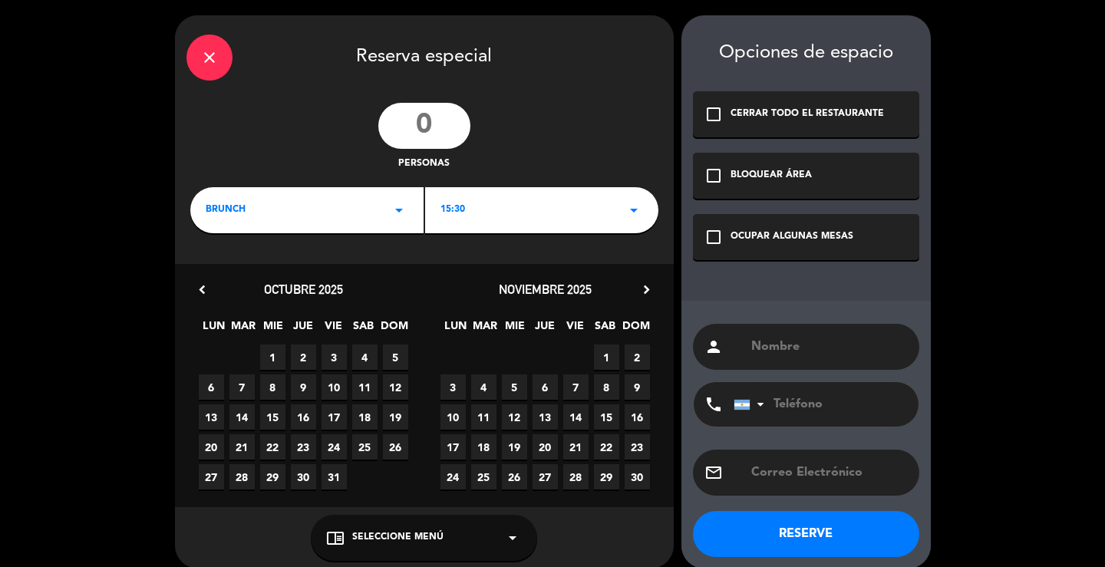
click at [537, 203] on div "15:30 arrow_drop_down" at bounding box center [541, 210] width 233 height 46
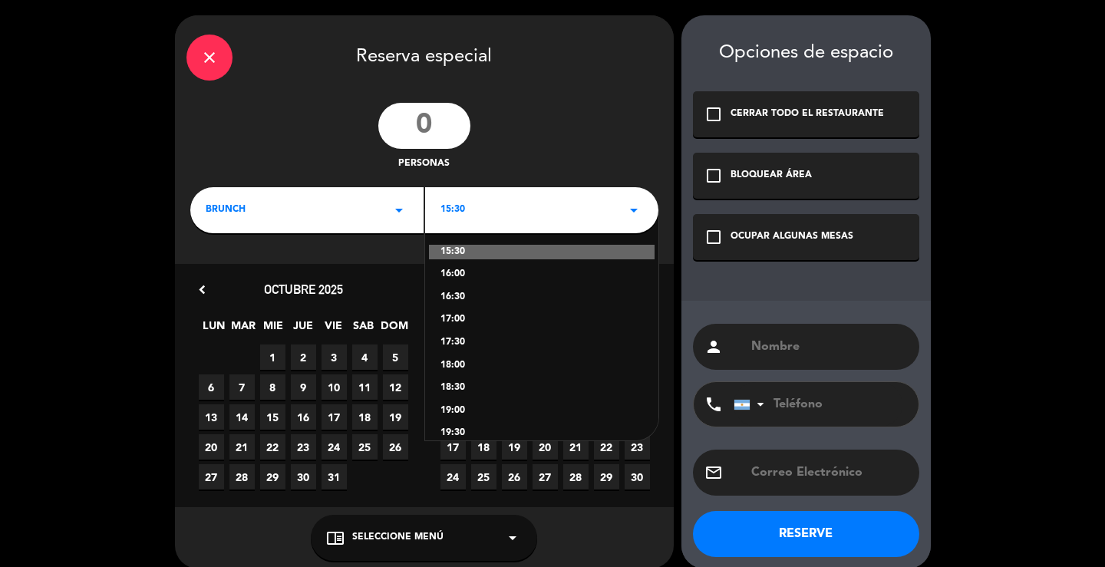
click at [469, 341] on div "17:30" at bounding box center [541, 342] width 203 height 15
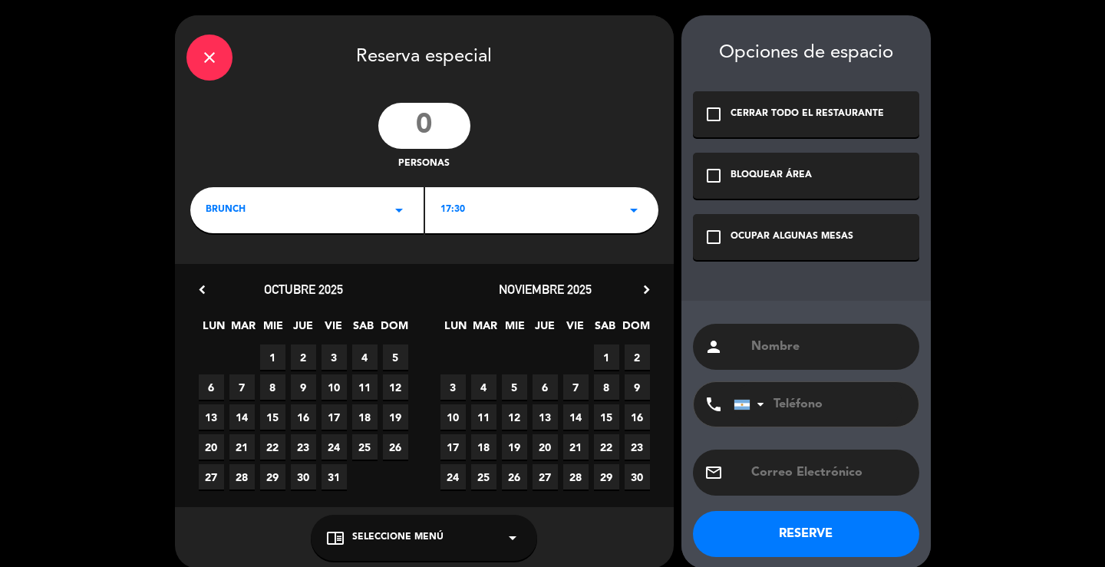
click at [435, 129] on input "number" at bounding box center [424, 126] width 92 height 46
type input "80"
click at [817, 350] on input "text" at bounding box center [828, 346] width 158 height 21
type input "ARMADO - [PERSON_NAME] CIVIL"
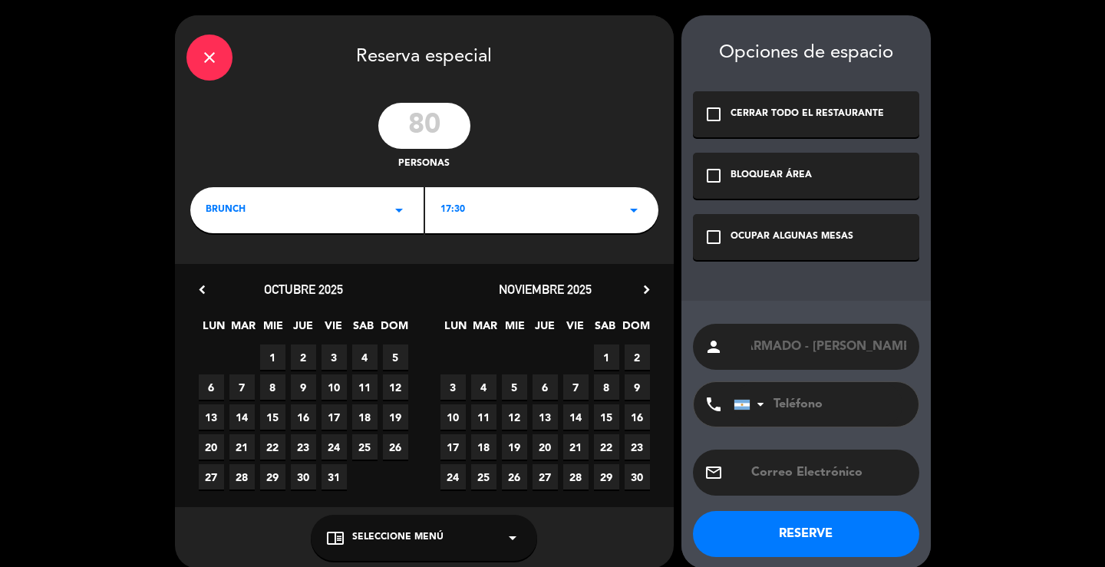
click at [803, 242] on div "OCUPAR ALGUNAS MESAS" at bounding box center [791, 236] width 123 height 15
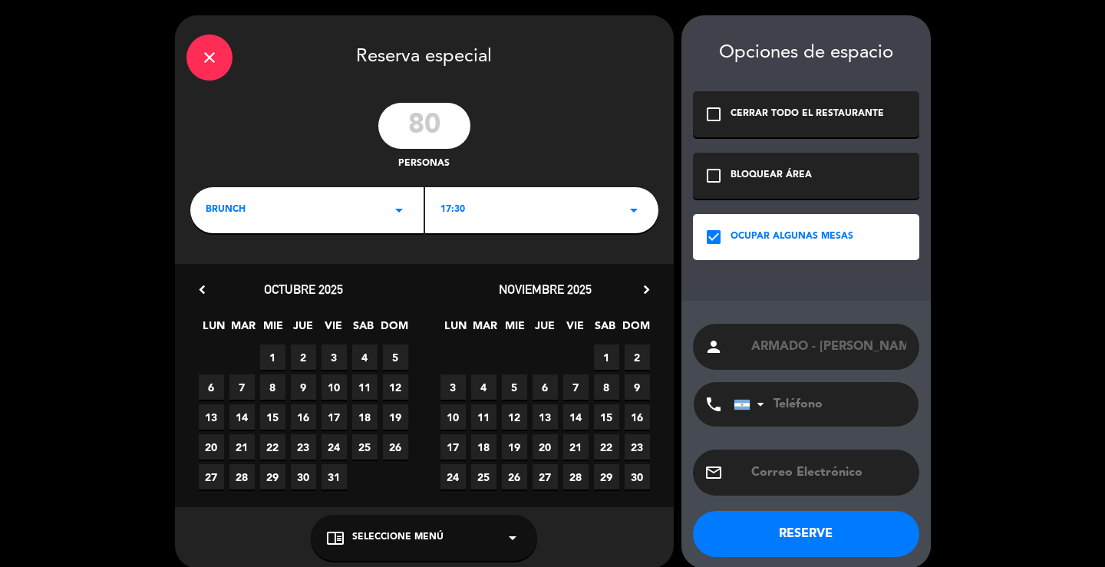
click at [546, 480] on span "27" at bounding box center [544, 476] width 25 height 25
click at [759, 531] on button "RESERVE" at bounding box center [806, 534] width 226 height 46
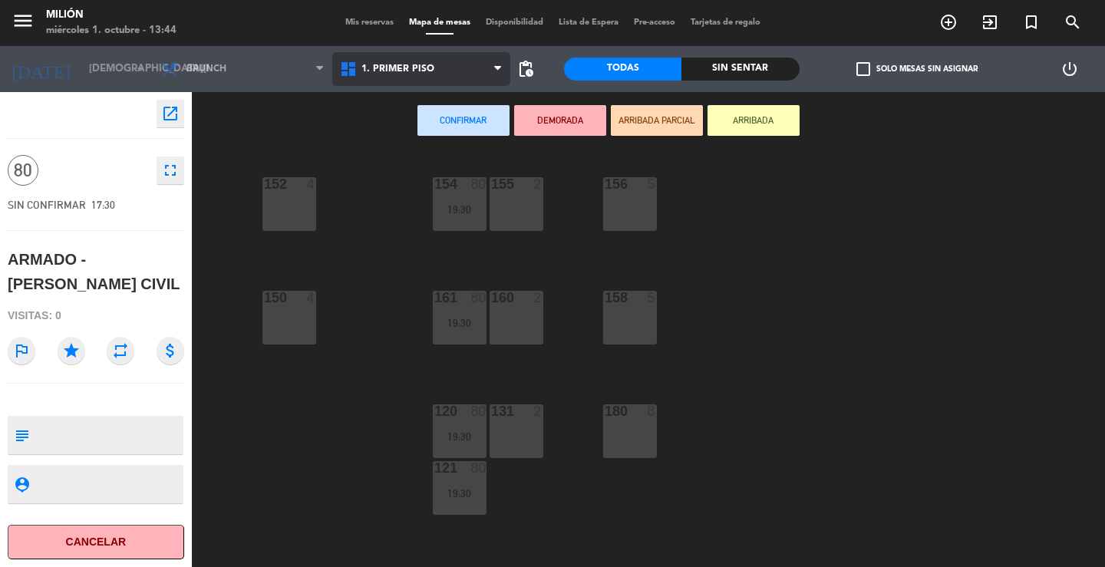
click at [419, 65] on span "1. PRIMER PISO" at bounding box center [397, 69] width 73 height 11
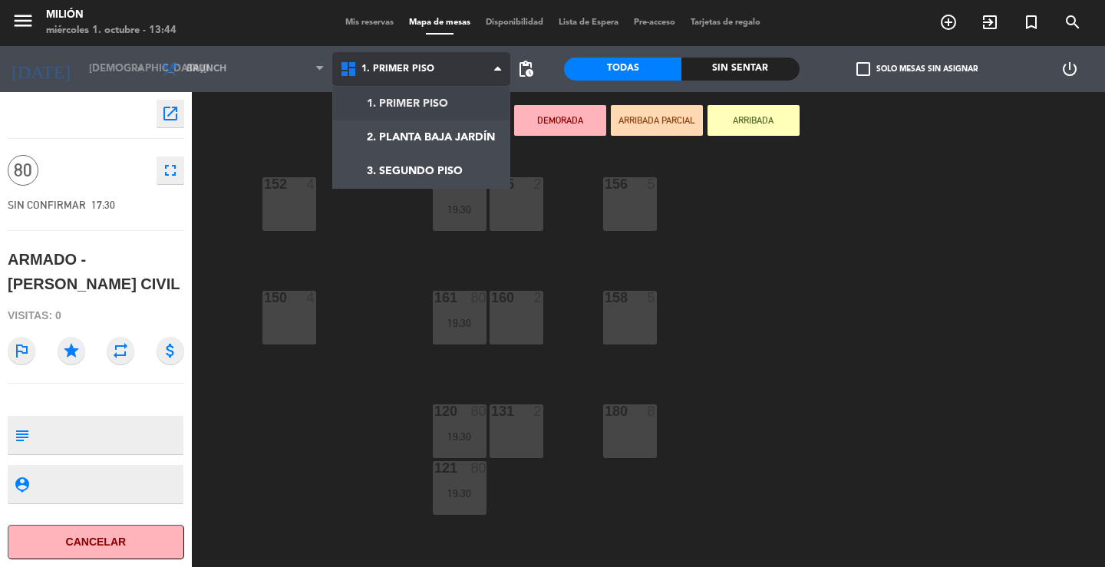
click at [417, 100] on ng-component "menu Milión [DATE] 1. octubre - 13:44 Mis reservas Mapa de mesas Disponibilidad…" at bounding box center [552, 283] width 1105 height 567
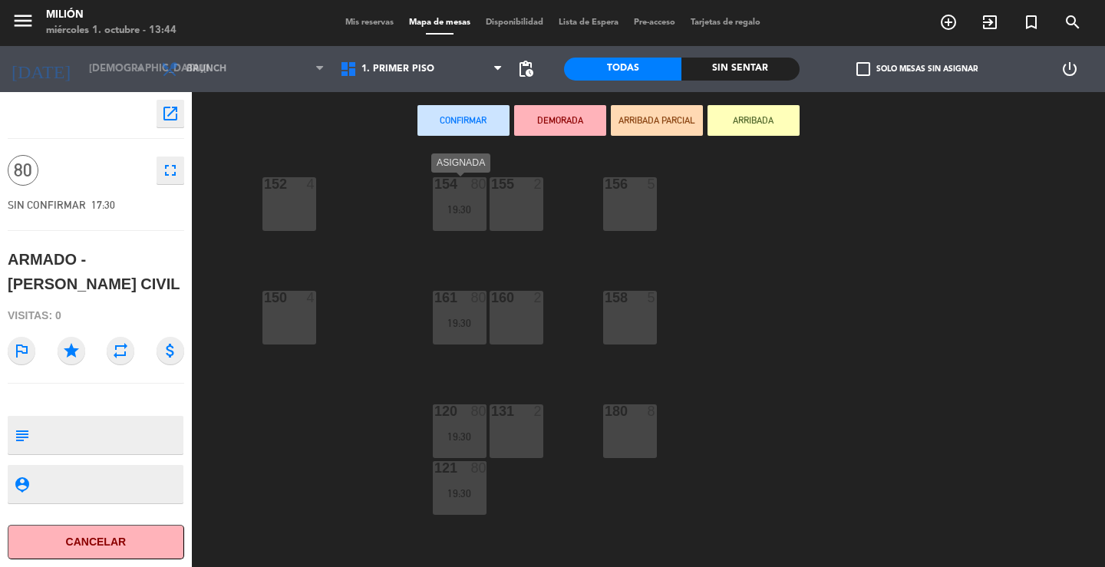
click at [476, 206] on div "19:30" at bounding box center [460, 209] width 54 height 11
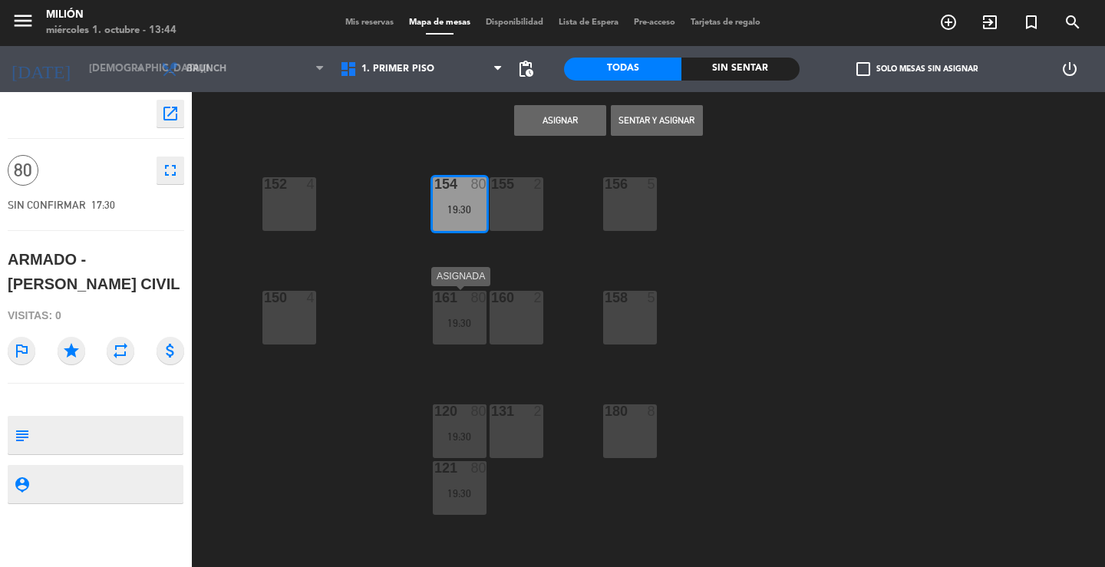
click at [466, 321] on div "19:30" at bounding box center [460, 323] width 54 height 11
click at [460, 414] on div at bounding box center [458, 411] width 25 height 14
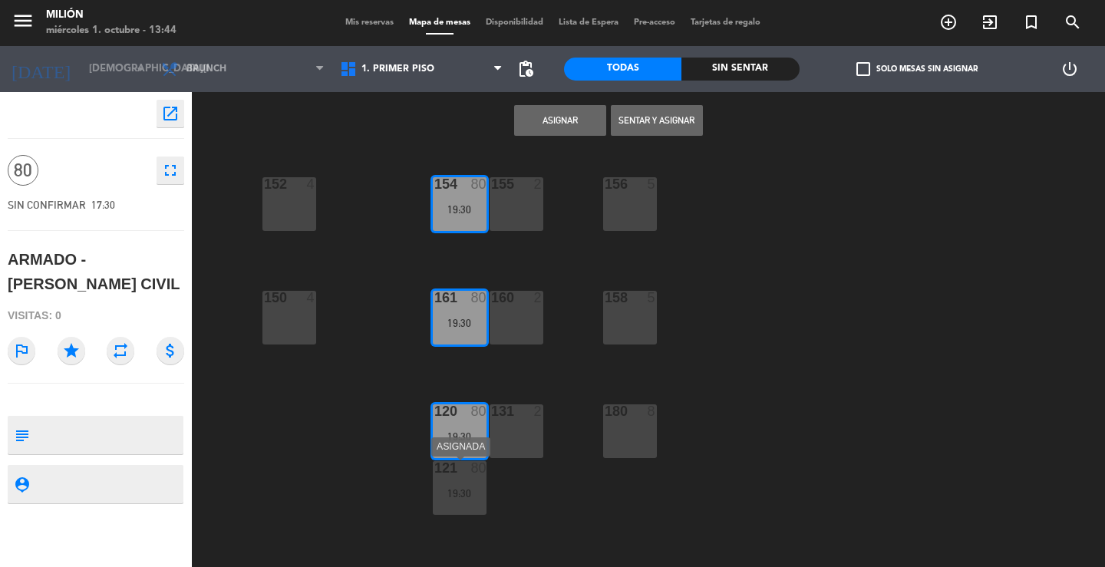
click at [457, 485] on div "121 80 19:30" at bounding box center [460, 488] width 54 height 54
click at [591, 119] on button "Asignar" at bounding box center [560, 120] width 92 height 31
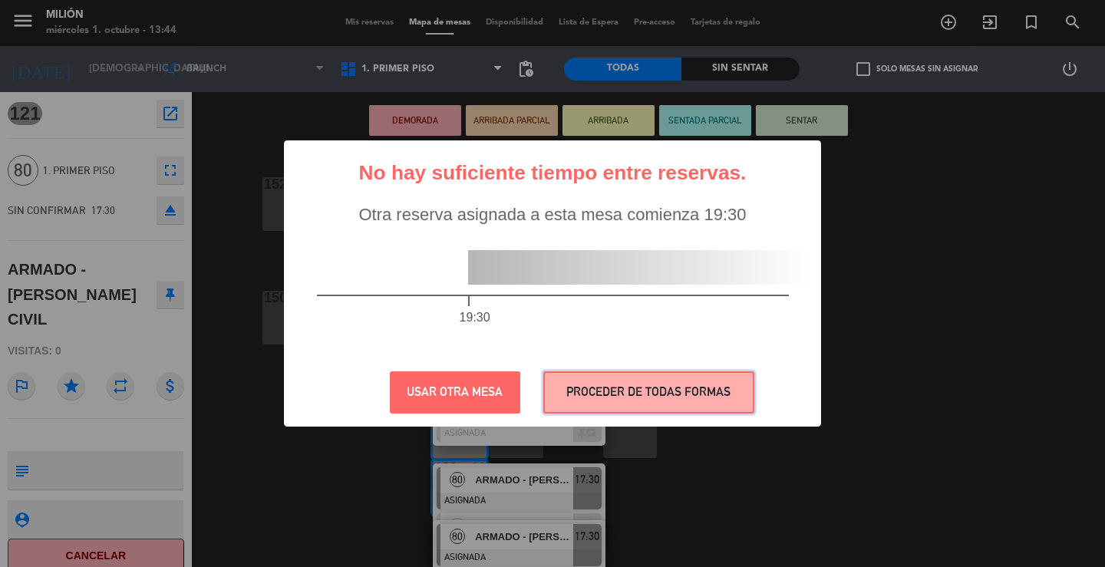
click at [593, 384] on button "PROCEDER DE TODAS FORMAS" at bounding box center [648, 392] width 211 height 42
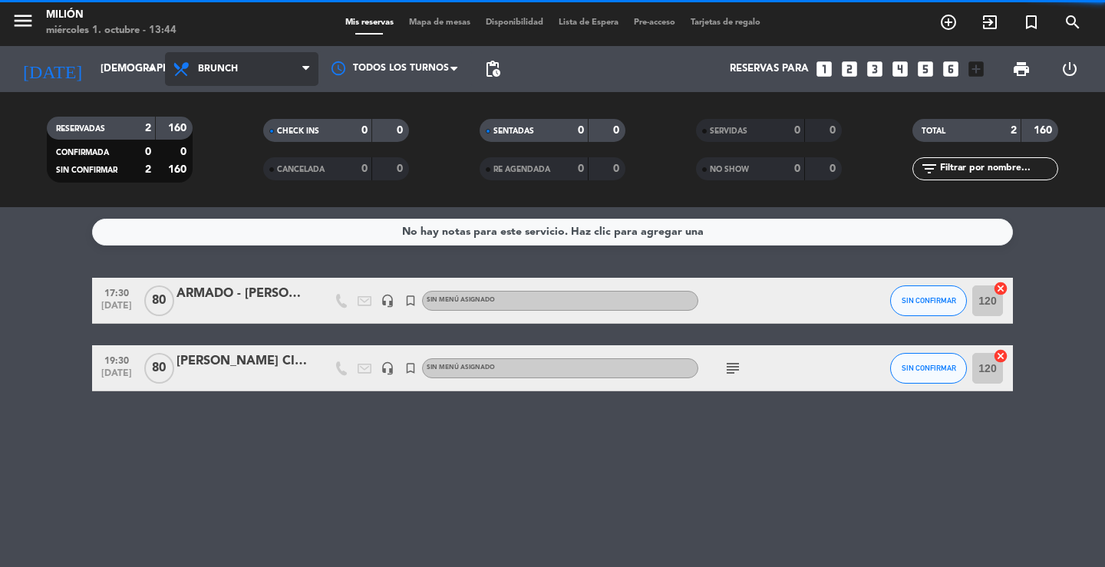
click at [286, 61] on span "Brunch" at bounding box center [241, 69] width 153 height 34
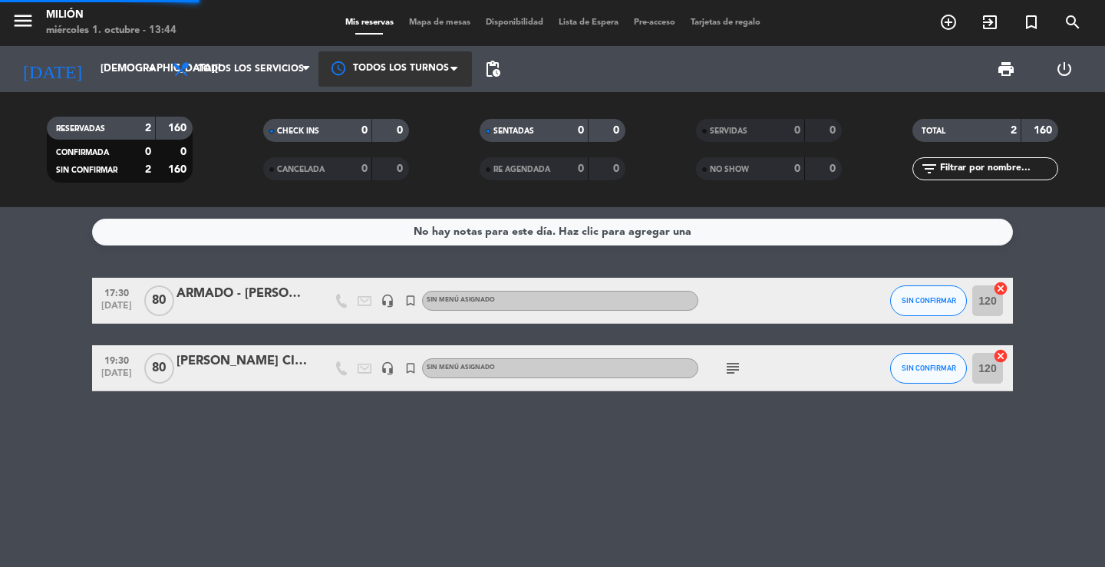
drag, startPoint x: 253, startPoint y: 99, endPoint x: 358, endPoint y: 83, distance: 106.3
click at [252, 100] on div "menu Milión [DATE] 1. octubre - 13:44 Mis reservas Mapa de mesas Disponibilidad…" at bounding box center [552, 103] width 1105 height 207
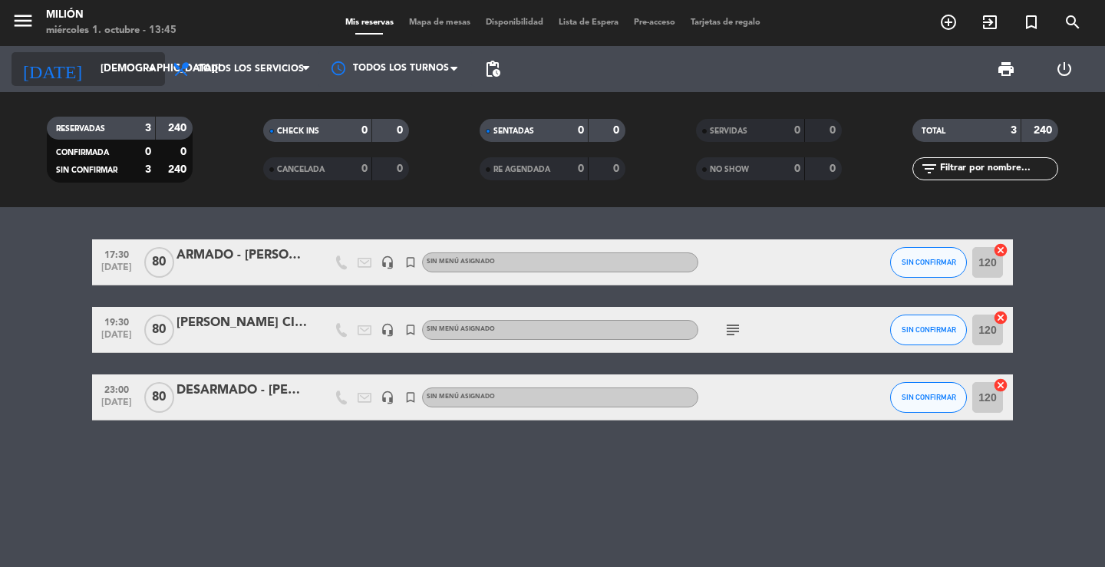
click at [101, 71] on input "[DEMOGRAPHIC_DATA][DATE]" at bounding box center [160, 69] width 135 height 28
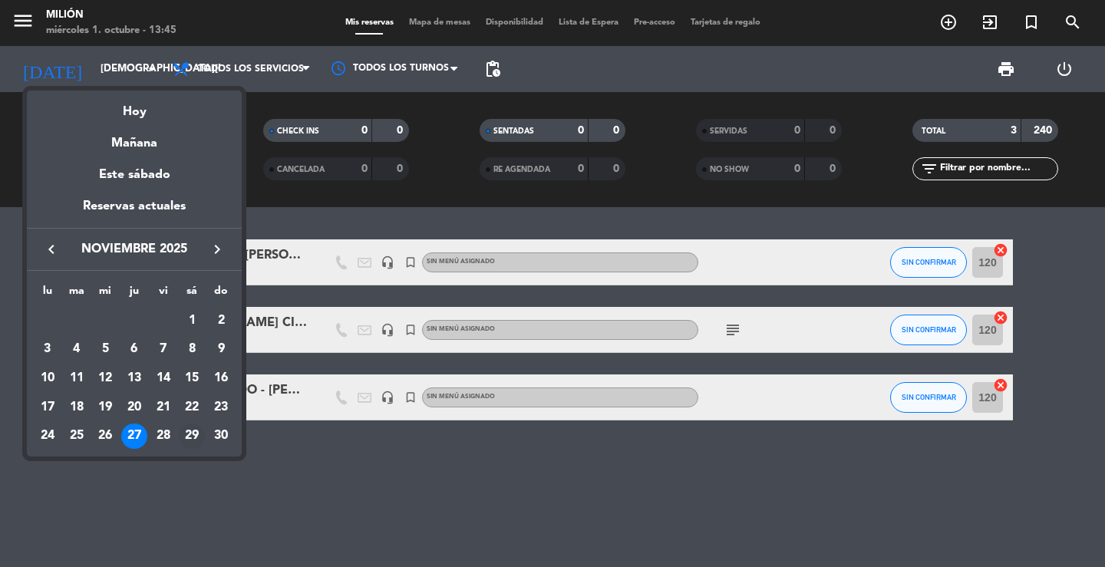
click at [195, 435] on div "29" at bounding box center [192, 436] width 26 height 26
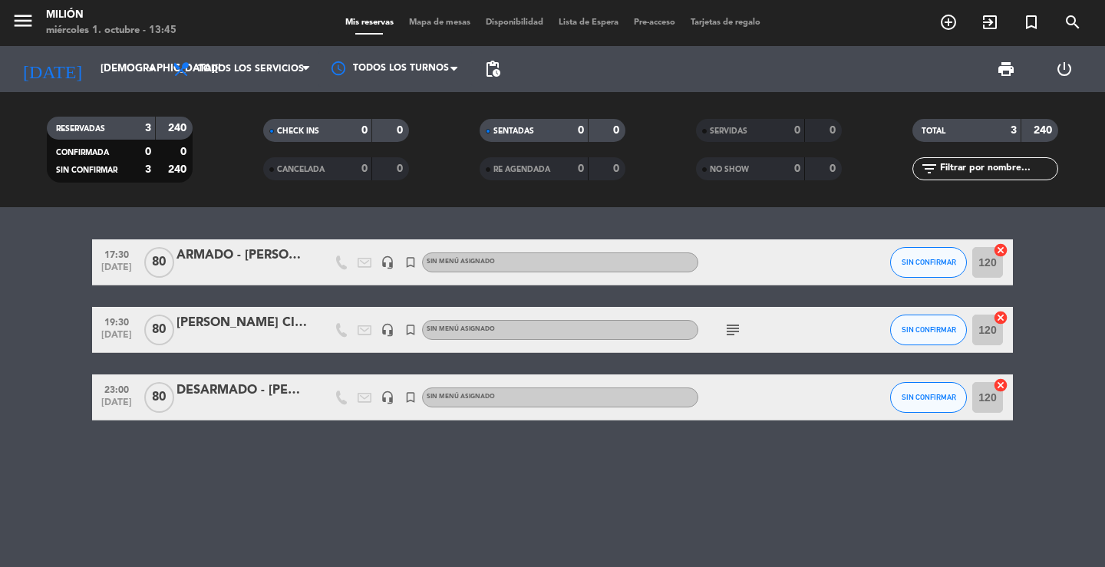
type input "[DATE]"
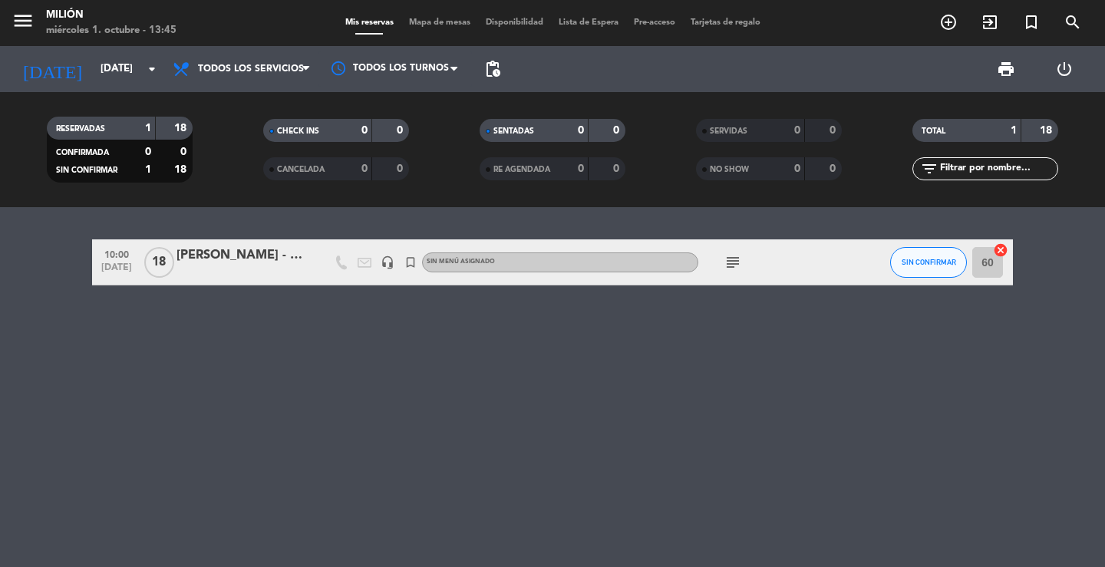
click at [736, 266] on icon "subject" at bounding box center [732, 262] width 18 height 18
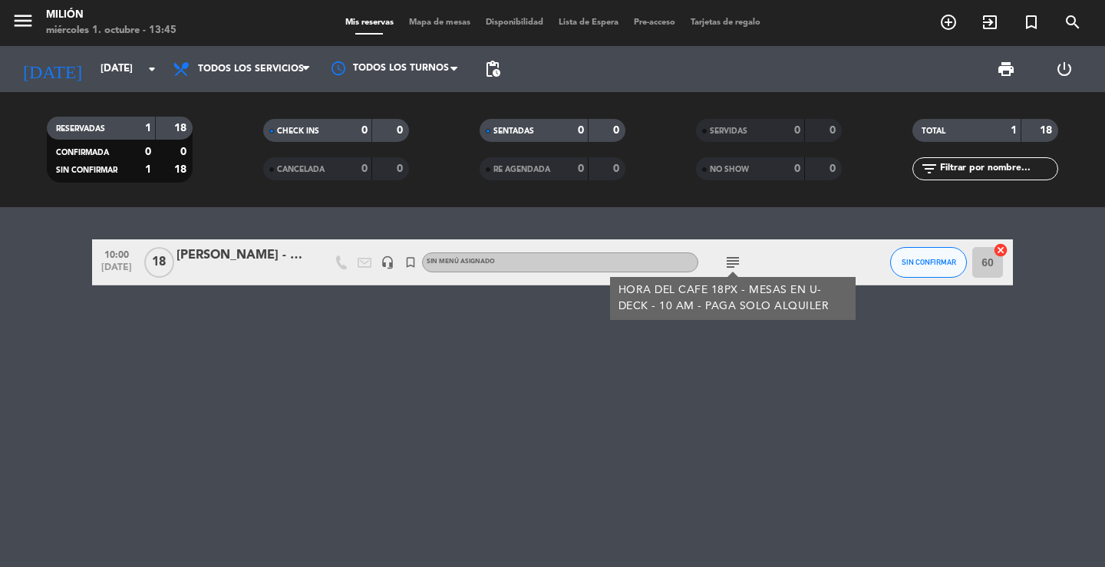
drag, startPoint x: 783, startPoint y: 341, endPoint x: 801, endPoint y: 342, distance: 17.7
click at [782, 342] on div "10:00 [DATE] [PERSON_NAME] - COMUNION headset_mic turned_in_not Sin menú asigna…" at bounding box center [552, 387] width 1105 height 360
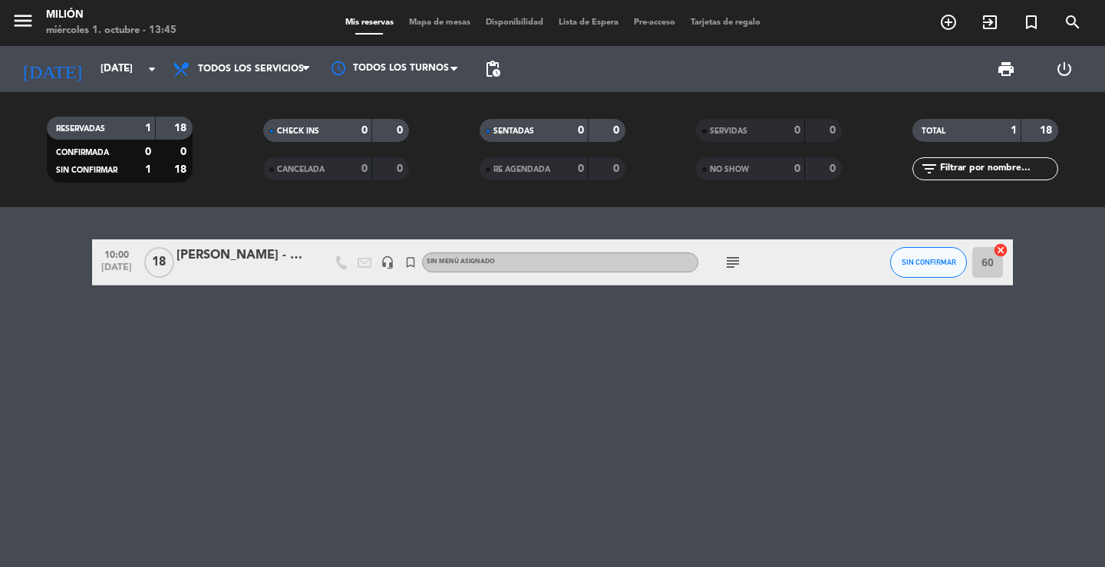
click at [991, 265] on input "60" at bounding box center [987, 262] width 31 height 31
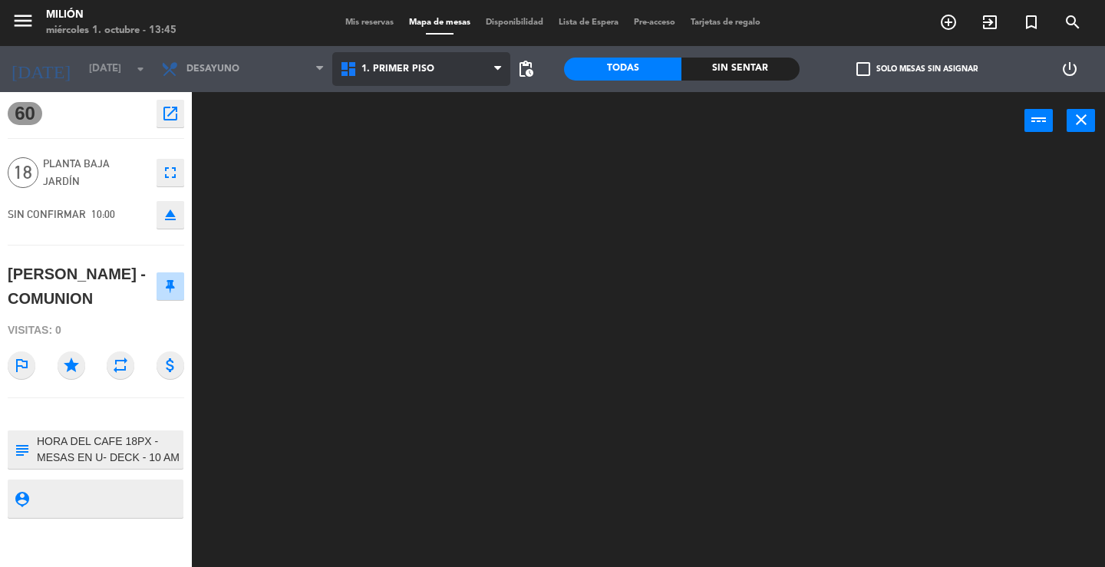
drag, startPoint x: 392, startPoint y: 68, endPoint x: 401, endPoint y: 87, distance: 20.6
click at [393, 68] on span "1. PRIMER PISO" at bounding box center [397, 69] width 73 height 11
click at [413, 137] on ng-component "menu Milión [DATE] 1. octubre - 13:45 Mis reservas Mapa de mesas Disponibilidad…" at bounding box center [552, 283] width 1105 height 567
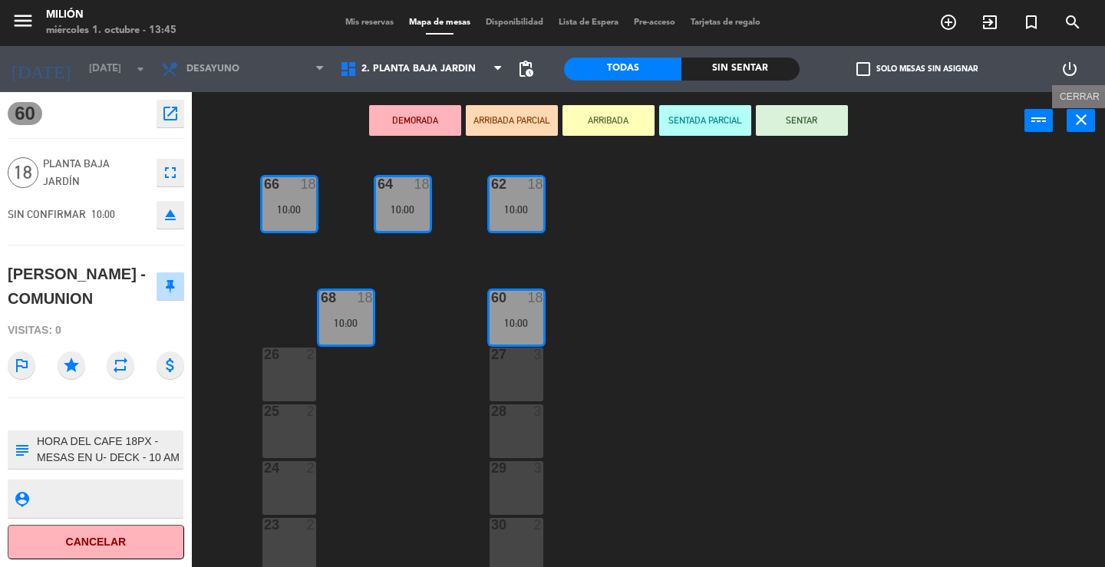
click at [1073, 114] on icon "close" at bounding box center [1081, 119] width 18 height 18
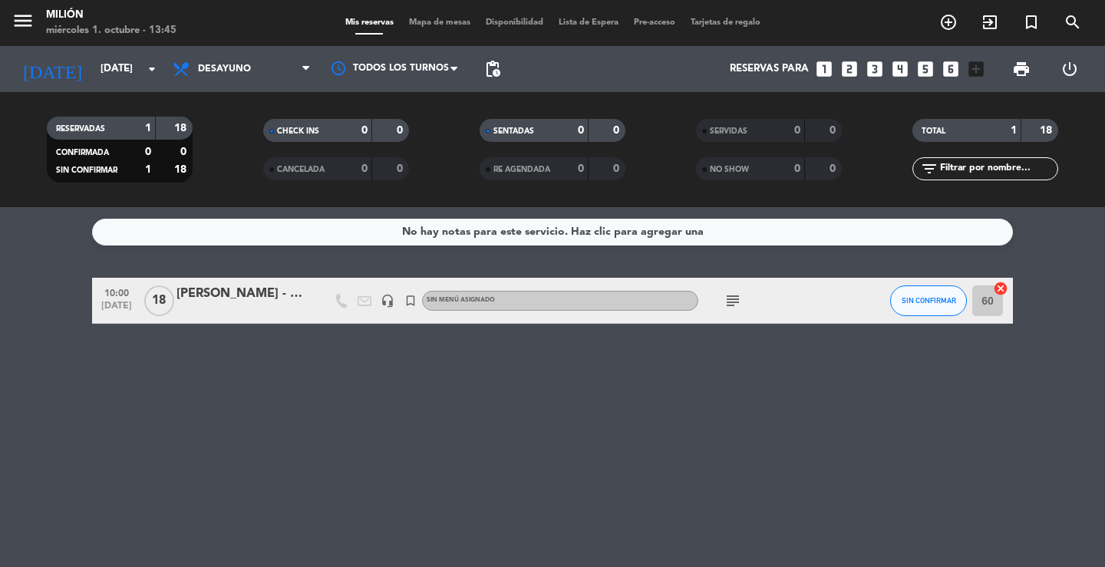
click at [245, 299] on div "[PERSON_NAME] - COMUNION" at bounding box center [241, 294] width 130 height 20
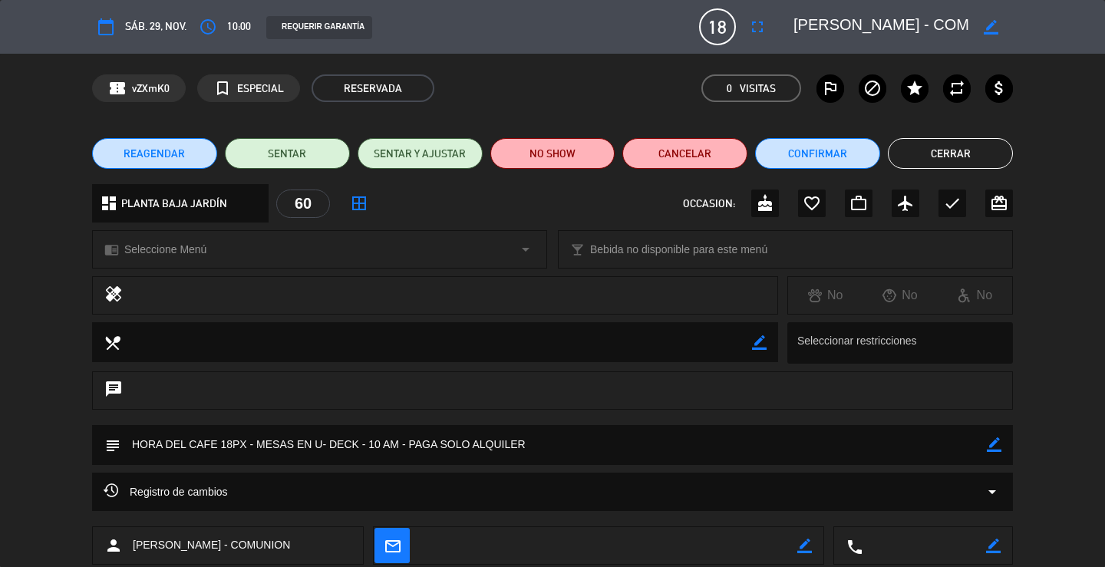
click at [988, 22] on icon "border_color" at bounding box center [990, 27] width 15 height 15
drag, startPoint x: 969, startPoint y: 20, endPoint x: 791, endPoint y: 24, distance: 178.0
click at [791, 24] on div at bounding box center [897, 27] width 230 height 28
copy textarea
click at [987, 26] on icon at bounding box center [990, 27] width 15 height 15
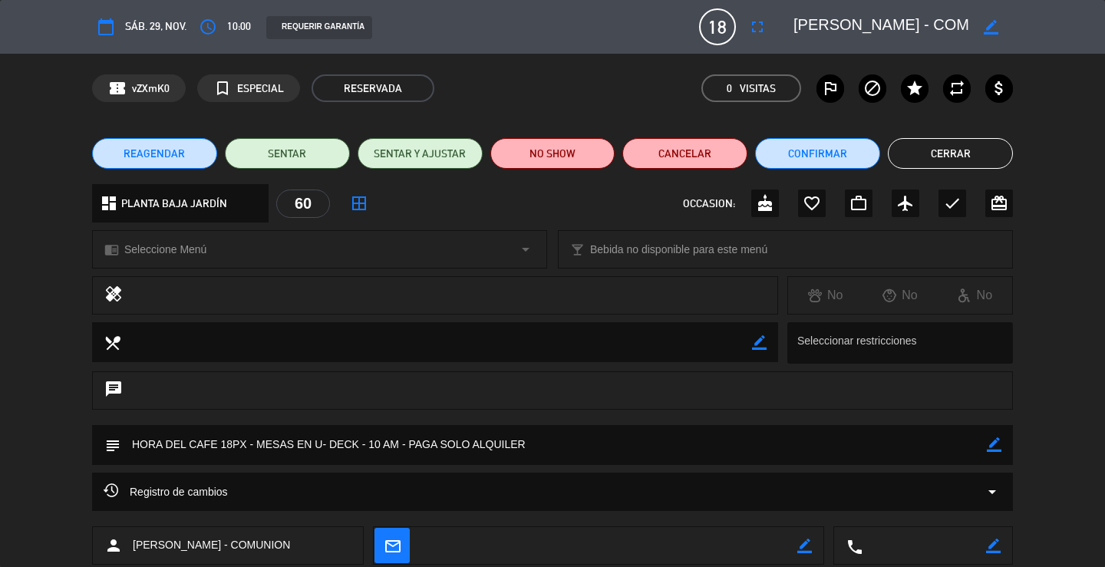
drag, startPoint x: 940, startPoint y: 150, endPoint x: 932, endPoint y: 169, distance: 21.0
click at [940, 150] on button "Cerrar" at bounding box center [950, 153] width 125 height 31
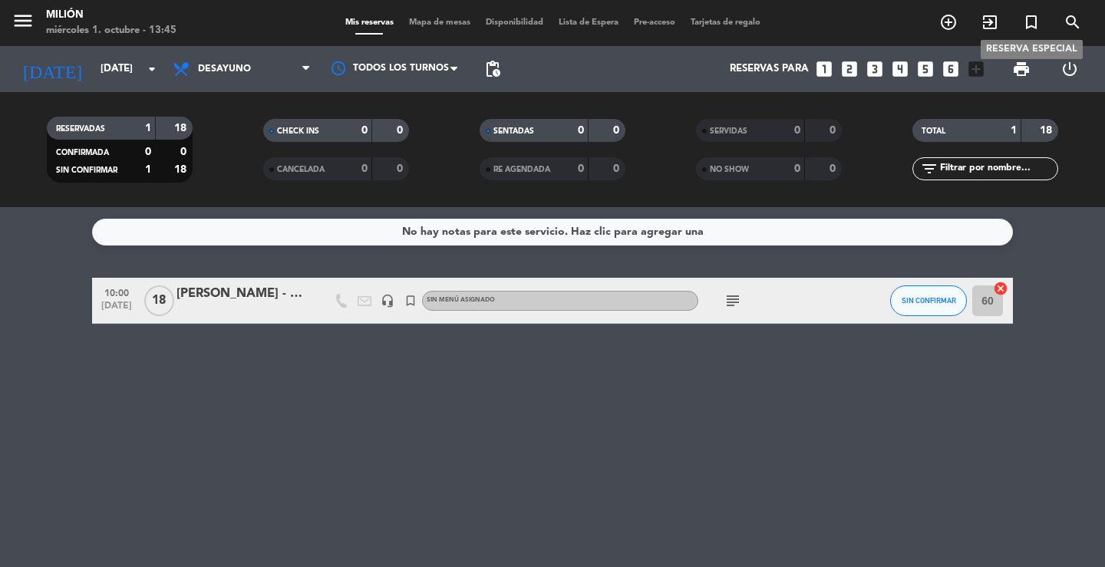
click at [1030, 22] on icon "turned_in_not" at bounding box center [1031, 22] width 18 height 18
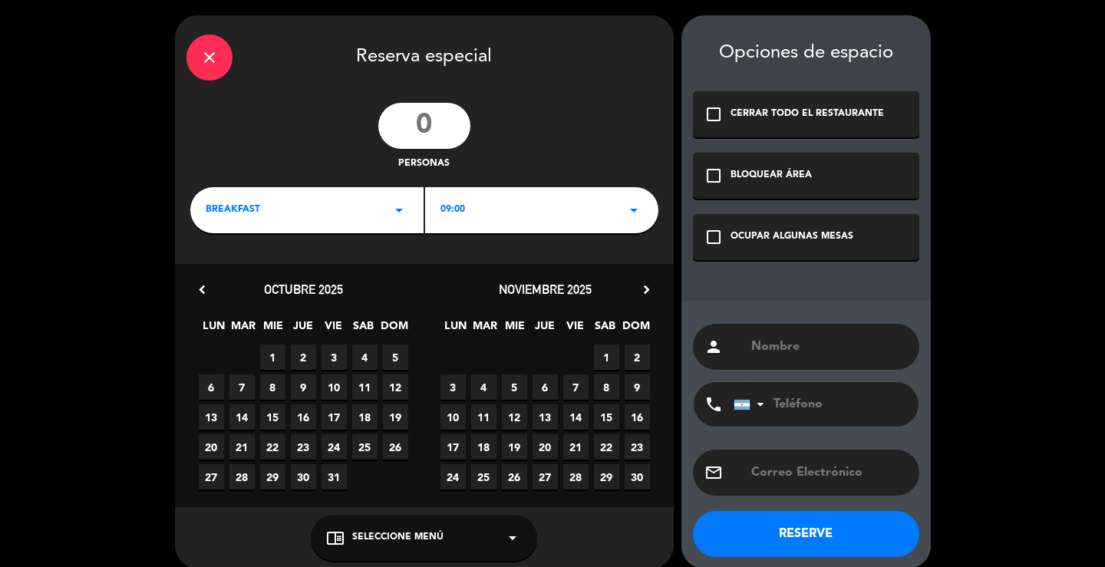
click at [448, 134] on input "number" at bounding box center [424, 126] width 92 height 46
type input "18"
click at [779, 350] on input "text" at bounding box center [828, 346] width 158 height 21
paste input "[PERSON_NAME] - COMUNION"
click at [751, 345] on input "[PERSON_NAME] - COMUNION" at bounding box center [828, 346] width 158 height 21
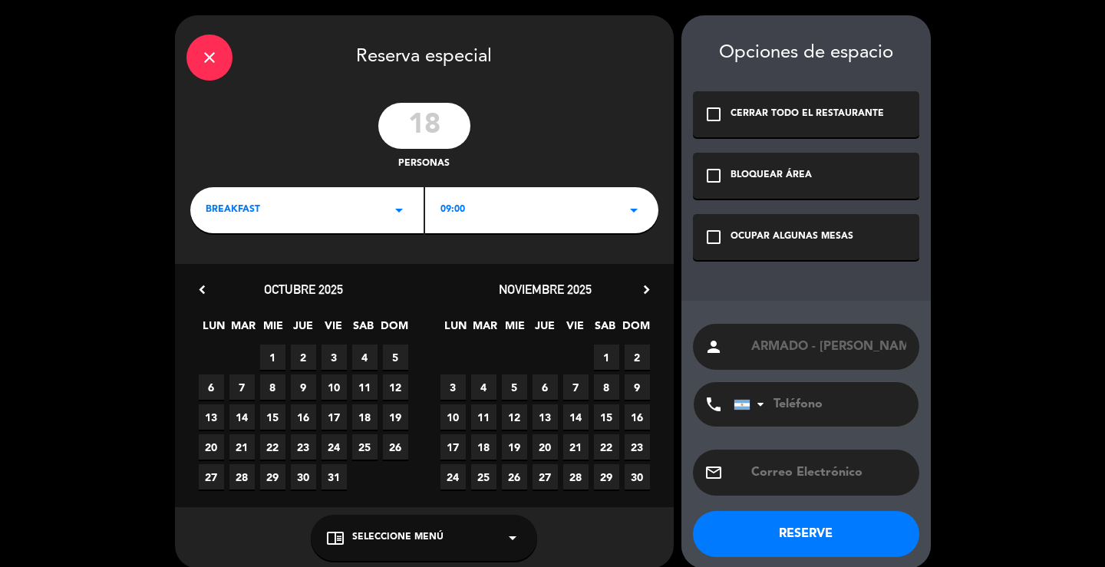
type input "ARMADO - [PERSON_NAME] - COMUNION"
click at [601, 476] on span "29" at bounding box center [606, 476] width 25 height 25
click at [407, 209] on icon "arrow_drop_down" at bounding box center [399, 210] width 18 height 18
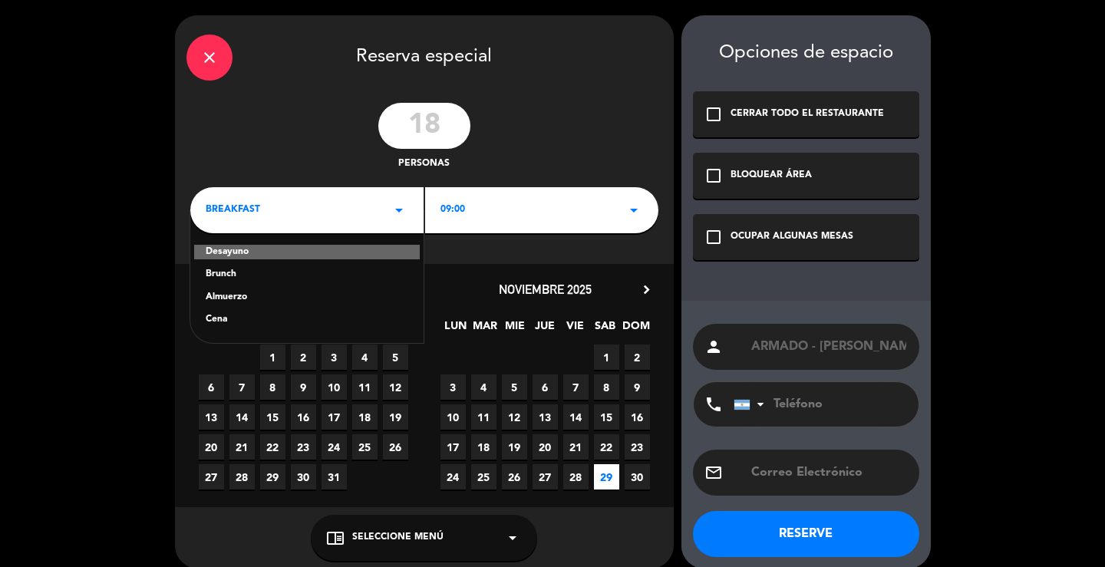
click at [261, 252] on div "Desayuno" at bounding box center [307, 252] width 226 height 15
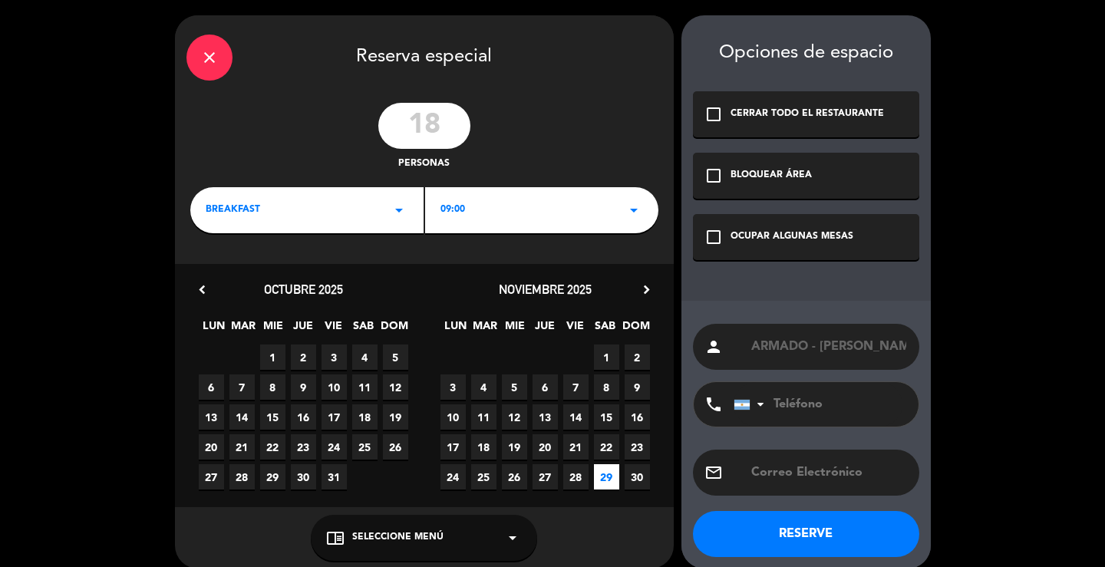
click at [553, 202] on div "09:00 arrow_drop_down" at bounding box center [541, 210] width 233 height 46
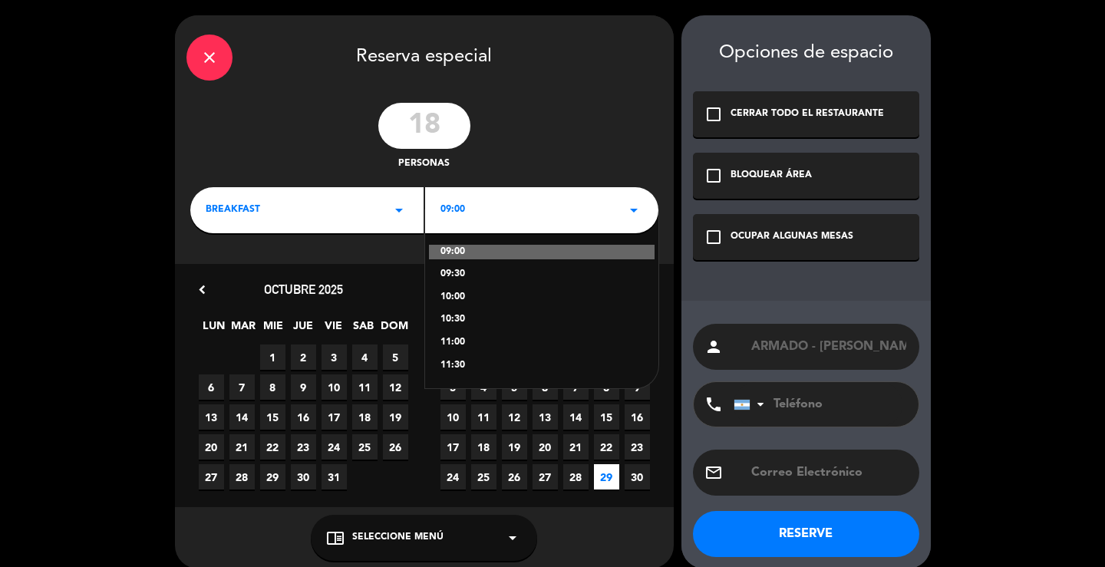
click at [476, 249] on div "09:00" at bounding box center [542, 252] width 226 height 15
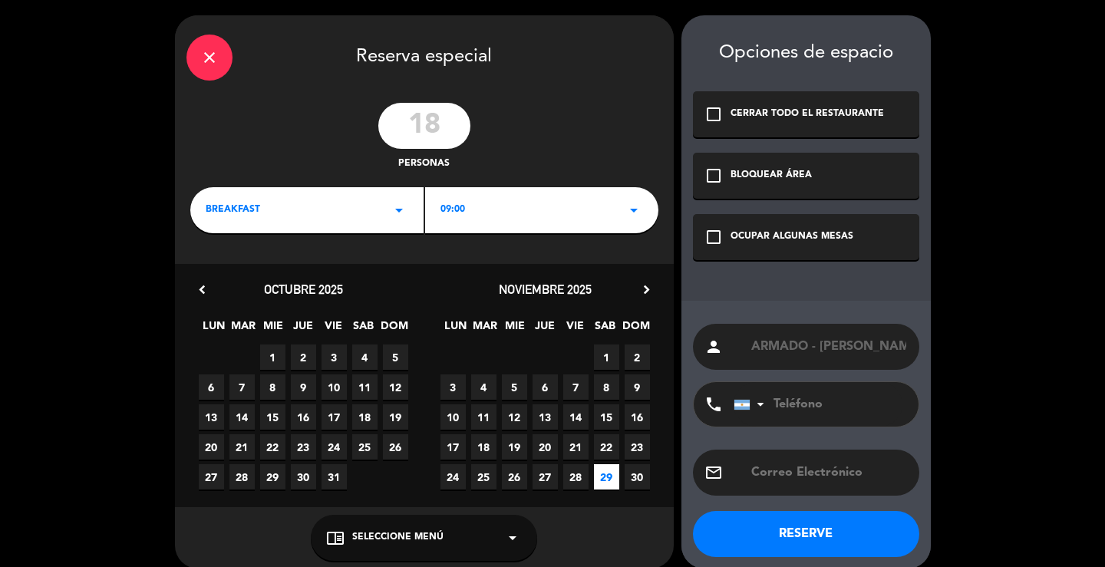
click at [816, 239] on div "OCUPAR ALGUNAS MESAS" at bounding box center [791, 236] width 123 height 15
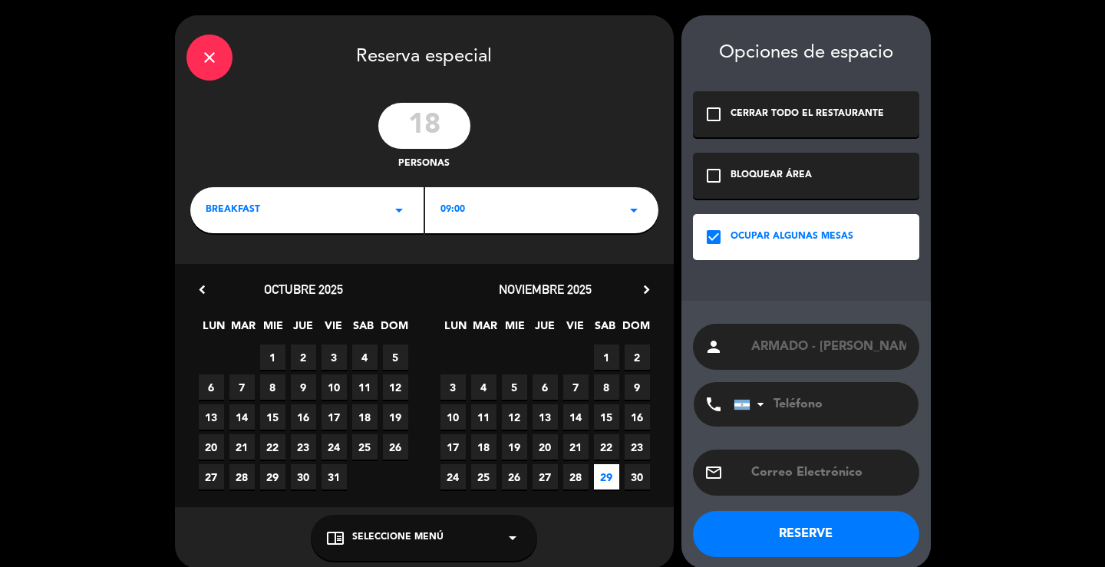
click at [726, 525] on button "RESERVE" at bounding box center [806, 534] width 226 height 46
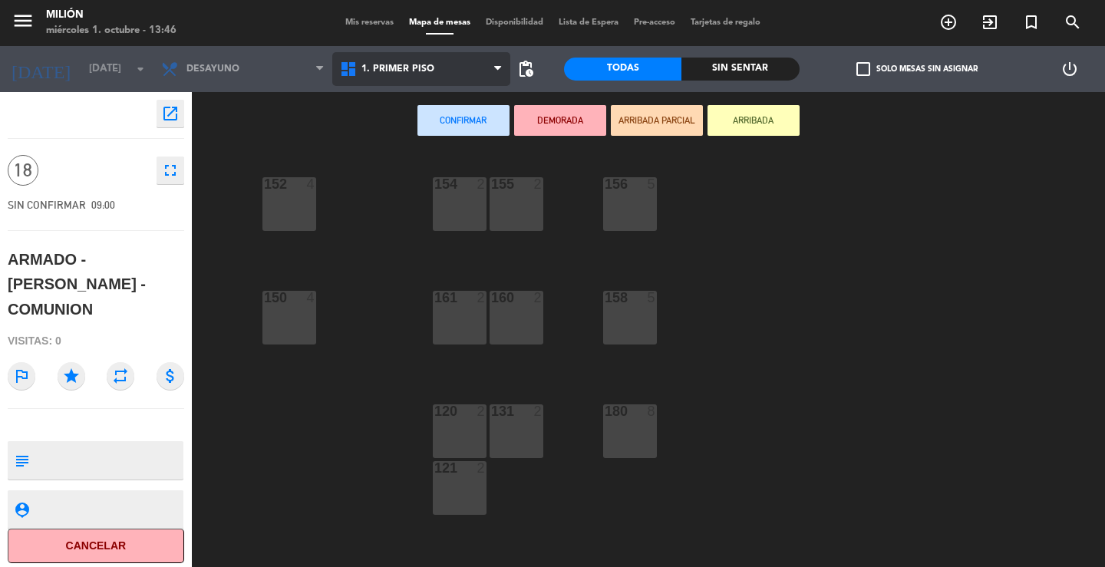
click at [377, 71] on span "1. PRIMER PISO" at bounding box center [397, 69] width 73 height 11
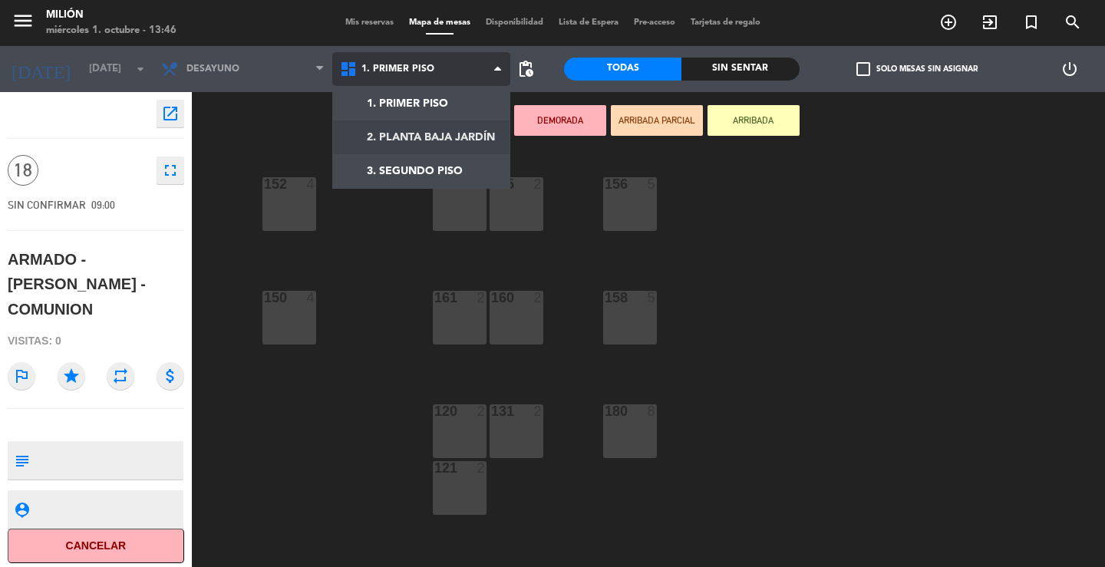
click at [410, 137] on ng-component "menu Milión [DATE] 1. octubre - 13:46 Mis reservas Mapa de mesas Disponibilidad…" at bounding box center [552, 283] width 1105 height 567
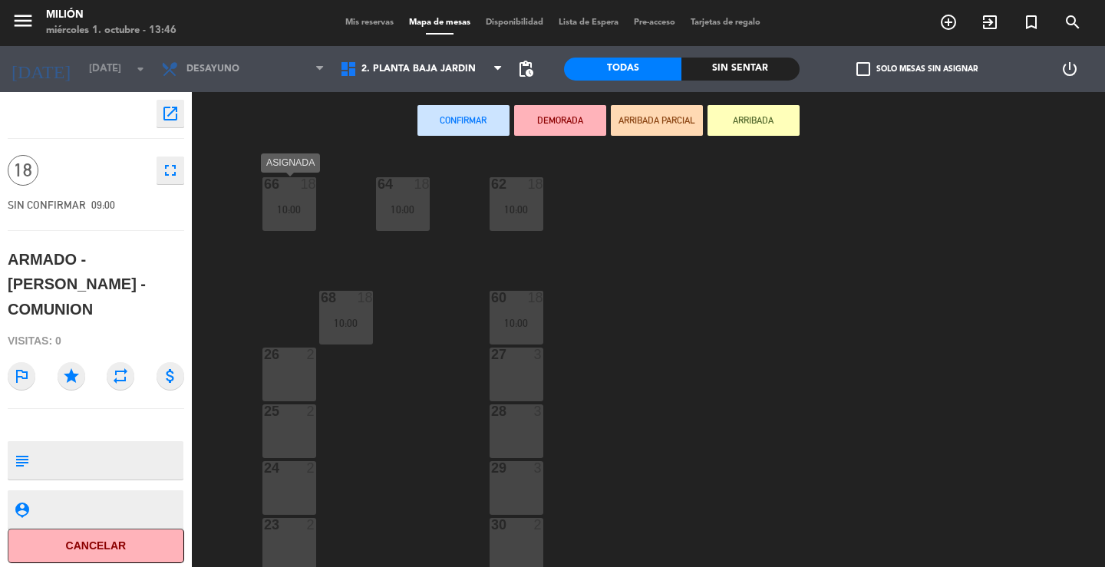
click at [278, 219] on div "66 18 10:00" at bounding box center [289, 204] width 54 height 54
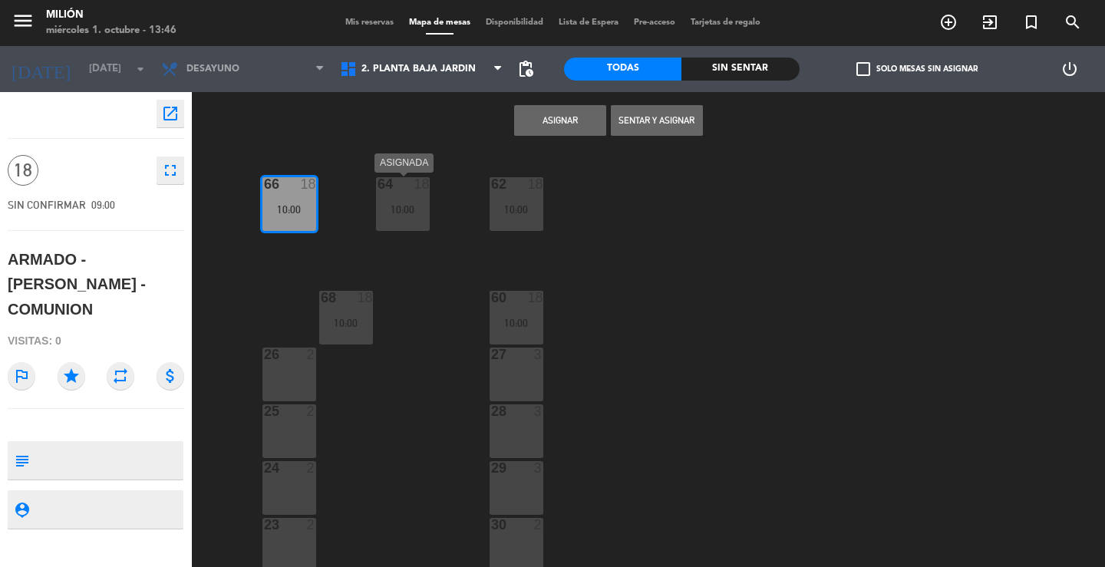
click at [402, 216] on div "64 18 10:00" at bounding box center [403, 204] width 54 height 54
click at [356, 308] on div "68 18 10:00" at bounding box center [346, 318] width 54 height 54
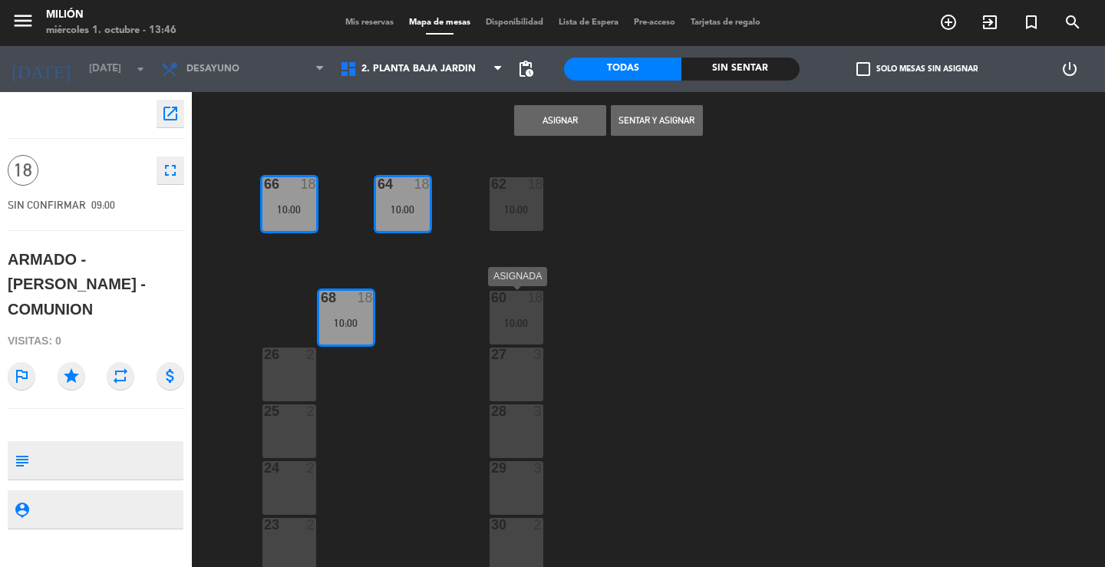
click at [525, 309] on div "60 18 10:00" at bounding box center [516, 318] width 54 height 54
click at [514, 217] on div "62 18 10:00" at bounding box center [516, 204] width 54 height 54
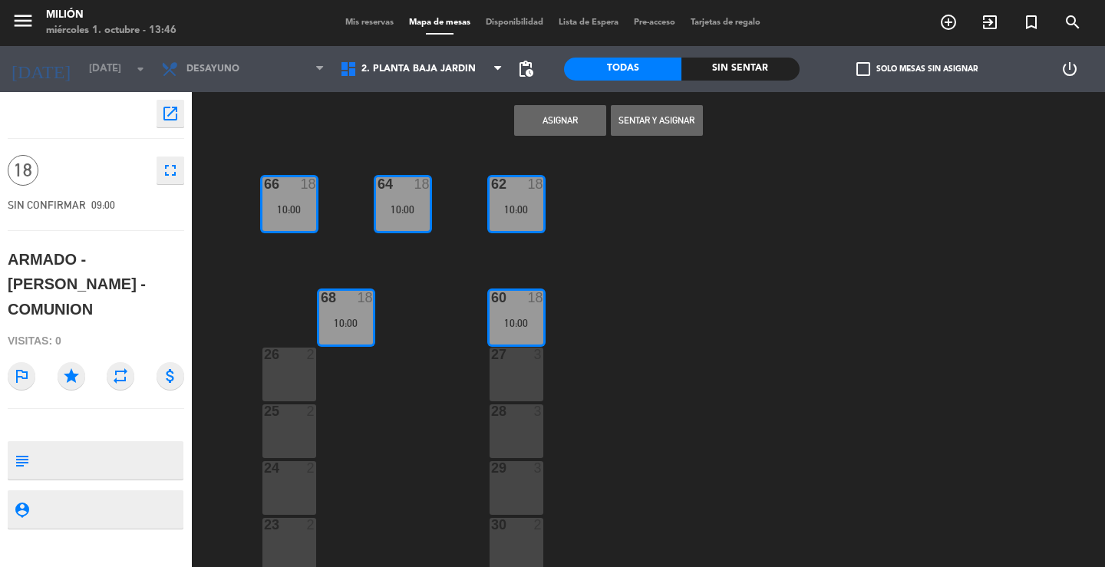
click at [563, 122] on button "Asignar" at bounding box center [560, 120] width 92 height 31
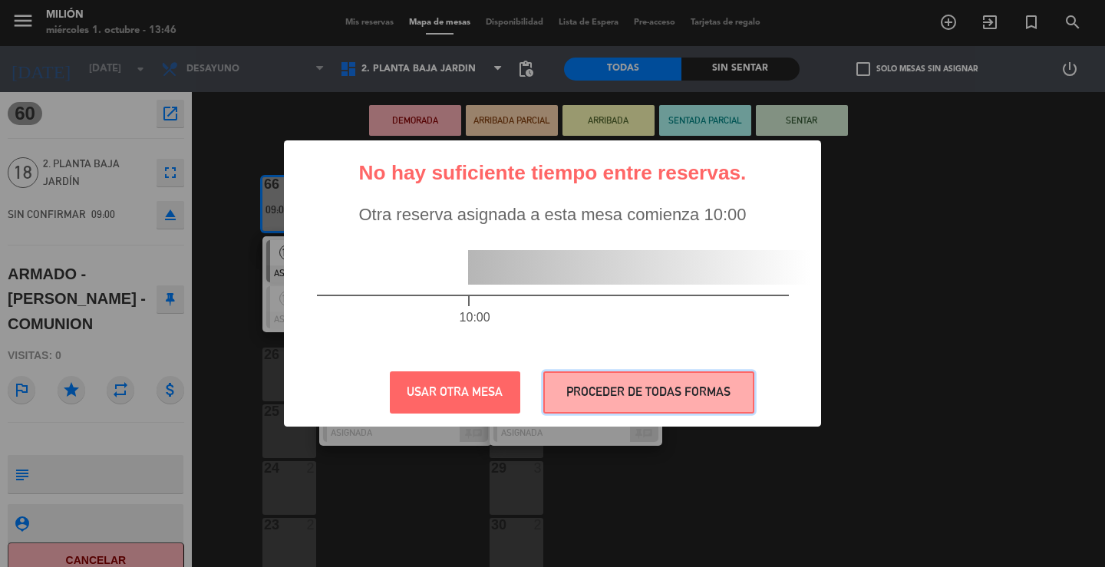
click at [572, 386] on button "PROCEDER DE TODAS FORMAS" at bounding box center [648, 392] width 211 height 42
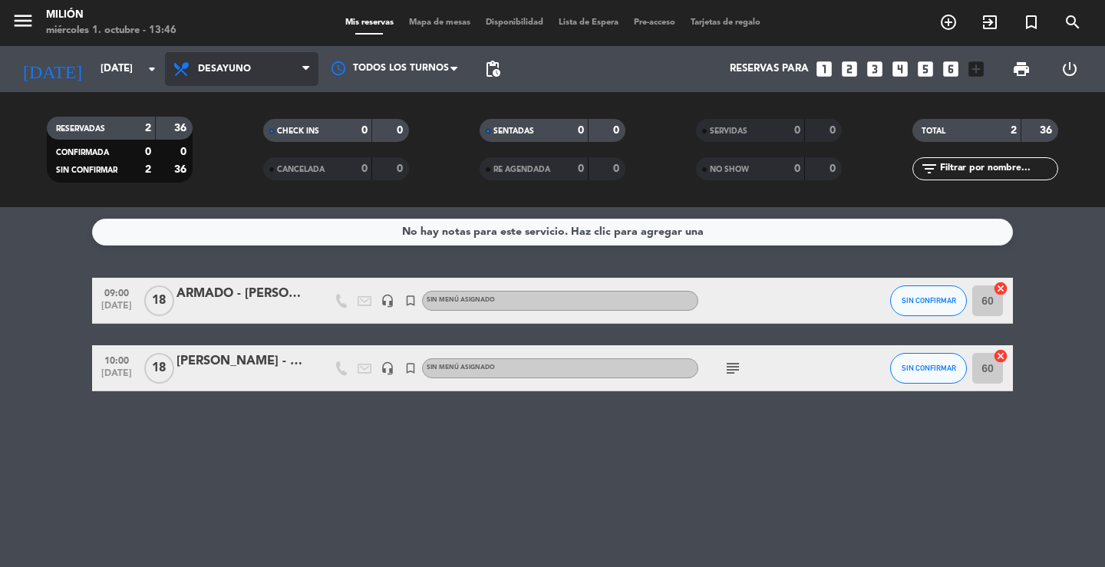
click at [239, 75] on span "Desayuno" at bounding box center [241, 69] width 153 height 34
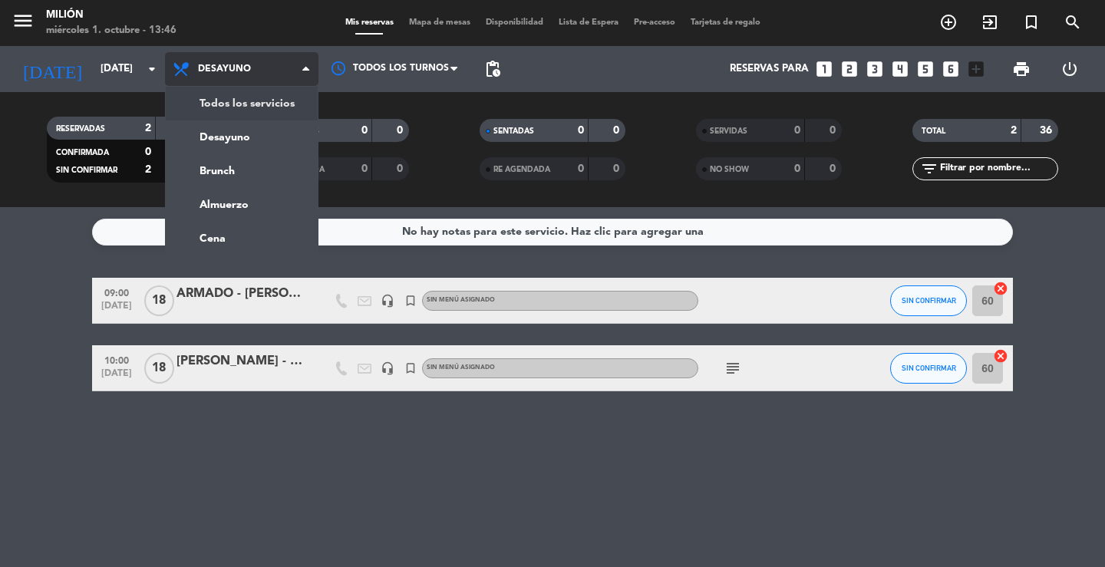
click at [239, 103] on div "menu Milión [DATE] 1. octubre - 13:46 Mis reservas Mapa de mesas Disponibilidad…" at bounding box center [552, 103] width 1105 height 207
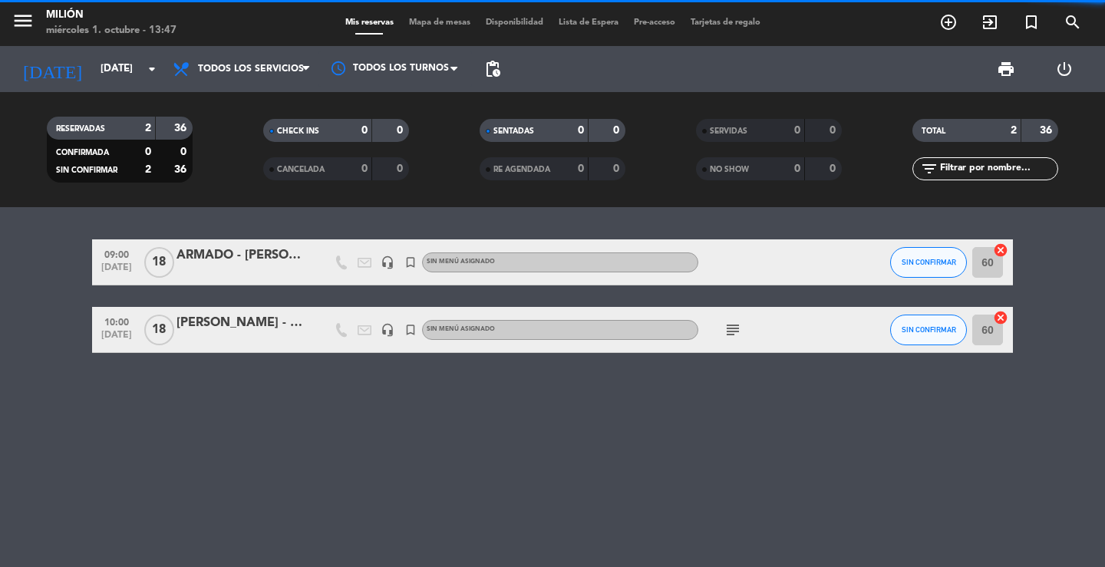
click at [294, 262] on div "ARMADO - [PERSON_NAME] - COMUNION" at bounding box center [241, 255] width 130 height 20
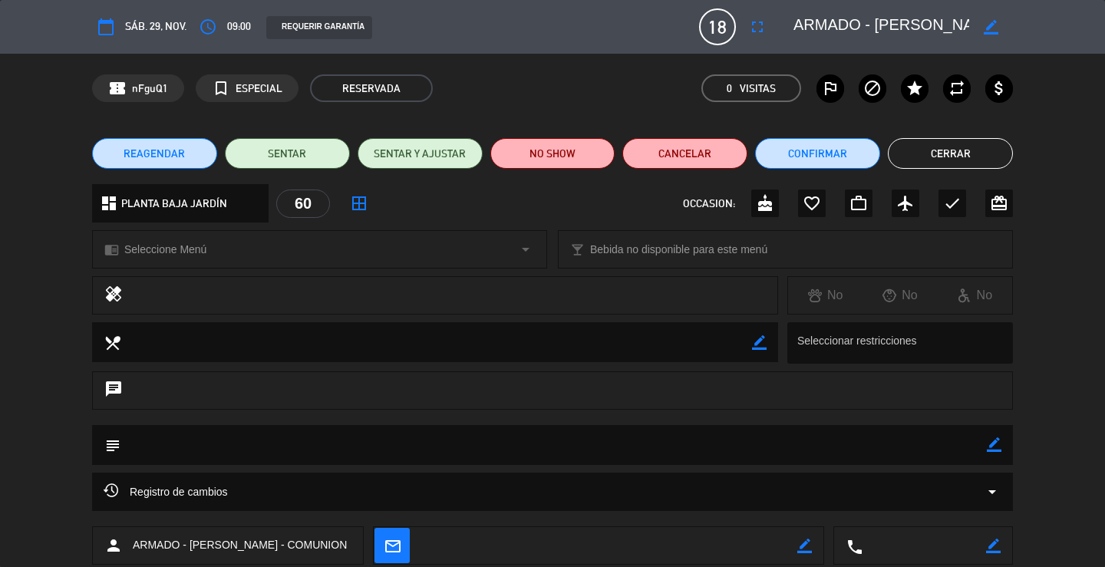
click at [996, 31] on icon "border_color" at bounding box center [990, 27] width 15 height 15
click at [881, 23] on textarea at bounding box center [881, 27] width 176 height 28
type textarea "ARMADO - [PERSON_NAME] COMUNION"
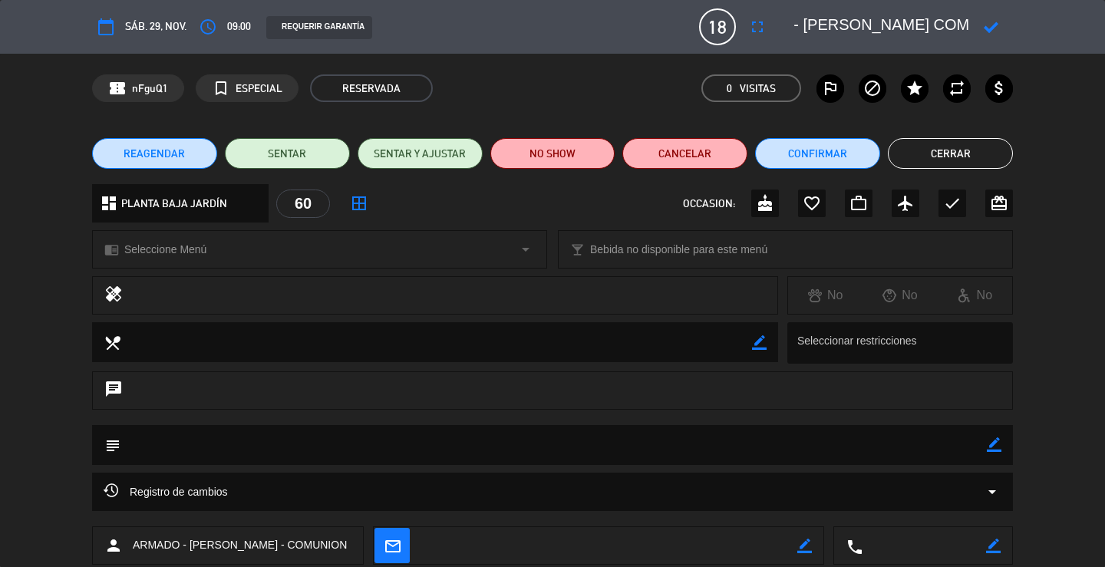
click at [985, 25] on icon at bounding box center [990, 27] width 15 height 15
click at [928, 153] on button "Cerrar" at bounding box center [950, 153] width 125 height 31
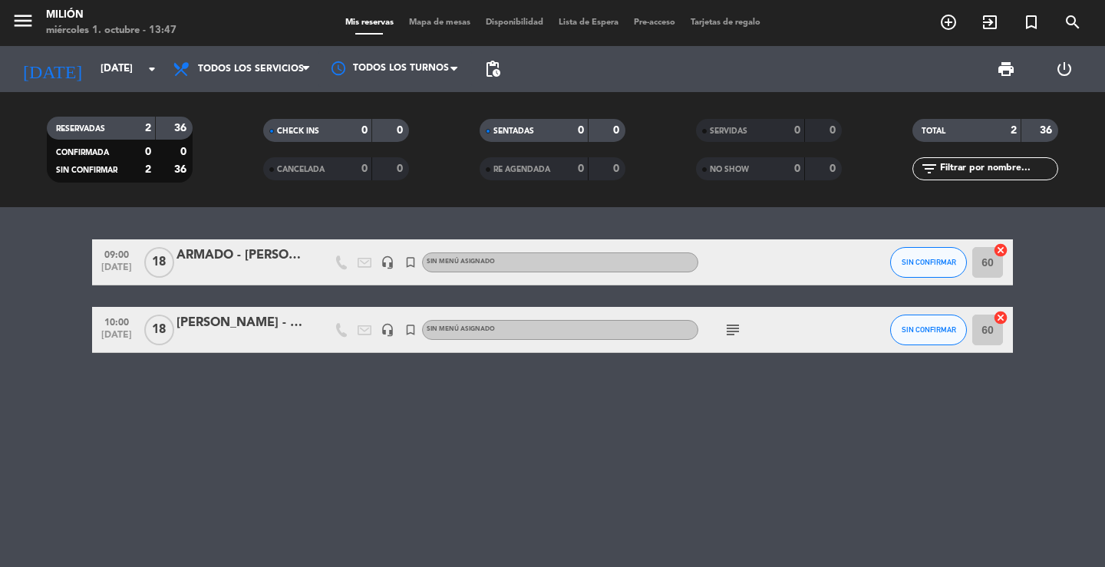
click at [258, 334] on div at bounding box center [241, 340] width 130 height 12
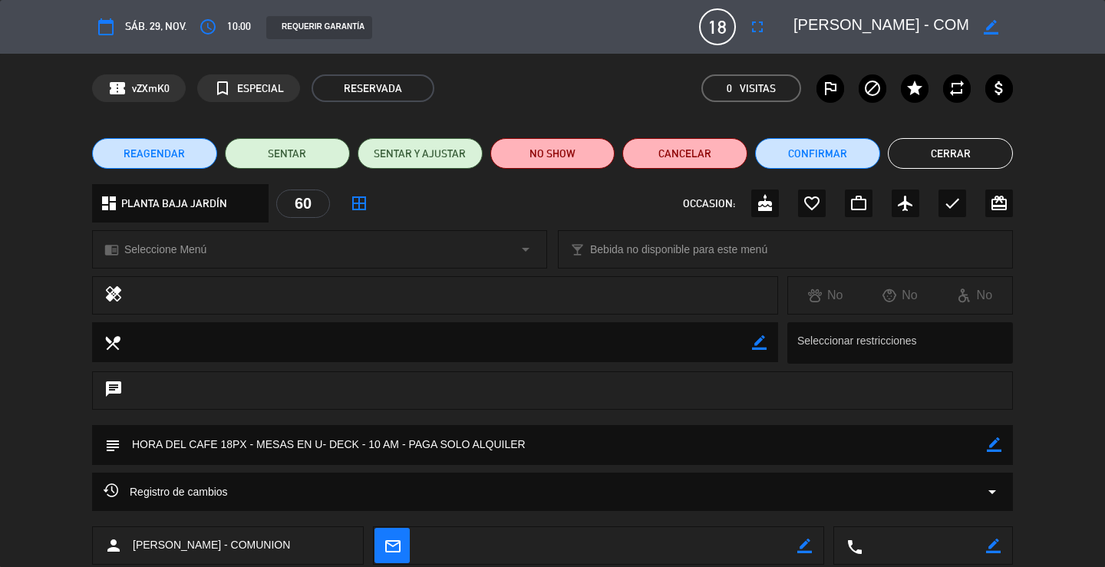
click at [987, 21] on icon "border_color" at bounding box center [990, 27] width 15 height 15
click at [880, 25] on textarea at bounding box center [881, 27] width 176 height 28
type textarea "[PERSON_NAME] COMUNION"
click at [990, 25] on icon at bounding box center [990, 27] width 15 height 15
click at [944, 154] on button "Cerrar" at bounding box center [950, 153] width 125 height 31
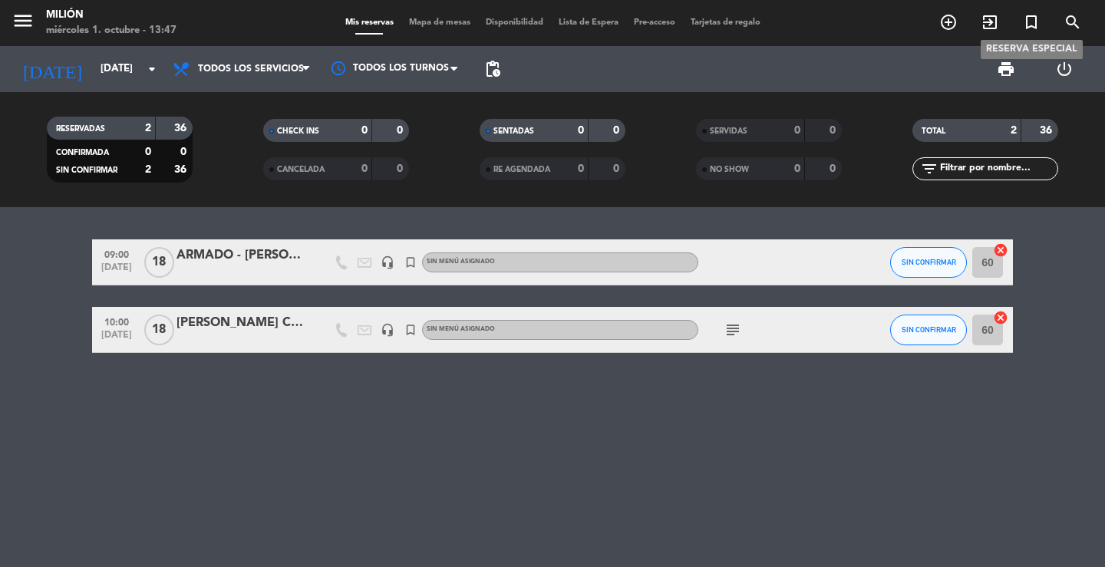
click at [1023, 16] on icon "turned_in_not" at bounding box center [1031, 22] width 18 height 18
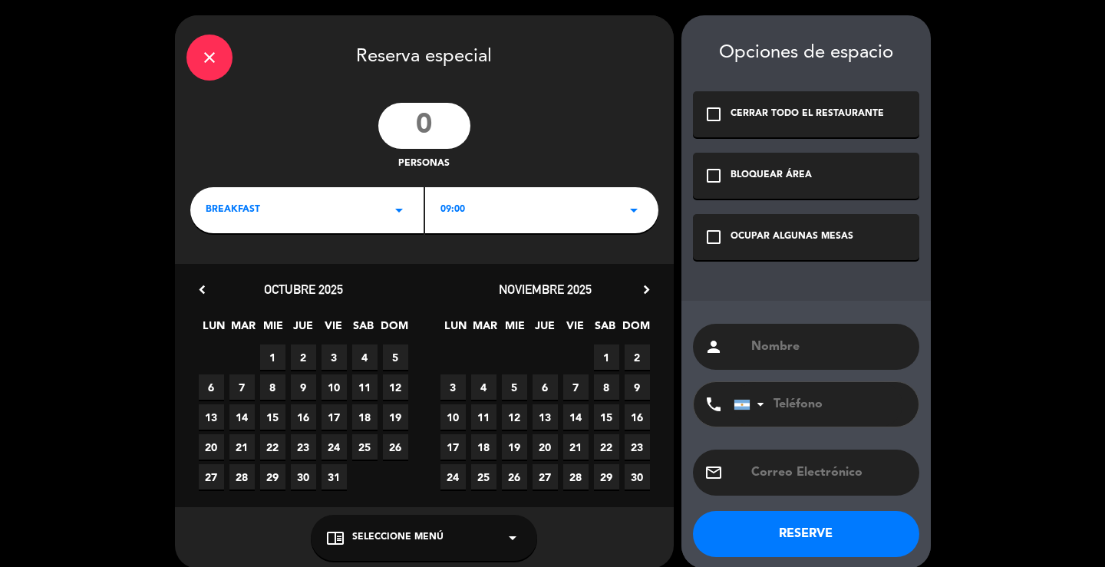
click at [440, 117] on input "number" at bounding box center [424, 126] width 92 height 46
type input "18"
click at [392, 208] on icon "arrow_drop_down" at bounding box center [399, 210] width 18 height 18
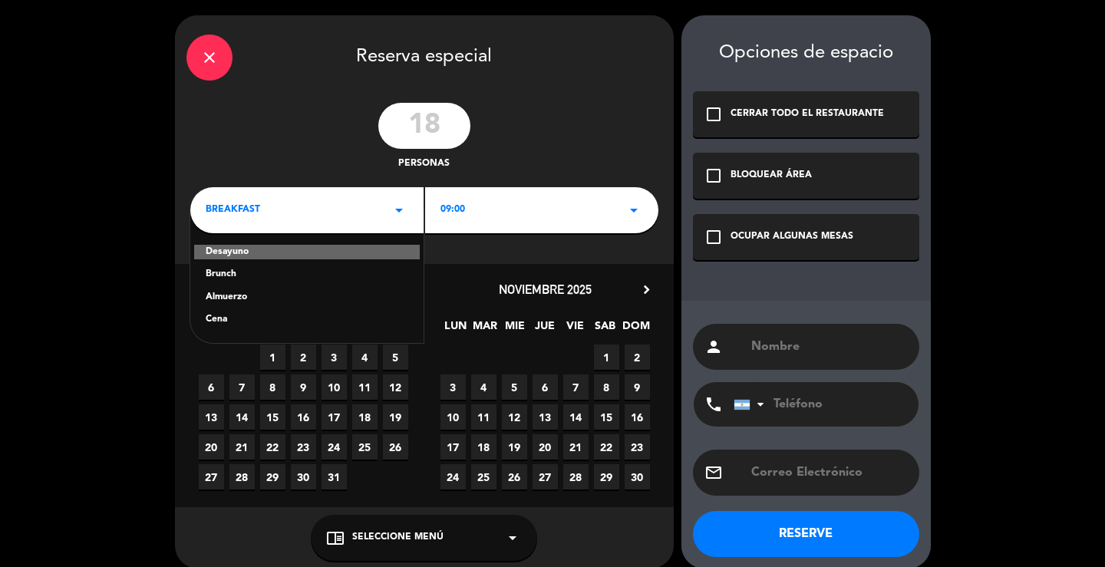
drag, startPoint x: 235, startPoint y: 269, endPoint x: 375, endPoint y: 259, distance: 140.7
click at [235, 271] on div "Brunch" at bounding box center [307, 274] width 203 height 15
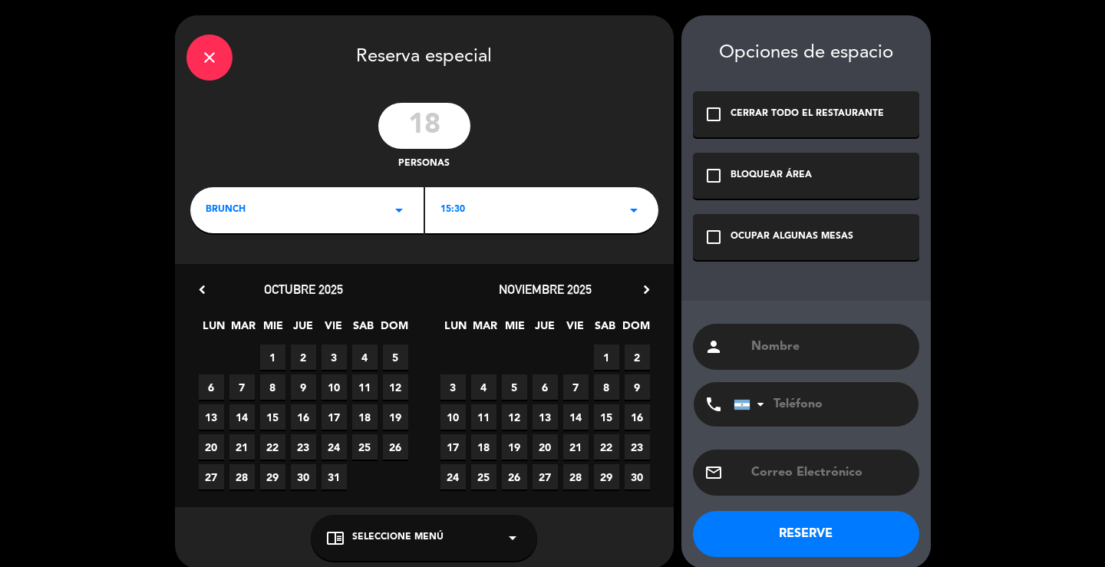
click at [545, 200] on div "15:30 arrow_drop_down" at bounding box center [541, 210] width 233 height 46
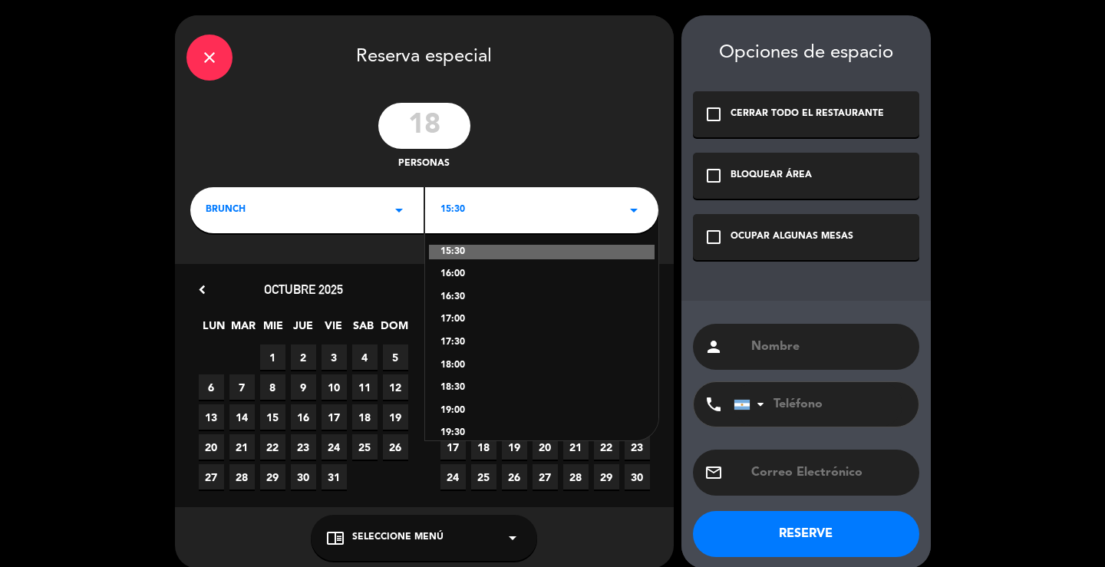
click at [387, 213] on div "brunch arrow_drop_down" at bounding box center [306, 210] width 233 height 46
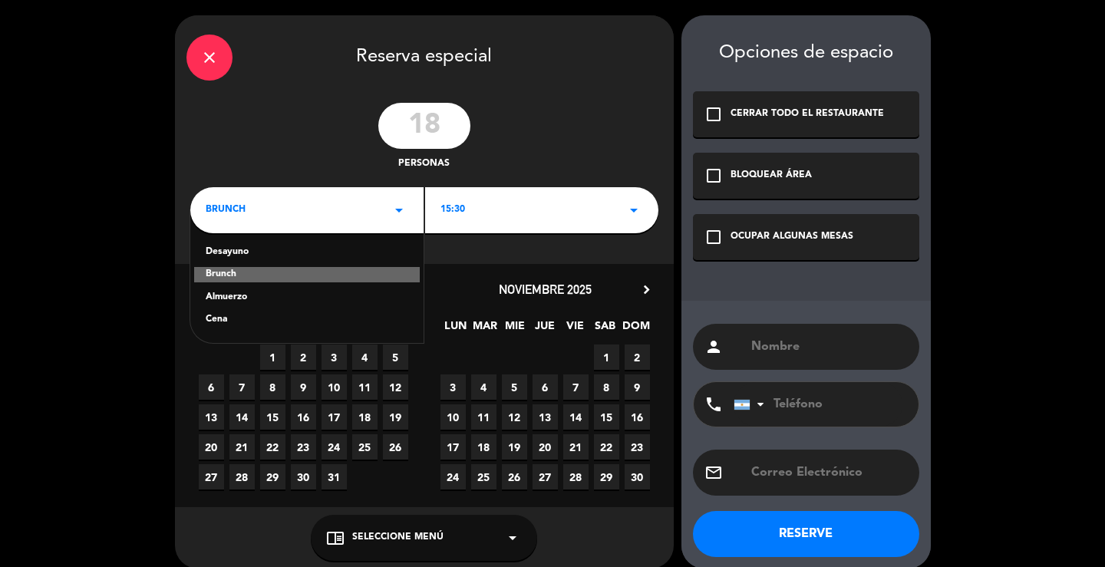
click at [242, 295] on div "Almuerzo" at bounding box center [307, 297] width 203 height 15
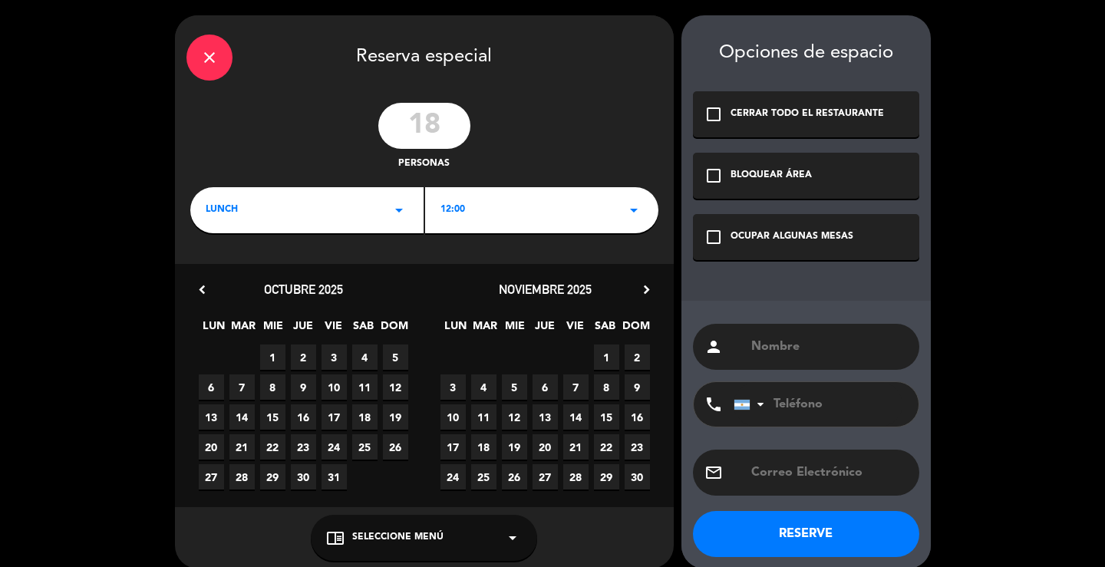
click at [571, 198] on div "12:00 arrow_drop_down" at bounding box center [541, 210] width 233 height 46
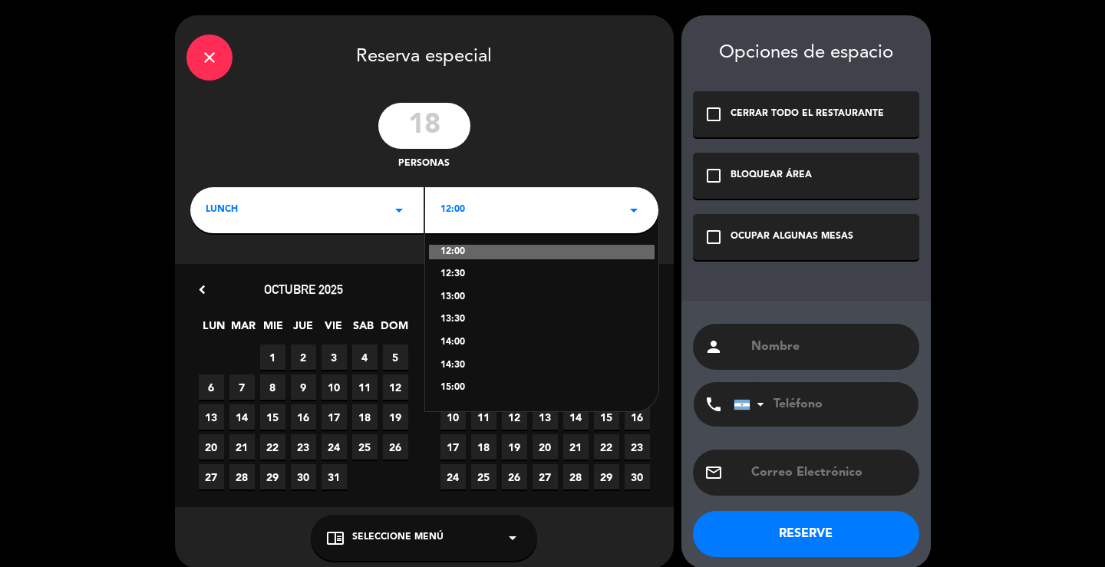
click at [466, 335] on div "14:00" at bounding box center [541, 342] width 203 height 15
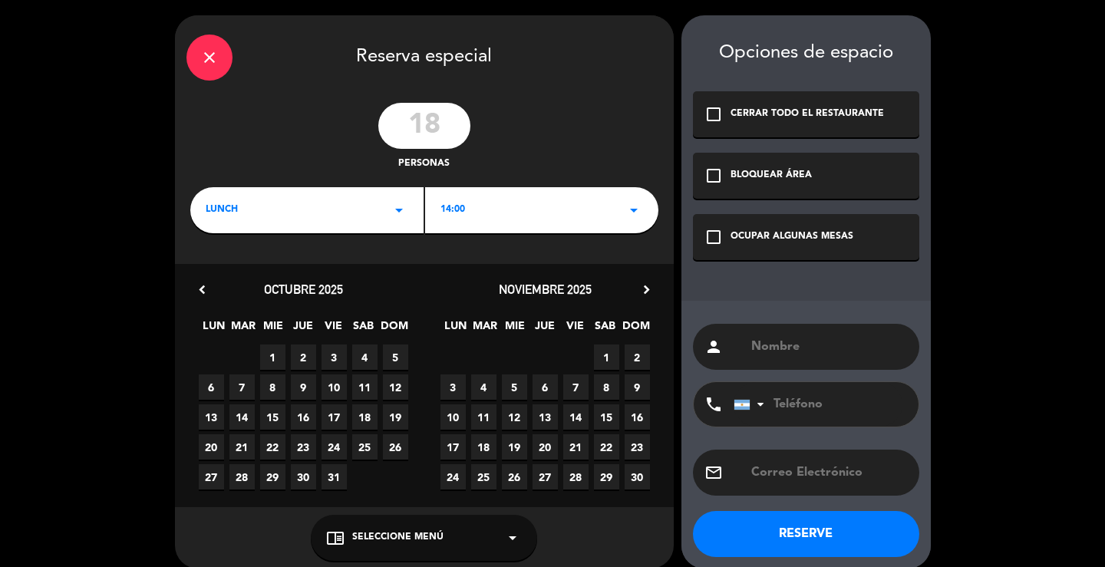
drag, startPoint x: 828, startPoint y: 344, endPoint x: 797, endPoint y: 347, distance: 30.8
click at [805, 347] on input "text" at bounding box center [828, 346] width 158 height 21
paste input "[PERSON_NAME] - COMUNION"
click at [822, 341] on input "[PERSON_NAME] - COMUNION" at bounding box center [828, 346] width 158 height 21
type input "DESARMADO - [PERSON_NAME] COMUNION"
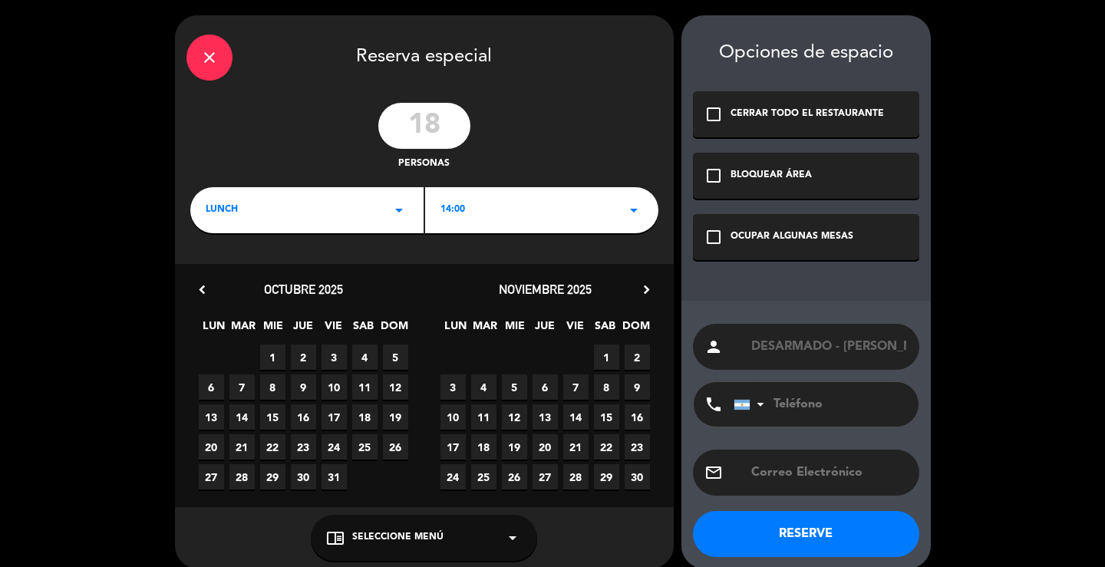
click at [863, 248] on div "check_box_outline_blank OCUPAR ALGUNAS MESAS" at bounding box center [806, 237] width 226 height 46
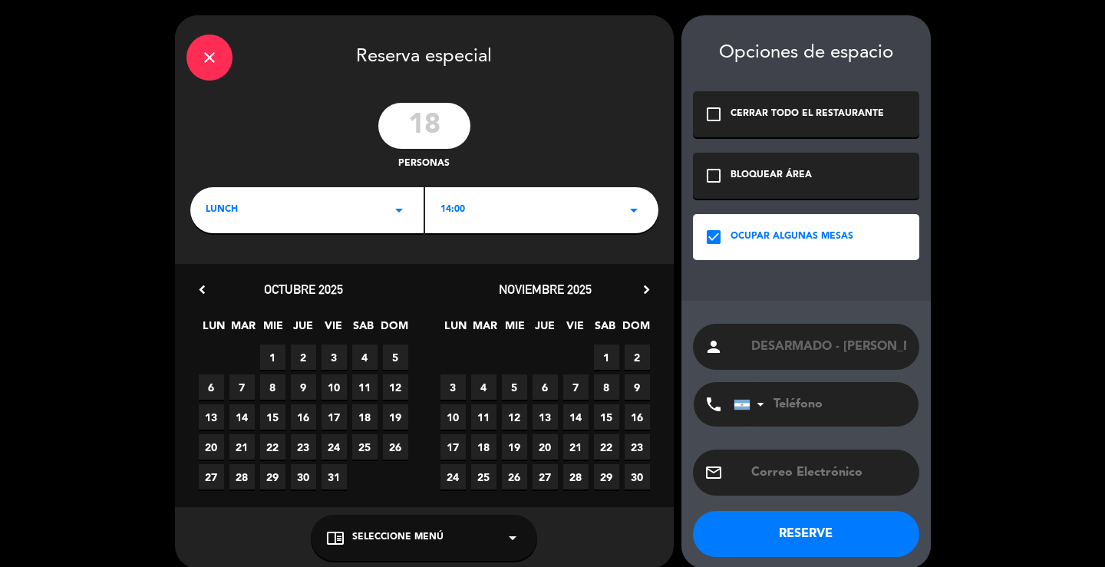
click at [611, 481] on span "29" at bounding box center [606, 476] width 25 height 25
click at [791, 535] on button "RESERVE" at bounding box center [806, 534] width 226 height 46
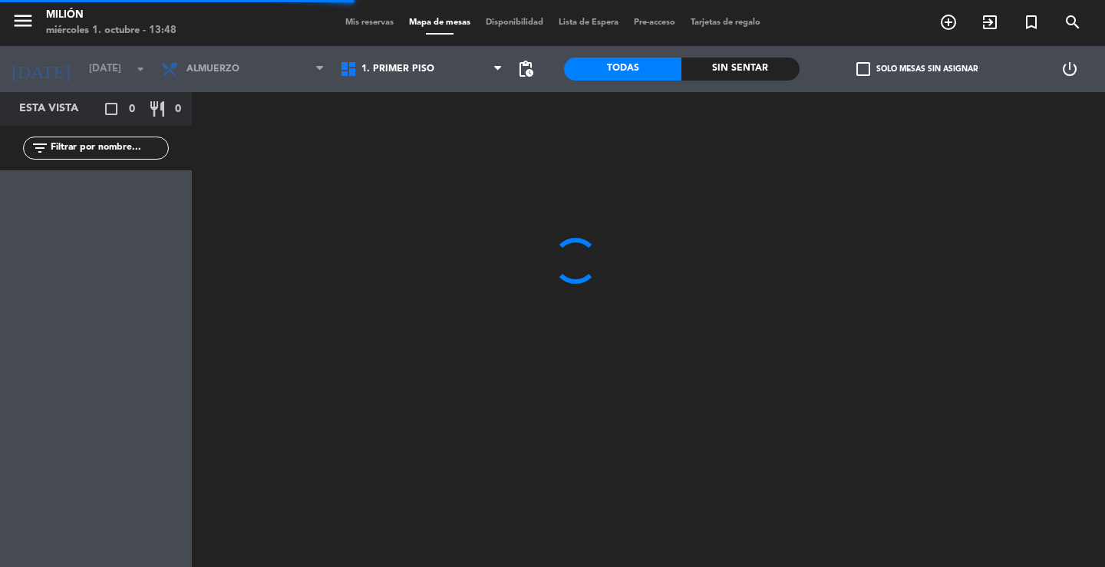
click at [463, 71] on span "1. PRIMER PISO" at bounding box center [421, 69] width 179 height 34
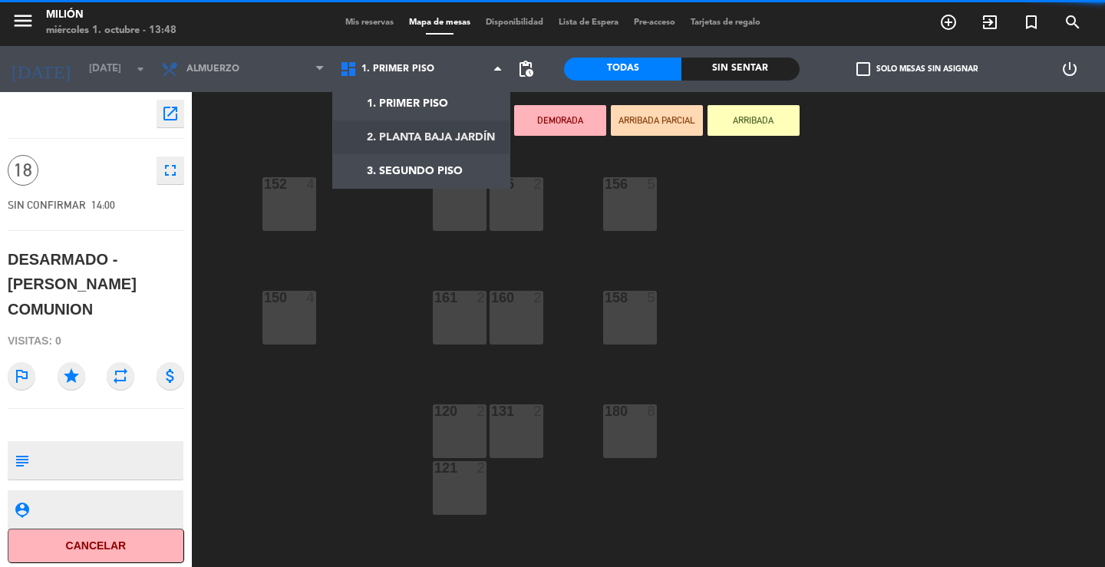
click at [430, 140] on ng-component "menu Milión [DATE] 1. octubre - 13:48 Mis reservas Mapa de mesas Disponibilidad…" at bounding box center [552, 283] width 1105 height 567
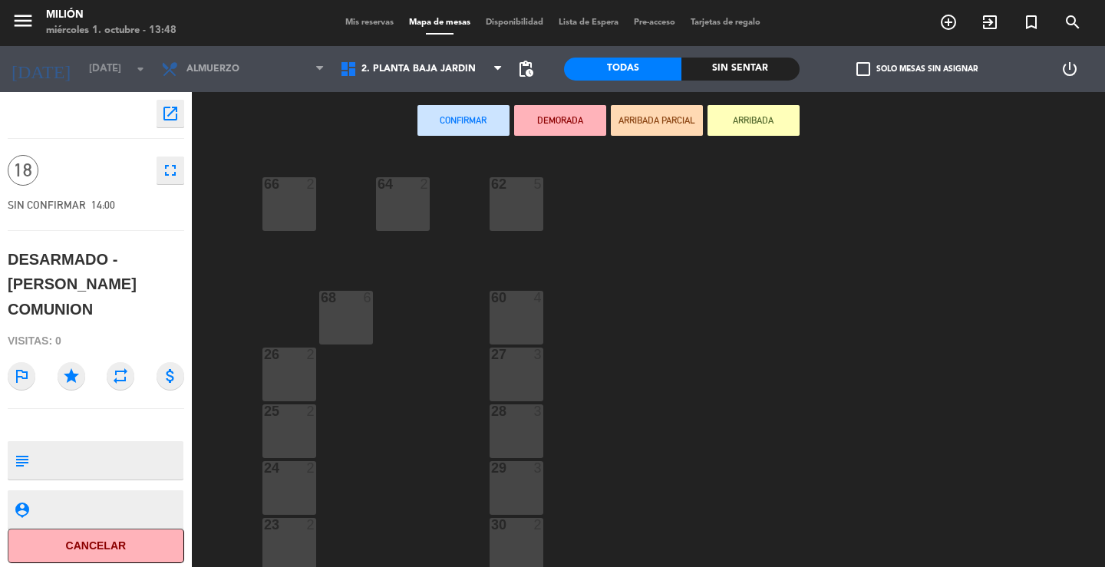
click at [294, 185] on div at bounding box center [288, 184] width 25 height 14
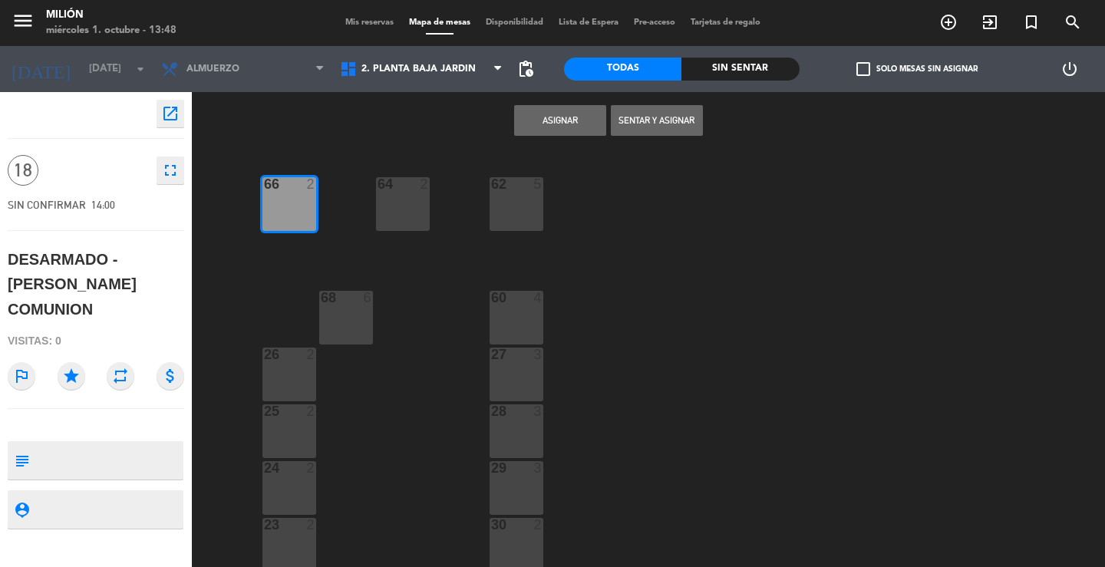
click at [399, 203] on div "64 2" at bounding box center [403, 204] width 54 height 54
click at [520, 203] on div "62 5" at bounding box center [516, 204] width 54 height 54
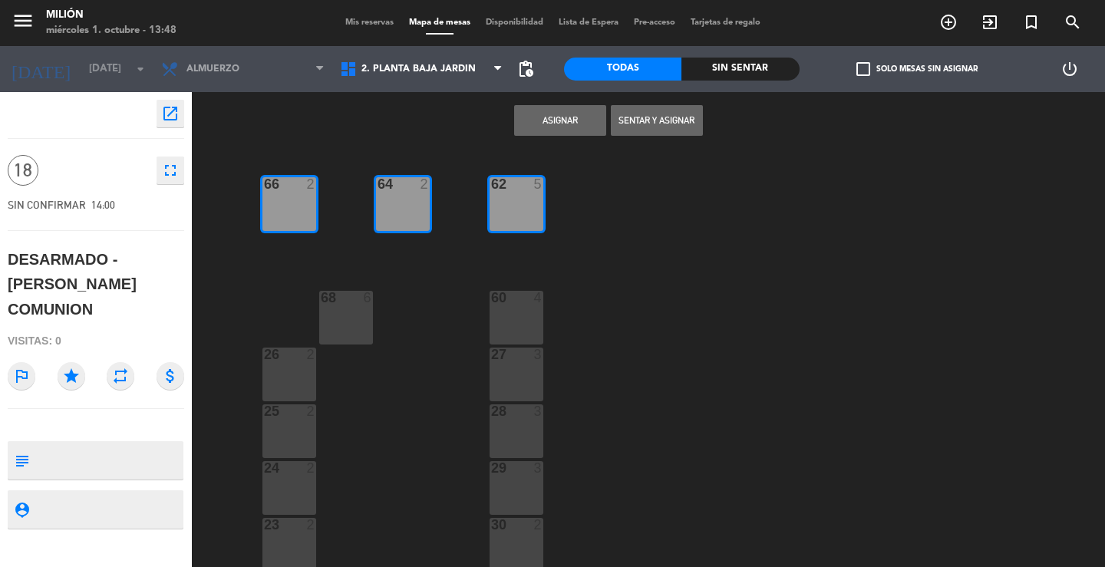
drag, startPoint x: 504, startPoint y: 315, endPoint x: 432, endPoint y: 298, distance: 74.1
click at [503, 315] on div "60 4" at bounding box center [516, 318] width 54 height 54
drag, startPoint x: 339, startPoint y: 304, endPoint x: 483, endPoint y: 208, distance: 172.5
click at [339, 301] on div at bounding box center [345, 298] width 25 height 14
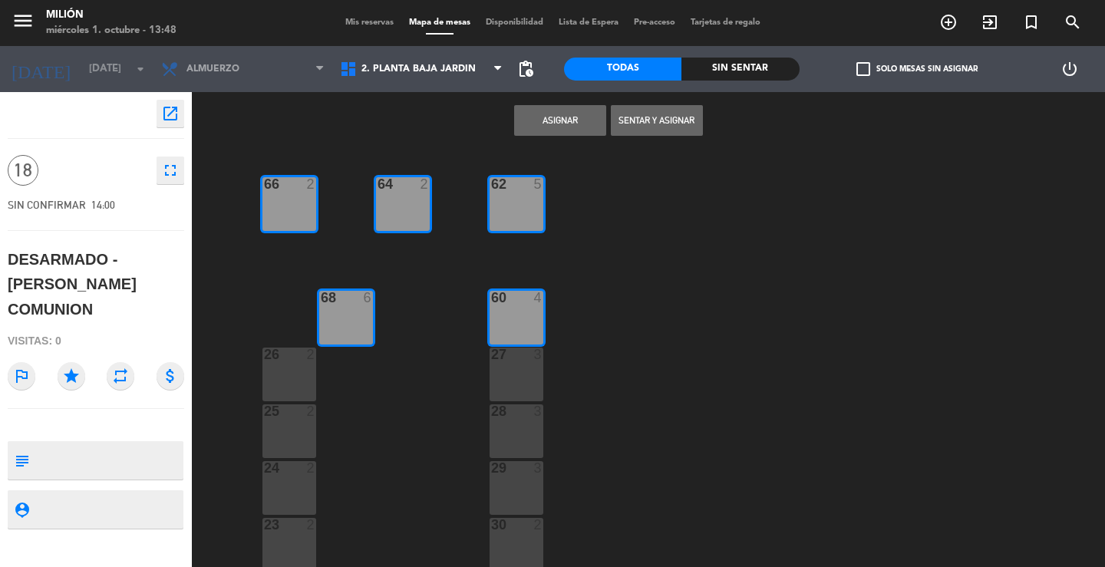
click at [549, 115] on button "Asignar" at bounding box center [560, 120] width 92 height 31
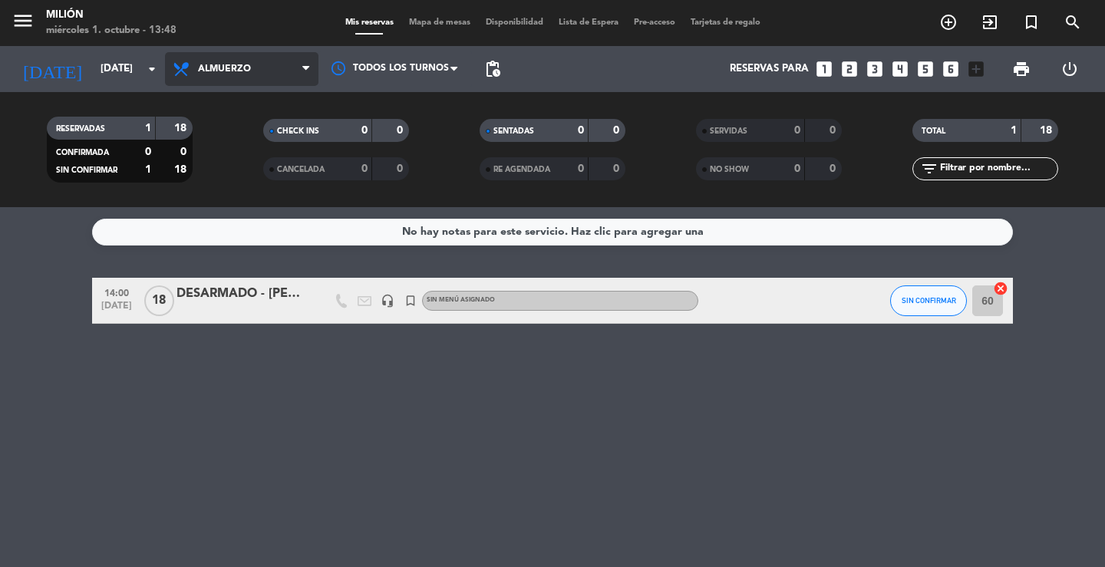
click at [254, 69] on span "Almuerzo" at bounding box center [241, 69] width 153 height 34
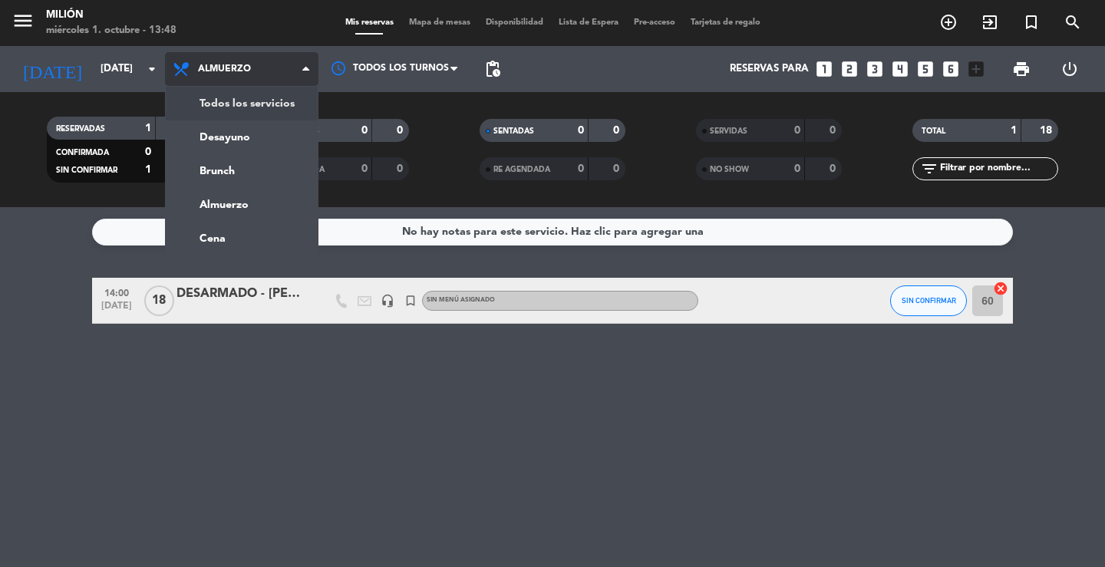
click at [250, 98] on div "menu Milión [DATE] 1. octubre - 13:48 Mis reservas Mapa de mesas Disponibilidad…" at bounding box center [552, 103] width 1105 height 207
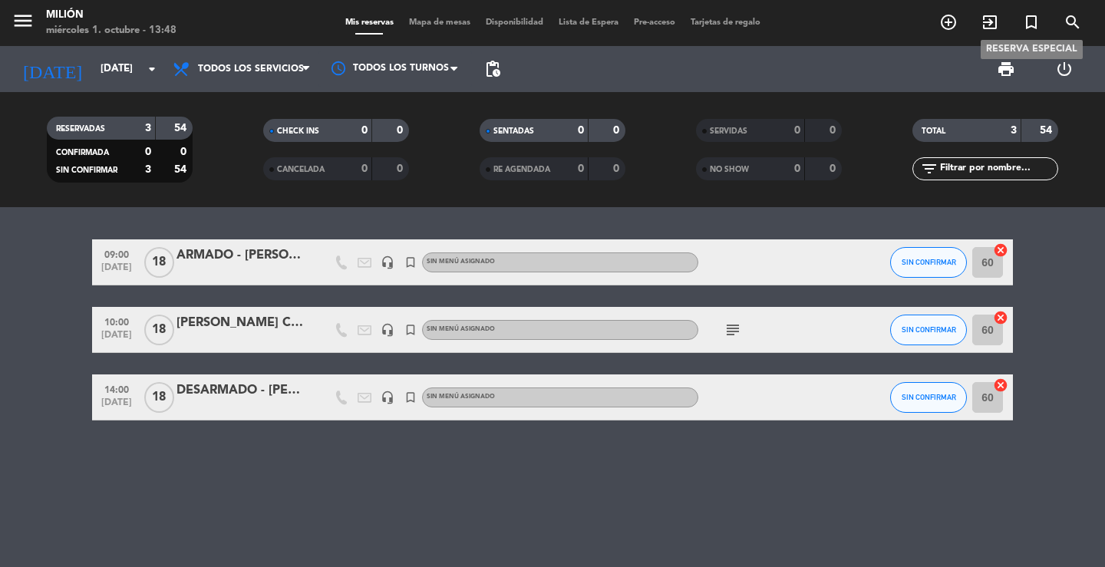
click at [1029, 21] on icon "turned_in_not" at bounding box center [1031, 22] width 18 height 18
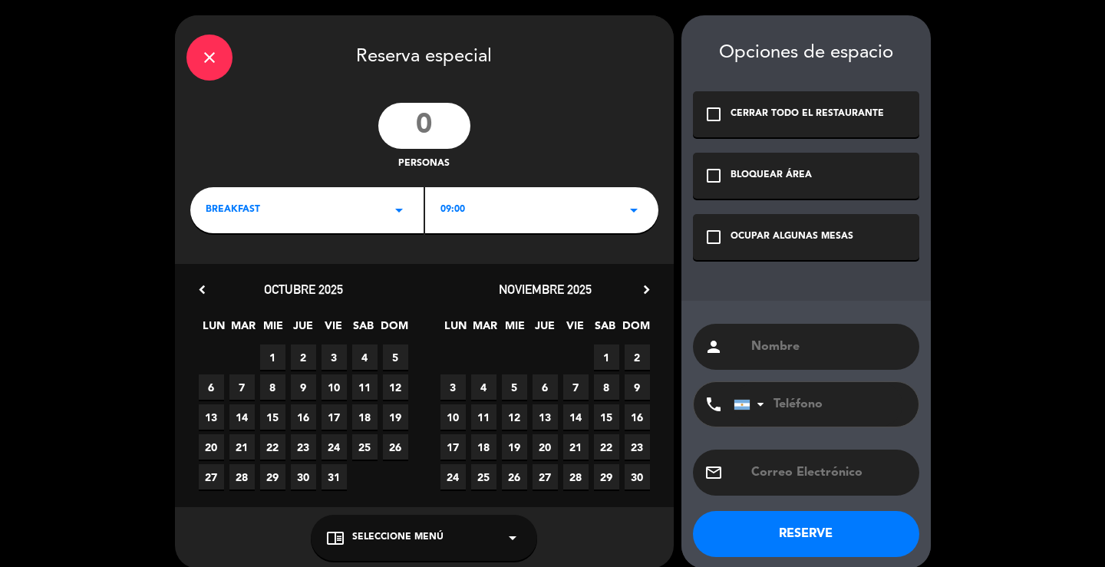
click at [776, 343] on input "text" at bounding box center [828, 346] width 158 height 21
type input "[PERSON_NAME] - EVENTO"
click at [751, 236] on div "OCUPAR ALGUNAS MESAS" at bounding box center [791, 236] width 123 height 15
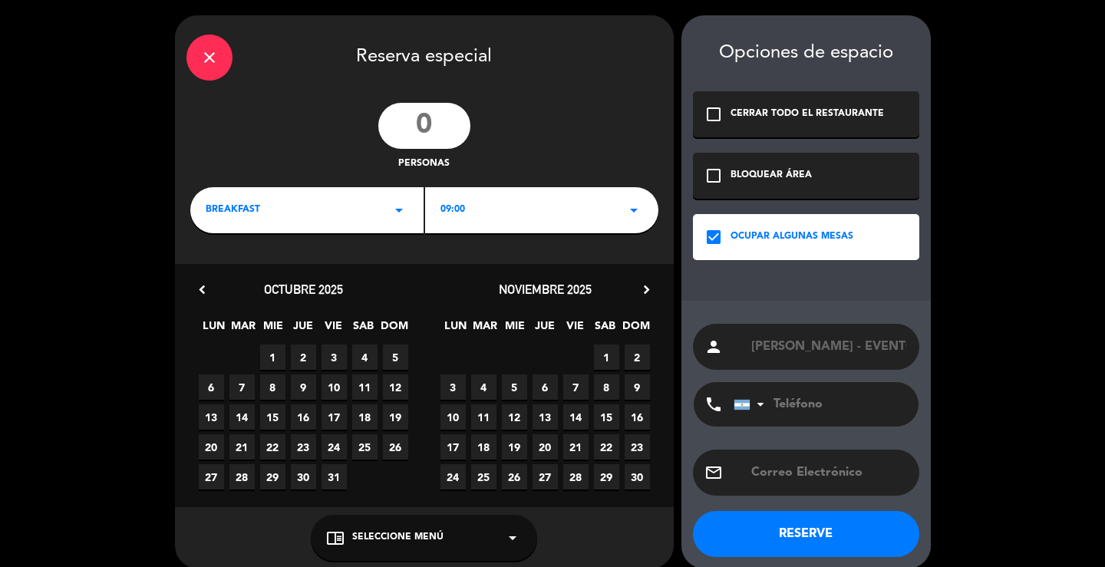
click at [365, 217] on div "BREAKFAST arrow_drop_down" at bounding box center [306, 210] width 233 height 46
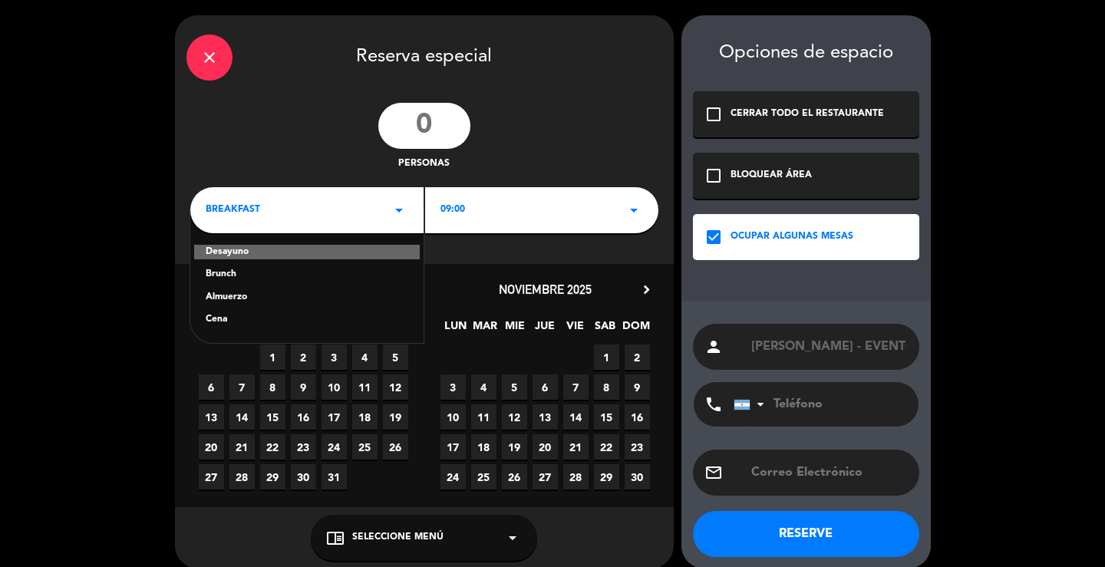
click at [230, 318] on div "Cena" at bounding box center [307, 319] width 203 height 15
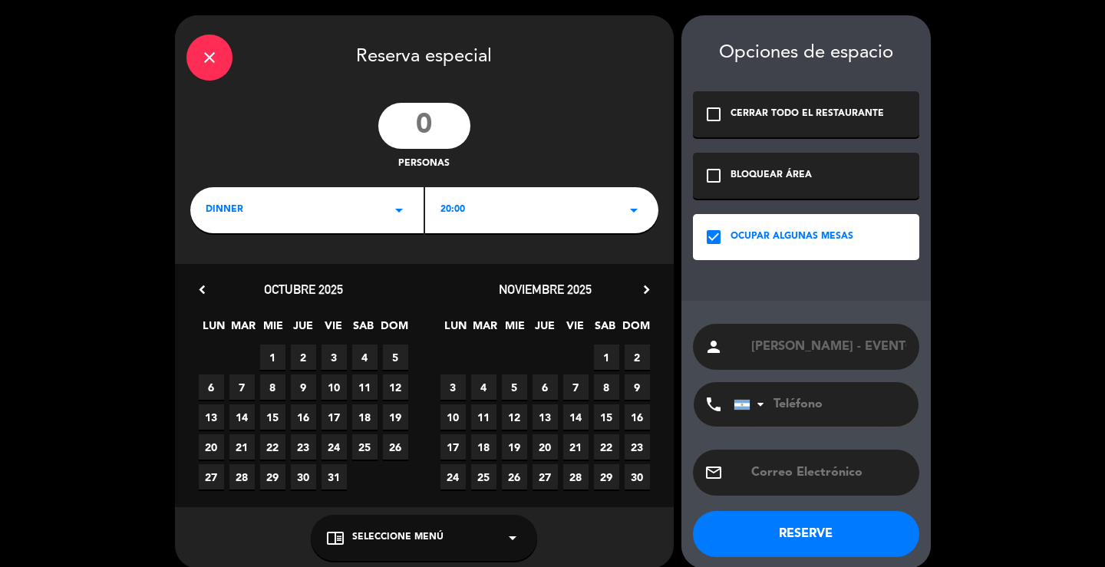
click at [517, 199] on div "20:00 arrow_drop_down" at bounding box center [541, 210] width 233 height 46
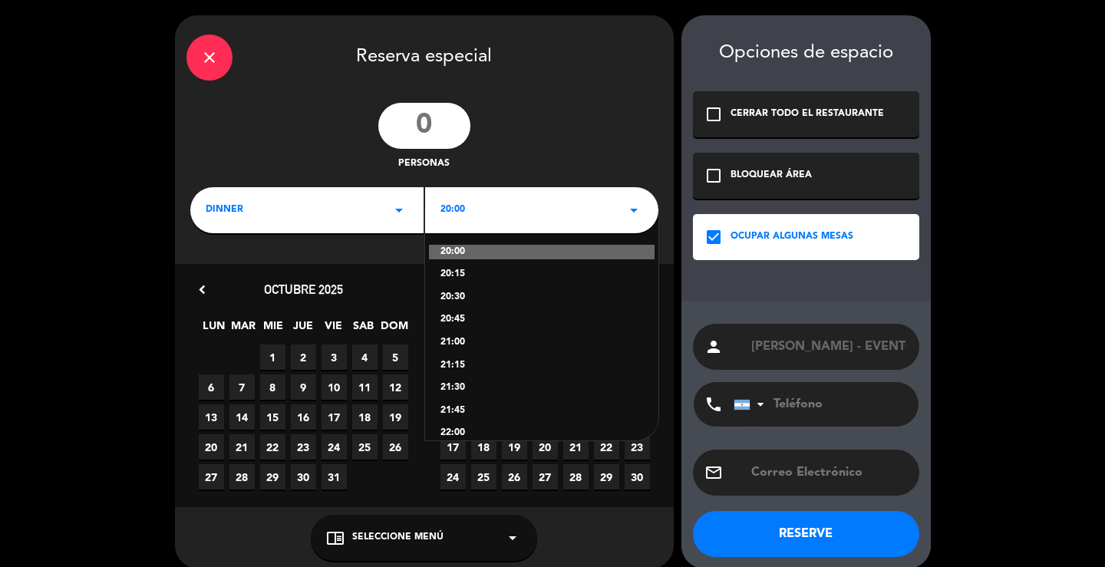
click at [353, 209] on div "dinner arrow_drop_down" at bounding box center [306, 210] width 233 height 46
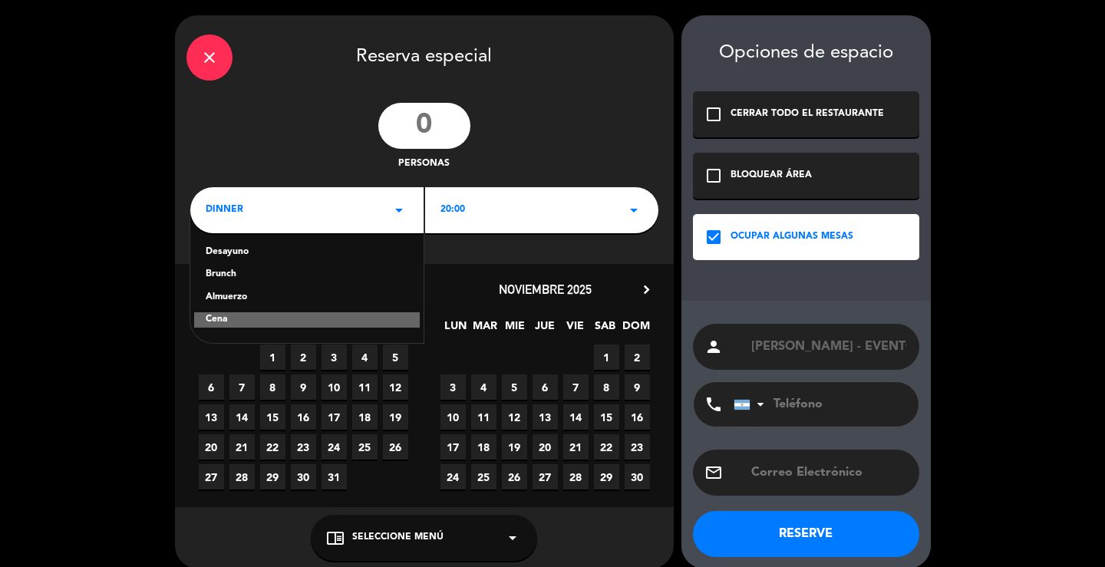
click at [241, 271] on div "Brunch" at bounding box center [307, 274] width 203 height 15
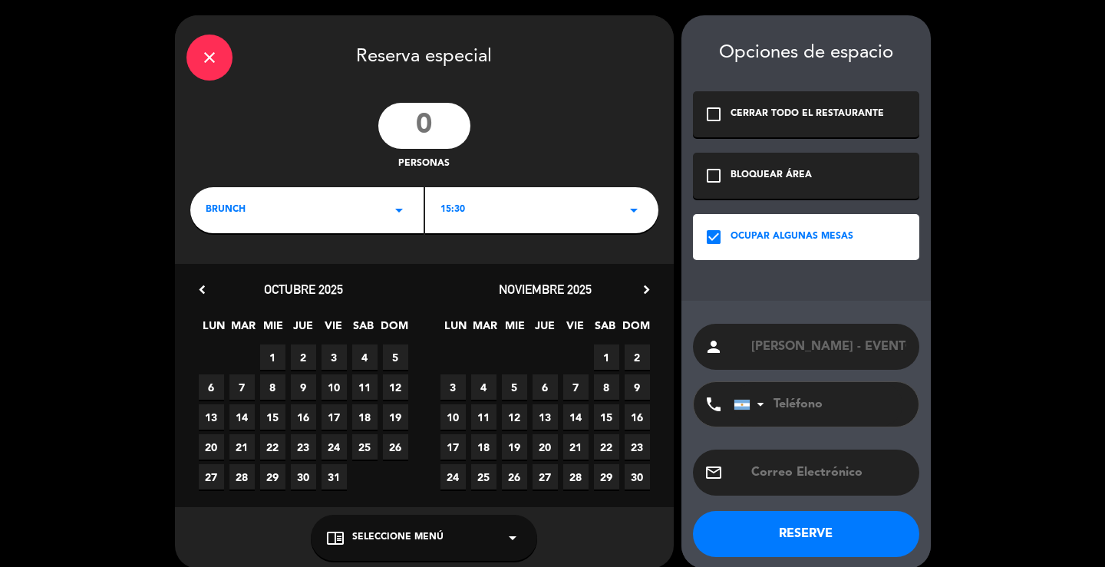
click at [545, 205] on div "15:30 arrow_drop_down" at bounding box center [541, 210] width 233 height 46
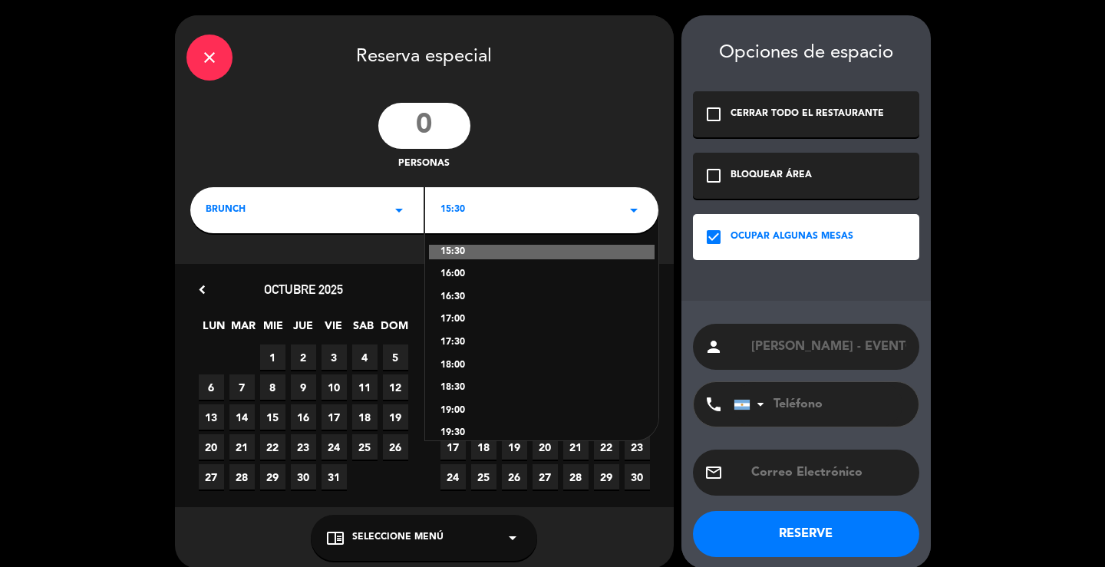
click at [465, 365] on div "18:00" at bounding box center [541, 365] width 203 height 15
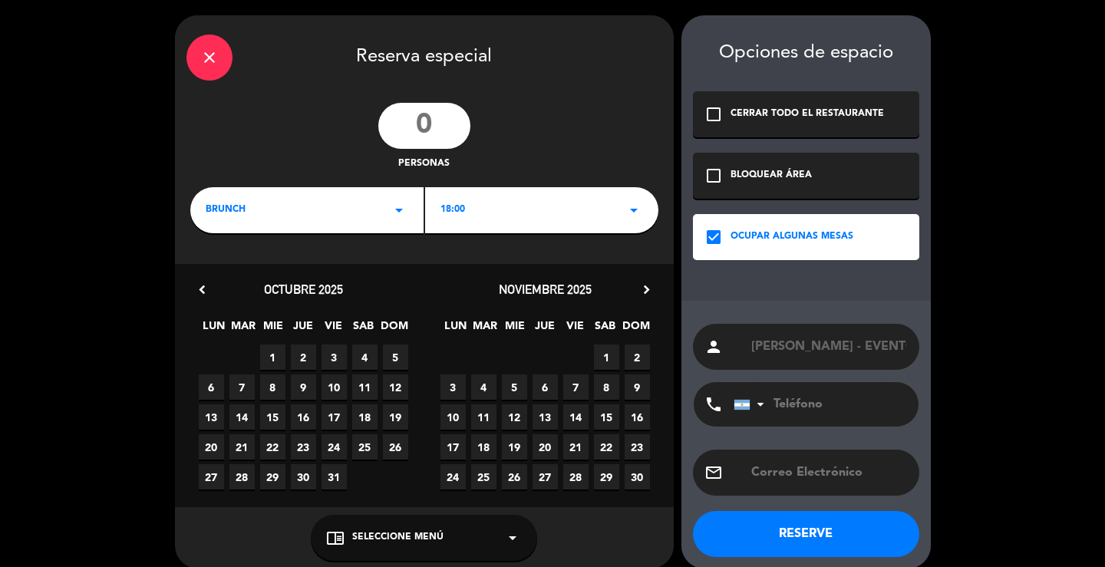
click at [600, 473] on span "29" at bounding box center [606, 476] width 25 height 25
click at [446, 123] on input "number" at bounding box center [424, 126] width 92 height 46
type input "120"
click at [838, 341] on input "[PERSON_NAME] - EVENTO" at bounding box center [828, 346] width 158 height 21
click at [830, 353] on input "[PERSON_NAME] - EVENTO" at bounding box center [828, 346] width 158 height 21
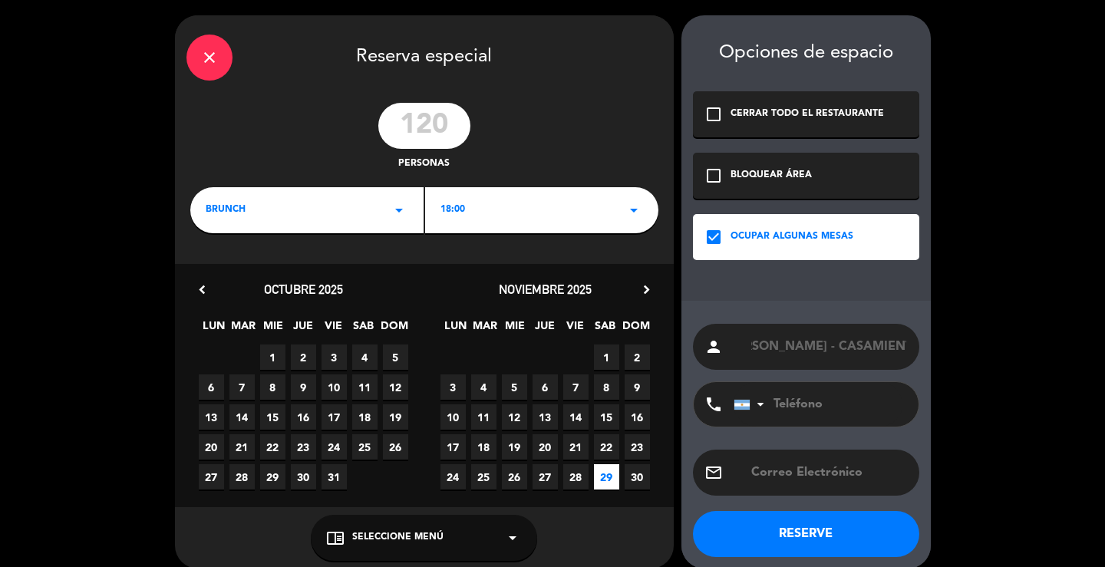
scroll to position [0, 36]
type input "[PERSON_NAME] - CASAMIENTO"
click at [779, 529] on button "RESERVE" at bounding box center [806, 534] width 226 height 46
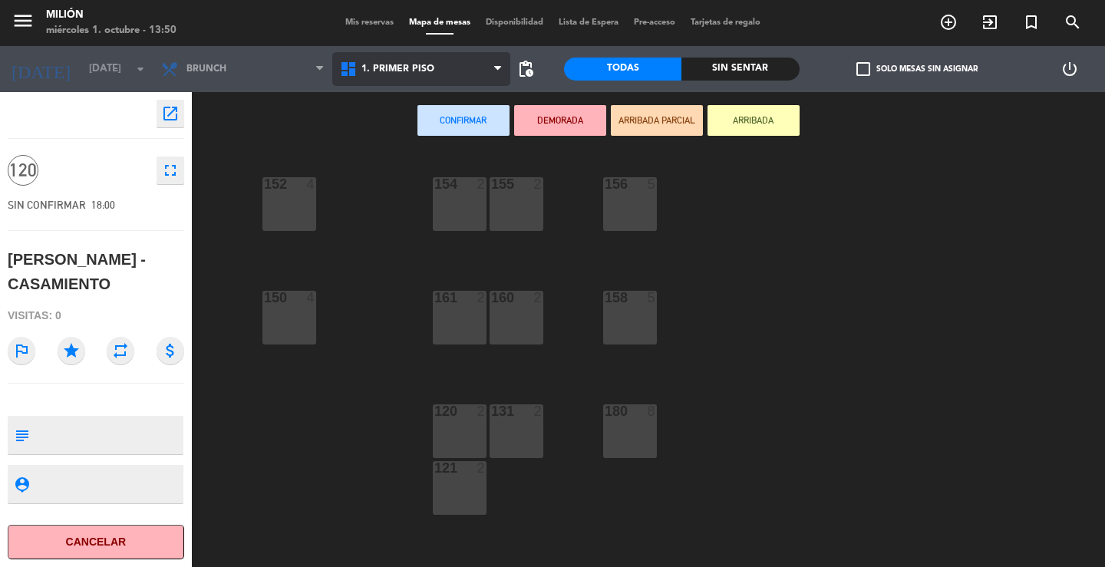
click at [430, 68] on span "1. PRIMER PISO" at bounding box center [397, 69] width 73 height 11
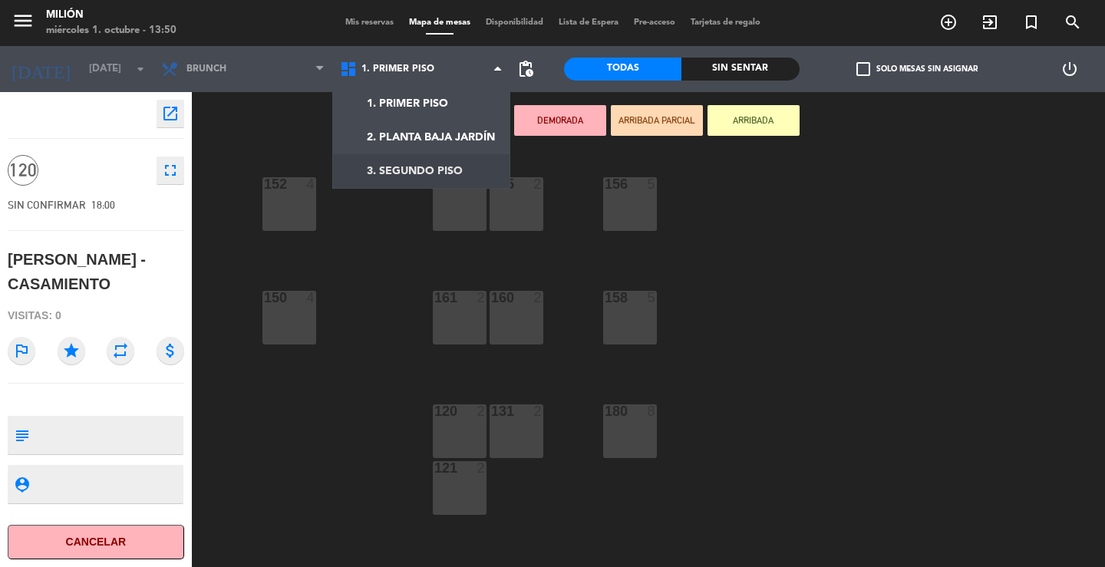
click at [357, 238] on div "154 2 156 5 152 4 155 2 150 4 158 5 160 2 161 2 120 2 131 2 180 8 121 2 108 8 1…" at bounding box center [654, 358] width 902 height 417
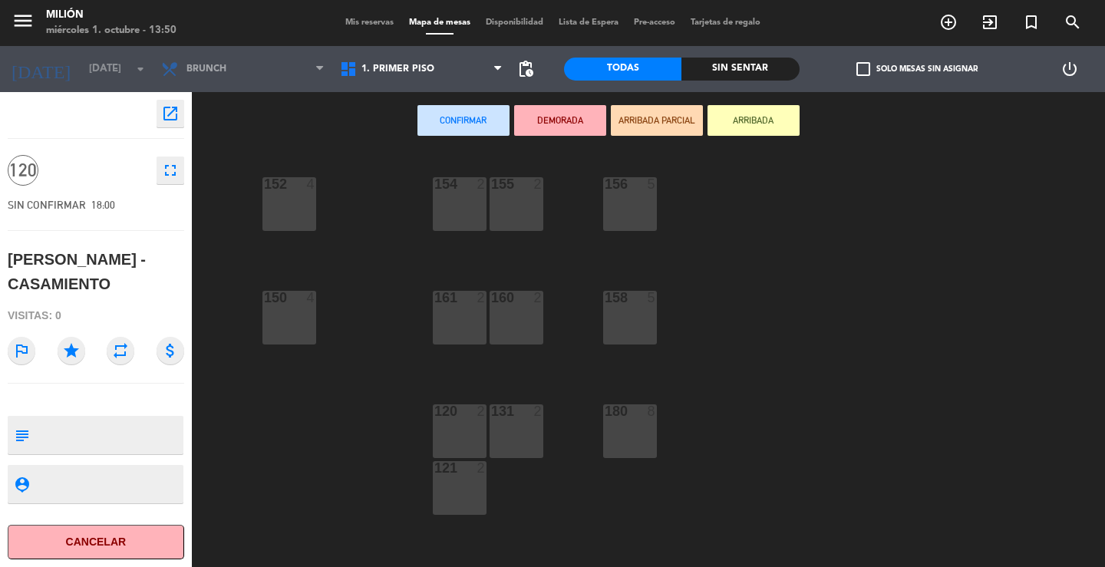
click at [104, 423] on textarea at bounding box center [108, 435] width 147 height 32
type textarea "EVENTO - CASA COMPLETA"
click at [468, 127] on button "Confirmar" at bounding box center [463, 120] width 92 height 31
click at [474, 113] on button "Confirmar" at bounding box center [463, 120] width 92 height 31
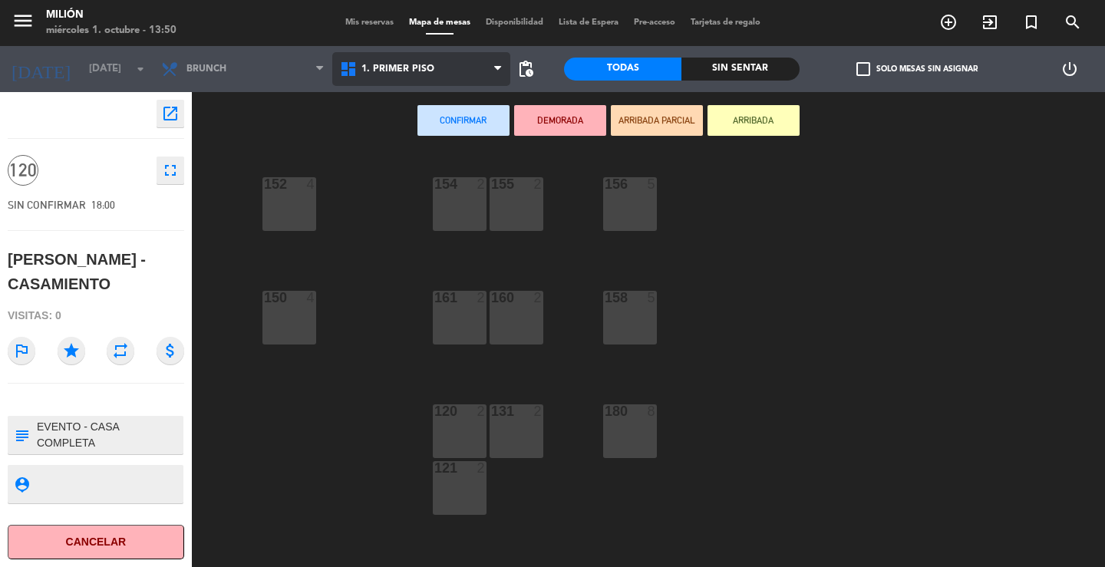
click at [456, 63] on span "1. PRIMER PISO" at bounding box center [421, 69] width 179 height 34
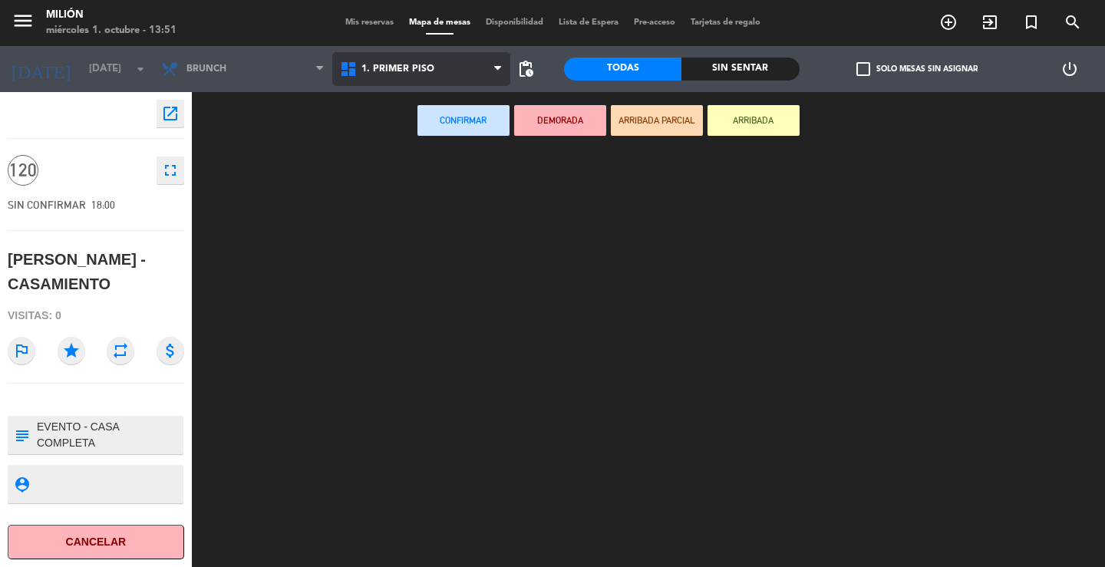
click at [446, 104] on ng-component "menu Milión [DATE] 1. octubre - 13:51 Mis reservas Mapa de mesas Disponibilidad…" at bounding box center [552, 283] width 1105 height 567
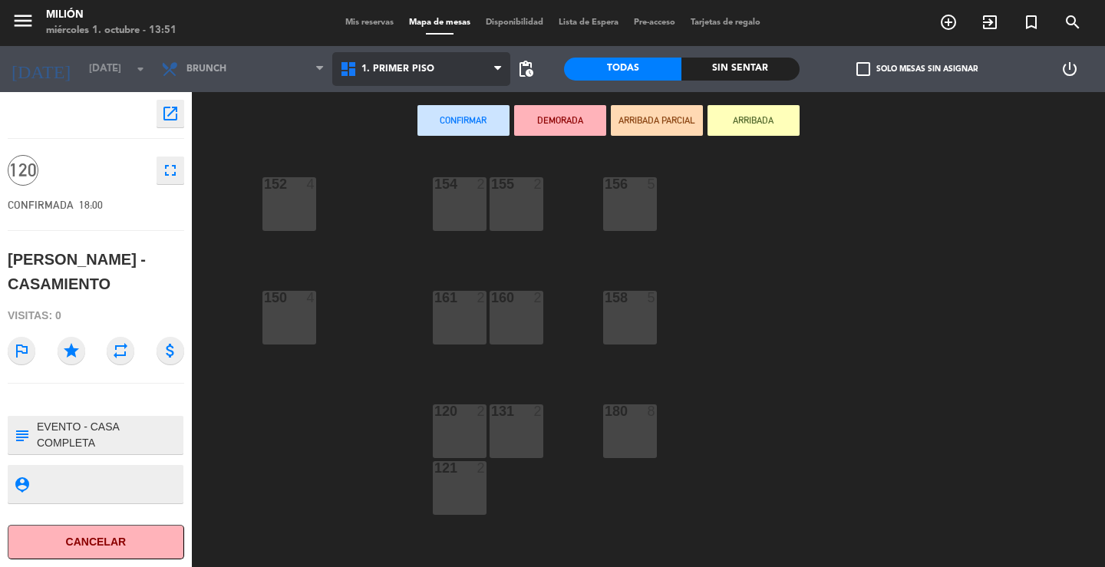
click at [445, 69] on span "1. PRIMER PISO" at bounding box center [421, 69] width 179 height 34
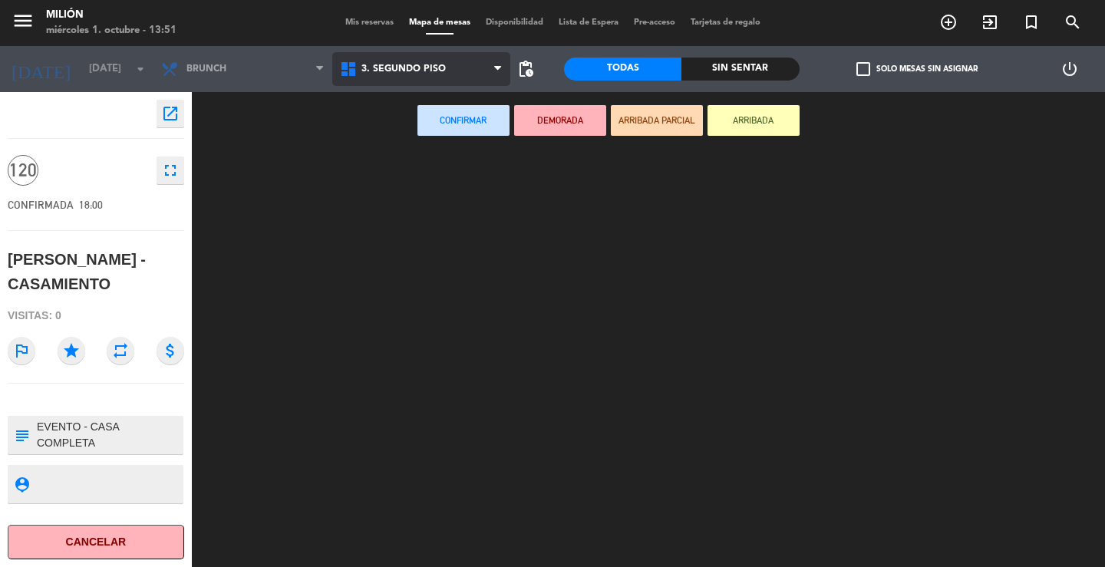
click at [438, 166] on ng-component "menu Milión [DATE] 1. octubre - 13:51 Mis reservas Mapa de mesas Disponibilidad…" at bounding box center [552, 283] width 1105 height 567
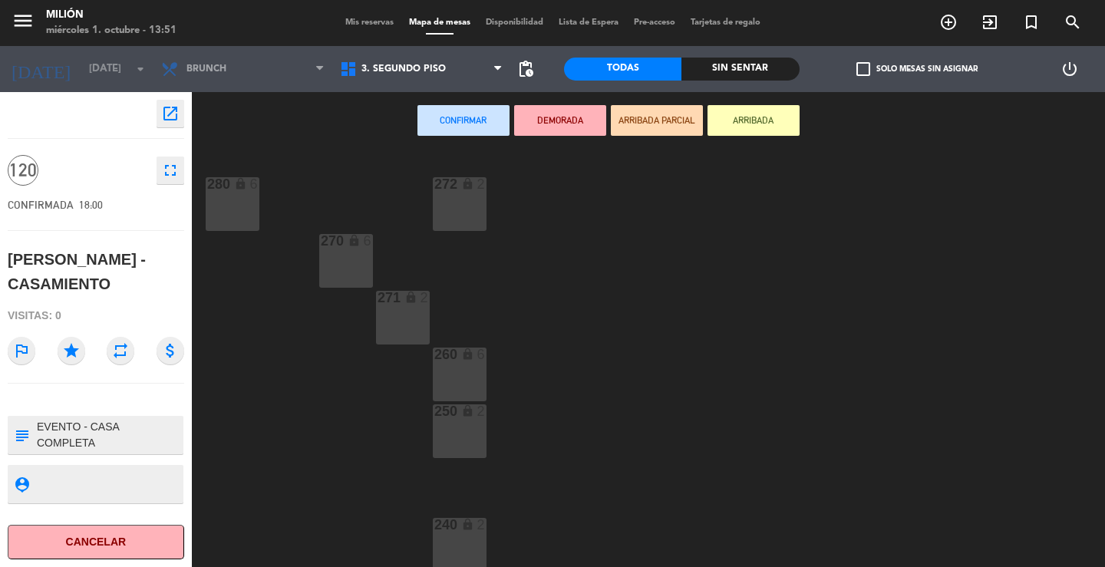
click at [234, 206] on div "280 lock 6" at bounding box center [233, 204] width 54 height 54
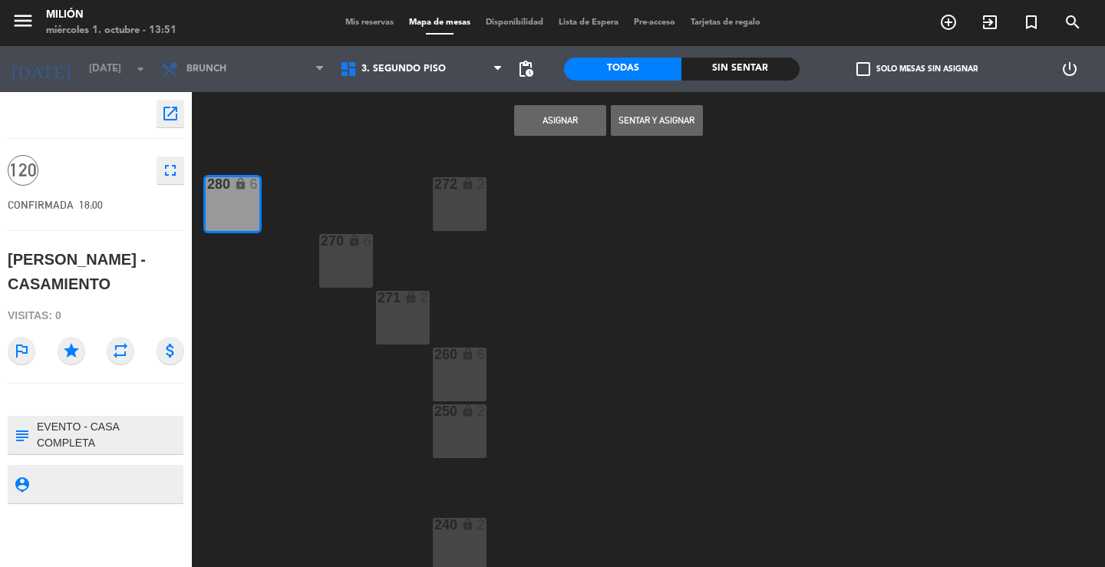
click at [246, 191] on div "6" at bounding box center [257, 184] width 25 height 15
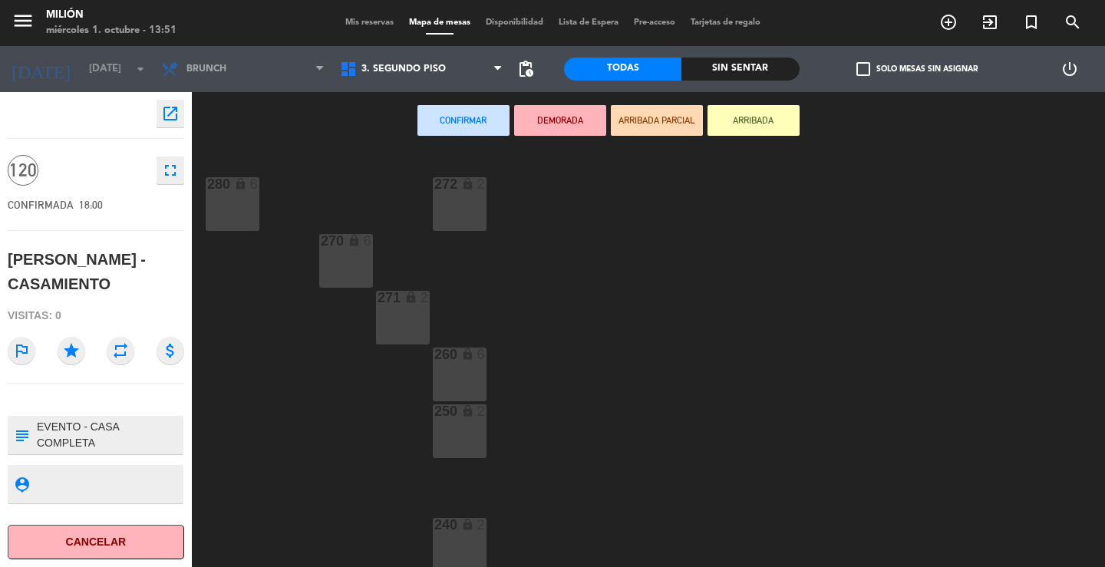
click at [473, 120] on button "Confirmar" at bounding box center [463, 120] width 92 height 31
click at [479, 124] on button "Confirmar" at bounding box center [463, 120] width 92 height 31
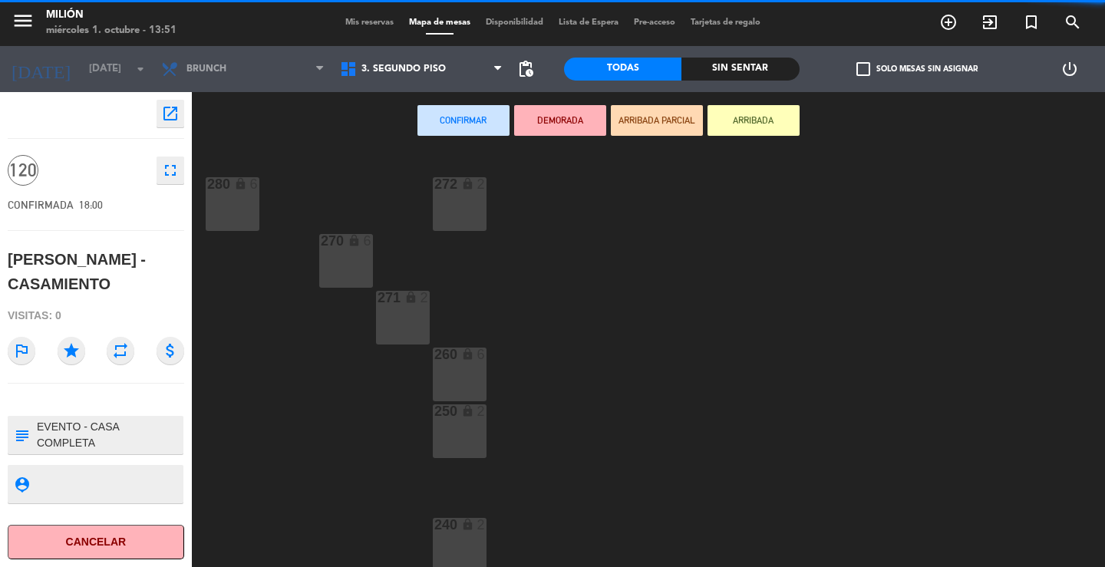
click at [476, 124] on button "Confirmar" at bounding box center [463, 120] width 92 height 31
click at [473, 122] on button "Confirmar" at bounding box center [463, 120] width 92 height 31
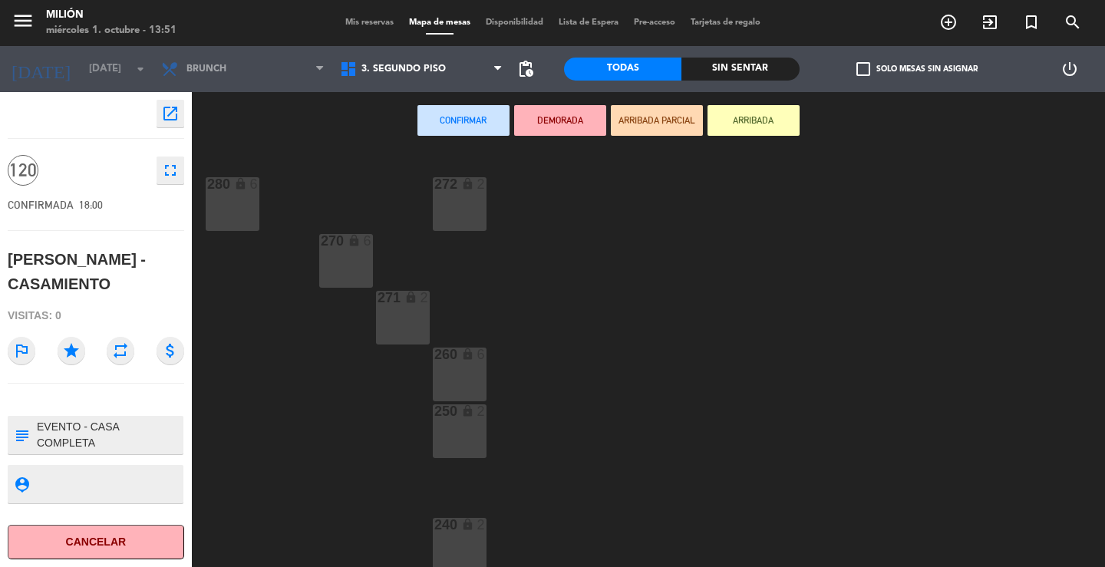
click at [170, 117] on icon "open_in_new" at bounding box center [170, 113] width 18 height 18
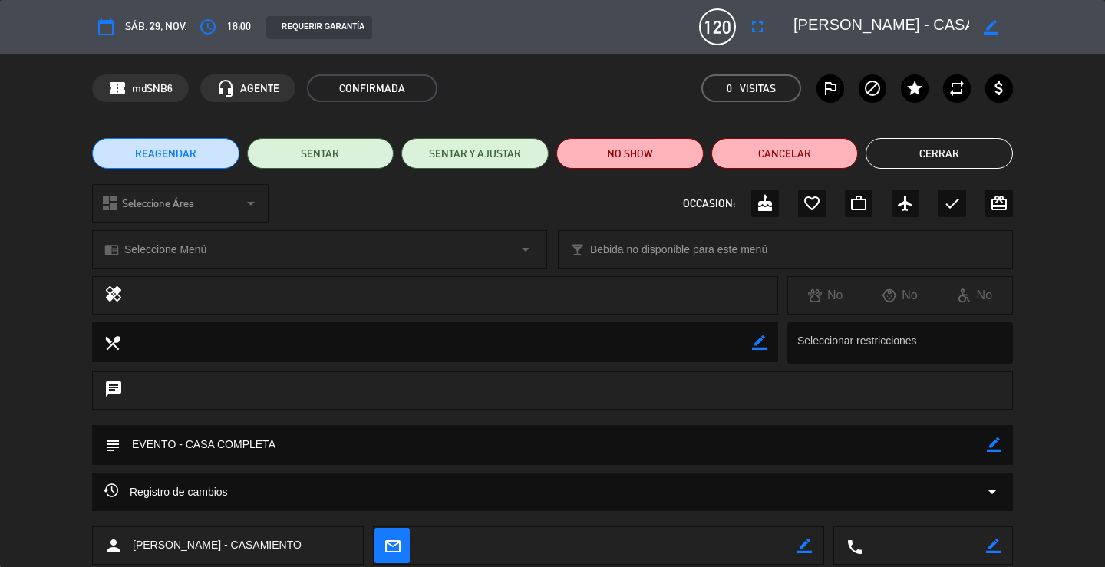
click at [924, 156] on button "Cerrar" at bounding box center [938, 153] width 147 height 31
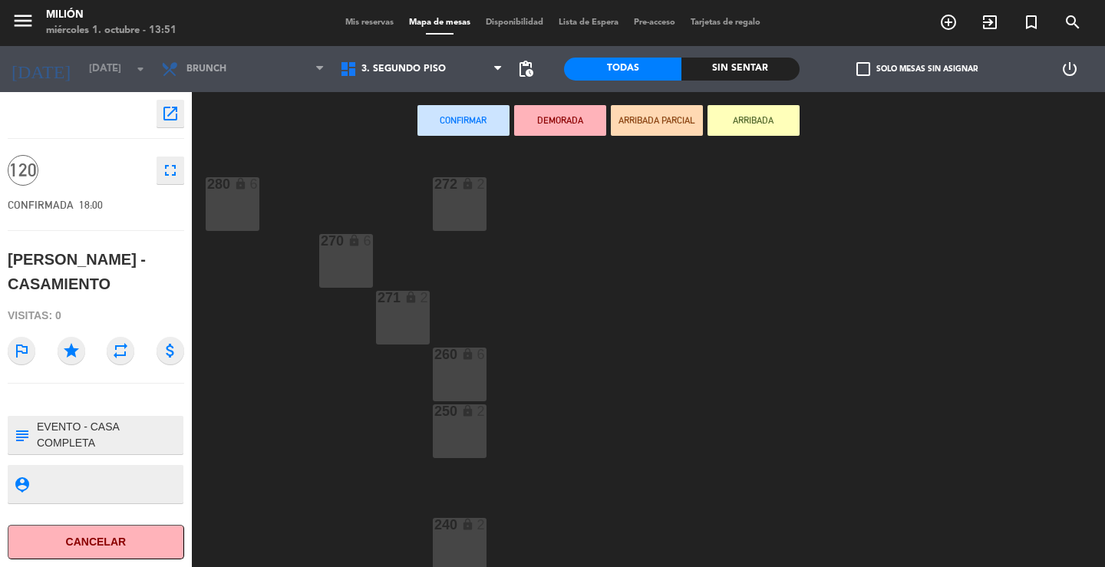
click at [173, 169] on icon "fullscreen" at bounding box center [170, 170] width 18 height 18
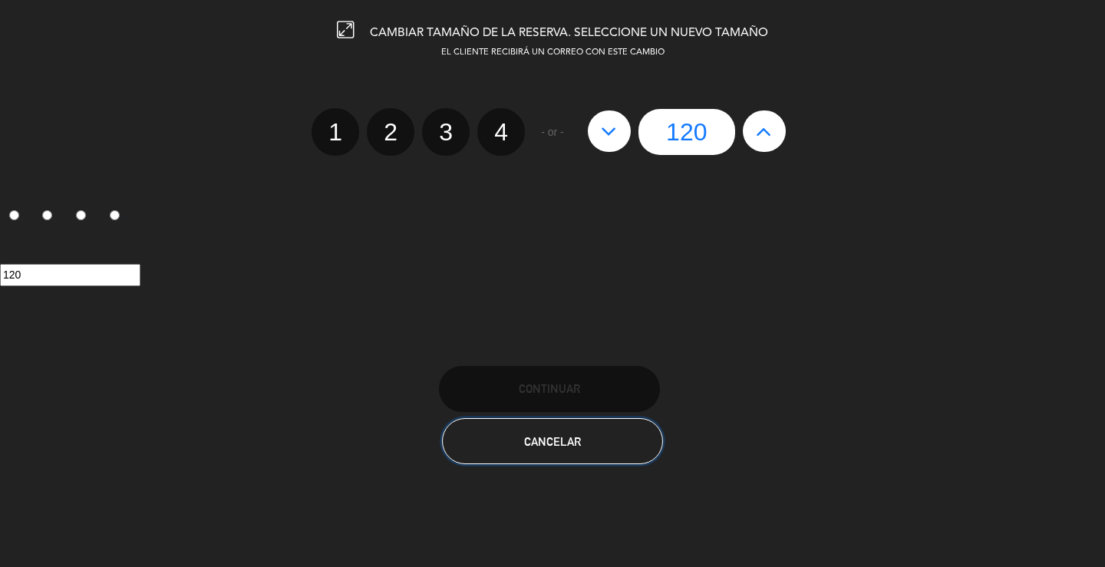
click at [503, 443] on button "Cancelar" at bounding box center [552, 441] width 221 height 46
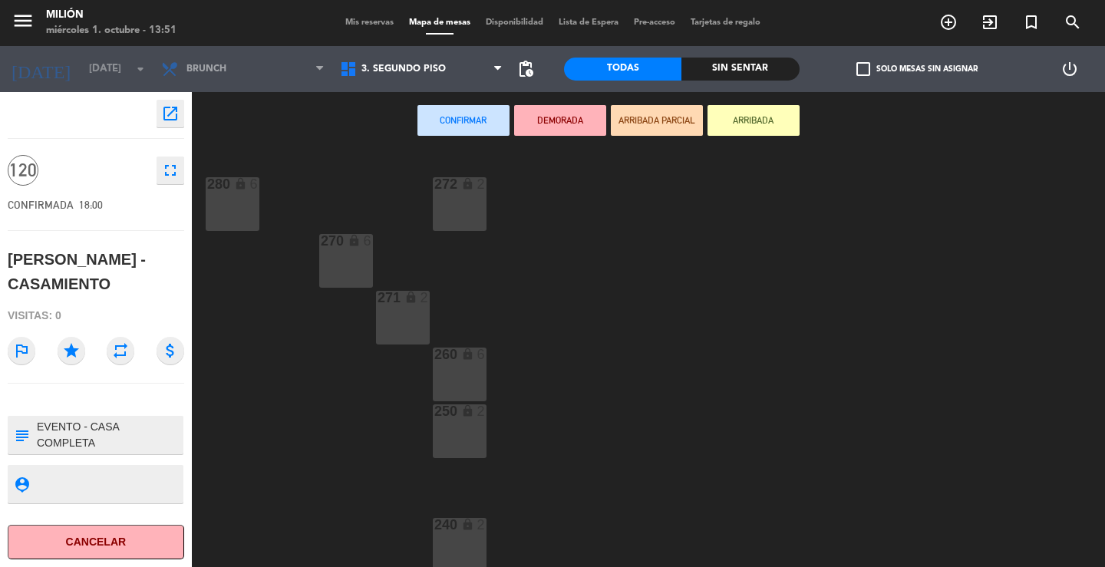
click at [232, 204] on div "280 lock 6" at bounding box center [233, 204] width 54 height 54
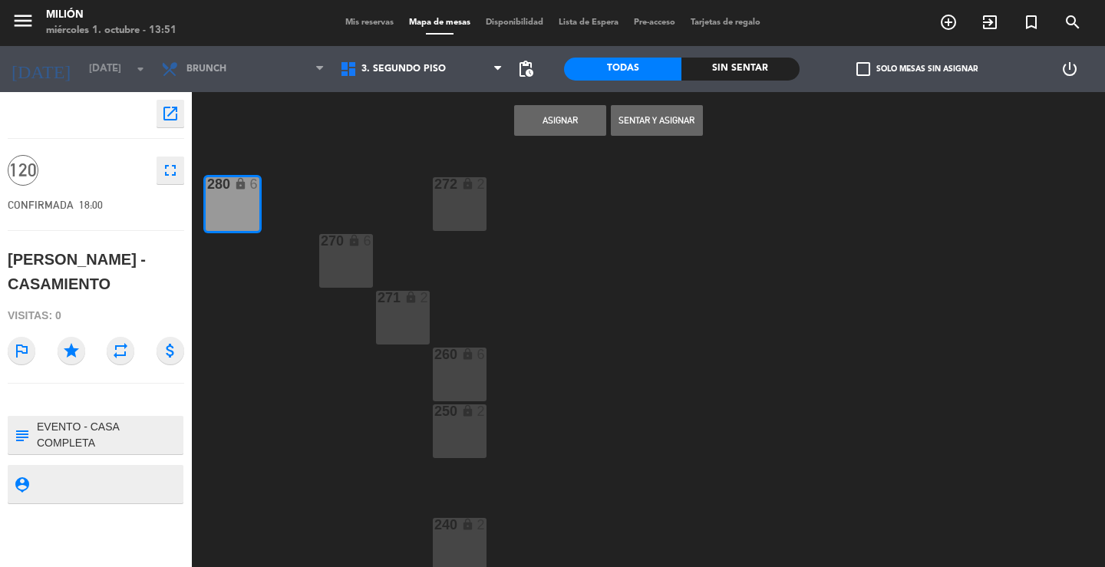
click at [555, 114] on button "Asignar" at bounding box center [560, 120] width 92 height 31
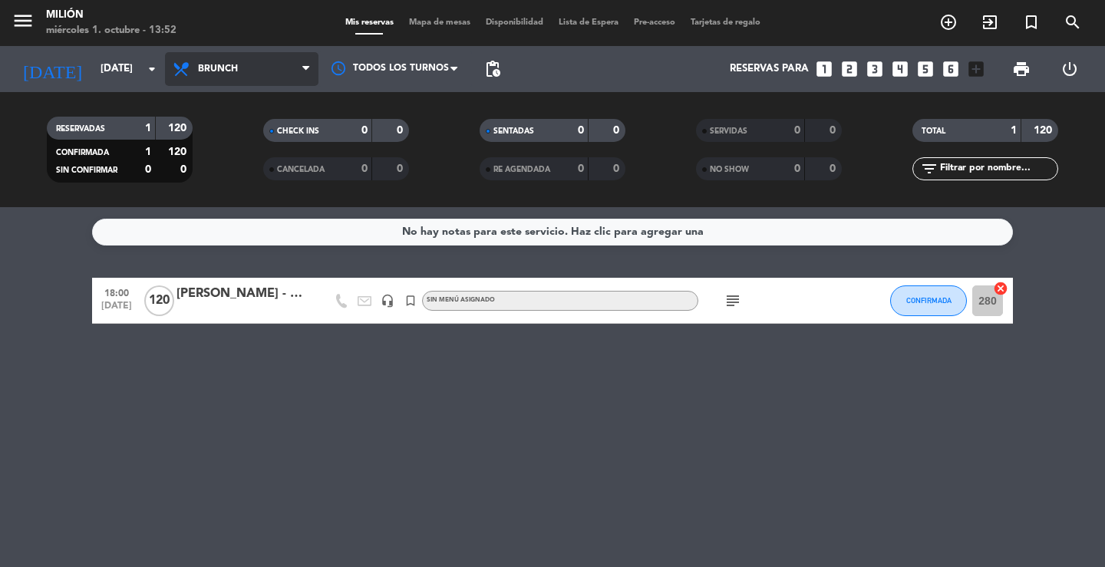
click at [207, 67] on span "Brunch" at bounding box center [218, 69] width 40 height 11
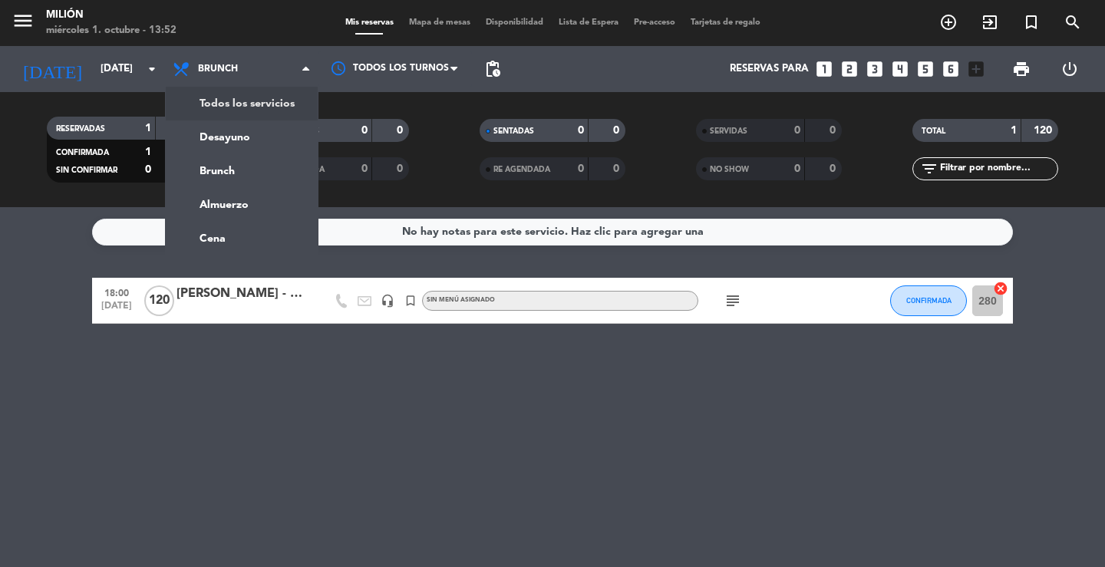
click at [245, 104] on div "menu Milión [DATE] 1. octubre - 13:52 Mis reservas Mapa de mesas Disponibilidad…" at bounding box center [552, 103] width 1105 height 207
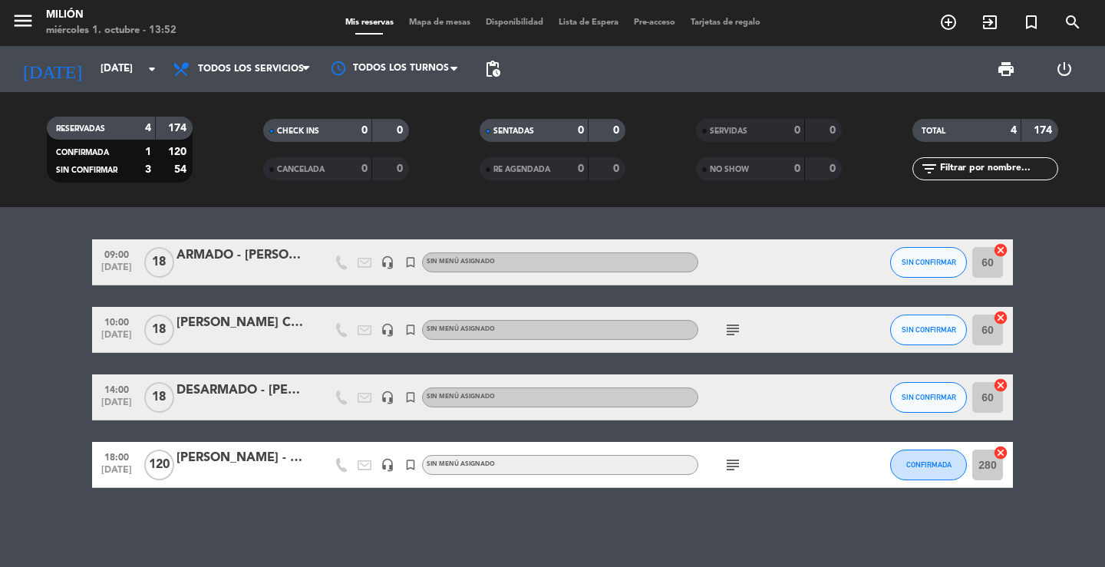
click at [740, 463] on icon "subject" at bounding box center [732, 465] width 18 height 18
click at [659, 521] on div "09:00 [DATE] ARMADO - [PERSON_NAME] COMUNION headset_mic turned_in_not Sin menú…" at bounding box center [552, 387] width 1105 height 360
click at [223, 457] on div "[PERSON_NAME] - CASAMIENTO" at bounding box center [241, 458] width 130 height 20
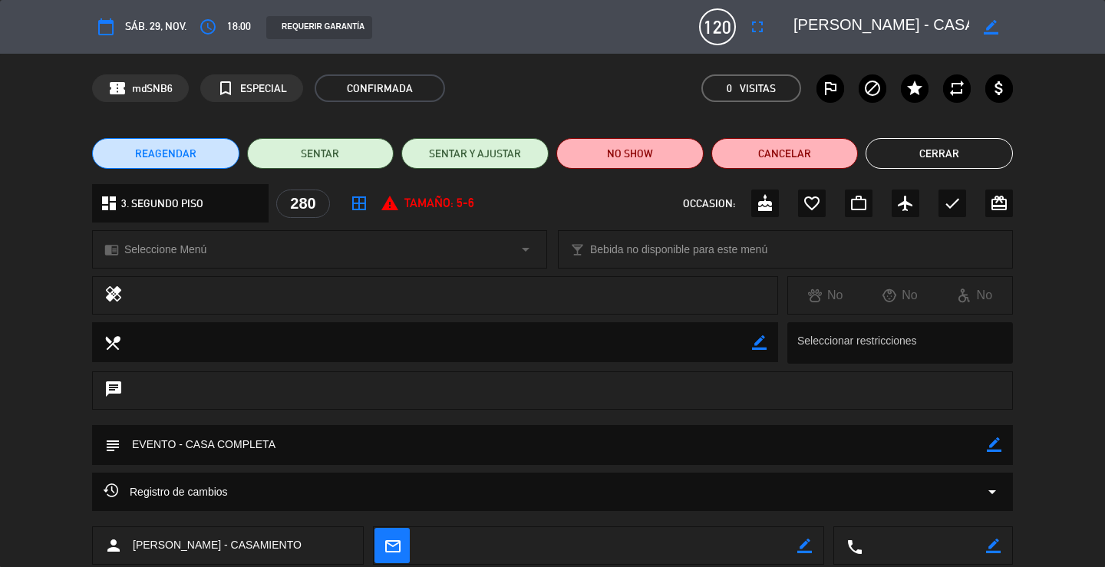
click at [904, 28] on textarea at bounding box center [881, 27] width 176 height 28
click at [909, 153] on button "Cerrar" at bounding box center [938, 153] width 147 height 31
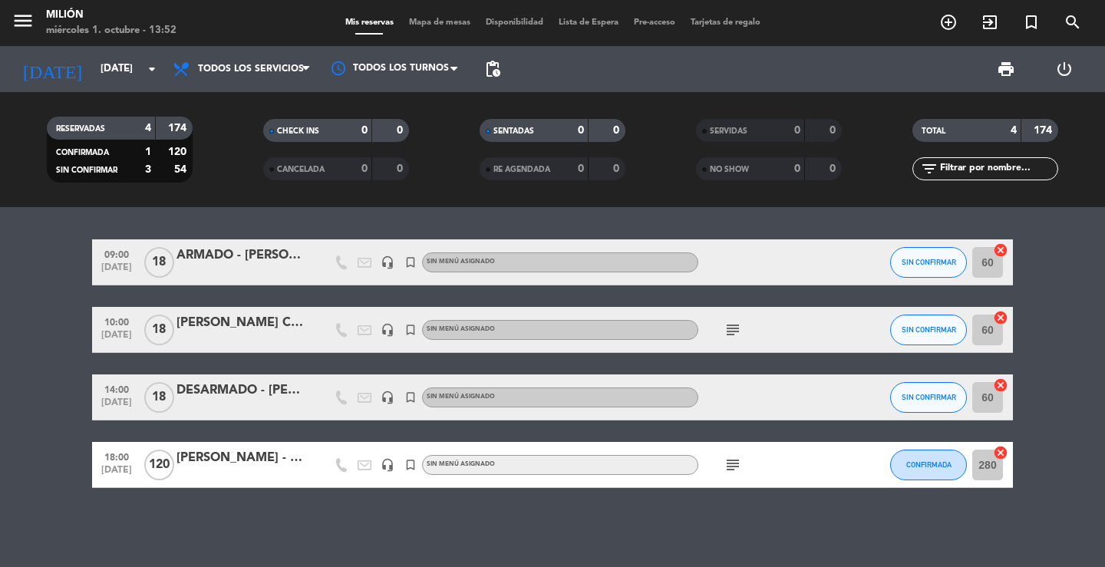
click at [259, 470] on div at bounding box center [241, 475] width 130 height 12
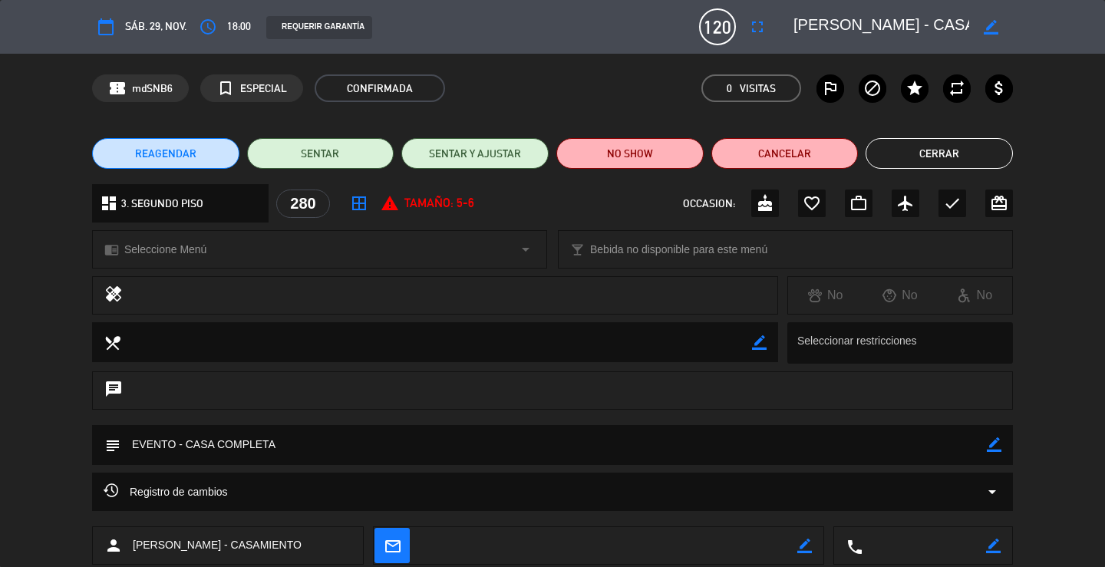
click at [930, 158] on button "Cerrar" at bounding box center [938, 153] width 147 height 31
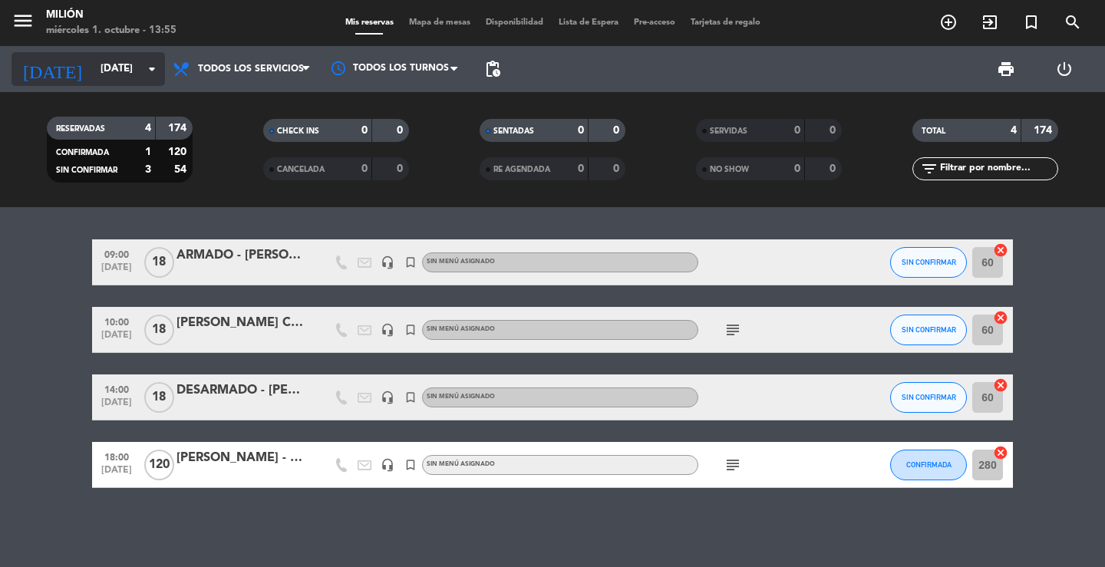
click at [123, 72] on input "[DATE]" at bounding box center [160, 69] width 135 height 28
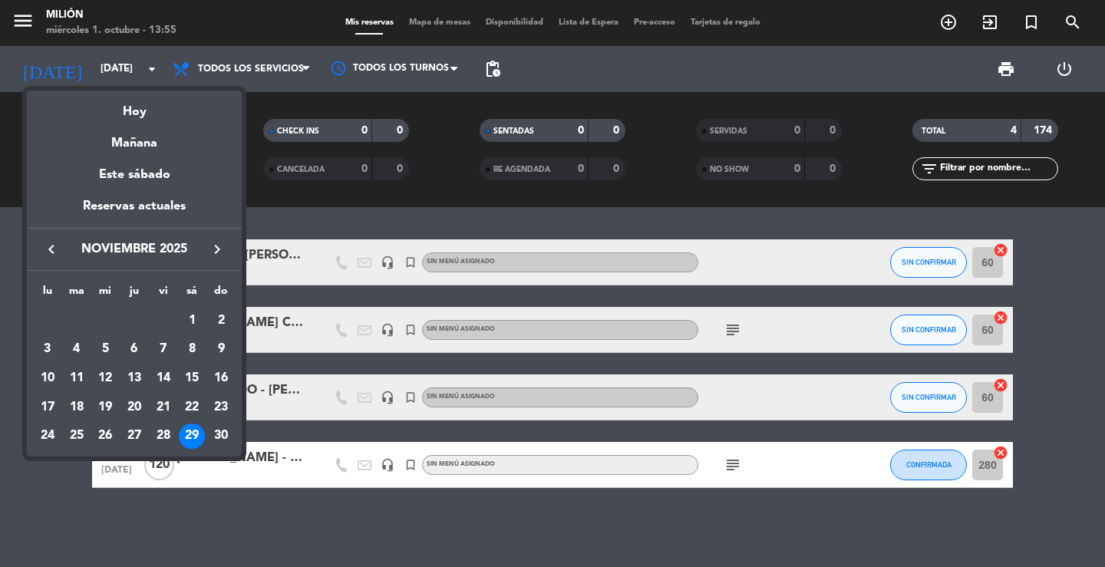
click at [221, 249] on icon "keyboard_arrow_right" at bounding box center [217, 249] width 18 height 18
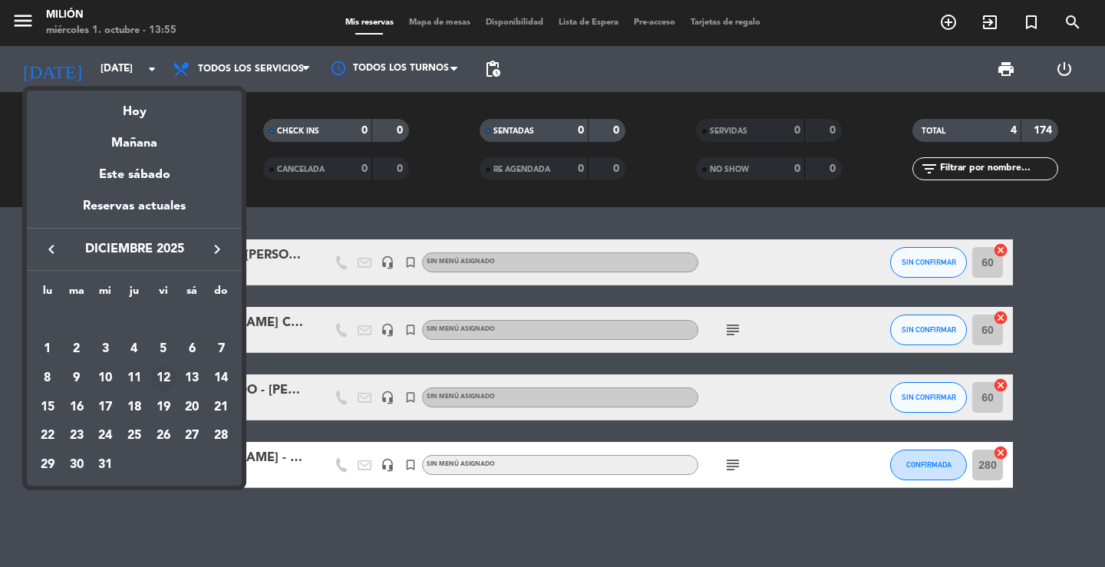
click at [166, 375] on div "12" at bounding box center [163, 378] width 26 height 26
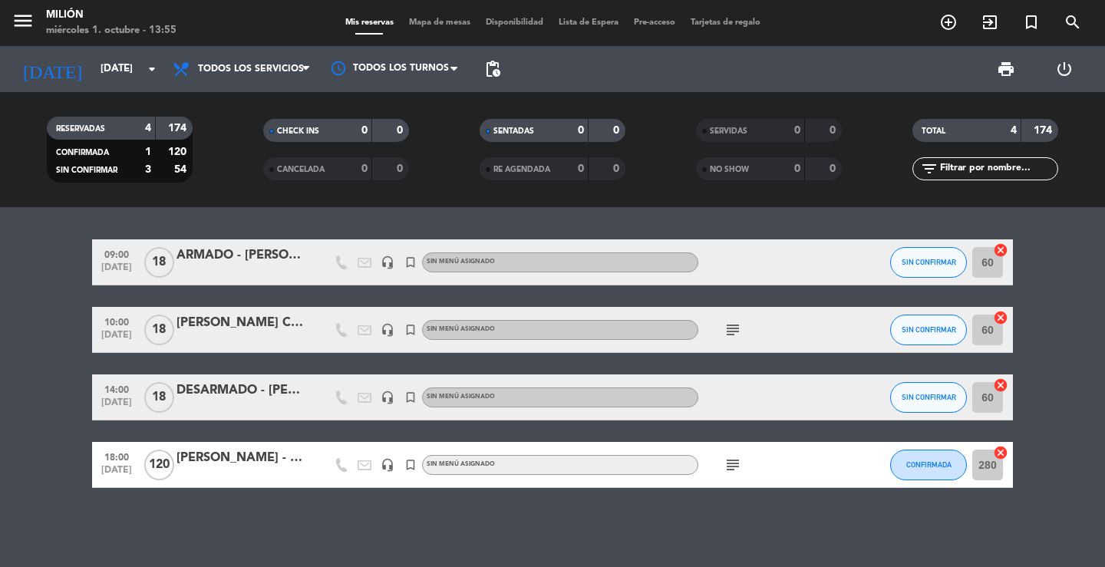
type input "vie. 12 dic."
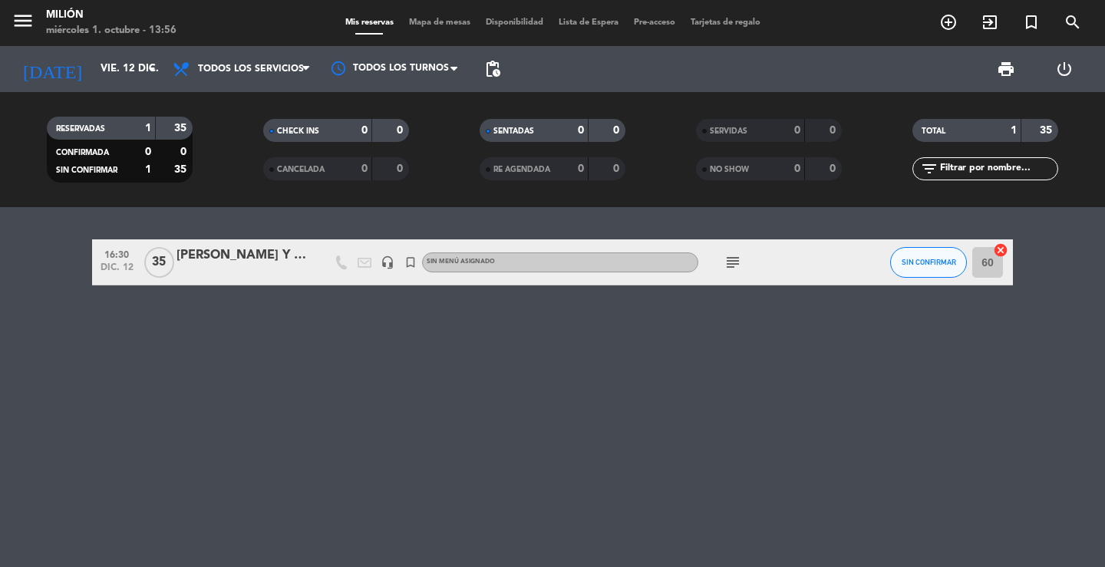
click at [993, 262] on input "60" at bounding box center [987, 262] width 31 height 31
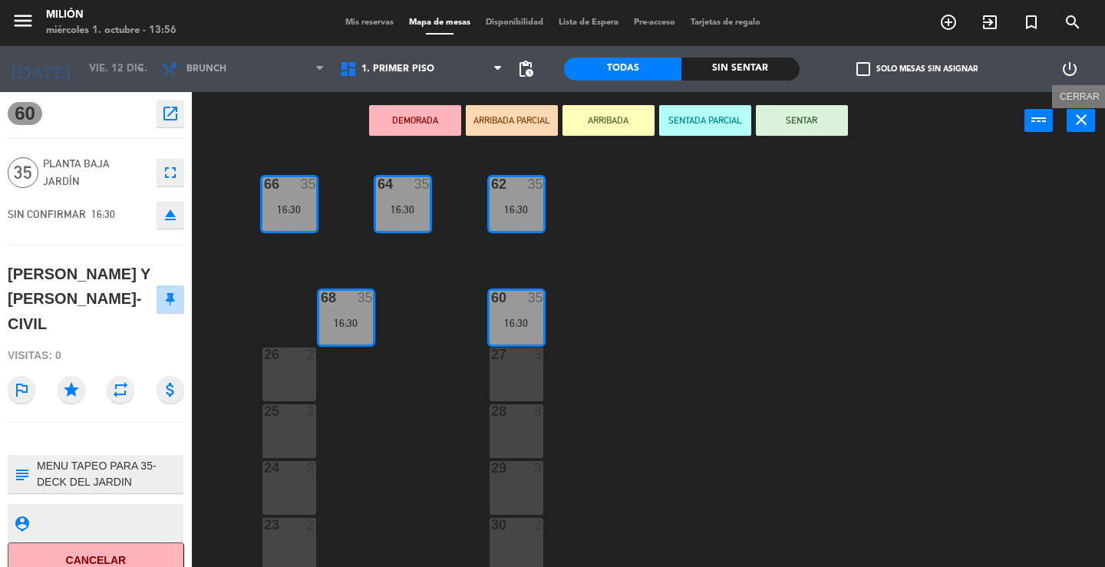
click at [1083, 118] on icon "close" at bounding box center [1081, 119] width 18 height 18
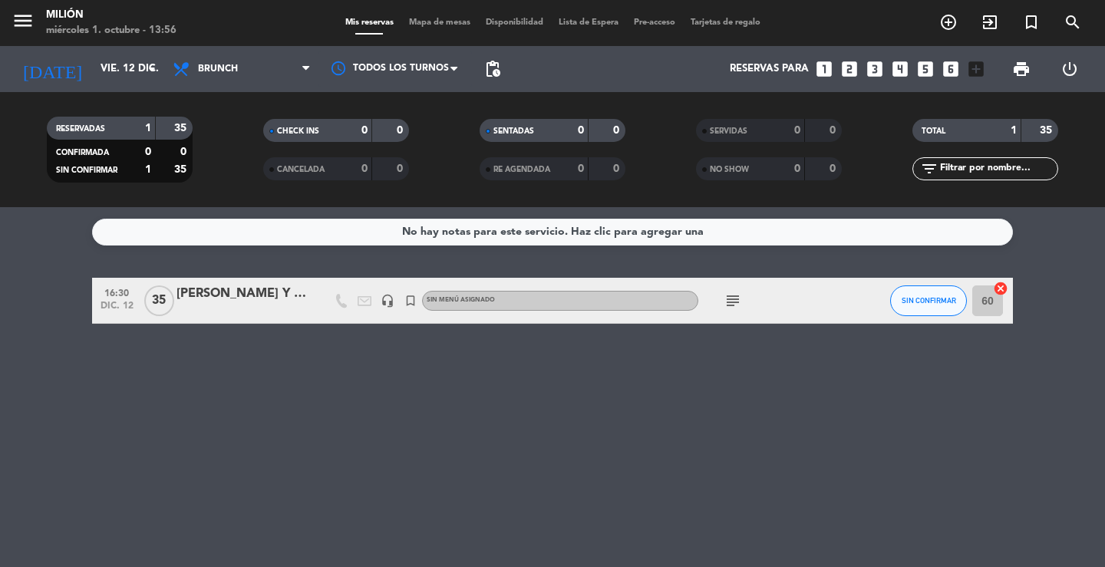
click at [282, 288] on div "[PERSON_NAME] Y [PERSON_NAME]- CIVIL" at bounding box center [241, 294] width 130 height 20
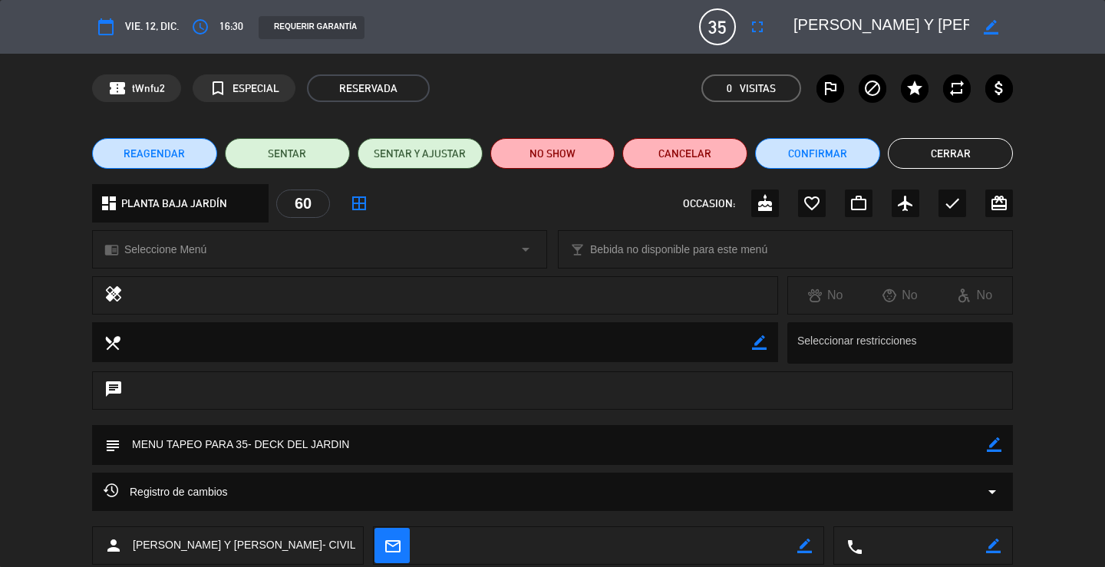
click at [991, 25] on icon "border_color" at bounding box center [990, 27] width 15 height 15
click at [888, 25] on textarea at bounding box center [881, 27] width 176 height 28
drag, startPoint x: 938, startPoint y: 25, endPoint x: 802, endPoint y: 15, distance: 136.1
click at [802, 15] on textarea at bounding box center [881, 27] width 176 height 28
click at [953, 34] on textarea at bounding box center [881, 27] width 176 height 28
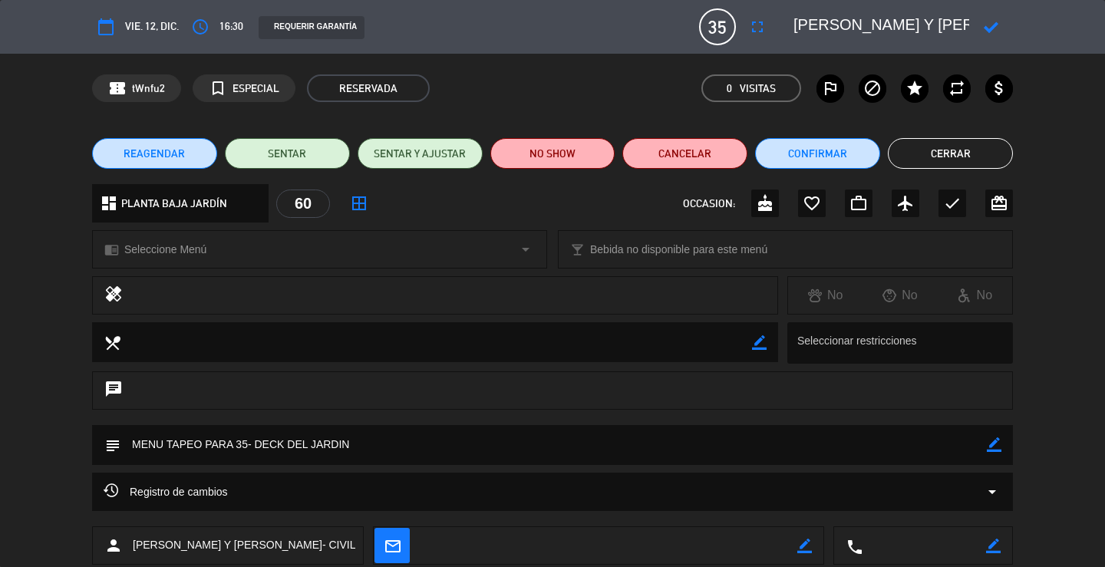
drag, startPoint x: 946, startPoint y: 25, endPoint x: 785, endPoint y: 18, distance: 161.3
click at [786, 19] on div at bounding box center [897, 27] width 230 height 28
type textarea "[PERSON_NAME] Y [PERSON_NAME] - CIVIL"
click at [994, 28] on icon at bounding box center [990, 27] width 15 height 15
click at [937, 145] on button "Cerrar" at bounding box center [950, 153] width 125 height 31
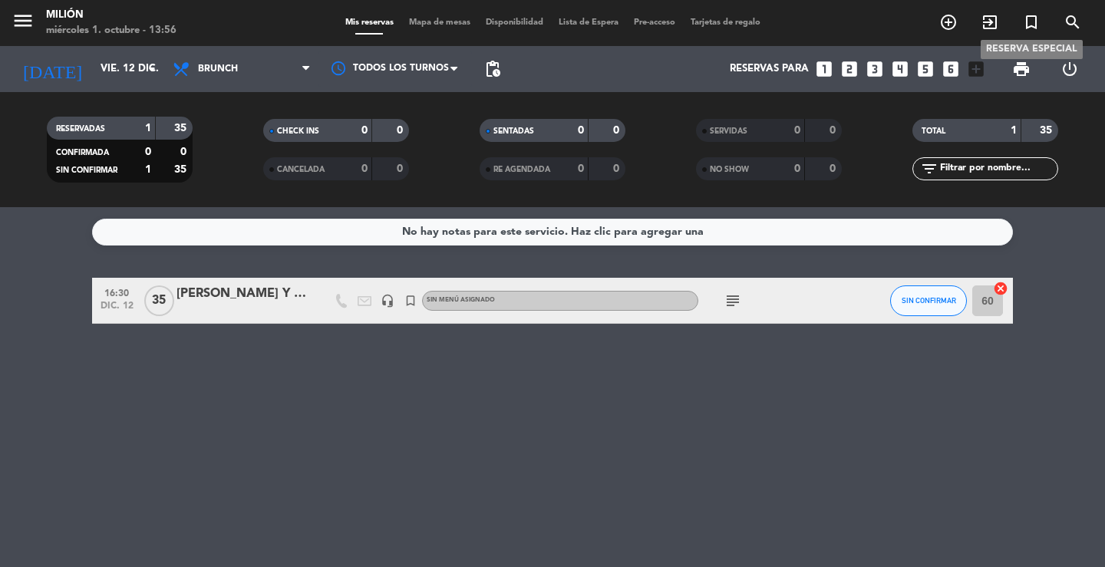
click at [1031, 17] on icon "turned_in_not" at bounding box center [1031, 22] width 18 height 18
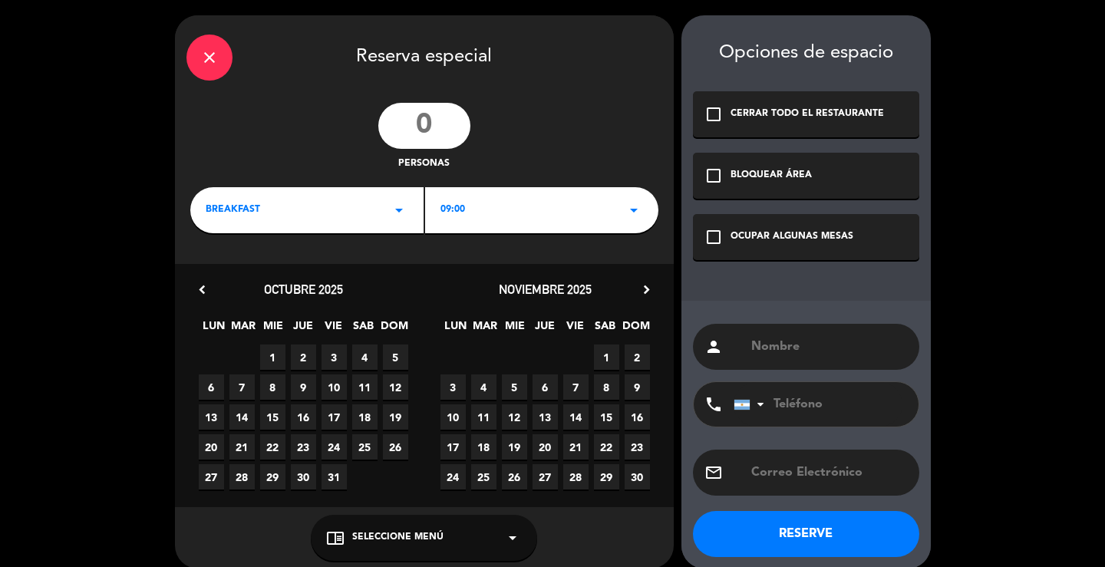
click at [767, 345] on input "text" at bounding box center [828, 346] width 158 height 21
paste input "[PERSON_NAME] Y [PERSON_NAME] - CIVIL"
type input "[PERSON_NAME] Y [PERSON_NAME] - CIVIL"
click at [439, 130] on input "number" at bounding box center [424, 126] width 92 height 46
type input "35"
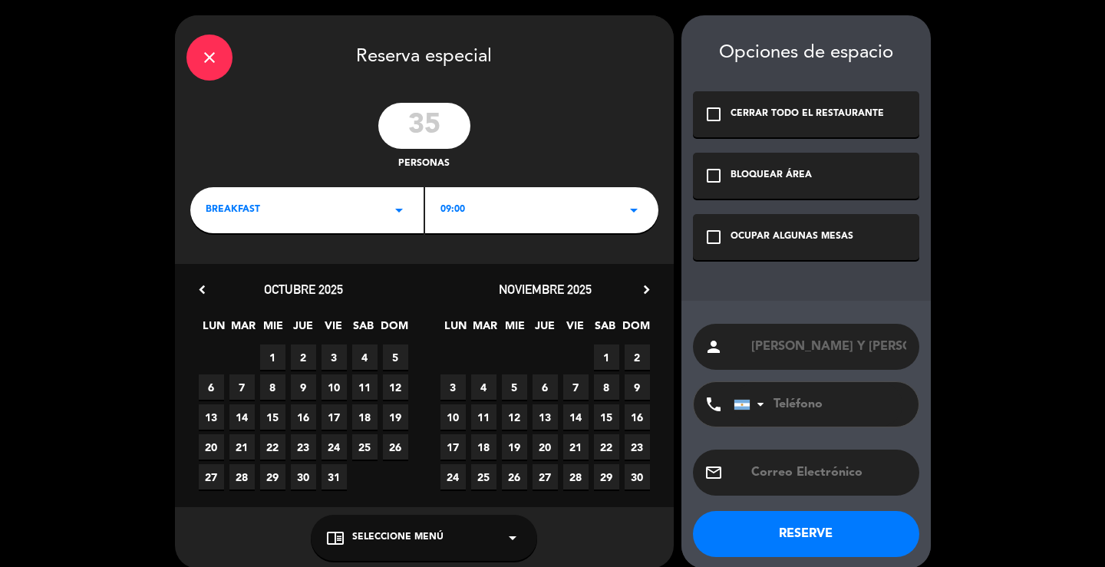
click at [730, 232] on div "OCUPAR ALGUNAS MESAS" at bounding box center [791, 236] width 123 height 15
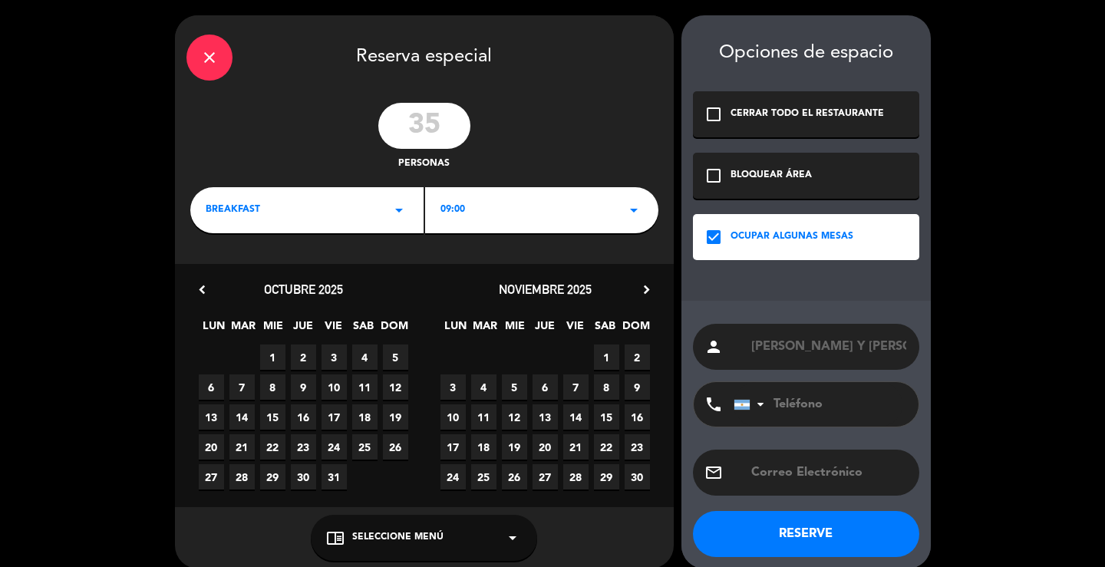
click at [751, 343] on input "[PERSON_NAME] Y [PERSON_NAME] - CIVIL" at bounding box center [828, 346] width 158 height 21
click at [907, 348] on input "ARMADO - [PERSON_NAME] Y [PERSON_NAME] - CIVIL" at bounding box center [828, 346] width 158 height 21
type input "ARMADO - [PERSON_NAME] Y [PERSON_NAME]"
click at [400, 212] on icon "arrow_drop_down" at bounding box center [399, 210] width 18 height 18
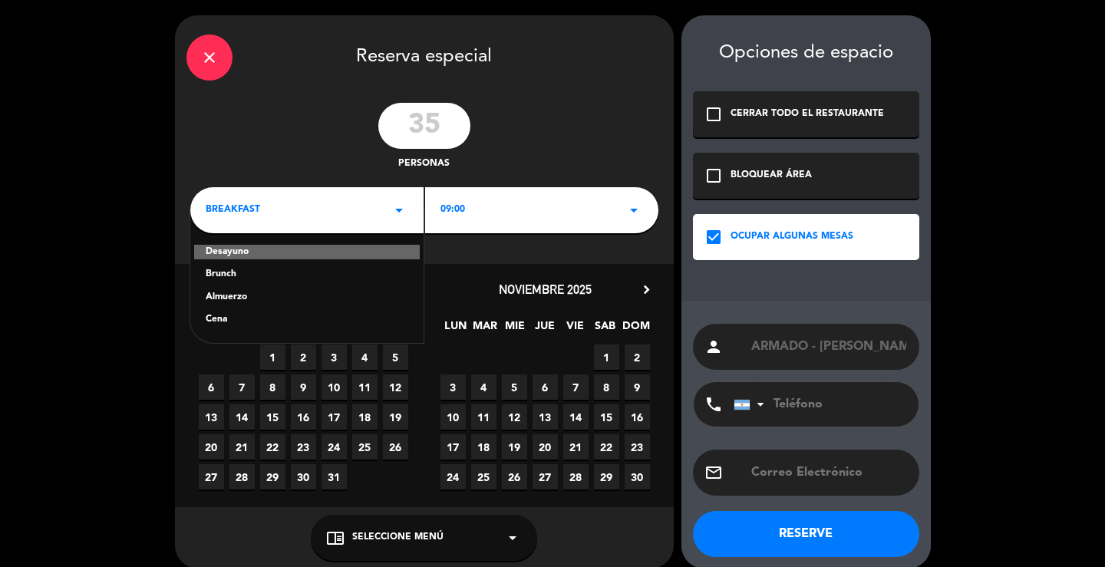
click at [260, 272] on div "Brunch" at bounding box center [307, 274] width 203 height 15
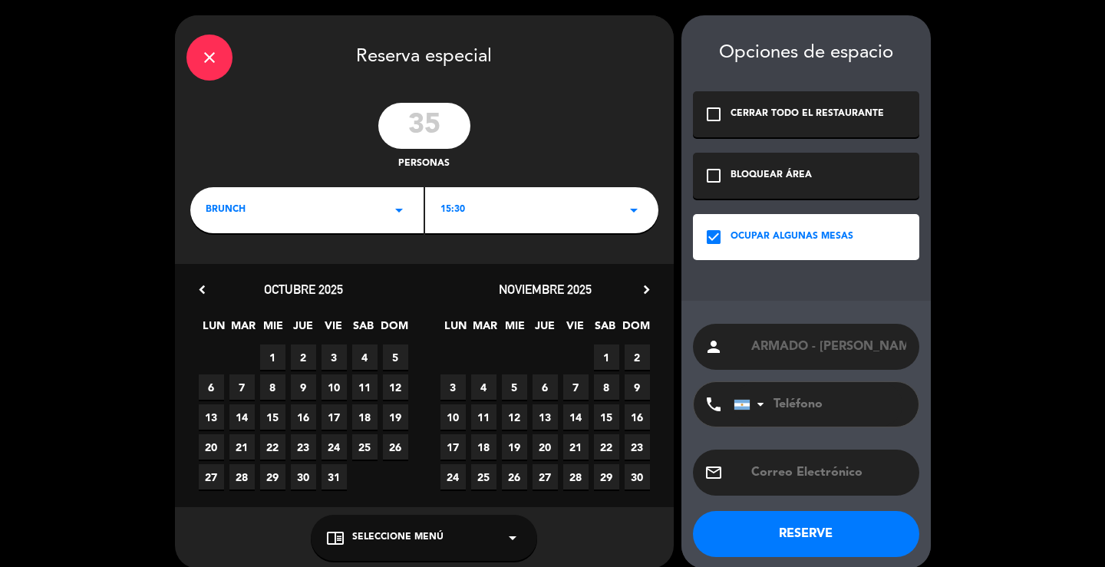
click at [568, 209] on div "15:30 arrow_drop_down" at bounding box center [541, 210] width 233 height 46
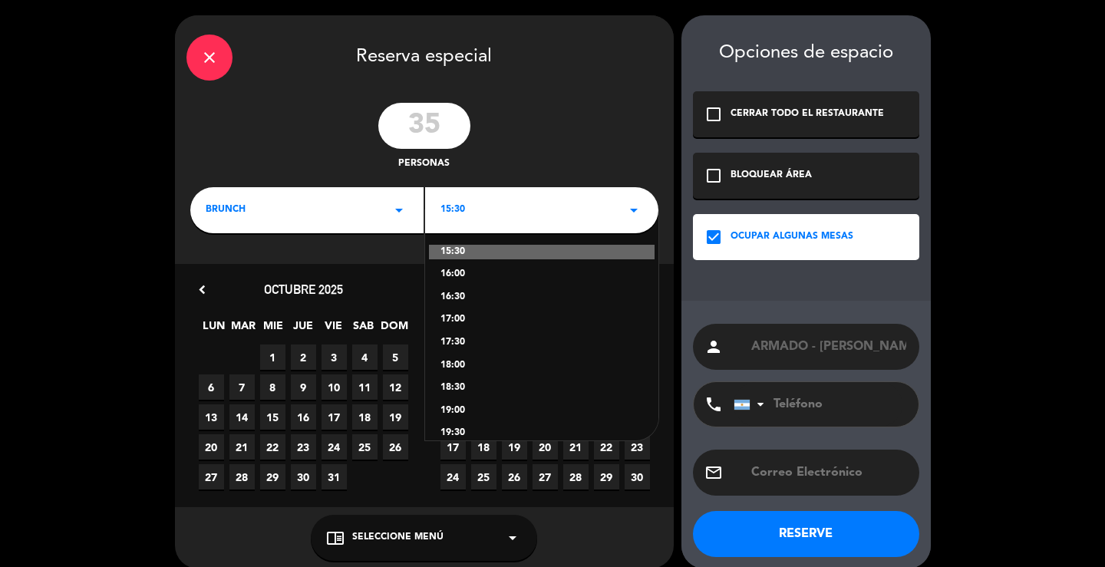
click at [374, 206] on div "brunch arrow_drop_down" at bounding box center [306, 210] width 233 height 46
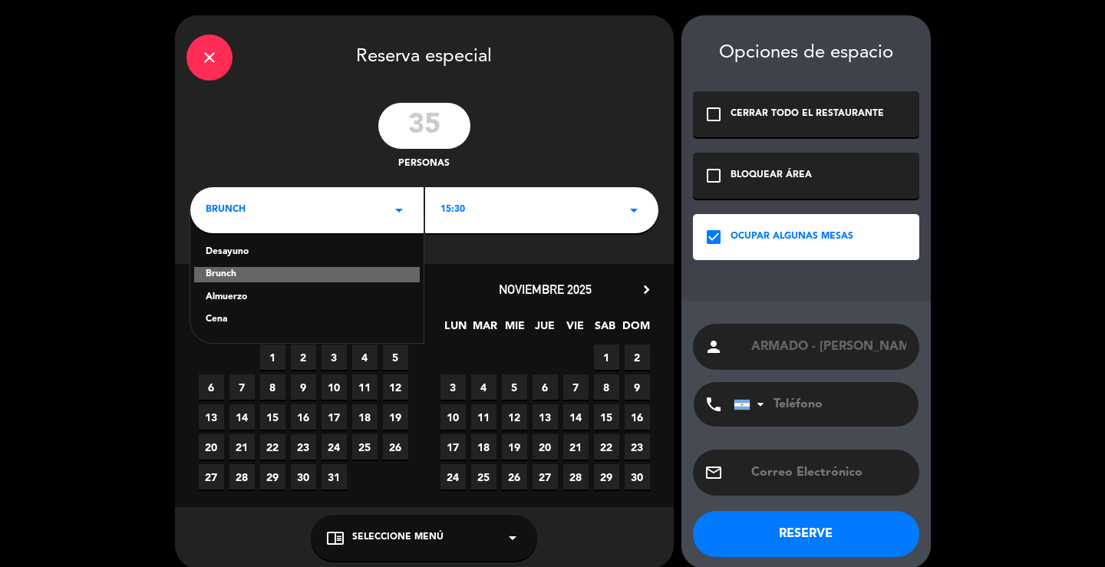
drag, startPoint x: 262, startPoint y: 297, endPoint x: 364, endPoint y: 263, distance: 107.5
click at [263, 295] on div "Almuerzo" at bounding box center [307, 297] width 203 height 15
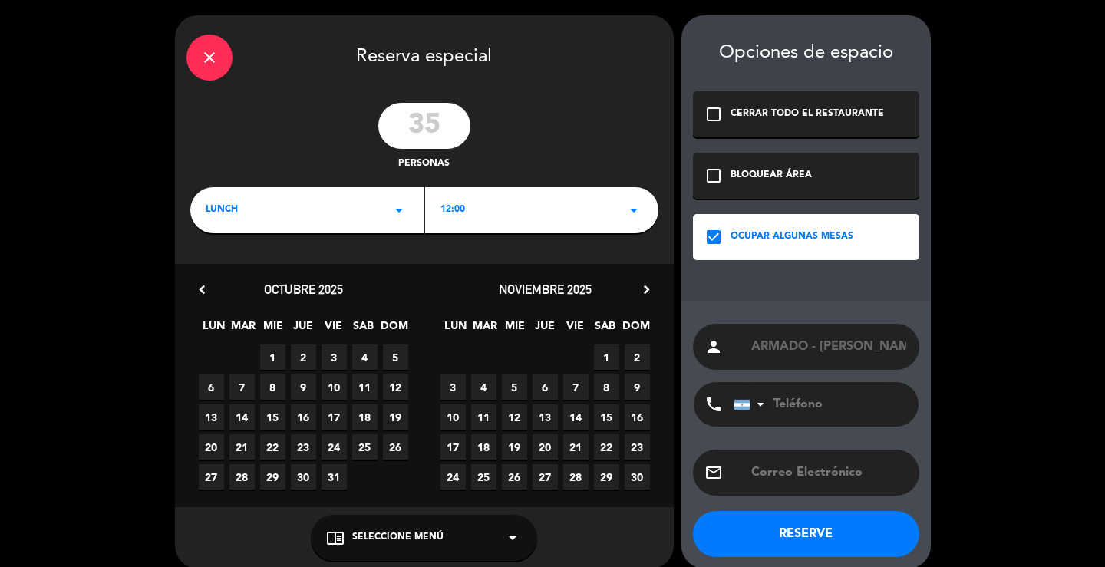
click at [516, 216] on div "12:00 arrow_drop_down" at bounding box center [541, 210] width 233 height 46
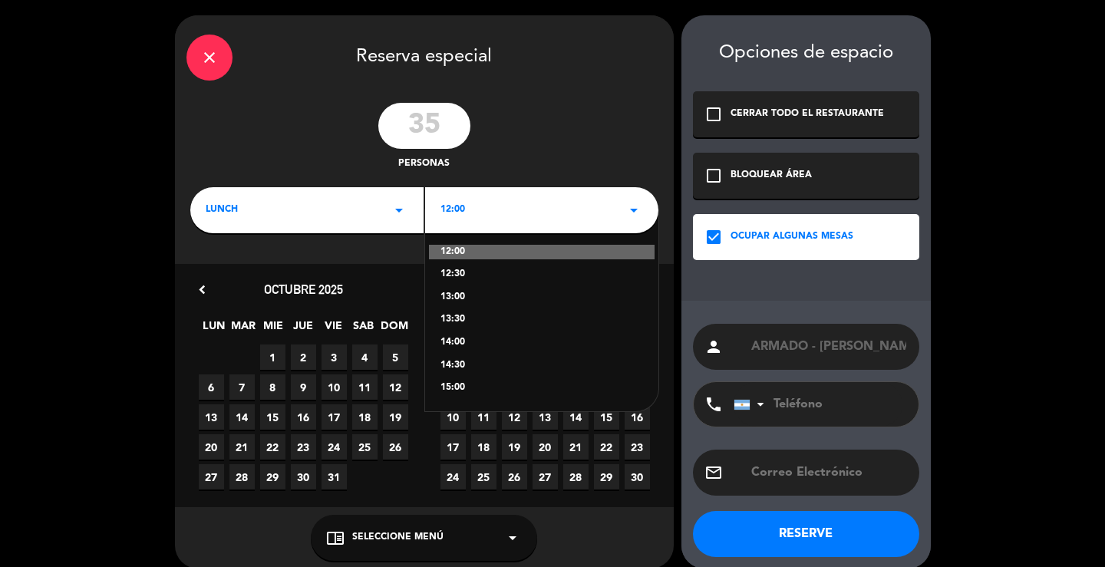
click at [469, 364] on div "14:30" at bounding box center [541, 365] width 203 height 15
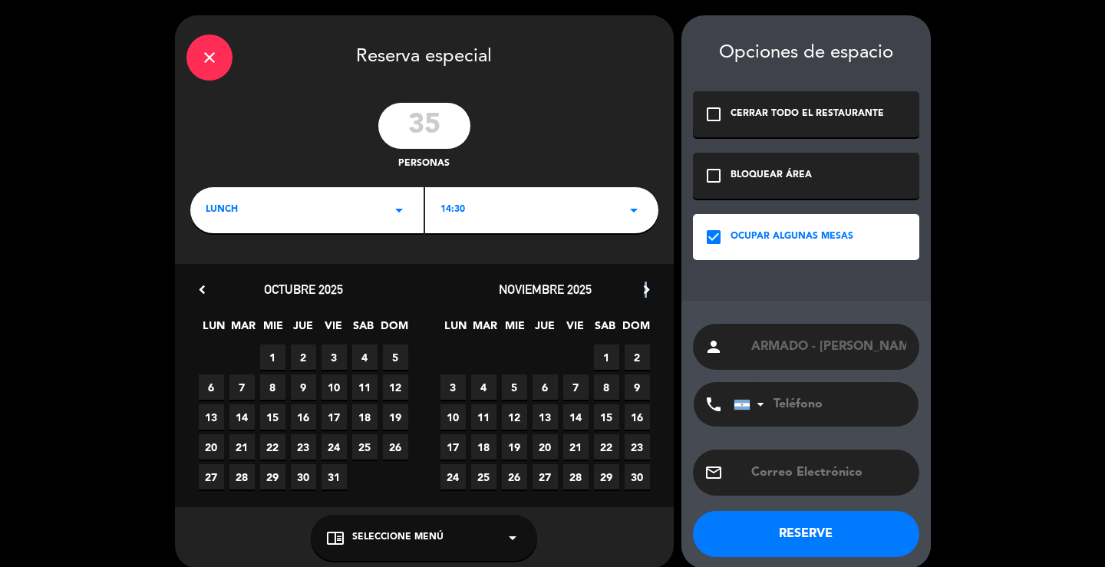
click at [647, 288] on icon "chevron_right" at bounding box center [646, 290] width 16 height 16
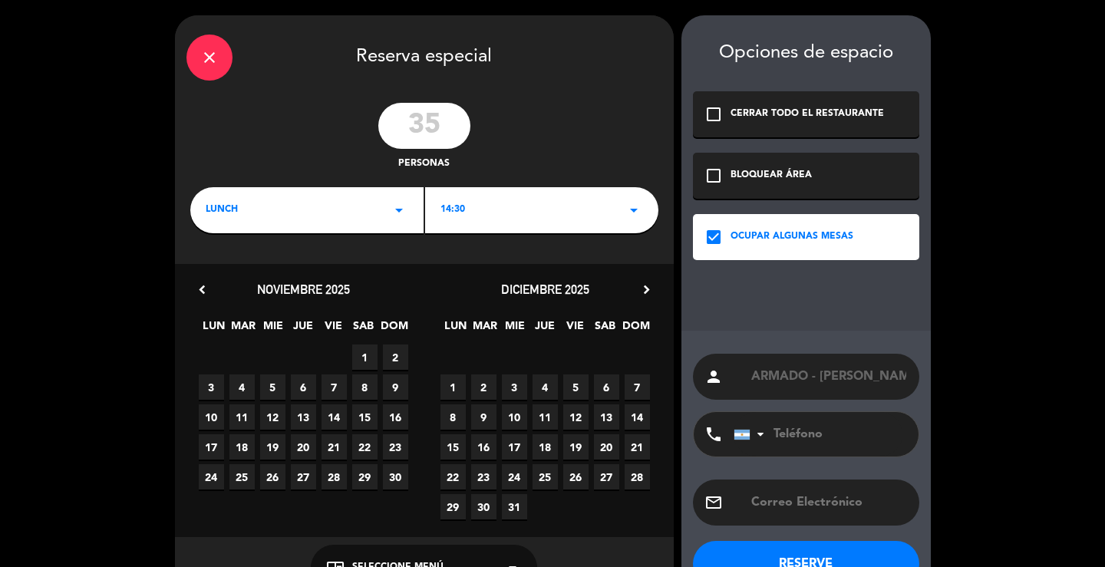
click at [574, 418] on span "12" at bounding box center [575, 416] width 25 height 25
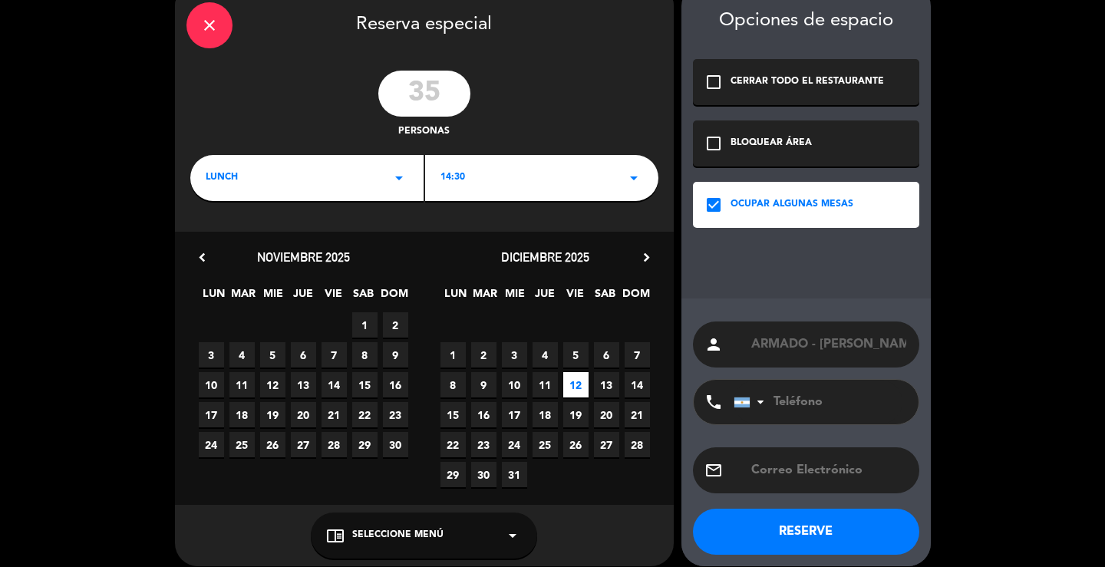
scroll to position [46, 0]
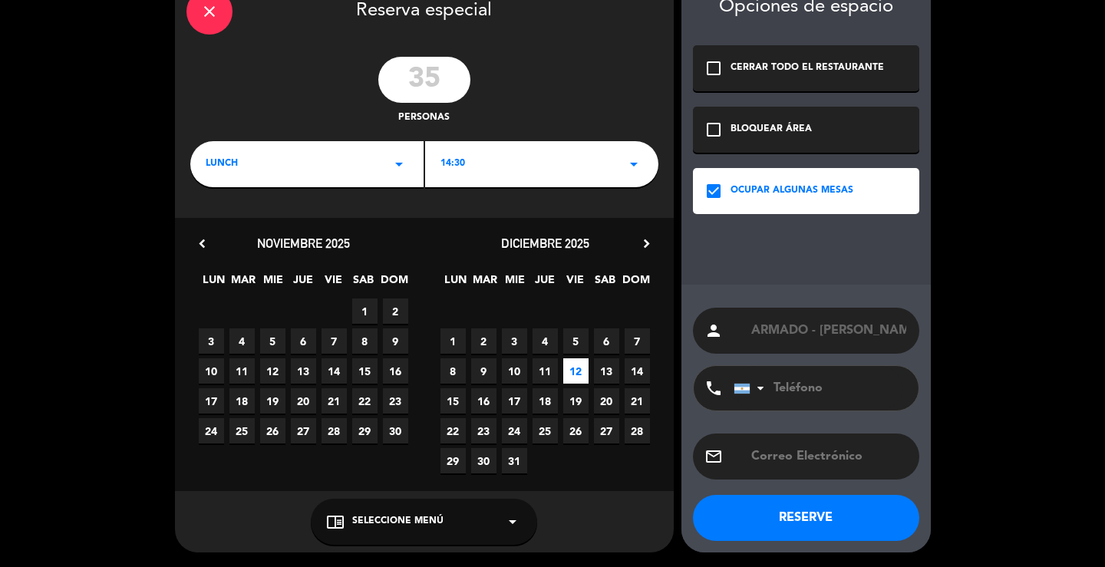
click at [736, 516] on button "RESERVE" at bounding box center [806, 518] width 226 height 46
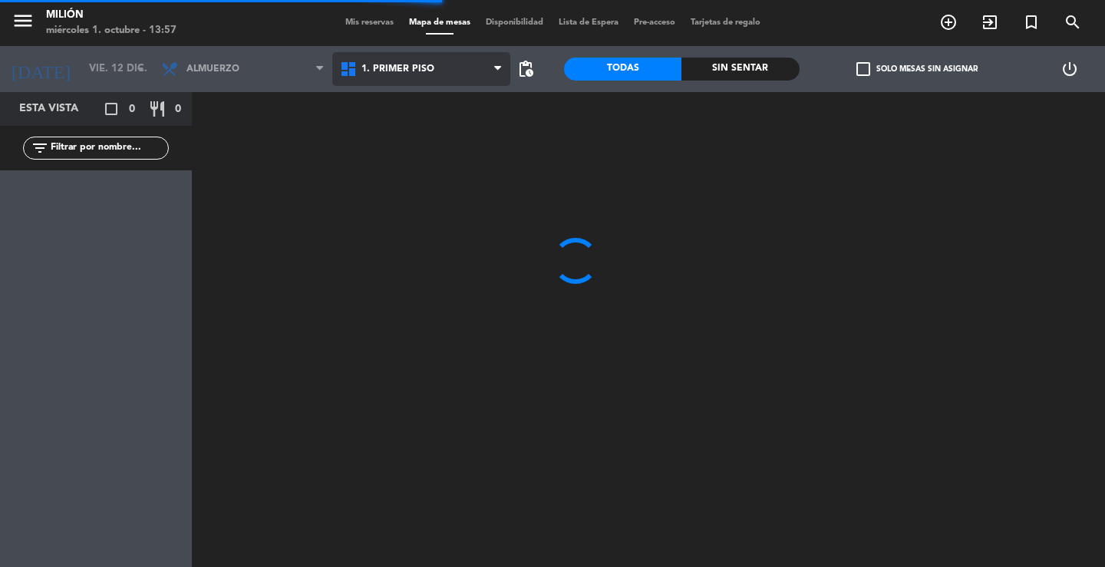
click at [383, 67] on span "1. PRIMER PISO" at bounding box center [397, 69] width 73 height 11
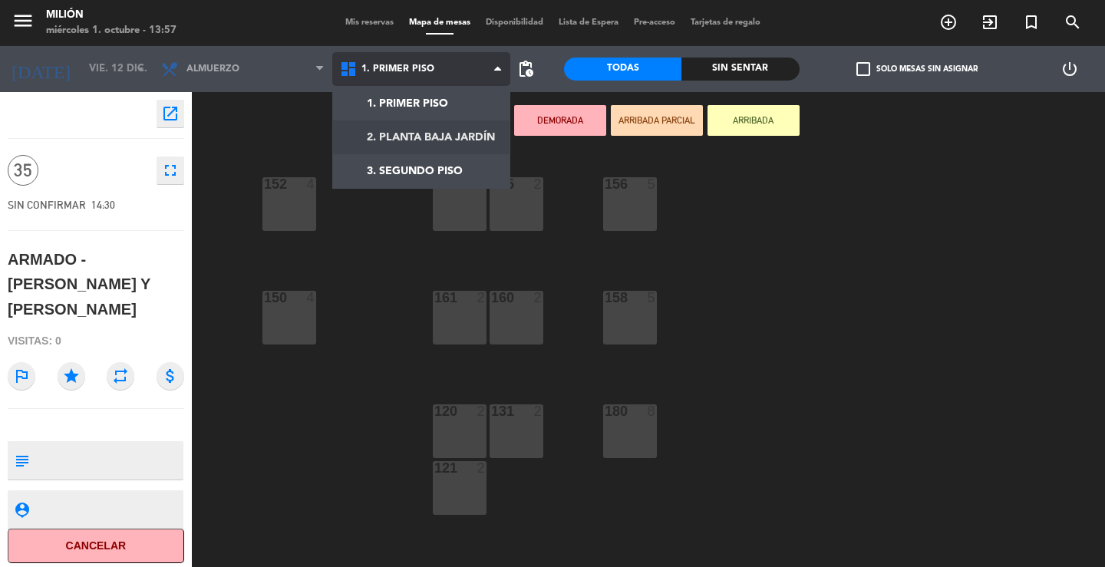
click at [397, 134] on ng-component "menu Milión [DATE] 1. octubre - 13:57 Mis reservas Mapa de mesas Disponibilidad…" at bounding box center [552, 283] width 1105 height 567
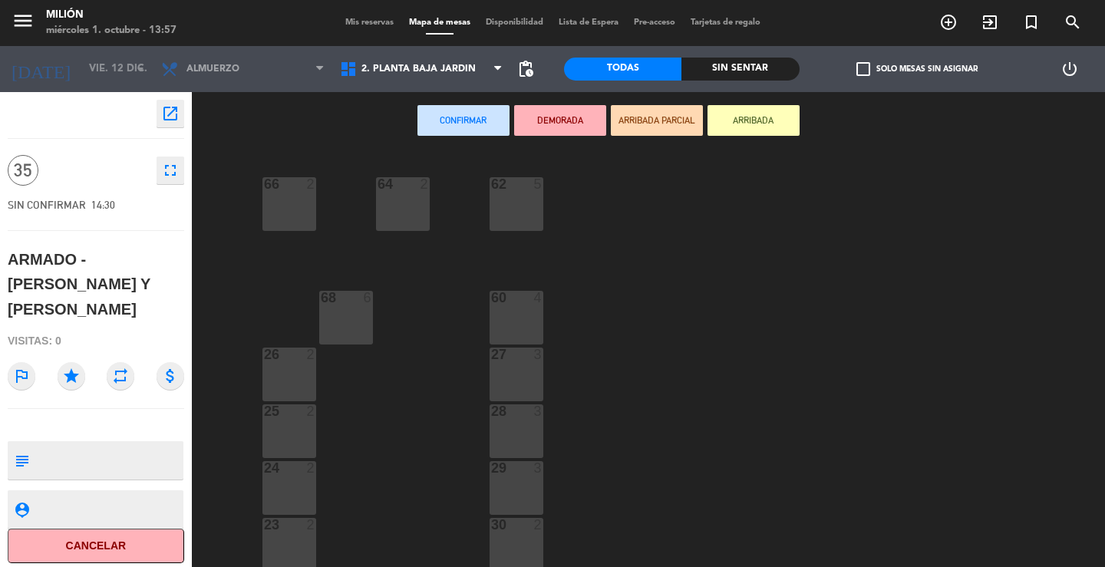
click at [295, 196] on div "66 2" at bounding box center [289, 204] width 54 height 54
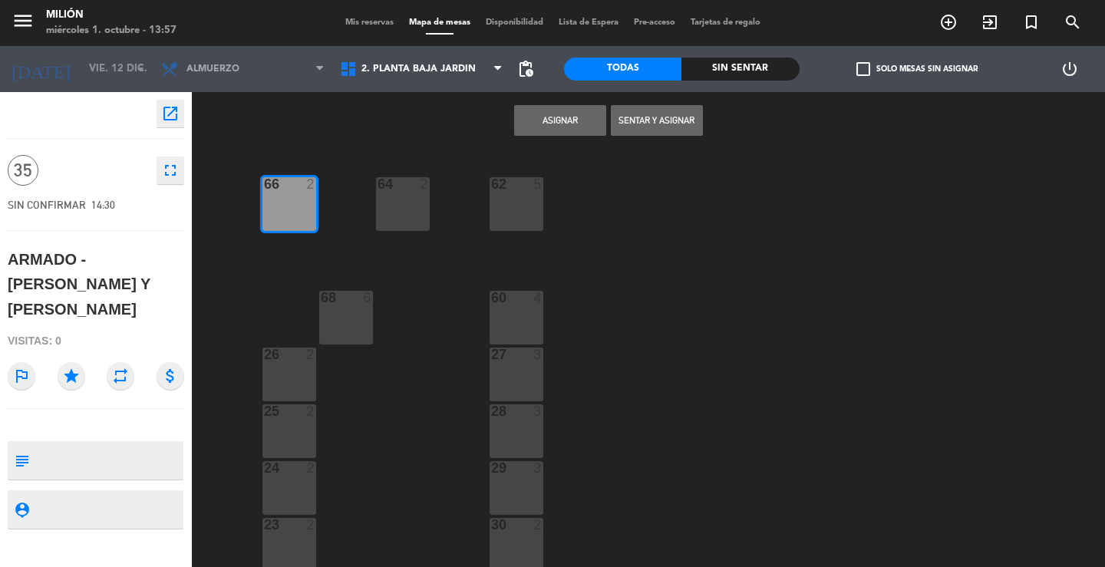
click at [392, 190] on div at bounding box center [402, 184] width 25 height 14
click at [512, 193] on div "62 5" at bounding box center [516, 204] width 54 height 54
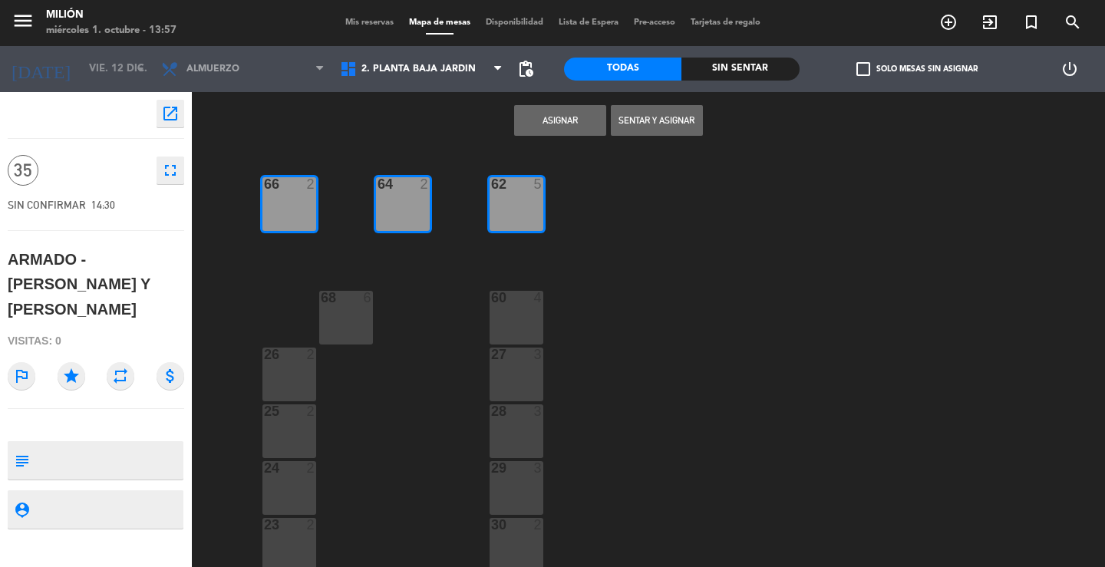
click at [363, 311] on div "68 6" at bounding box center [346, 318] width 54 height 54
click at [510, 313] on div "60 4" at bounding box center [516, 318] width 54 height 54
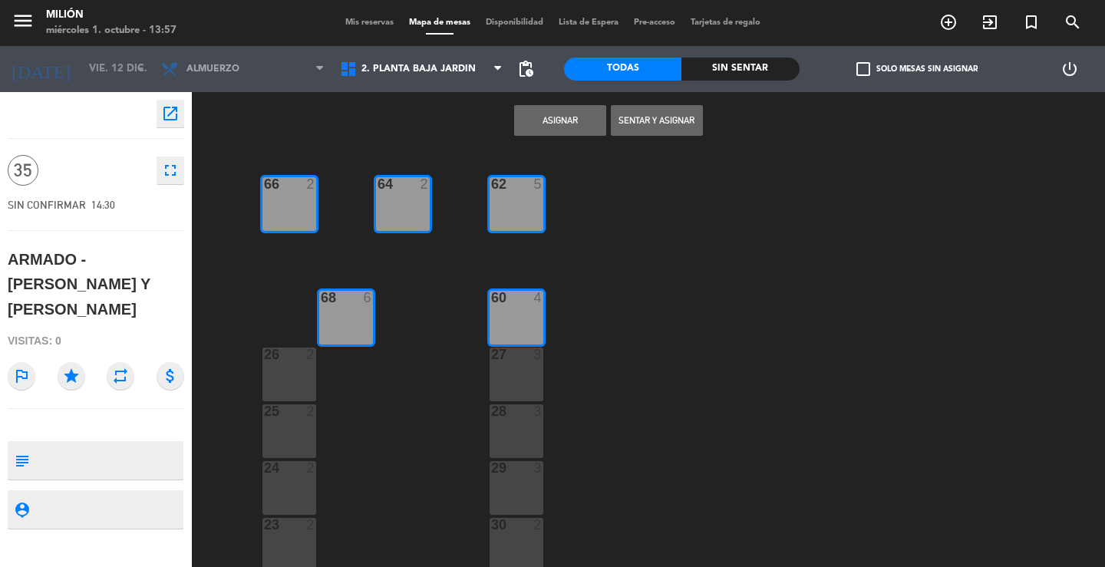
click at [531, 116] on button "Asignar" at bounding box center [560, 120] width 92 height 31
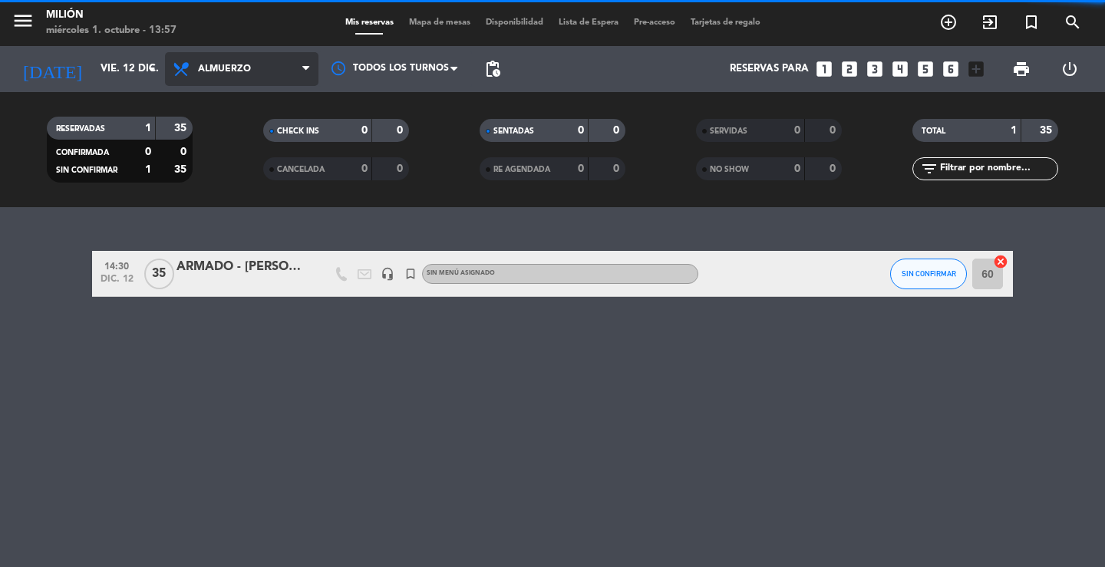
click at [245, 63] on span "Almuerzo" at bounding box center [241, 69] width 153 height 34
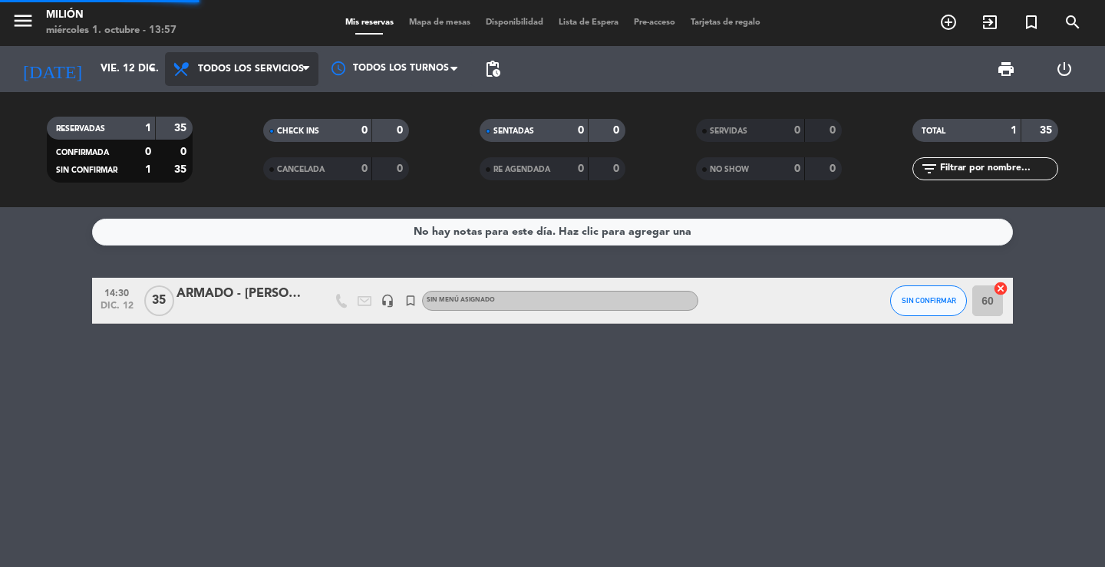
click at [250, 103] on div "menu Milión [DATE] 1. octubre - 13:57 Mis reservas Mapa de mesas Disponibilidad…" at bounding box center [552, 103] width 1105 height 207
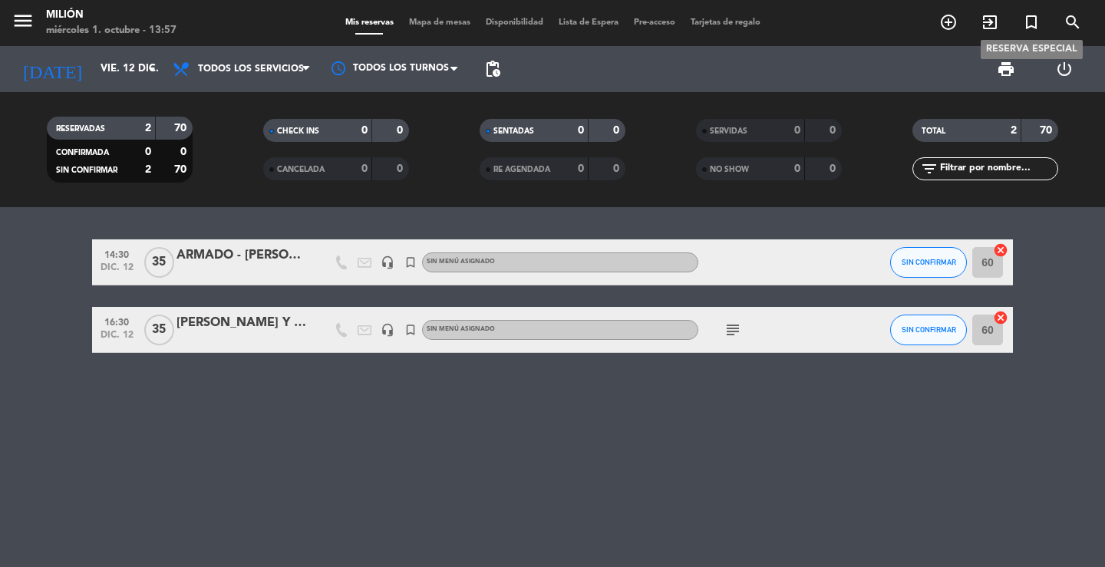
click at [1028, 25] on icon "turned_in_not" at bounding box center [1031, 22] width 18 height 18
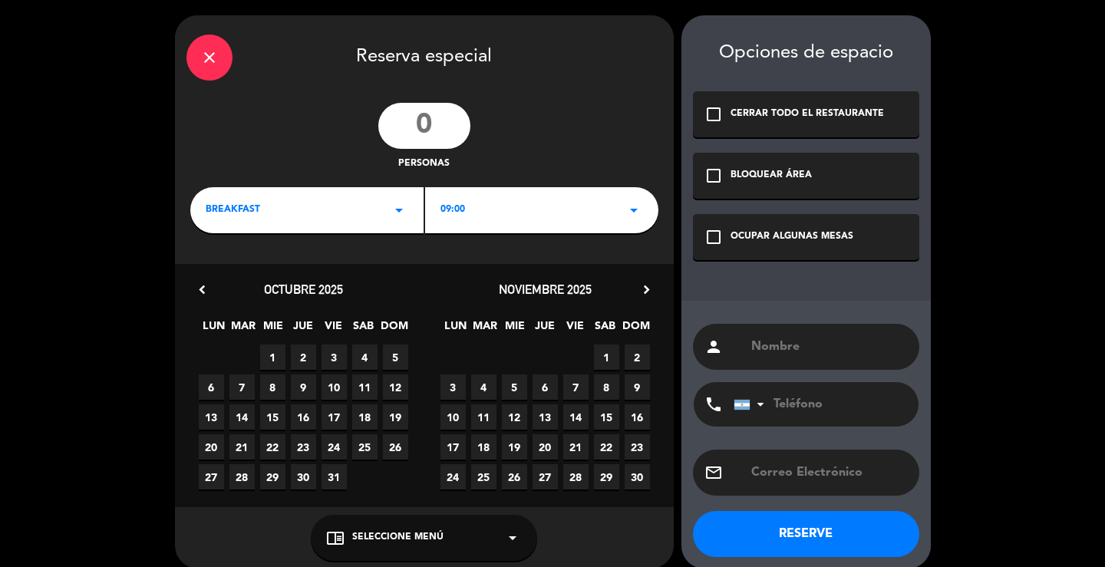
drag, startPoint x: 822, startPoint y: 230, endPoint x: 823, endPoint y: 242, distance: 11.5
click at [823, 230] on div "OCUPAR ALGUNAS MESAS" at bounding box center [791, 236] width 123 height 15
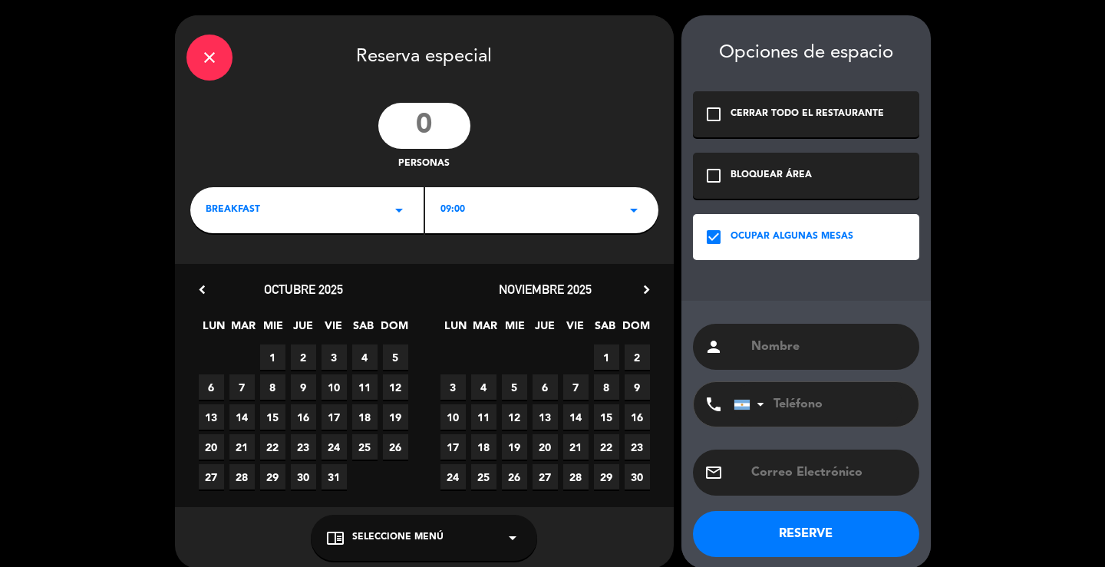
click at [829, 348] on input "text" at bounding box center [828, 346] width 158 height 21
paste input "[PERSON_NAME] Y [PERSON_NAME] - CIVIL"
click at [842, 347] on input "[PERSON_NAME] Y [PERSON_NAME] - CIVIL" at bounding box center [828, 346] width 158 height 21
click at [755, 346] on input "[PERSON_NAME] Y [PERSON_NAME]" at bounding box center [828, 346] width 158 height 21
type input "DESARMADO - [PERSON_NAME] Y [PERSON_NAME]"
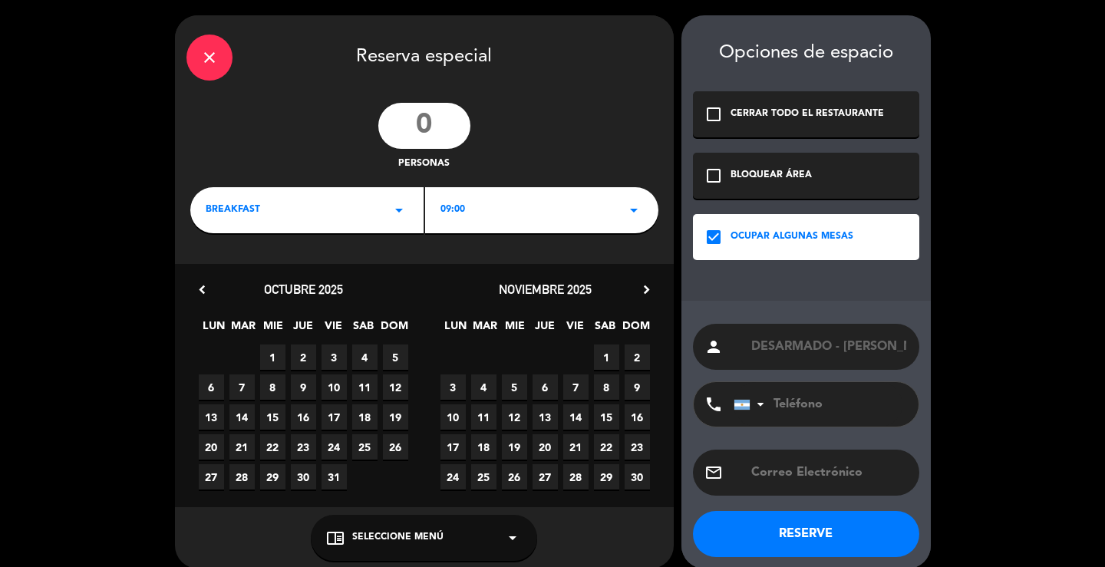
click at [448, 133] on input "number" at bounding box center [424, 126] width 92 height 46
type input "35"
click at [514, 208] on div "09:00 arrow_drop_down" at bounding box center [541, 210] width 233 height 46
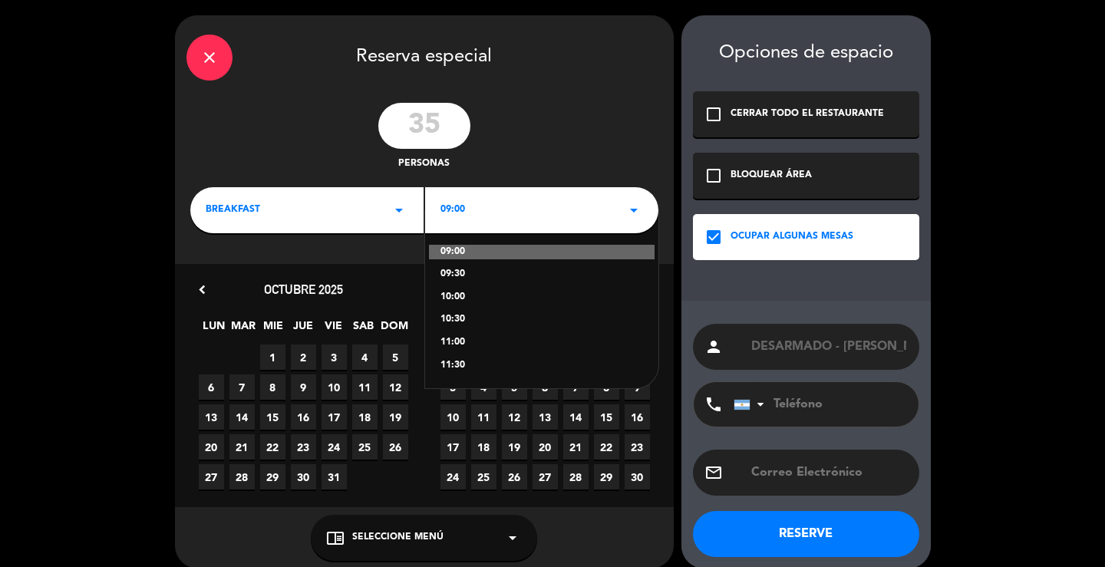
click at [376, 219] on div "BREAKFAST arrow_drop_down" at bounding box center [306, 210] width 233 height 46
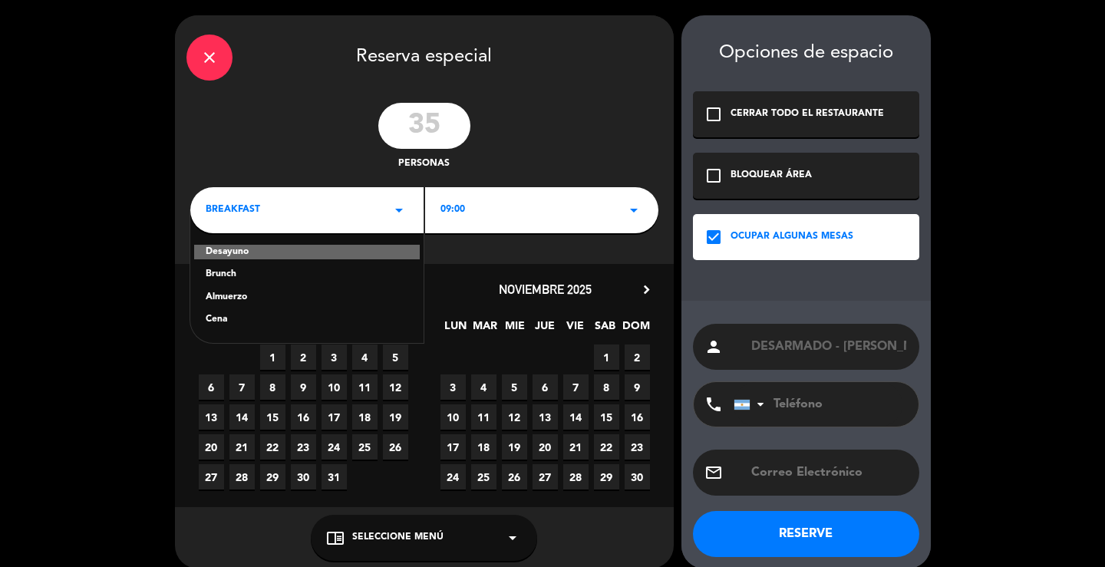
drag, startPoint x: 242, startPoint y: 319, endPoint x: 301, endPoint y: 292, distance: 65.2
click at [240, 318] on div "Cena" at bounding box center [307, 319] width 203 height 15
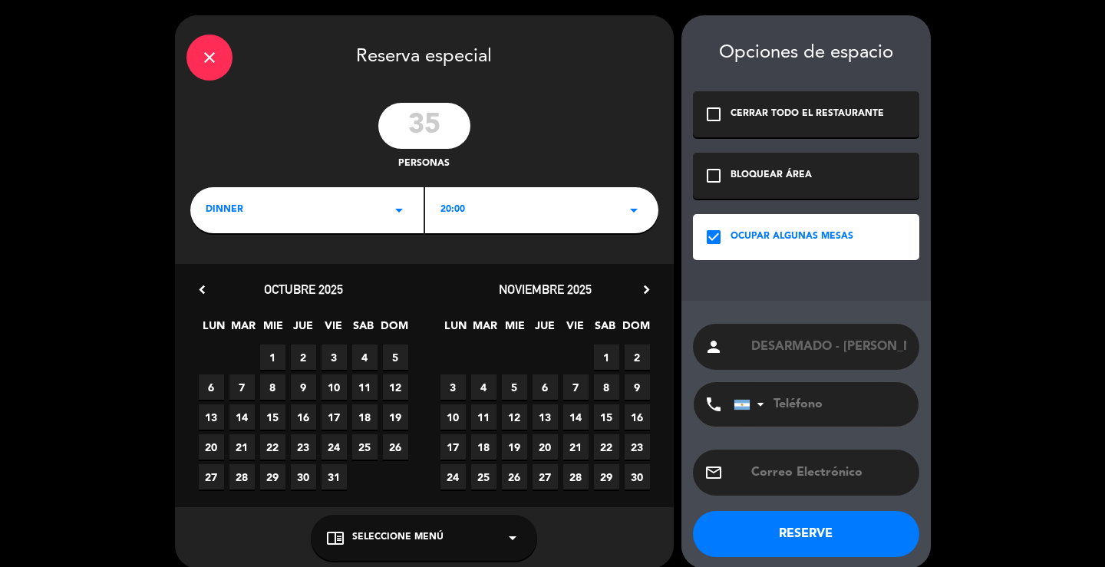
click at [464, 203] on span "20:00" at bounding box center [452, 210] width 25 height 15
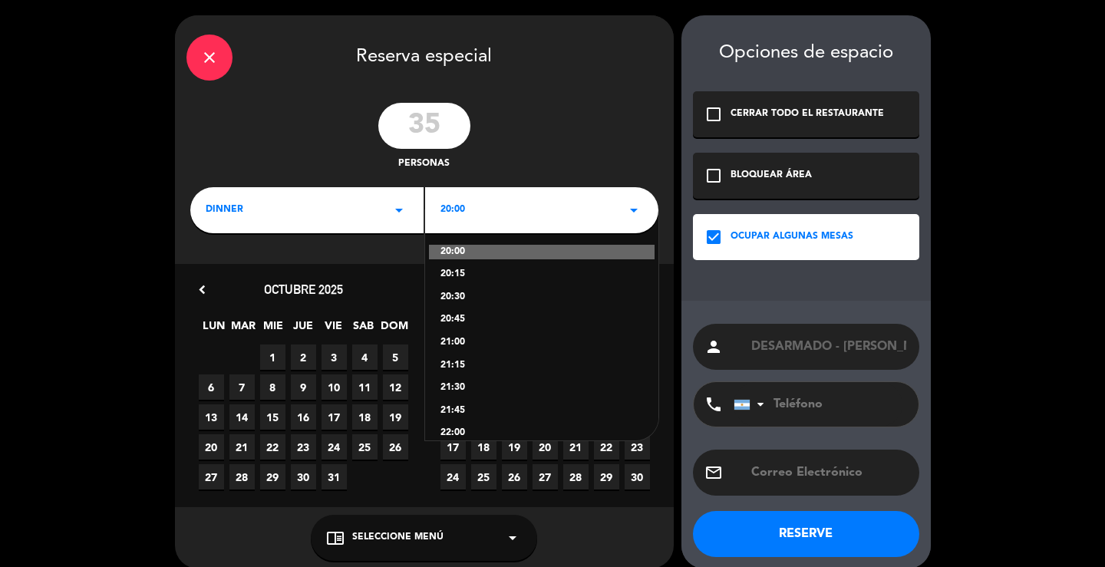
click at [463, 295] on div "20:30" at bounding box center [541, 297] width 203 height 15
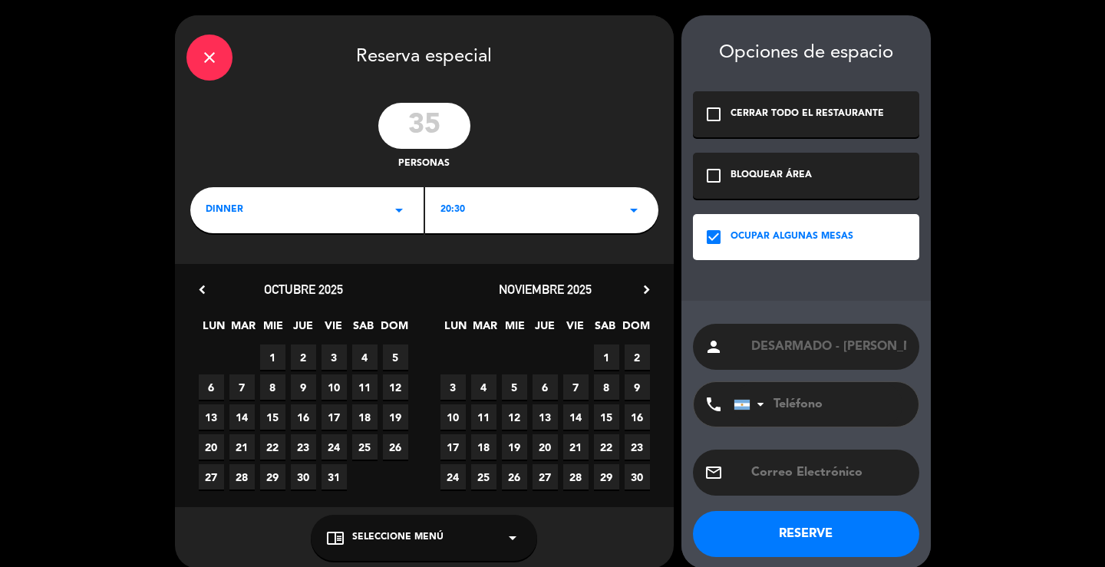
click at [625, 275] on div "chevron_left [DATE] LUN MAR MIE JUE VIE SAB DOM 29 30 1 2 3 4 5 6 7 8 9 10 11 1…" at bounding box center [424, 385] width 499 height 243
click at [644, 287] on icon "chevron_right" at bounding box center [646, 290] width 16 height 16
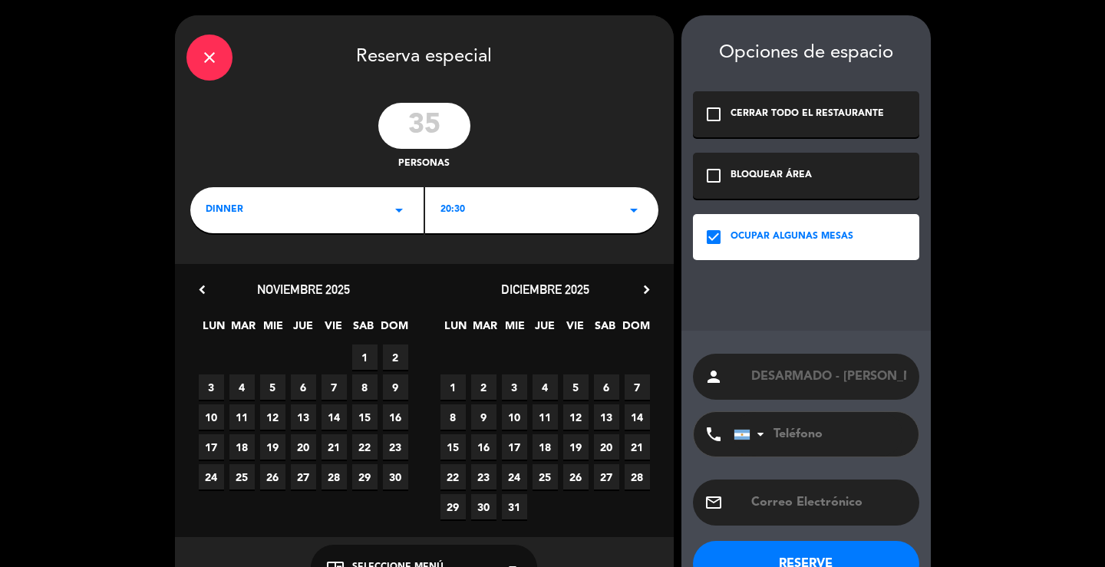
click at [570, 416] on span "12" at bounding box center [575, 416] width 25 height 25
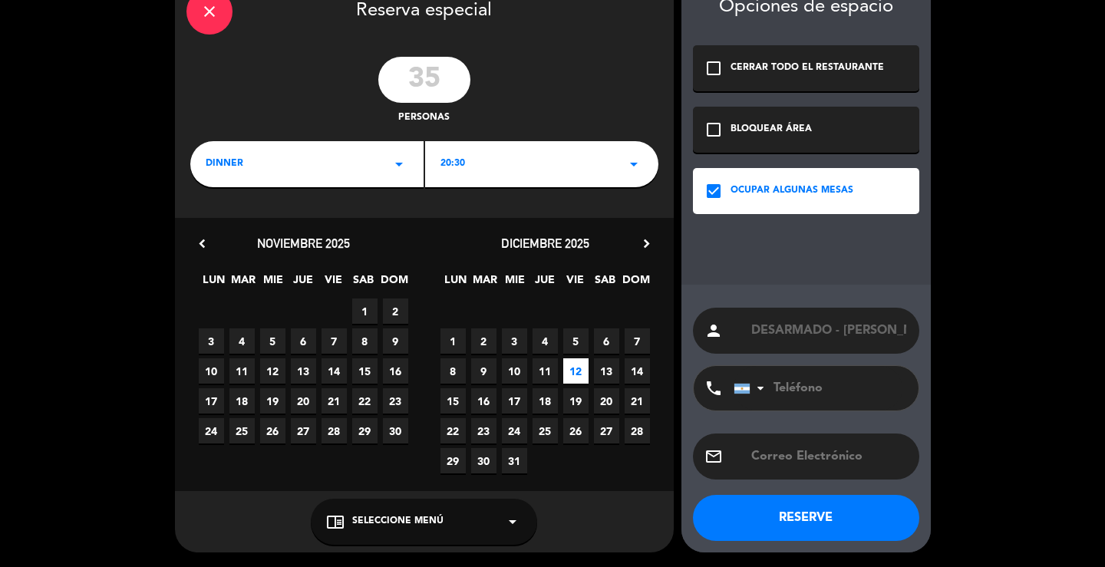
click at [740, 522] on button "RESERVE" at bounding box center [806, 518] width 226 height 46
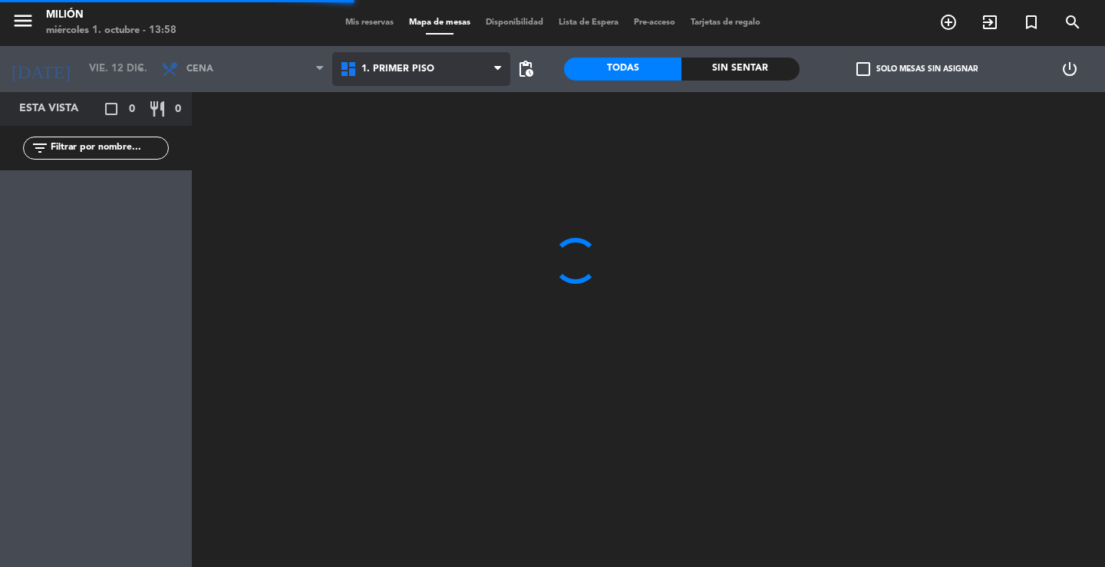
click at [407, 64] on span "1. PRIMER PISO" at bounding box center [397, 69] width 73 height 11
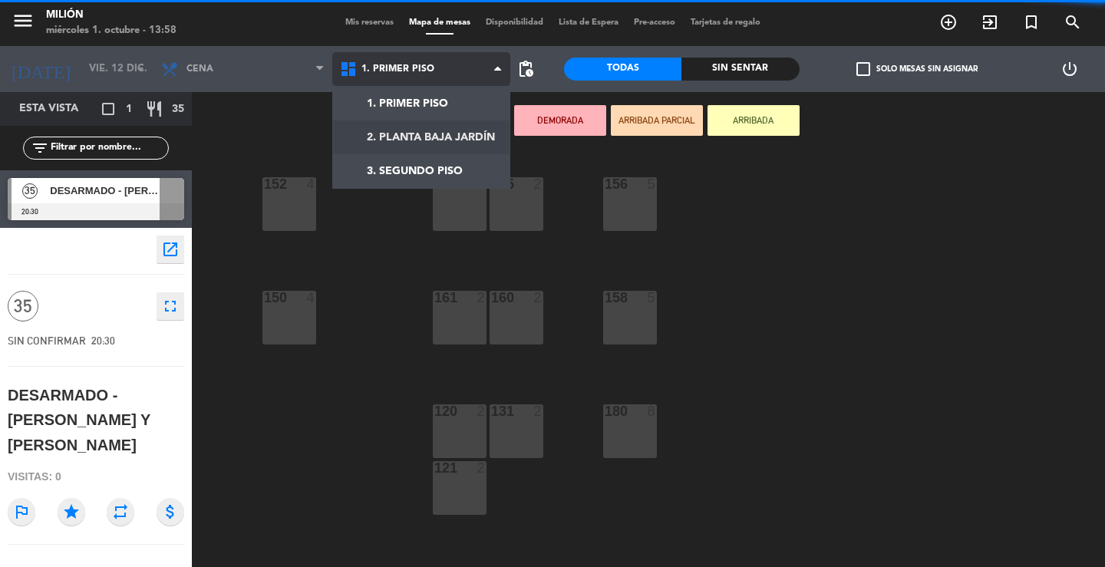
click at [426, 136] on ng-component "menu Milión [DATE] 1. octubre - 13:58 Mis reservas Mapa de mesas Disponibilidad…" at bounding box center [552, 283] width 1105 height 567
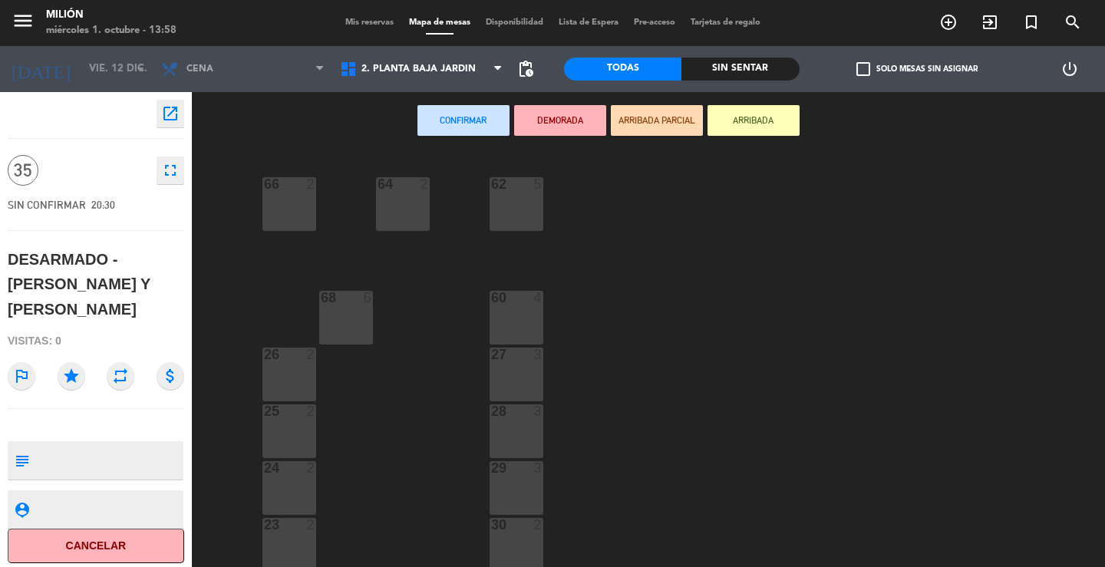
click at [295, 200] on div "66 2" at bounding box center [289, 204] width 54 height 54
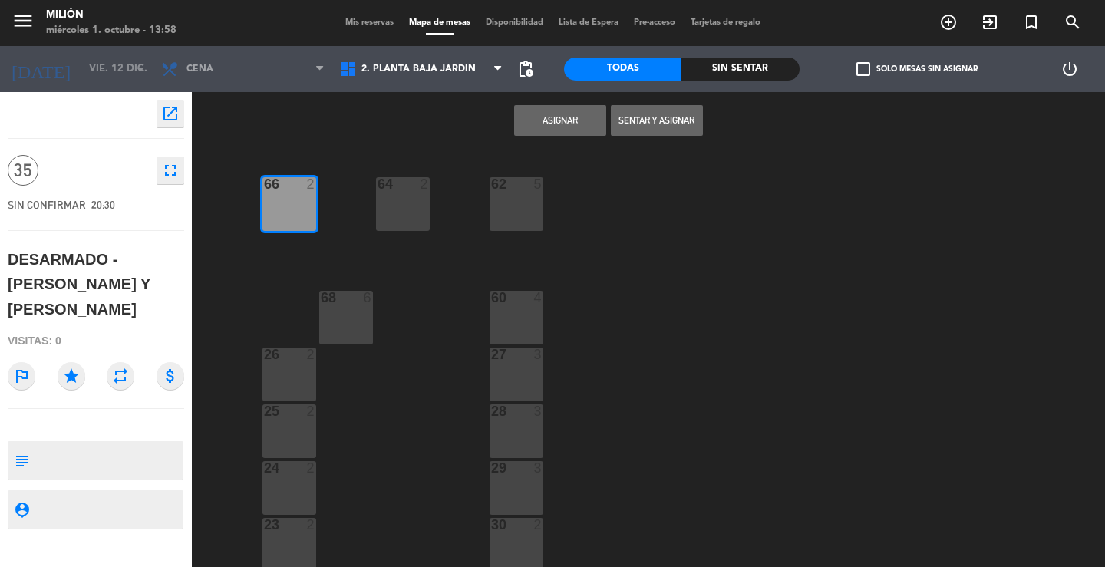
click at [406, 212] on div "64 2" at bounding box center [403, 204] width 54 height 54
click at [353, 307] on div "68 6" at bounding box center [346, 318] width 54 height 54
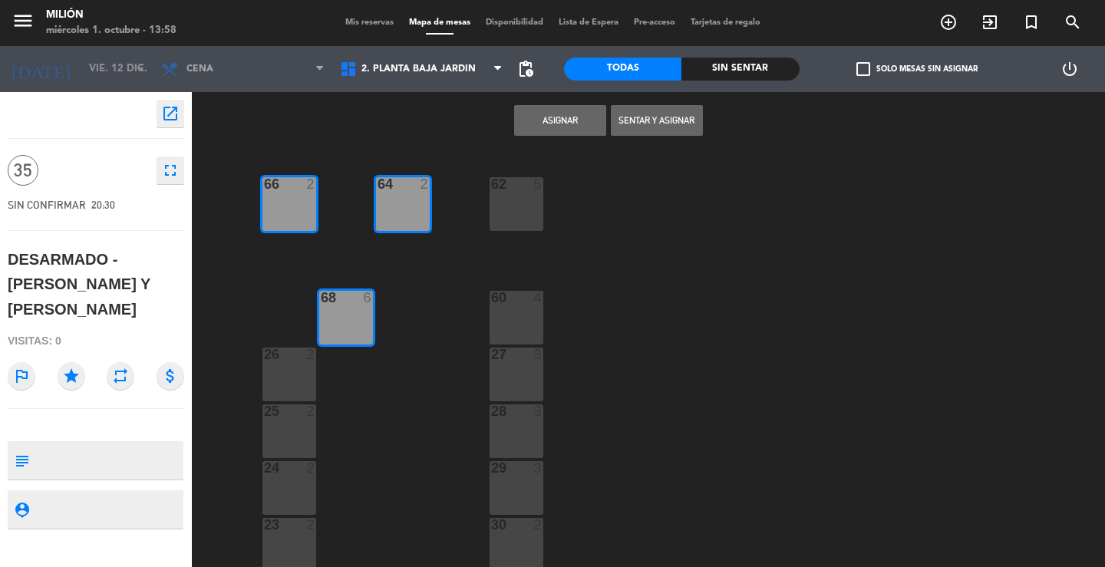
click at [517, 305] on div "60 4" at bounding box center [516, 298] width 54 height 15
click at [501, 206] on div "62 5" at bounding box center [516, 204] width 54 height 54
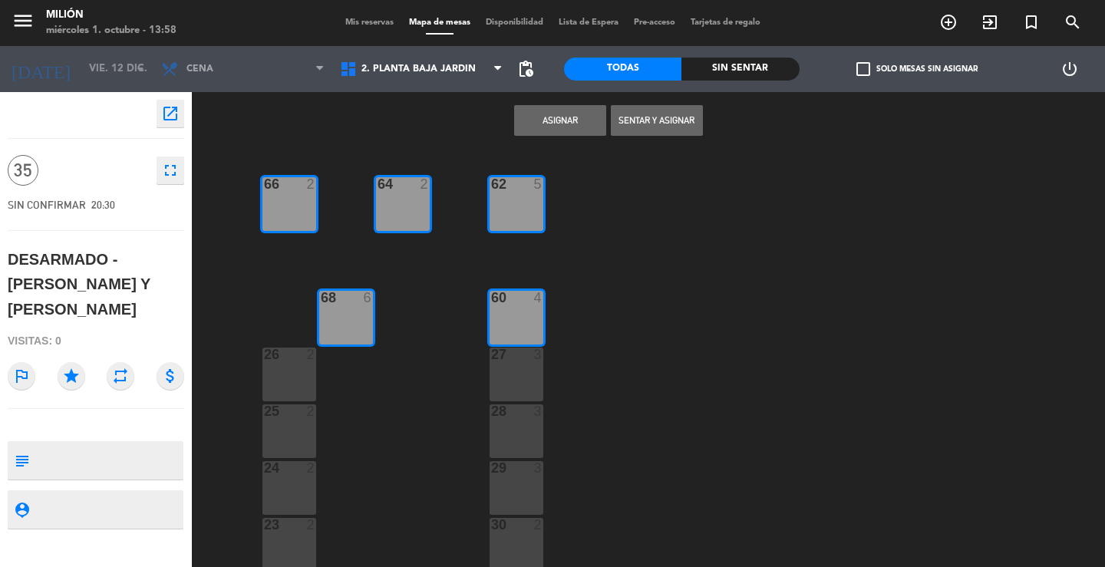
click at [553, 119] on button "Asignar" at bounding box center [560, 120] width 92 height 31
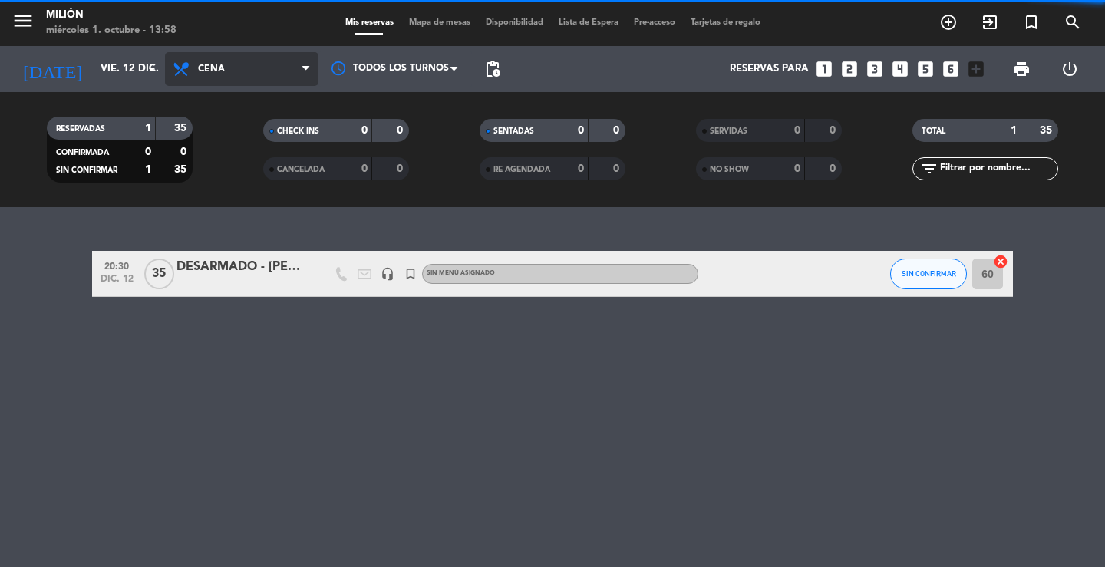
drag, startPoint x: 246, startPoint y: 52, endPoint x: 242, endPoint y: 71, distance: 18.8
click at [245, 52] on span "Cena" at bounding box center [241, 69] width 153 height 34
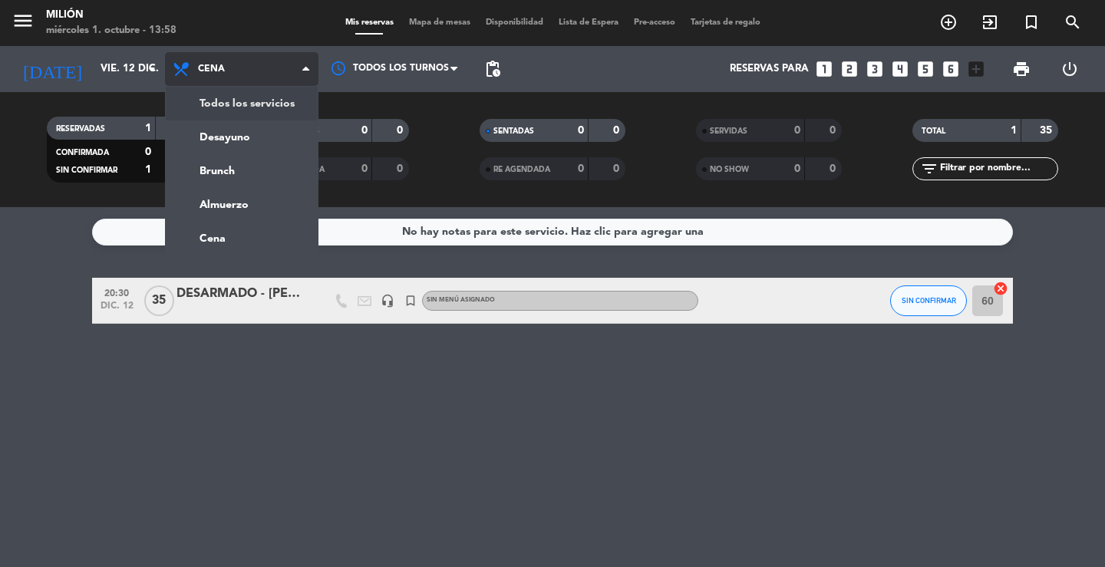
click at [233, 103] on div "menu Milión [DATE] 1. octubre - 13:58 Mis reservas Mapa de mesas Disponibilidad…" at bounding box center [552, 103] width 1105 height 207
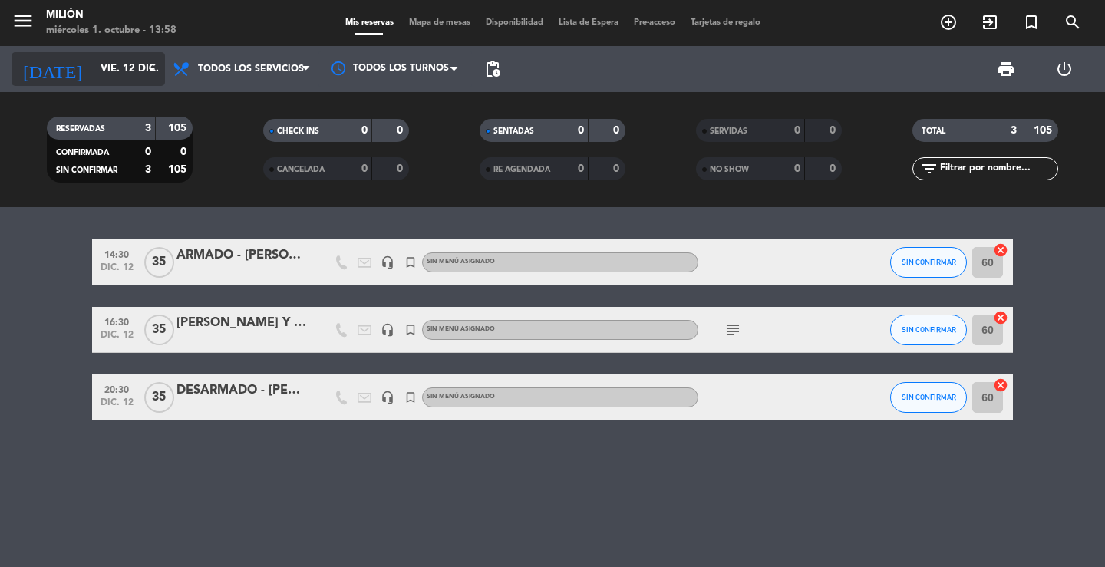
click at [132, 71] on input "vie. 12 dic." at bounding box center [160, 69] width 135 height 28
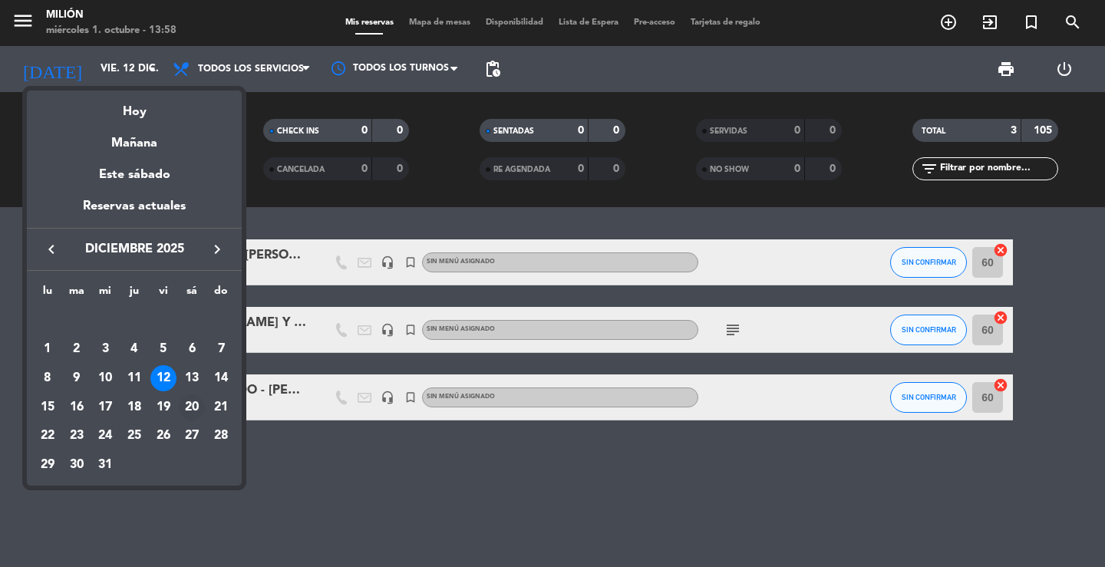
click at [191, 401] on div "20" at bounding box center [192, 407] width 26 height 26
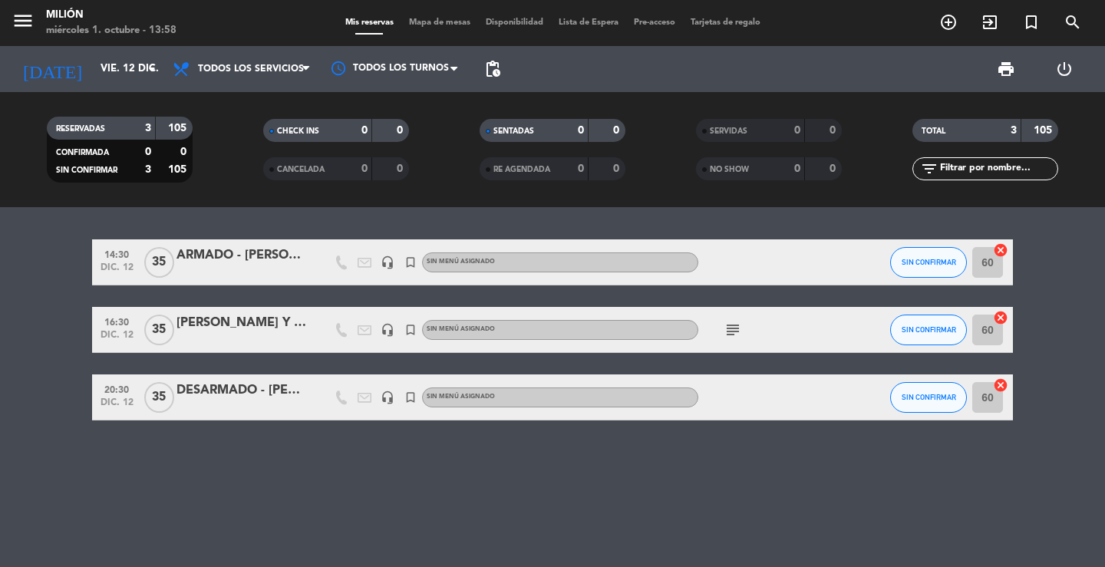
type input "sáb. 20 dic."
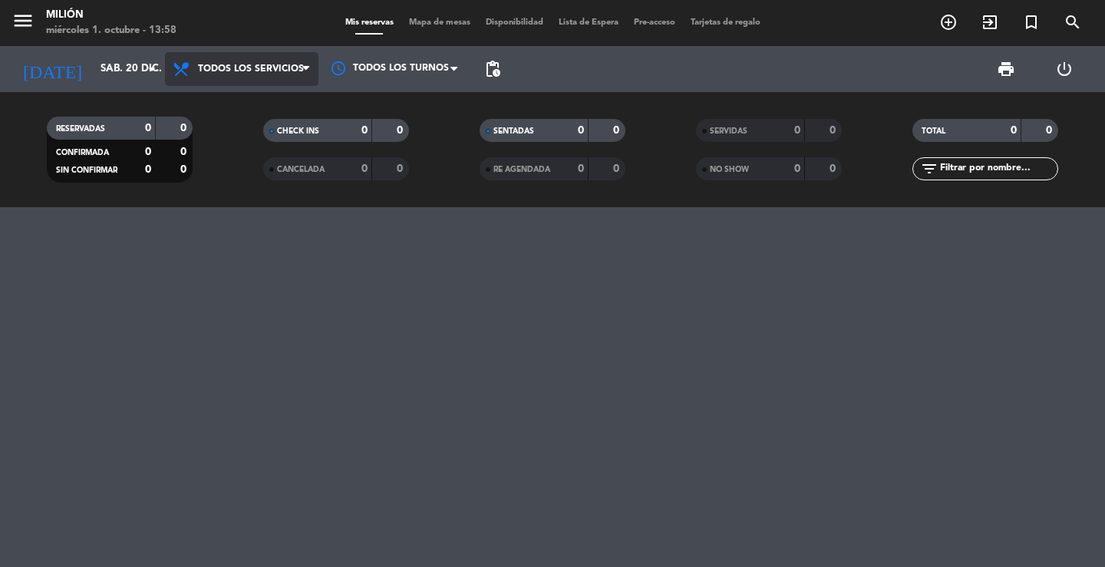
click at [236, 68] on span "Todos los servicios" at bounding box center [251, 69] width 106 height 11
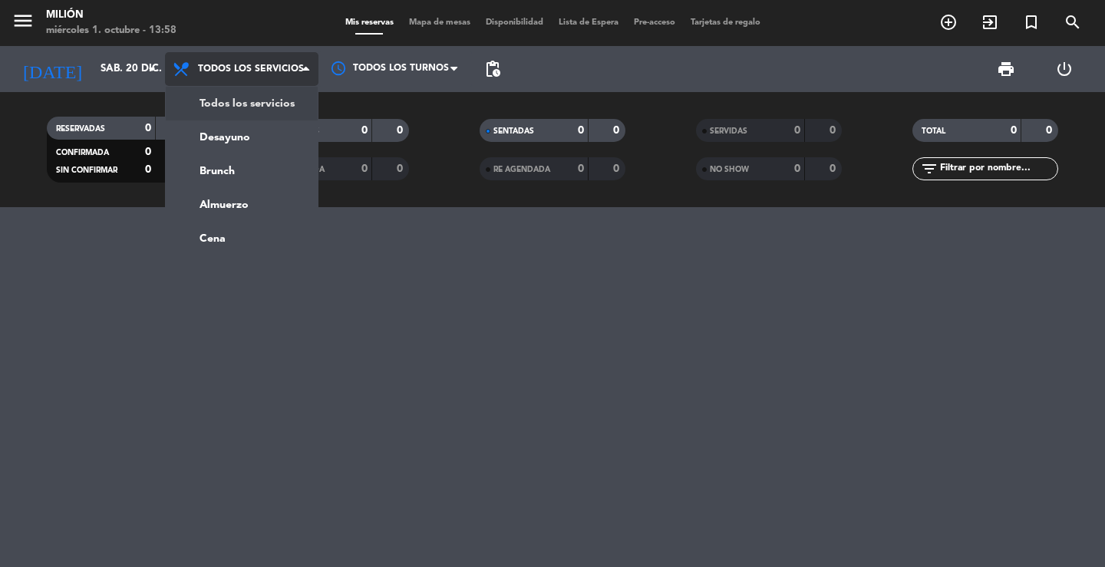
click at [238, 97] on div "menu Milión [DATE] 1. octubre - 13:58 Mis reservas Mapa de mesas Disponibilidad…" at bounding box center [552, 103] width 1105 height 207
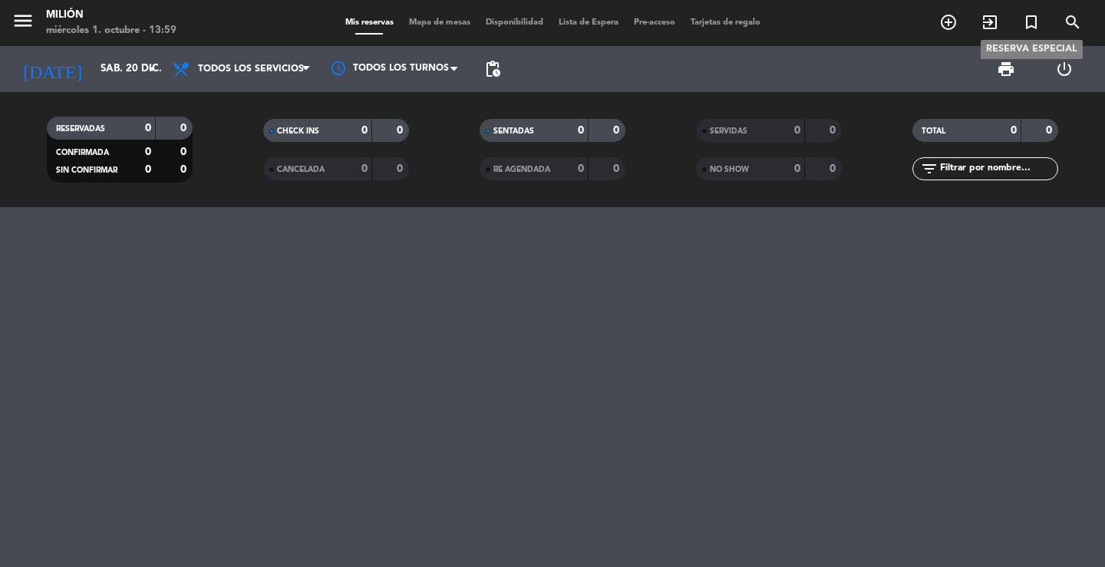
click at [1026, 18] on icon "turned_in_not" at bounding box center [1031, 22] width 18 height 18
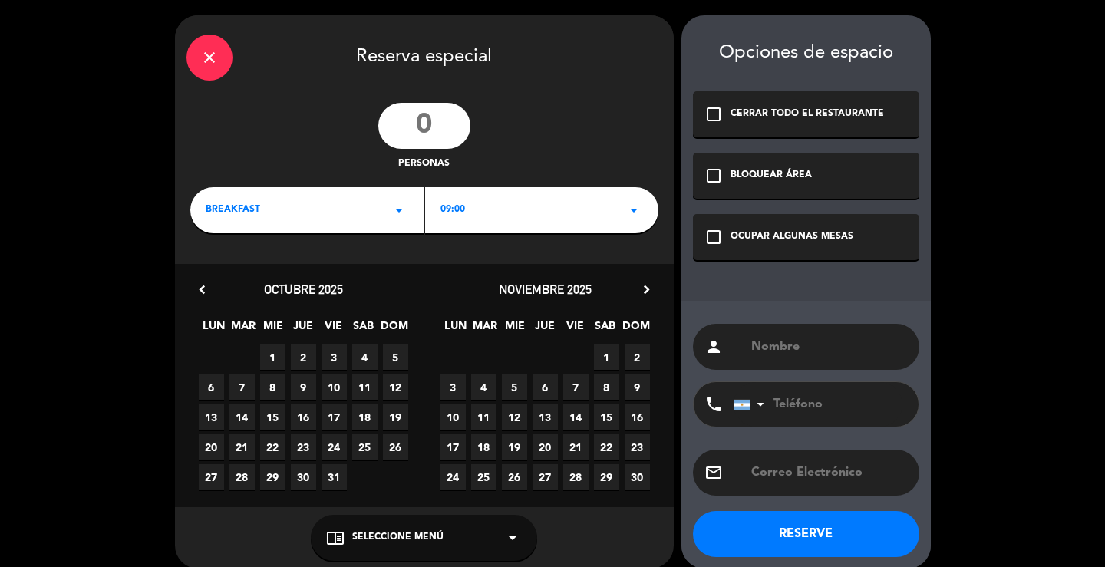
click at [862, 349] on input "text" at bounding box center [828, 346] width 158 height 21
click at [852, 350] on input "[PERSON_NAME] Y [PERSON_NAME]" at bounding box center [828, 346] width 158 height 21
type input "[PERSON_NAME] Y [PERSON_NAME]"
click at [763, 229] on div "check_box_outline_blank OCUPAR ALGUNAS MESAS" at bounding box center [806, 237] width 226 height 46
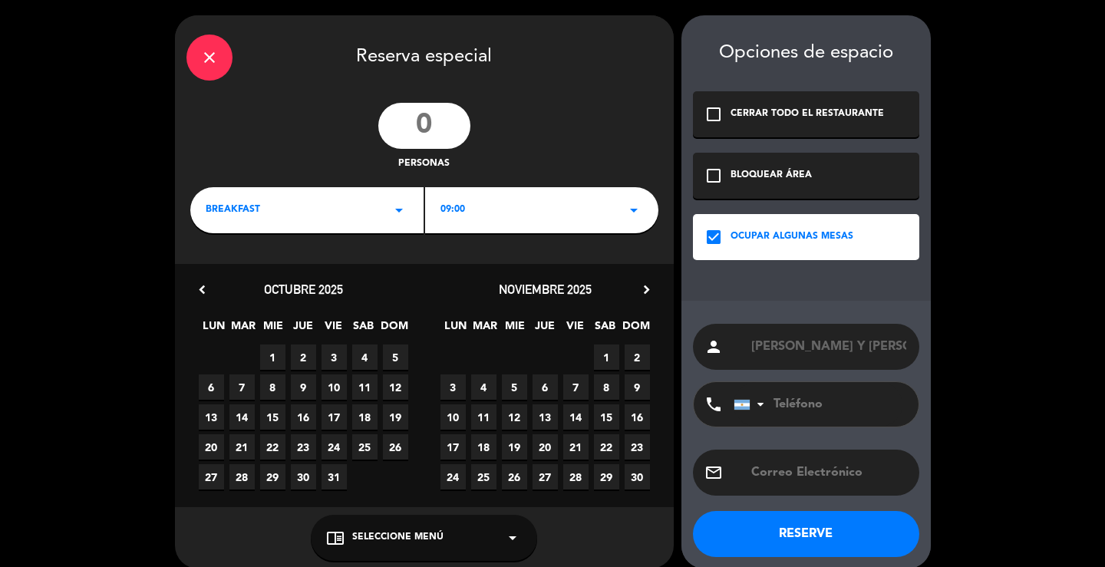
click at [439, 126] on input "number" at bounding box center [424, 126] width 92 height 46
type input "100"
click at [394, 212] on icon "arrow_drop_down" at bounding box center [399, 210] width 18 height 18
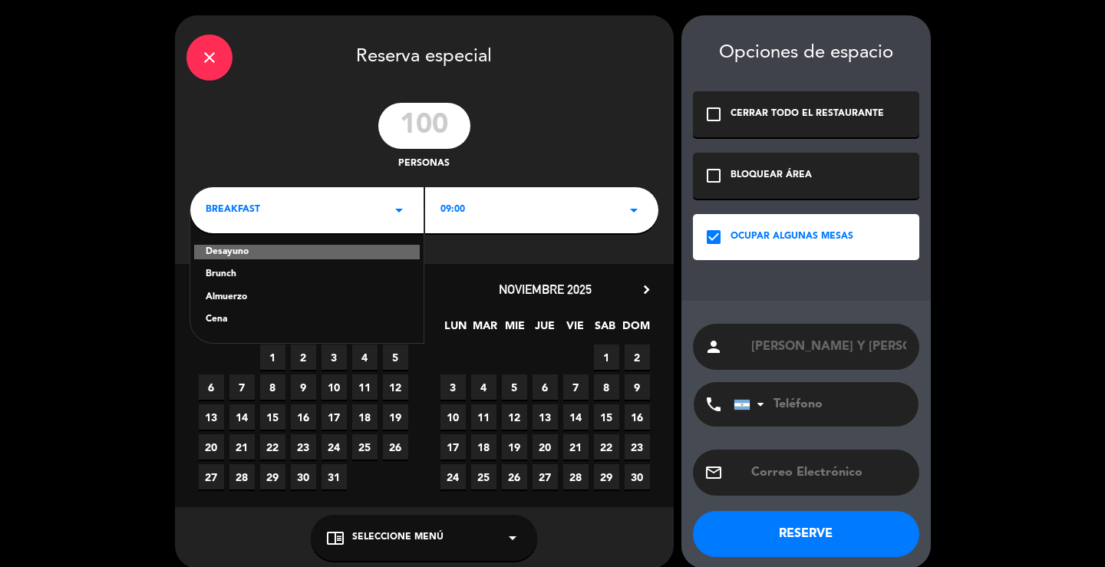
click at [244, 295] on div "Almuerzo" at bounding box center [307, 297] width 203 height 15
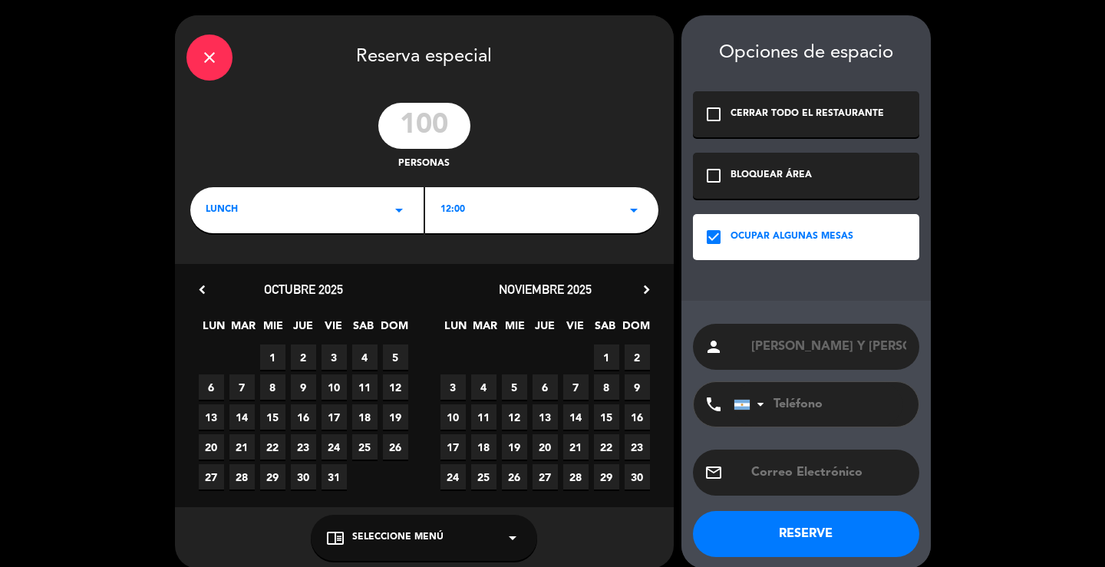
click at [285, 219] on div "lunch arrow_drop_down" at bounding box center [306, 210] width 233 height 46
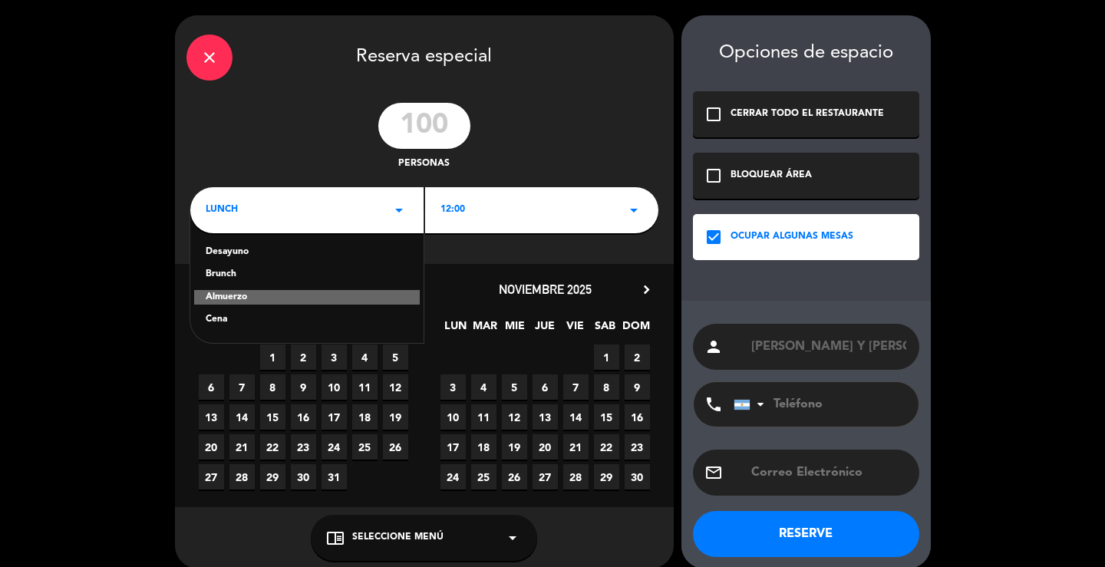
drag, startPoint x: 261, startPoint y: 275, endPoint x: 360, endPoint y: 197, distance: 126.2
click at [262, 272] on div "Brunch" at bounding box center [307, 274] width 203 height 15
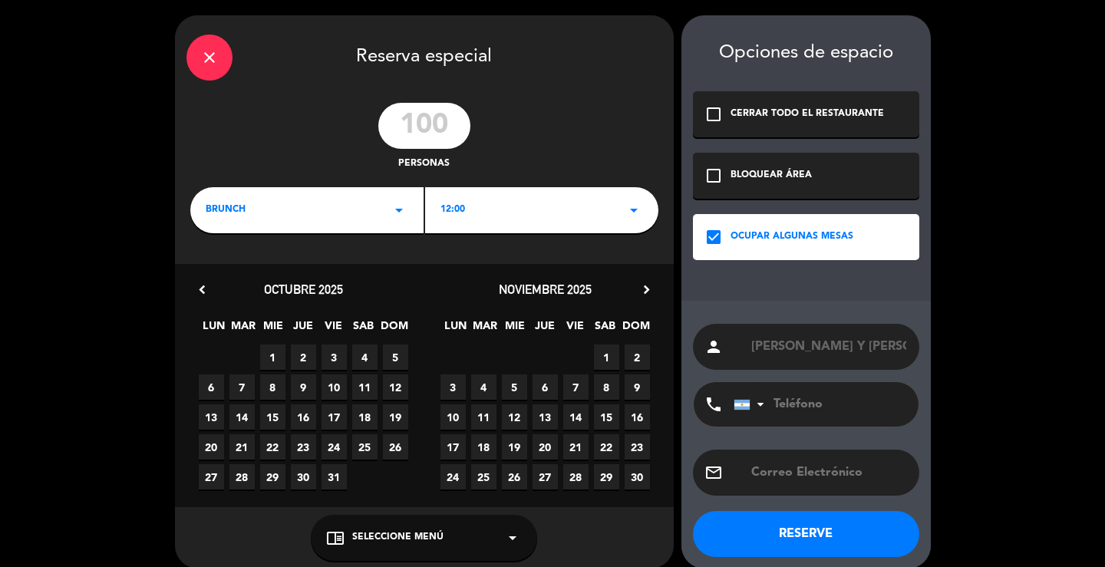
click at [496, 205] on div "12:00 arrow_drop_down" at bounding box center [541, 210] width 233 height 46
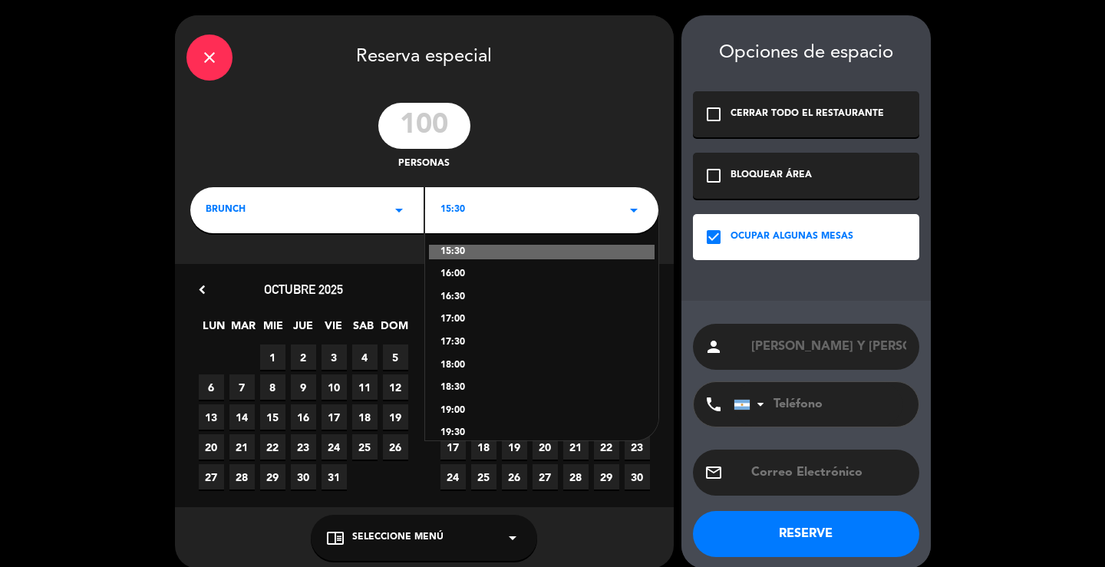
click at [468, 314] on div "17:00" at bounding box center [541, 319] width 203 height 15
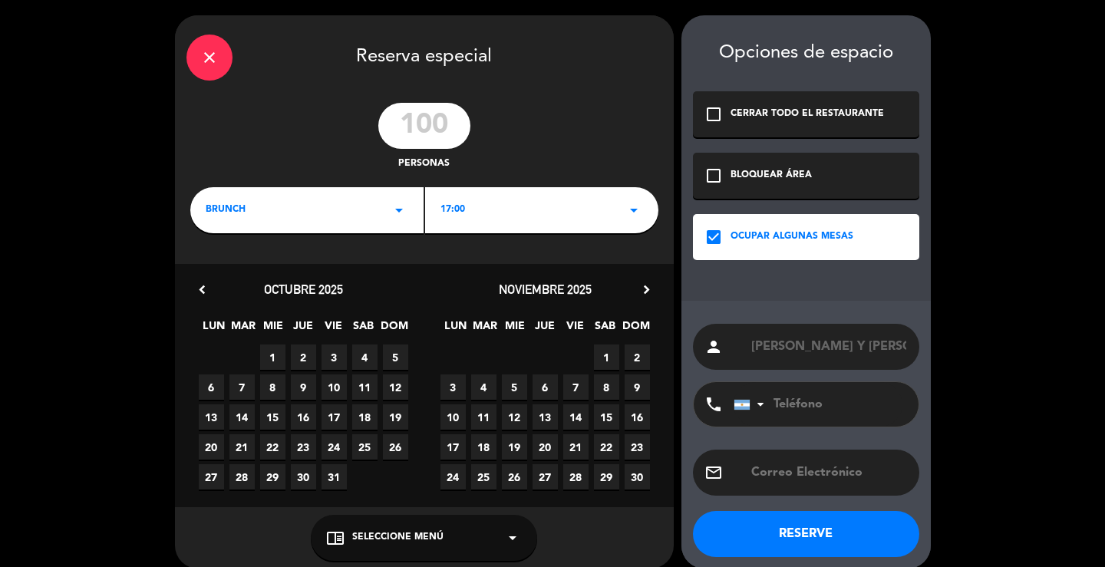
click at [547, 443] on span "20" at bounding box center [544, 446] width 25 height 25
drag, startPoint x: 542, startPoint y: 440, endPoint x: 609, endPoint y: 370, distance: 96.6
click at [547, 438] on span "20" at bounding box center [544, 446] width 25 height 25
click at [640, 289] on icon "chevron_right" at bounding box center [646, 290] width 16 height 16
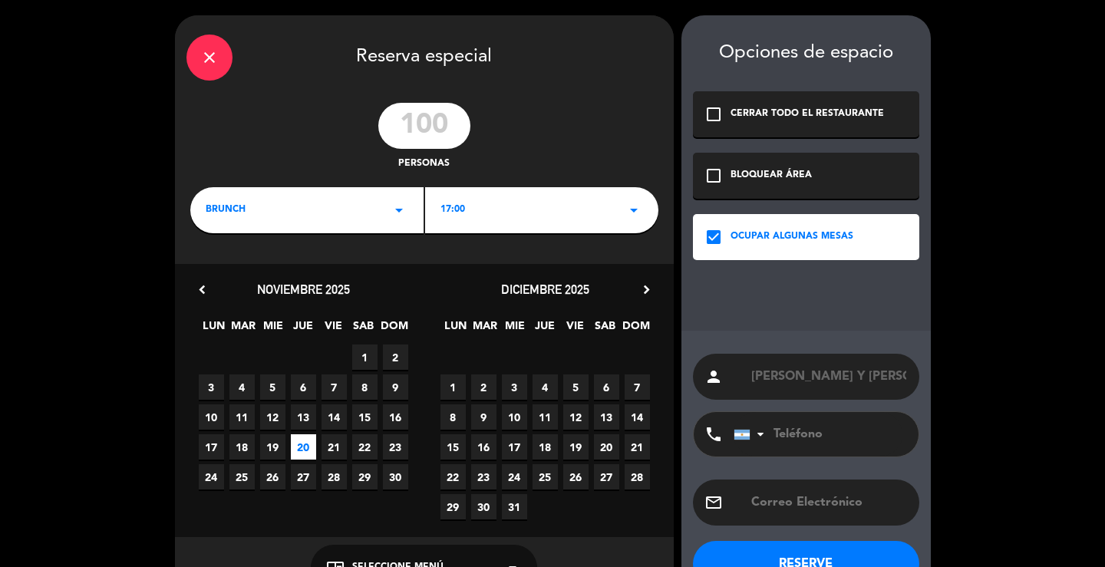
click at [611, 441] on span "20" at bounding box center [606, 446] width 25 height 25
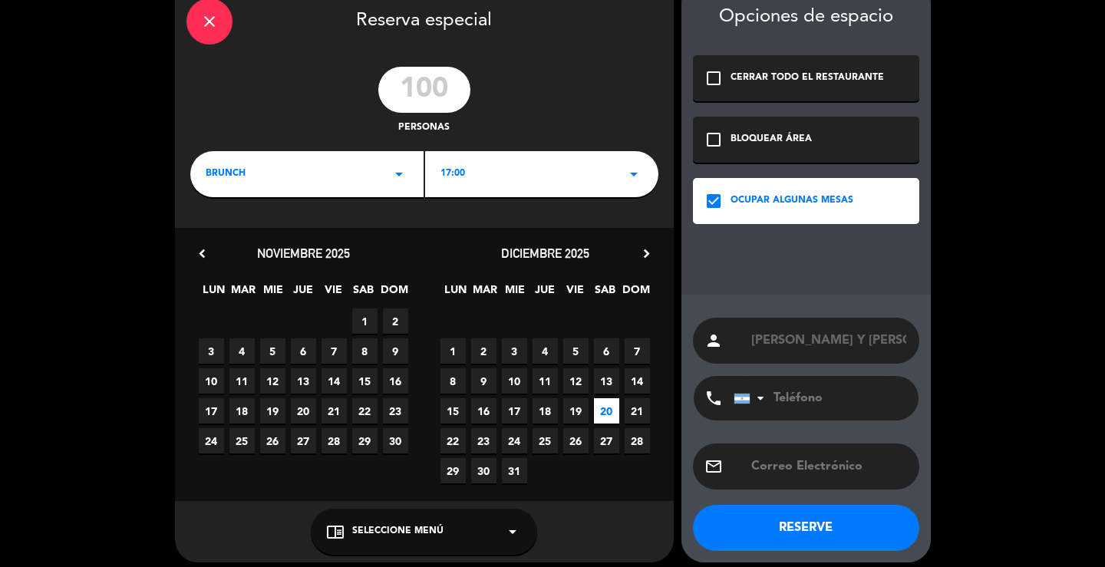
scroll to position [46, 0]
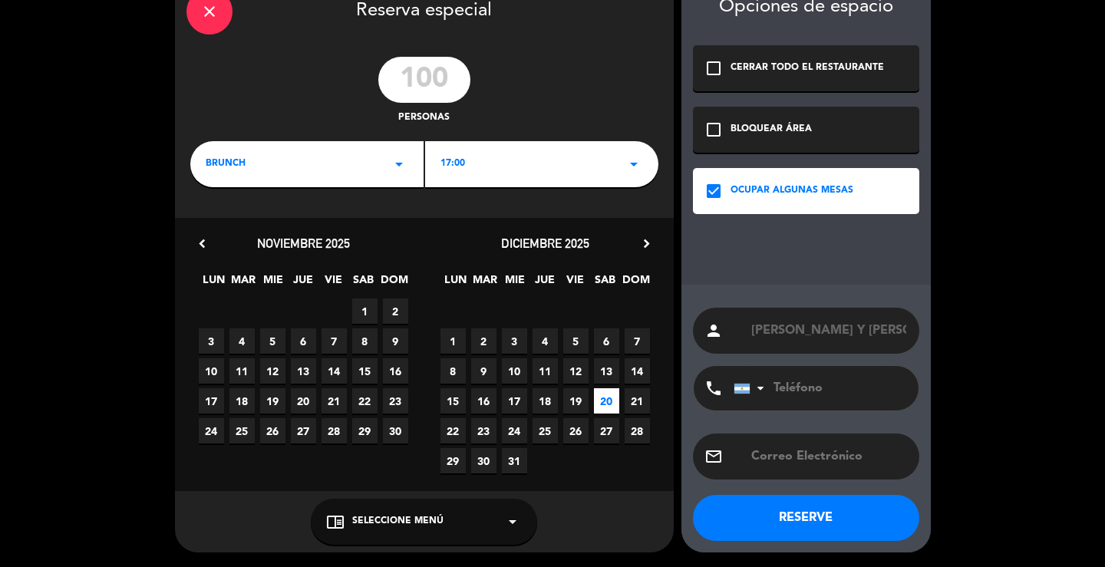
click at [763, 519] on button "RESERVE" at bounding box center [806, 518] width 226 height 46
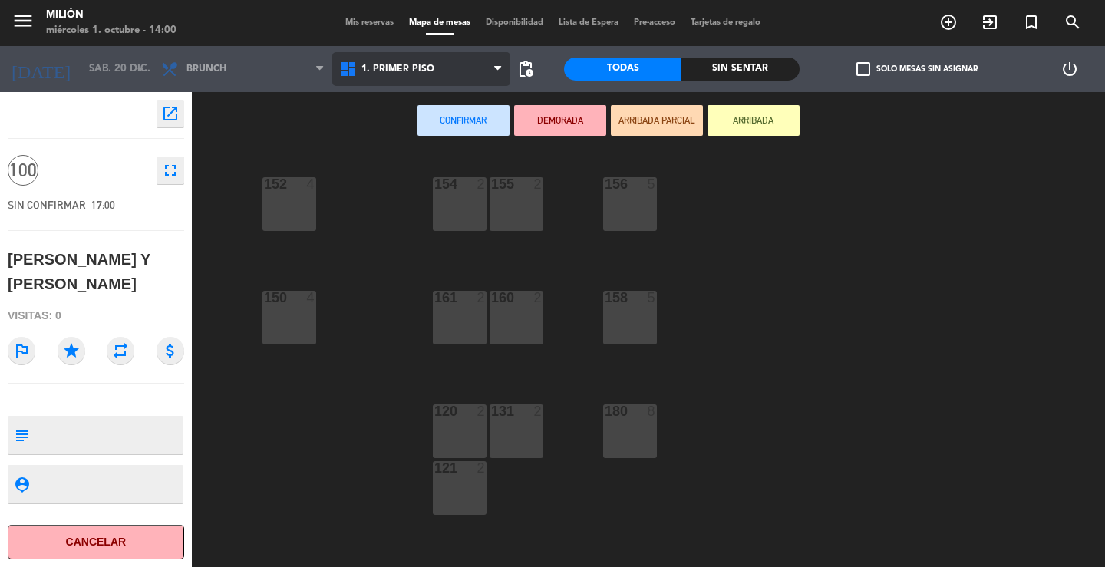
click at [428, 69] on span "1. PRIMER PISO" at bounding box center [397, 69] width 73 height 11
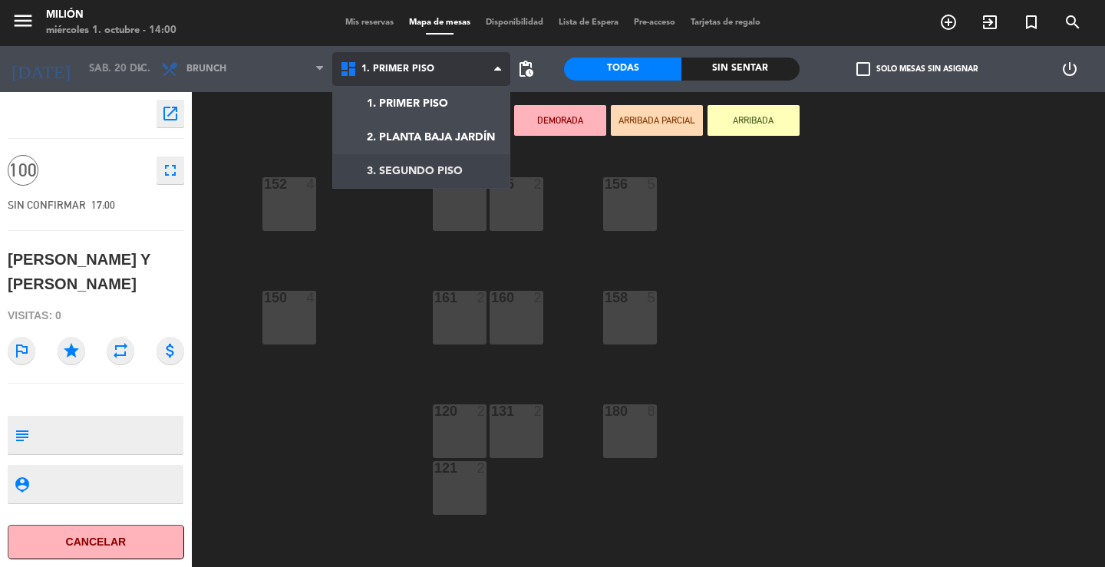
click at [410, 168] on ng-component "menu Milión [DATE] 1. octubre - 14:00 Mis reservas Mapa de mesas Disponibilidad…" at bounding box center [552, 283] width 1105 height 567
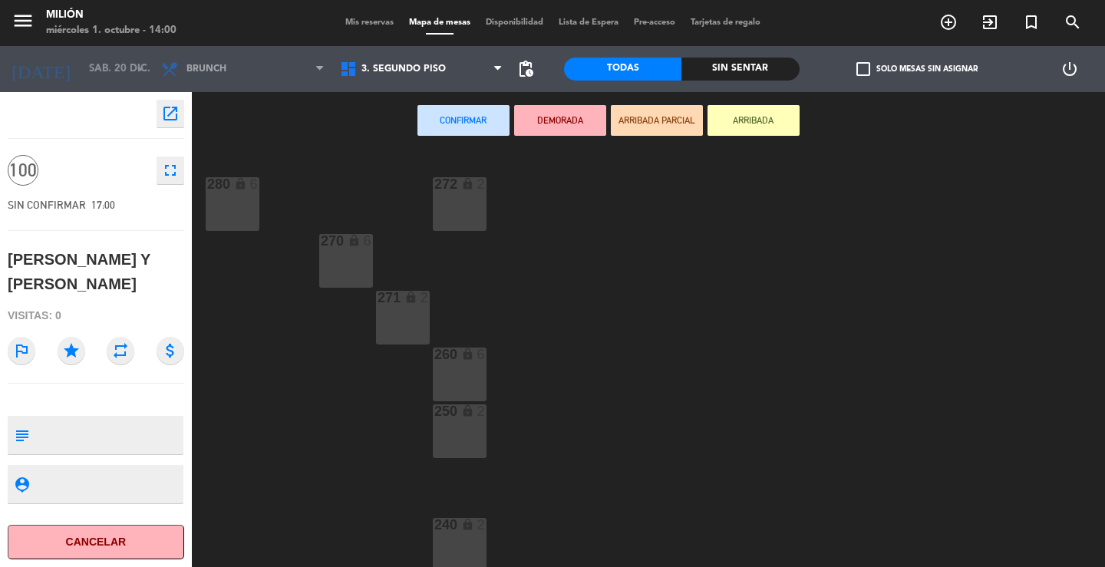
click at [228, 203] on div "280 lock 6" at bounding box center [233, 204] width 54 height 54
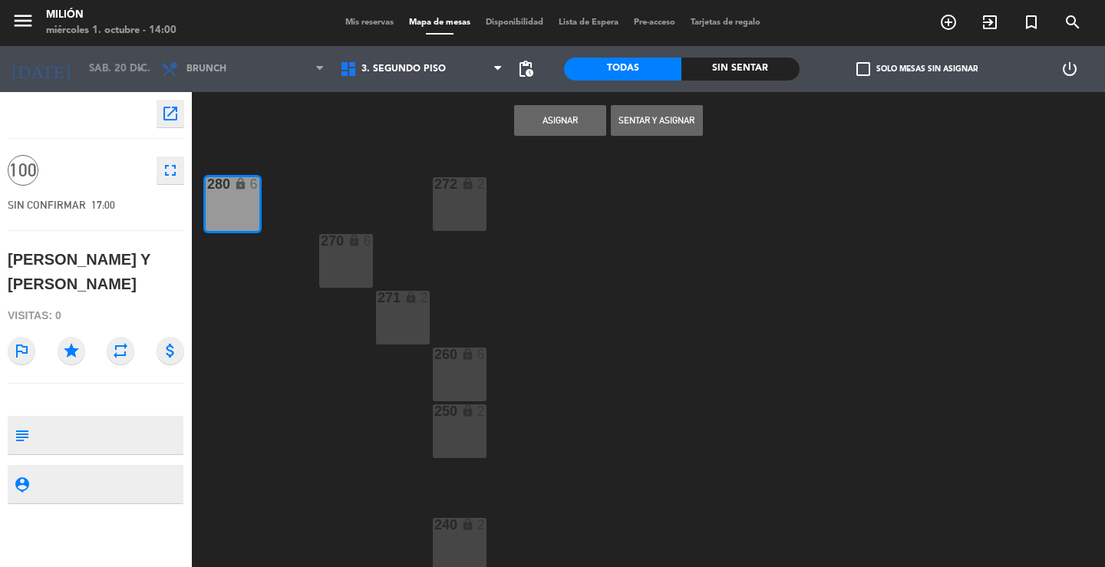
click at [555, 127] on button "Asignar" at bounding box center [560, 120] width 92 height 31
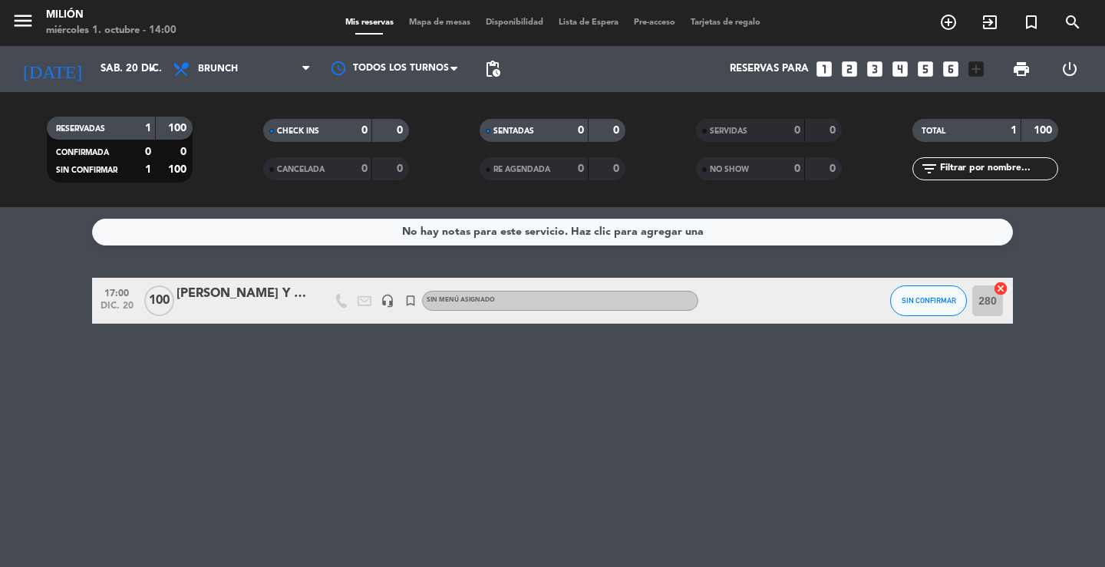
click at [244, 302] on div "[PERSON_NAME] Y [PERSON_NAME]" at bounding box center [241, 294] width 130 height 20
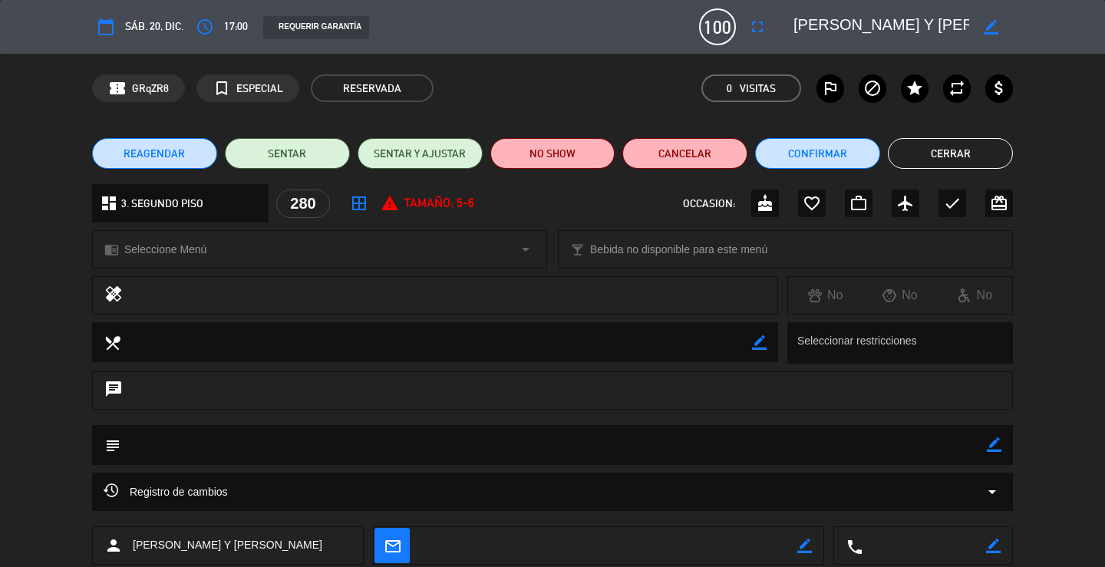
drag, startPoint x: 999, startPoint y: 441, endPoint x: 973, endPoint y: 444, distance: 25.5
click at [996, 442] on icon "border_color" at bounding box center [994, 444] width 15 height 15
click at [936, 441] on textarea at bounding box center [553, 444] width 866 height 39
paste textarea "EVENTO [PERSON_NAME] y [PERSON_NAME] casa completa 17 a 02h"
click at [990, 445] on icon at bounding box center [994, 444] width 15 height 15
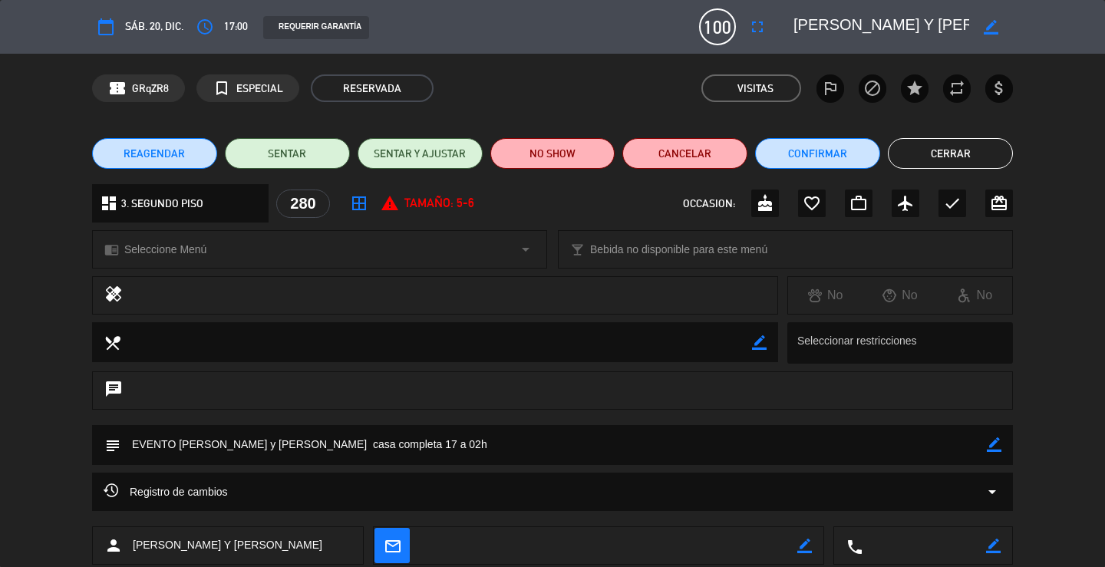
click at [295, 443] on textarea at bounding box center [553, 444] width 866 height 39
click at [993, 443] on icon "border_color" at bounding box center [994, 444] width 15 height 15
drag, startPoint x: 346, startPoint y: 443, endPoint x: 278, endPoint y: 448, distance: 67.7
click at [278, 448] on textarea at bounding box center [553, 444] width 866 height 39
click at [176, 446] on textarea at bounding box center [553, 444] width 866 height 39
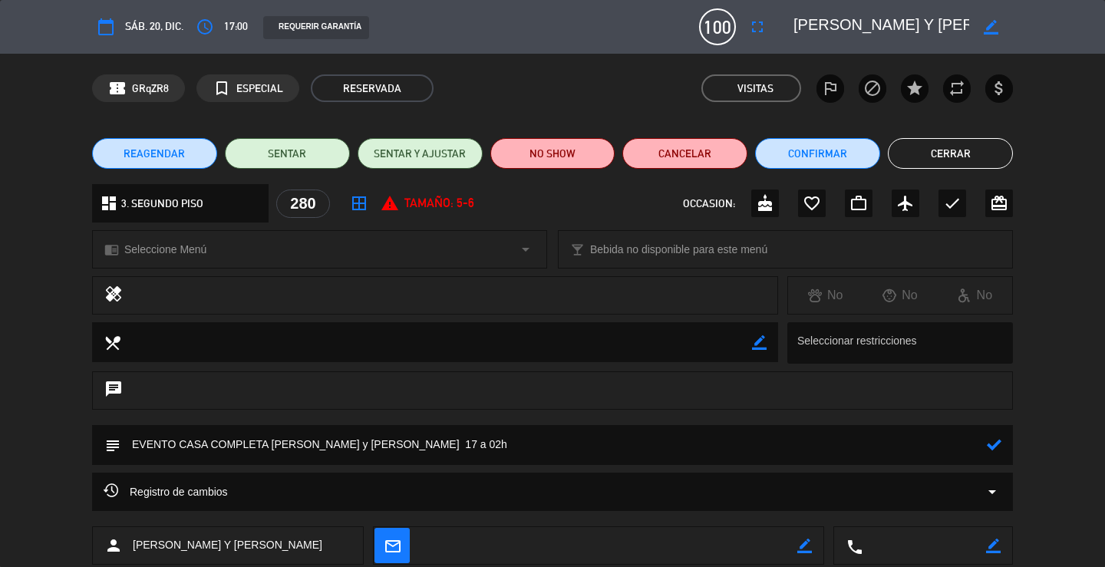
click at [368, 446] on textarea at bounding box center [553, 444] width 866 height 39
type textarea "EVENTO CASA COMPLETA [PERSON_NAME] y [PERSON_NAME] de 17 a 02h"
click at [996, 448] on icon at bounding box center [994, 444] width 15 height 15
click at [950, 158] on button "Cerrar" at bounding box center [950, 153] width 125 height 31
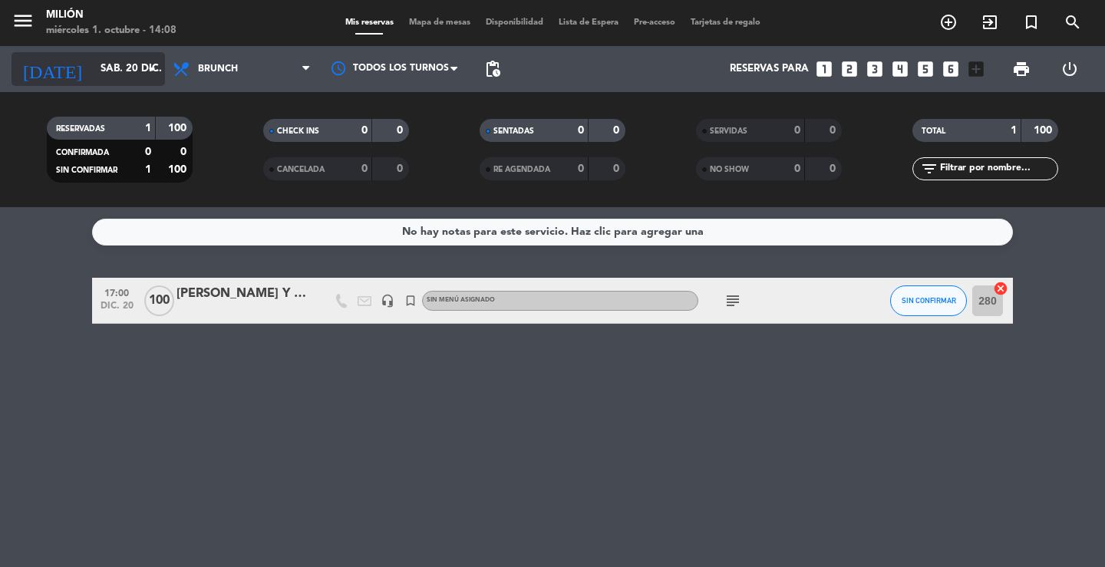
click at [133, 69] on input "sáb. 20 dic." at bounding box center [160, 69] width 135 height 28
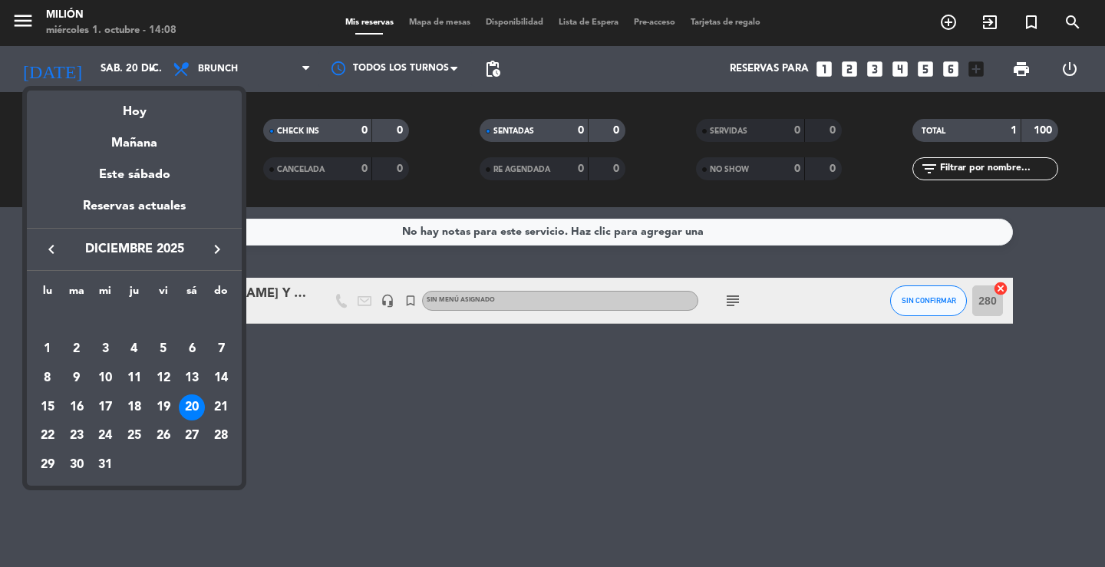
click at [51, 247] on icon "keyboard_arrow_left" at bounding box center [51, 249] width 18 height 18
click at [160, 375] on div "14" at bounding box center [163, 378] width 26 height 26
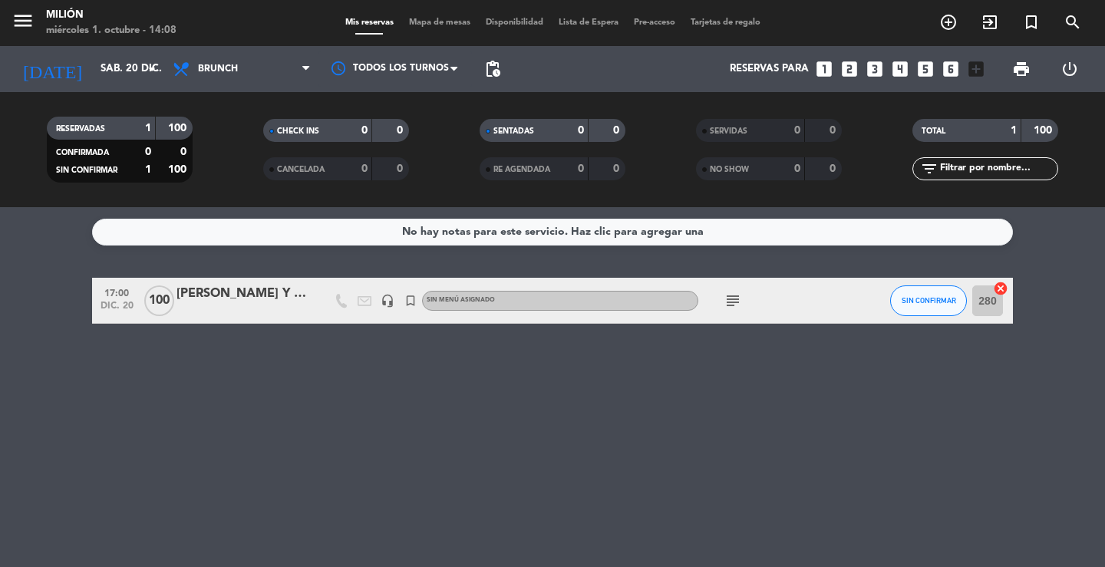
type input "[DATE]"
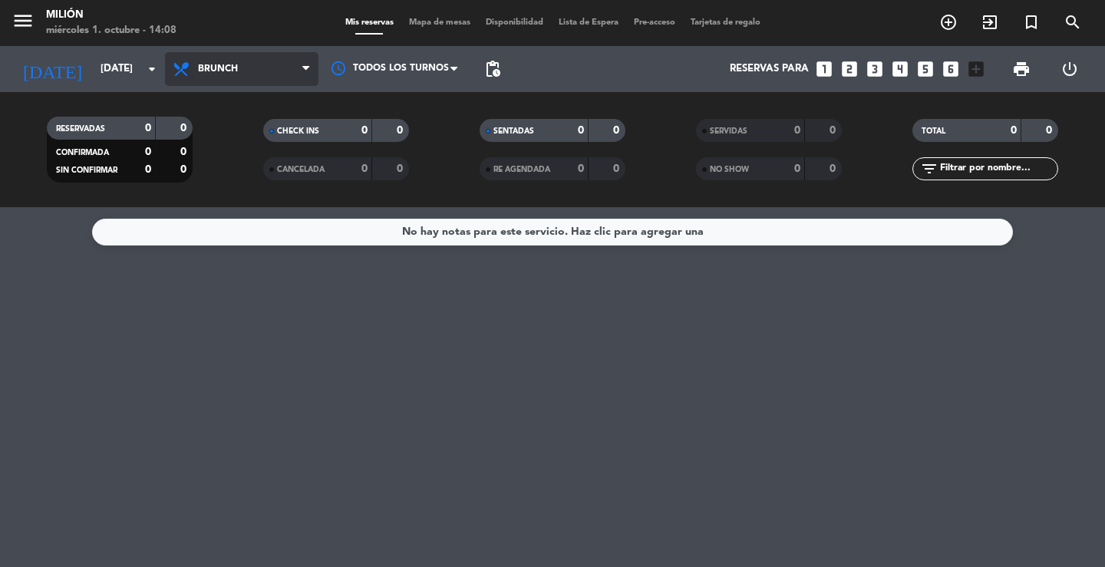
click at [267, 61] on span "Brunch" at bounding box center [241, 69] width 153 height 34
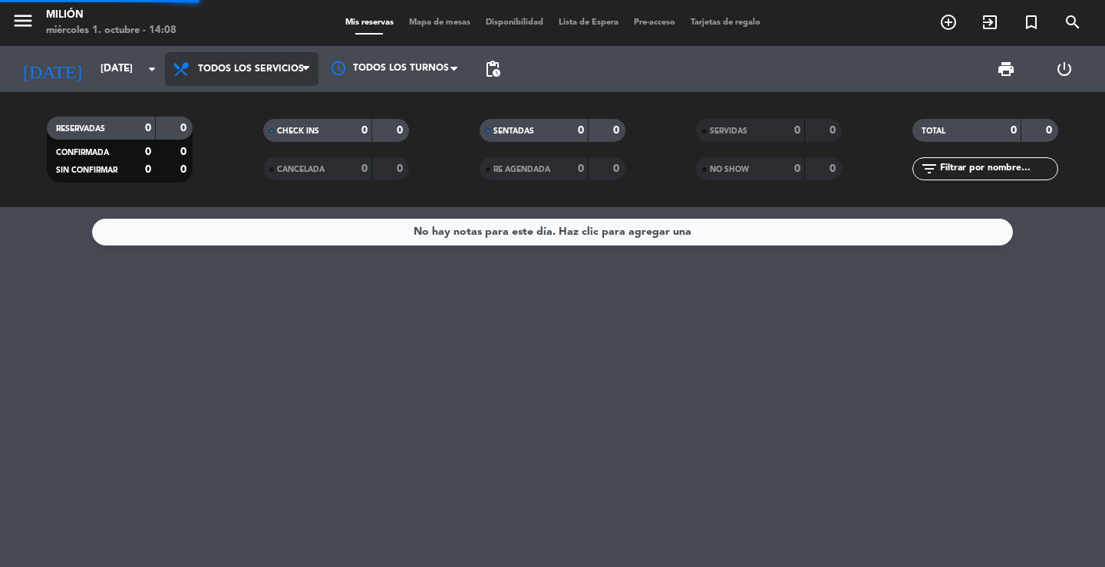
click at [258, 99] on div "menu Milión [DATE] 1. octubre - 14:08 Mis reservas Mapa de mesas Disponibilidad…" at bounding box center [552, 103] width 1105 height 207
click at [258, 99] on div "RESERVADAS 0 0 CONFIRMADA 0 0 SIN CONFIRMAR 0 0 CHECK INS 0 0 CANCELADA 0 0 SEN…" at bounding box center [552, 149] width 1105 height 115
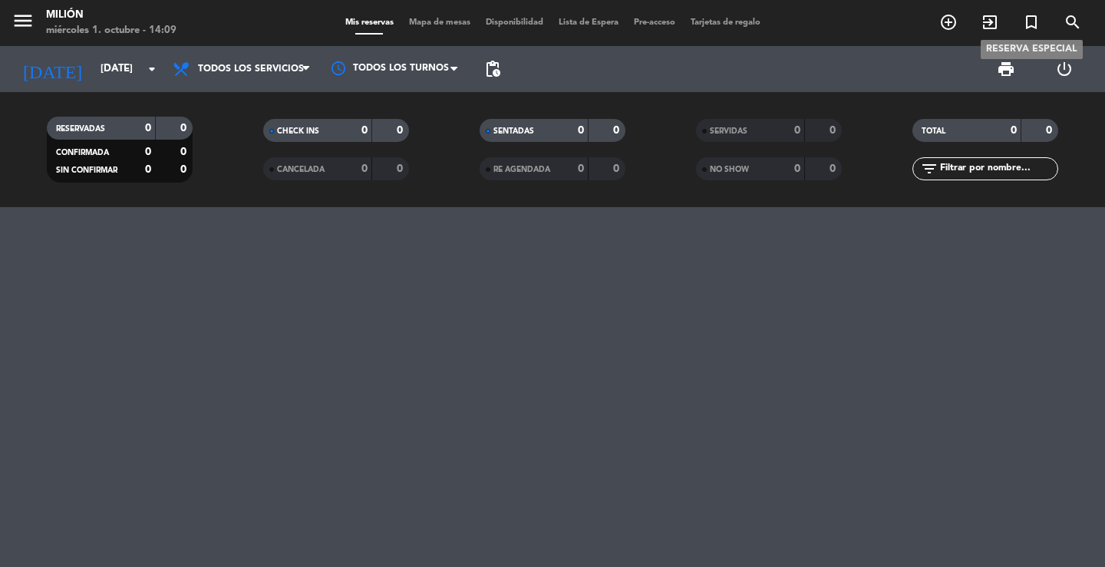
click at [1023, 17] on icon "turned_in_not" at bounding box center [1031, 22] width 18 height 18
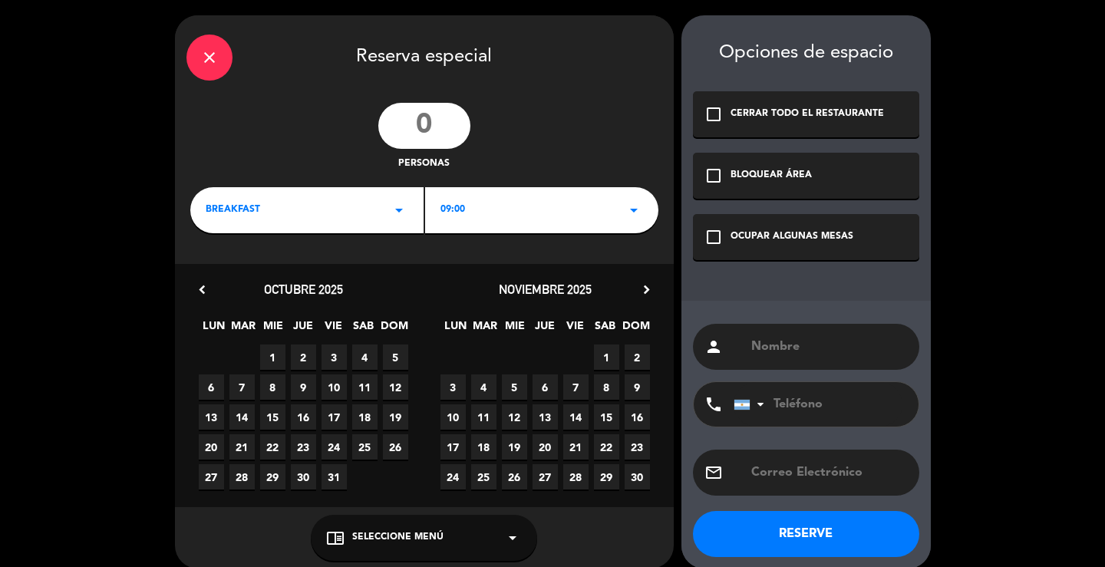
click at [451, 128] on input "number" at bounding box center [424, 126] width 92 height 46
type input "85"
click at [530, 207] on div "09:00 arrow_drop_down" at bounding box center [541, 210] width 233 height 46
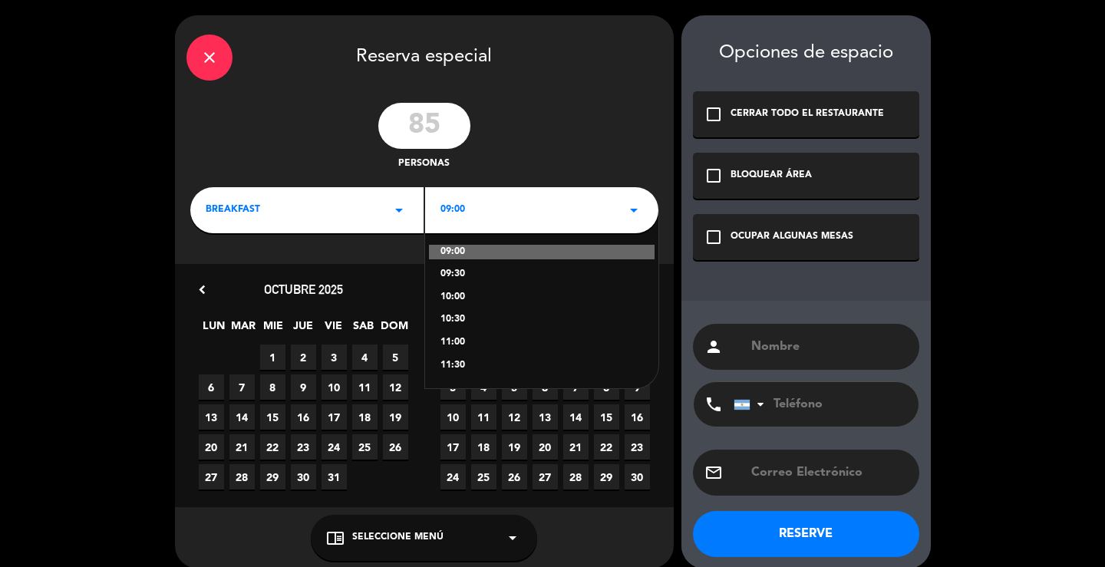
click at [376, 205] on div "BREAKFAST arrow_drop_down" at bounding box center [306, 210] width 233 height 46
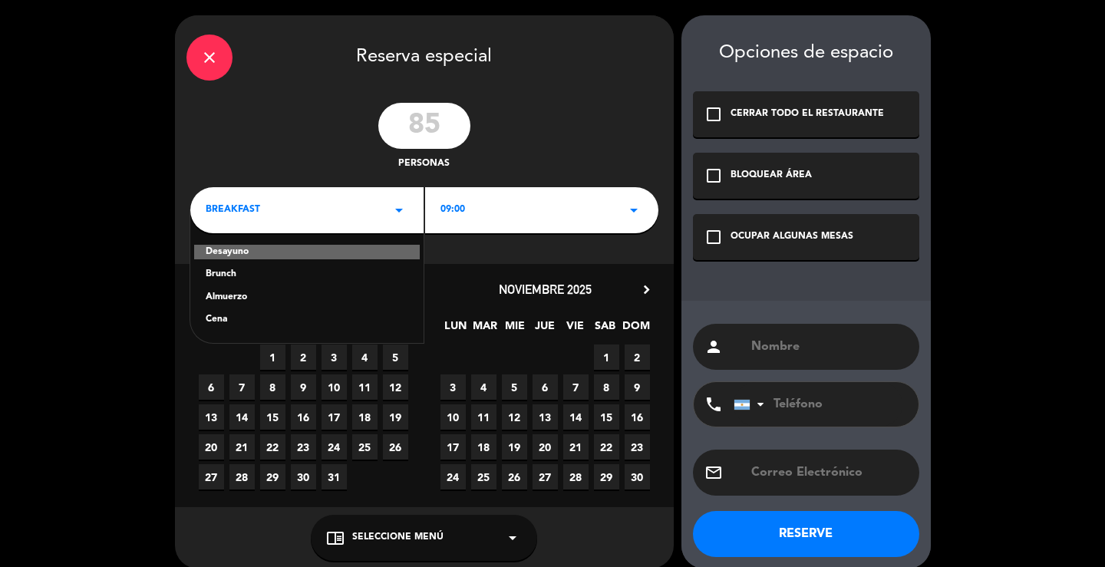
click at [222, 317] on div "Cena" at bounding box center [307, 319] width 203 height 15
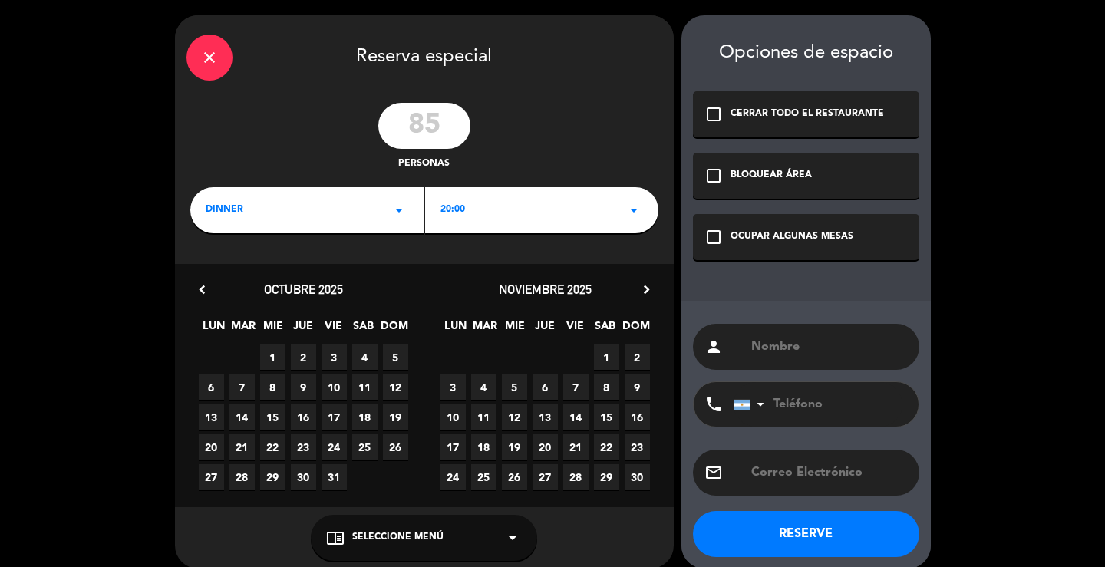
click at [550, 198] on div "20:00 arrow_drop_down" at bounding box center [541, 210] width 233 height 46
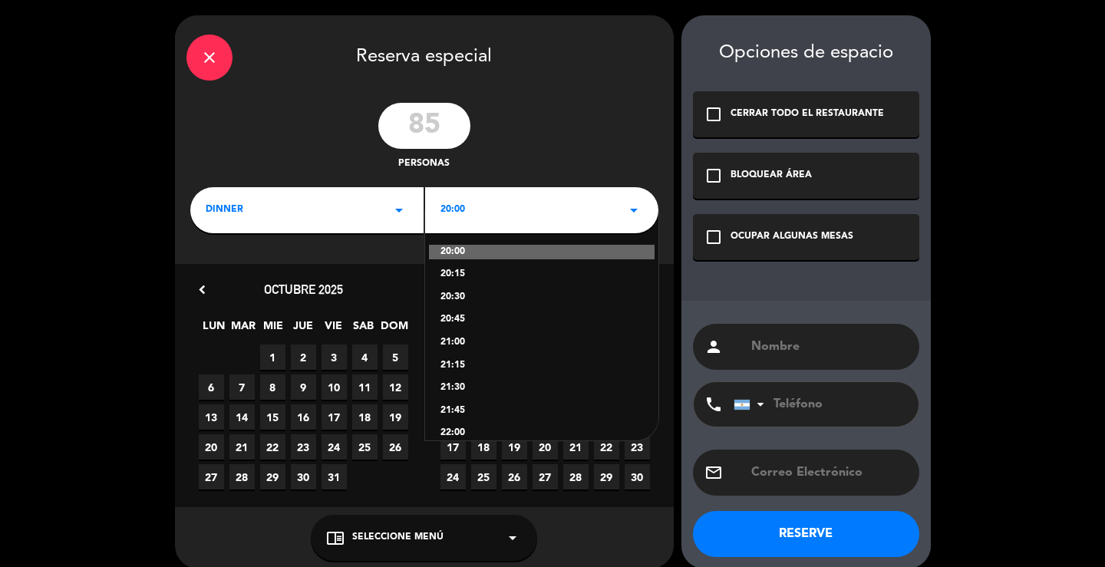
click at [462, 341] on div "21:00" at bounding box center [541, 342] width 203 height 15
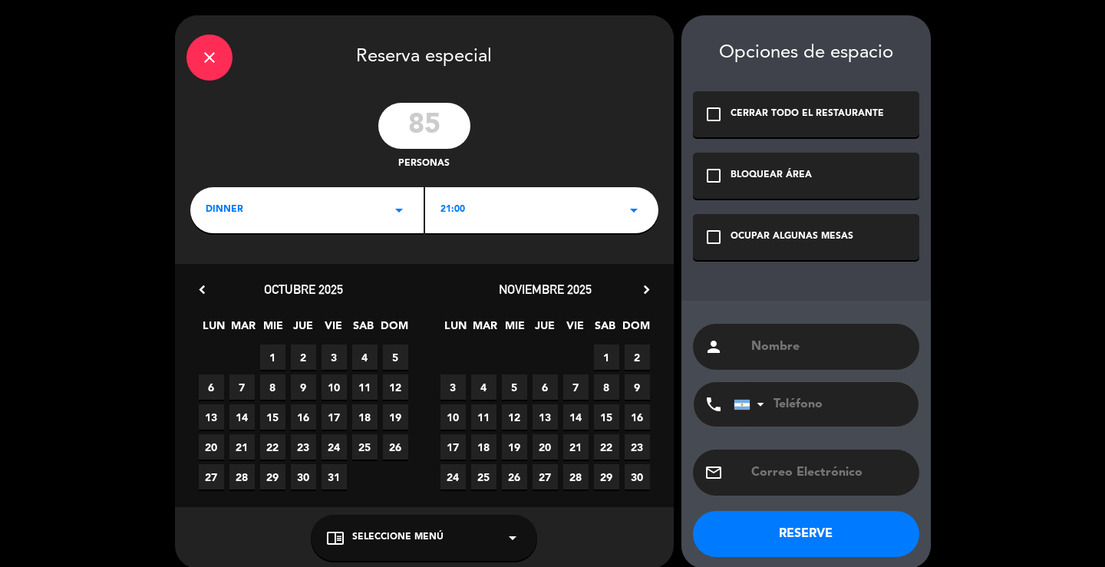
click at [580, 413] on span "14" at bounding box center [575, 416] width 25 height 25
click at [780, 346] on input "text" at bounding box center [828, 346] width 158 height 21
type input "[PERSON_NAME]"
click at [777, 245] on div "check_box_outline_blank OCUPAR ALGUNAS MESAS" at bounding box center [806, 237] width 226 height 46
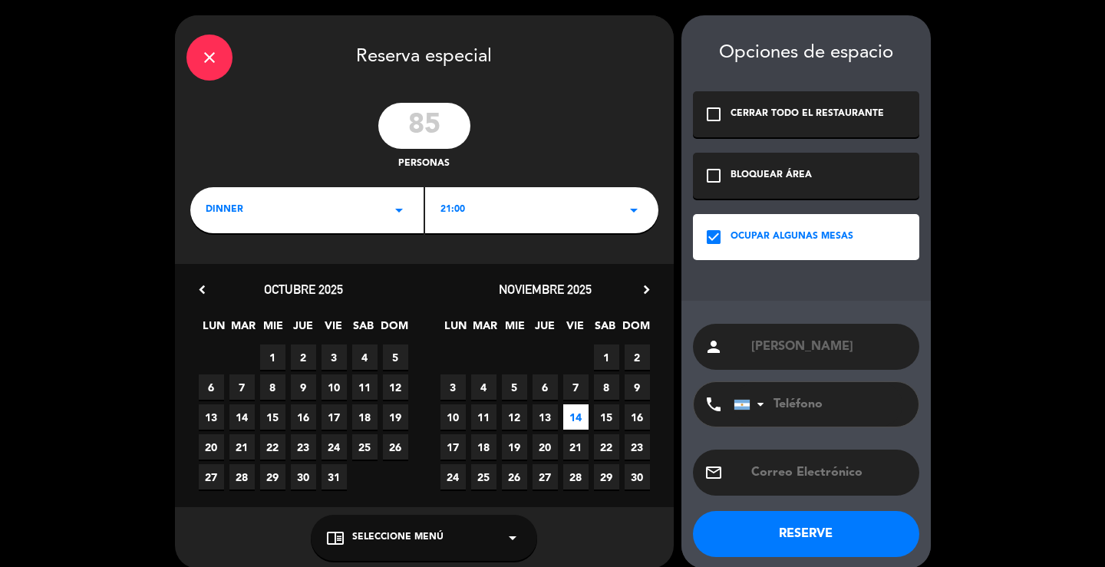
click at [788, 535] on button "RESERVE" at bounding box center [806, 534] width 226 height 46
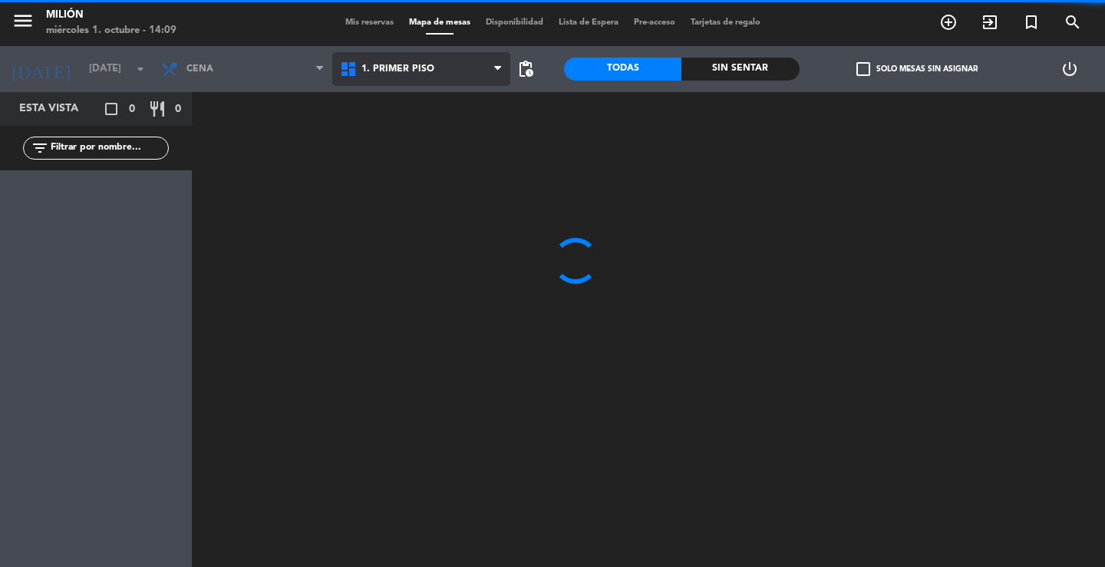
click at [417, 73] on span "1. PRIMER PISO" at bounding box center [397, 69] width 73 height 11
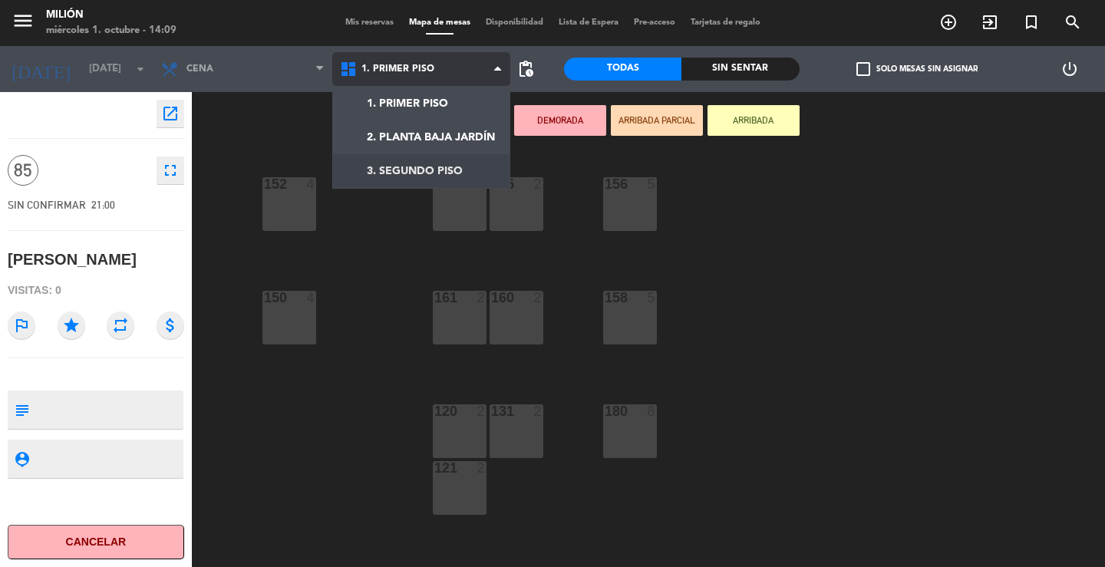
click at [423, 167] on ng-component "menu Milión [DATE] 1. octubre - 14:09 Mis reservas Mapa de mesas Disponibilidad…" at bounding box center [552, 283] width 1105 height 567
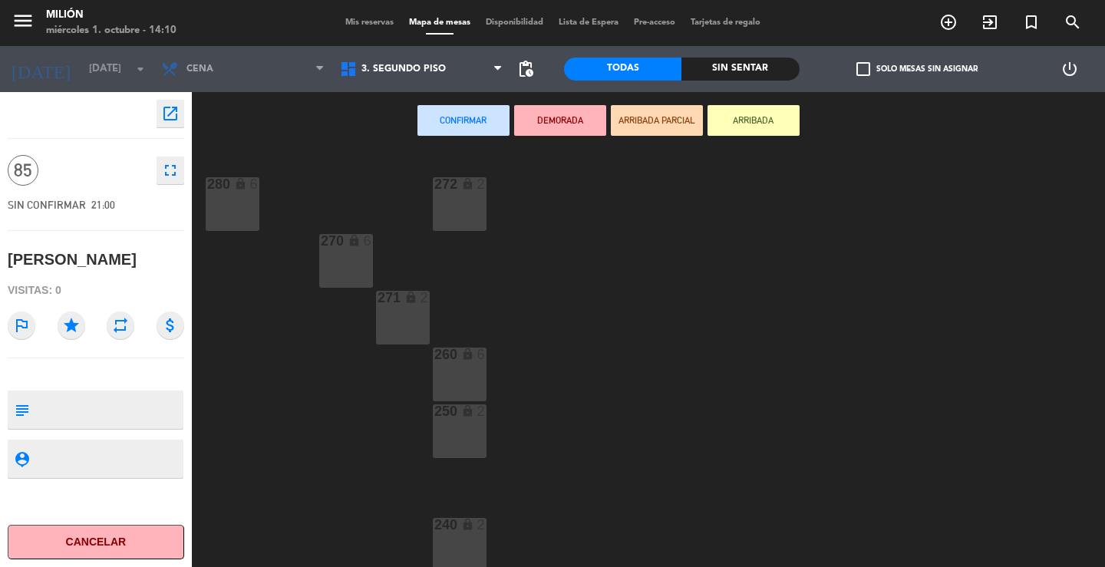
click at [239, 219] on div "280 lock 6" at bounding box center [233, 204] width 54 height 54
drag, startPoint x: 239, startPoint y: 219, endPoint x: 503, endPoint y: 207, distance: 264.2
click at [240, 219] on div "280 lock 6" at bounding box center [233, 204] width 54 height 54
drag, startPoint x: 459, startPoint y: 203, endPoint x: 339, endPoint y: 199, distance: 120.5
click at [459, 203] on div "272 lock 2" at bounding box center [460, 204] width 54 height 54
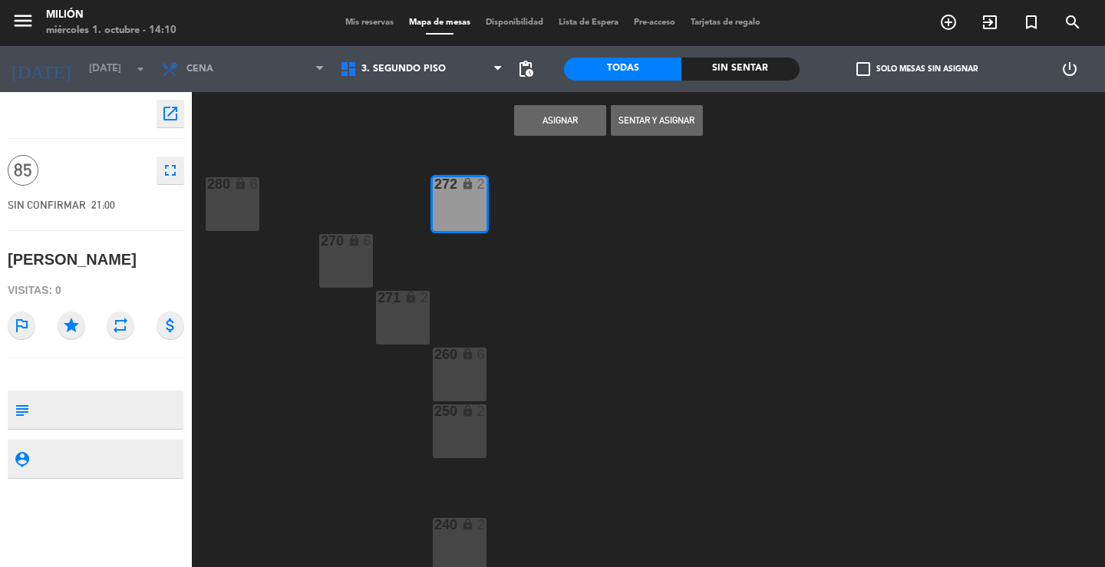
click at [230, 198] on div "280 lock 6" at bounding box center [233, 204] width 54 height 54
drag, startPoint x: 363, startPoint y: 264, endPoint x: 386, endPoint y: 284, distance: 30.5
click at [362, 264] on div "270 lock 6" at bounding box center [346, 261] width 54 height 54
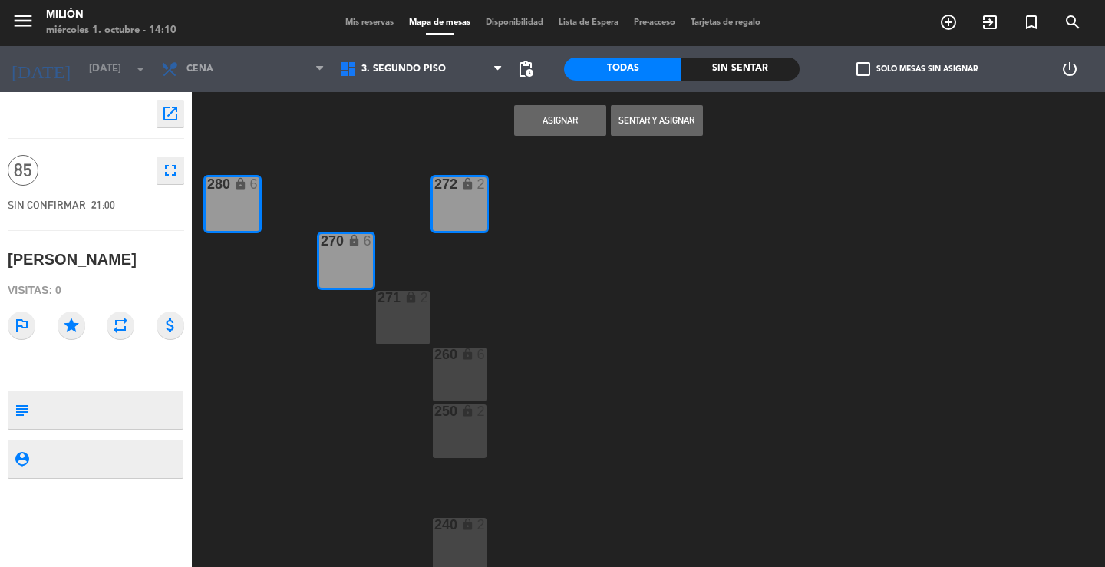
drag, startPoint x: 400, startPoint y: 308, endPoint x: 446, endPoint y: 347, distance: 59.8
click at [402, 311] on div "271 lock 2" at bounding box center [403, 318] width 54 height 54
drag, startPoint x: 450, startPoint y: 366, endPoint x: 453, endPoint y: 377, distance: 11.9
click at [452, 369] on div "260 lock 6" at bounding box center [460, 375] width 54 height 54
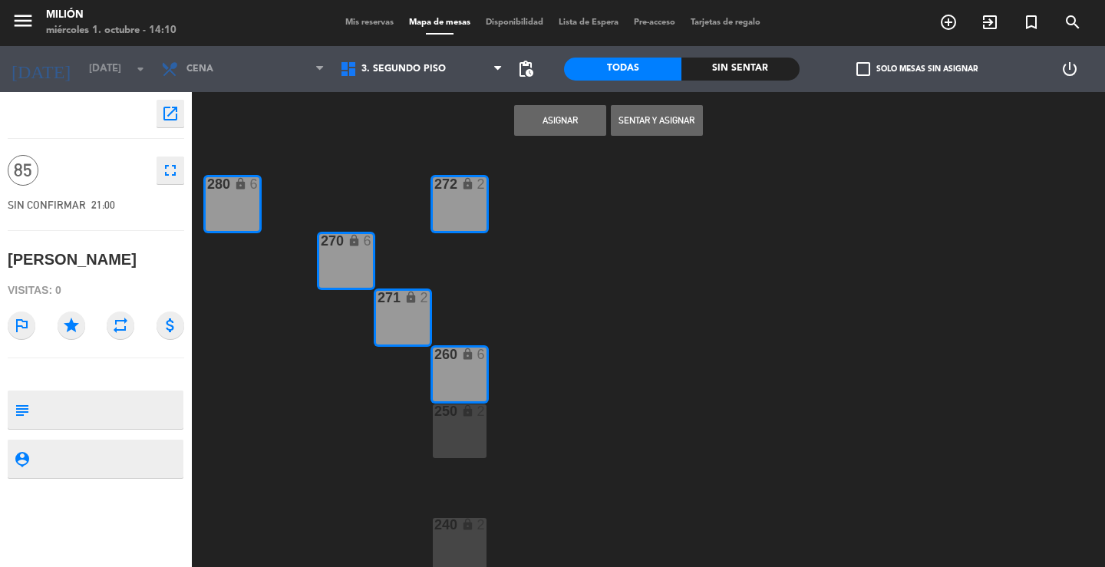
click at [450, 410] on div "lock" at bounding box center [458, 411] width 25 height 15
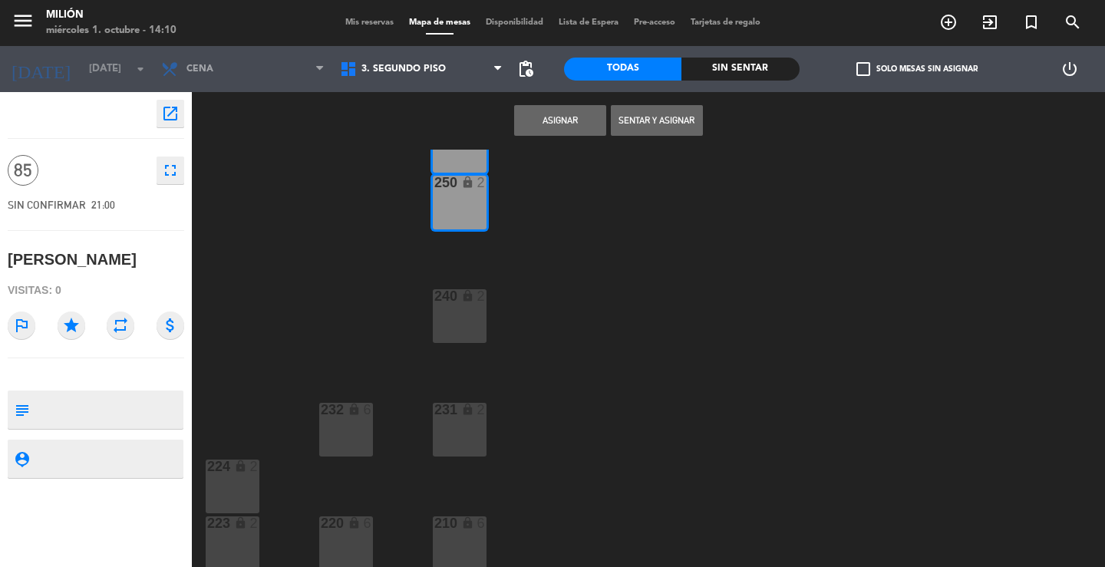
scroll to position [230, 0]
click at [467, 305] on div "240 lock 2" at bounding box center [460, 315] width 54 height 54
click at [452, 434] on div "231 lock 2" at bounding box center [460, 428] width 54 height 54
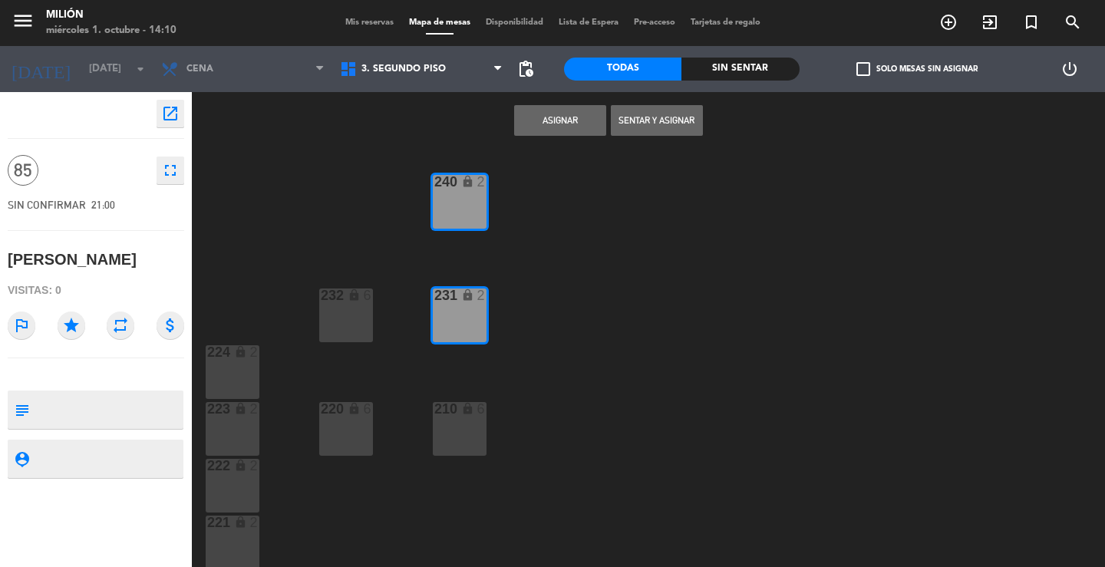
scroll to position [345, 0]
click at [463, 413] on div "lock" at bounding box center [458, 407] width 25 height 15
click at [349, 414] on div "220 lock 6" at bounding box center [346, 407] width 54 height 15
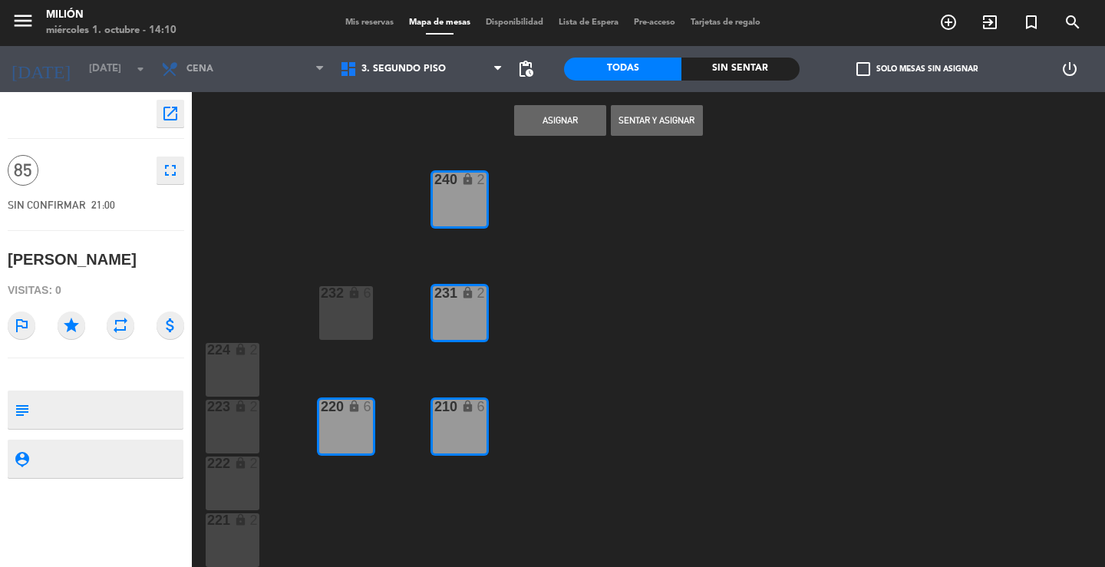
click at [356, 324] on div "232 lock 6" at bounding box center [346, 313] width 54 height 54
click at [224, 377] on div "224 lock 2" at bounding box center [233, 370] width 54 height 54
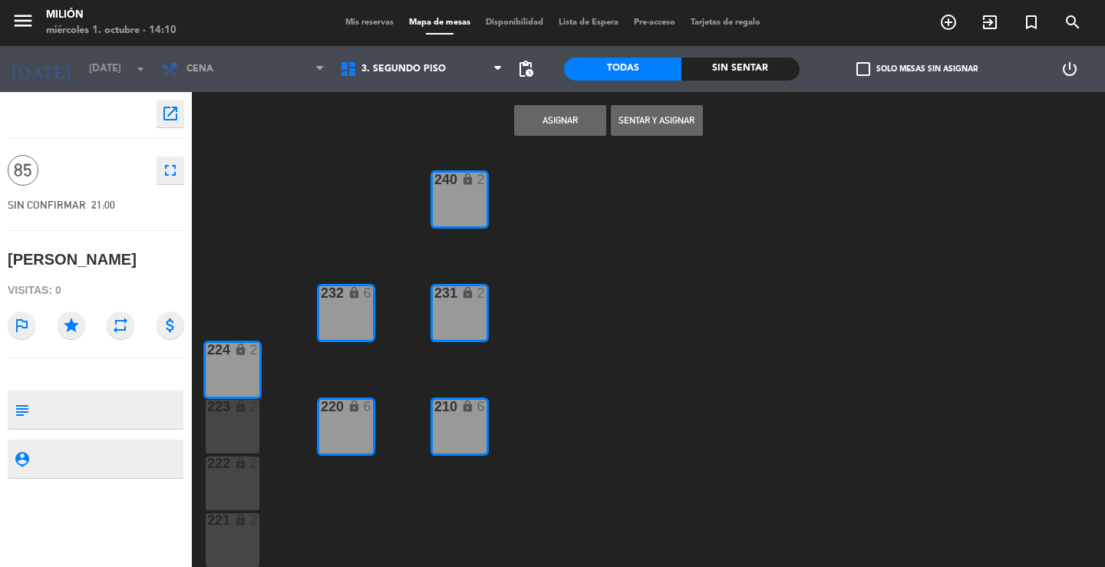
click at [234, 423] on div "223 lock 2" at bounding box center [233, 427] width 54 height 54
drag, startPoint x: 232, startPoint y: 471, endPoint x: 230, endPoint y: 524, distance: 53.0
click at [232, 472] on div "222 lock 2" at bounding box center [233, 483] width 54 height 54
click at [230, 529] on div "221 lock 2" at bounding box center [233, 540] width 54 height 54
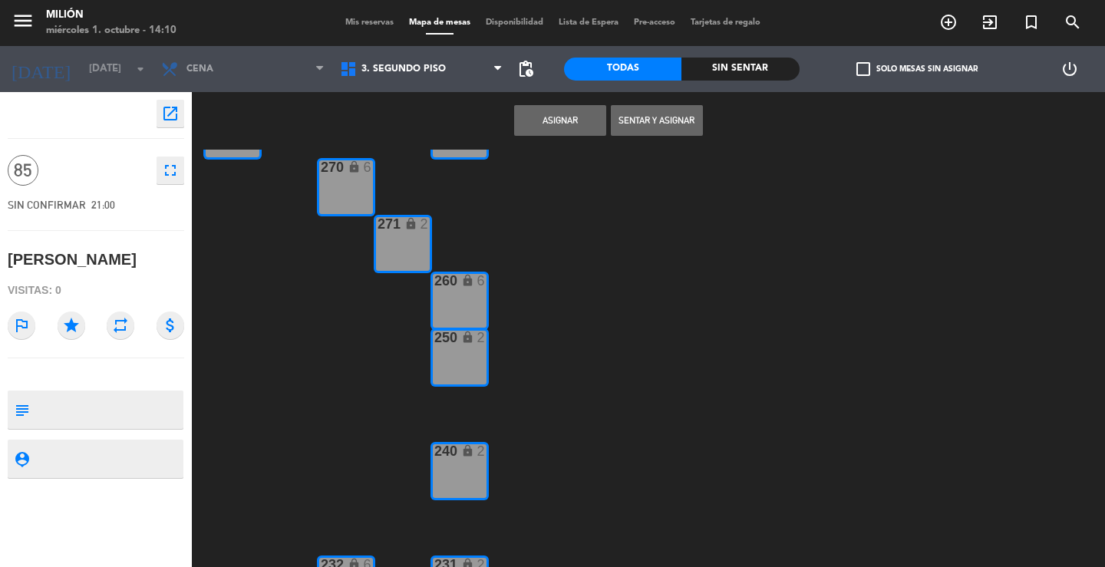
scroll to position [0, 0]
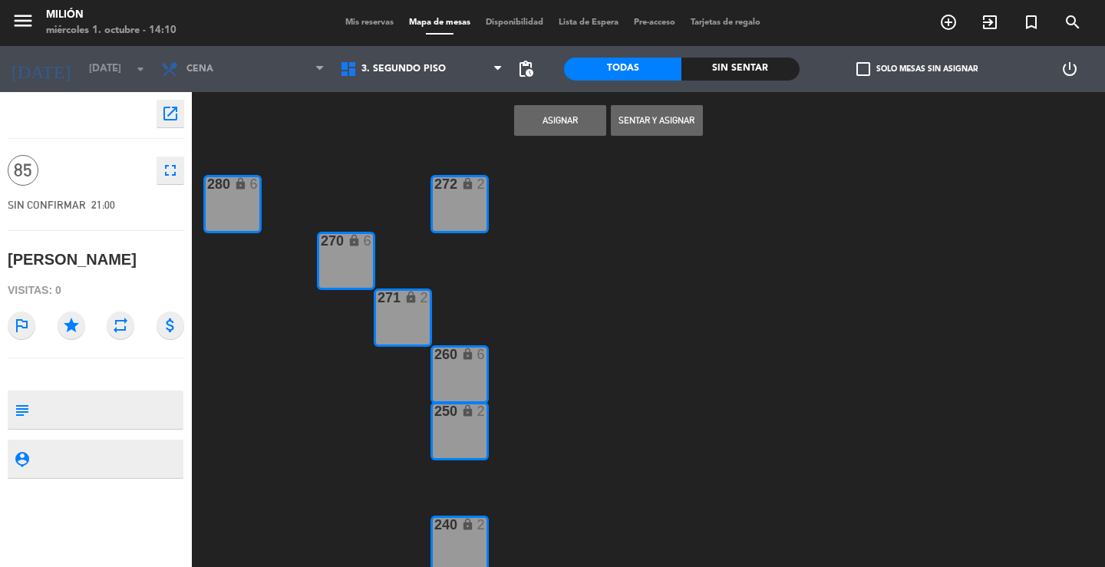
click at [538, 118] on button "Asignar" at bounding box center [560, 120] width 92 height 31
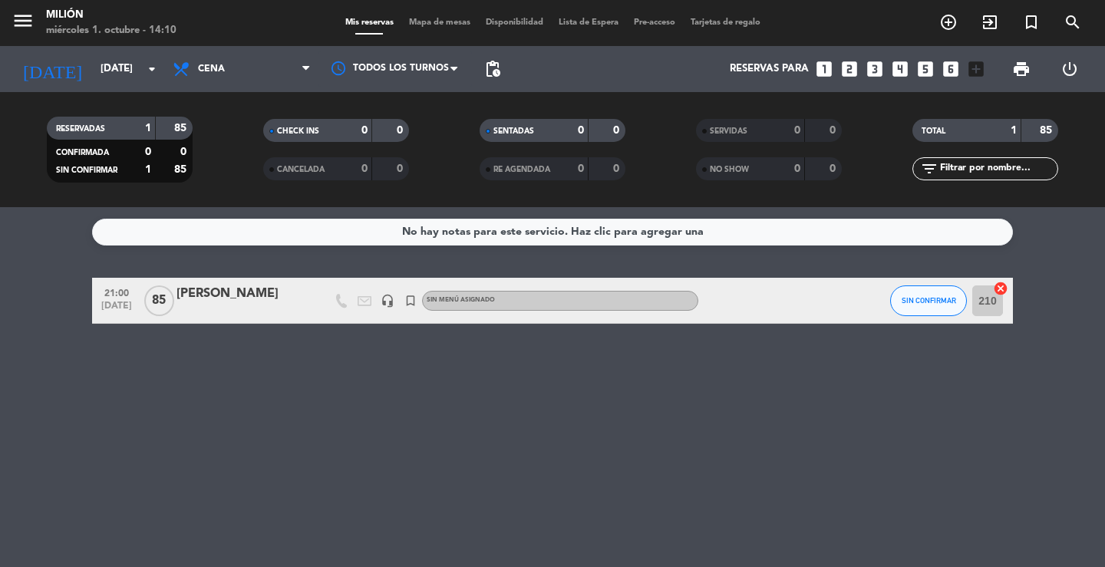
click at [293, 305] on div at bounding box center [241, 311] width 130 height 12
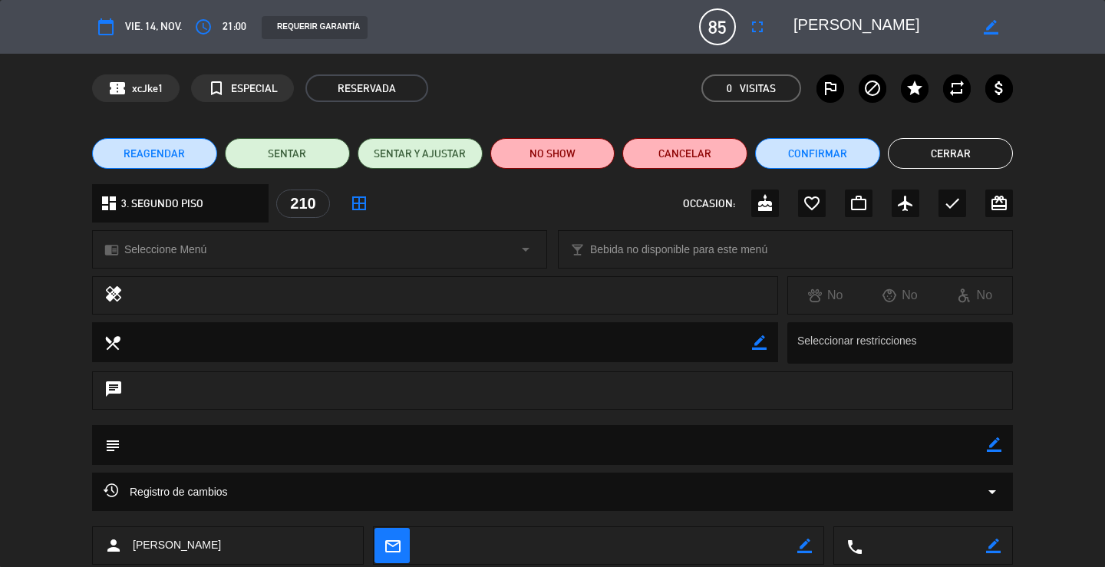
click at [223, 440] on textarea at bounding box center [553, 444] width 866 height 39
click at [991, 439] on icon "border_color" at bounding box center [994, 444] width 15 height 15
click at [965, 442] on textarea at bounding box center [553, 444] width 866 height 39
paste textarea "EVENTO [PERSON_NAME] 60/85 pax segundo piso completo usan pasillo neon para exp…"
type textarea "EVENTO [PERSON_NAME] 60/85 pax segundo piso completo usan pasillo neon para exp…"
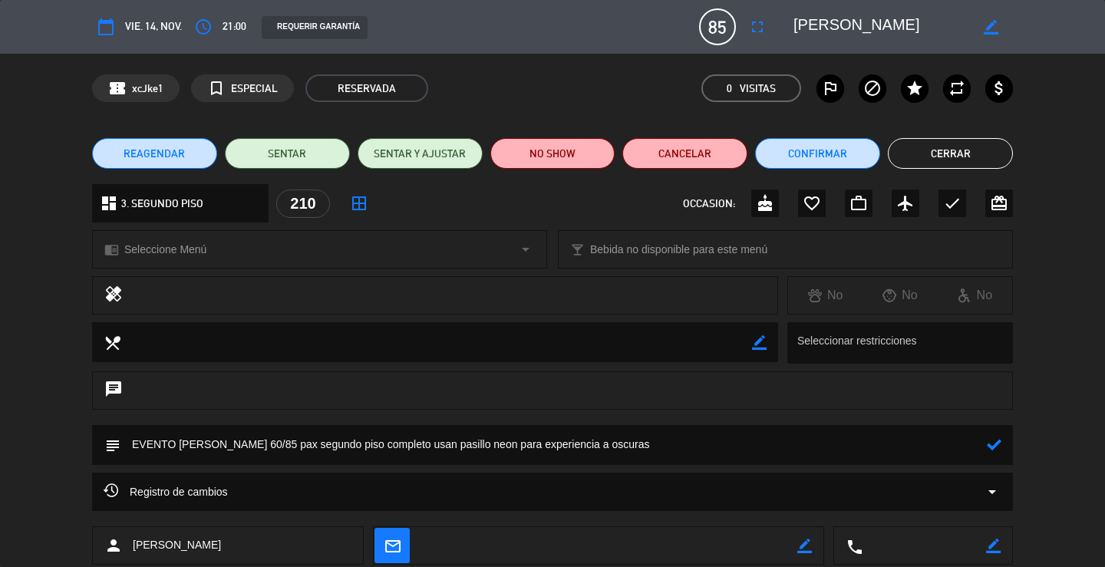
click at [996, 443] on icon at bounding box center [994, 444] width 15 height 15
click at [968, 149] on button "Cerrar" at bounding box center [950, 153] width 125 height 31
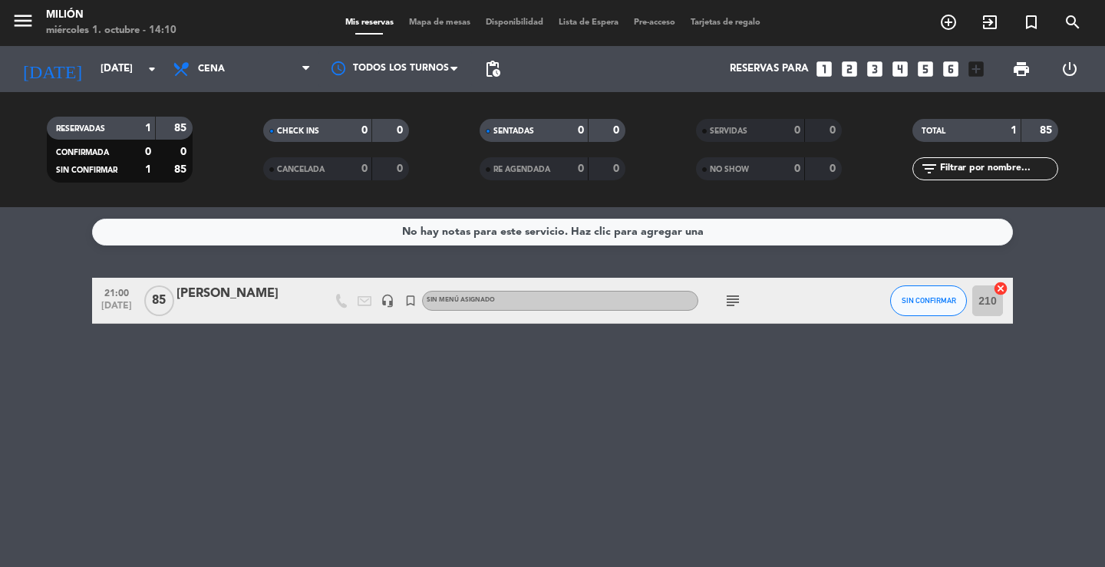
click at [736, 306] on icon "subject" at bounding box center [732, 301] width 18 height 18
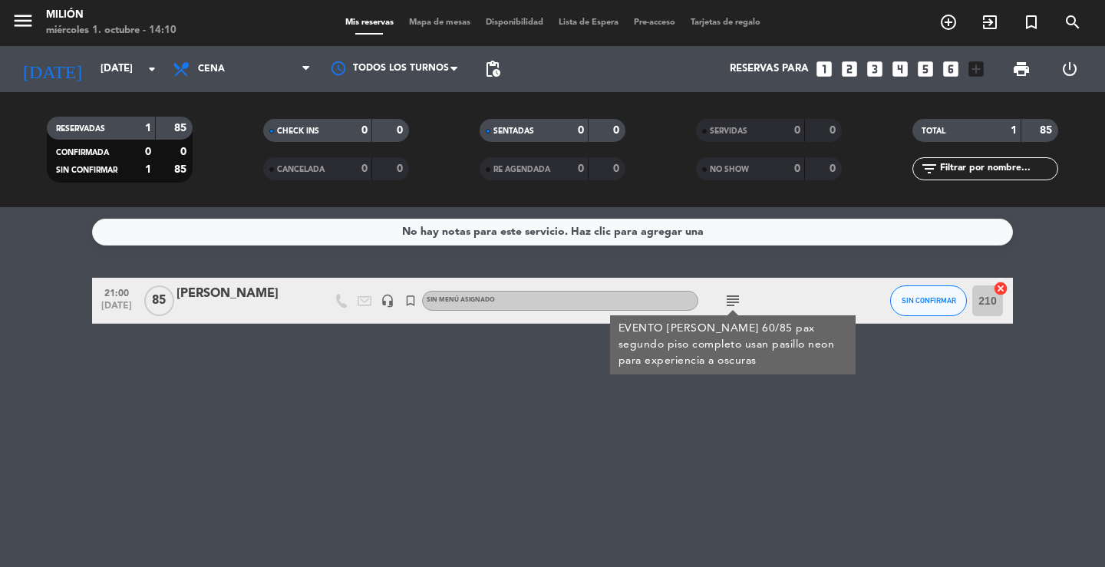
click at [710, 409] on div "No hay notas para este servicio. Haz clic para agregar una 21:00 [DATE] [PERSON…" at bounding box center [552, 387] width 1105 height 360
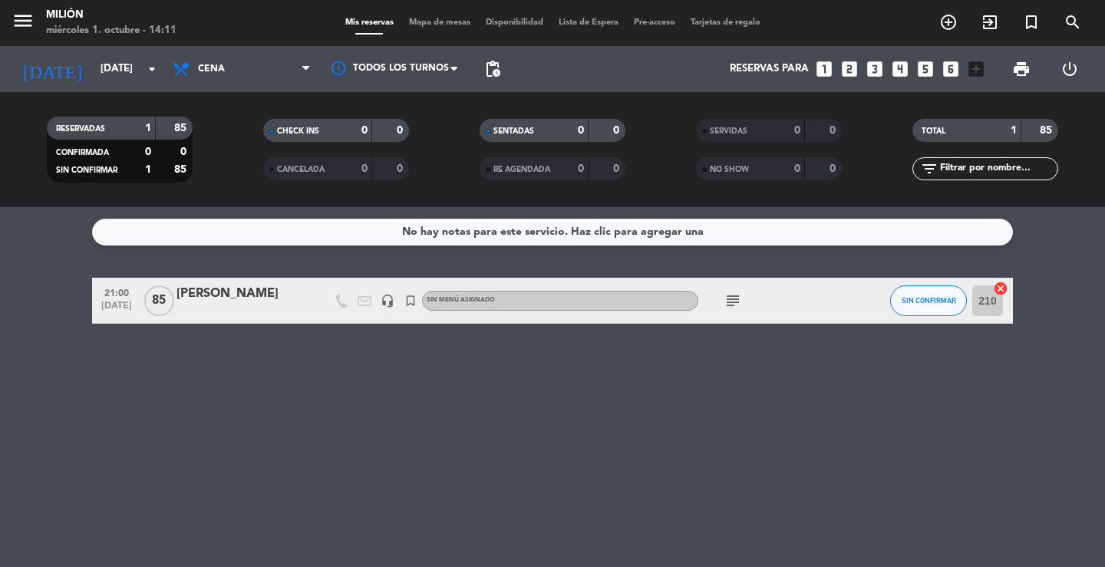
click at [315, 305] on div at bounding box center [318, 300] width 23 height 45
click at [252, 291] on div "[PERSON_NAME]" at bounding box center [241, 294] width 130 height 20
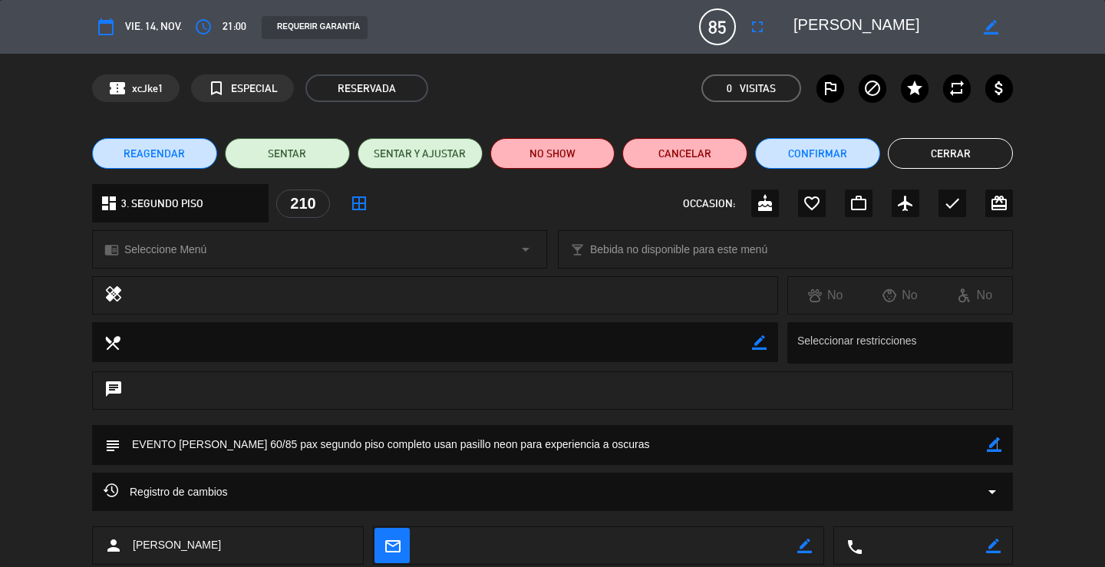
click at [995, 450] on icon "border_color" at bounding box center [994, 444] width 15 height 15
type textarea "EVENTO [PERSON_NAME] 60/85 pax segundo piso completo usan pasillo neon para exp…"
click at [993, 446] on icon at bounding box center [994, 444] width 15 height 15
click at [917, 145] on button "Cerrar" at bounding box center [950, 153] width 125 height 31
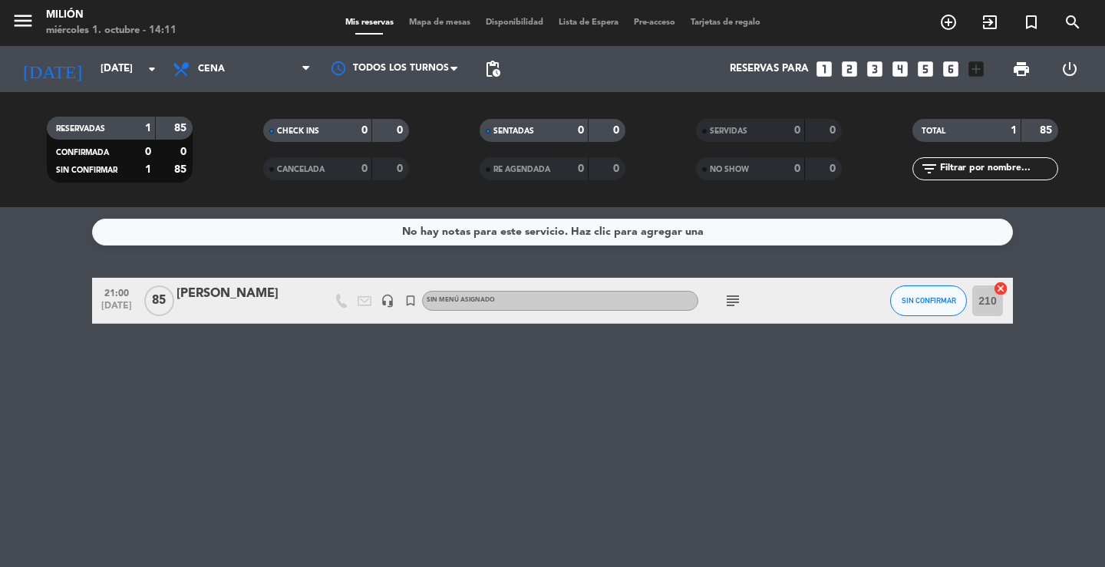
click at [732, 298] on icon "subject" at bounding box center [732, 301] width 18 height 18
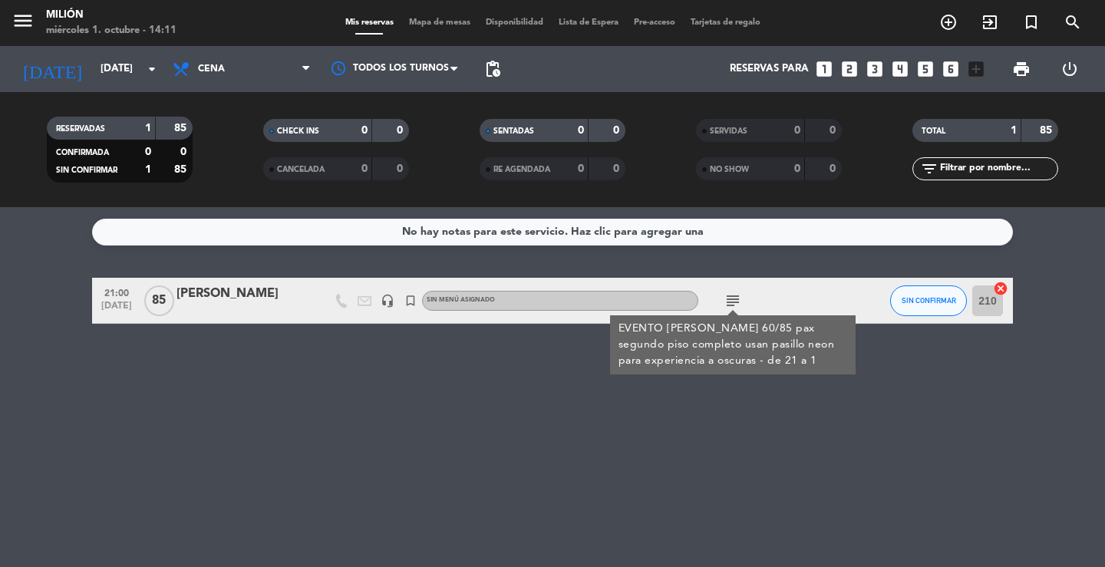
click at [700, 397] on div "No hay notas para este servicio. Haz clic para agregar una 21:00 [DATE] [PERSON…" at bounding box center [552, 387] width 1105 height 360
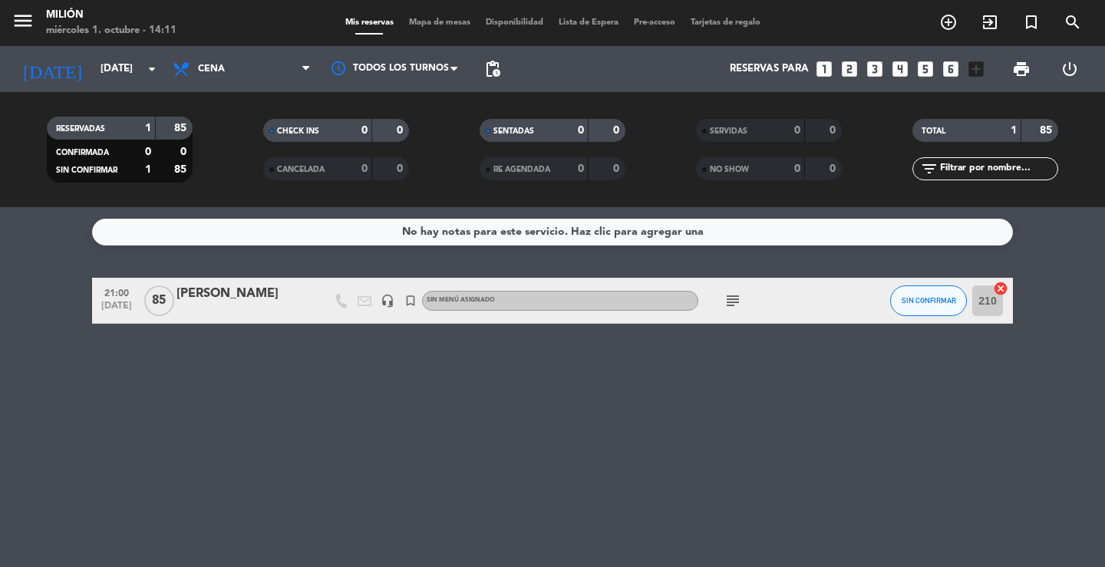
click at [787, 298] on div "subject" at bounding box center [767, 300] width 138 height 45
click at [275, 300] on div "[PERSON_NAME]" at bounding box center [241, 294] width 130 height 20
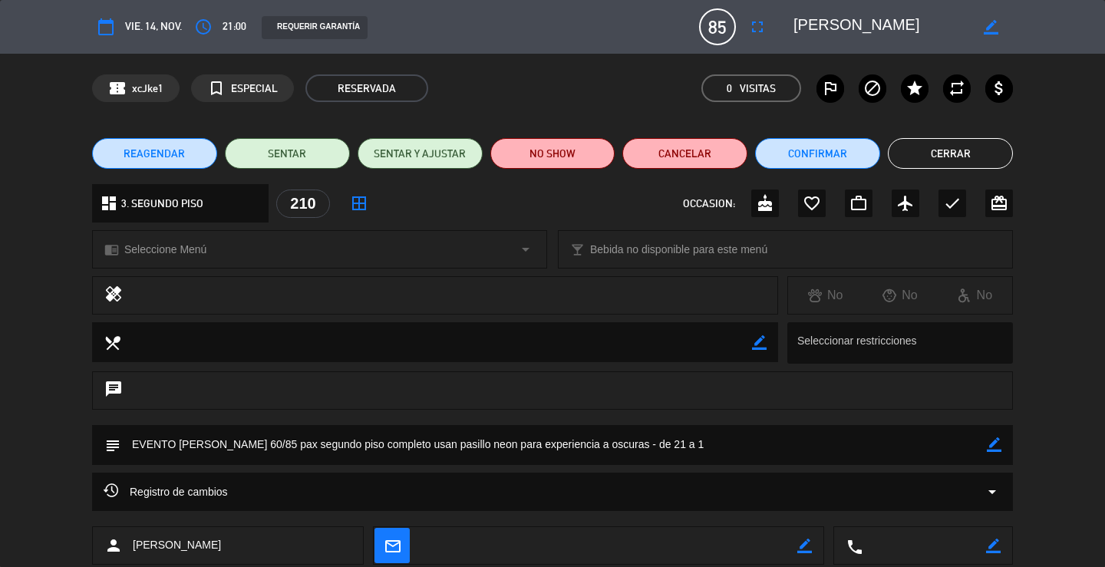
click at [980, 439] on textarea at bounding box center [553, 444] width 866 height 39
click at [996, 450] on icon "border_color" at bounding box center [994, 444] width 15 height 15
drag, startPoint x: 664, startPoint y: 443, endPoint x: 672, endPoint y: 443, distance: 8.5
click at [664, 443] on textarea at bounding box center [553, 444] width 866 height 39
type textarea "EVENTO [PERSON_NAME] 60/85 pax segundo piso completo usan pasillo neon para exp…"
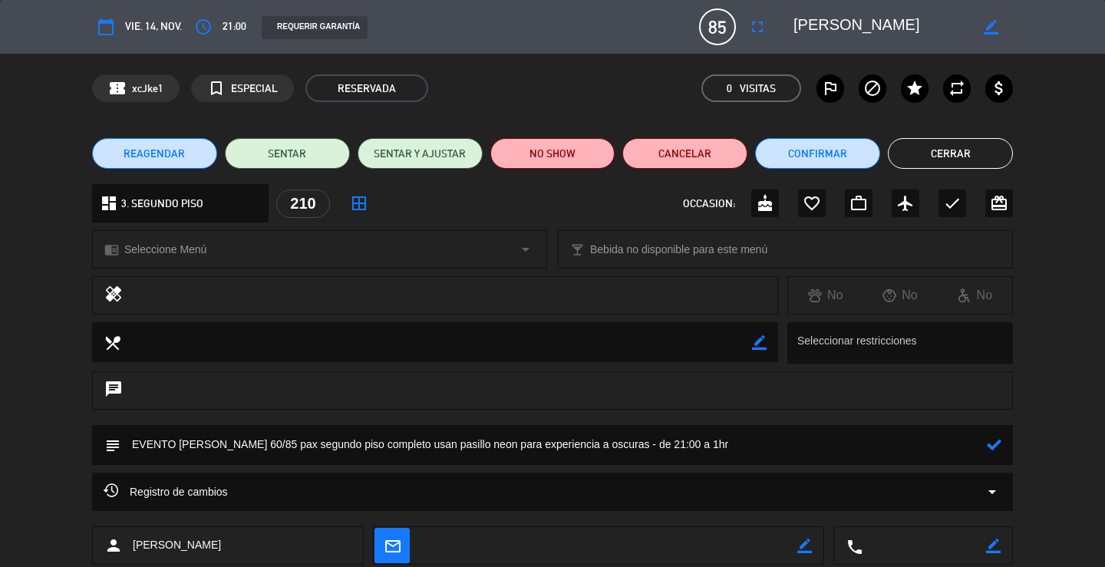
click at [990, 441] on icon at bounding box center [994, 444] width 15 height 15
click at [954, 159] on button "Cerrar" at bounding box center [950, 153] width 125 height 31
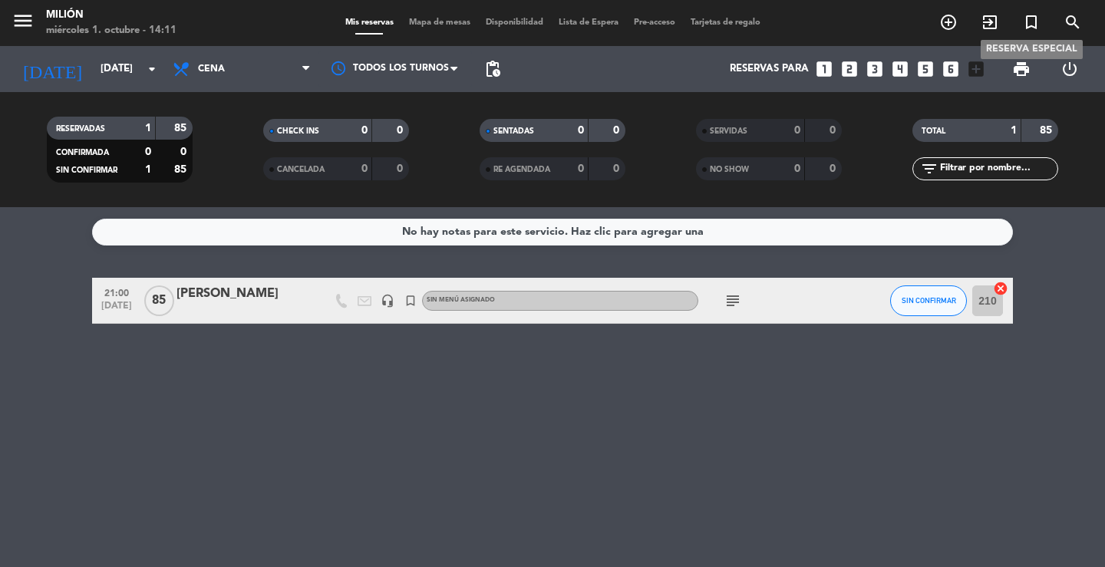
click at [1031, 22] on icon "turned_in_not" at bounding box center [1031, 22] width 18 height 18
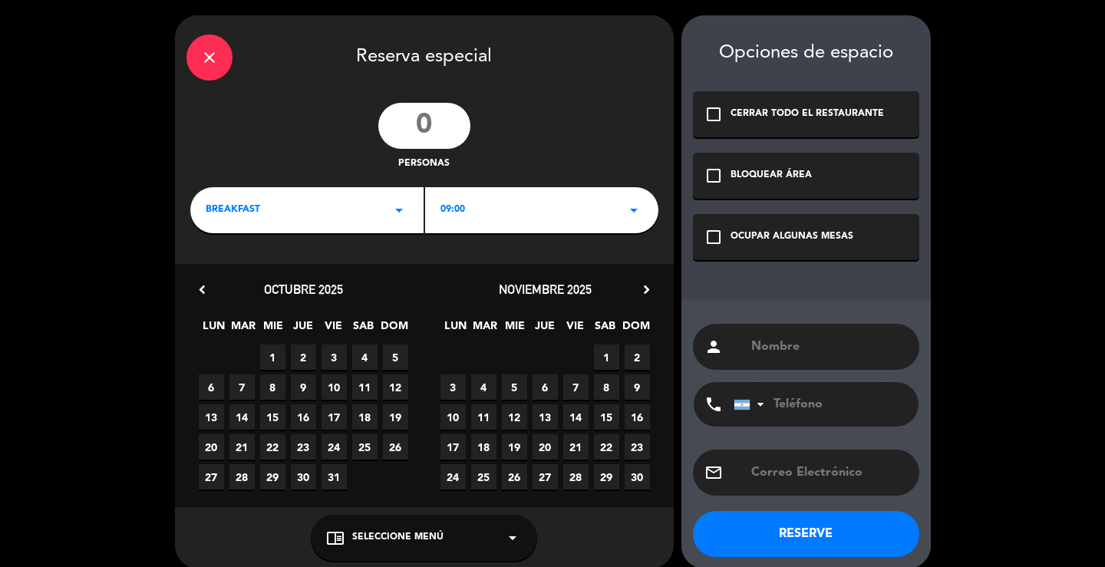
click at [806, 350] on input "text" at bounding box center [828, 346] width 158 height 21
type input "ARMADO - [PERSON_NAME]"
drag, startPoint x: 864, startPoint y: 238, endPoint x: 817, endPoint y: 238, distance: 46.8
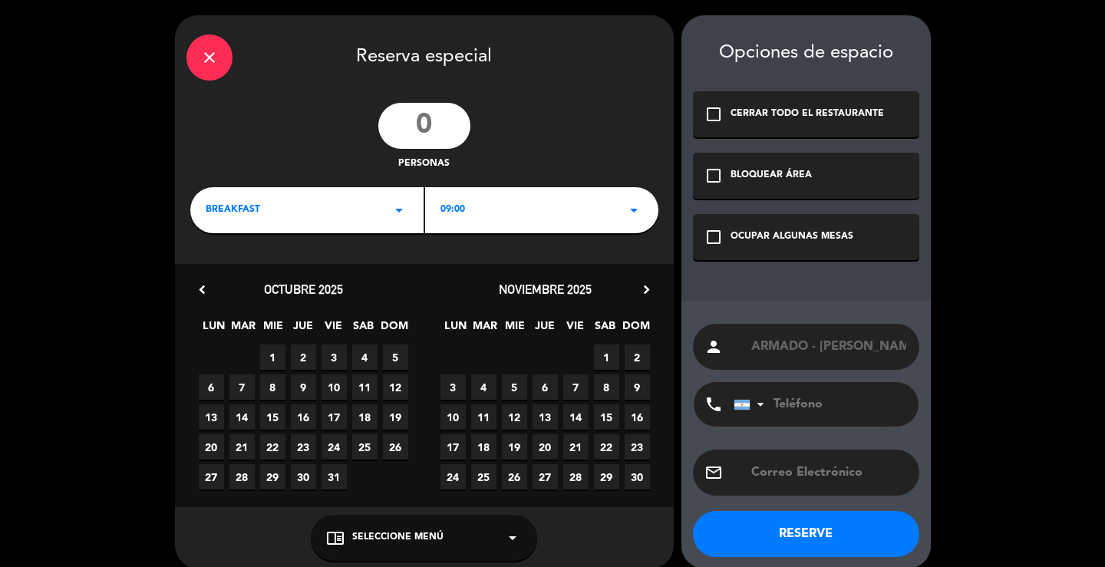
click at [862, 238] on div "check_box_outline_blank OCUPAR ALGUNAS MESAS" at bounding box center [806, 237] width 226 height 46
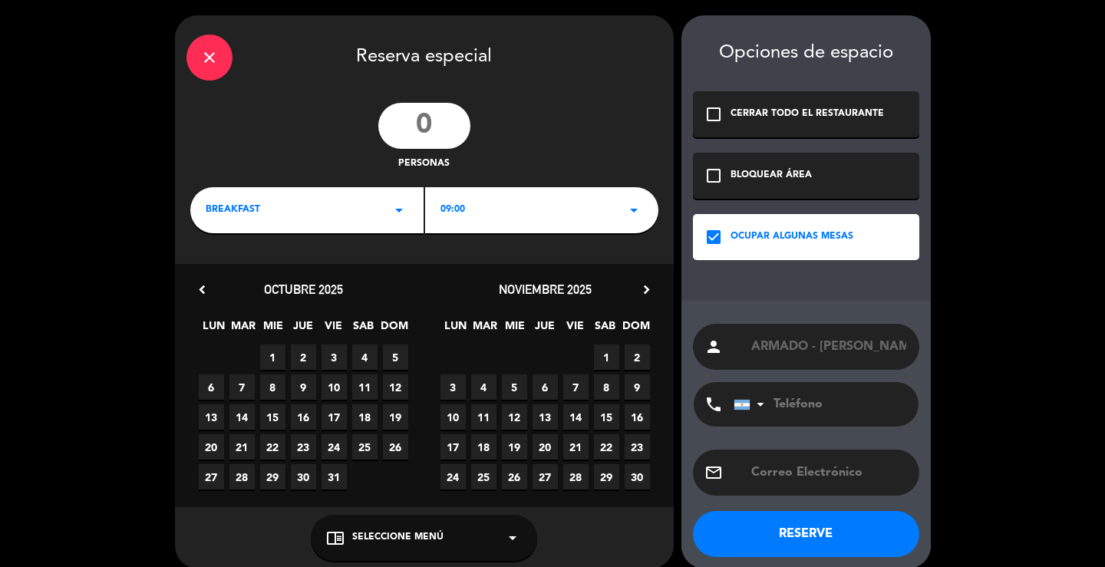
click at [427, 128] on input "number" at bounding box center [424, 126] width 92 height 46
type input "85"
click at [400, 209] on icon "arrow_drop_down" at bounding box center [399, 210] width 18 height 18
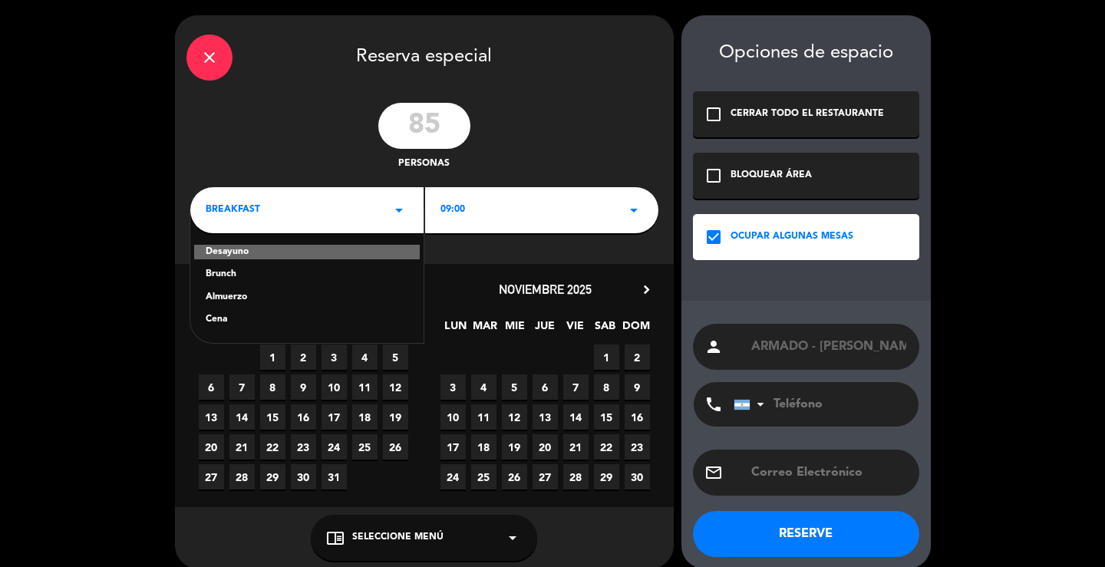
click at [240, 298] on div "Almuerzo" at bounding box center [307, 297] width 203 height 15
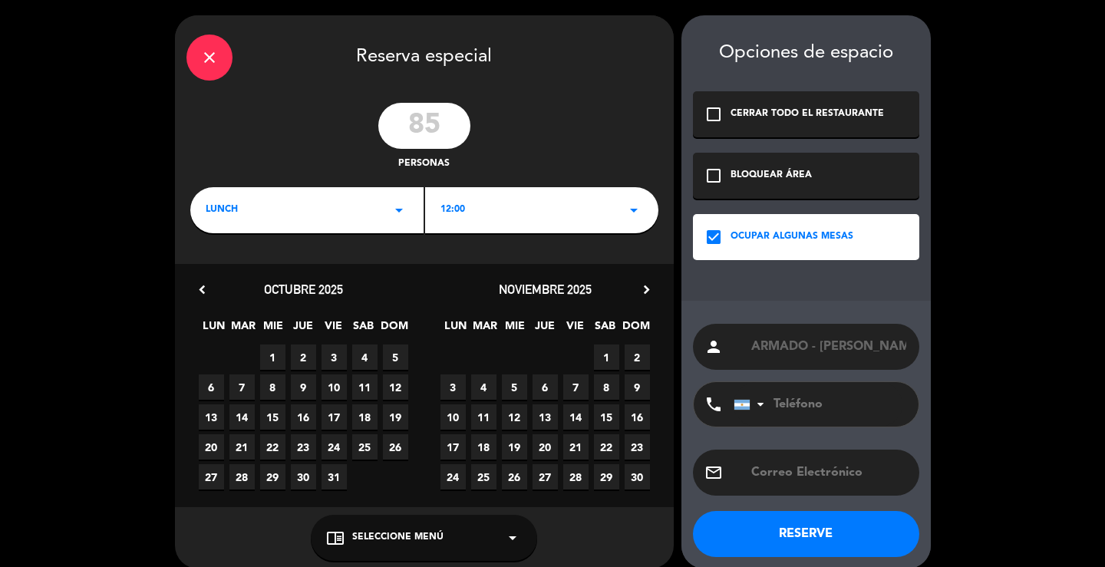
click at [393, 206] on icon "arrow_drop_down" at bounding box center [399, 210] width 18 height 18
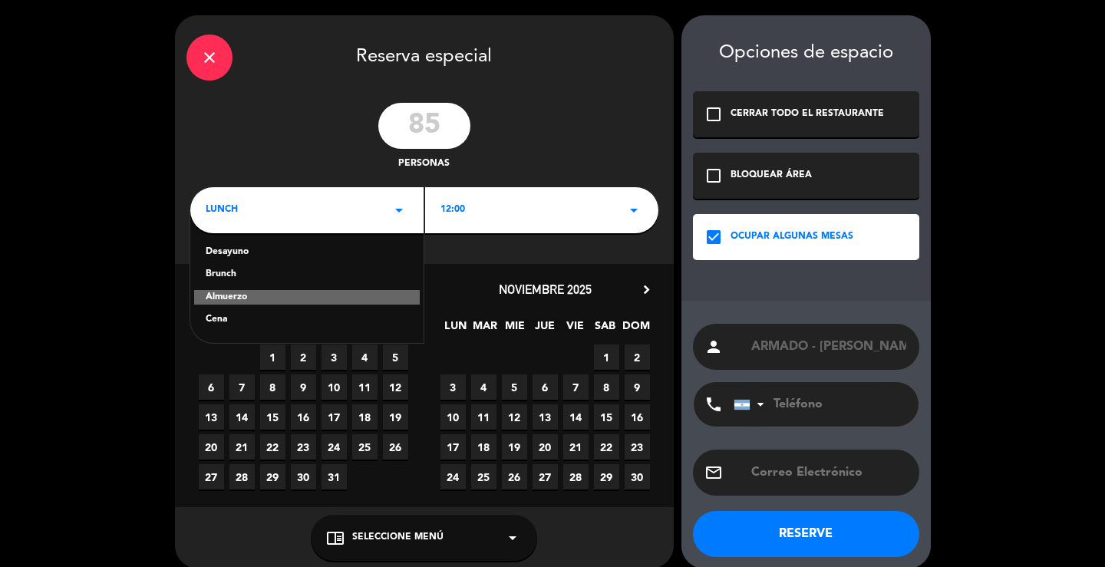
click at [264, 276] on div "Brunch" at bounding box center [307, 274] width 203 height 15
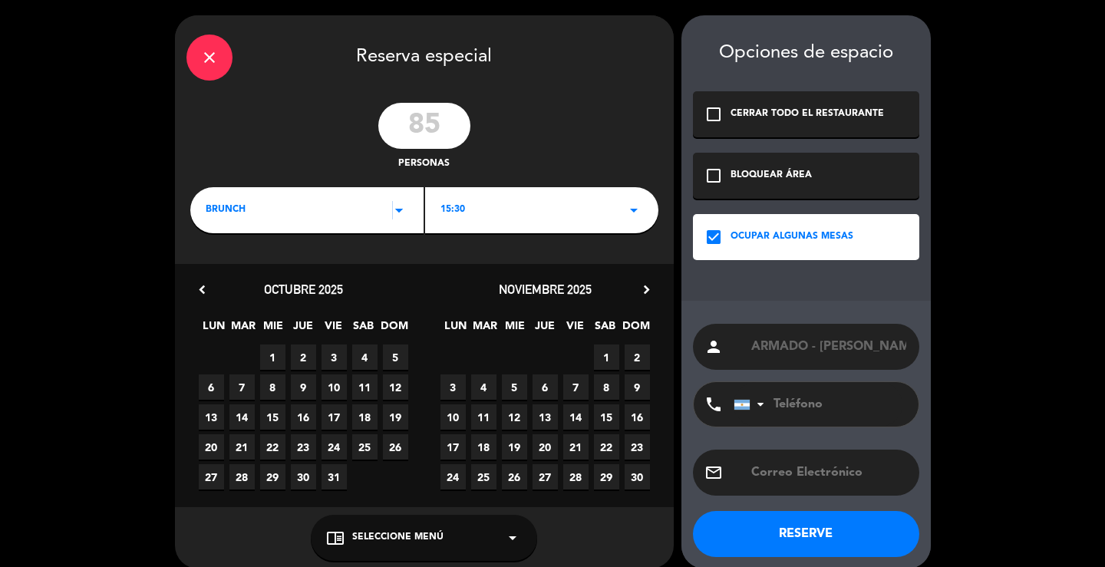
click at [392, 209] on icon "arrow_drop_down" at bounding box center [399, 210] width 18 height 18
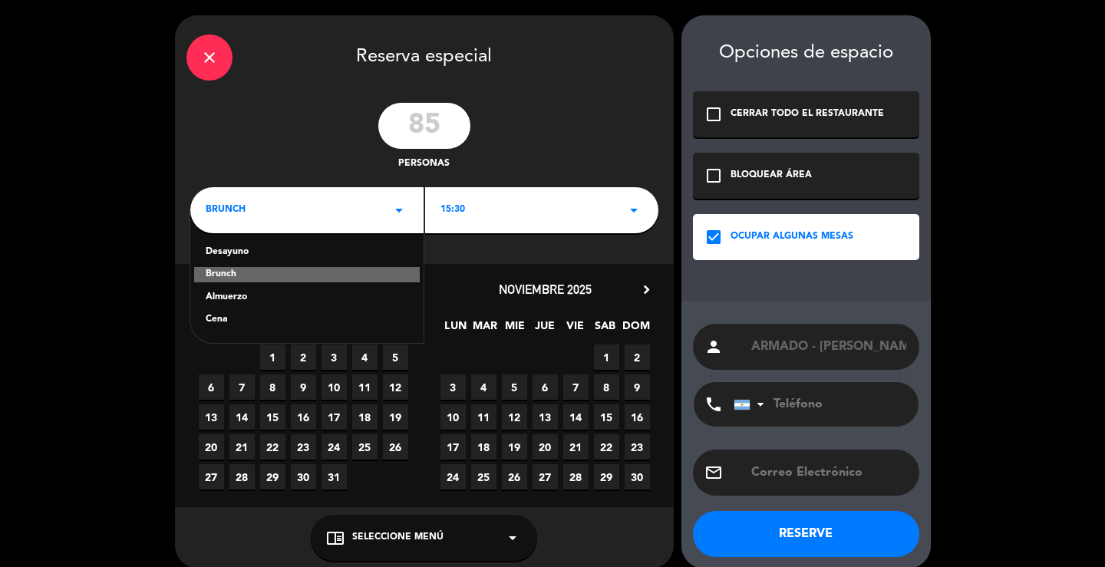
click at [292, 324] on div "Cena" at bounding box center [307, 319] width 203 height 15
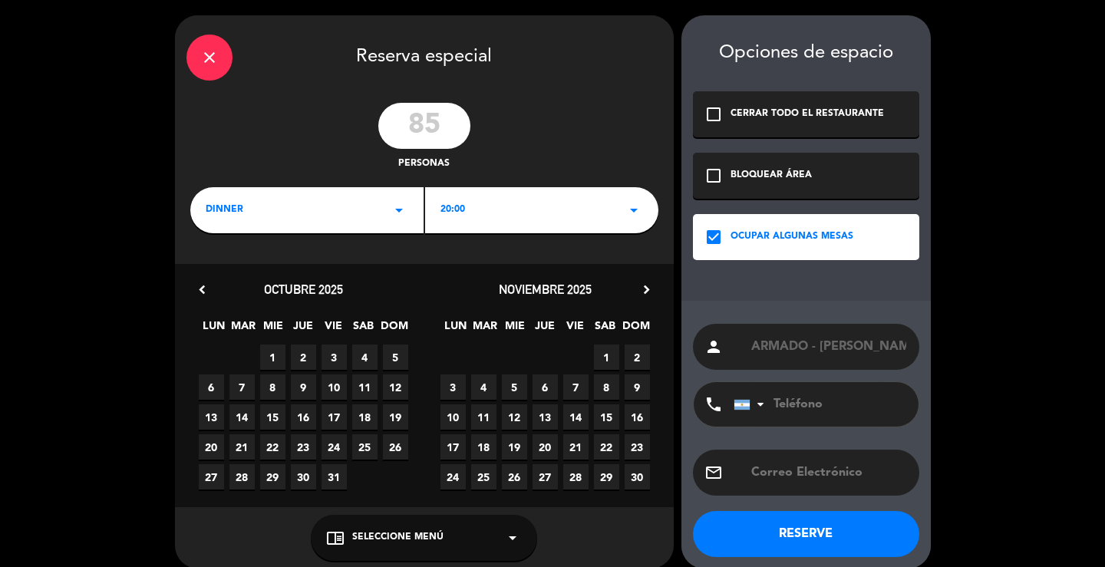
click at [478, 206] on div "20:00 arrow_drop_down" at bounding box center [541, 210] width 233 height 46
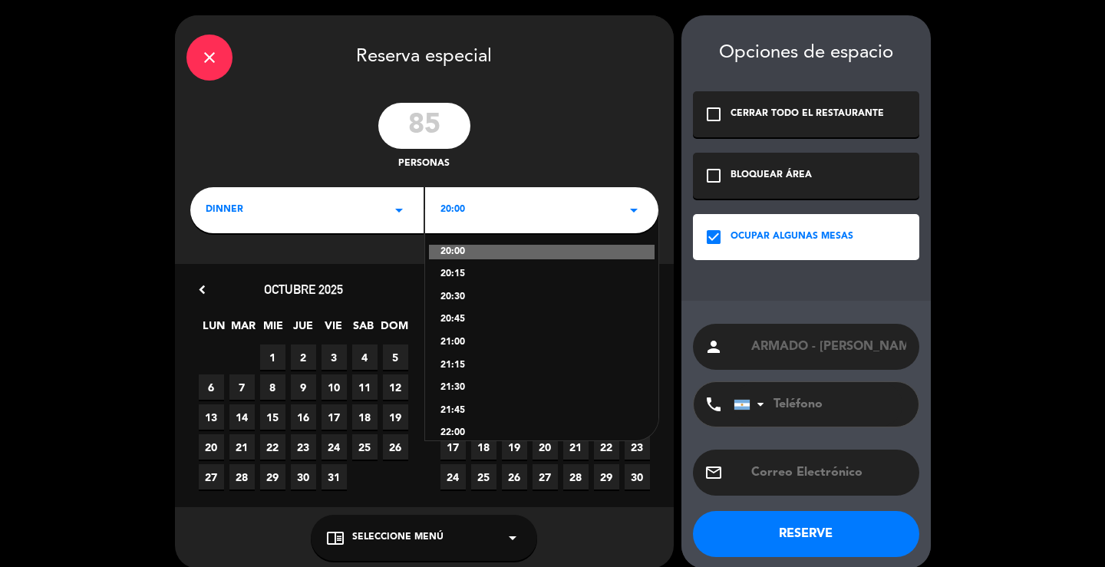
click at [345, 214] on div "dinner arrow_drop_down" at bounding box center [306, 210] width 233 height 46
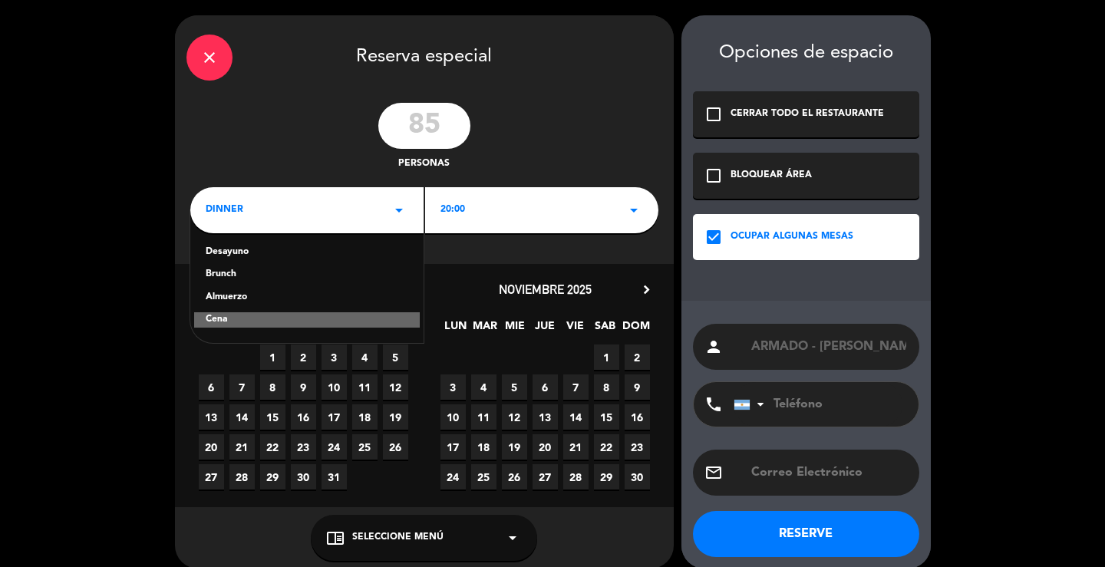
drag, startPoint x: 285, startPoint y: 275, endPoint x: 361, endPoint y: 239, distance: 83.7
click at [285, 276] on div "Brunch" at bounding box center [307, 274] width 203 height 15
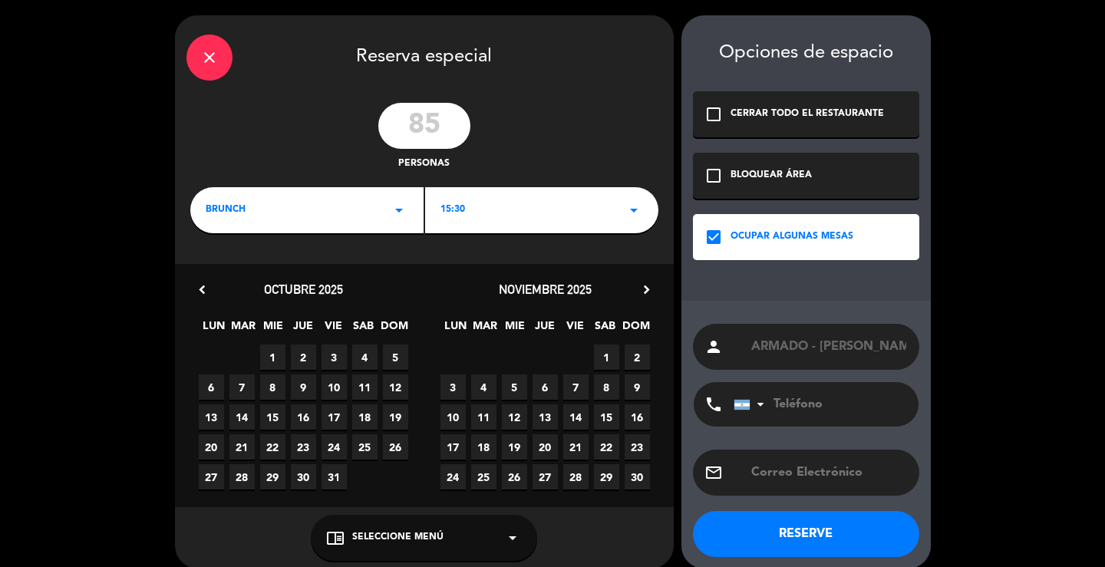
click at [508, 197] on div "15:30 arrow_drop_down" at bounding box center [541, 210] width 233 height 46
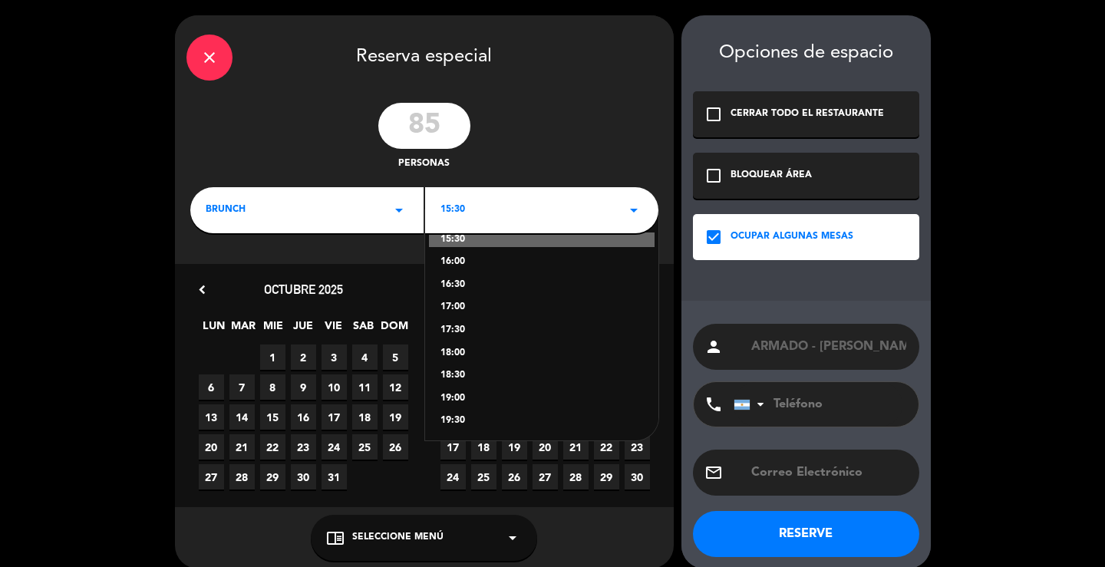
scroll to position [16, 0]
click at [473, 388] on div "19:00" at bounding box center [541, 394] width 203 height 15
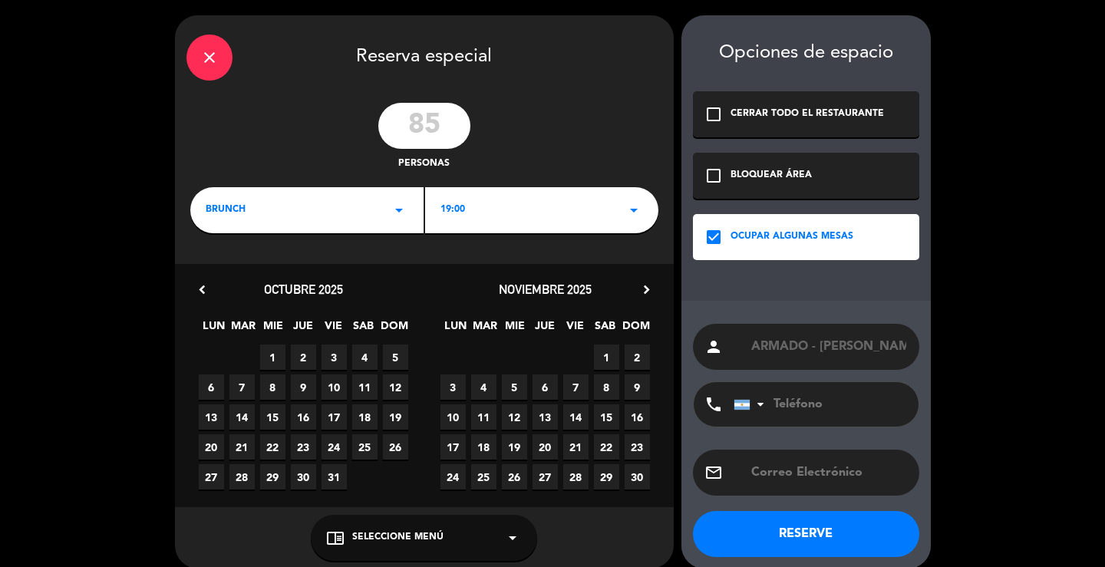
click at [578, 414] on span "14" at bounding box center [575, 416] width 25 height 25
click at [746, 535] on button "RESERVE" at bounding box center [806, 534] width 226 height 46
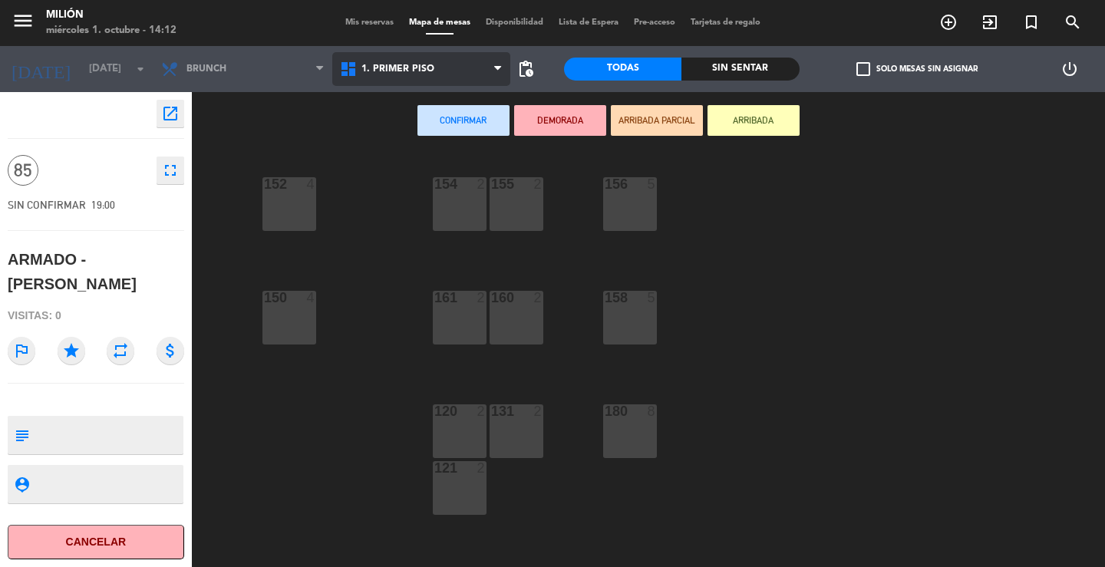
click at [394, 71] on span "1. PRIMER PISO" at bounding box center [397, 69] width 73 height 11
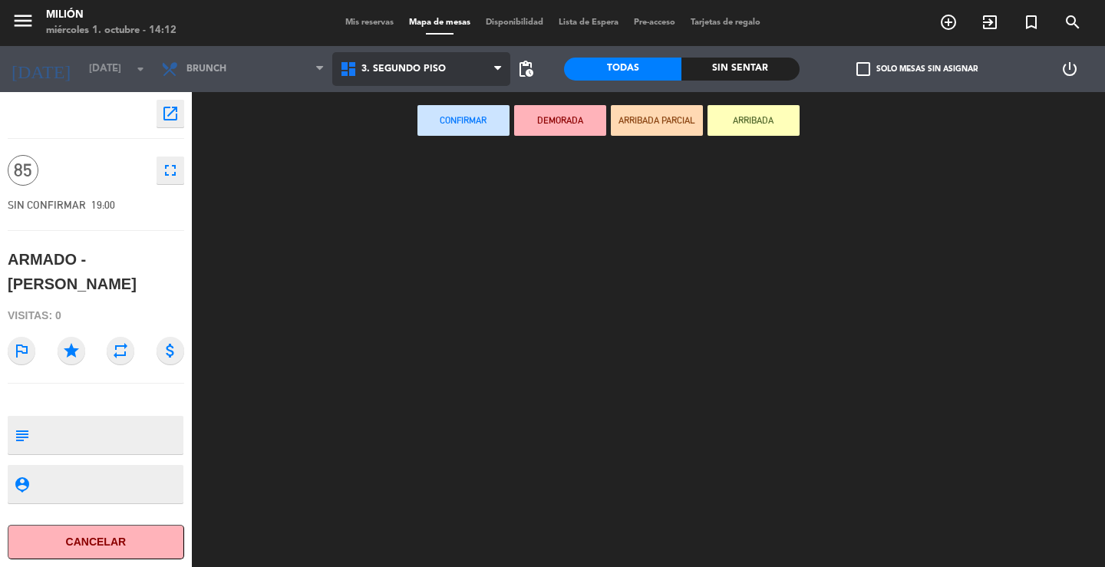
click at [400, 170] on ng-component "menu Milión [DATE] 1. octubre - 14:12 Mis reservas Mapa de mesas Disponibilidad…" at bounding box center [552, 283] width 1105 height 567
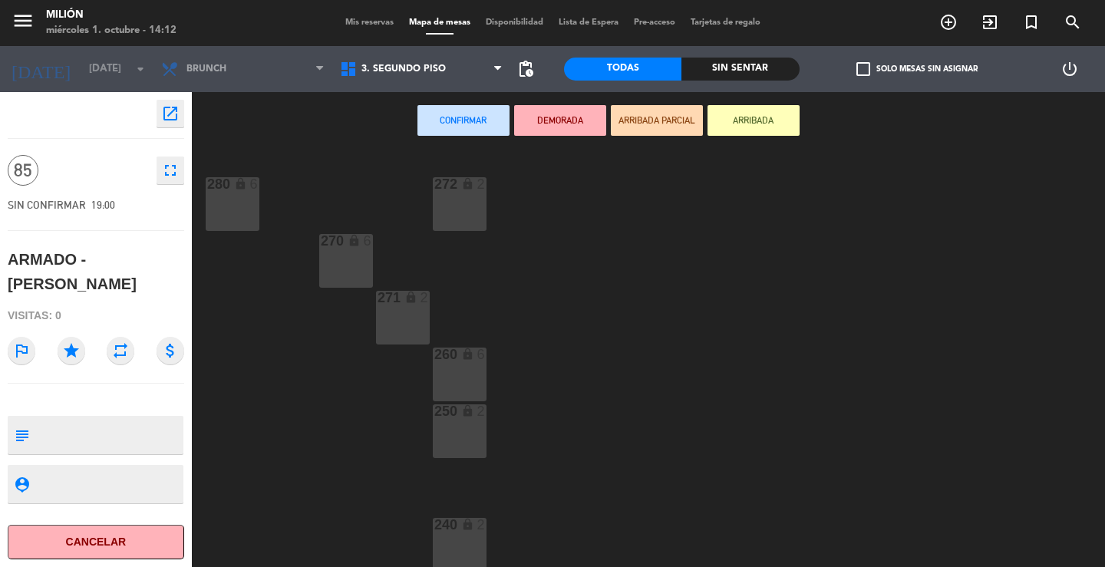
click at [244, 213] on div "280 lock 6" at bounding box center [233, 204] width 54 height 54
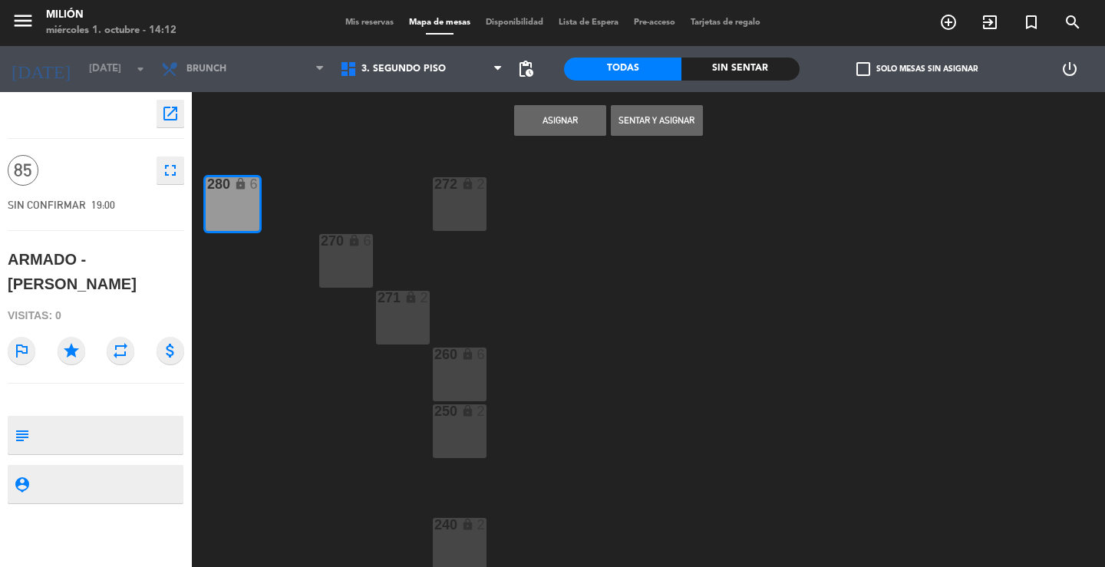
drag, startPoint x: 462, startPoint y: 201, endPoint x: 443, endPoint y: 208, distance: 20.4
click at [459, 203] on div "272 lock 2" at bounding box center [460, 204] width 54 height 54
drag, startPoint x: 344, startPoint y: 265, endPoint x: 394, endPoint y: 315, distance: 70.0
click at [345, 266] on div "270 lock 6" at bounding box center [346, 261] width 54 height 54
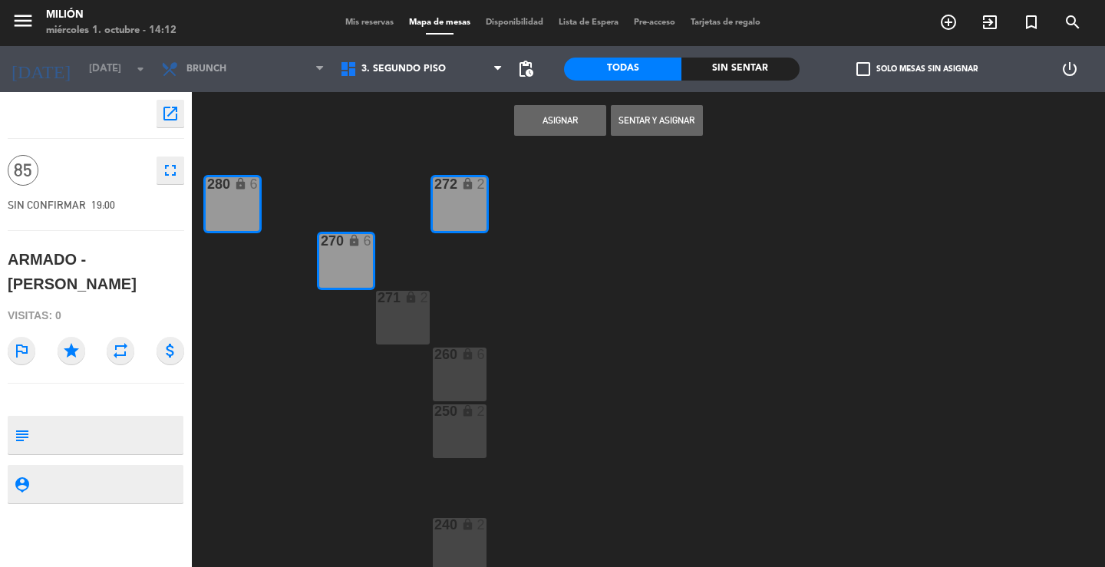
click at [400, 321] on div "271 lock 2" at bounding box center [403, 318] width 54 height 54
click at [471, 387] on div "260 lock 6" at bounding box center [460, 375] width 54 height 54
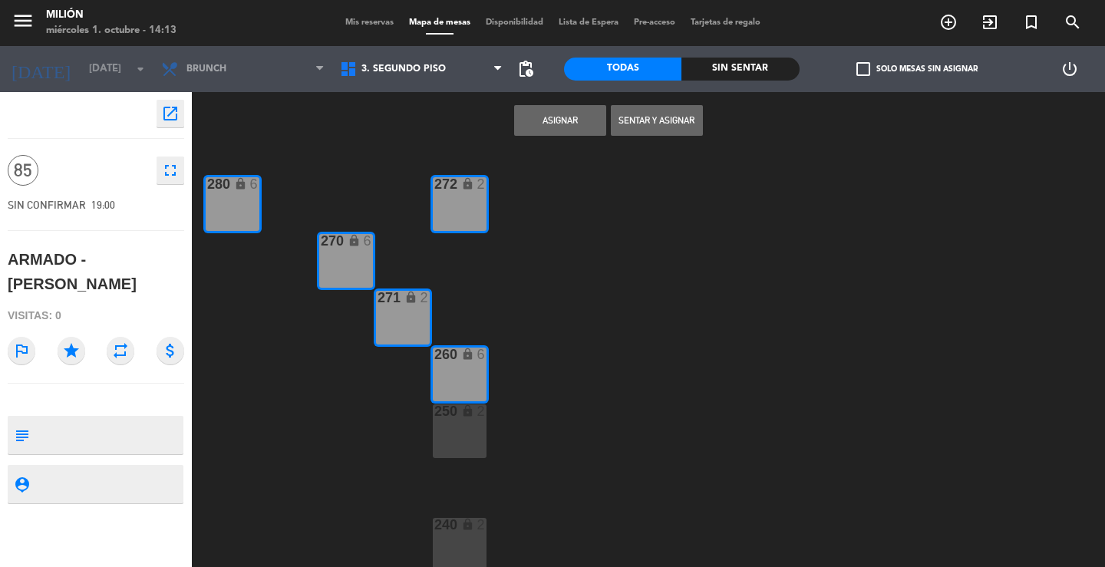
click at [453, 427] on div "250 lock 2" at bounding box center [460, 431] width 54 height 54
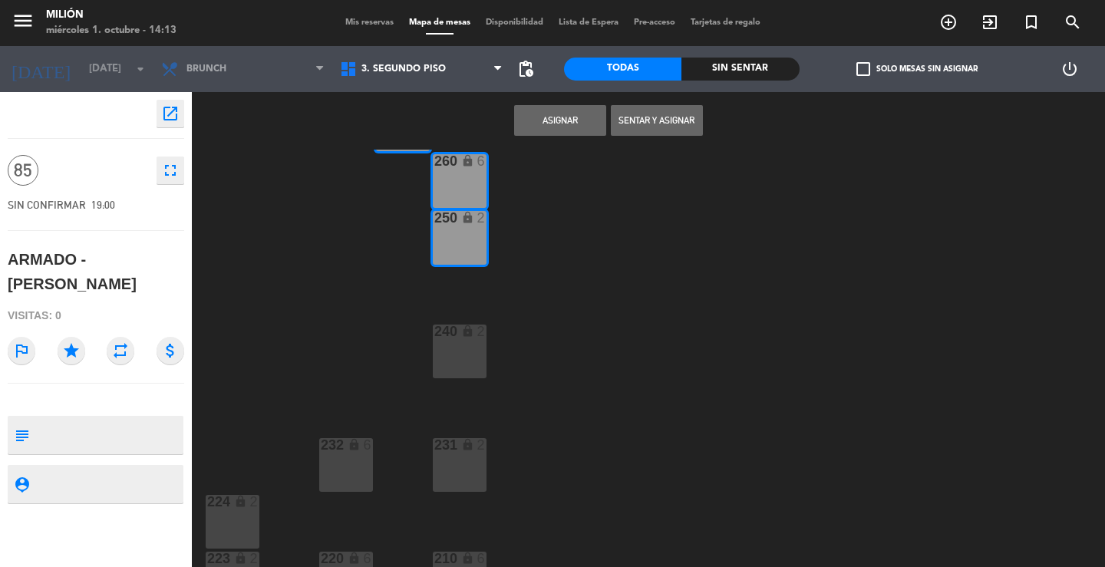
scroll to position [307, 0]
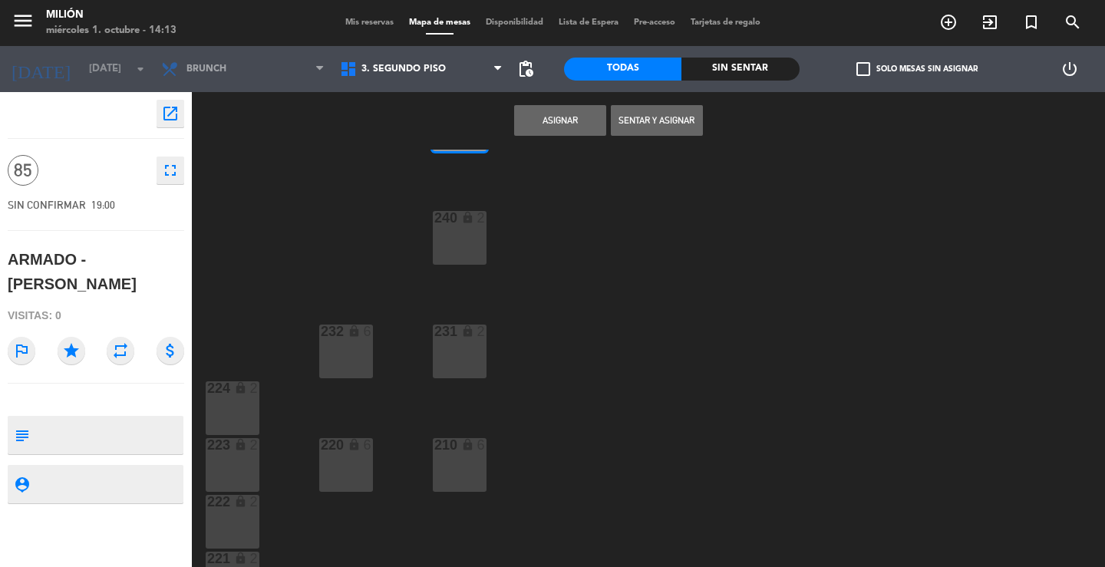
click at [451, 219] on div "lock" at bounding box center [458, 218] width 25 height 15
drag, startPoint x: 465, startPoint y: 354, endPoint x: 454, endPoint y: 402, distance: 49.5
click at [465, 356] on div "231 lock 2" at bounding box center [460, 351] width 54 height 54
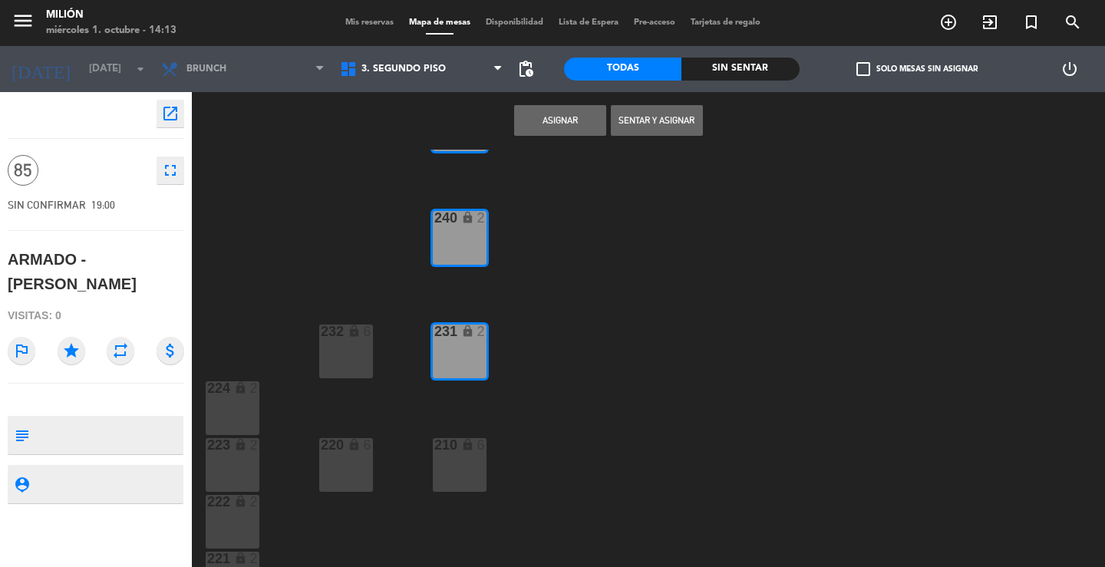
drag, startPoint x: 453, startPoint y: 463, endPoint x: 445, endPoint y: 465, distance: 7.8
click at [451, 465] on div "210 lock 6" at bounding box center [460, 465] width 54 height 54
drag, startPoint x: 327, startPoint y: 465, endPoint x: 345, endPoint y: 368, distance: 98.4
click at [327, 462] on div "220 lock 6" at bounding box center [346, 465] width 54 height 54
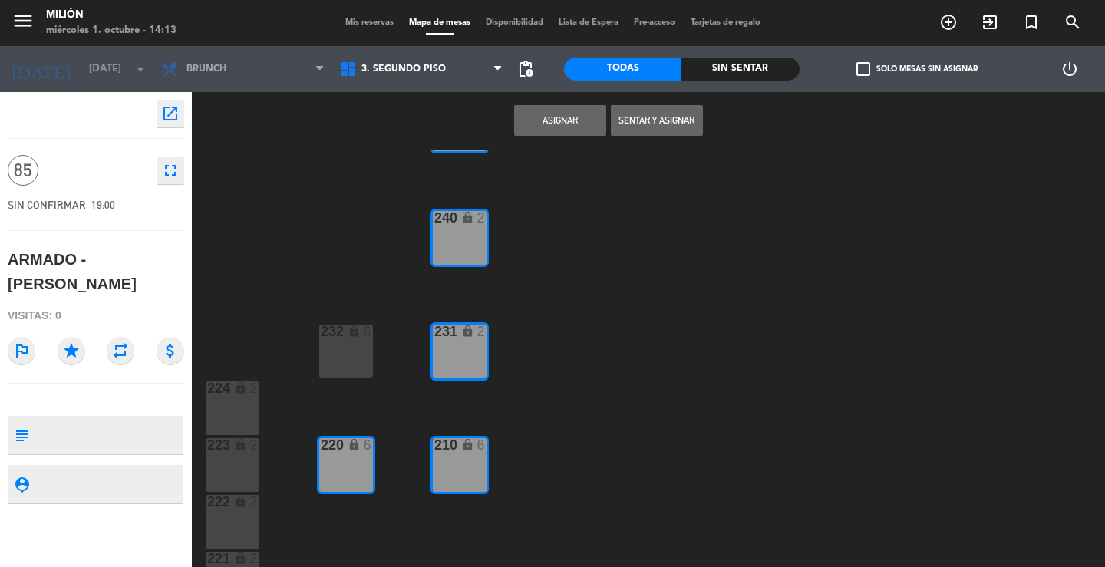
click at [350, 352] on div "232 lock 6" at bounding box center [346, 351] width 54 height 54
drag, startPoint x: 229, startPoint y: 417, endPoint x: 321, endPoint y: 332, distance: 124.9
click at [229, 413] on div "224 lock 2" at bounding box center [233, 408] width 54 height 54
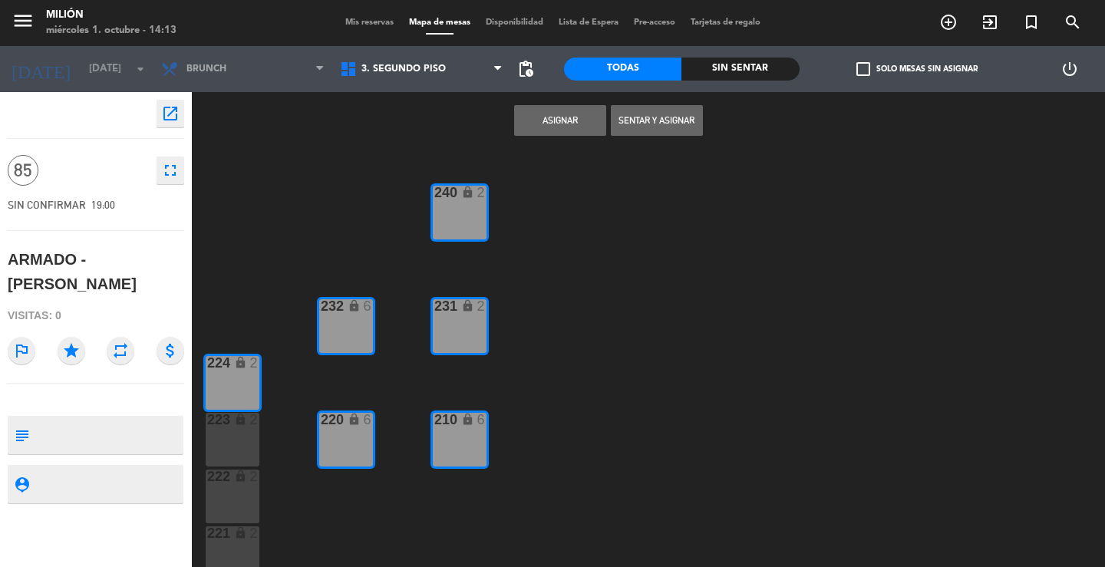
scroll to position [345, 0]
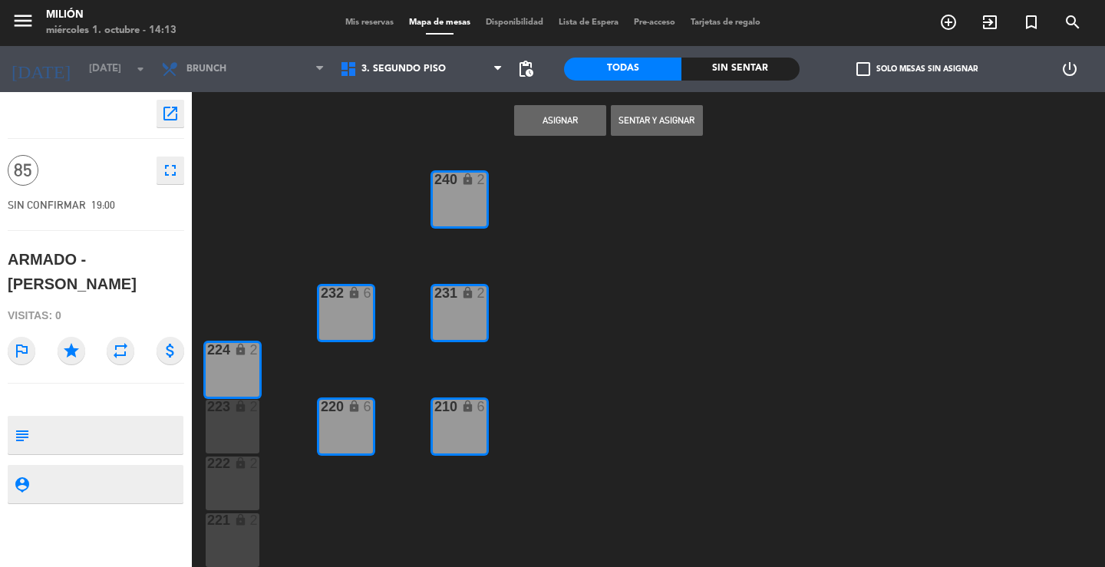
drag, startPoint x: 228, startPoint y: 430, endPoint x: 229, endPoint y: 449, distance: 19.2
click at [228, 430] on div "223 lock 2" at bounding box center [233, 427] width 54 height 54
click at [232, 468] on div "lock" at bounding box center [231, 463] width 25 height 15
click at [233, 522] on div "lock" at bounding box center [231, 520] width 25 height 15
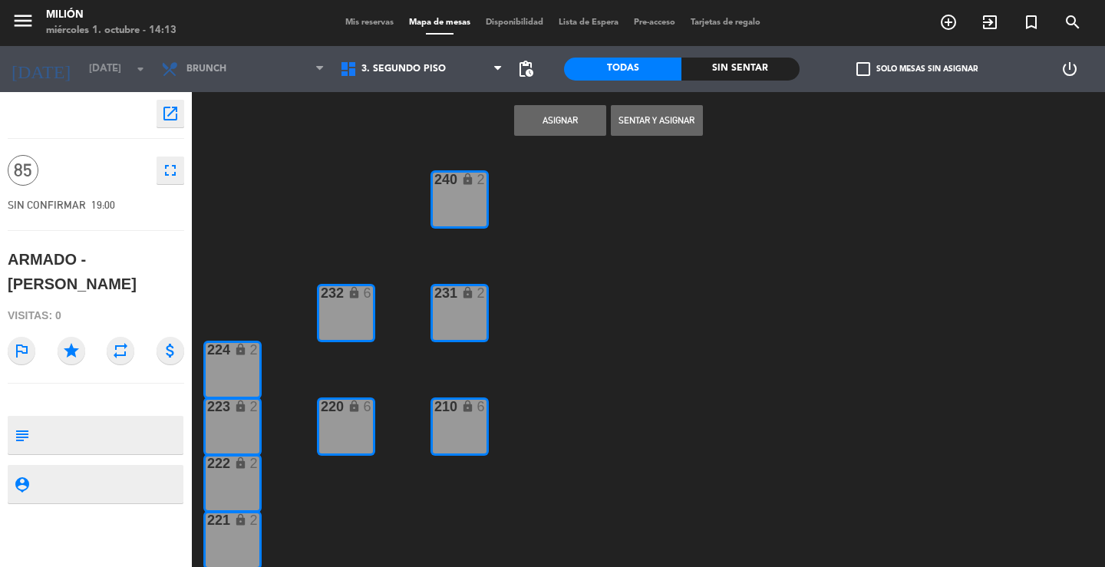
click at [543, 112] on button "Asignar" at bounding box center [560, 120] width 92 height 31
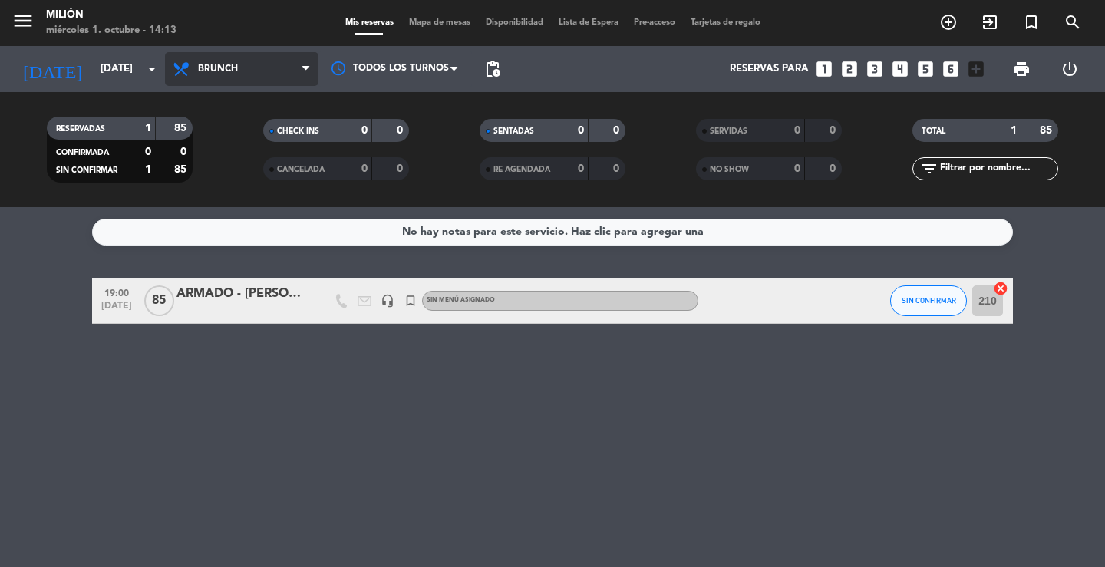
click at [249, 66] on span "Brunch" at bounding box center [241, 69] width 153 height 34
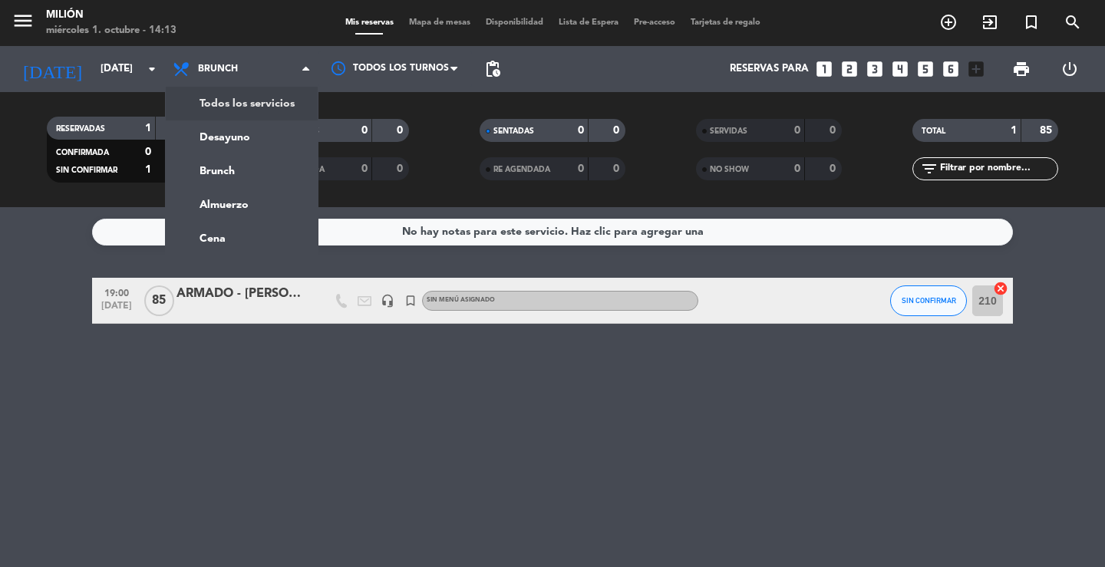
click at [239, 101] on div "menu Milión [DATE] 1. octubre - 14:13 Mis reservas Mapa de mesas Disponibilidad…" at bounding box center [552, 103] width 1105 height 207
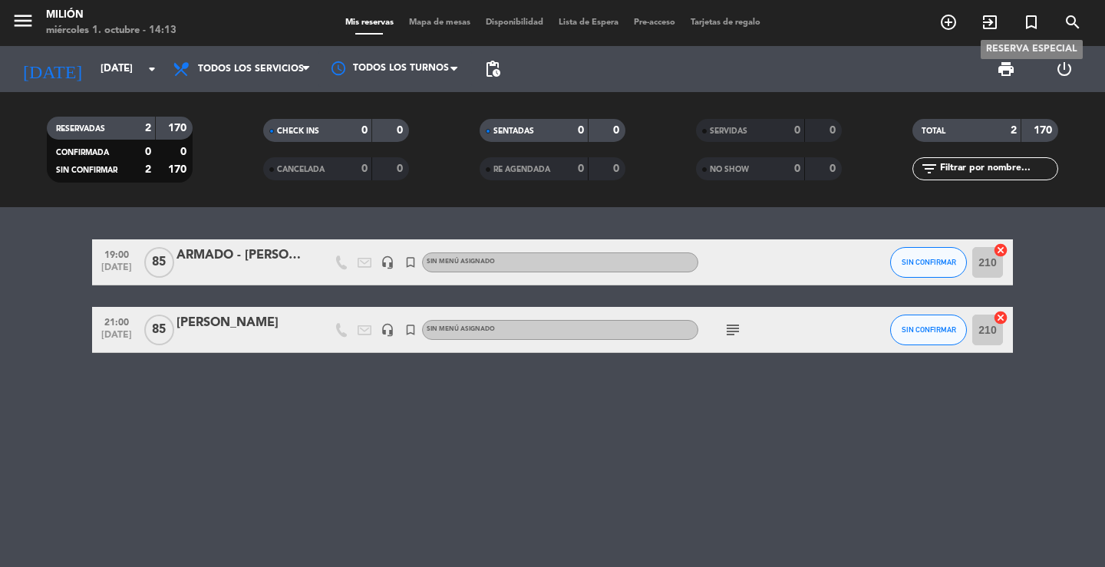
click at [1030, 18] on icon "turned_in_not" at bounding box center [1031, 22] width 18 height 18
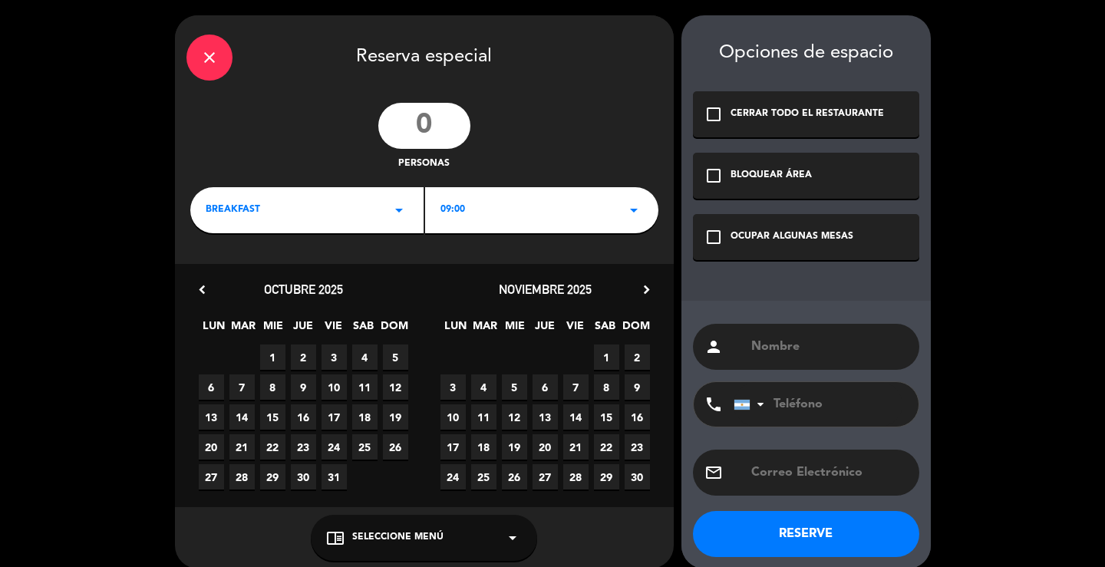
click at [419, 123] on input "number" at bounding box center [424, 126] width 92 height 46
type input "85"
click at [840, 338] on input "text" at bounding box center [828, 346] width 158 height 21
type input "DESARMADO - [PERSON_NAME]"
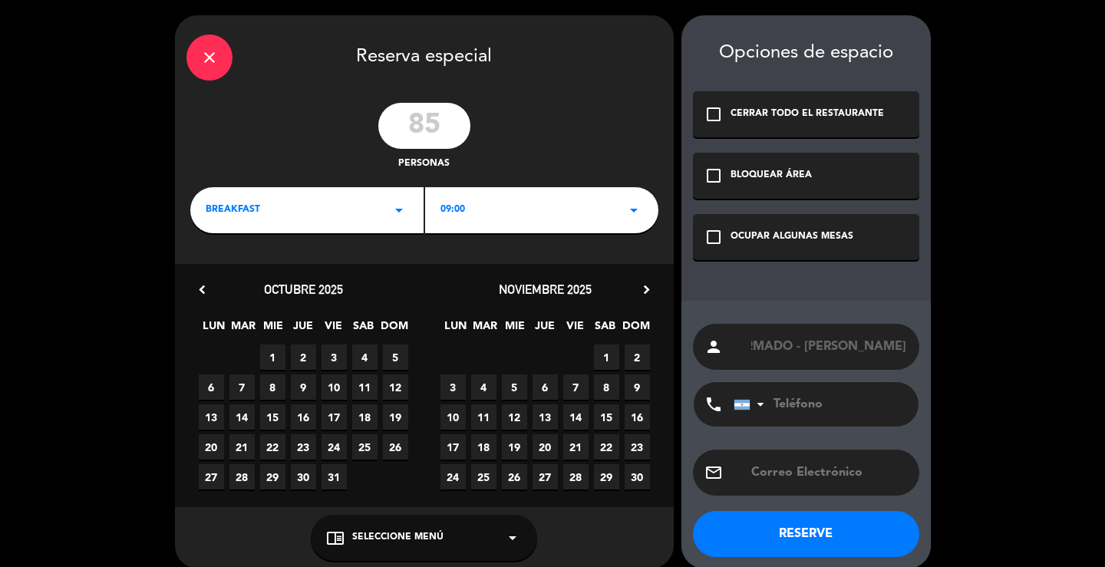
scroll to position [0, 0]
click at [723, 236] on div "check_box_outline_blank OCUPAR ALGUNAS MESAS" at bounding box center [806, 237] width 226 height 46
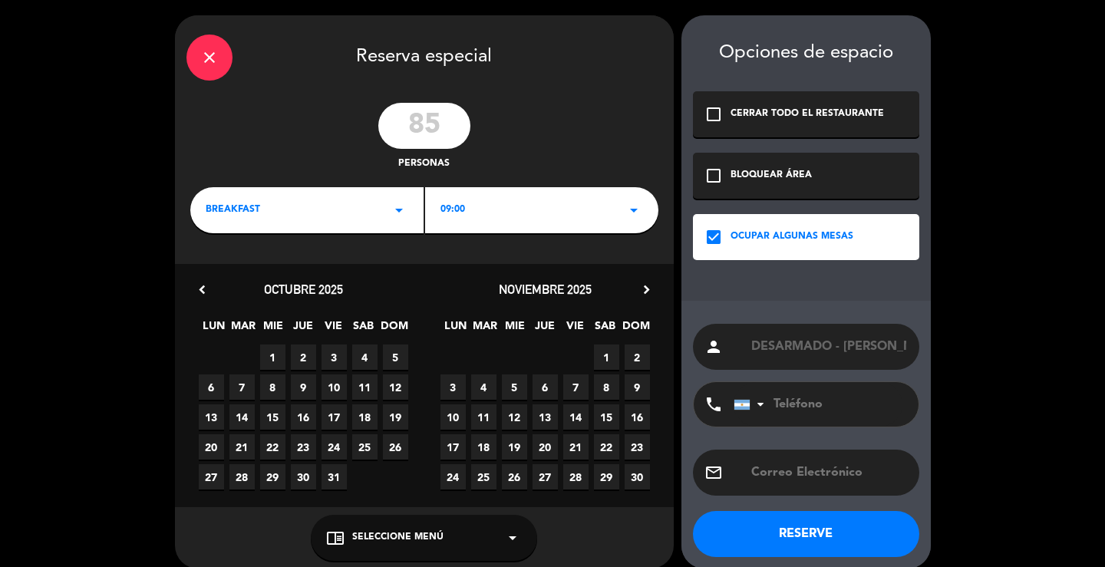
click at [400, 209] on icon "arrow_drop_down" at bounding box center [399, 210] width 18 height 18
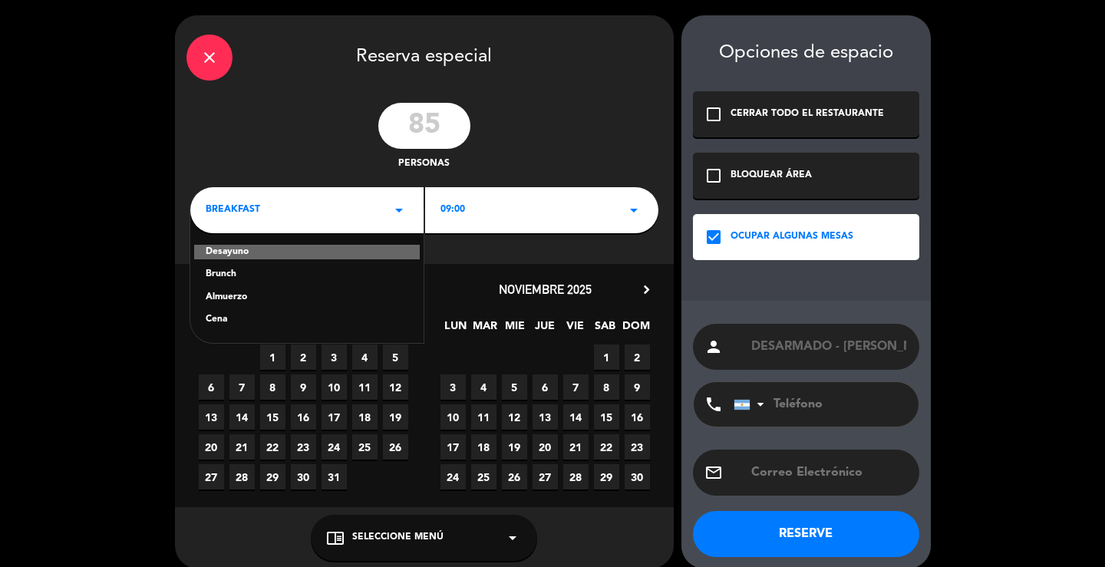
drag, startPoint x: 236, startPoint y: 319, endPoint x: 496, endPoint y: 225, distance: 276.6
click at [254, 311] on div "Desayuno Brunch Almuerzo Cena" at bounding box center [306, 276] width 233 height 133
click at [555, 213] on div "09:00 arrow_drop_down" at bounding box center [541, 210] width 233 height 46
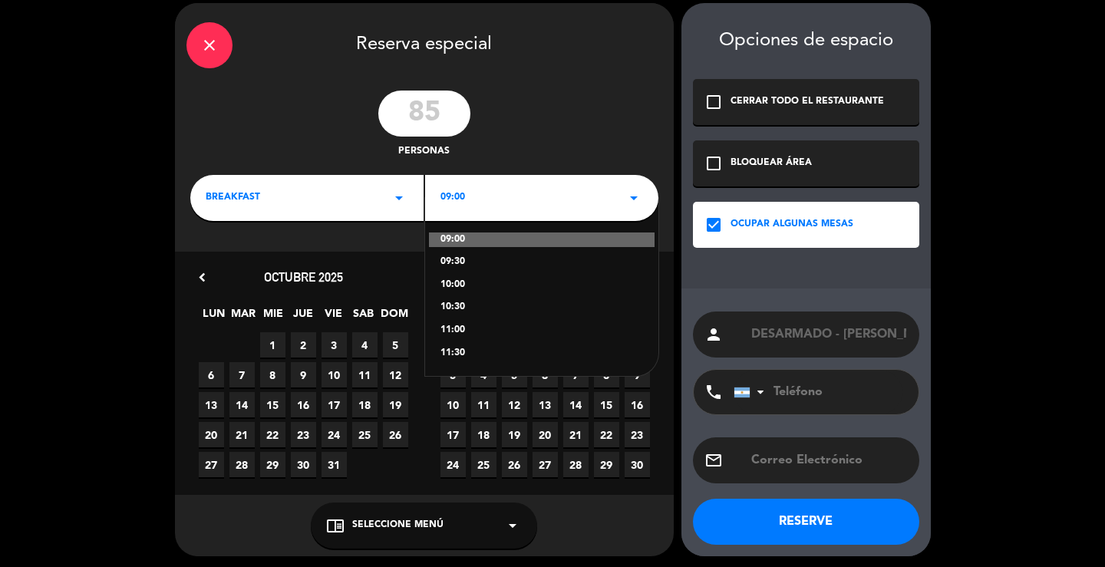
scroll to position [16, 0]
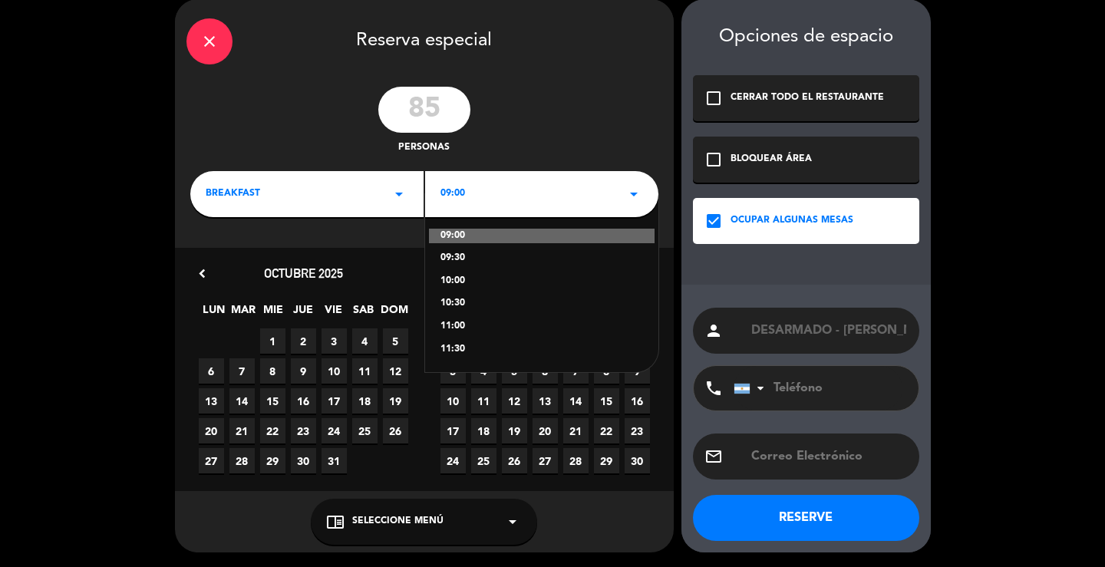
click at [390, 195] on icon "arrow_drop_down" at bounding box center [399, 194] width 18 height 18
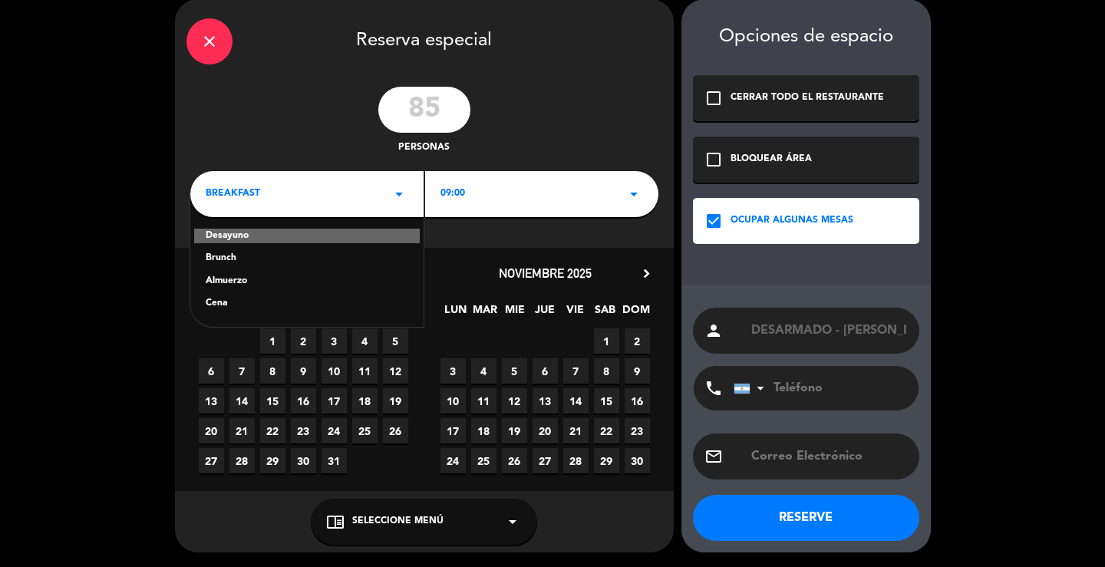
drag, startPoint x: 225, startPoint y: 301, endPoint x: 460, endPoint y: 204, distance: 254.9
click at [229, 298] on div "Cena" at bounding box center [307, 303] width 203 height 15
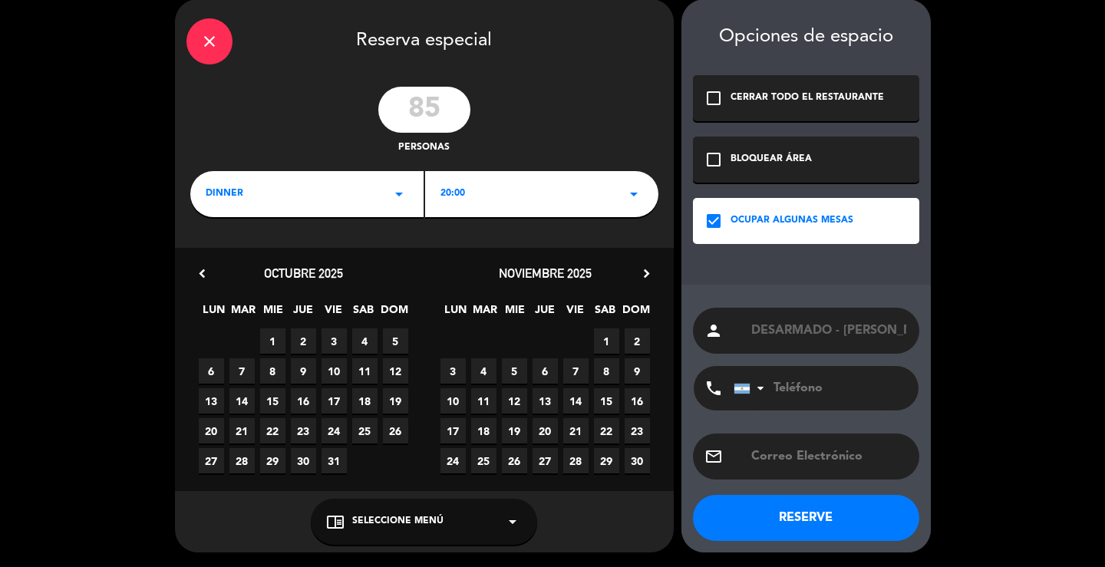
click at [580, 191] on div "20:00 arrow_drop_down" at bounding box center [541, 194] width 233 height 46
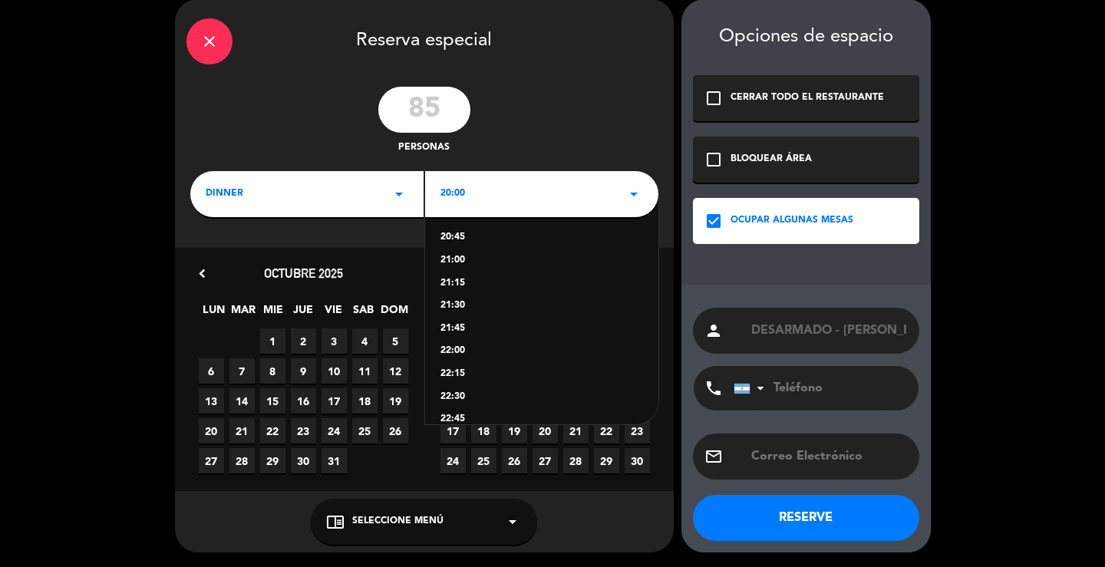
scroll to position [107, 0]
click at [499, 403] on div "23:00" at bounding box center [541, 401] width 203 height 15
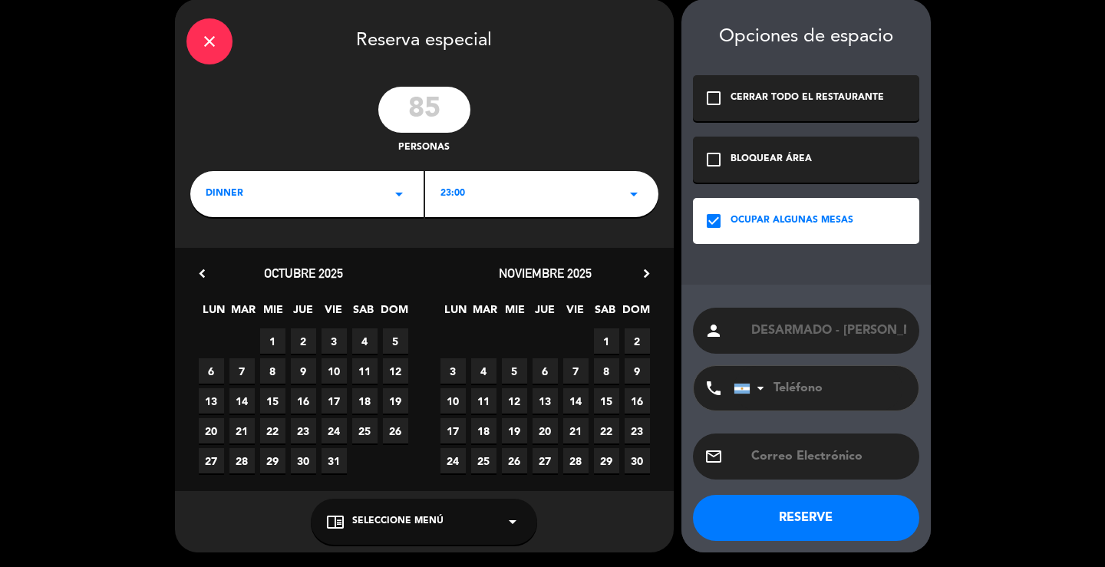
click at [577, 400] on span "14" at bounding box center [575, 400] width 25 height 25
click at [779, 509] on button "RESERVE" at bounding box center [806, 518] width 226 height 46
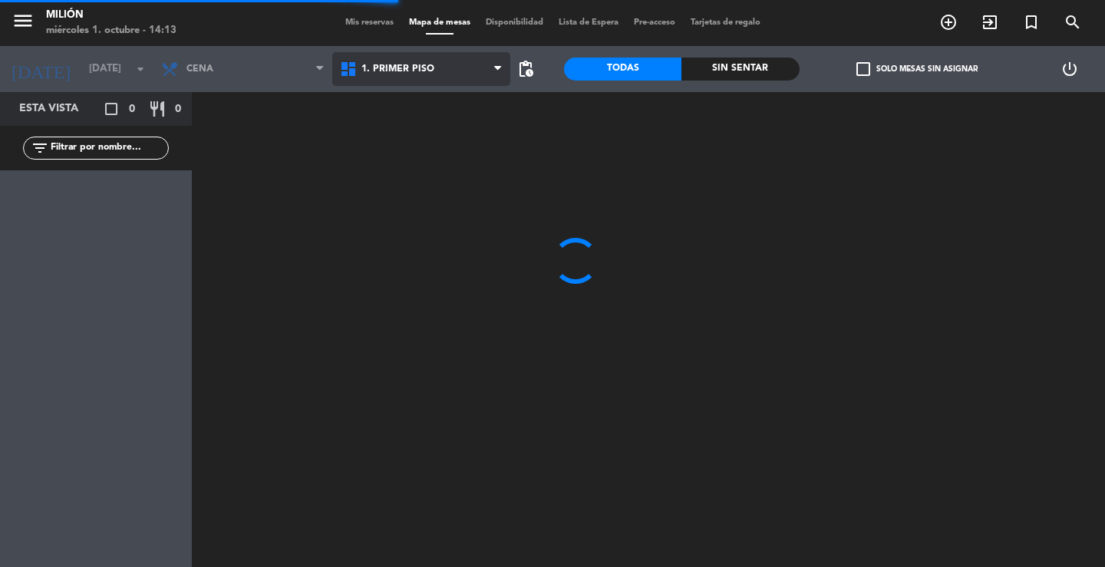
drag, startPoint x: 430, startPoint y: 65, endPoint x: 405, endPoint y: 85, distance: 32.2
click at [427, 68] on span "1. PRIMER PISO" at bounding box center [397, 69] width 73 height 11
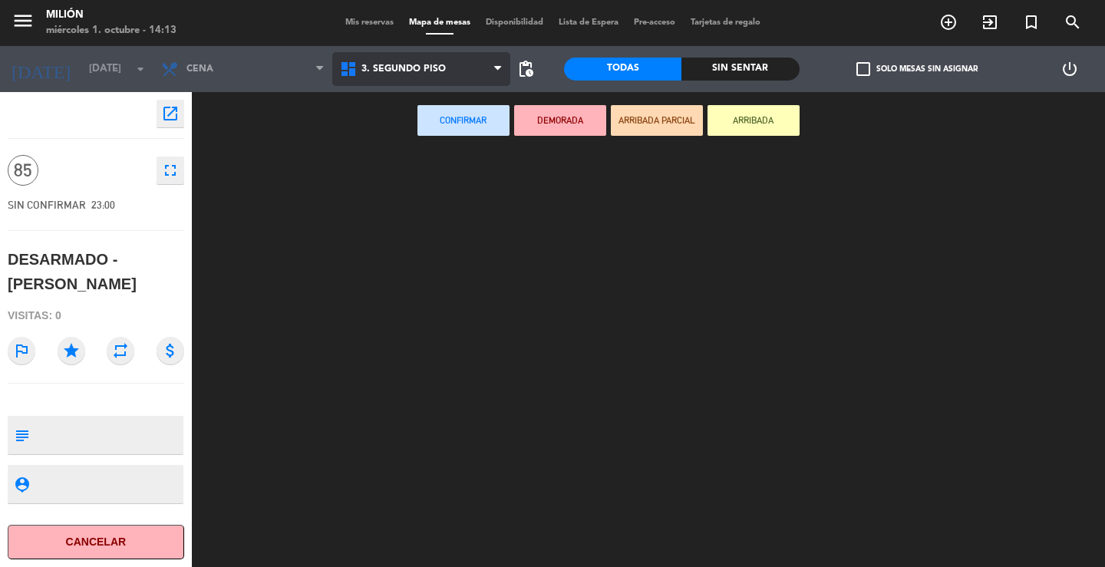
click at [395, 166] on ng-component "menu Milión [DATE] 1. octubre - 14:13 Mis reservas Mapa de mesas Disponibilidad…" at bounding box center [552, 283] width 1105 height 567
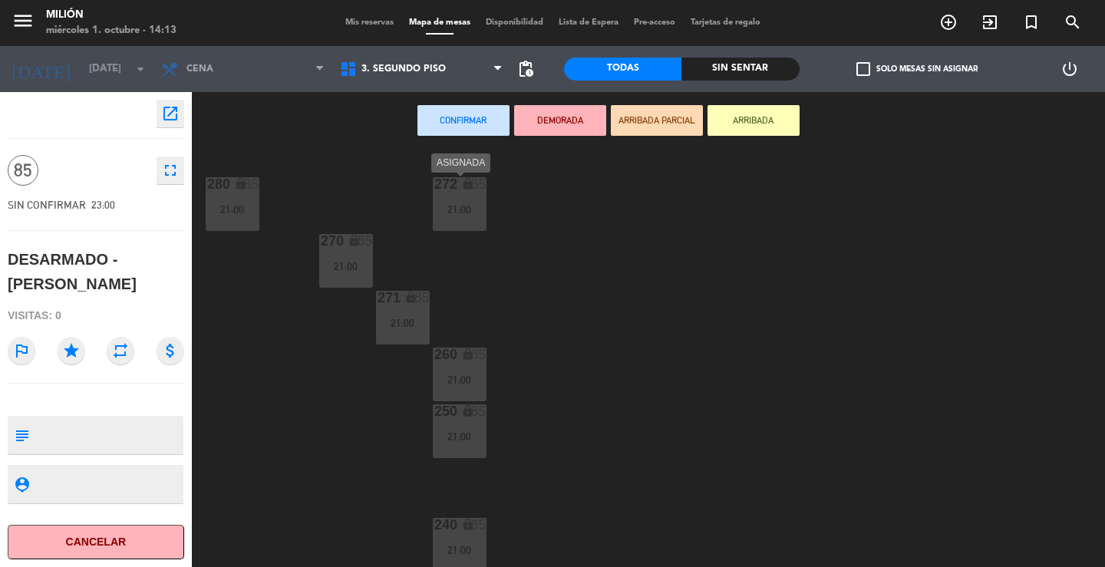
drag, startPoint x: 451, startPoint y: 203, endPoint x: 321, endPoint y: 225, distance: 131.5
click at [445, 205] on div "272 lock 85 21:00" at bounding box center [460, 204] width 54 height 54
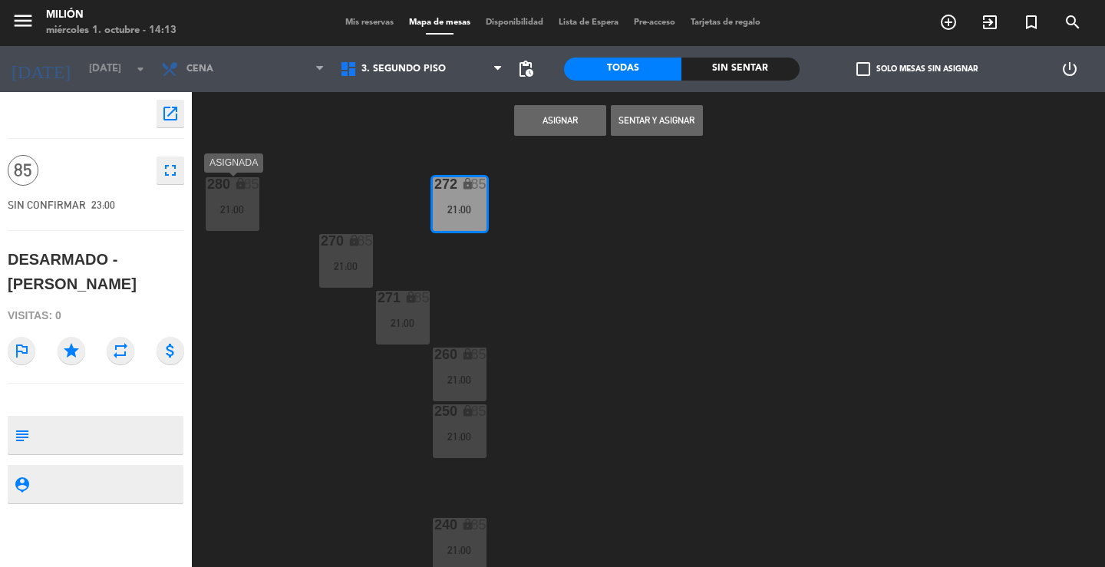
click at [255, 220] on div "280 lock 85 21:00" at bounding box center [233, 204] width 54 height 54
click at [344, 256] on div "270 lock 85 21:00" at bounding box center [346, 261] width 54 height 54
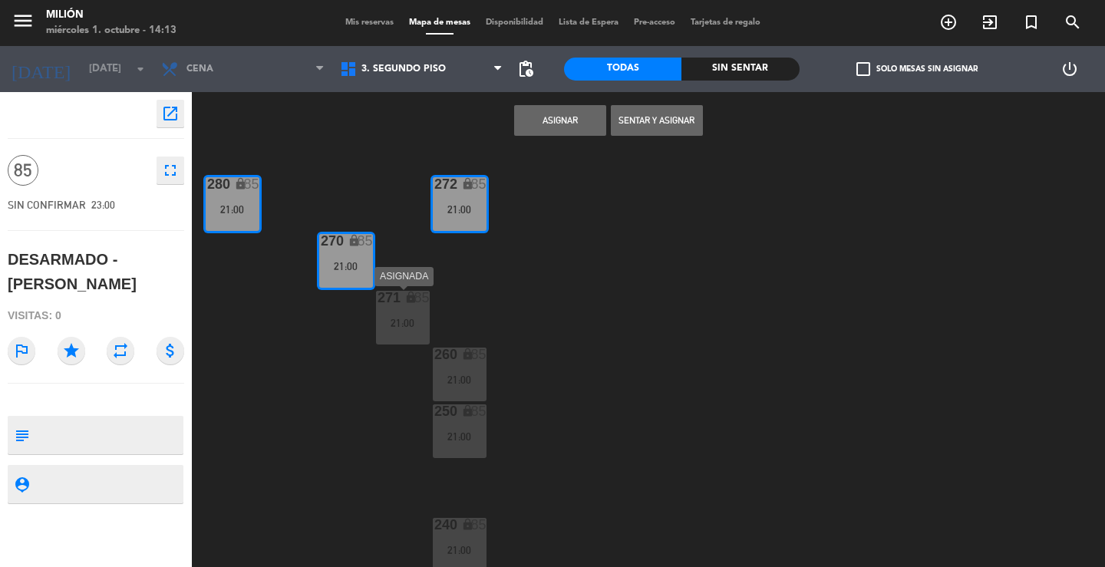
click at [397, 308] on div "271 lock 85 21:00" at bounding box center [403, 318] width 54 height 54
drag, startPoint x: 443, startPoint y: 363, endPoint x: 446, endPoint y: 394, distance: 30.8
click at [443, 364] on div "260 lock 85 21:00" at bounding box center [460, 375] width 54 height 54
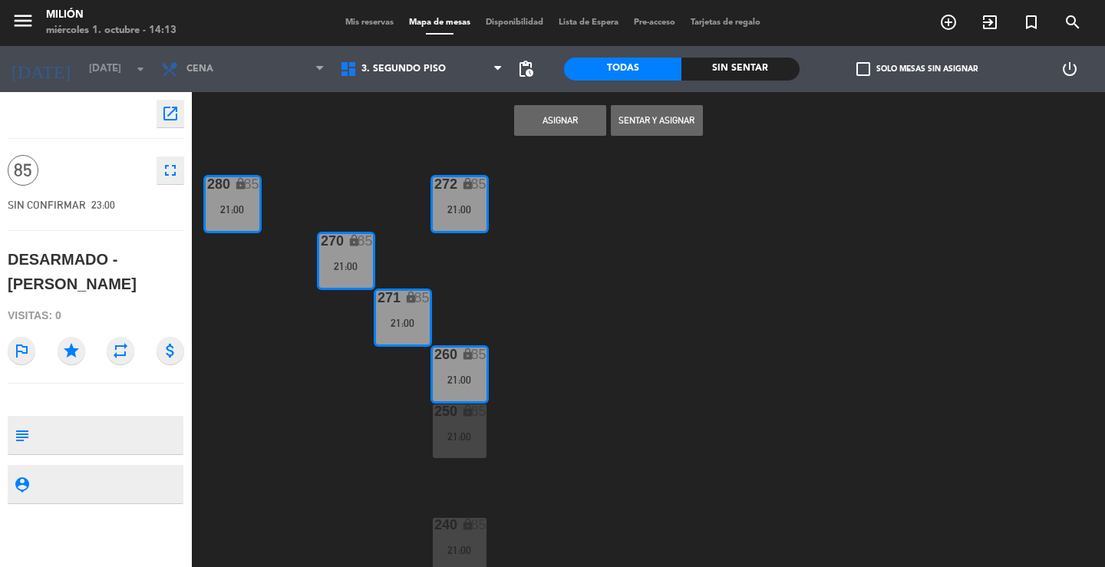
click at [435, 406] on div "250" at bounding box center [434, 411] width 1 height 14
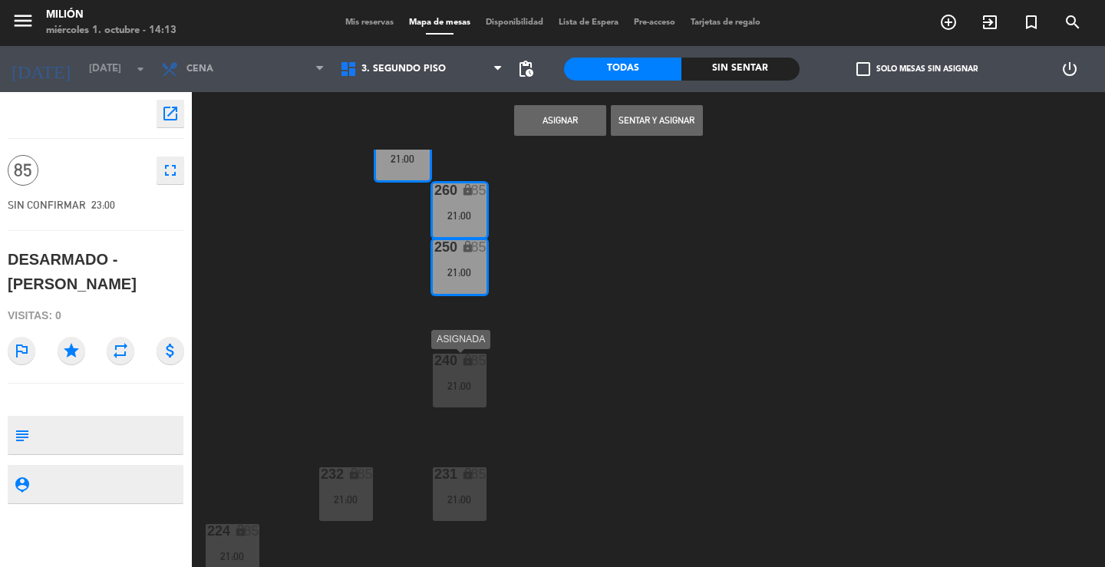
scroll to position [345, 0]
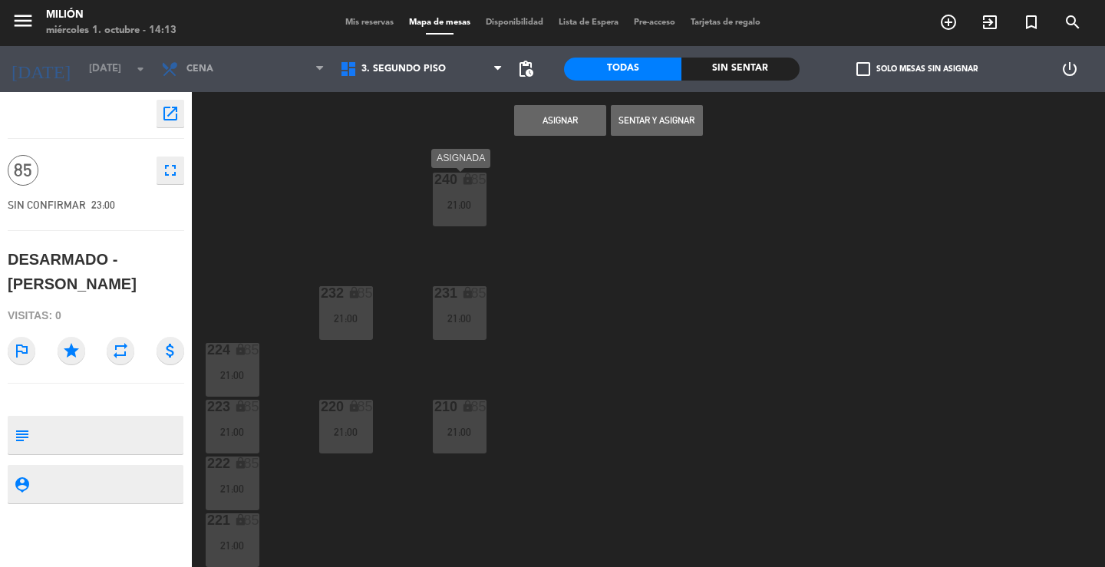
click at [453, 202] on div "21:00" at bounding box center [460, 204] width 54 height 11
drag, startPoint x: 450, startPoint y: 310, endPoint x: 443, endPoint y: 397, distance: 86.9
click at [450, 317] on div "231 lock 85 21:00" at bounding box center [460, 313] width 54 height 54
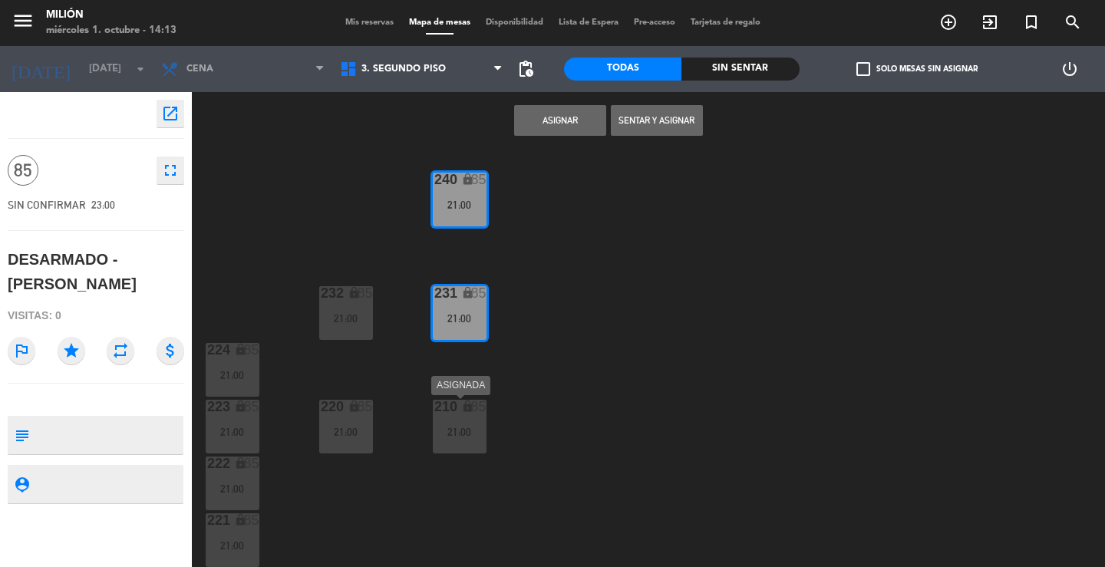
drag, startPoint x: 440, startPoint y: 411, endPoint x: 423, endPoint y: 417, distance: 17.2
click at [434, 417] on div "210 lock 85 21:00" at bounding box center [460, 427] width 54 height 54
drag, startPoint x: 353, startPoint y: 417, endPoint x: 344, endPoint y: 349, distance: 68.9
click at [352, 415] on div "220 lock 85 21:00" at bounding box center [346, 427] width 54 height 54
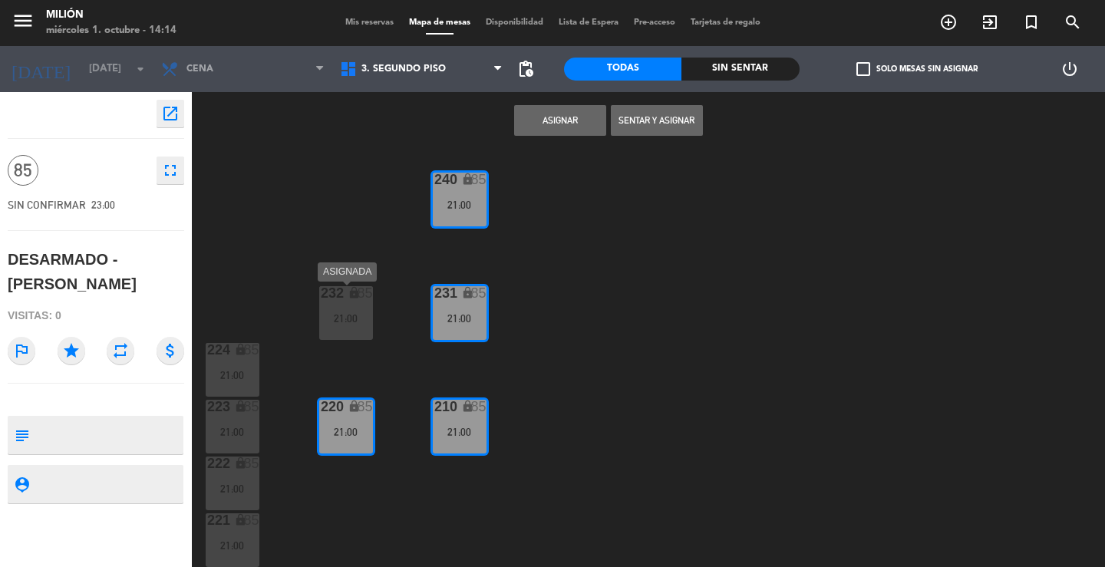
drag, startPoint x: 350, startPoint y: 308, endPoint x: 298, endPoint y: 341, distance: 62.1
click at [348, 312] on div "232 lock 85 21:00" at bounding box center [346, 313] width 54 height 54
drag, startPoint x: 225, startPoint y: 354, endPoint x: 272, endPoint y: 299, distance: 72.9
click at [226, 352] on div "lock" at bounding box center [231, 350] width 25 height 15
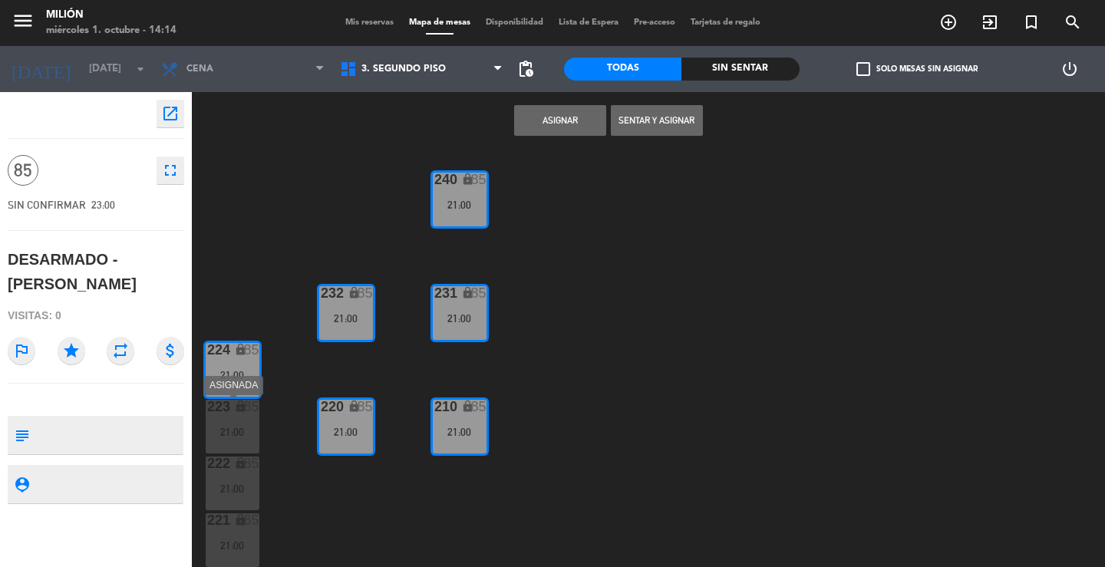
click at [231, 427] on div "21:00" at bounding box center [233, 432] width 54 height 11
click at [247, 493] on div "21:00" at bounding box center [233, 488] width 54 height 11
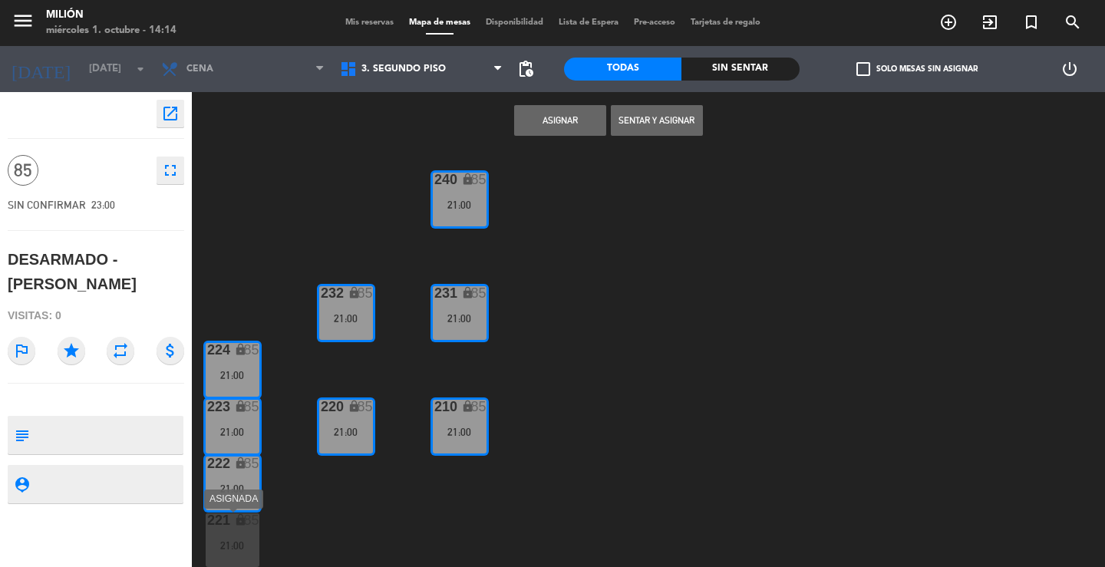
drag, startPoint x: 222, startPoint y: 542, endPoint x: 220, endPoint y: 513, distance: 29.2
click at [222, 543] on div "21:00" at bounding box center [233, 545] width 54 height 11
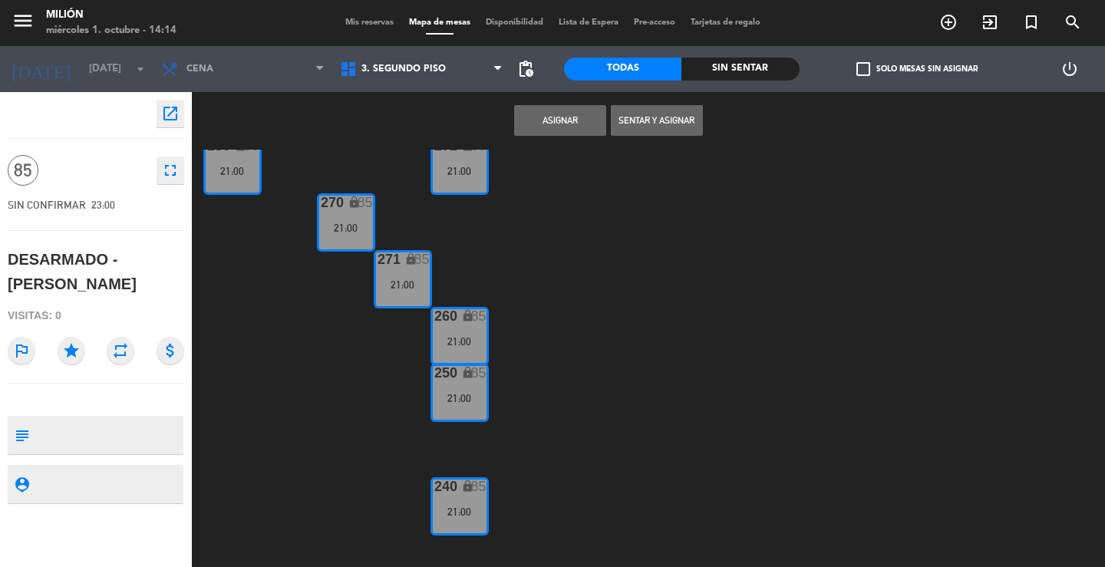
scroll to position [0, 0]
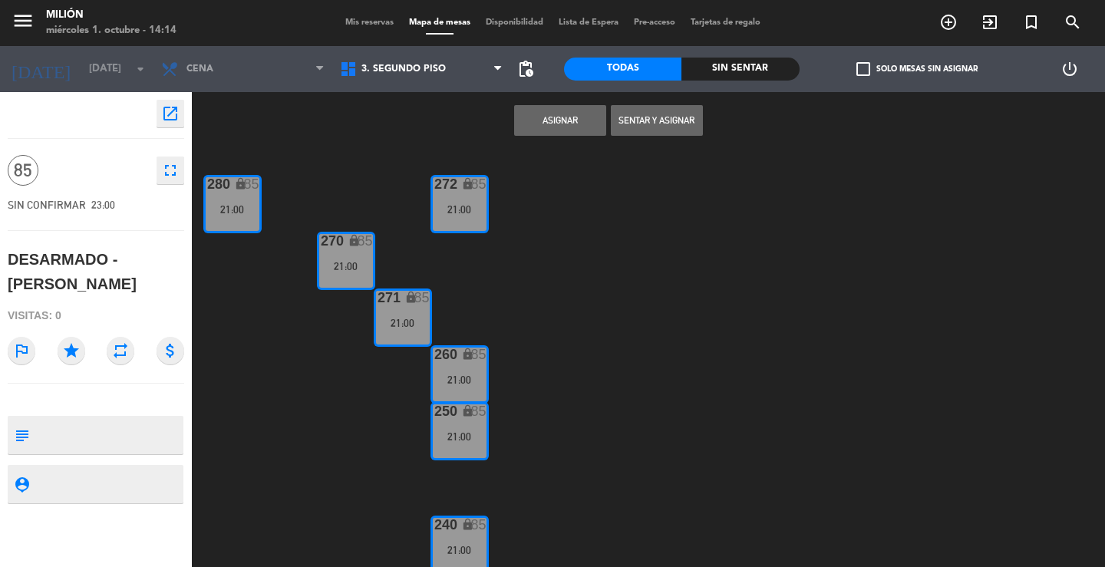
click at [554, 126] on button "Asignar" at bounding box center [560, 120] width 92 height 31
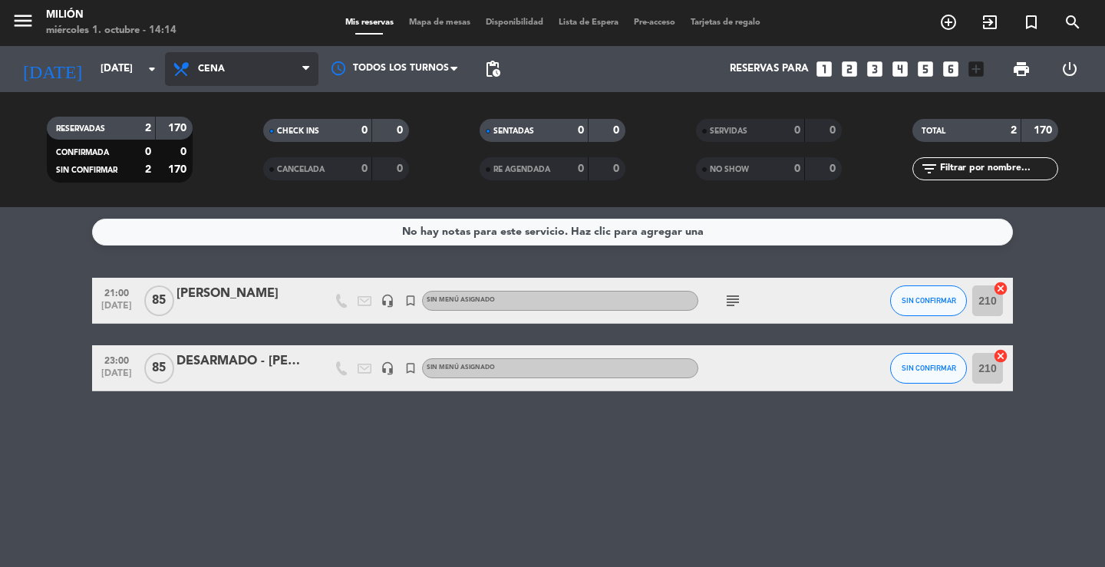
click at [195, 65] on span "Cena" at bounding box center [241, 69] width 153 height 34
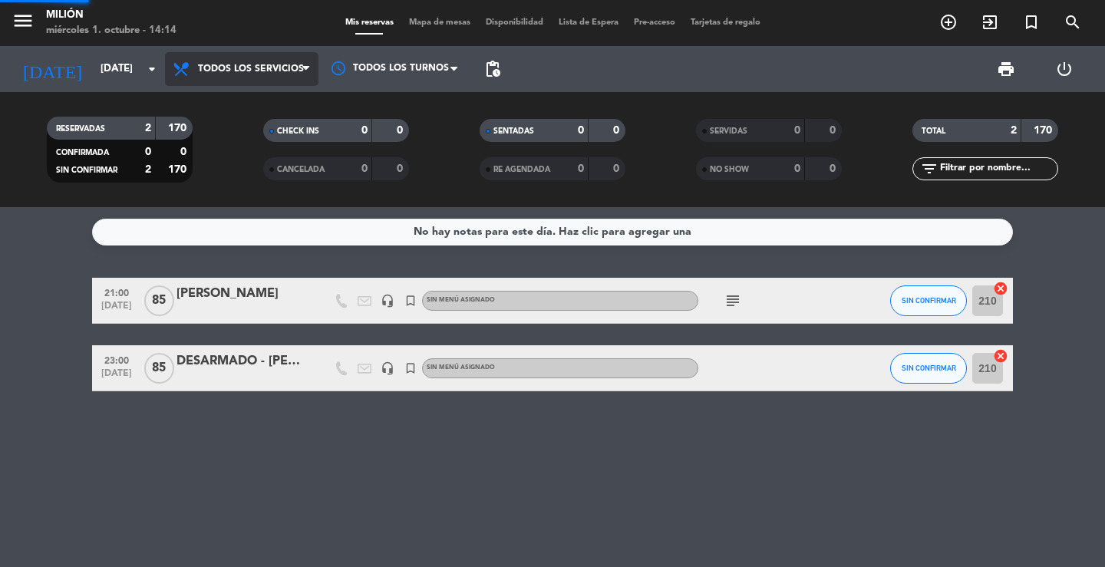
click at [228, 100] on div "menu Milión [DATE] 1. octubre - 14:14 Mis reservas Mapa de mesas Disponibilidad…" at bounding box center [552, 103] width 1105 height 207
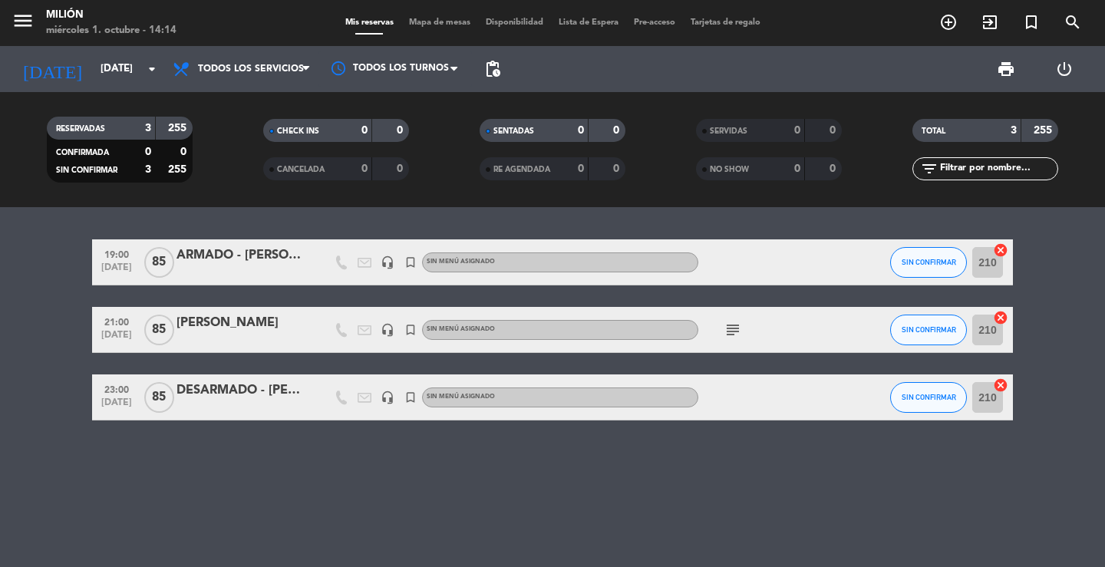
click at [725, 328] on icon "subject" at bounding box center [732, 330] width 18 height 18
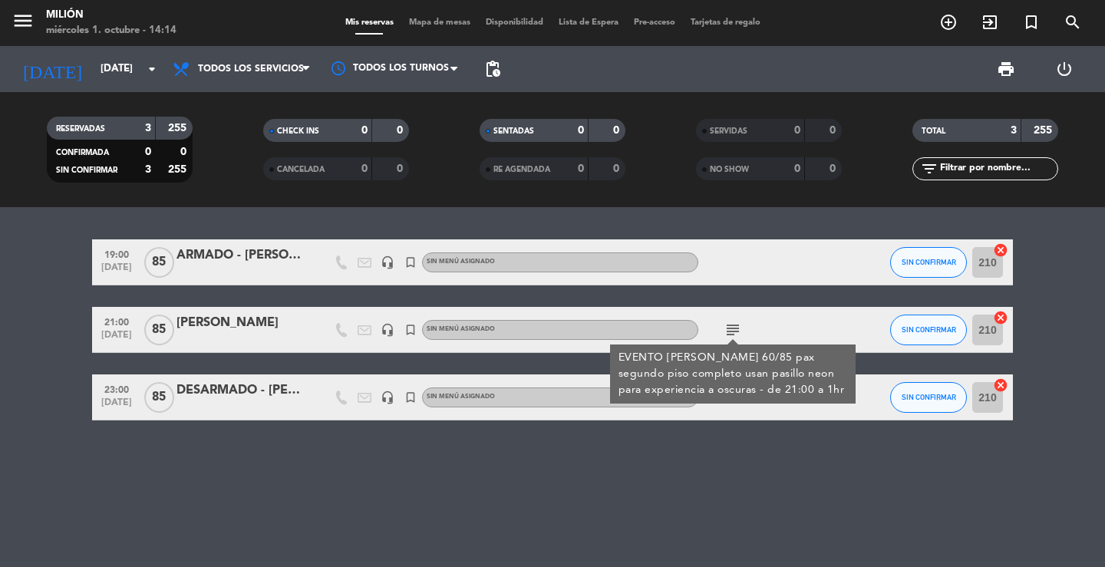
click at [734, 328] on icon "subject" at bounding box center [732, 330] width 18 height 18
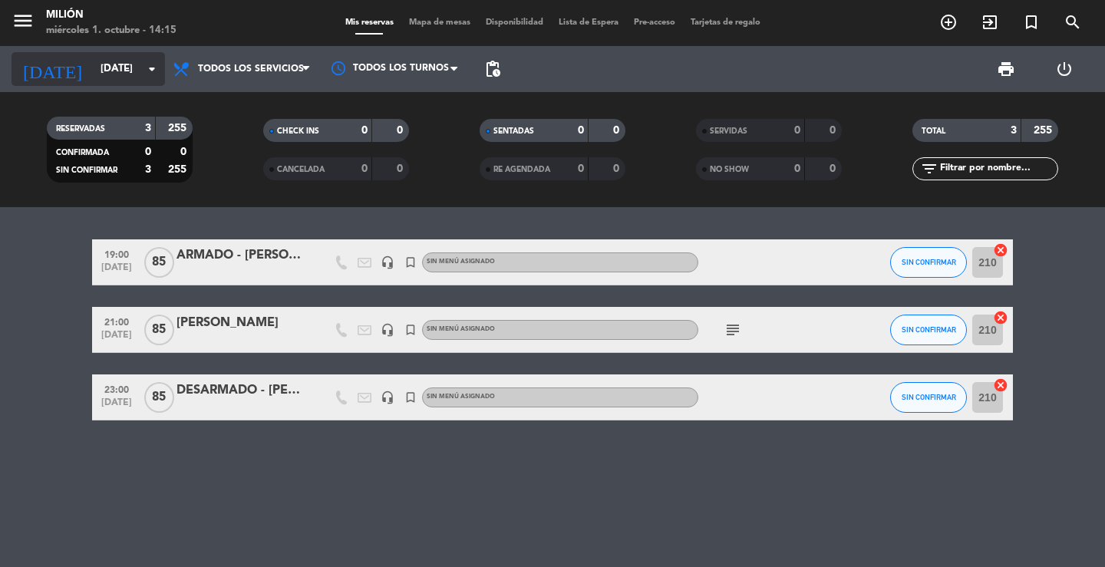
click at [110, 77] on input "[DATE]" at bounding box center [160, 69] width 135 height 28
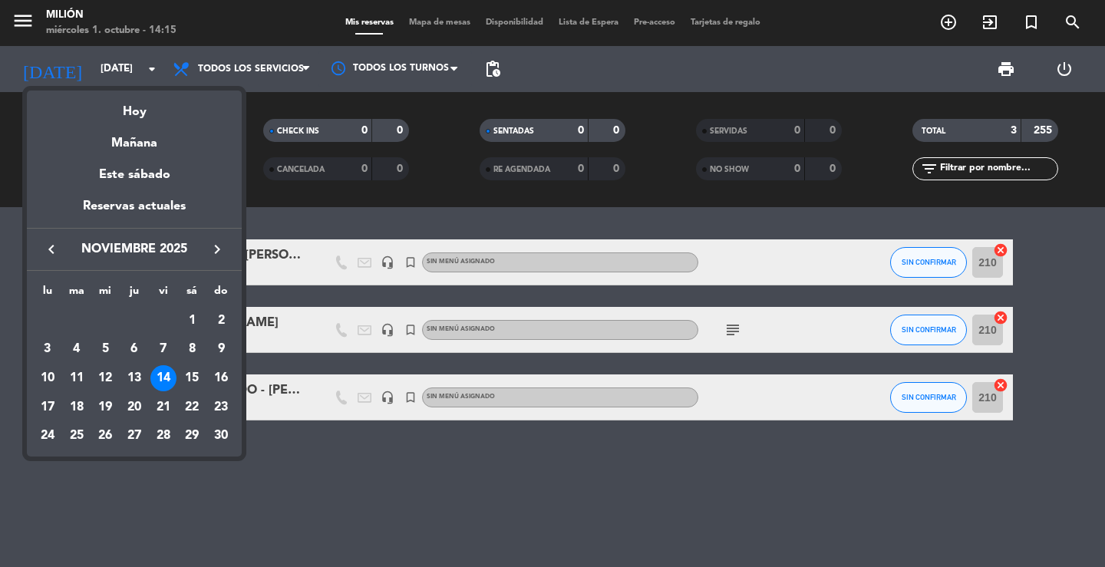
click at [220, 245] on icon "keyboard_arrow_right" at bounding box center [217, 249] width 18 height 18
click at [193, 400] on div "20" at bounding box center [192, 407] width 26 height 26
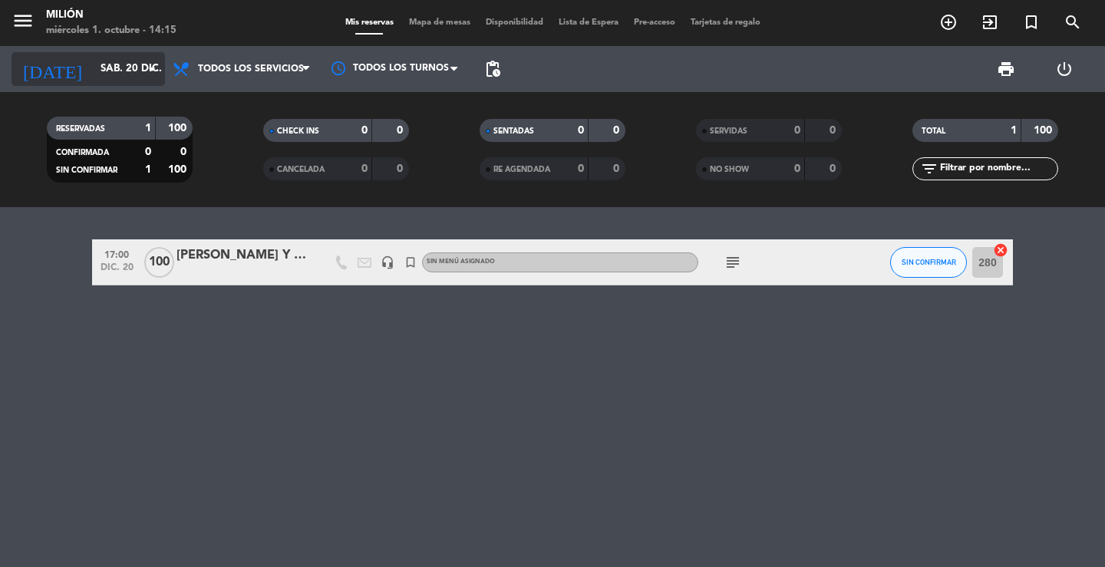
click at [135, 65] on input "sáb. 20 dic." at bounding box center [160, 69] width 135 height 28
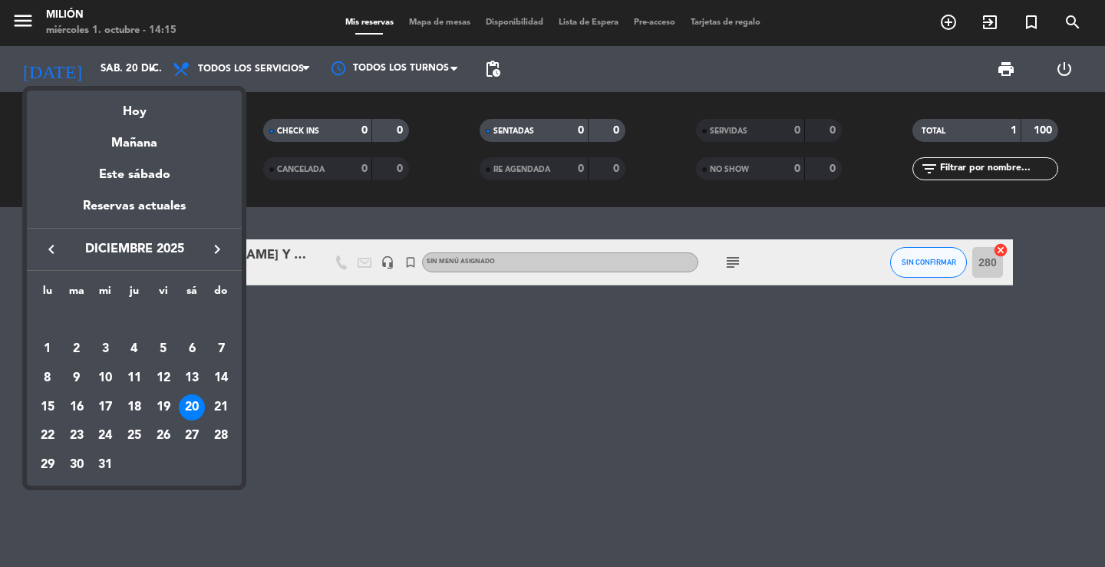
click at [56, 243] on icon "keyboard_arrow_left" at bounding box center [51, 249] width 18 height 18
click at [193, 369] on div "15" at bounding box center [192, 378] width 26 height 26
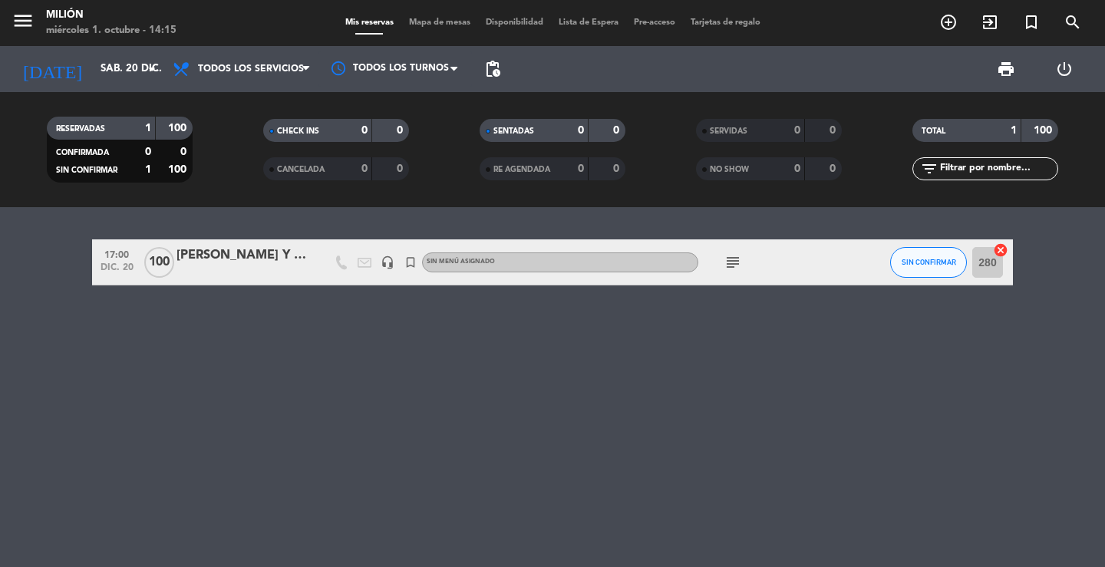
type input "[DATE]"
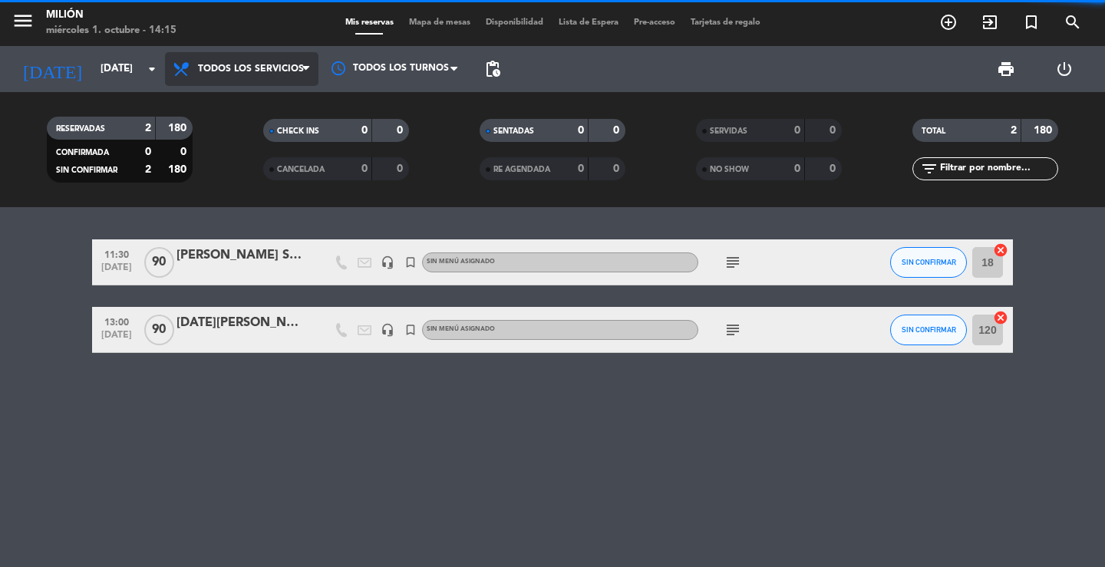
click at [265, 66] on span "Todos los servicios" at bounding box center [251, 69] width 106 height 11
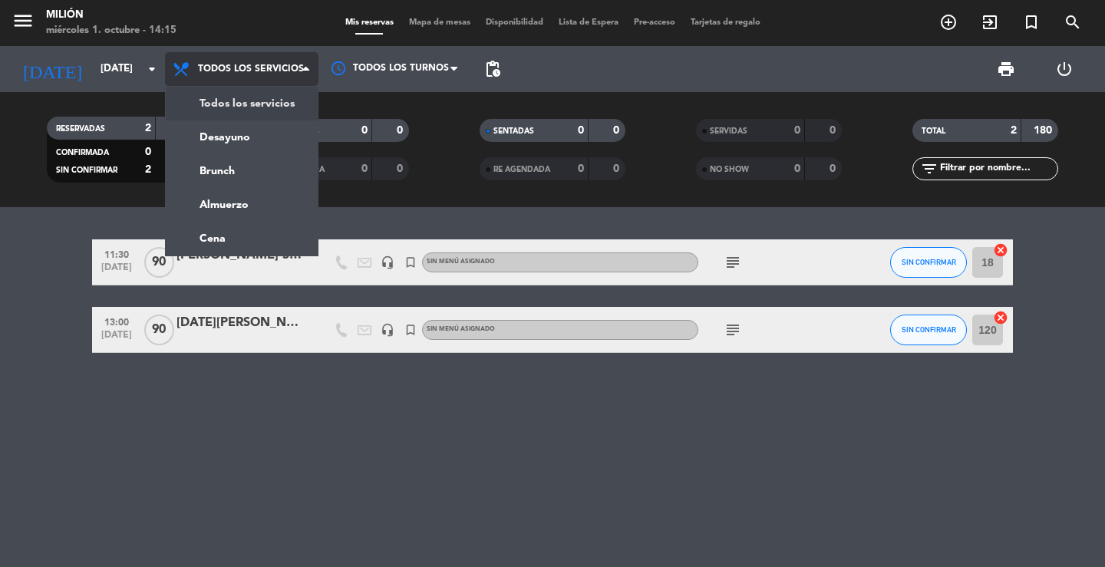
click at [259, 103] on div "menu Milión [DATE] 1. octubre - 14:15 Mis reservas Mapa de mesas Disponibilidad…" at bounding box center [552, 103] width 1105 height 207
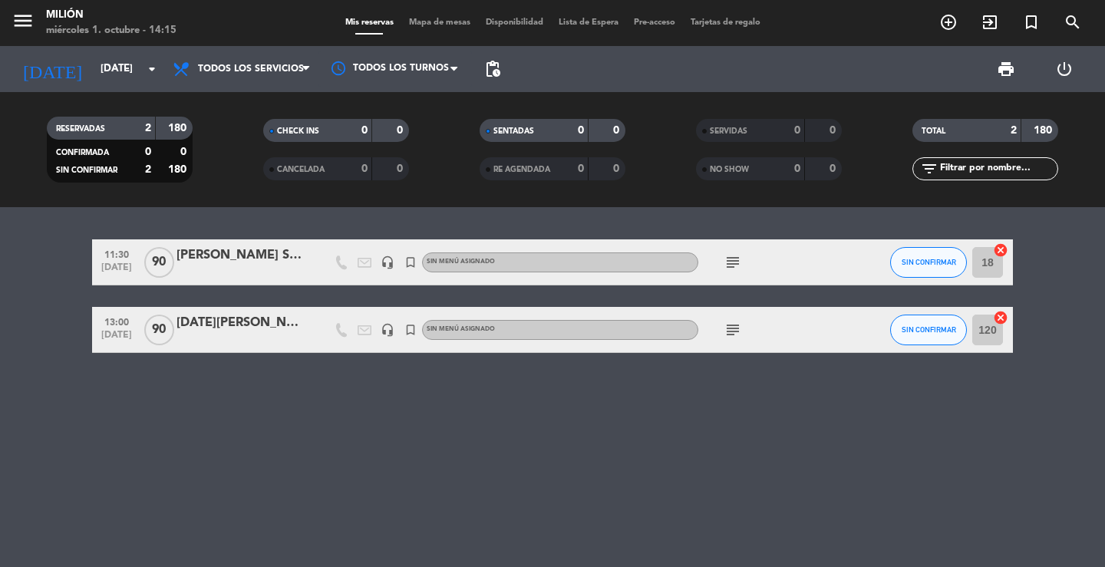
click at [237, 319] on div "[DATE][PERSON_NAME]" at bounding box center [241, 323] width 130 height 20
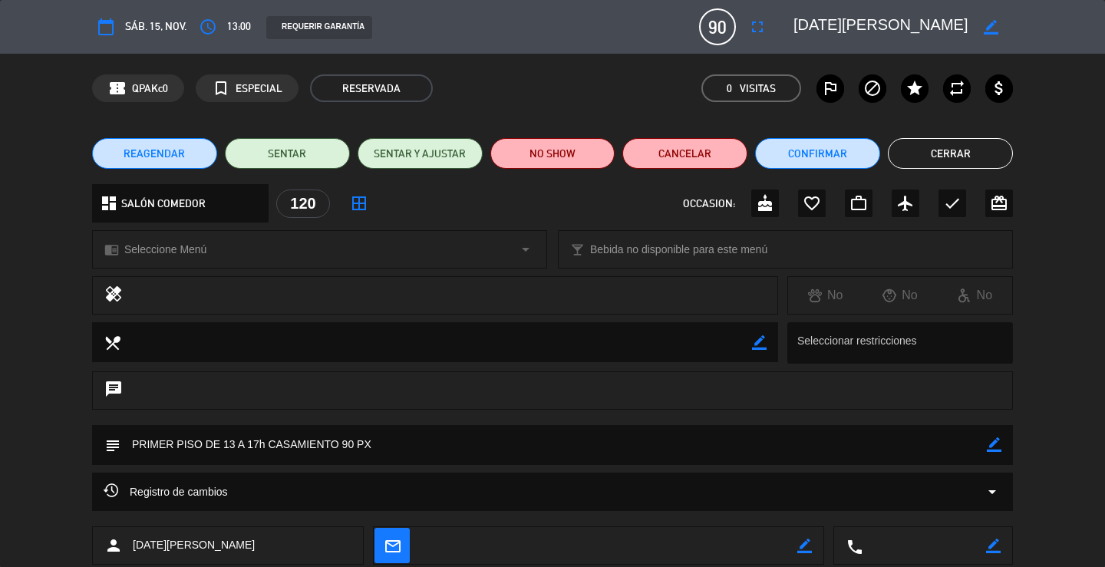
click at [964, 156] on button "Cerrar" at bounding box center [950, 153] width 125 height 31
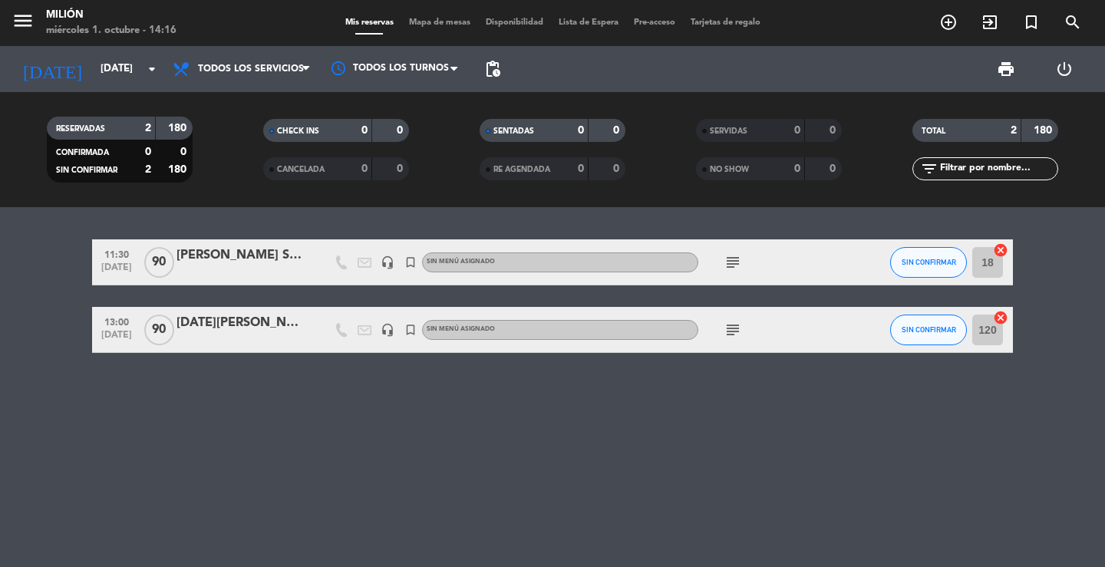
click at [733, 261] on icon "subject" at bounding box center [732, 262] width 18 height 18
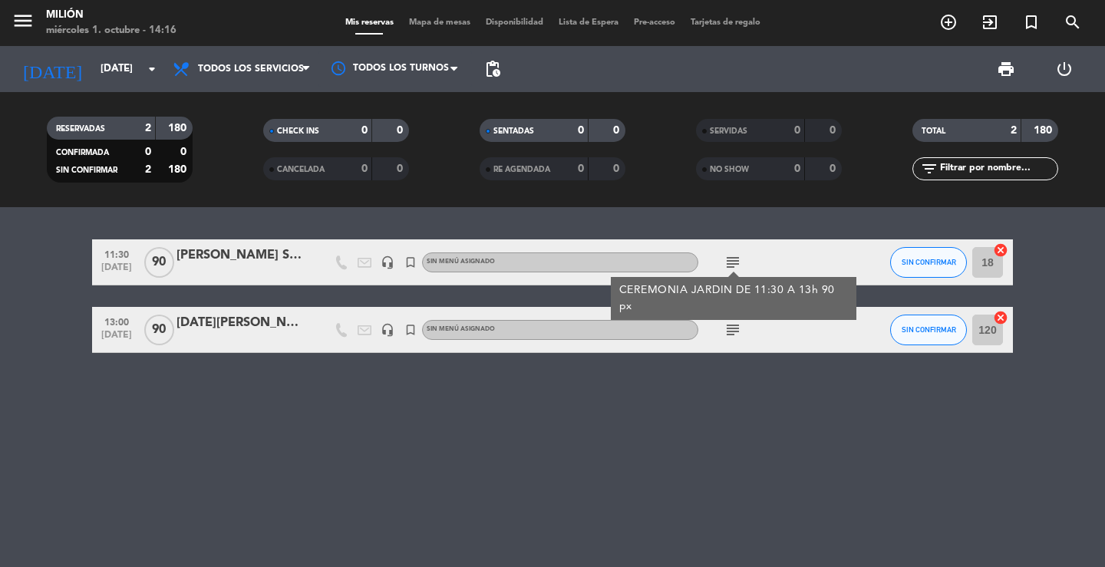
click at [734, 257] on icon "subject" at bounding box center [732, 262] width 18 height 18
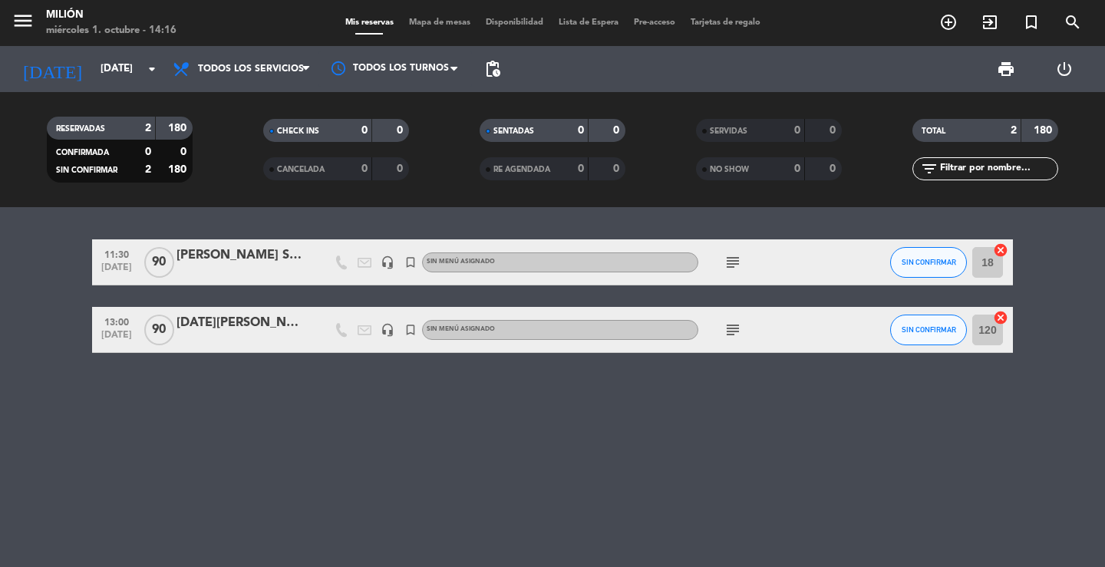
click at [980, 267] on input "18" at bounding box center [987, 262] width 31 height 31
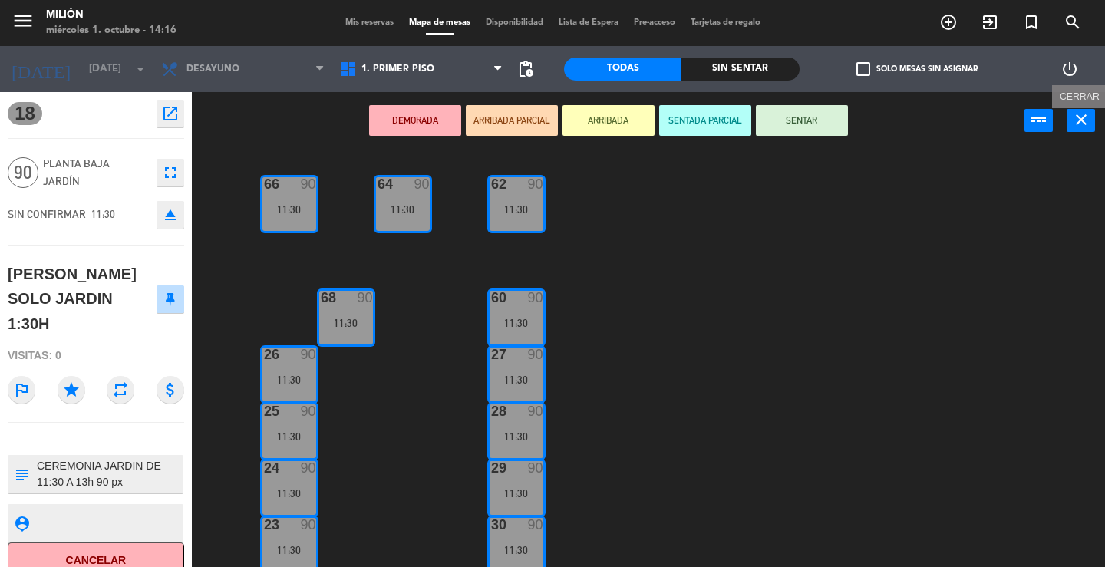
click at [1077, 113] on icon "close" at bounding box center [1081, 119] width 18 height 18
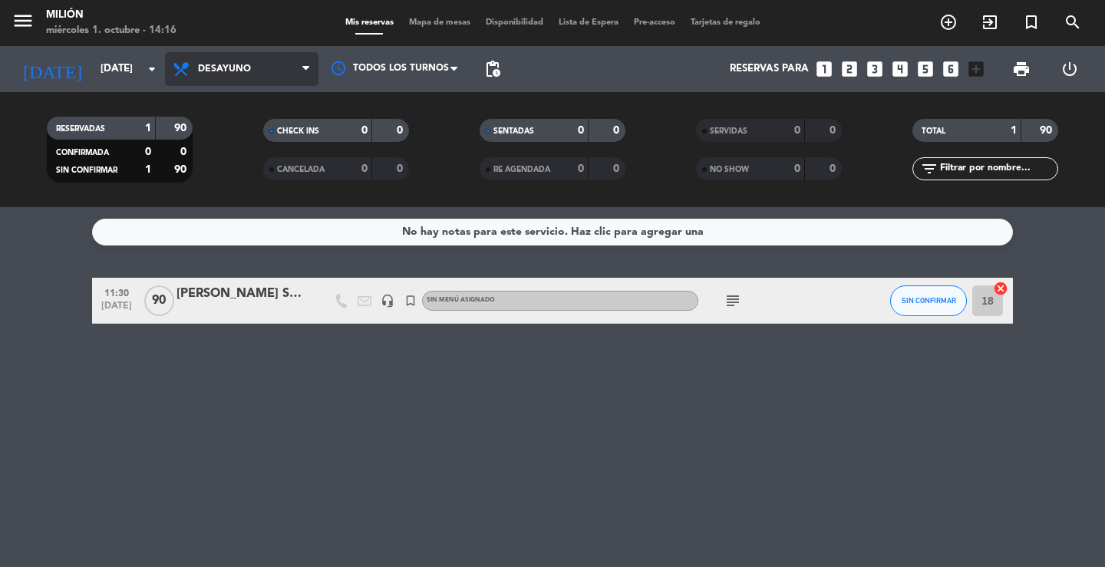
click at [285, 54] on span "Desayuno" at bounding box center [241, 69] width 153 height 34
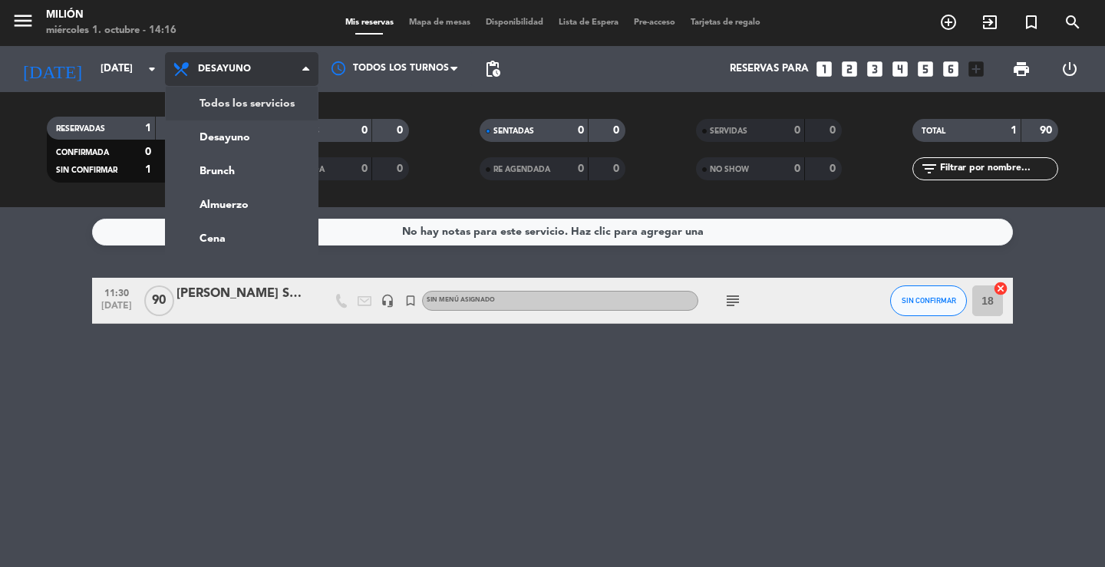
click at [288, 101] on div "menu Milión [DATE] 1. octubre - 14:16 Mis reservas Mapa de mesas Disponibilidad…" at bounding box center [552, 103] width 1105 height 207
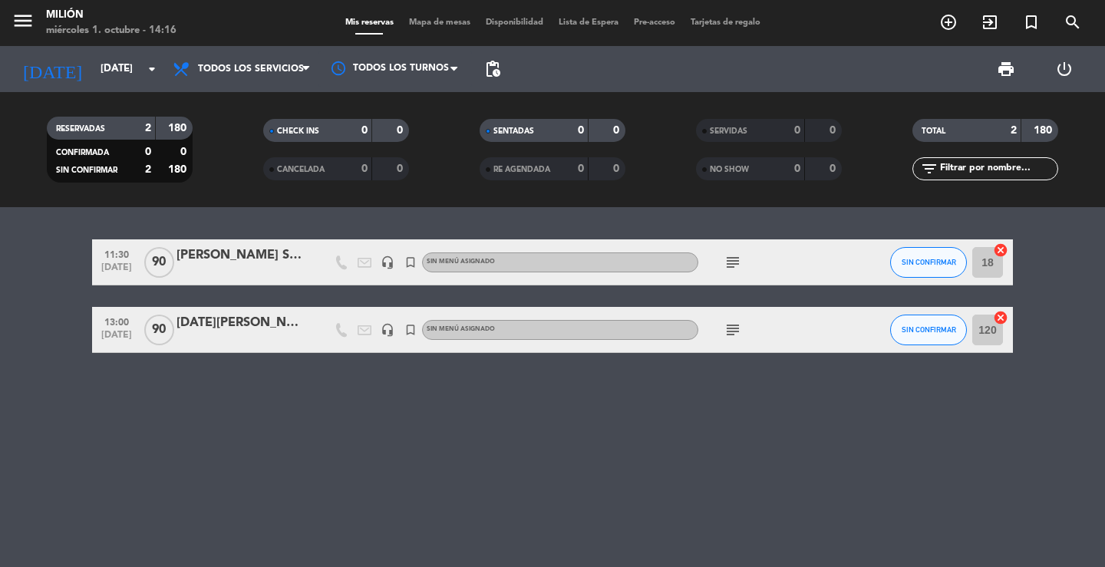
click at [982, 326] on input "120" at bounding box center [987, 330] width 31 height 31
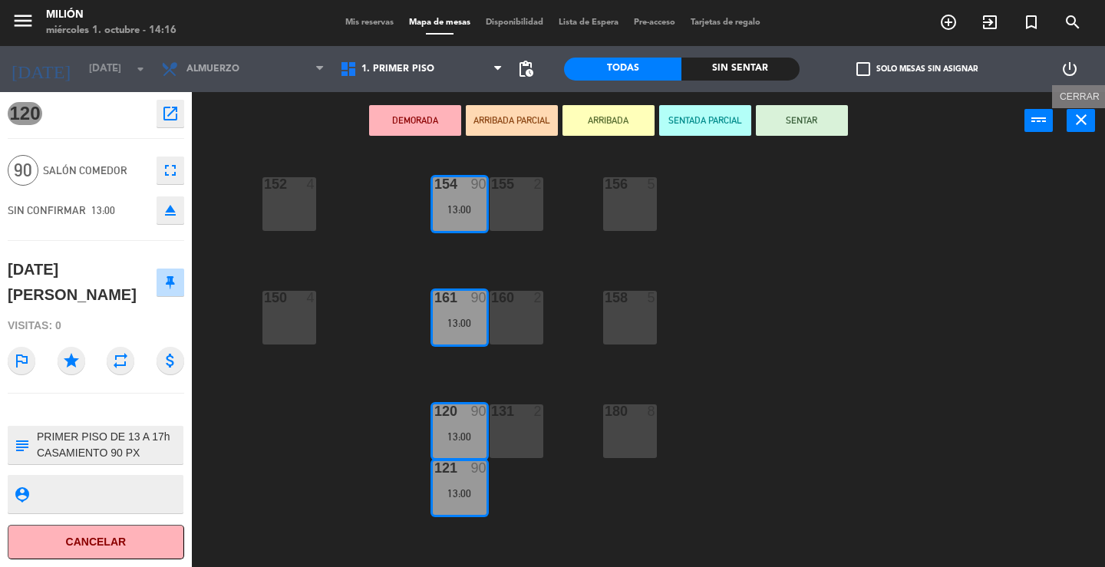
click at [1079, 124] on icon "close" at bounding box center [1081, 119] width 18 height 18
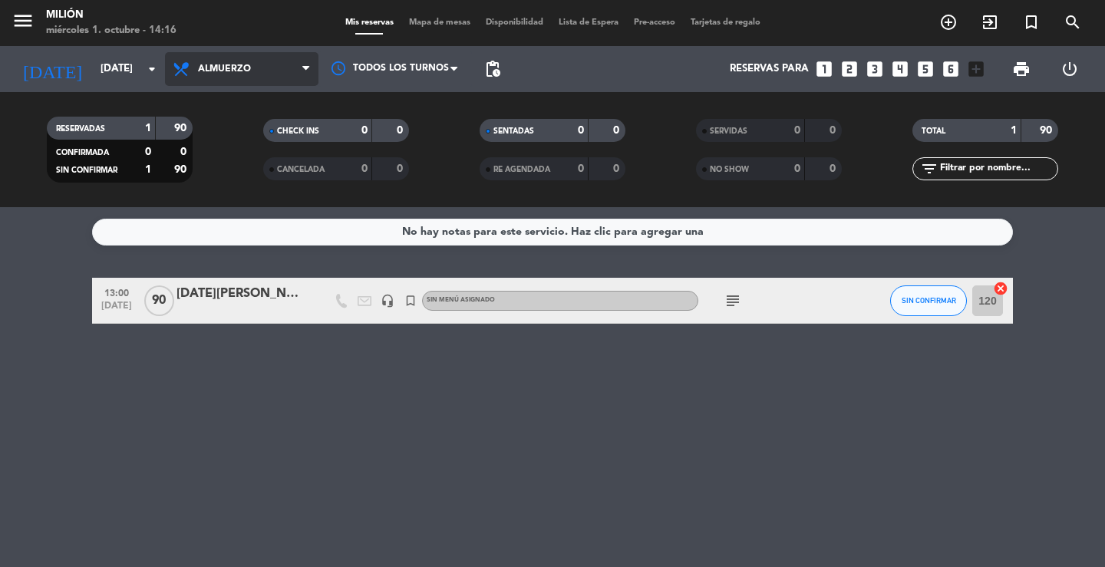
click at [270, 65] on span "Almuerzo" at bounding box center [241, 69] width 153 height 34
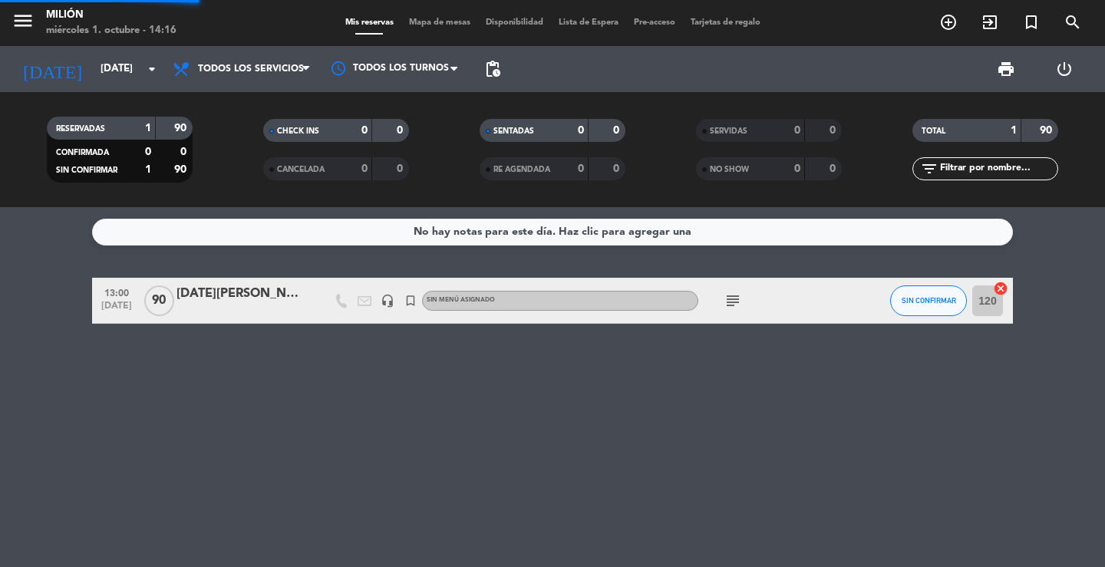
click at [274, 102] on div "menu Milión [DATE] 1. octubre - 14:16 Mis reservas Mapa de mesas Disponibilidad…" at bounding box center [552, 103] width 1105 height 207
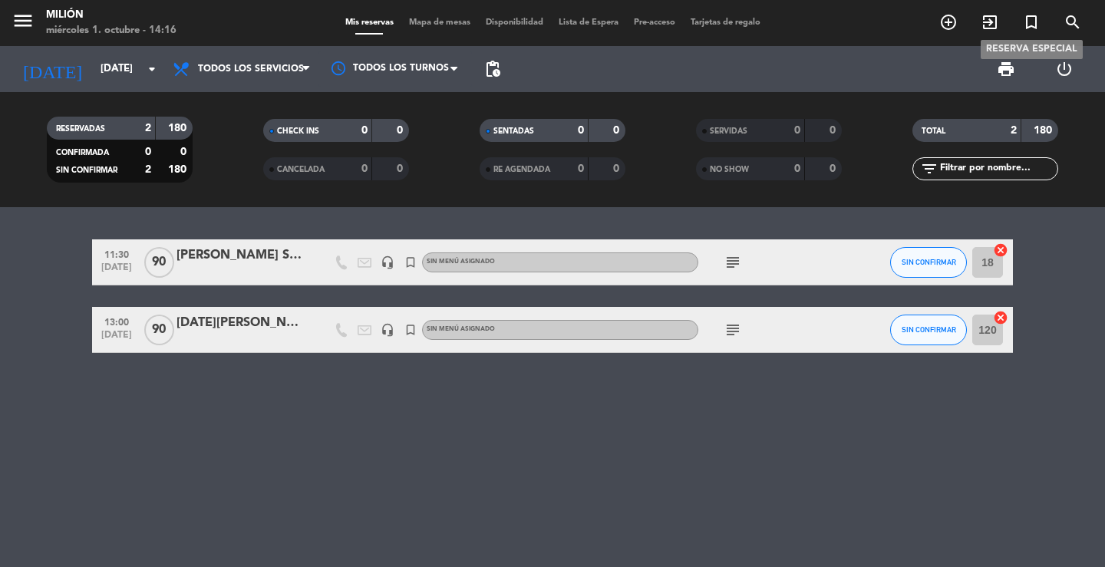
click at [1031, 25] on icon "turned_in_not" at bounding box center [1031, 22] width 18 height 18
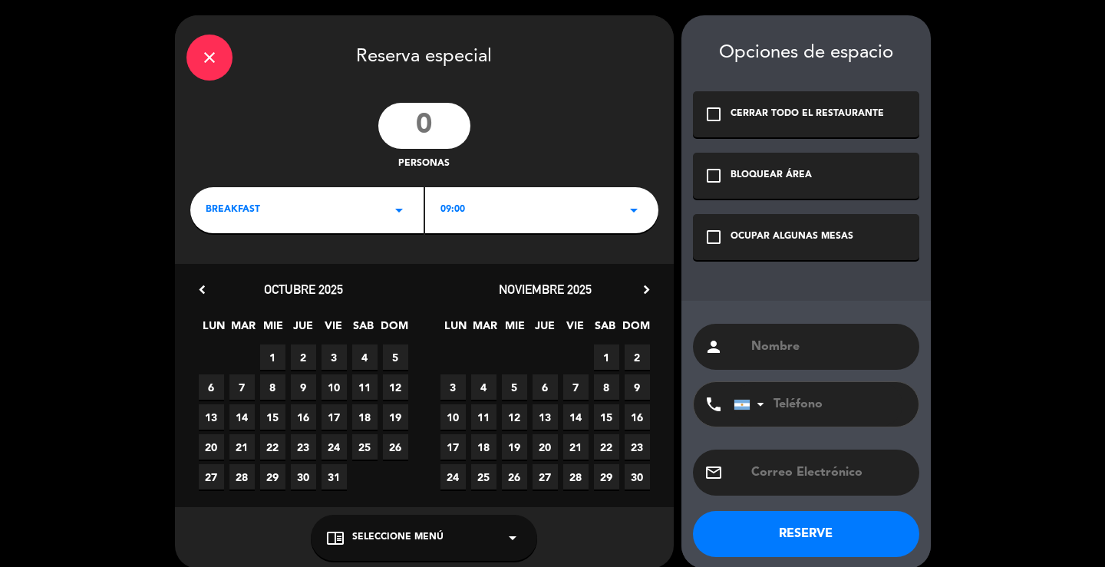
click at [206, 58] on icon "close" at bounding box center [209, 57] width 18 height 18
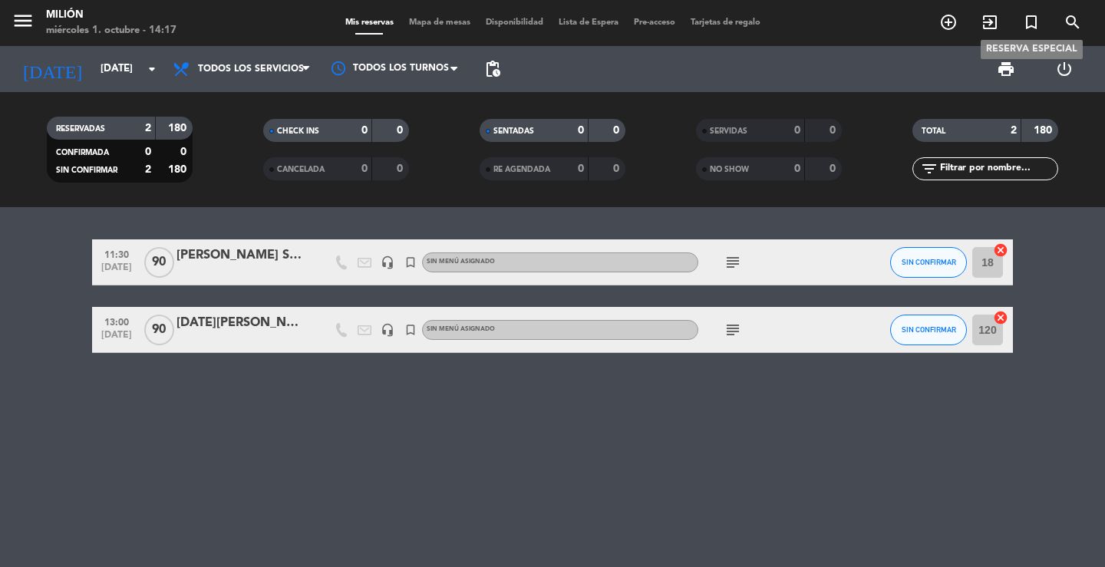
click at [1027, 24] on icon "turned_in_not" at bounding box center [1031, 22] width 18 height 18
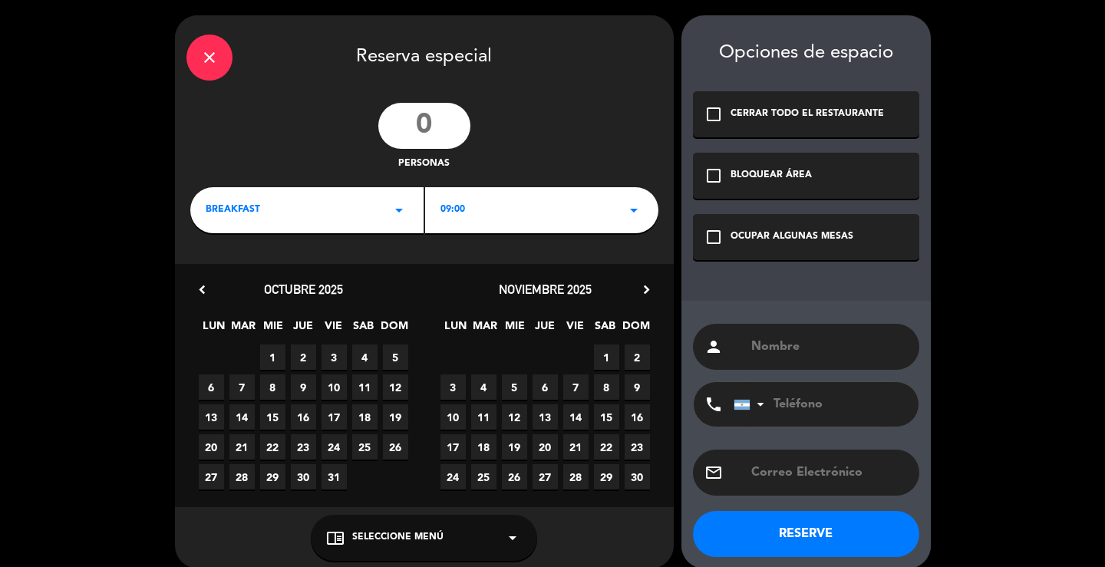
click at [775, 334] on div "person" at bounding box center [806, 347] width 226 height 46
click at [772, 349] on input "text" at bounding box center [828, 346] width 158 height 21
type input "ARMADO - [DATE][PERSON_NAME]"
click at [808, 233] on div "OCUPAR ALGUNAS MESAS" at bounding box center [791, 236] width 123 height 15
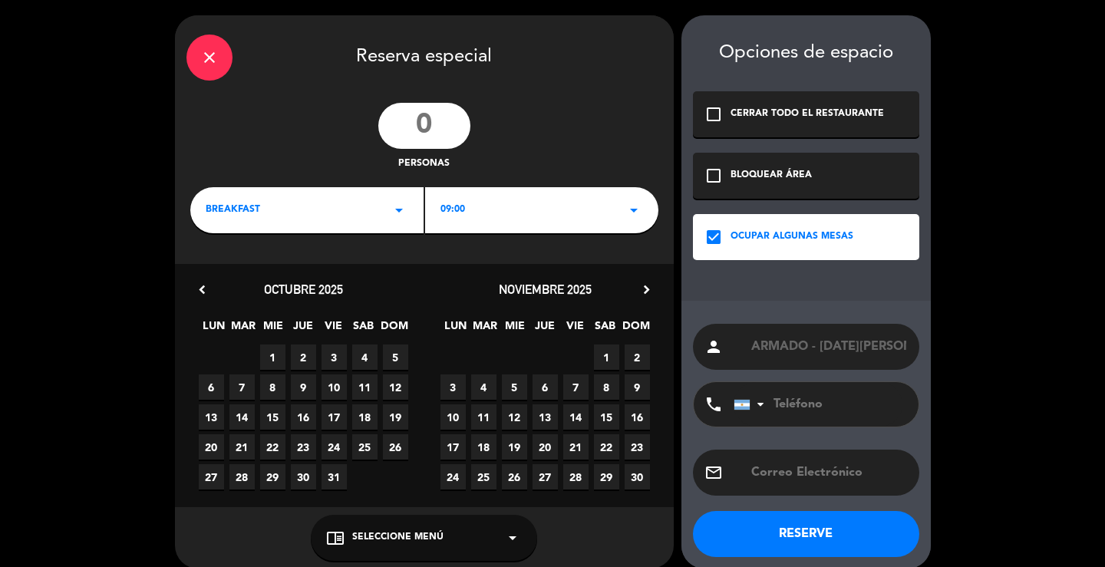
click at [429, 127] on input "number" at bounding box center [424, 126] width 92 height 46
type input "90"
click at [532, 199] on div "09:00 arrow_drop_down" at bounding box center [541, 210] width 233 height 46
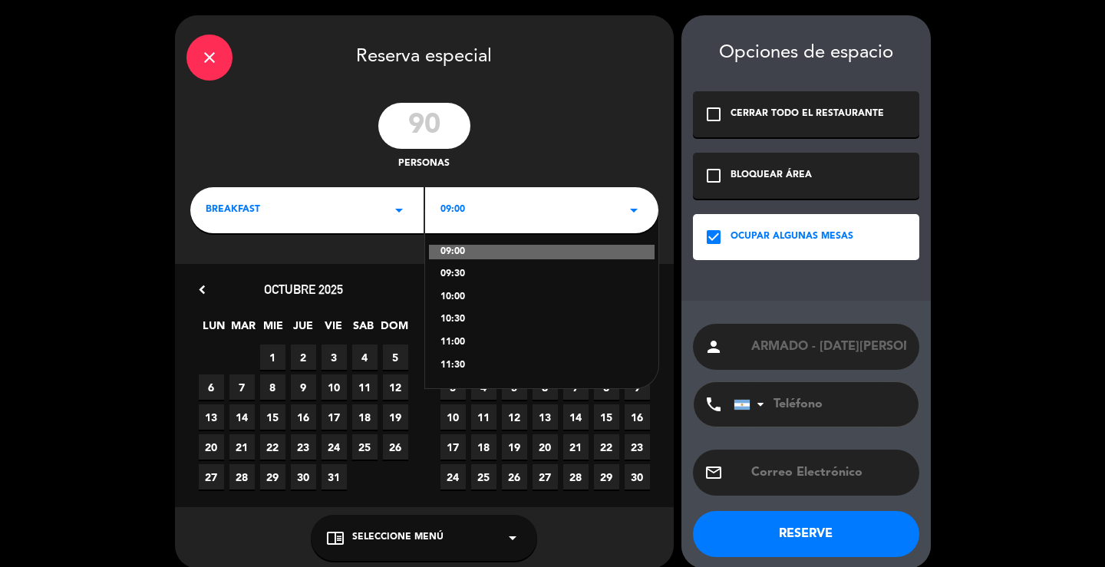
click at [463, 273] on div "09:30" at bounding box center [541, 274] width 203 height 15
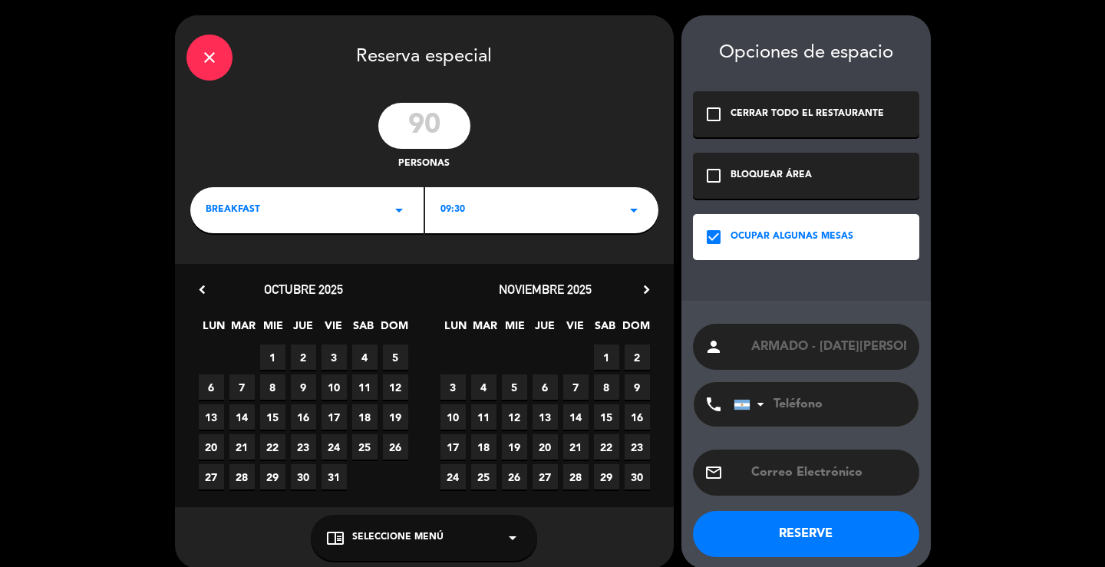
click at [608, 417] on span "15" at bounding box center [606, 416] width 25 height 25
click at [754, 533] on button "RESERVE" at bounding box center [806, 534] width 226 height 46
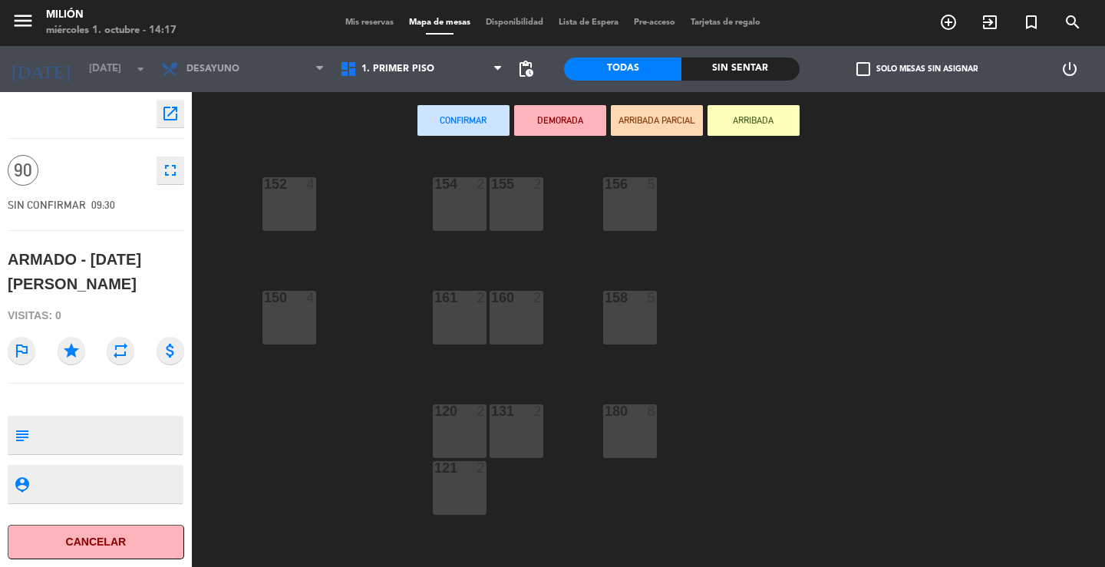
click at [170, 171] on icon "fullscreen" at bounding box center [170, 170] width 18 height 18
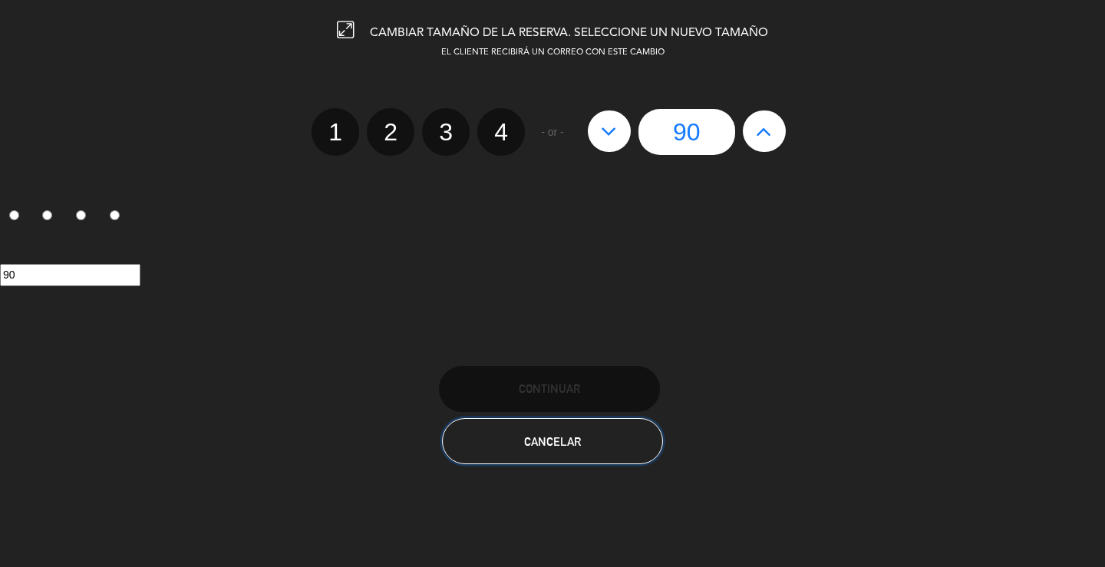
drag, startPoint x: 516, startPoint y: 433, endPoint x: 444, endPoint y: 411, distance: 75.2
click at [515, 434] on button "Cancelar" at bounding box center [552, 441] width 221 height 46
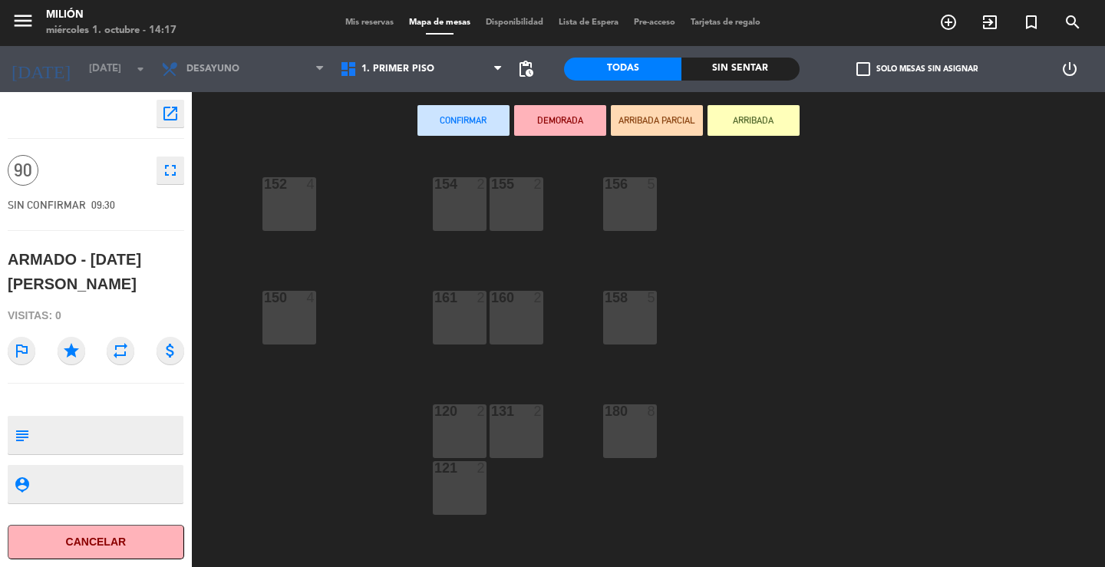
click at [165, 176] on icon "fullscreen" at bounding box center [170, 170] width 18 height 18
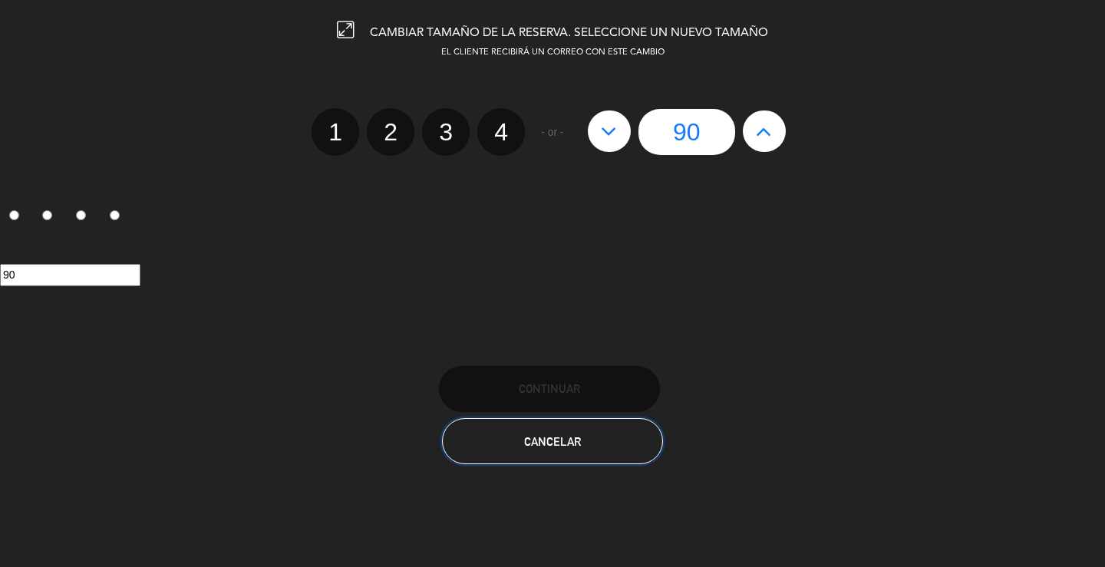
drag, startPoint x: 552, startPoint y: 446, endPoint x: 536, endPoint y: 431, distance: 21.7
click at [551, 446] on span "Cancelar" at bounding box center [552, 441] width 57 height 13
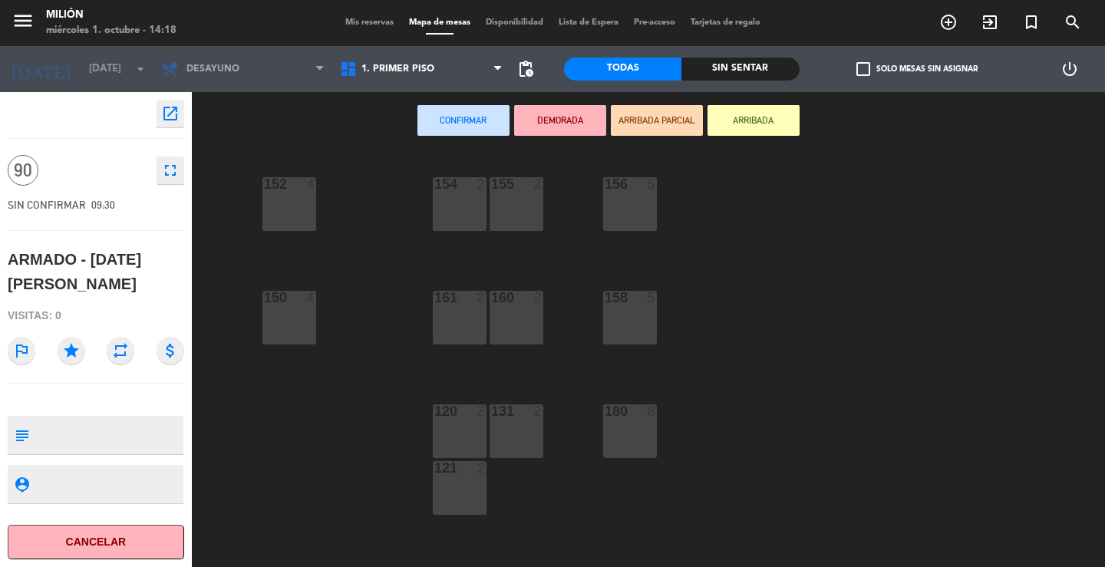
drag, startPoint x: 470, startPoint y: 216, endPoint x: 457, endPoint y: 273, distance: 59.0
click at [468, 219] on div "154 2" at bounding box center [460, 204] width 54 height 54
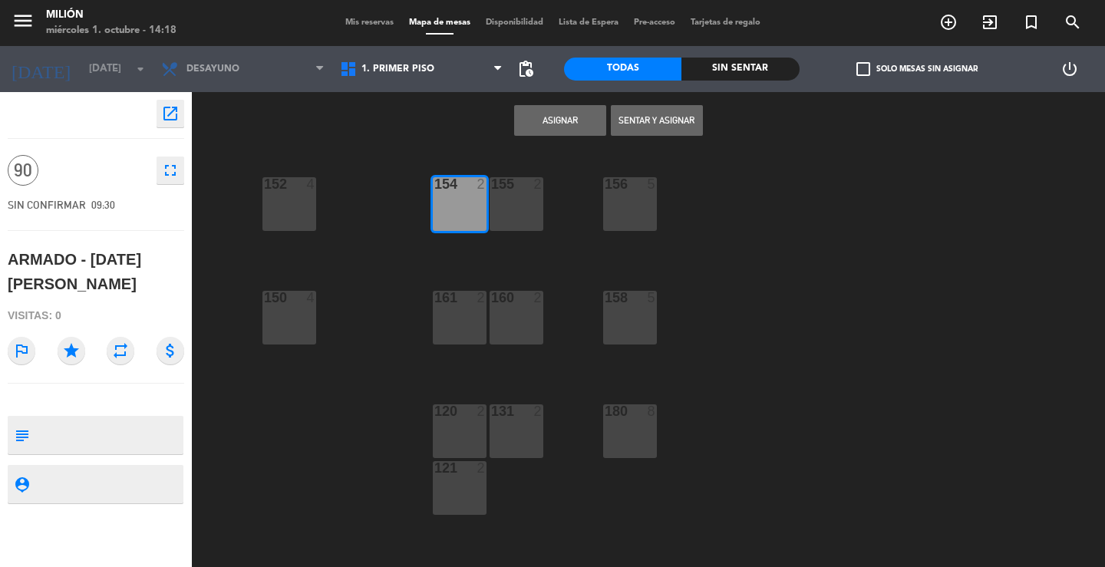
click at [450, 315] on div "161 2" at bounding box center [460, 318] width 54 height 54
drag, startPoint x: 476, startPoint y: 426, endPoint x: 446, endPoint y: 453, distance: 40.2
click at [475, 426] on div "120 2" at bounding box center [460, 431] width 54 height 54
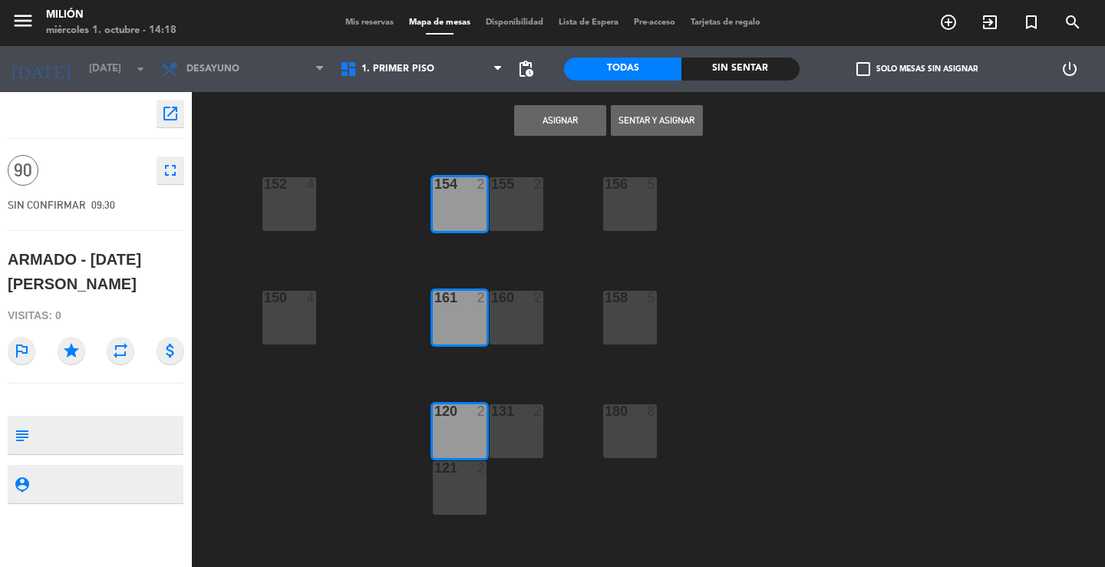
click at [435, 473] on div "121" at bounding box center [434, 468] width 1 height 14
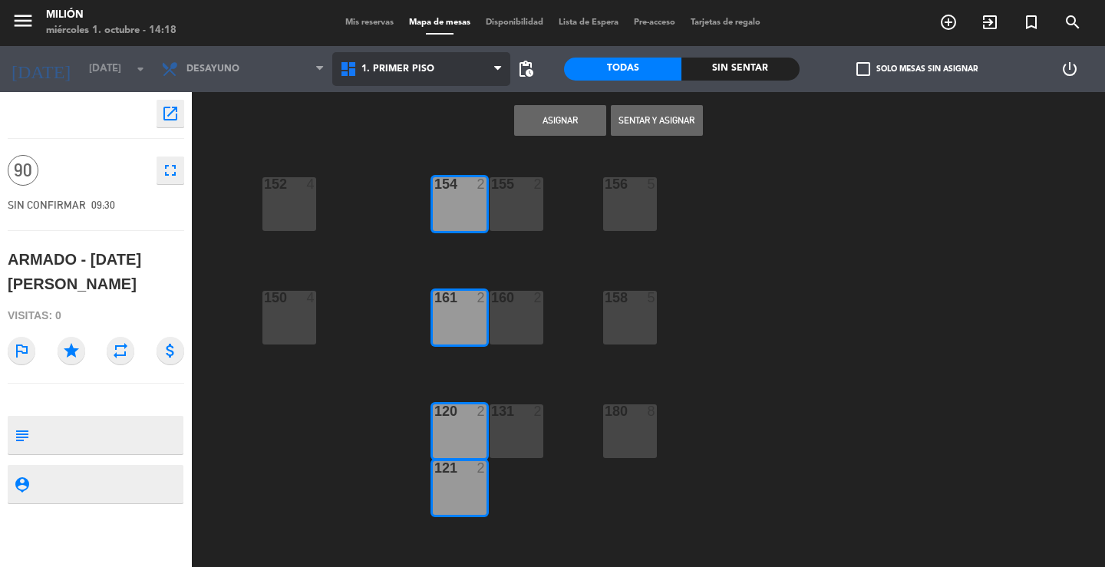
click at [410, 70] on span "1. PRIMER PISO" at bounding box center [397, 69] width 73 height 11
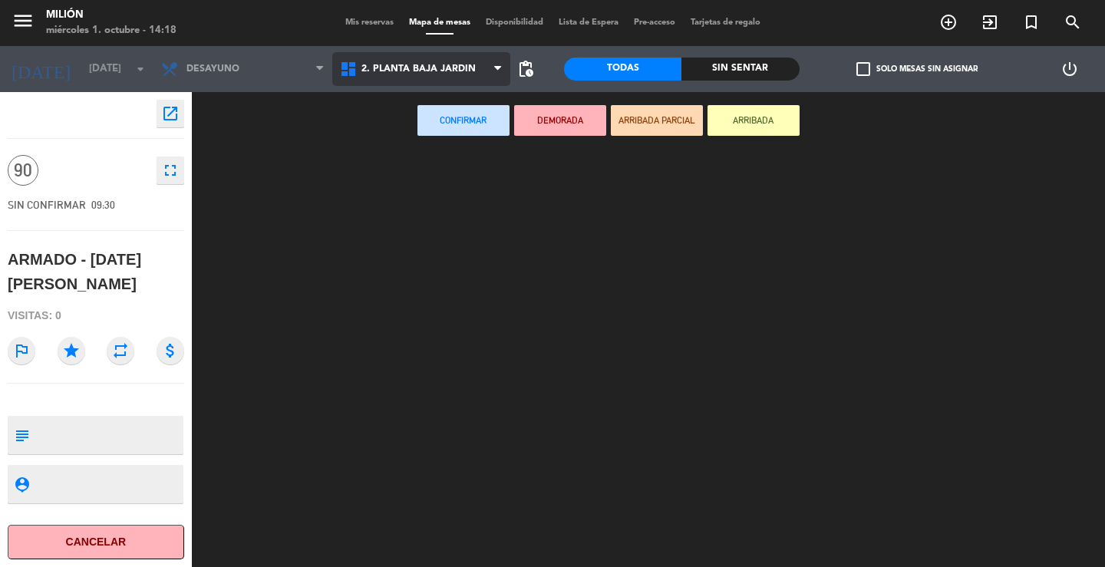
click at [417, 129] on ng-component "menu Milión [DATE] 1. octubre - 14:18 Mis reservas Mapa de mesas Disponibilidad…" at bounding box center [552, 283] width 1105 height 567
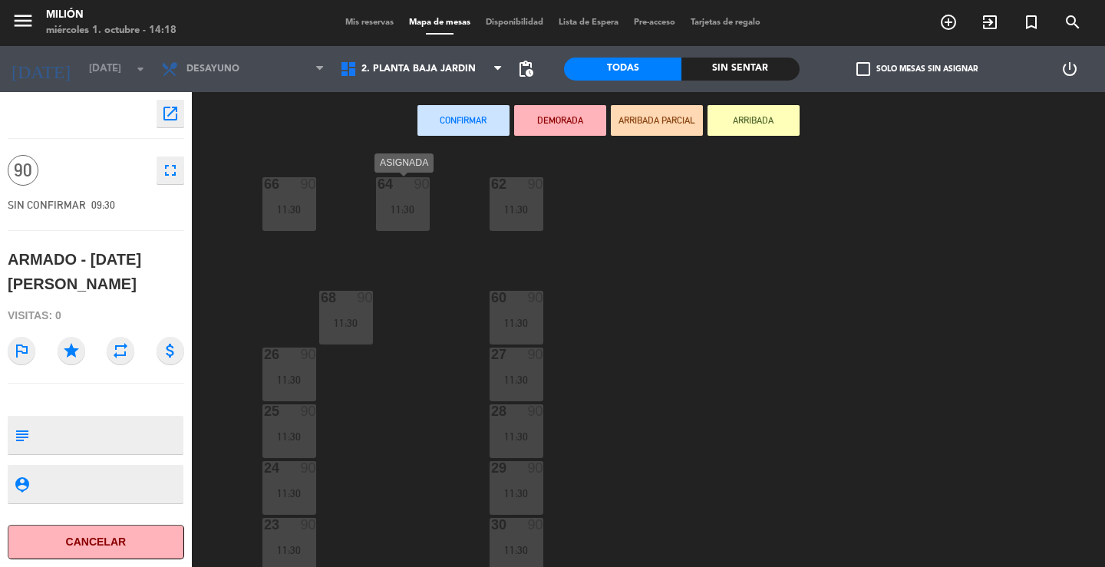
click at [397, 196] on div "64 90 11:30" at bounding box center [403, 204] width 54 height 54
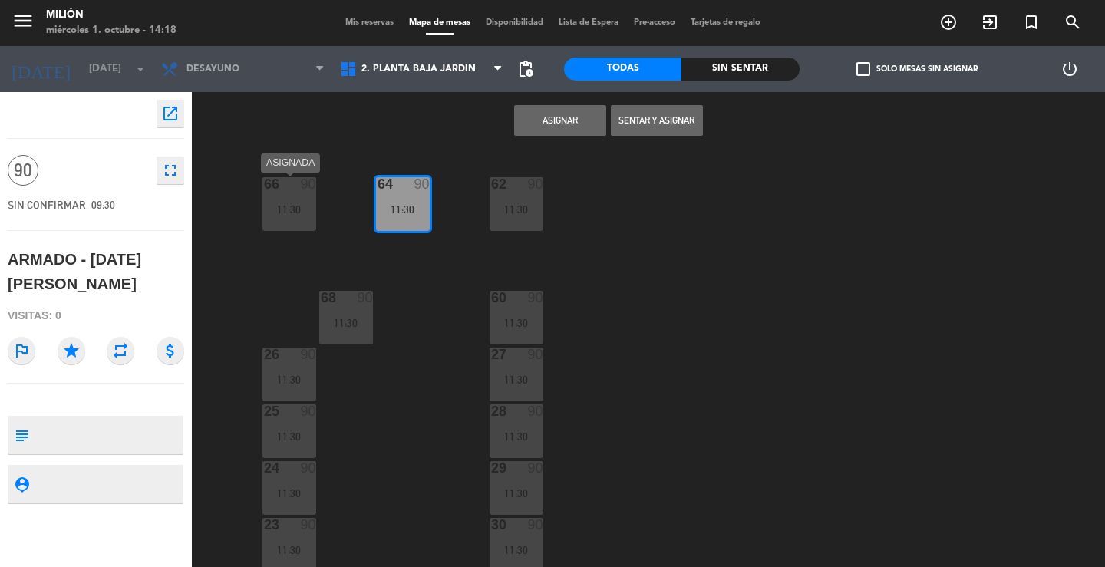
drag, startPoint x: 315, startPoint y: 193, endPoint x: 305, endPoint y: 215, distance: 23.7
click at [308, 195] on div "66 90 11:30" at bounding box center [289, 204] width 54 height 54
drag, startPoint x: 354, startPoint y: 314, endPoint x: 525, endPoint y: 249, distance: 183.1
click at [356, 312] on div "68 90 11:30" at bounding box center [346, 318] width 54 height 54
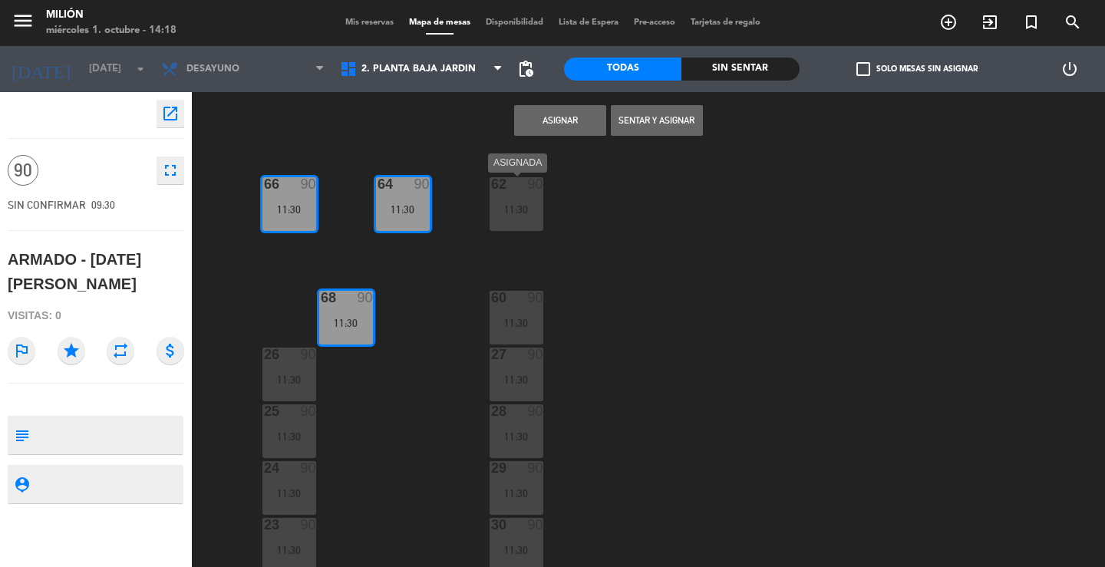
drag, startPoint x: 522, startPoint y: 189, endPoint x: 511, endPoint y: 214, distance: 27.1
click at [519, 193] on div "62 90 11:30" at bounding box center [516, 204] width 54 height 54
click at [499, 325] on div "11:30" at bounding box center [516, 323] width 54 height 11
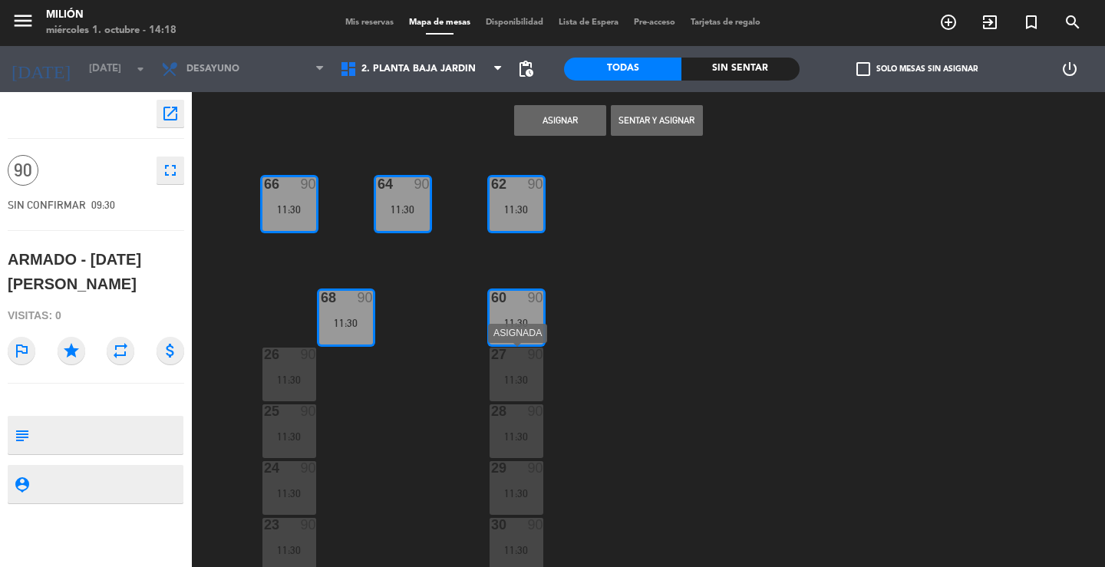
drag, startPoint x: 496, startPoint y: 365, endPoint x: 469, endPoint y: 371, distance: 27.4
click at [496, 367] on div "27 90 11:30" at bounding box center [516, 375] width 54 height 54
click at [277, 380] on div "11:30" at bounding box center [289, 379] width 54 height 11
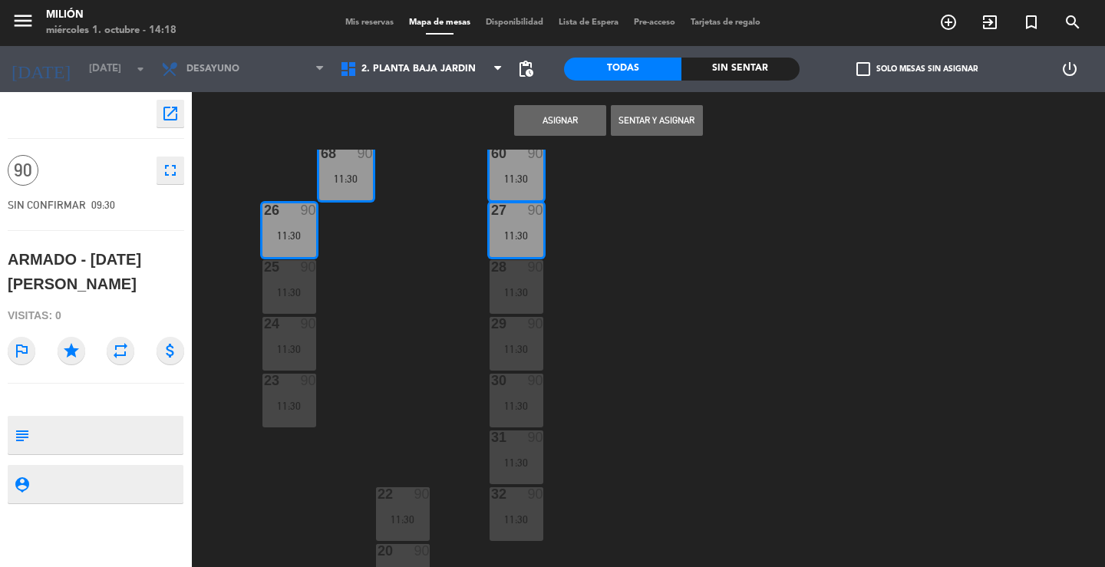
scroll to position [153, 0]
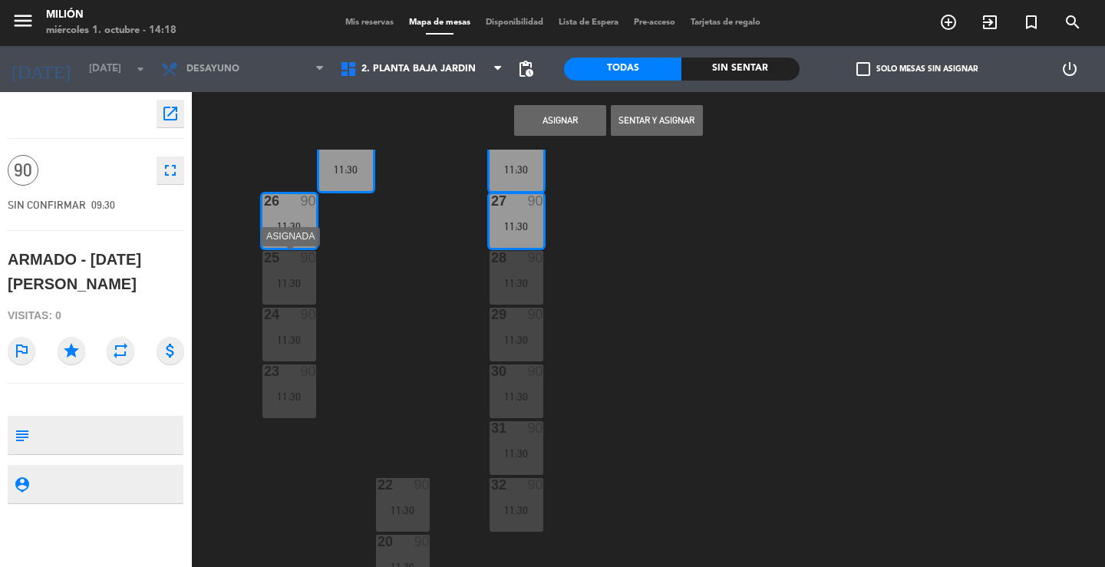
click at [296, 298] on div "25 90 11:30" at bounding box center [289, 278] width 54 height 54
click at [284, 337] on div "11:30" at bounding box center [289, 339] width 54 height 11
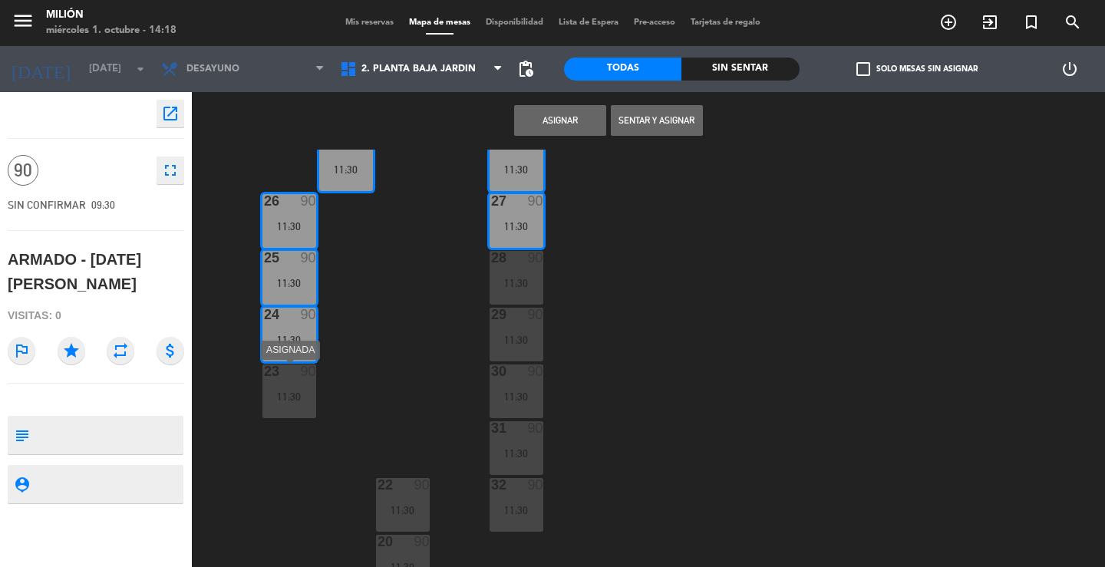
drag, startPoint x: 291, startPoint y: 371, endPoint x: 459, endPoint y: 335, distance: 171.7
click at [291, 371] on div at bounding box center [288, 371] width 25 height 14
drag, startPoint x: 539, startPoint y: 283, endPoint x: 521, endPoint y: 299, distance: 24.5
click at [534, 285] on div "11:30" at bounding box center [516, 283] width 54 height 11
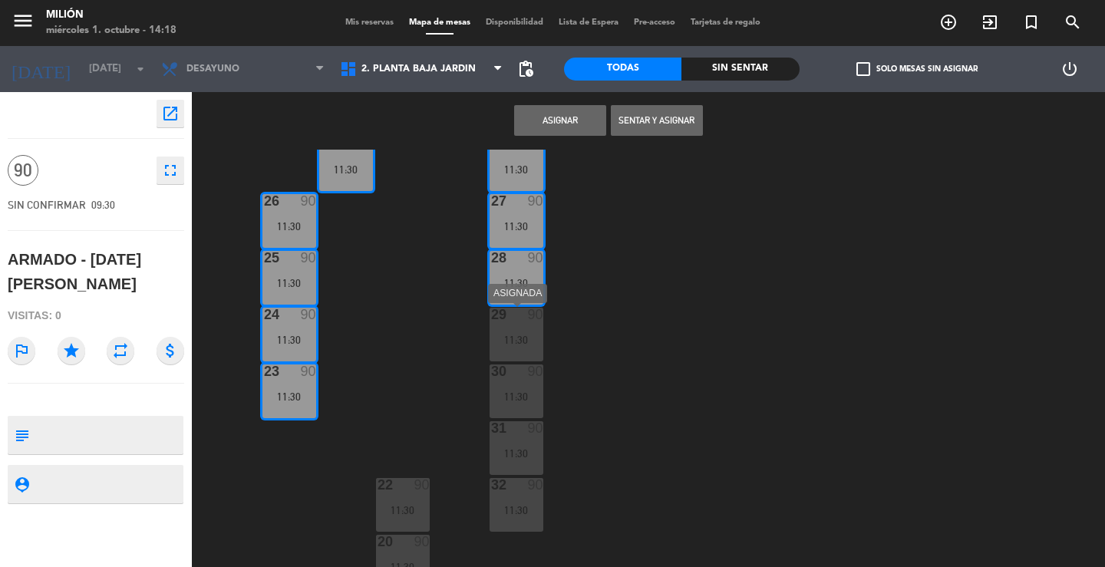
drag, startPoint x: 516, startPoint y: 324, endPoint x: 498, endPoint y: 355, distance: 35.8
click at [515, 326] on div "29 90 11:30" at bounding box center [516, 335] width 54 height 54
click at [492, 372] on div "30" at bounding box center [491, 371] width 1 height 14
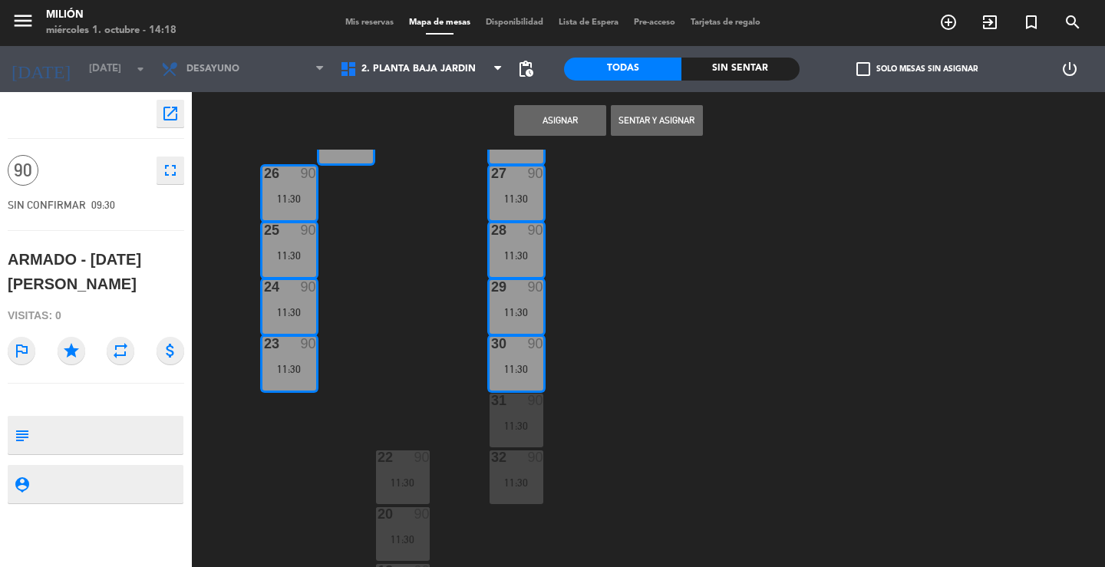
scroll to position [232, 0]
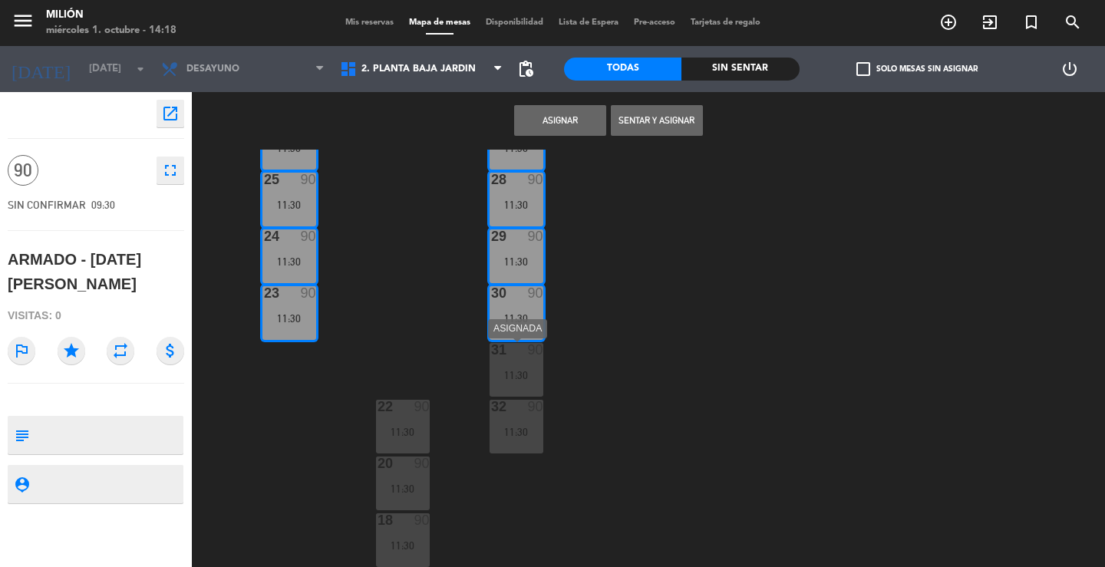
drag, startPoint x: 514, startPoint y: 359, endPoint x: 505, endPoint y: 374, distance: 17.9
click at [512, 361] on div "31 90 11:30" at bounding box center [516, 370] width 54 height 54
drag, startPoint x: 507, startPoint y: 415, endPoint x: 459, endPoint y: 394, distance: 52.9
click at [505, 414] on div "32 90 11:30" at bounding box center [516, 427] width 54 height 54
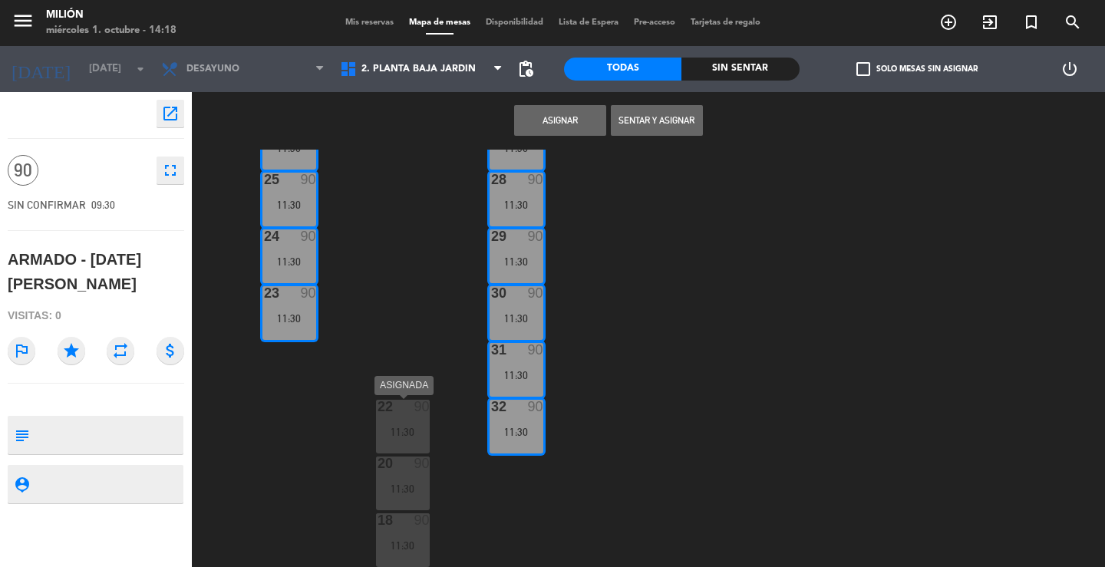
click at [400, 413] on div "22 90" at bounding box center [403, 407] width 54 height 15
click at [407, 478] on div "20 90 11:30" at bounding box center [403, 483] width 54 height 54
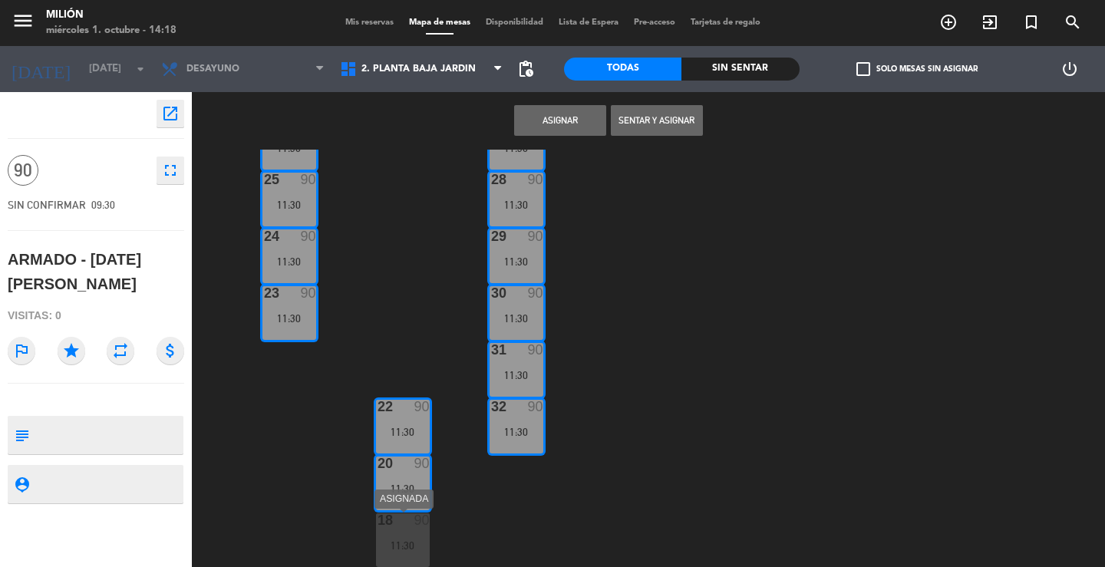
click at [387, 531] on div "18 90 11:30" at bounding box center [403, 540] width 54 height 54
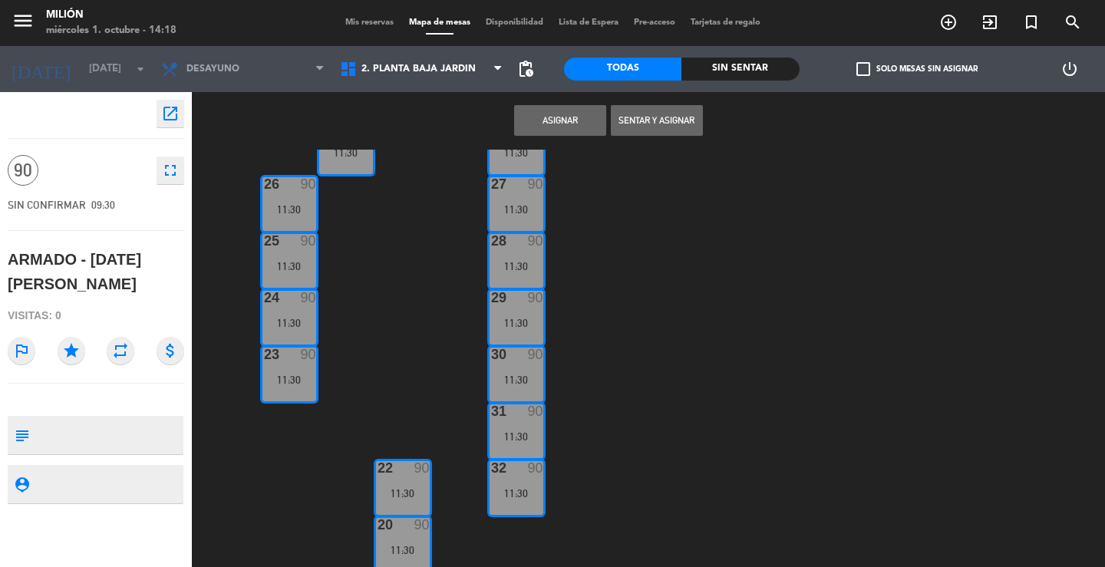
scroll to position [0, 0]
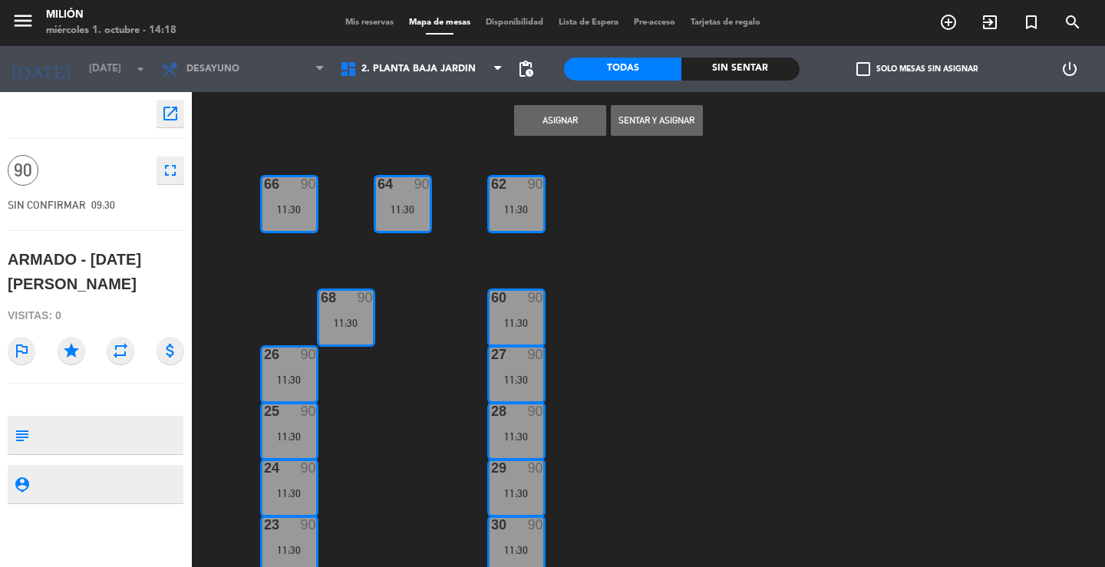
click at [552, 125] on button "Asignar" at bounding box center [560, 120] width 92 height 31
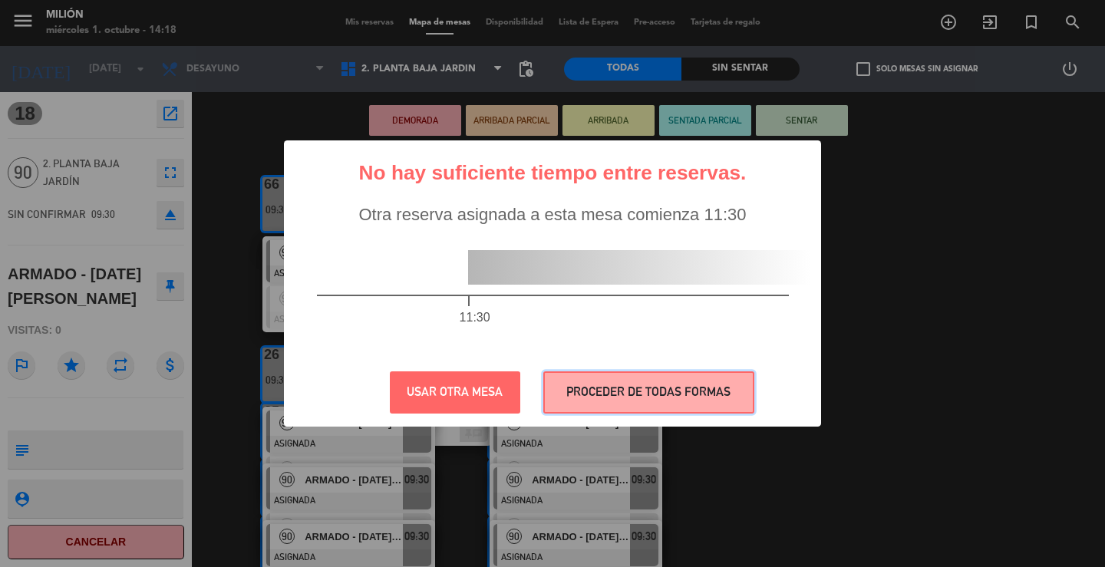
click at [598, 391] on button "PROCEDER DE TODAS FORMAS" at bounding box center [648, 392] width 211 height 42
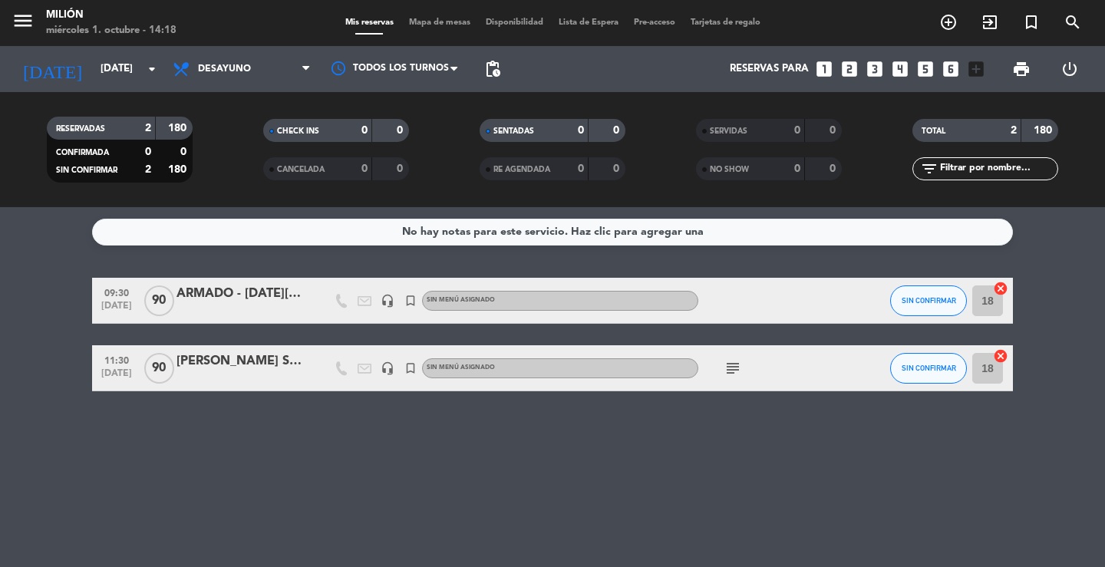
click at [255, 292] on div "ARMADO - [DATE][PERSON_NAME]" at bounding box center [241, 294] width 130 height 20
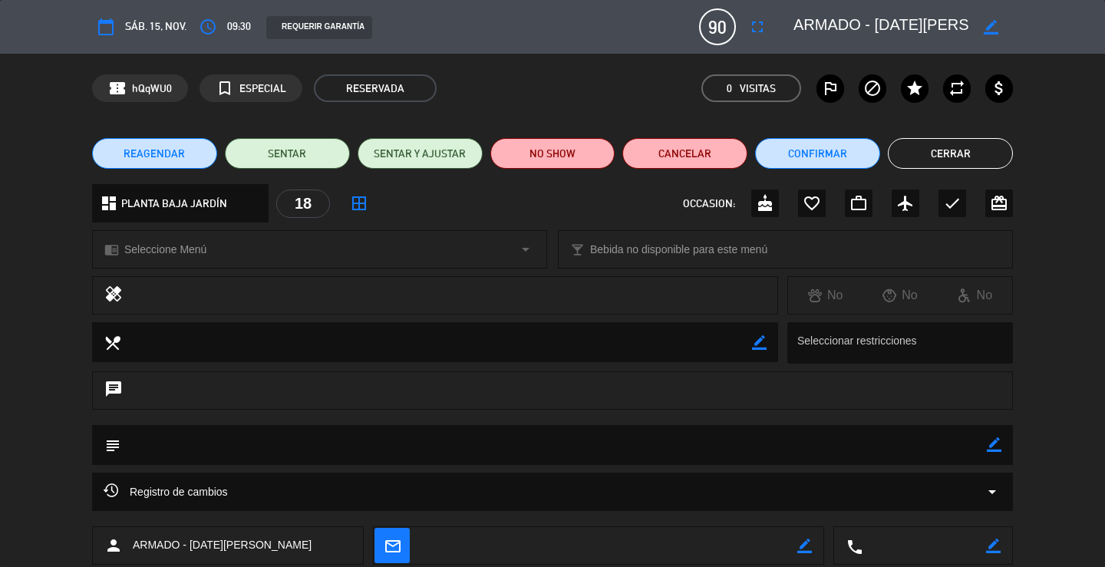
click at [990, 27] on icon "border_color" at bounding box center [990, 27] width 15 height 15
click at [870, 18] on textarea at bounding box center [881, 27] width 176 height 28
type textarea "ARMADO - [DATE][PERSON_NAME] (jardín y 1er piso)"
click at [984, 25] on icon at bounding box center [990, 27] width 15 height 15
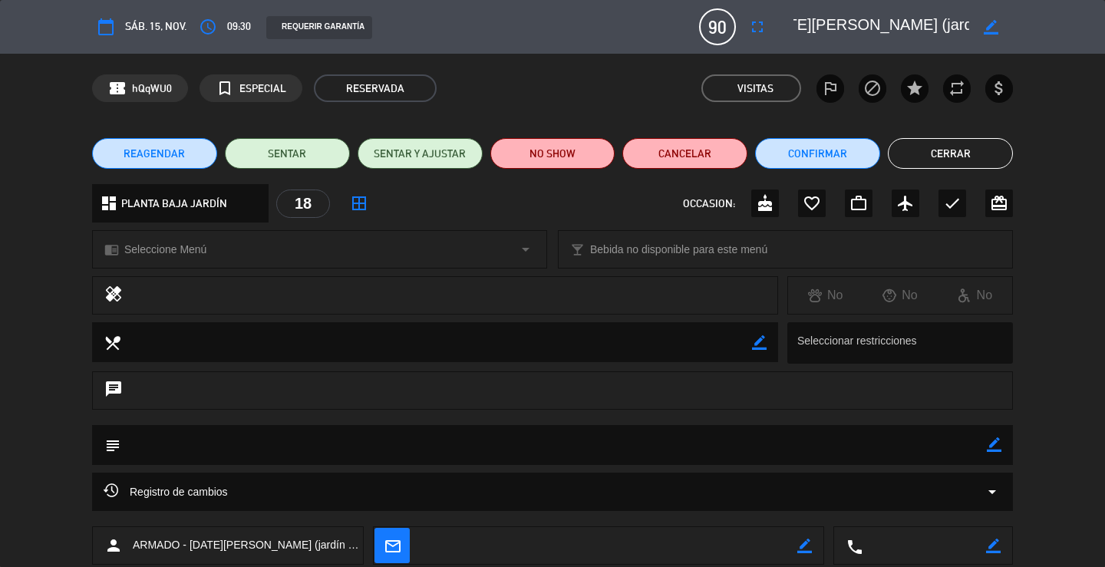
click at [955, 157] on button "Cerrar" at bounding box center [950, 153] width 125 height 31
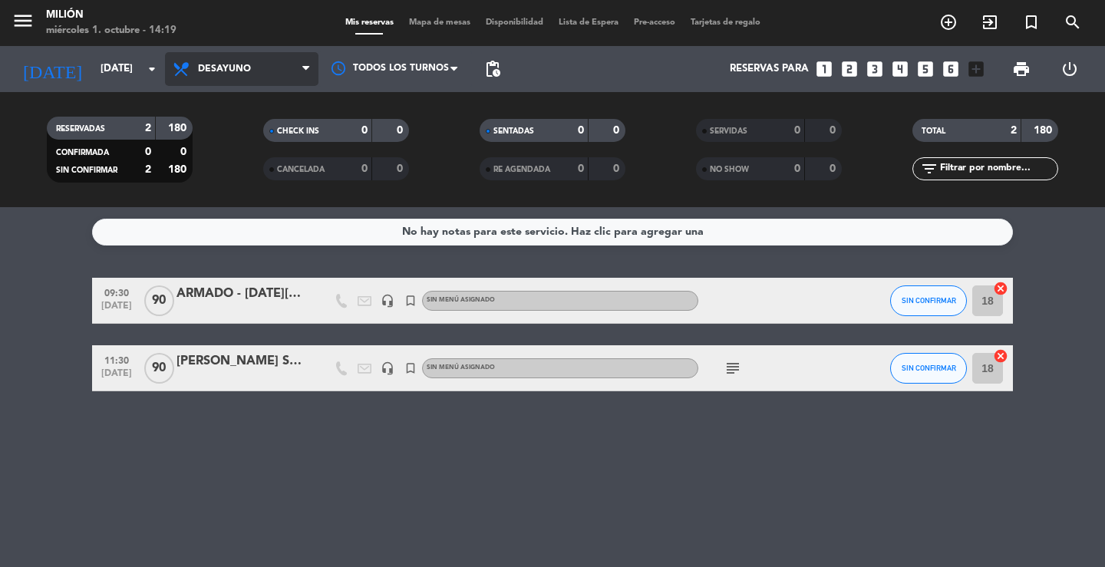
click at [208, 66] on span "Desayuno" at bounding box center [224, 69] width 53 height 11
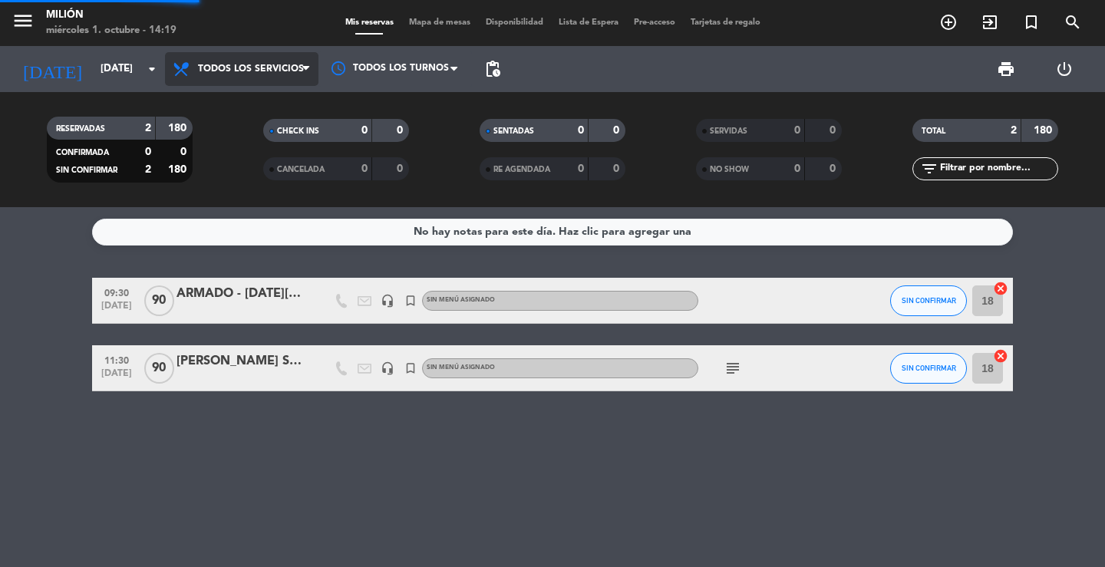
click at [220, 104] on div "menu Milión [DATE] 1. octubre - 14:19 Mis reservas Mapa de mesas Disponibilidad…" at bounding box center [552, 103] width 1105 height 207
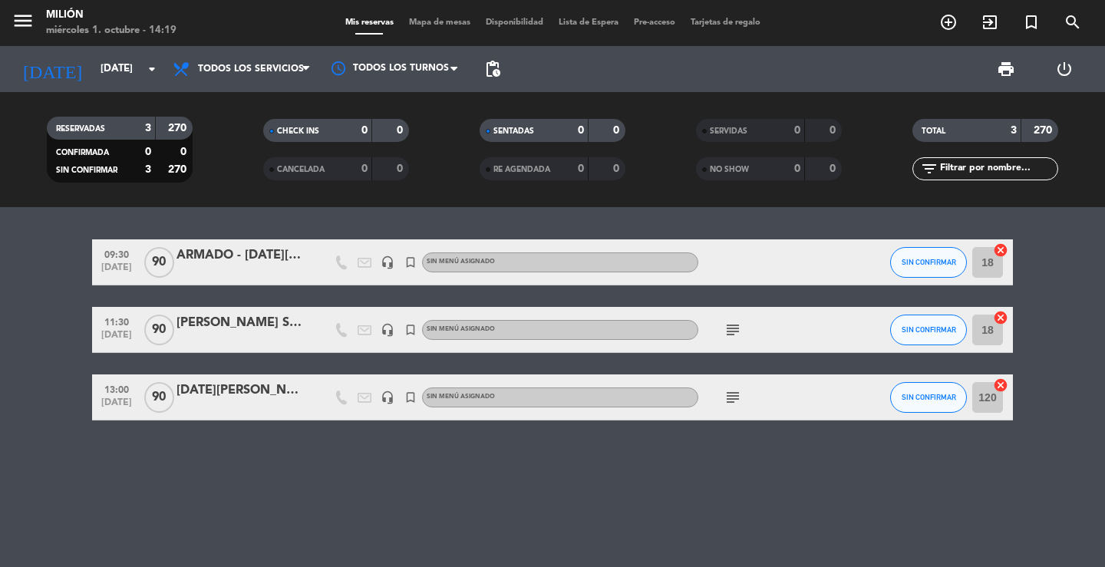
click at [734, 397] on icon "subject" at bounding box center [732, 397] width 18 height 18
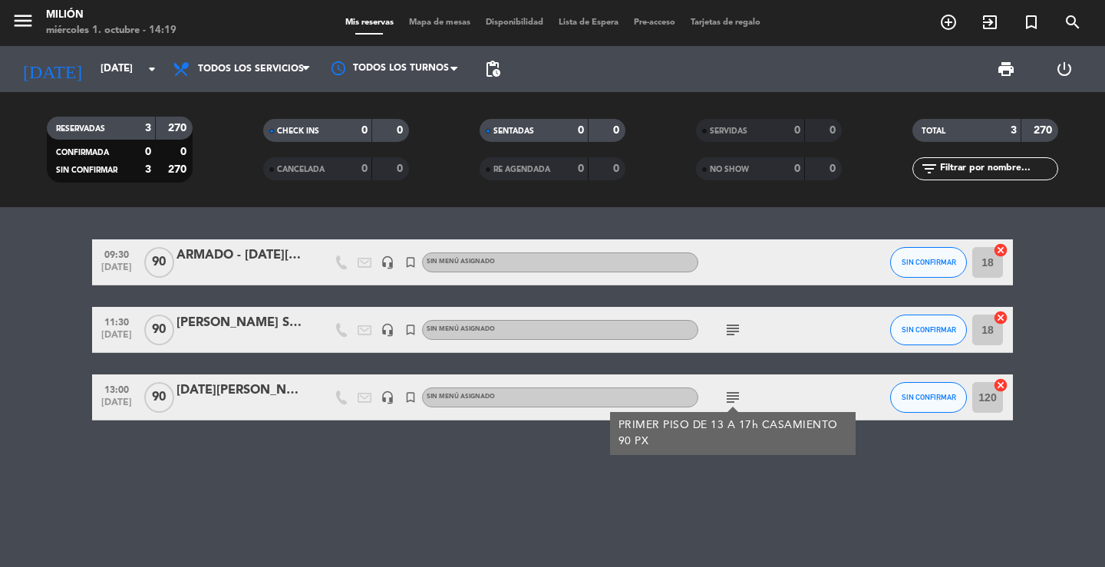
click at [474, 479] on div "09:30 [DATE] ARMADO - [DATE] CIVIL (jardín y 1er piso) headset_mic turned_in_no…" at bounding box center [552, 387] width 1105 height 360
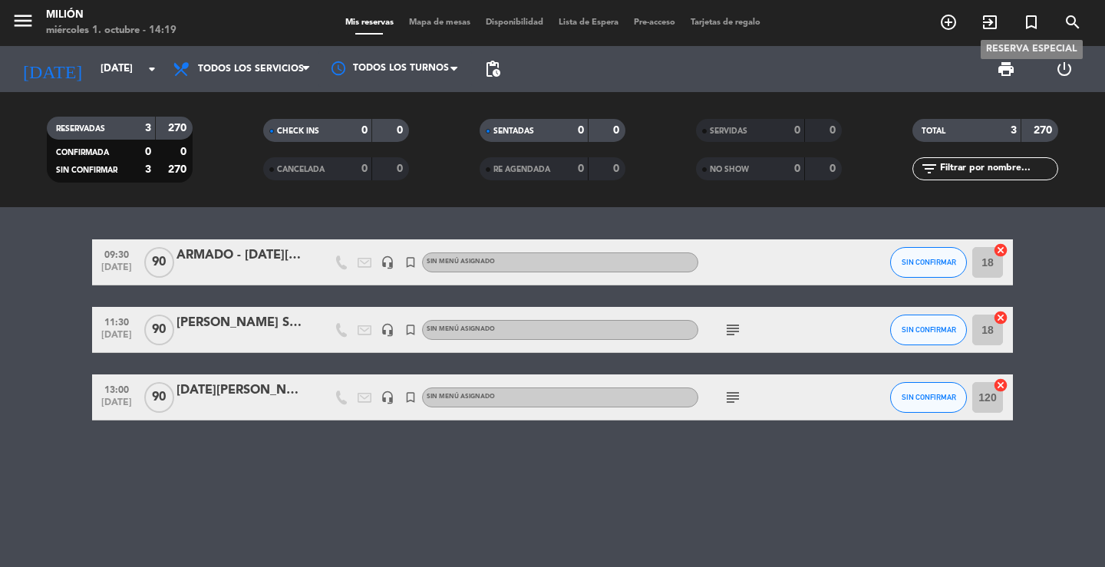
click at [1038, 24] on icon "turned_in_not" at bounding box center [1031, 22] width 18 height 18
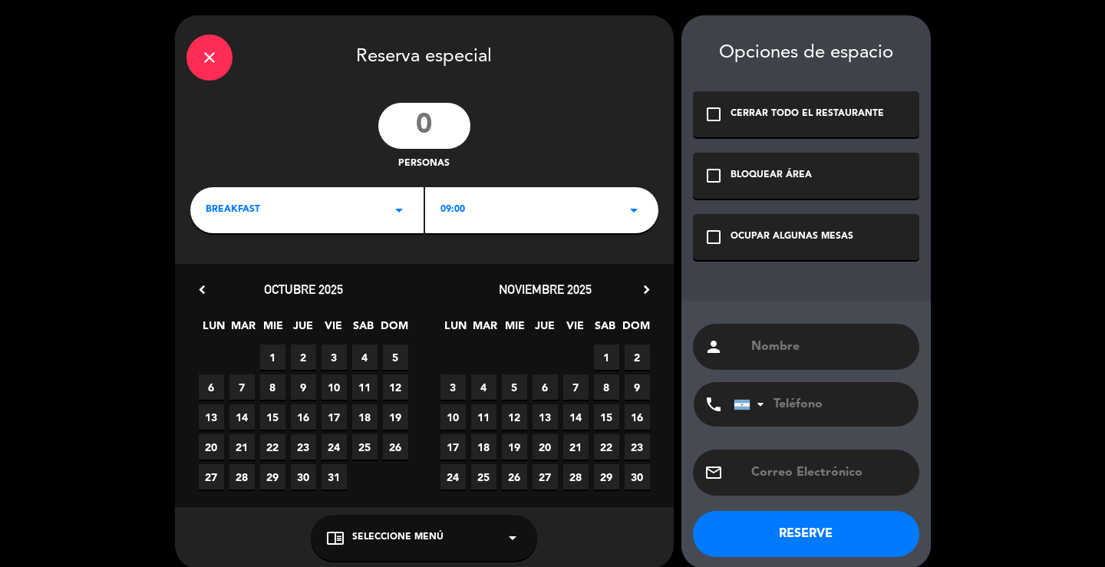
click at [206, 51] on icon "close" at bounding box center [209, 57] width 18 height 18
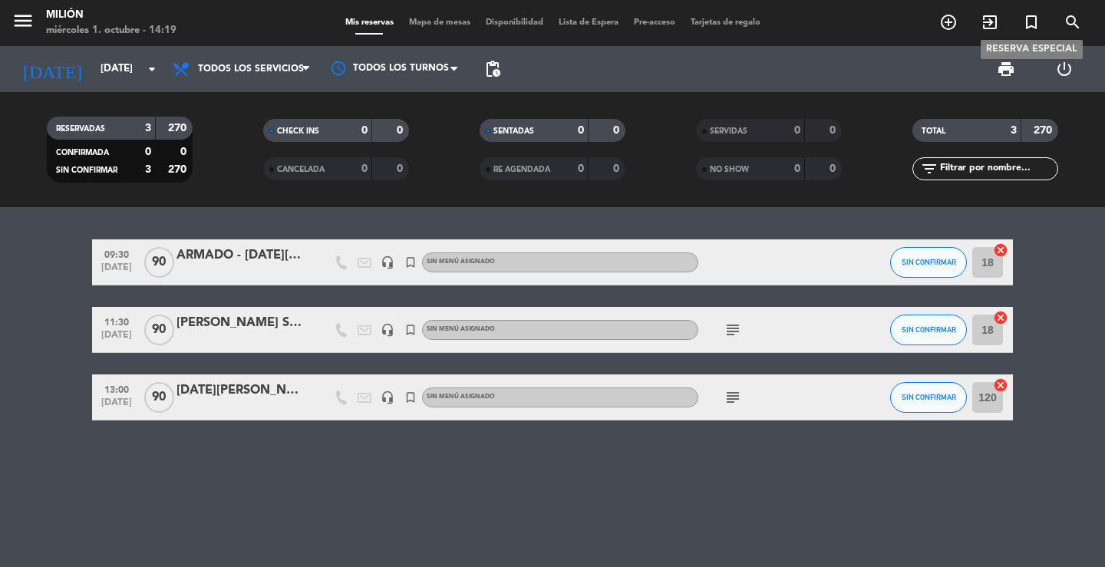
click at [1033, 22] on icon "turned_in_not" at bounding box center [1031, 22] width 18 height 18
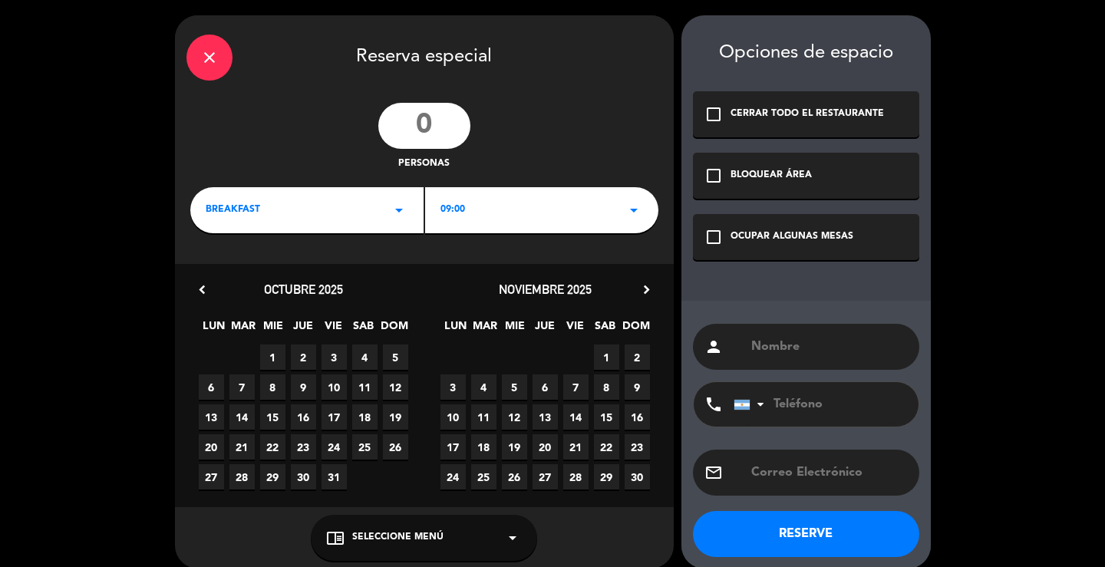
click at [440, 120] on input "number" at bounding box center [424, 126] width 92 height 46
type input "90"
click at [397, 206] on icon "arrow_drop_down" at bounding box center [399, 210] width 18 height 18
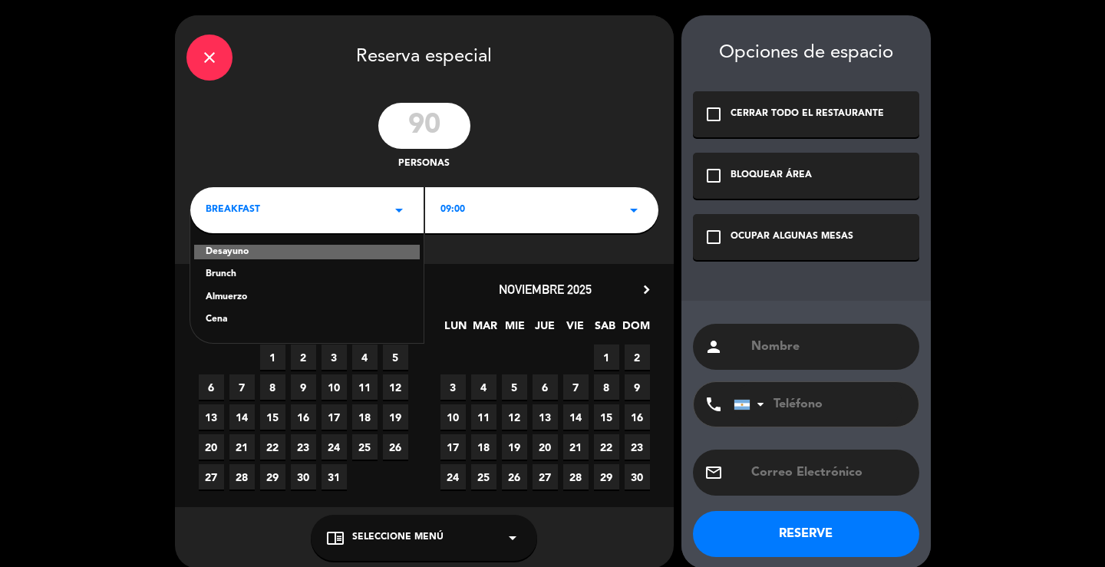
click at [262, 283] on div "Desayuno Brunch Almuerzo Cena" at bounding box center [306, 276] width 233 height 133
click at [228, 272] on div "Brunch" at bounding box center [307, 274] width 203 height 15
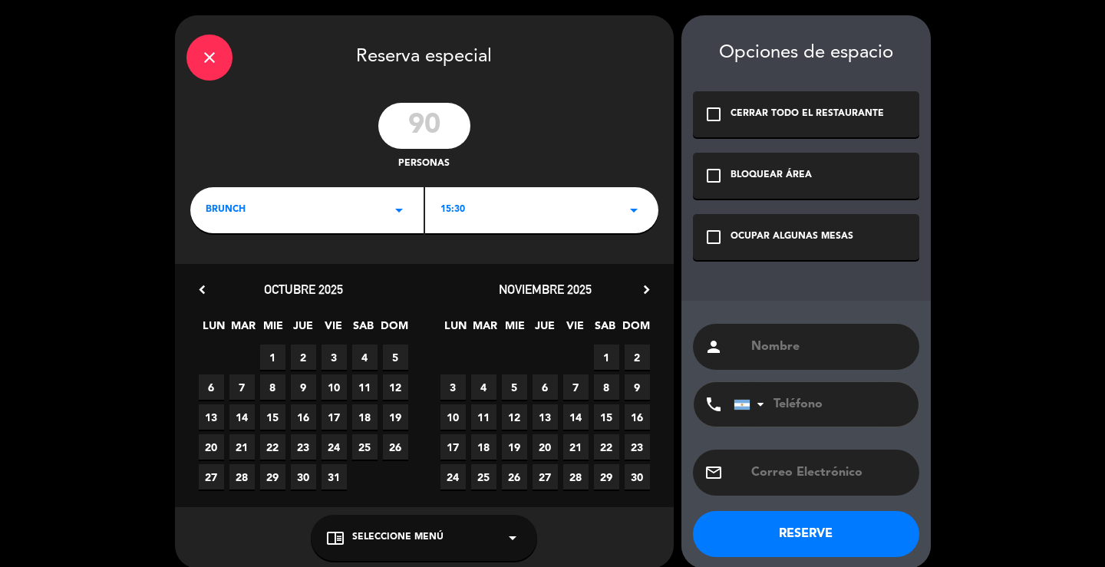
click at [540, 212] on div "15:30 arrow_drop_down" at bounding box center [541, 210] width 233 height 46
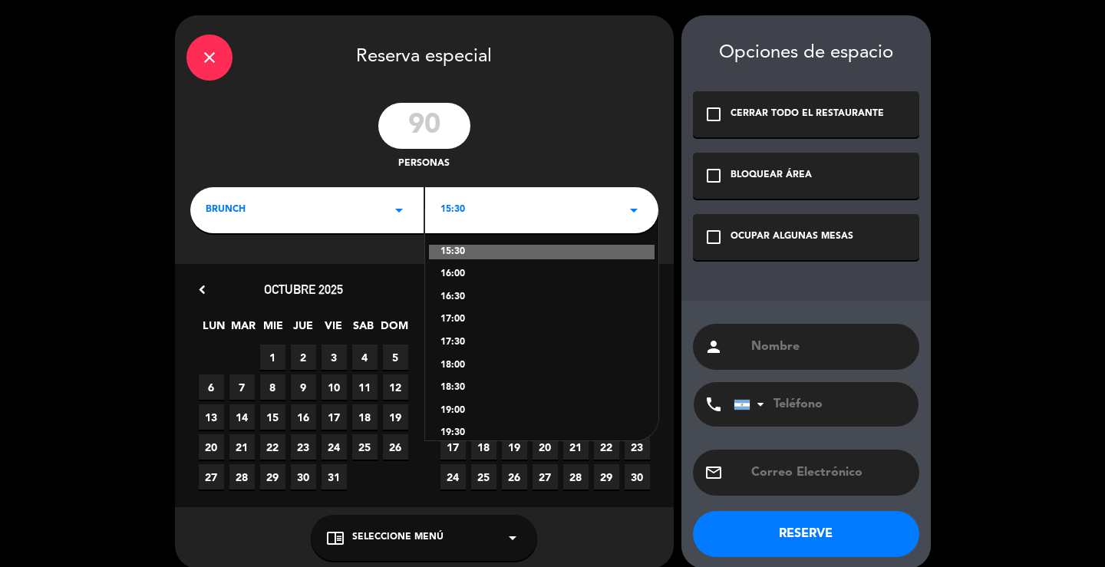
click at [459, 317] on div "17:00" at bounding box center [541, 319] width 203 height 15
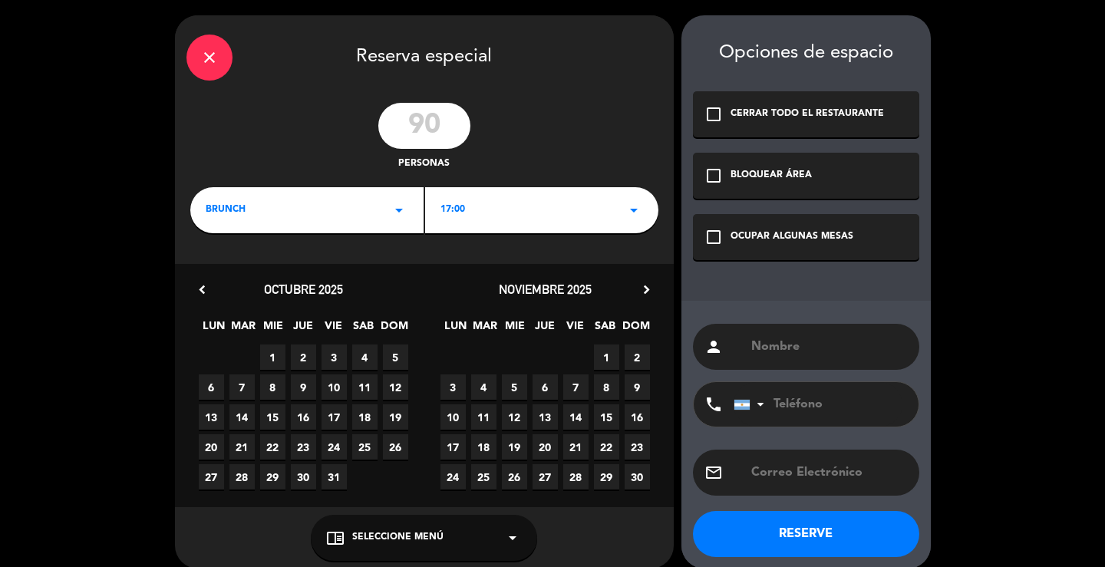
click at [764, 344] on input "text" at bounding box center [828, 346] width 158 height 21
type input "DESARMADO - [DATE][PERSON_NAME]"
click at [773, 222] on div "check_box_outline_blank OCUPAR ALGUNAS MESAS" at bounding box center [806, 237] width 226 height 46
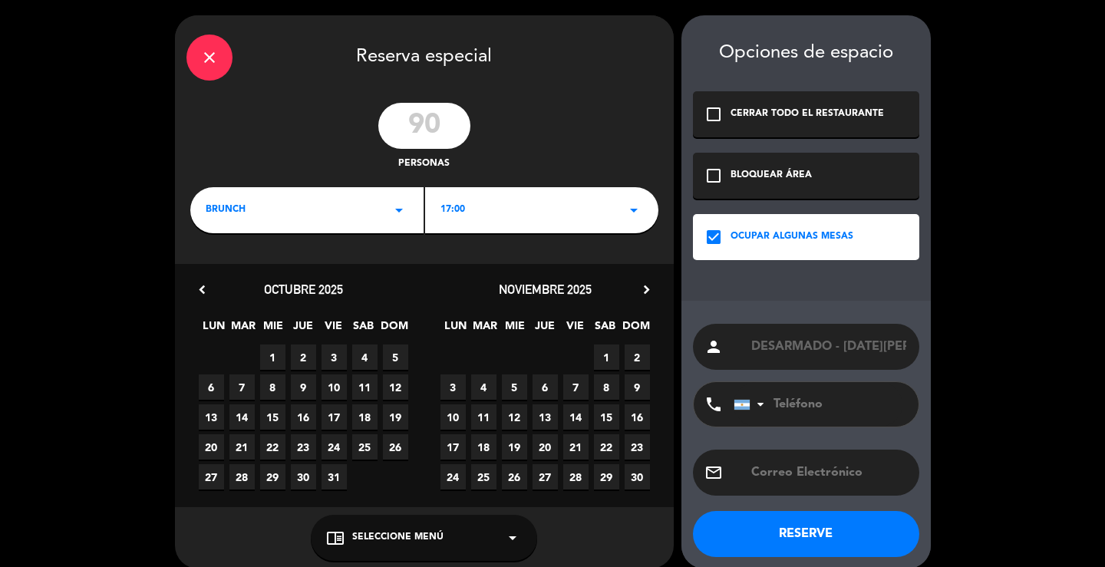
click at [610, 414] on span "15" at bounding box center [606, 416] width 25 height 25
click at [788, 529] on button "RESERVE" at bounding box center [806, 534] width 226 height 46
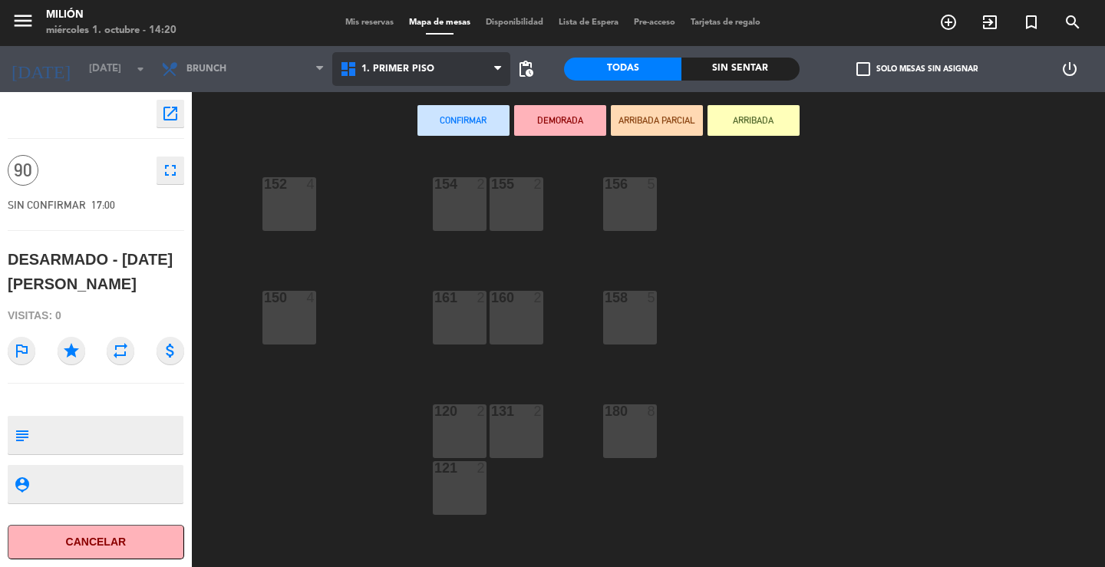
click at [426, 68] on span "1. PRIMER PISO" at bounding box center [397, 69] width 73 height 11
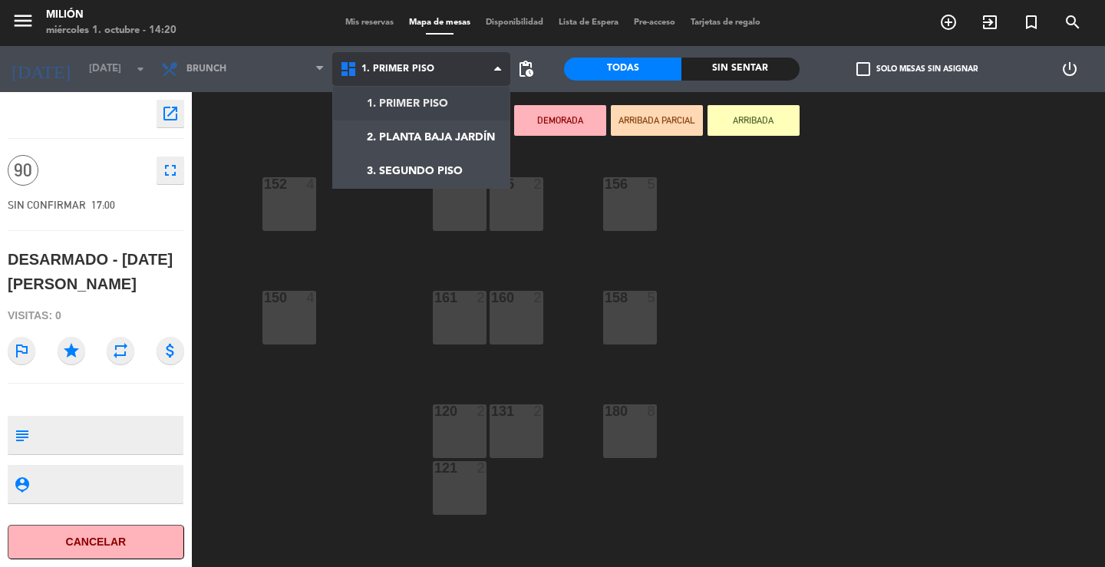
click at [422, 99] on ng-component "menu Milión [DATE] 1. octubre - 14:20 Mis reservas Mapa de mesas Disponibilidad…" at bounding box center [552, 283] width 1105 height 567
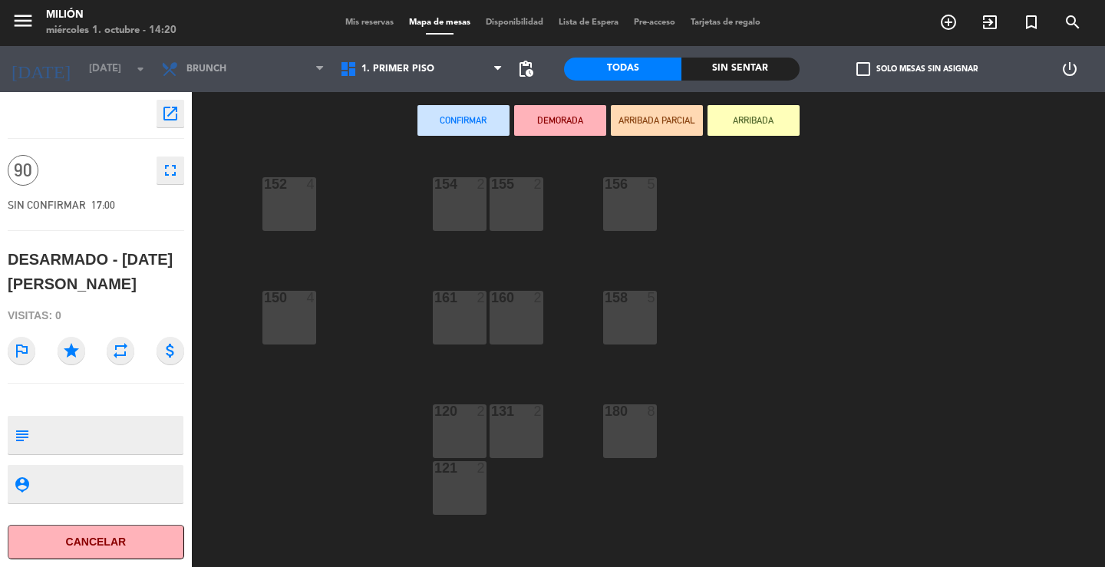
click at [459, 207] on div "154 2" at bounding box center [460, 204] width 54 height 54
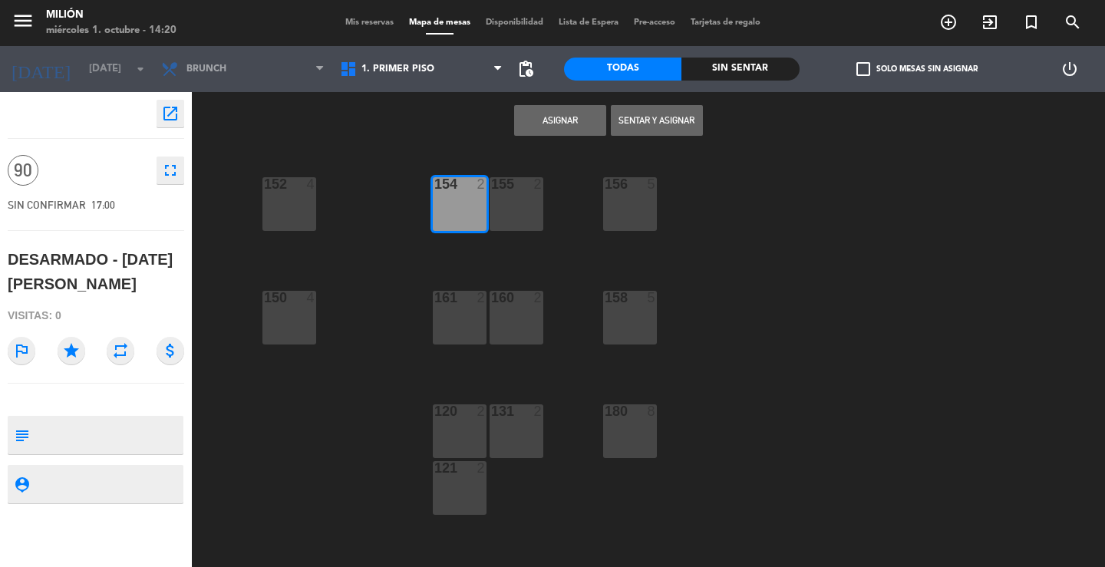
click at [456, 301] on div at bounding box center [458, 298] width 25 height 14
click at [466, 423] on div "120 2" at bounding box center [460, 431] width 54 height 54
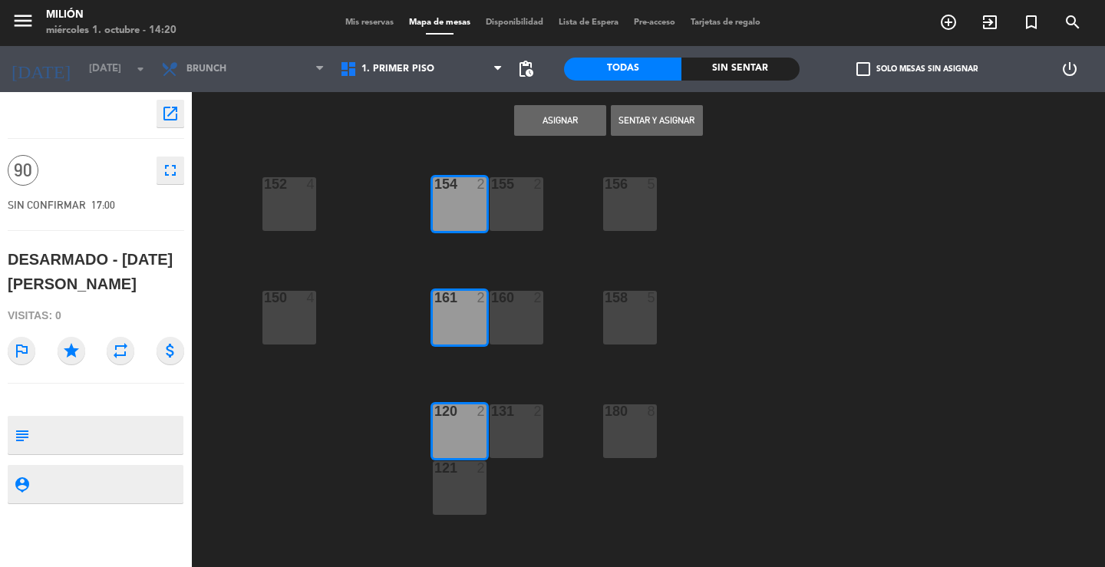
click at [450, 468] on div at bounding box center [458, 468] width 25 height 14
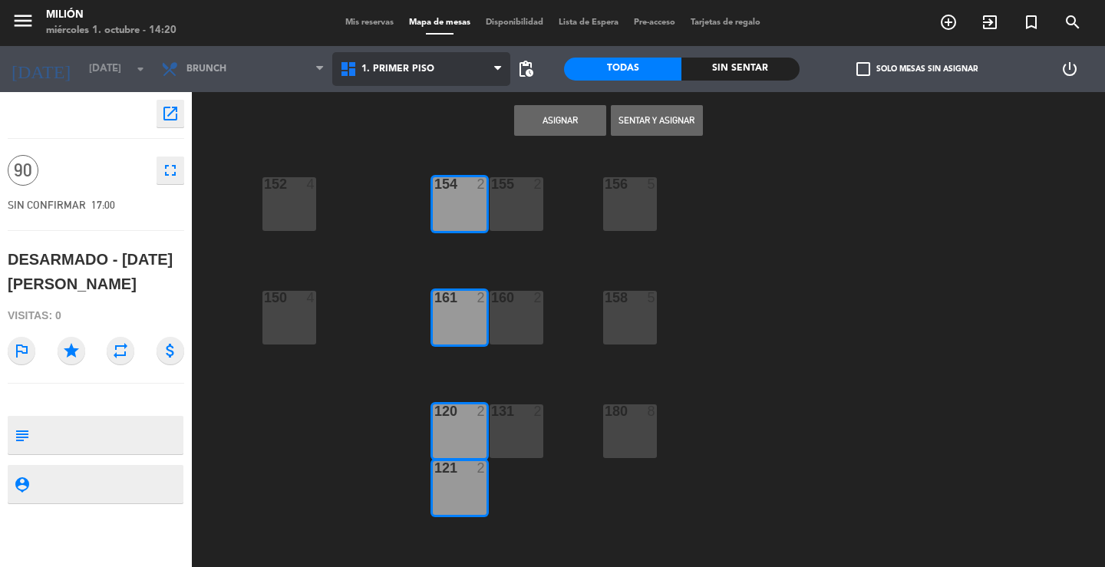
click at [463, 69] on span "1. PRIMER PISO" at bounding box center [421, 69] width 179 height 34
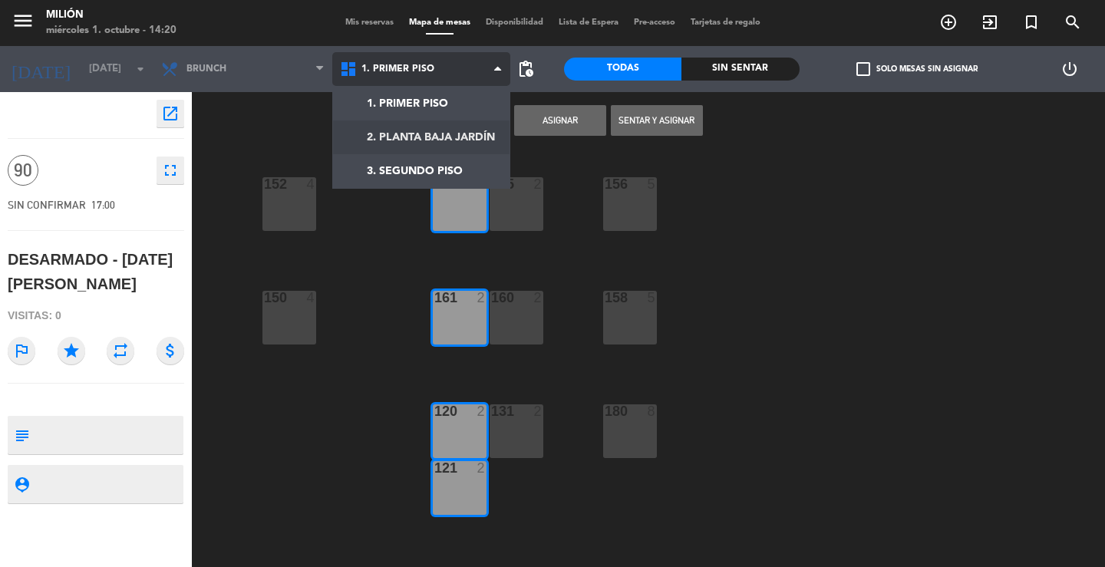
click at [422, 135] on ng-component "menu Milión [DATE] 1. octubre - 14:20 Mis reservas Mapa de mesas Disponibilidad…" at bounding box center [552, 283] width 1105 height 567
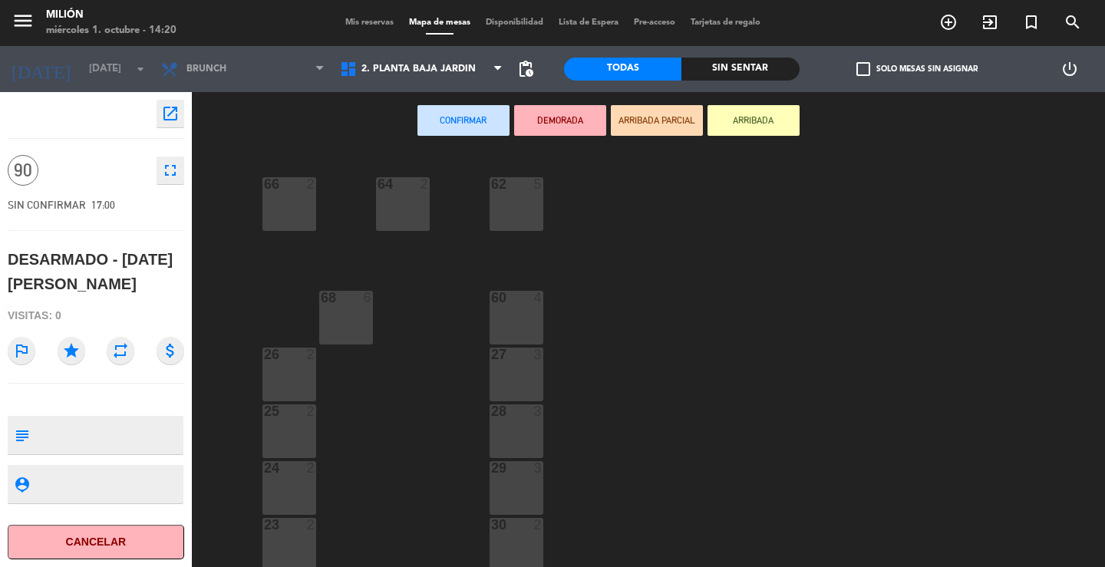
click at [288, 209] on div "66 2" at bounding box center [289, 204] width 54 height 54
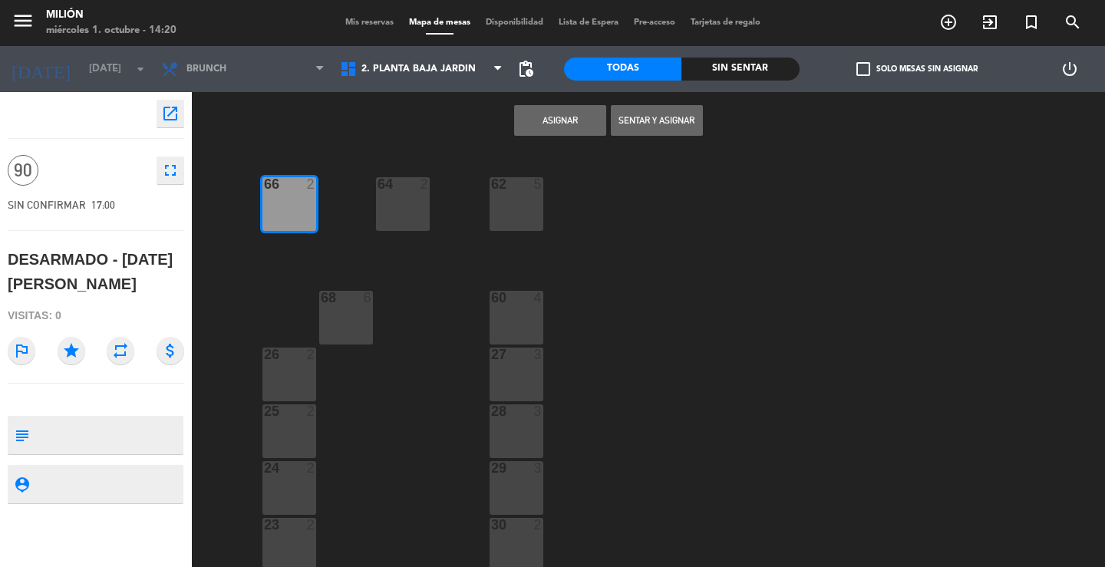
click at [397, 207] on div "64 2" at bounding box center [403, 204] width 54 height 54
click at [512, 210] on div "62 5" at bounding box center [516, 204] width 54 height 54
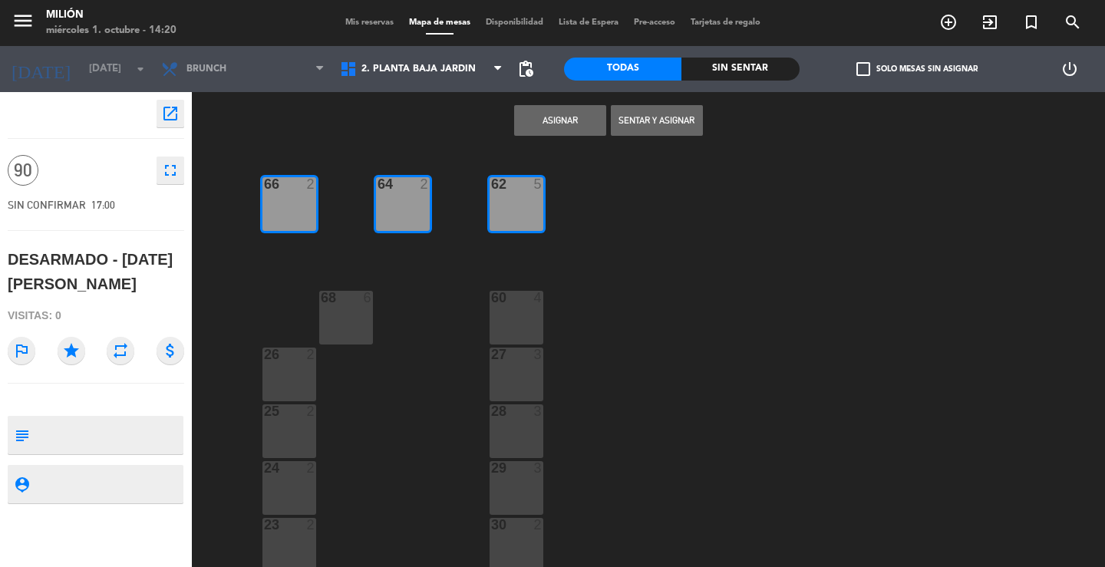
drag, startPoint x: 515, startPoint y: 298, endPoint x: 505, endPoint y: 302, distance: 11.0
click at [512, 299] on div at bounding box center [515, 298] width 25 height 14
click at [351, 325] on div "68 6" at bounding box center [346, 318] width 54 height 54
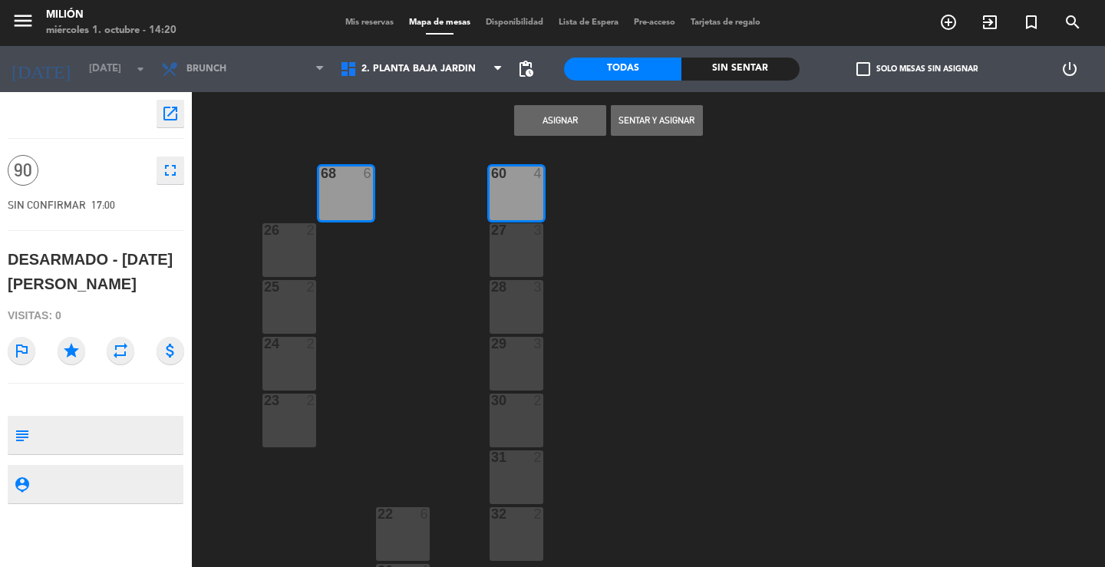
scroll to position [153, 0]
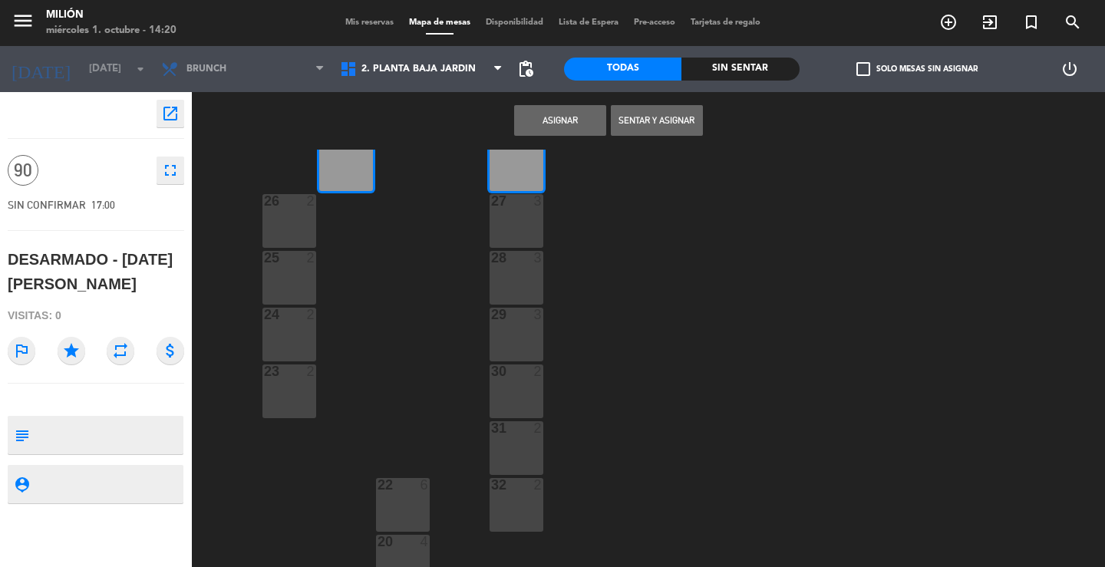
drag, startPoint x: 290, startPoint y: 223, endPoint x: 292, endPoint y: 268, distance: 44.6
click at [290, 226] on div "26 2" at bounding box center [289, 221] width 54 height 54
drag, startPoint x: 292, startPoint y: 268, endPoint x: 283, endPoint y: 305, distance: 38.0
click at [292, 272] on div "25 2" at bounding box center [289, 278] width 54 height 54
drag, startPoint x: 286, startPoint y: 330, endPoint x: 288, endPoint y: 357, distance: 27.7
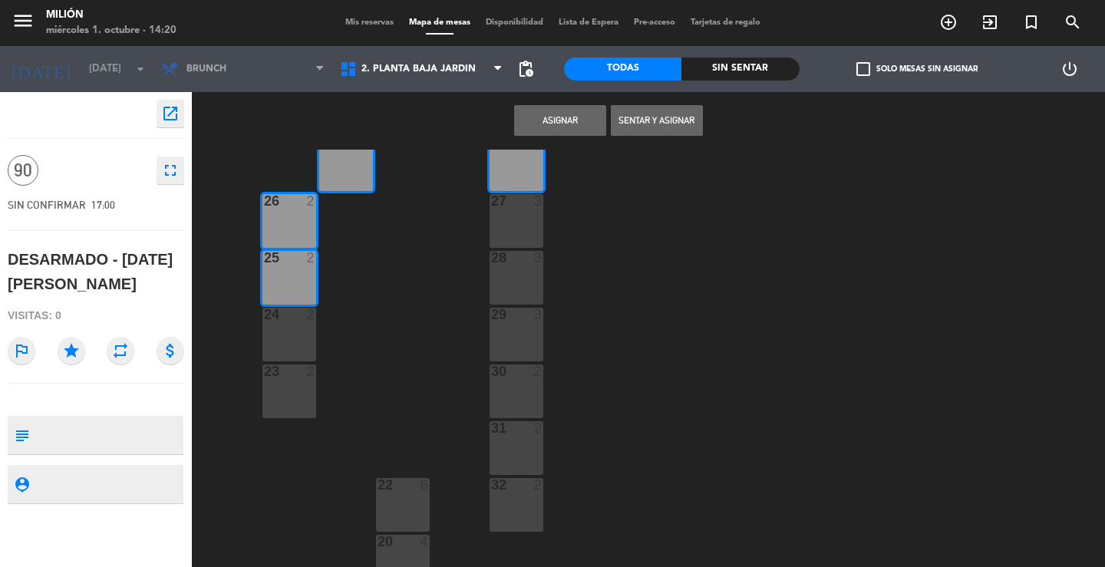
click at [286, 331] on div "24 2" at bounding box center [289, 335] width 54 height 54
click at [292, 364] on div "66 2 62 5 64 2 68 6 60 4 26 2 27 3 25 2 28 3 24 2 29 3 23 2 30 2 31 2 22 6 32 2…" at bounding box center [654, 358] width 902 height 417
drag, startPoint x: 509, startPoint y: 204, endPoint x: 507, endPoint y: 245, distance: 41.5
click at [511, 208] on div "27 3" at bounding box center [516, 201] width 54 height 15
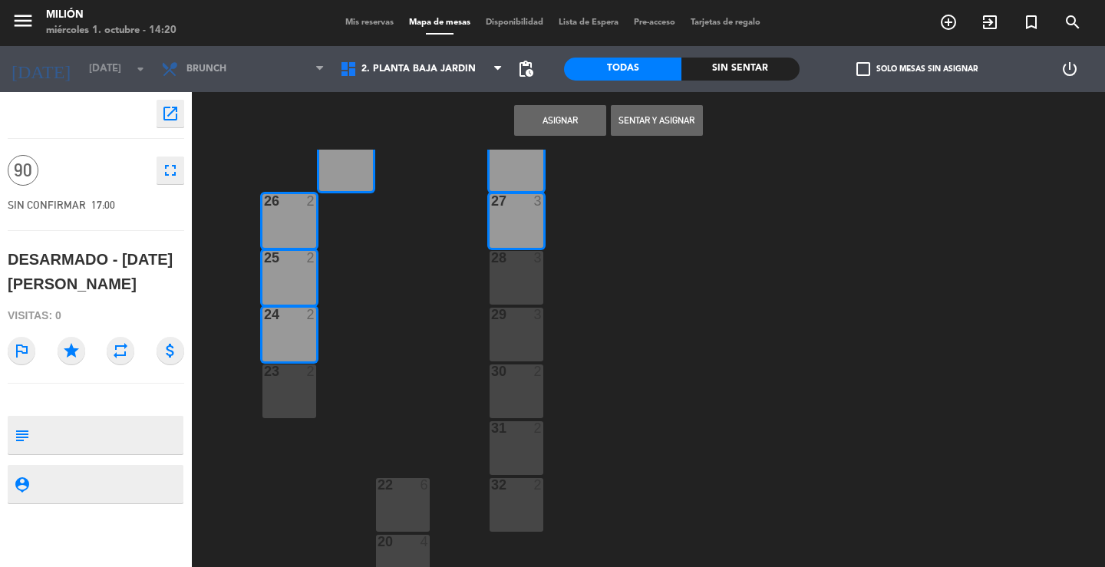
drag, startPoint x: 511, startPoint y: 255, endPoint x: 509, endPoint y: 272, distance: 16.3
click at [511, 263] on div "28 3" at bounding box center [516, 278] width 54 height 54
click at [492, 308] on div "29" at bounding box center [491, 315] width 1 height 14
click at [500, 279] on div "28 3" at bounding box center [516, 278] width 54 height 54
click at [308, 380] on div "23 2" at bounding box center [289, 391] width 54 height 54
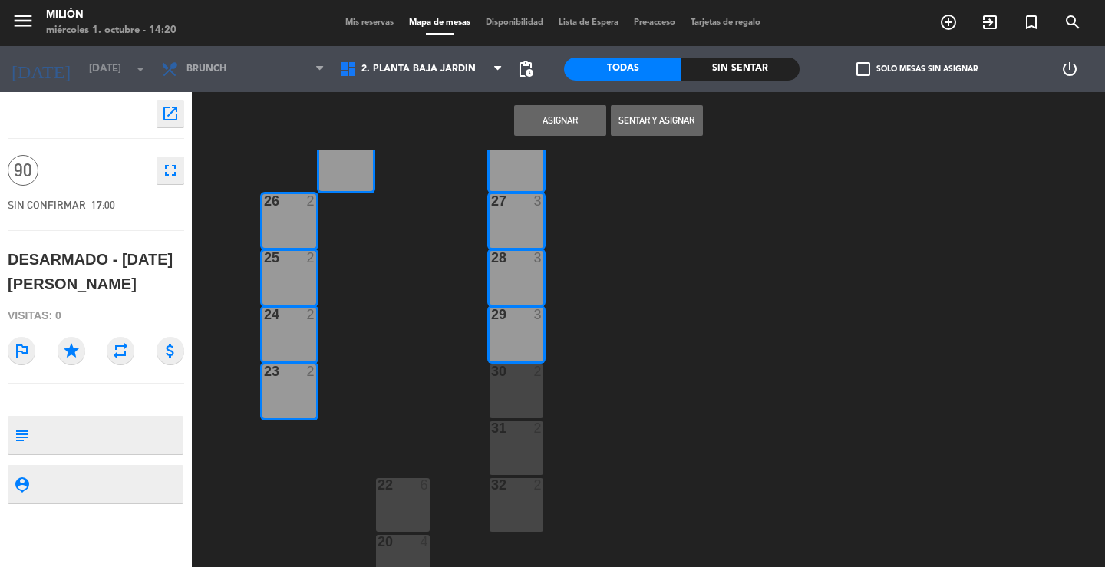
click at [520, 407] on div "30 2" at bounding box center [516, 391] width 54 height 54
click at [506, 434] on div at bounding box center [515, 428] width 25 height 14
click at [509, 483] on div at bounding box center [515, 485] width 25 height 14
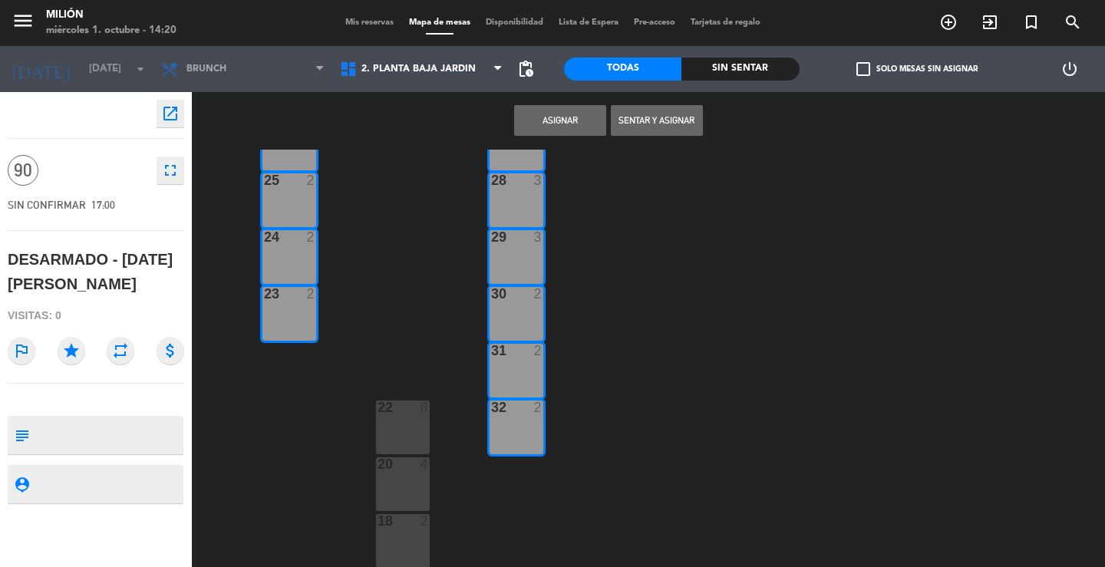
scroll to position [232, 0]
drag, startPoint x: 406, startPoint y: 422, endPoint x: 393, endPoint y: 448, distance: 29.2
click at [405, 422] on div "22 6" at bounding box center [403, 427] width 54 height 54
click at [394, 466] on div at bounding box center [402, 463] width 25 height 14
click at [393, 492] on div "20 4" at bounding box center [403, 483] width 54 height 54
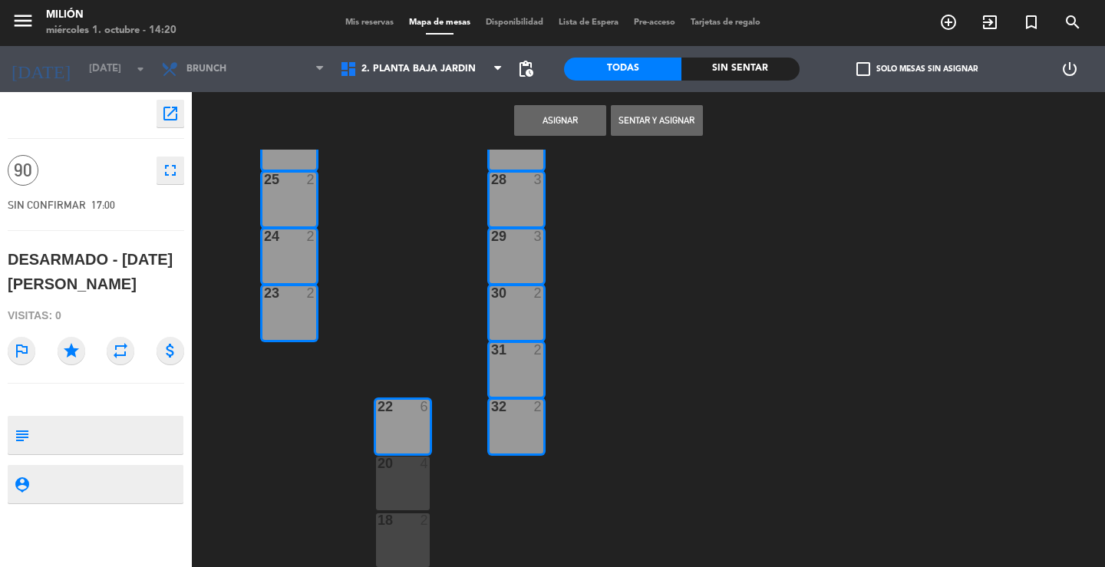
click at [393, 492] on div "20 4" at bounding box center [403, 483] width 54 height 54
click at [395, 520] on div at bounding box center [402, 520] width 25 height 14
click at [554, 111] on button "Asignar" at bounding box center [560, 120] width 92 height 31
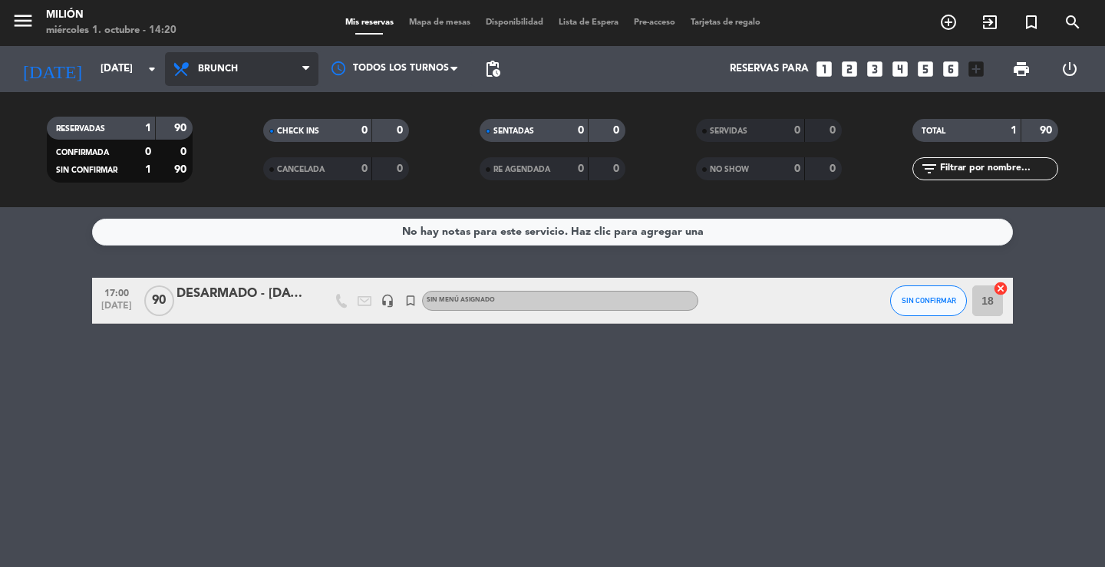
drag, startPoint x: 249, startPoint y: 64, endPoint x: 243, endPoint y: 84, distance: 21.4
click at [246, 69] on span "Brunch" at bounding box center [241, 69] width 153 height 34
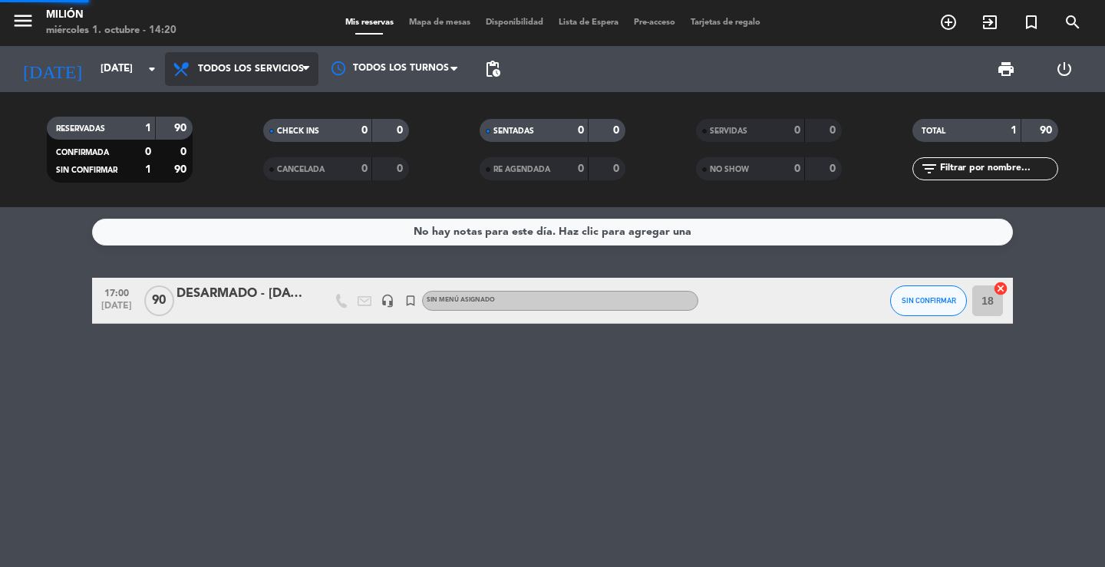
click at [239, 98] on div "menu Milión [DATE] 1. octubre - 14:20 Mis reservas Mapa de mesas Disponibilidad…" at bounding box center [552, 103] width 1105 height 207
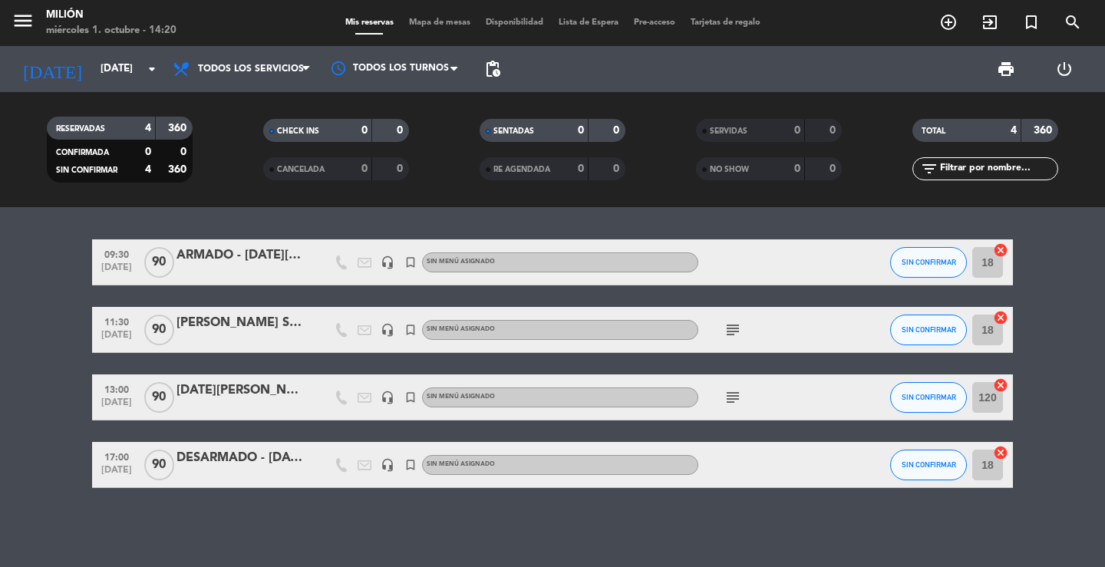
click at [263, 461] on div "DESARMADO - [DATE][PERSON_NAME]" at bounding box center [241, 458] width 130 height 20
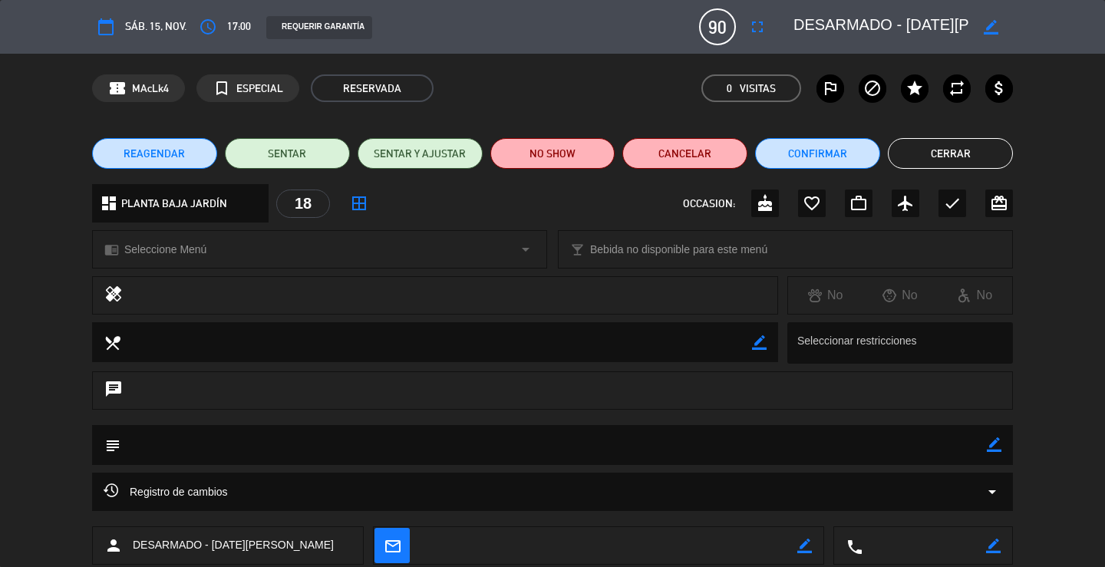
click at [998, 30] on div "border_color" at bounding box center [991, 27] width 44 height 28
click at [990, 28] on icon "border_color" at bounding box center [990, 27] width 15 height 15
click at [881, 25] on textarea at bounding box center [881, 27] width 176 height 28
type textarea "DESARMADO - [PERSON_NAME] CIVIL (jardín y 1er piso)"
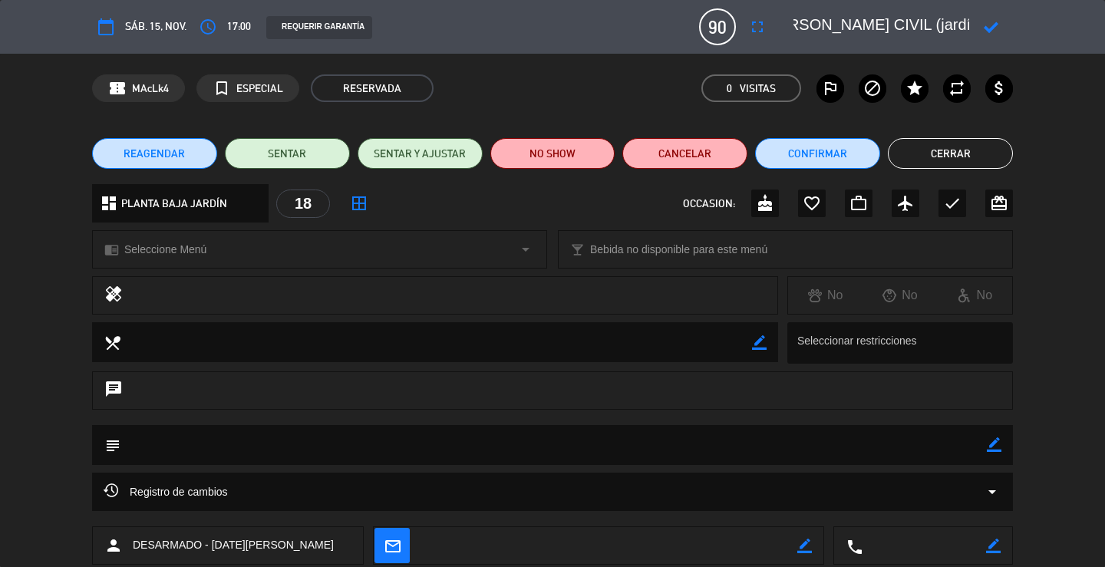
click at [992, 29] on icon at bounding box center [990, 27] width 15 height 15
click at [952, 149] on button "Cerrar" at bounding box center [950, 153] width 125 height 31
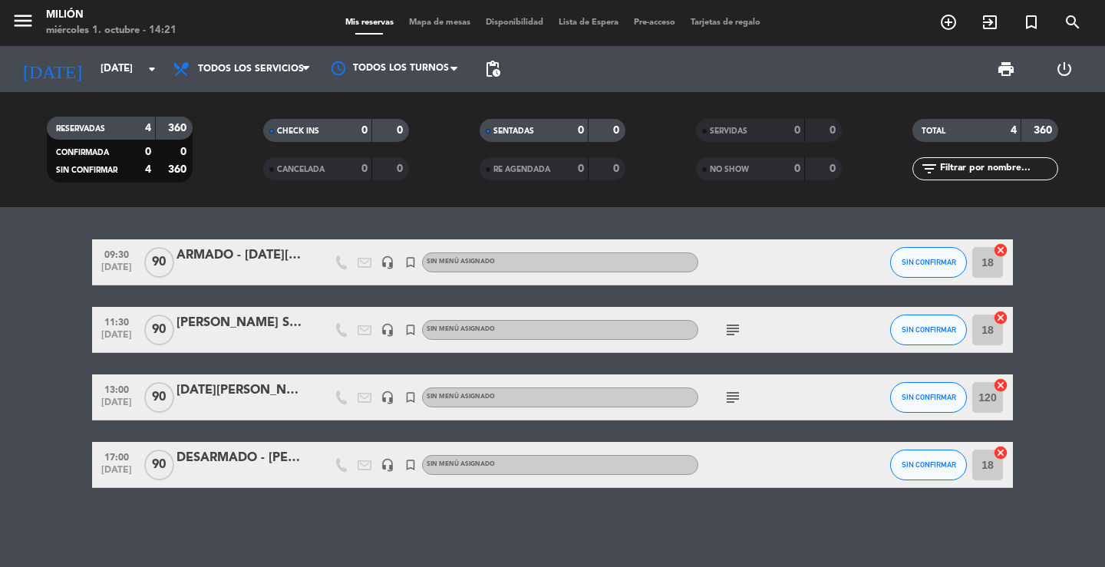
click at [987, 465] on input "18" at bounding box center [987, 465] width 31 height 31
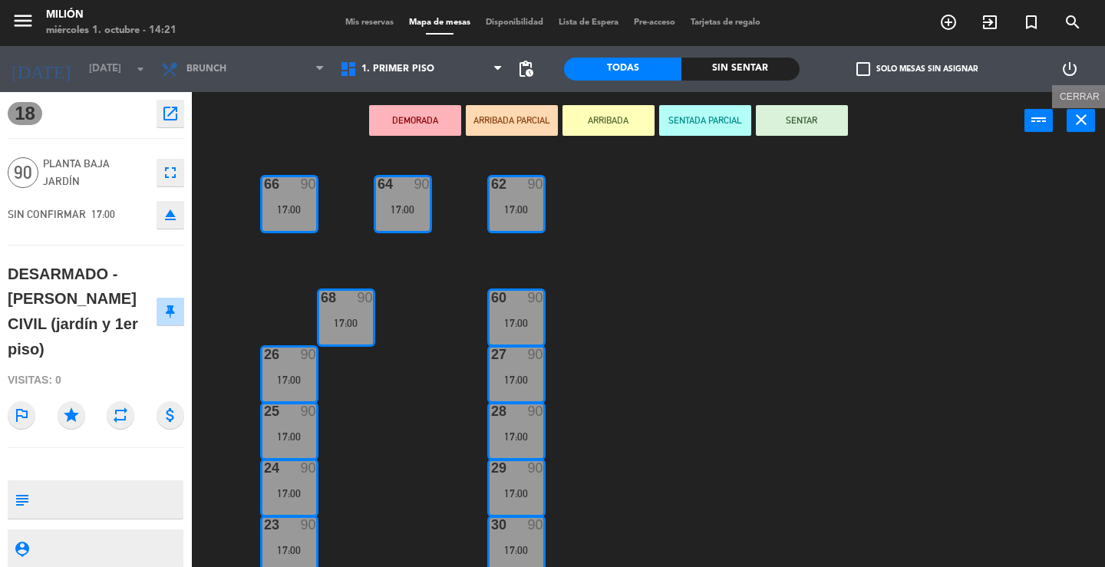
click at [1083, 123] on icon "close" at bounding box center [1081, 119] width 18 height 18
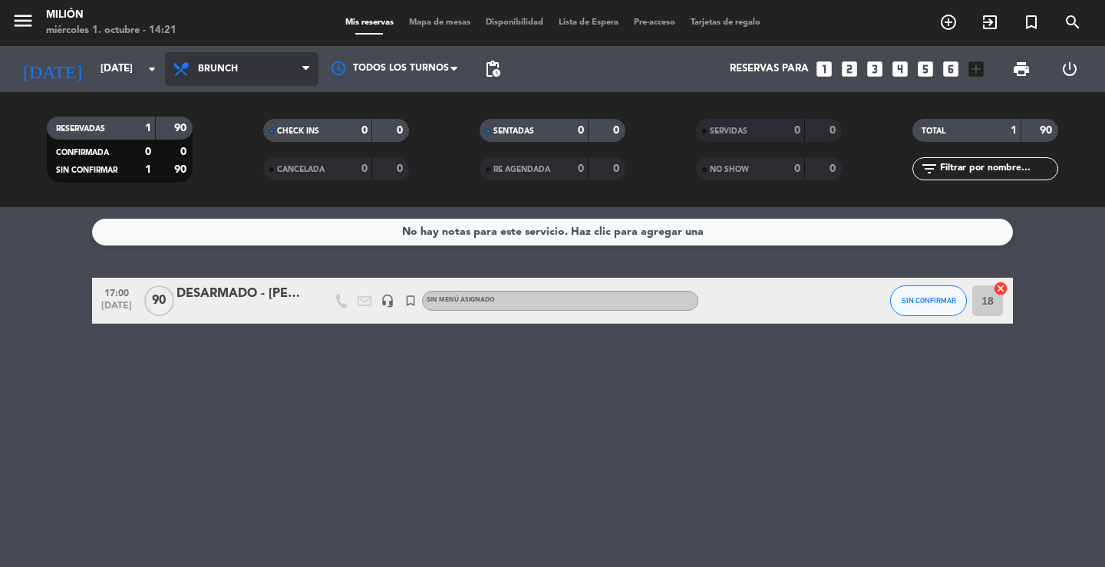
click at [251, 71] on span "Brunch" at bounding box center [241, 69] width 153 height 34
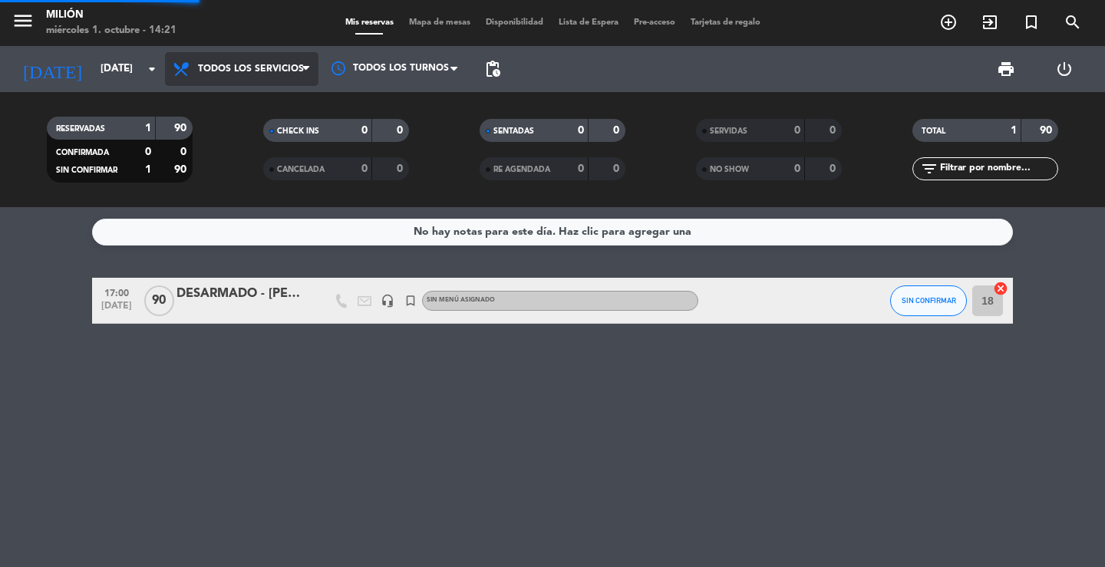
drag, startPoint x: 232, startPoint y: 102, endPoint x: 424, endPoint y: 7, distance: 214.8
click at [233, 101] on div "menu Milión [DATE] 1. octubre - 14:21 Mis reservas Mapa de mesas Disponibilidad…" at bounding box center [552, 103] width 1105 height 207
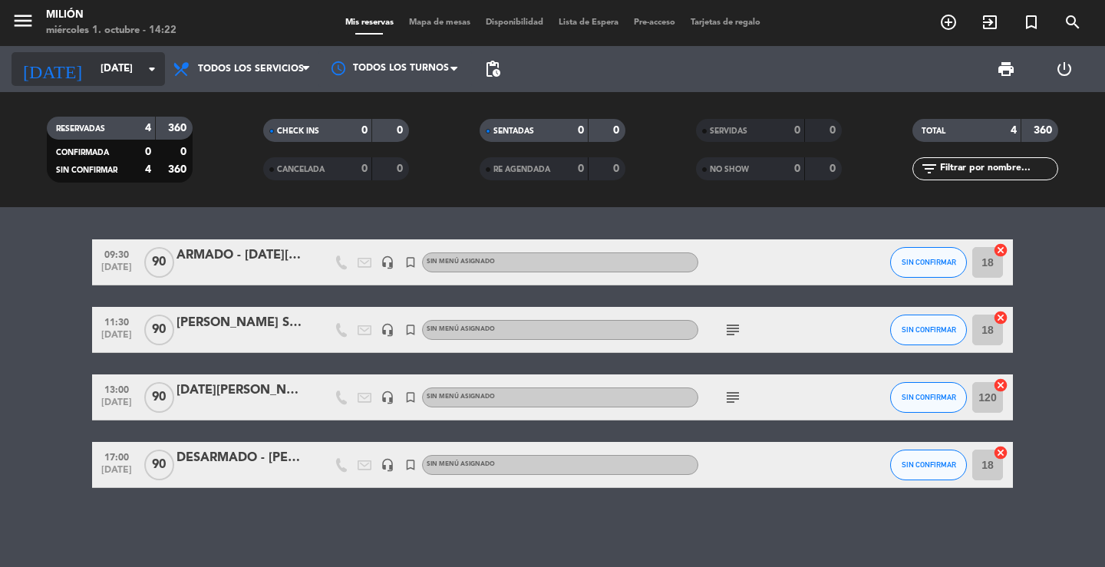
click at [98, 69] on input "[DATE]" at bounding box center [160, 69] width 135 height 28
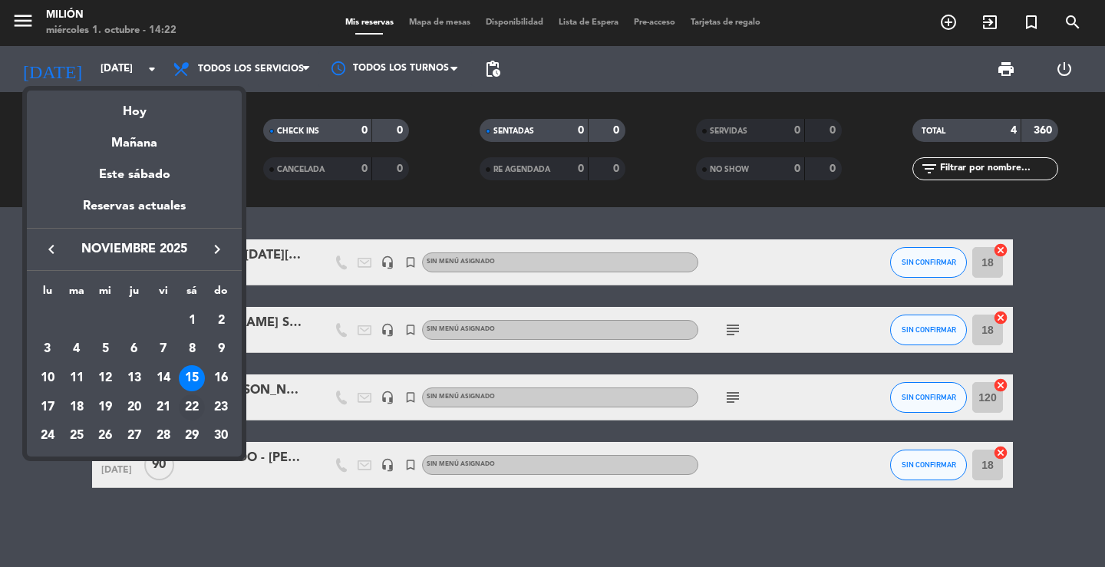
click at [189, 403] on div "22" at bounding box center [192, 407] width 26 height 26
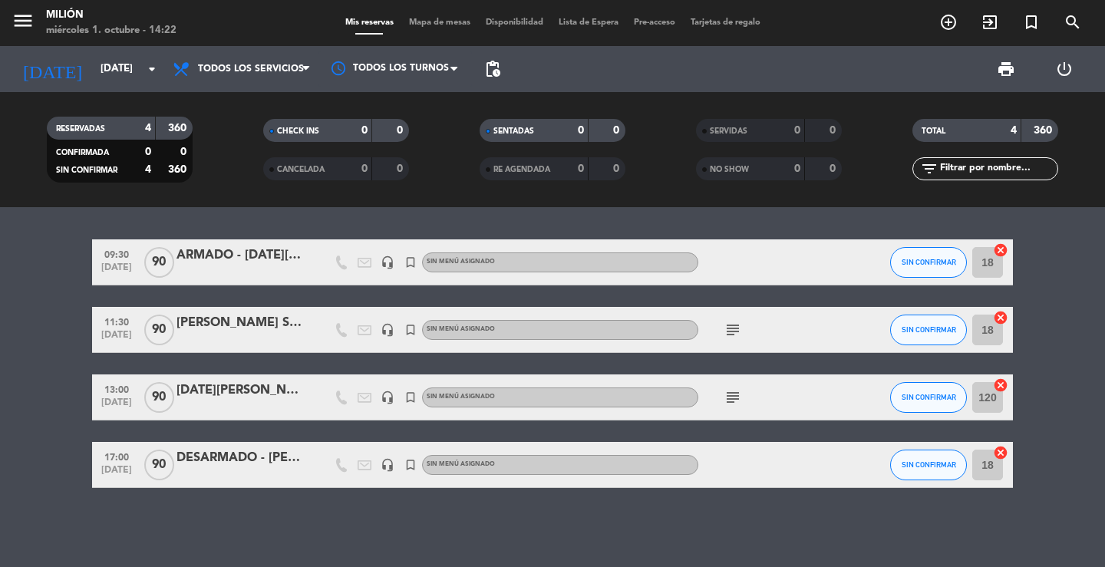
type input "[DATE]"
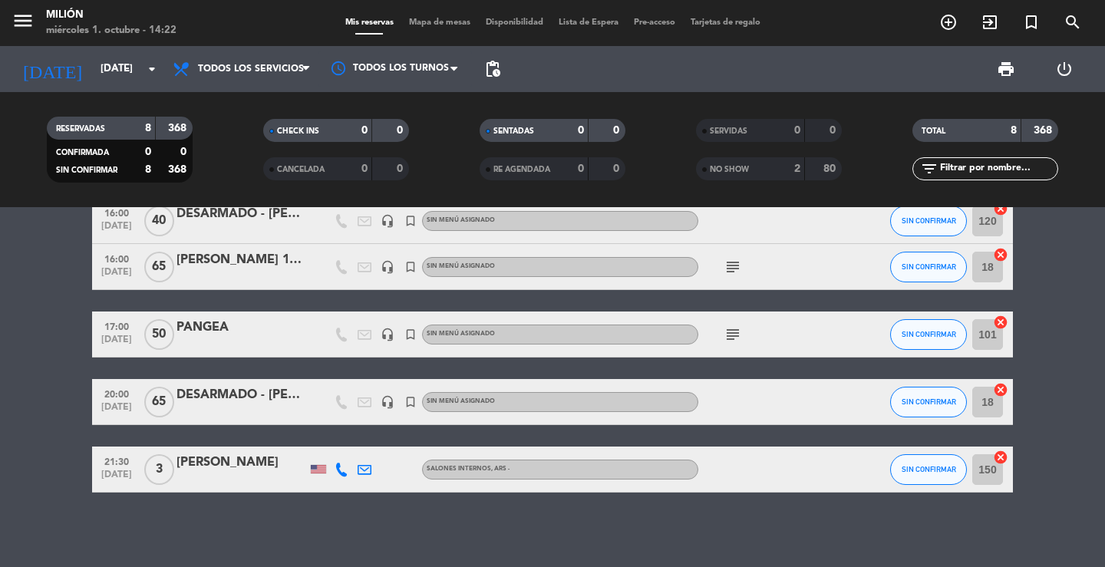
scroll to position [246, 0]
